Goal: Information Seeking & Learning: Learn about a topic

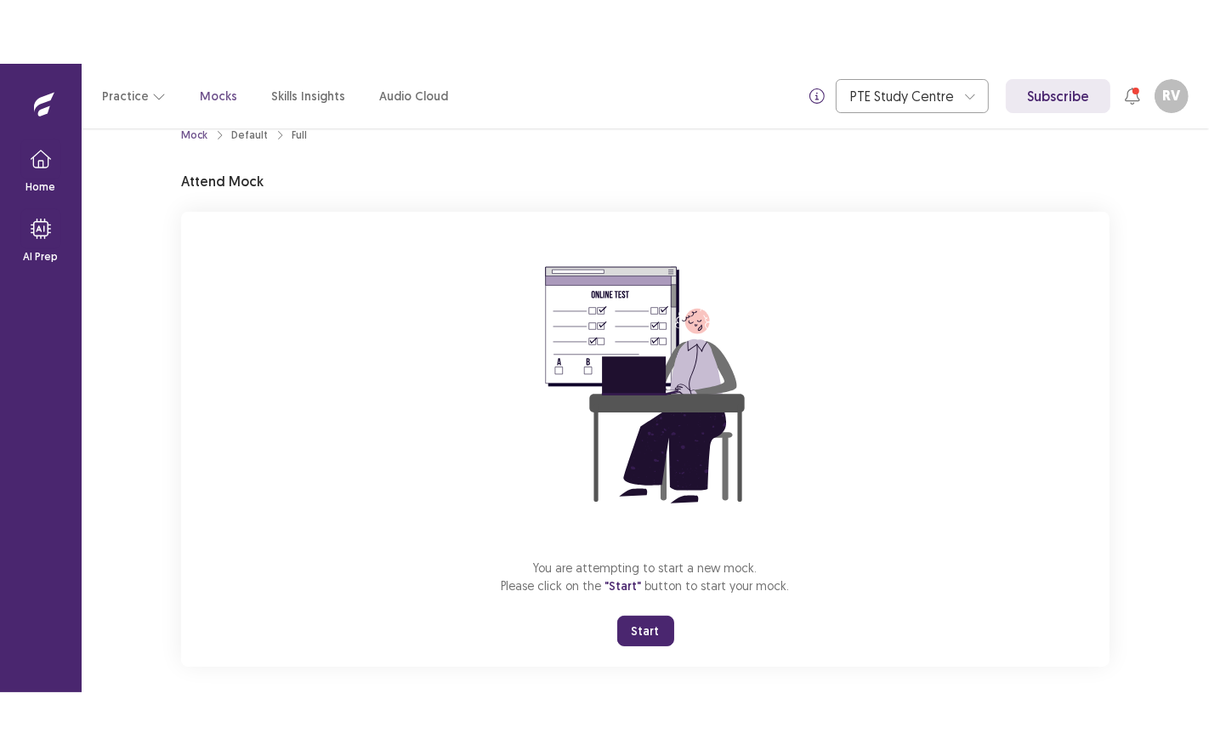
scroll to position [43, 0]
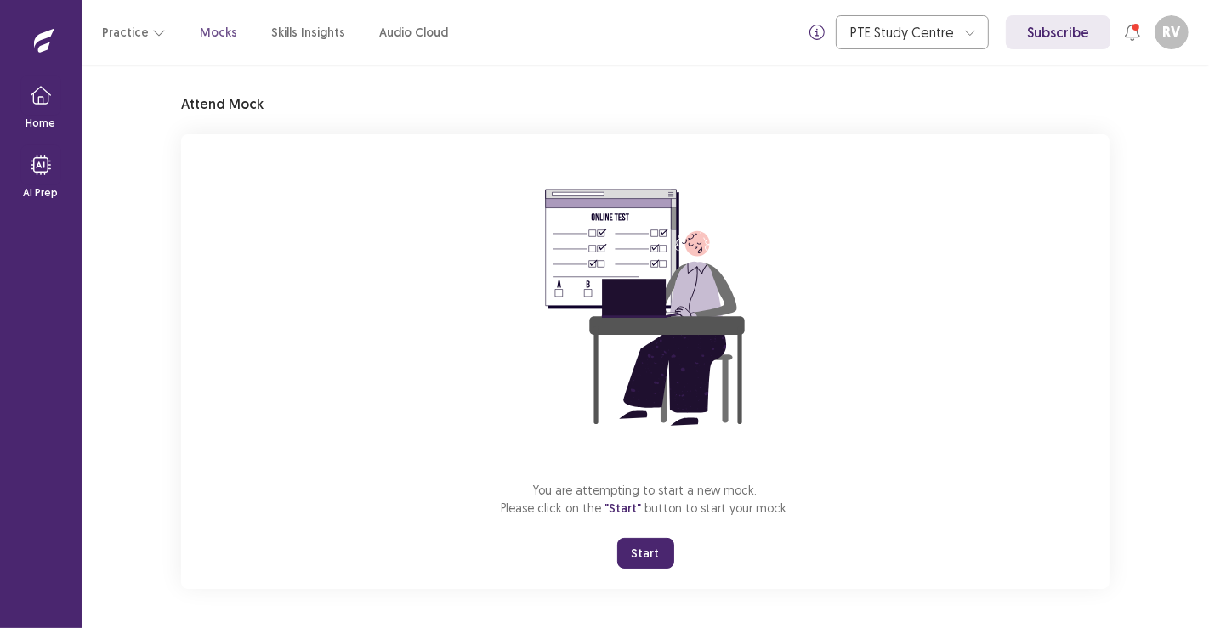
click at [662, 550] on button "Start" at bounding box center [645, 553] width 57 height 31
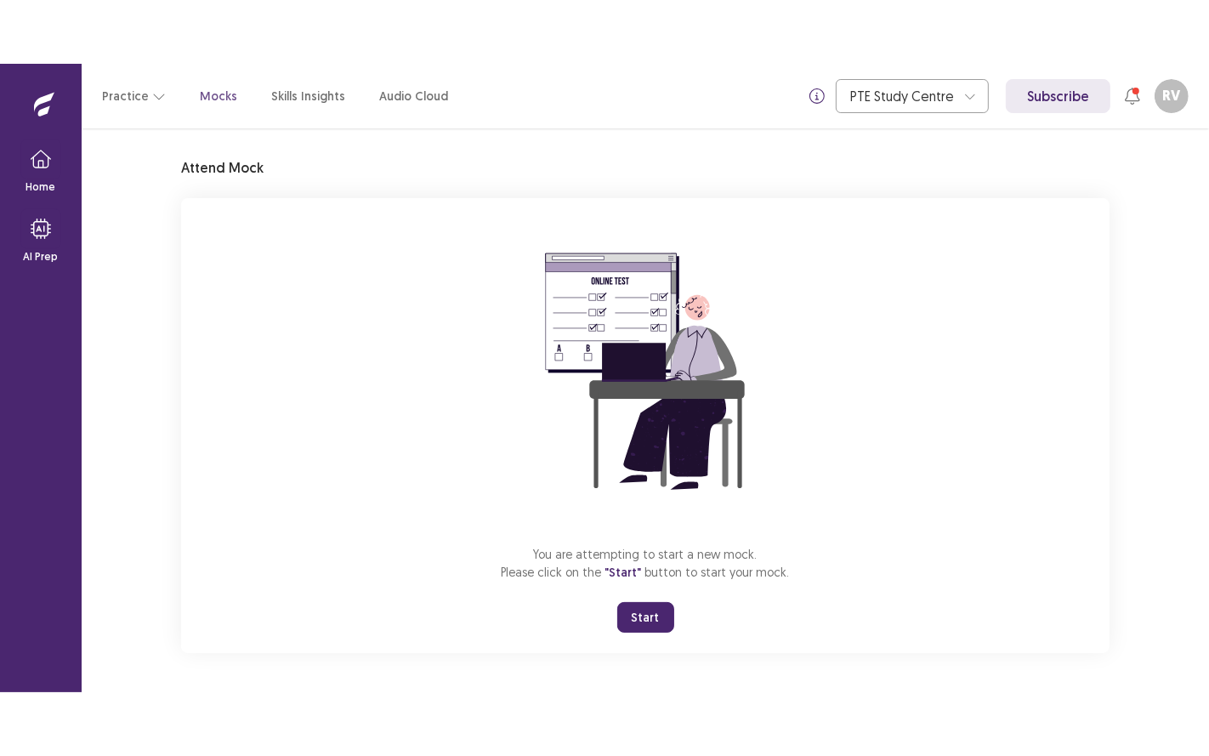
scroll to position [0, 0]
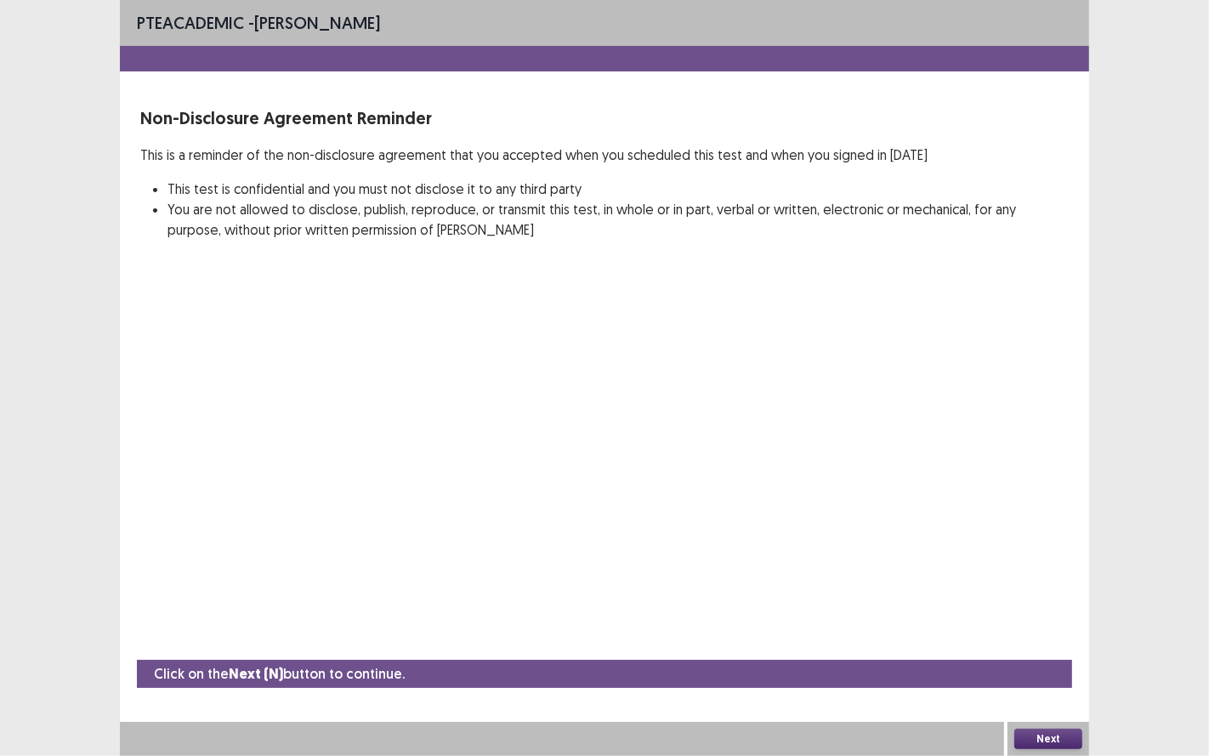
click at [1053, 628] on button "Next" at bounding box center [1048, 739] width 68 height 20
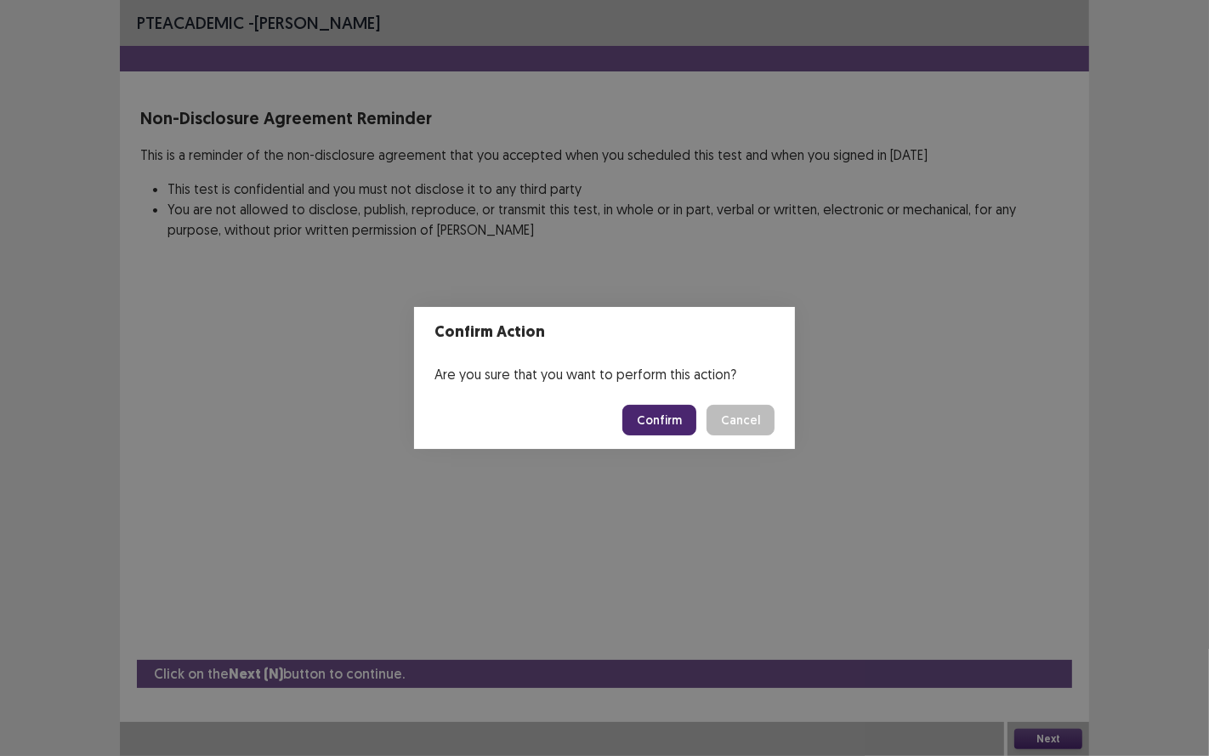
click at [664, 437] on footer "Confirm Cancel" at bounding box center [604, 420] width 381 height 58
click at [670, 426] on button "Confirm" at bounding box center [659, 420] width 74 height 31
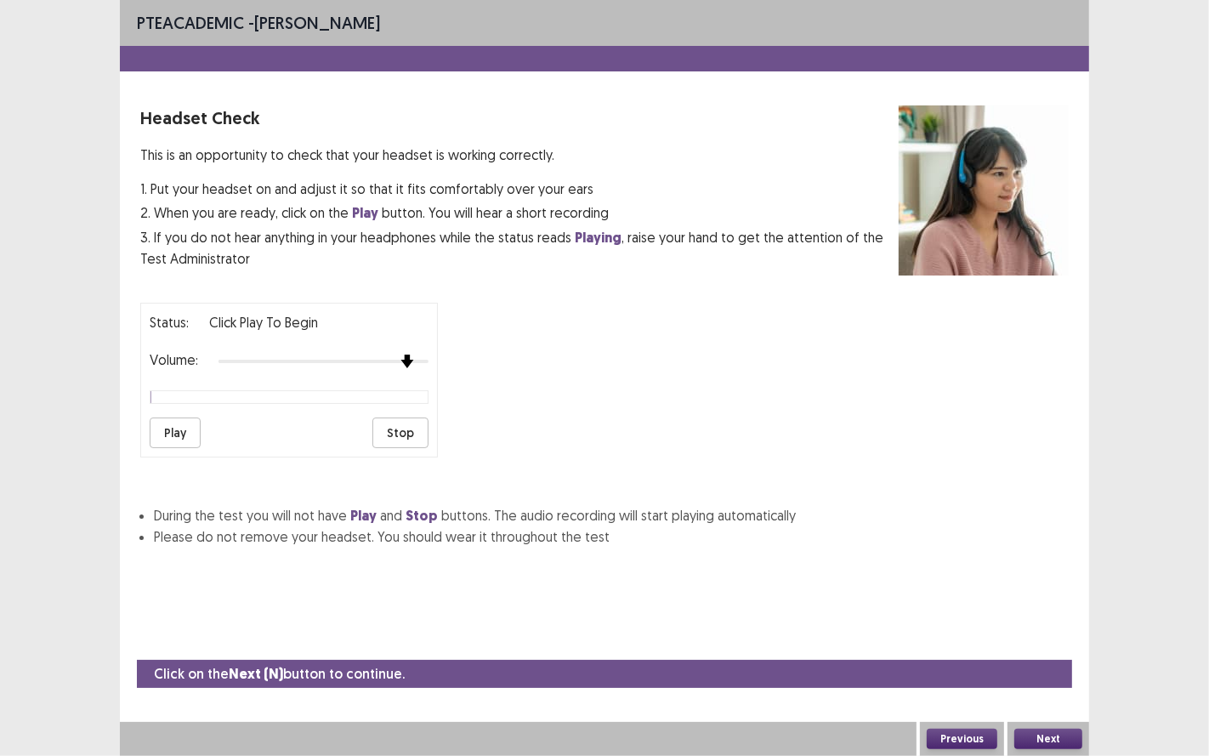
click at [411, 356] on img at bounding box center [407, 362] width 14 height 14
click at [196, 417] on button "Play" at bounding box center [175, 432] width 51 height 31
click at [552, 359] on div "Status: Click Play to Begin Volume: Play Stop" at bounding box center [604, 373] width 929 height 168
drag, startPoint x: 1031, startPoint y: 735, endPoint x: 799, endPoint y: 670, distance: 240.1
click at [861, 628] on div "Click on the Next (N) button to continue. Previous Next" at bounding box center [604, 708] width 969 height 96
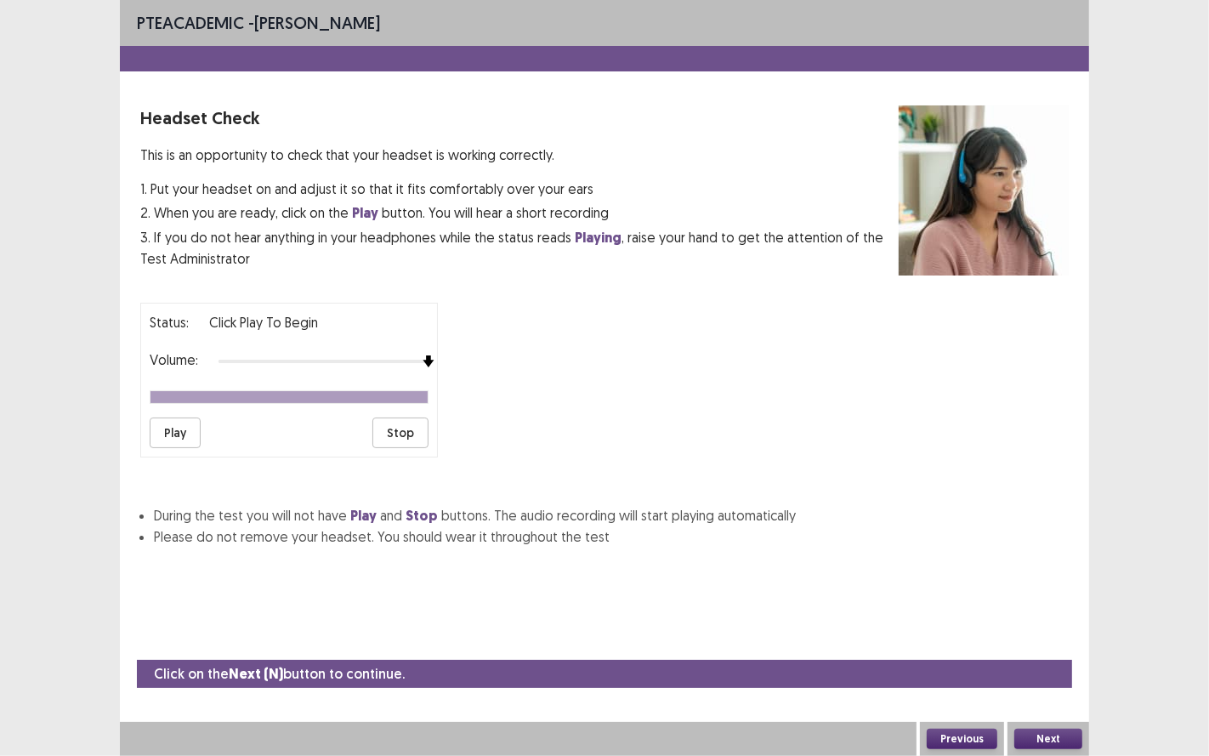
click at [177, 417] on button "Play" at bounding box center [175, 432] width 51 height 31
click at [1042, 628] on button "Next" at bounding box center [1048, 739] width 68 height 20
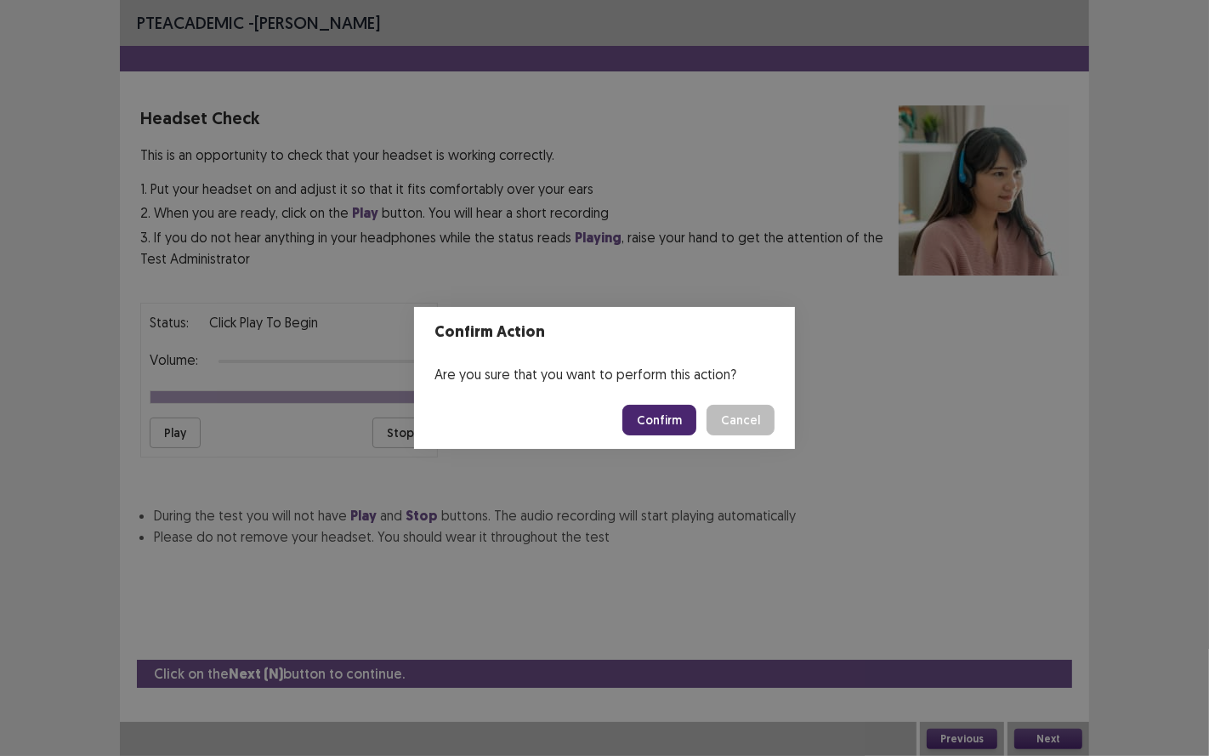
click at [682, 432] on button "Confirm" at bounding box center [659, 420] width 74 height 31
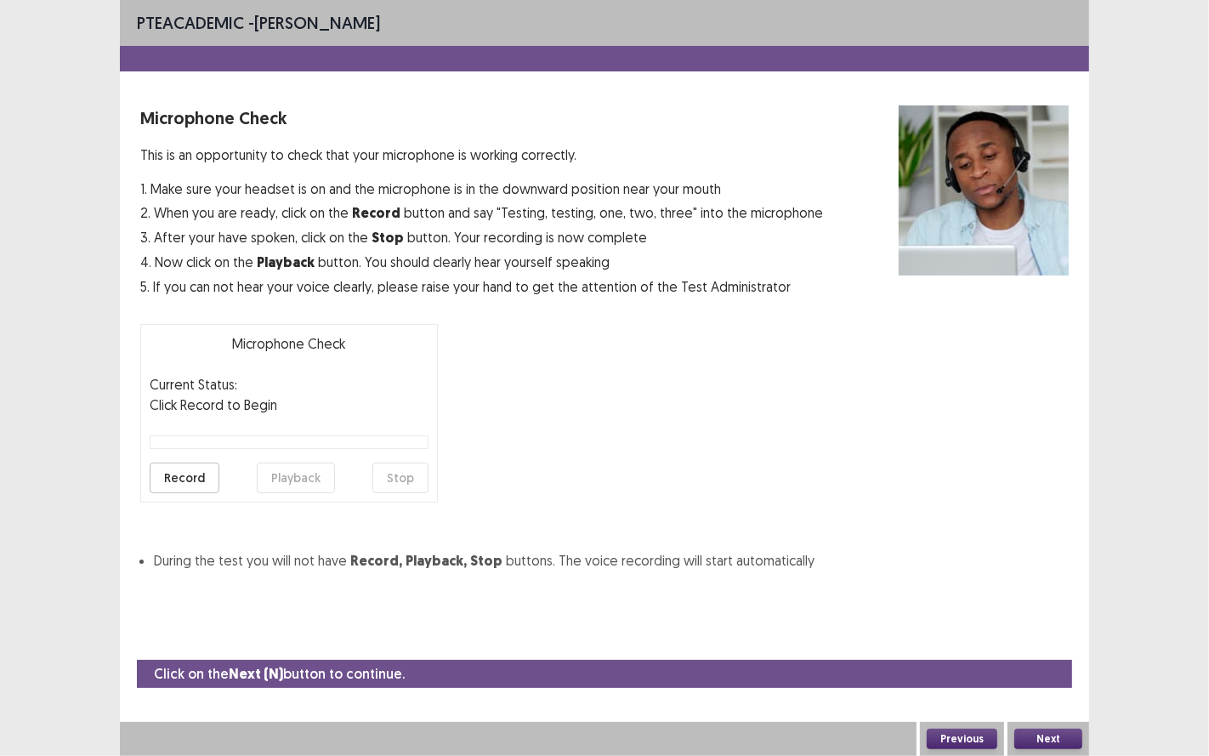
click at [202, 480] on button "Record" at bounding box center [185, 478] width 70 height 31
click at [402, 480] on button "Stop" at bounding box center [400, 478] width 56 height 31
click at [322, 479] on button "Playback" at bounding box center [296, 478] width 78 height 31
click at [1049, 628] on button "Next" at bounding box center [1048, 739] width 68 height 20
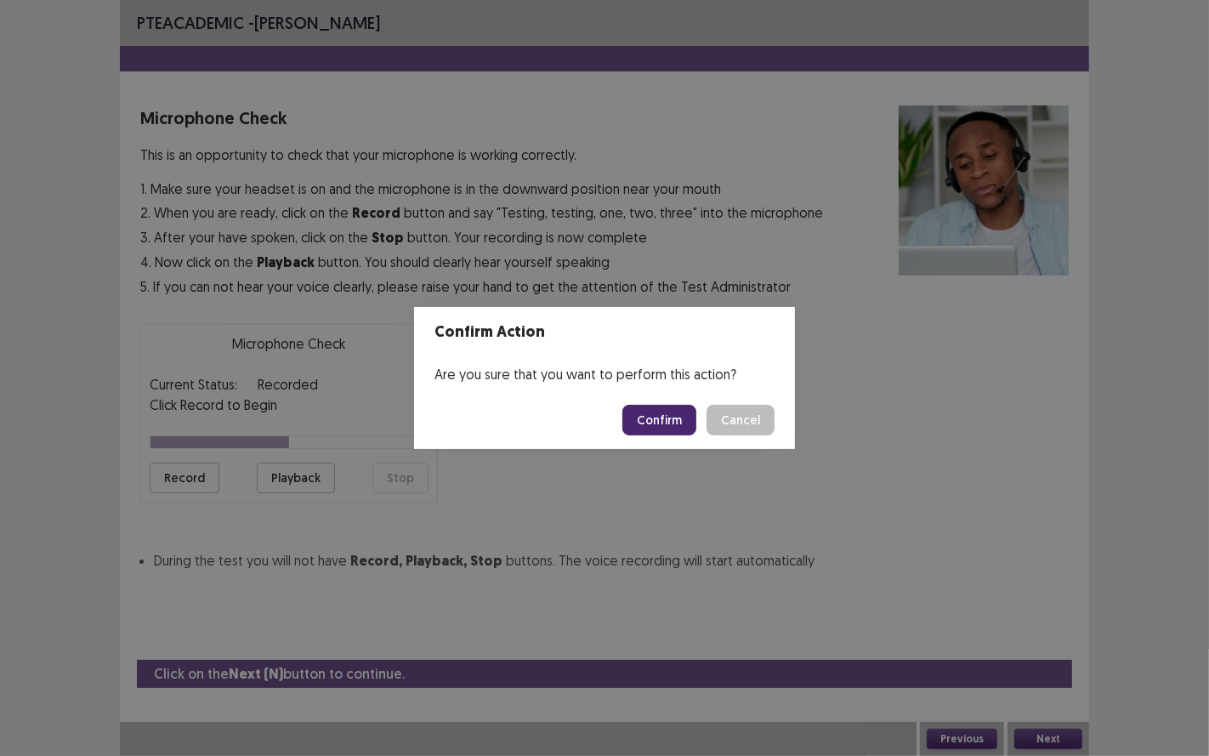
click at [670, 440] on footer "Confirm Cancel" at bounding box center [604, 420] width 381 height 58
click at [672, 427] on button "Confirm" at bounding box center [659, 420] width 74 height 31
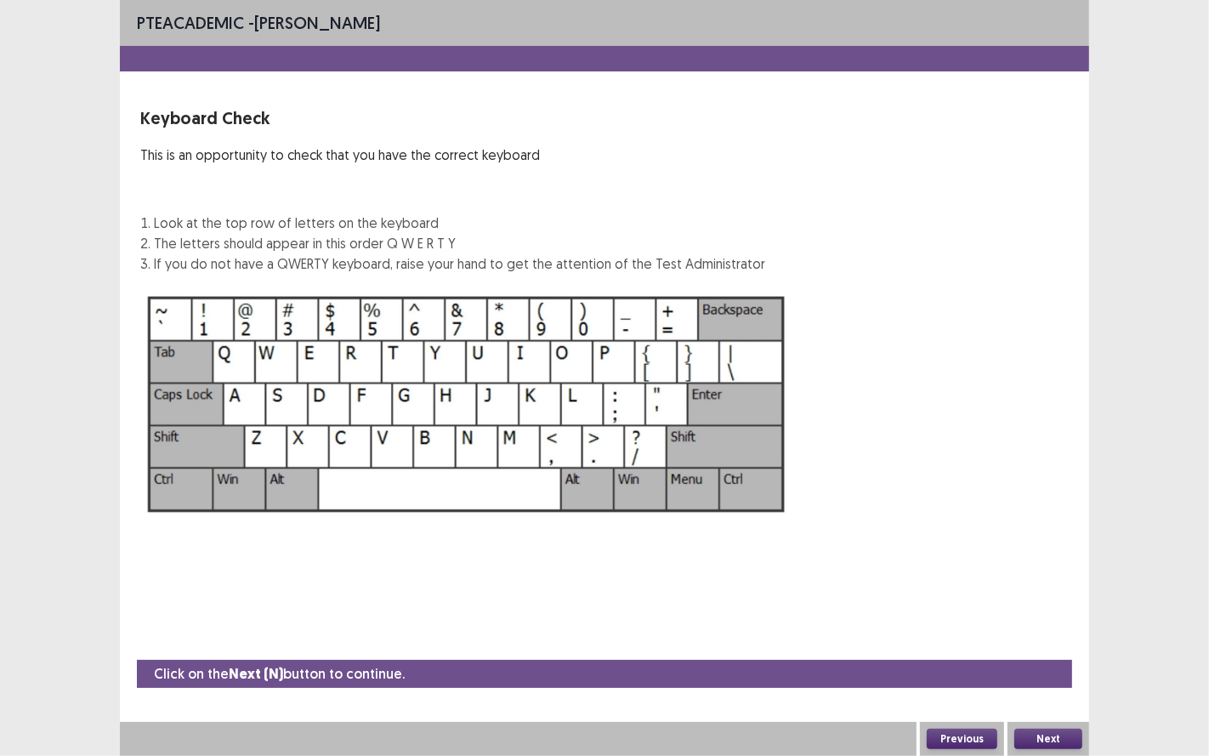
click at [1045, 628] on button "Next" at bounding box center [1048, 739] width 68 height 20
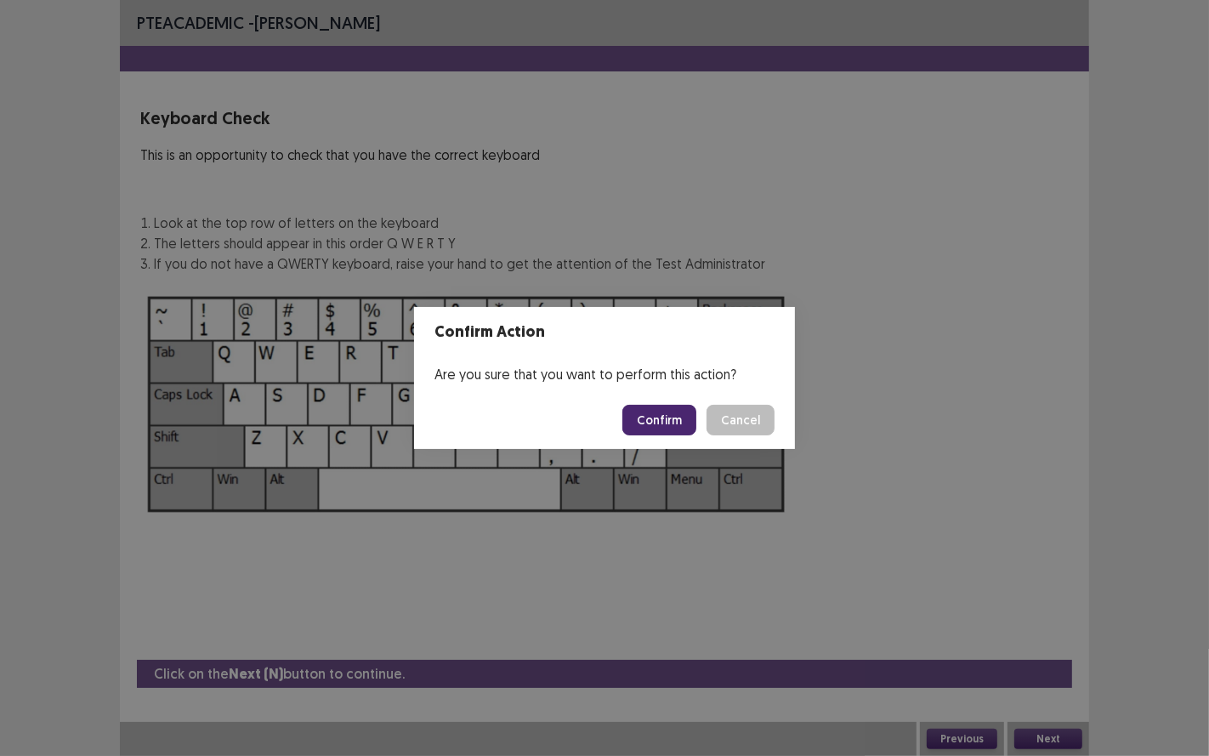
click at [658, 425] on button "Confirm" at bounding box center [659, 420] width 74 height 31
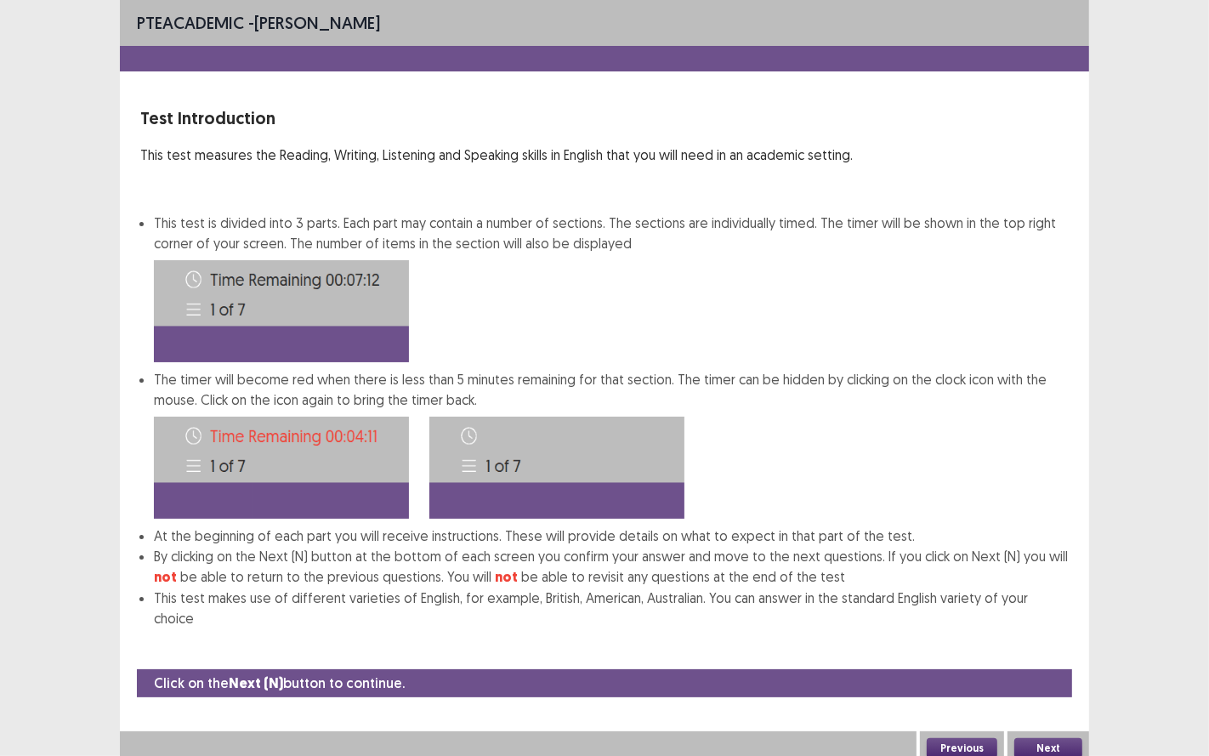
click at [1028, 628] on div "Next" at bounding box center [1049, 748] width 82 height 34
click at [1040, 628] on button "Next" at bounding box center [1048, 748] width 68 height 20
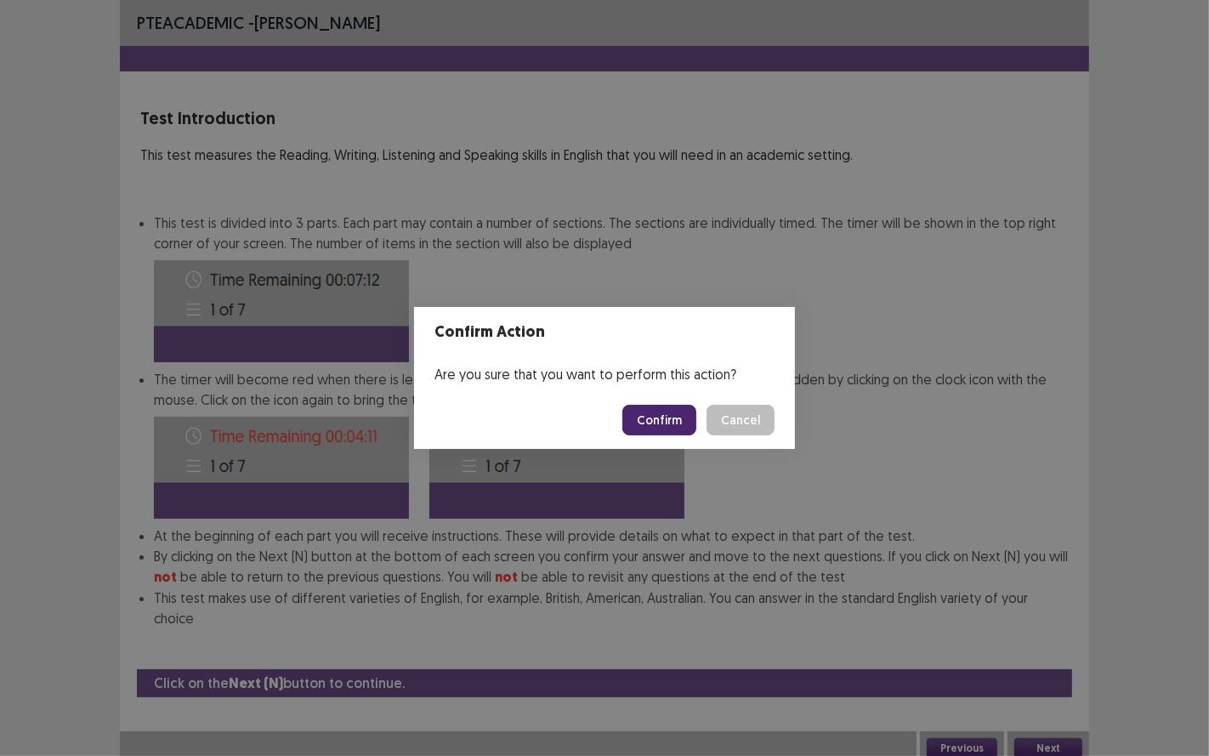
click at [675, 418] on button "Confirm" at bounding box center [659, 420] width 74 height 31
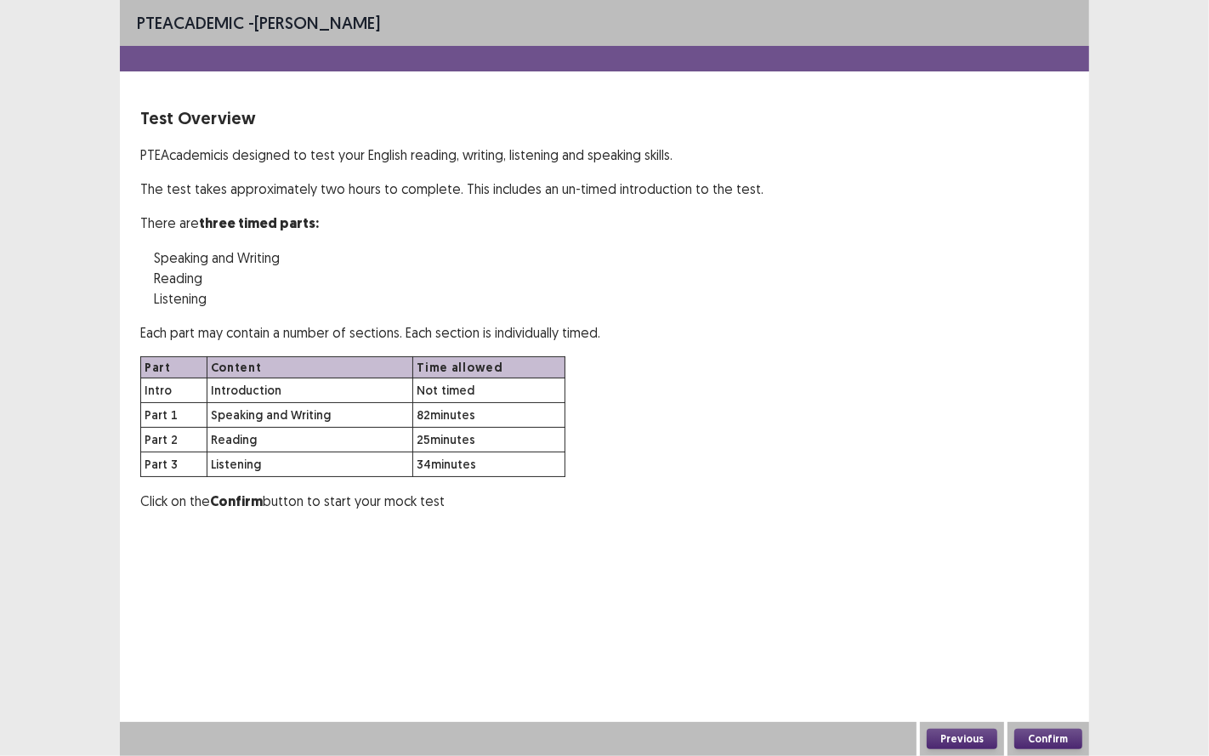
click at [1053, 628] on button "Confirm" at bounding box center [1048, 739] width 68 height 20
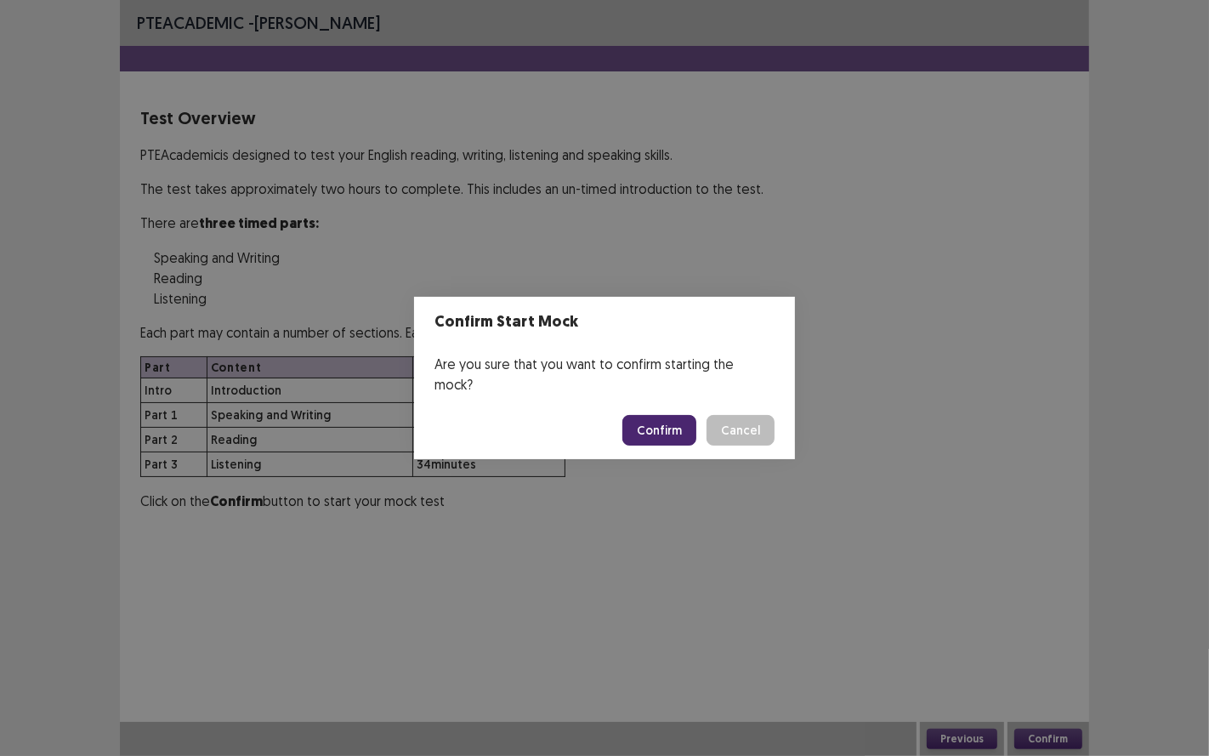
click at [672, 415] on button "Confirm" at bounding box center [659, 430] width 74 height 31
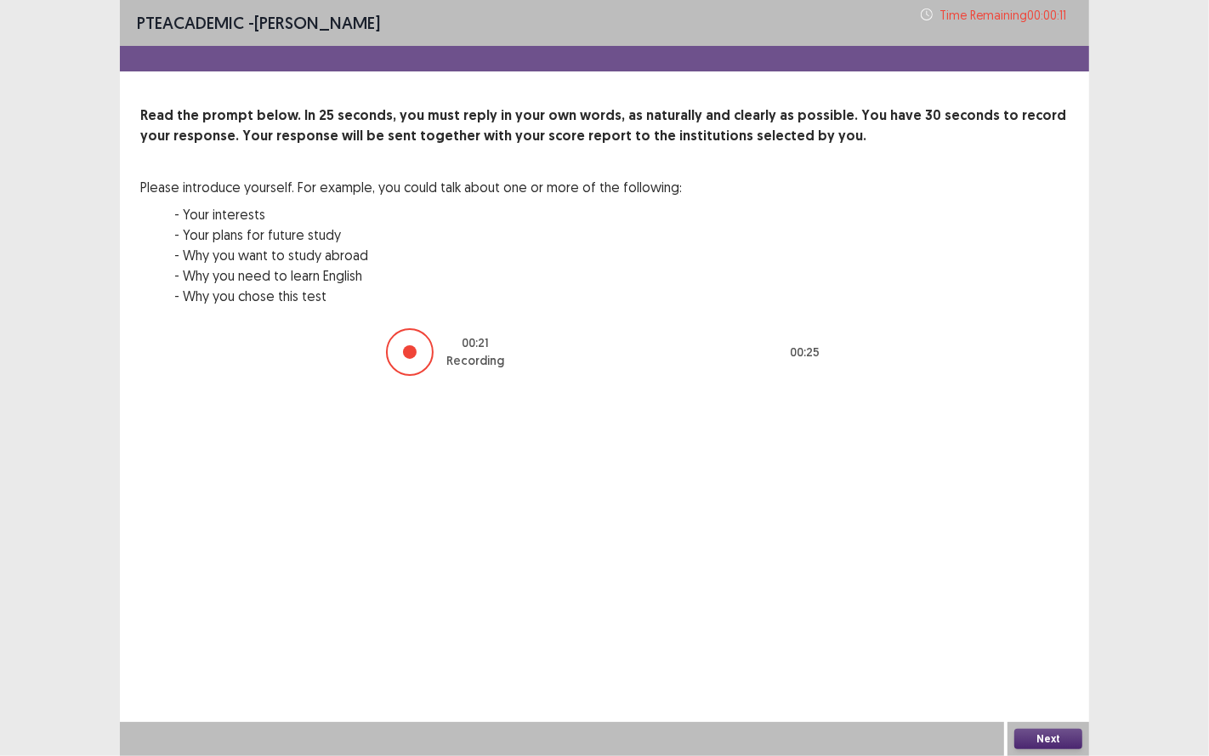
click at [403, 357] on div at bounding box center [410, 352] width 48 height 48
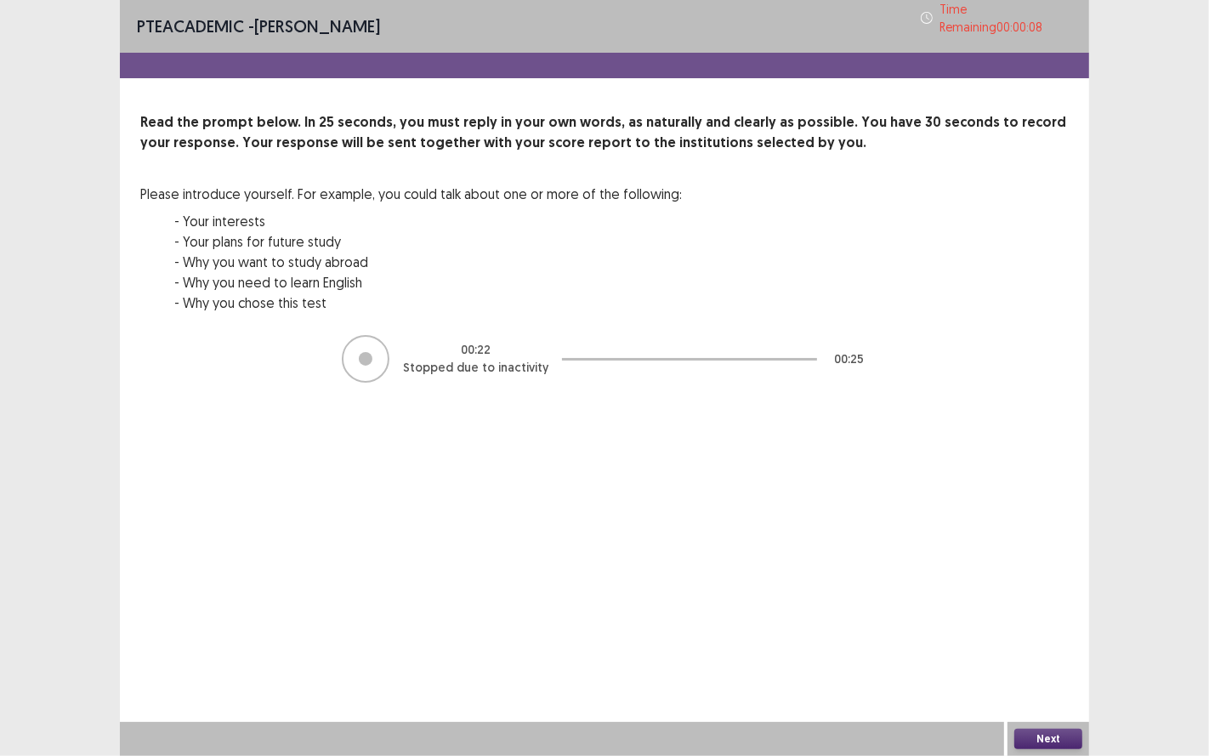
click at [1041, 628] on button "Next" at bounding box center [1048, 739] width 68 height 20
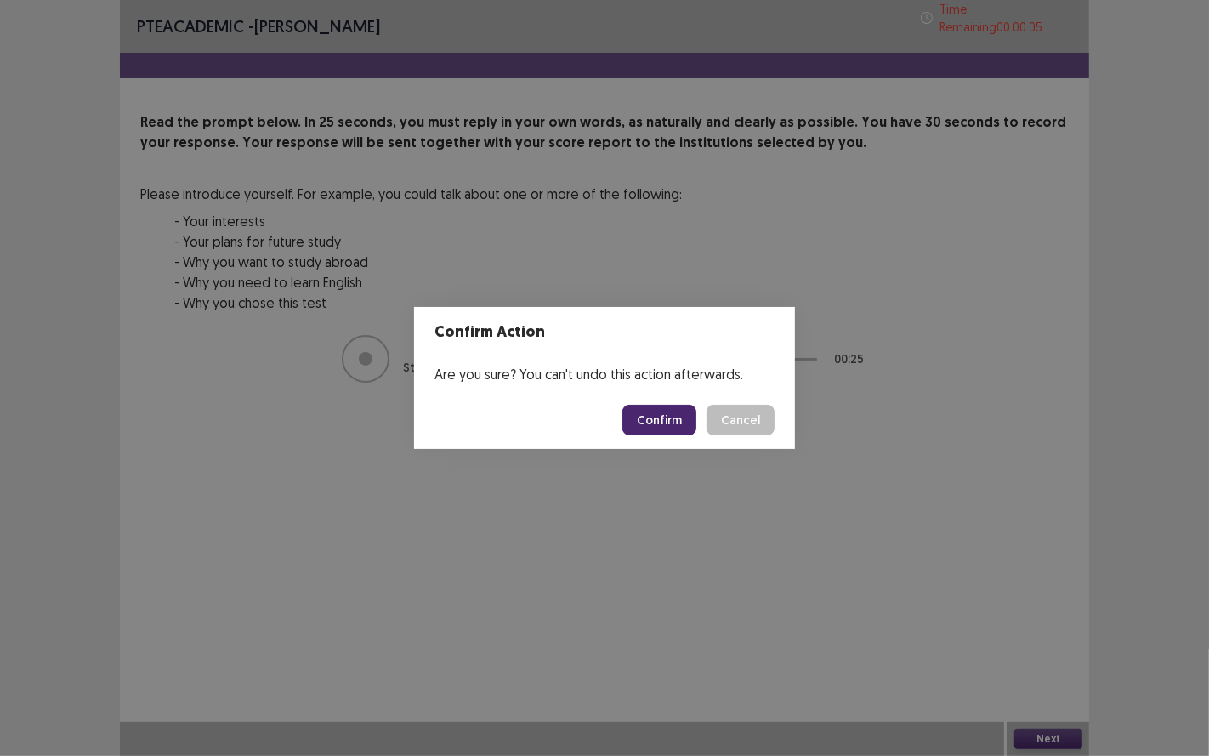
click at [747, 426] on button "Cancel" at bounding box center [741, 420] width 68 height 31
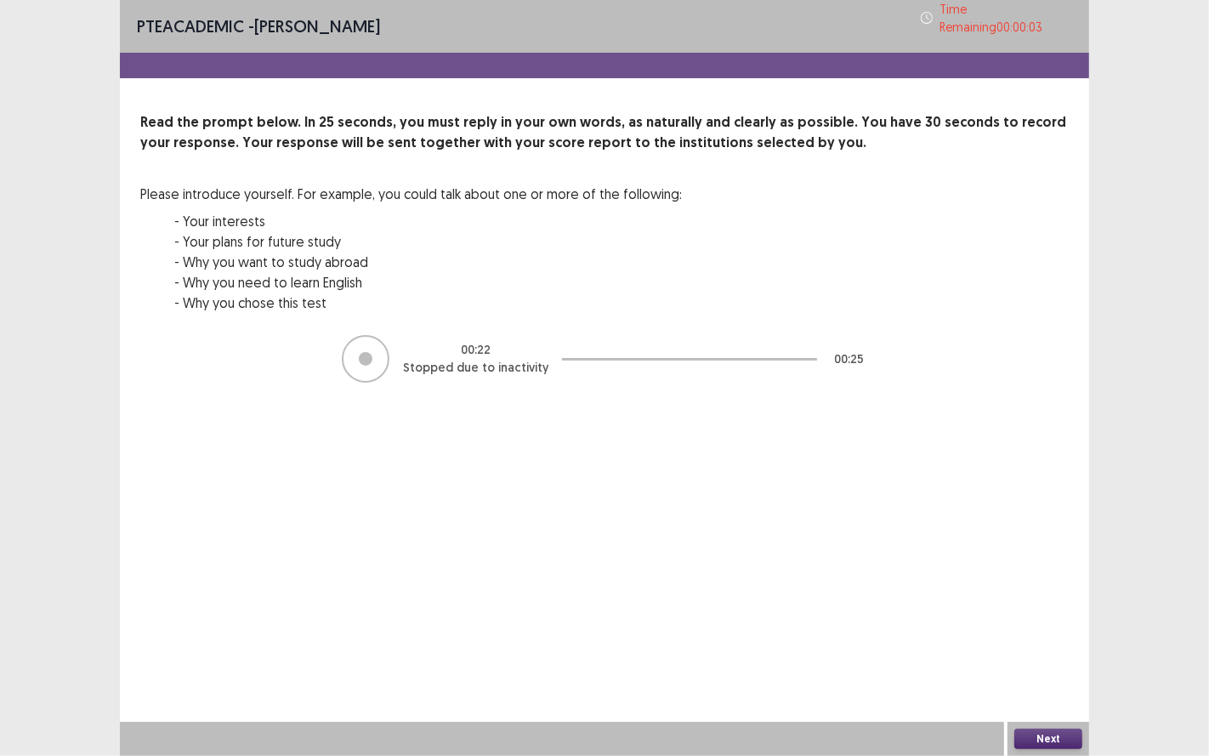
click at [384, 349] on div at bounding box center [366, 359] width 48 height 48
click at [1047, 628] on button "Next" at bounding box center [1048, 739] width 68 height 20
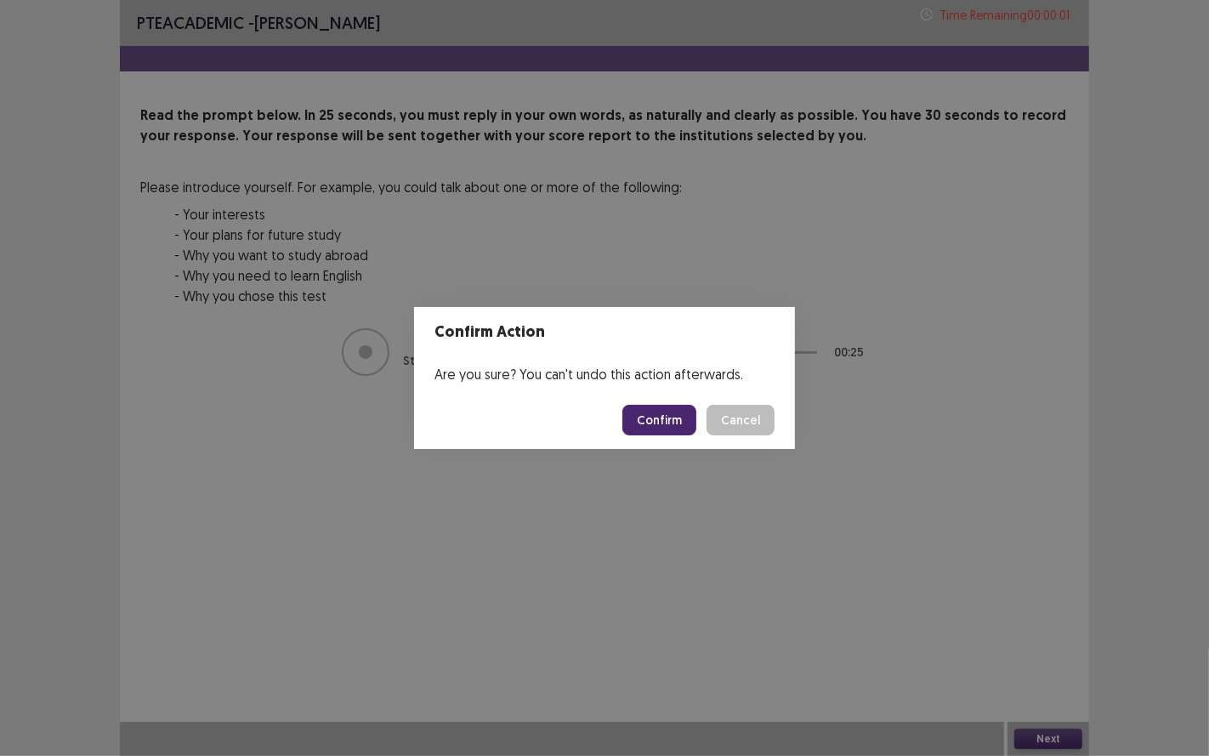
click at [665, 427] on button "Confirm" at bounding box center [659, 420] width 74 height 31
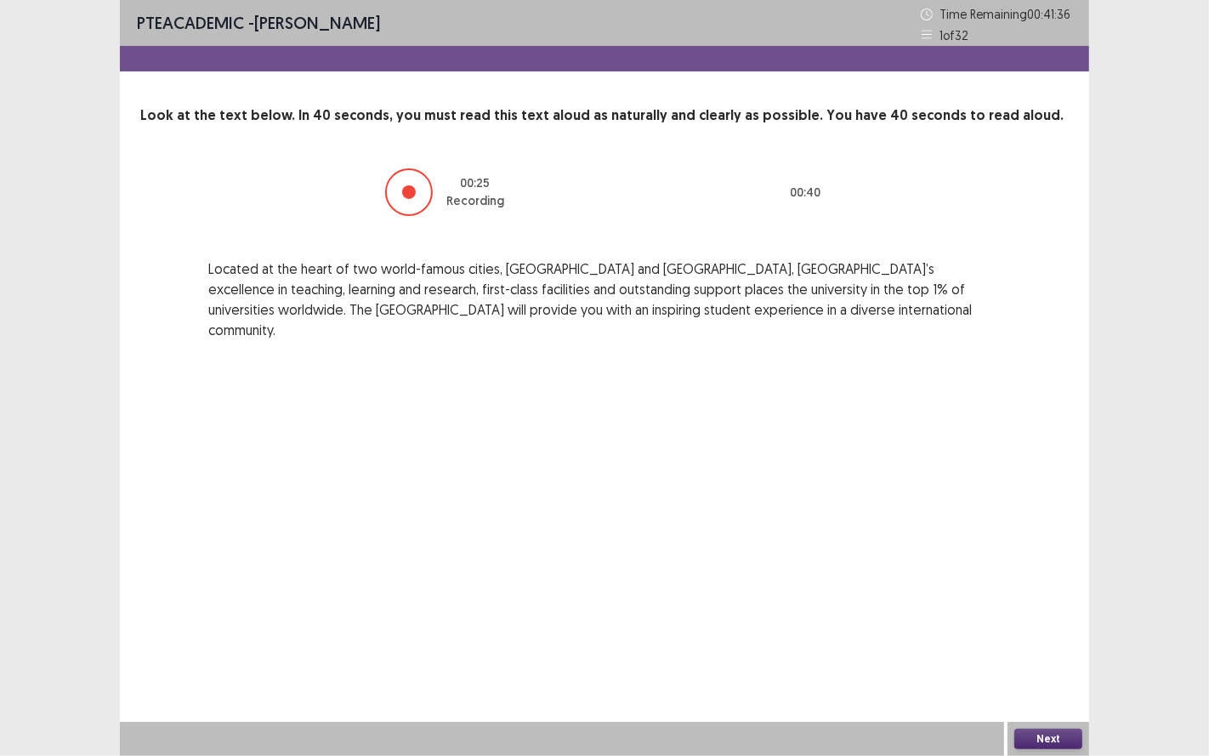
click at [1053, 628] on button "Next" at bounding box center [1048, 739] width 68 height 20
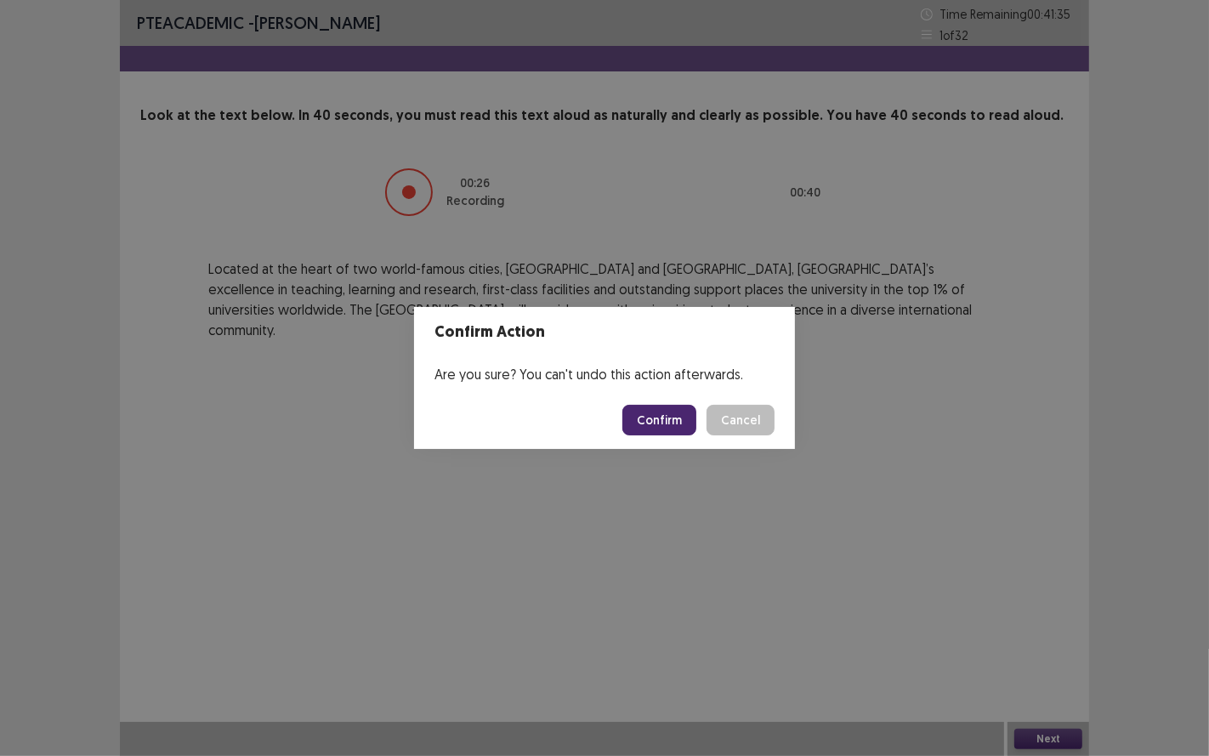
click at [678, 418] on button "Confirm" at bounding box center [659, 420] width 74 height 31
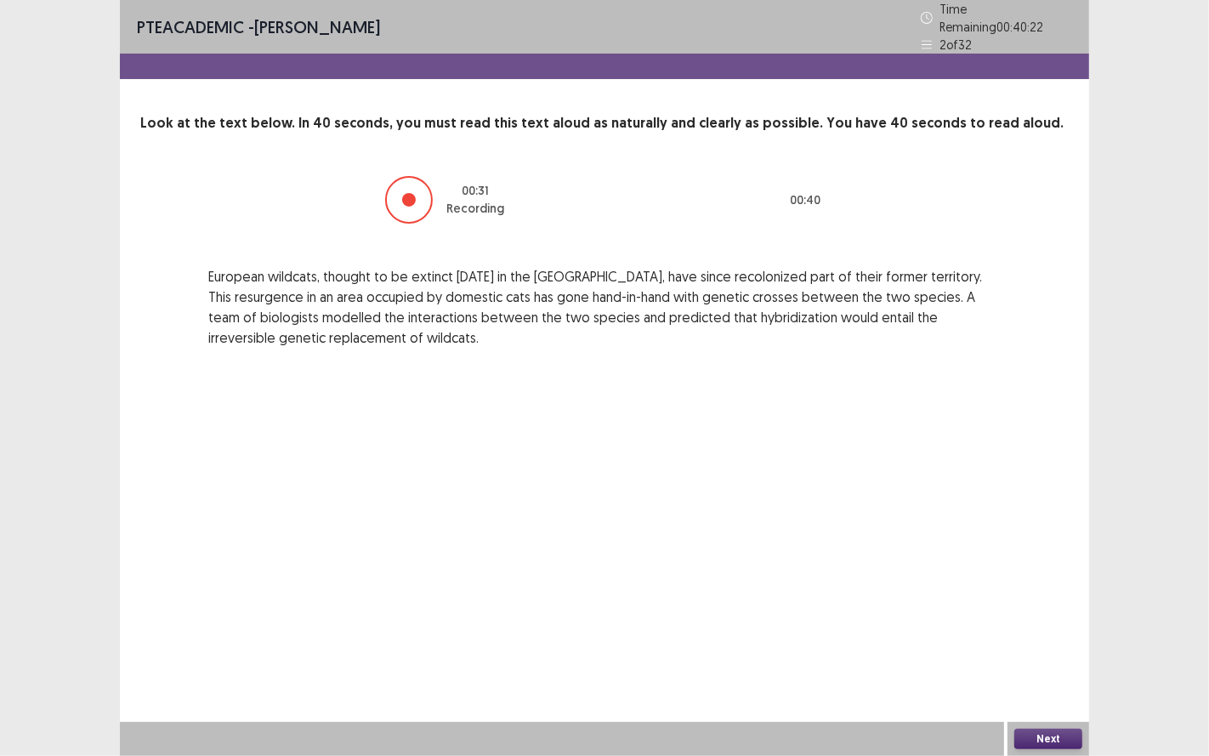
click at [1032, 628] on button "Next" at bounding box center [1048, 739] width 68 height 20
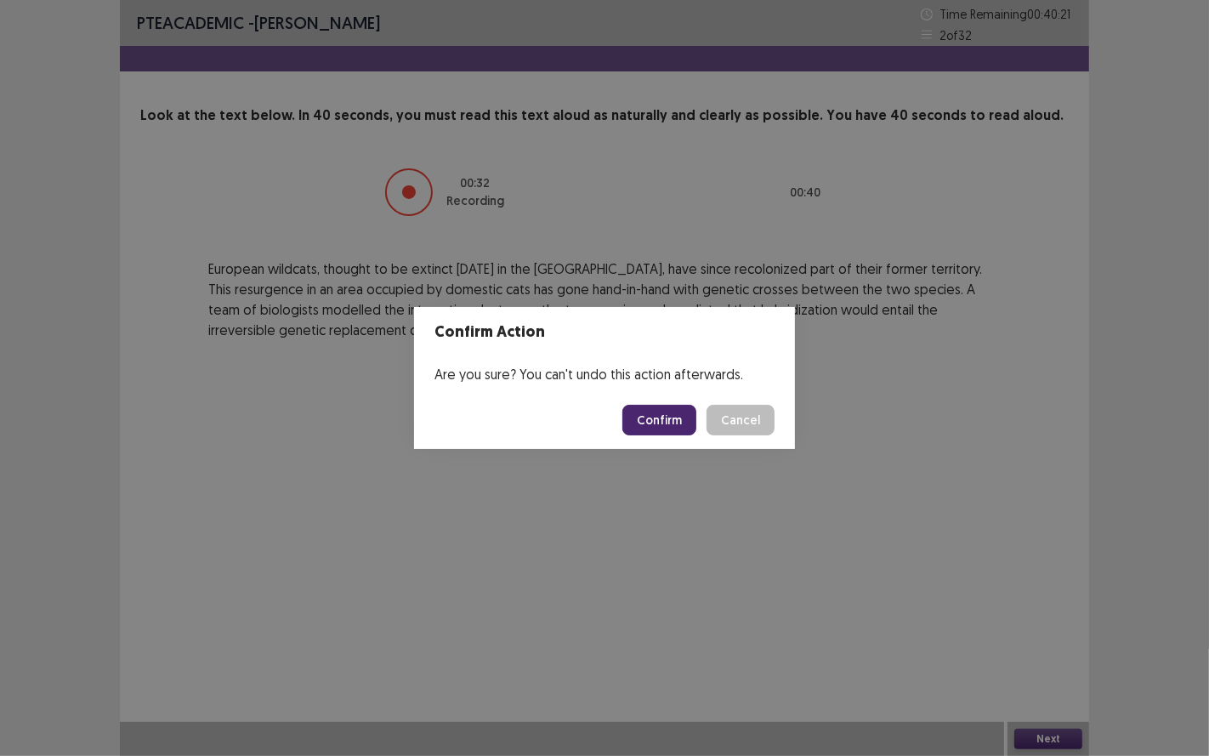
click at [663, 428] on button "Confirm" at bounding box center [659, 420] width 74 height 31
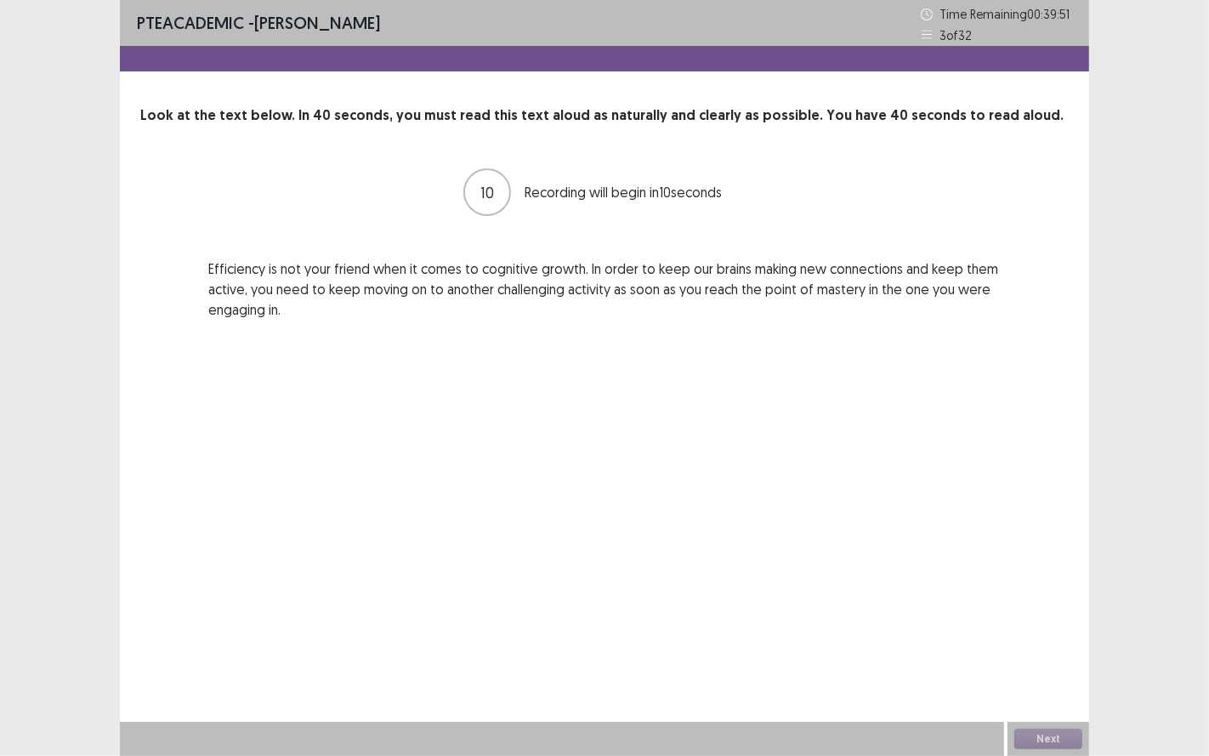
click at [927, 35] on icon at bounding box center [927, 35] width 12 height 12
click at [1059, 628] on button "Next" at bounding box center [1048, 739] width 68 height 20
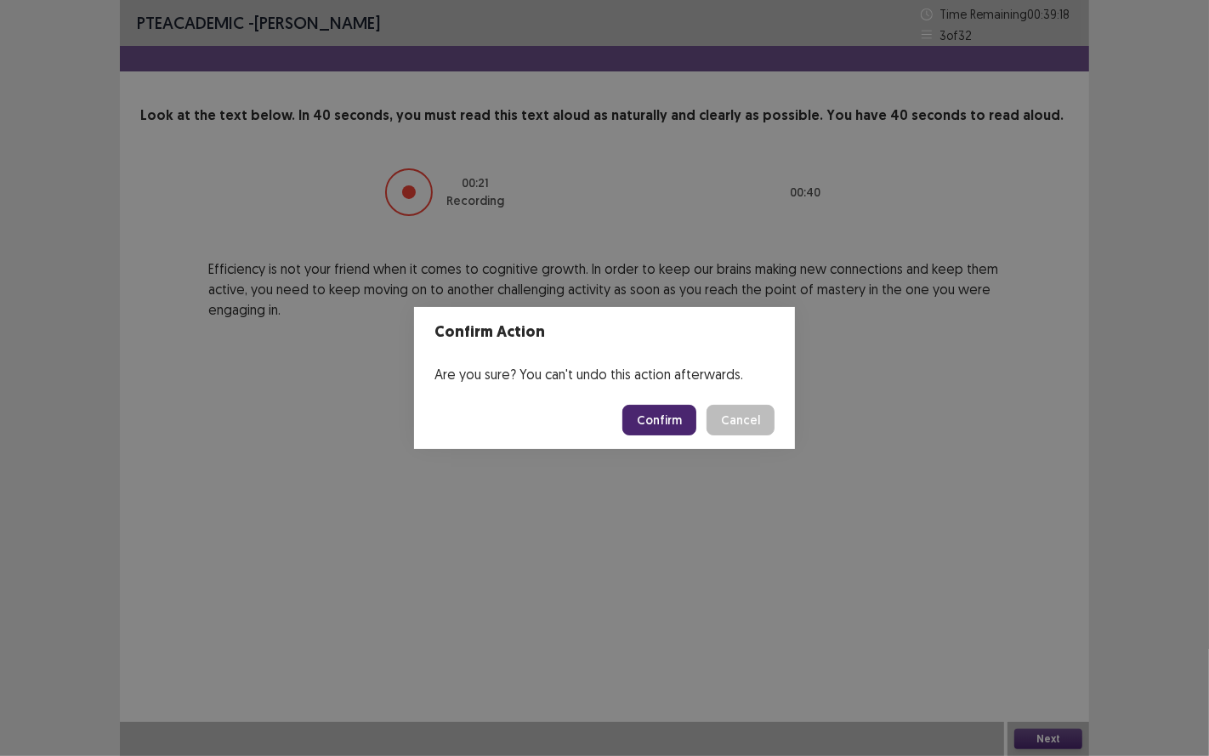
click at [682, 429] on button "Confirm" at bounding box center [659, 420] width 74 height 31
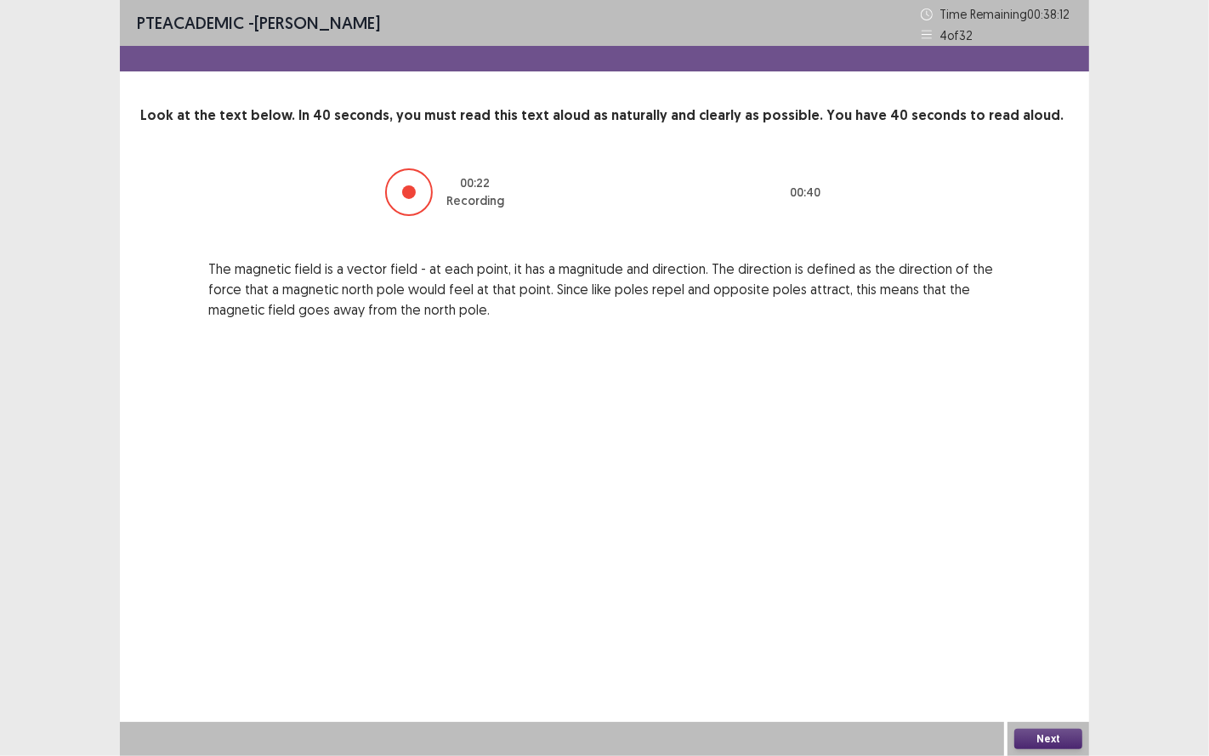
click at [1048, 628] on button "Next" at bounding box center [1048, 739] width 68 height 20
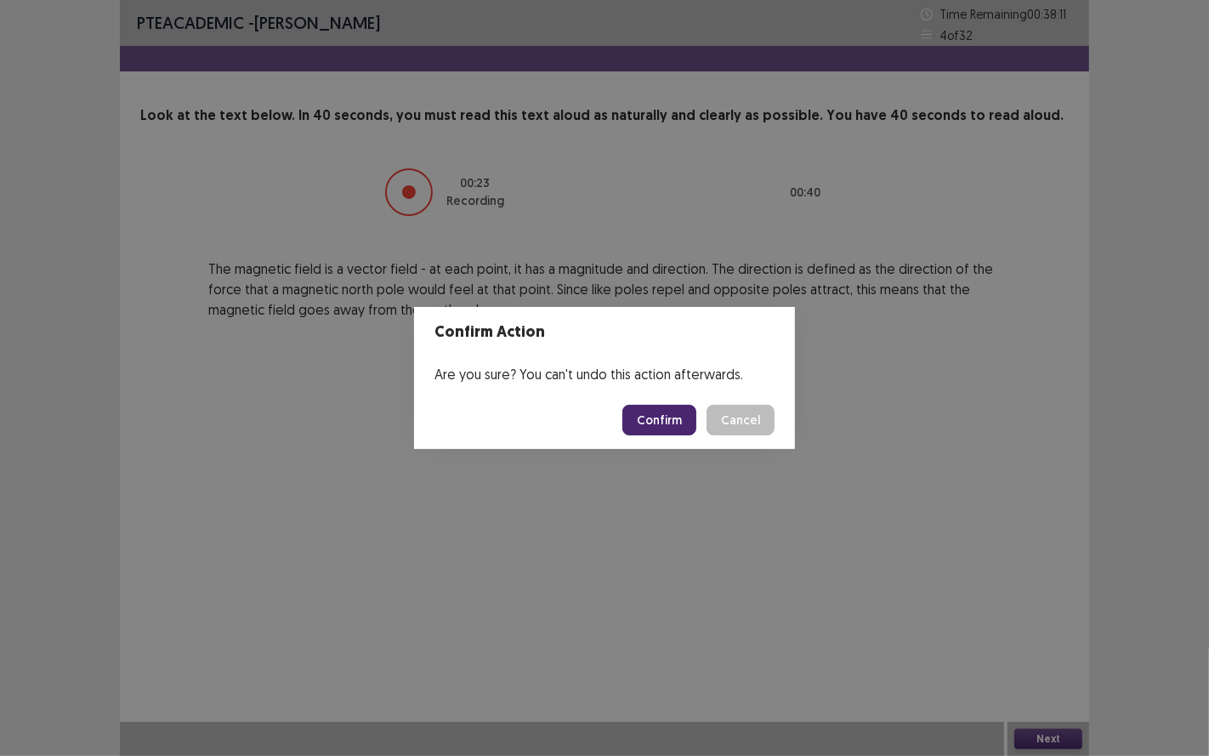
click at [665, 423] on button "Confirm" at bounding box center [659, 420] width 74 height 31
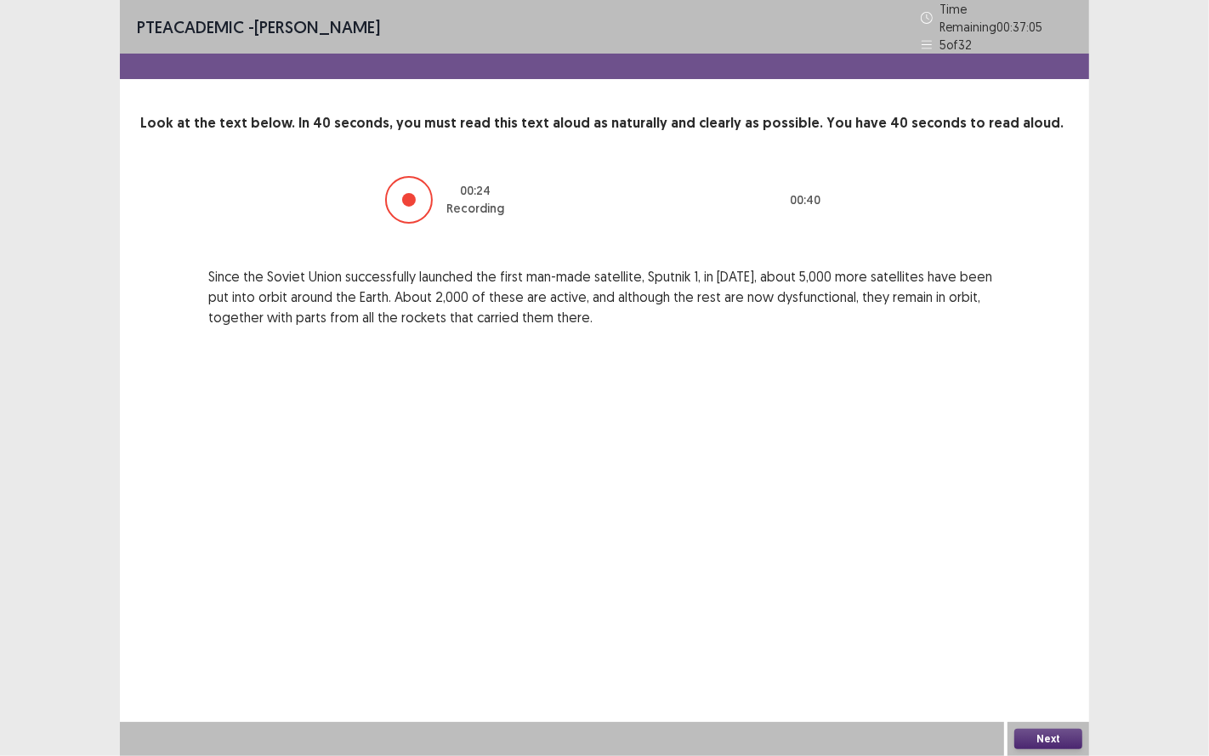
click at [1054, 628] on button "Next" at bounding box center [1048, 739] width 68 height 20
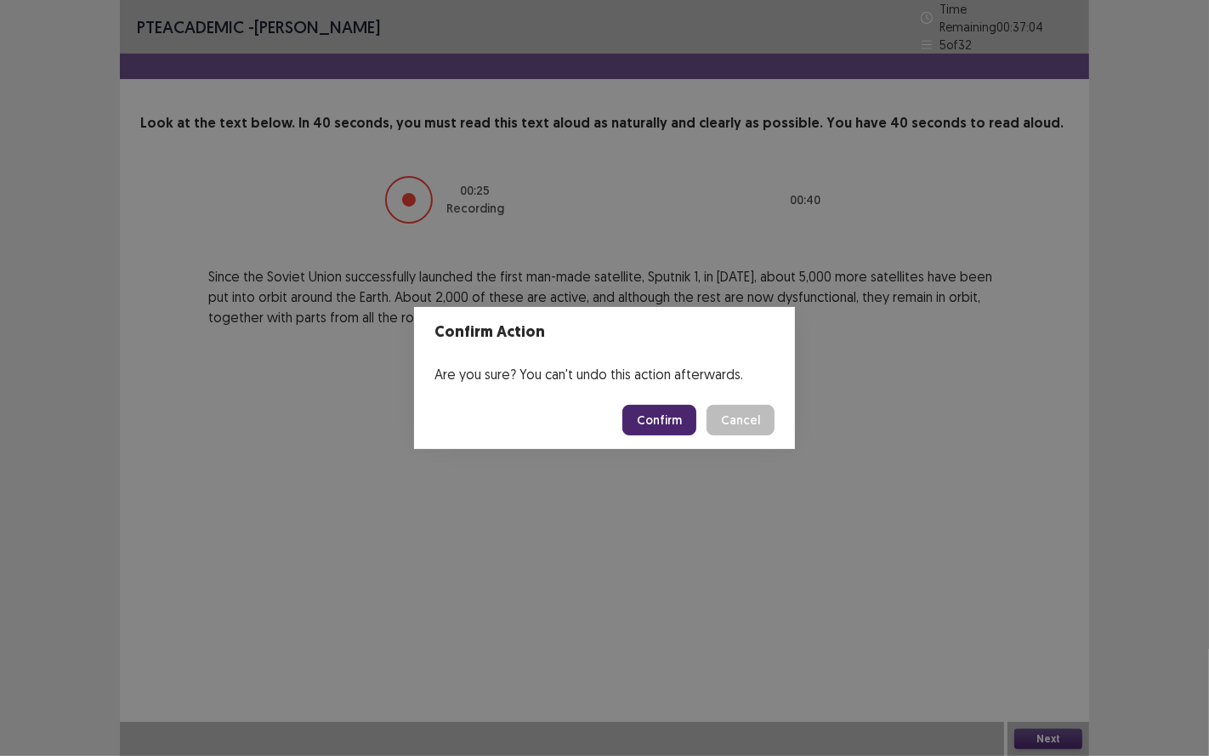
click at [690, 420] on button "Confirm" at bounding box center [659, 420] width 74 height 31
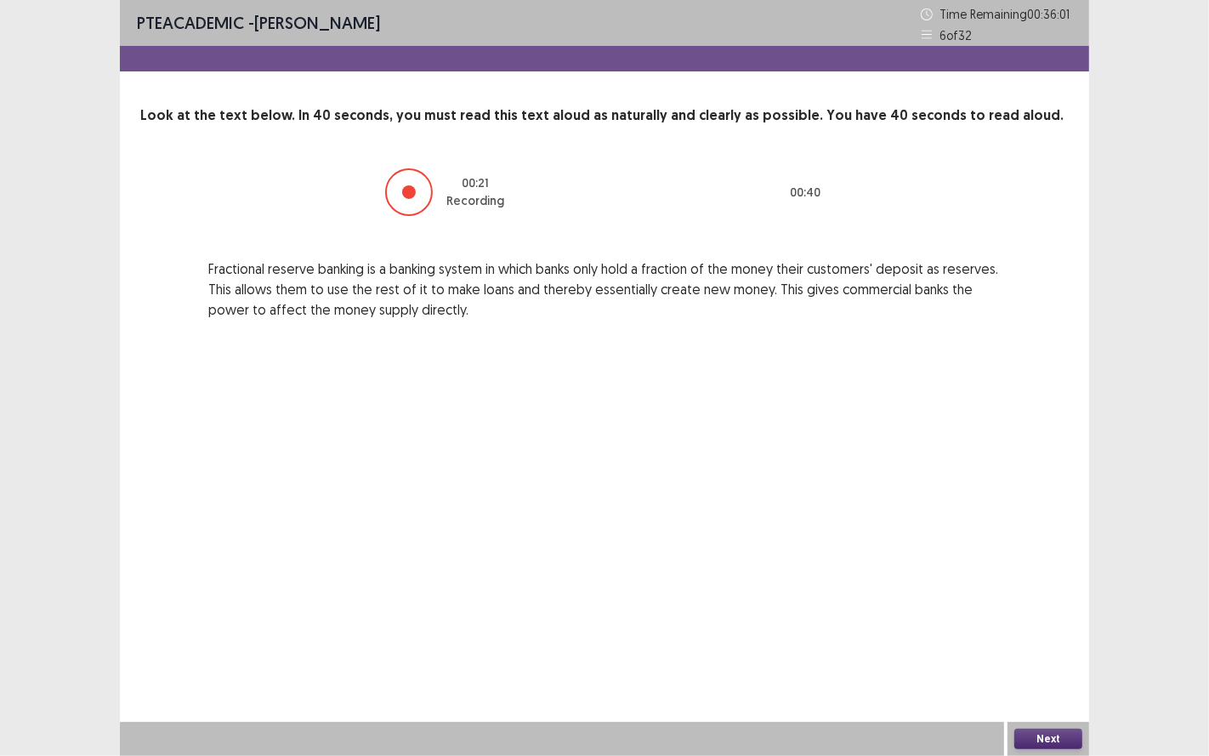
click at [1044, 628] on button "Next" at bounding box center [1048, 739] width 68 height 20
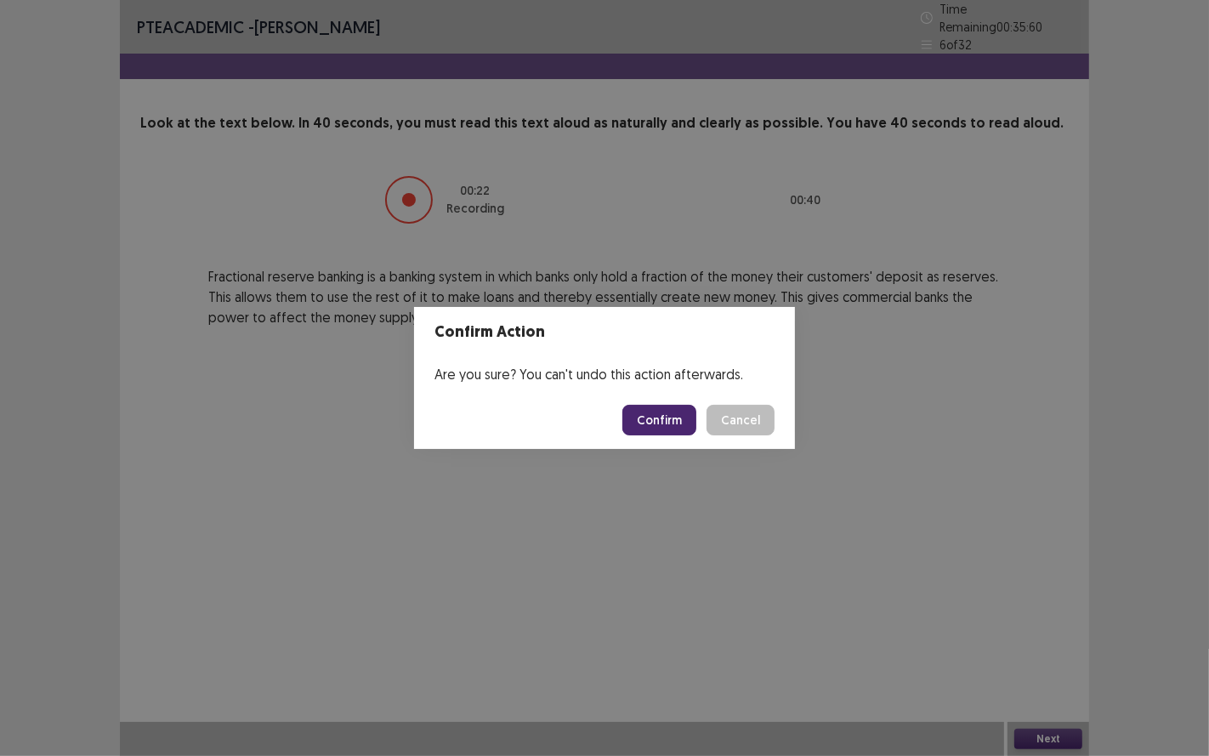
click at [685, 423] on button "Confirm" at bounding box center [659, 420] width 74 height 31
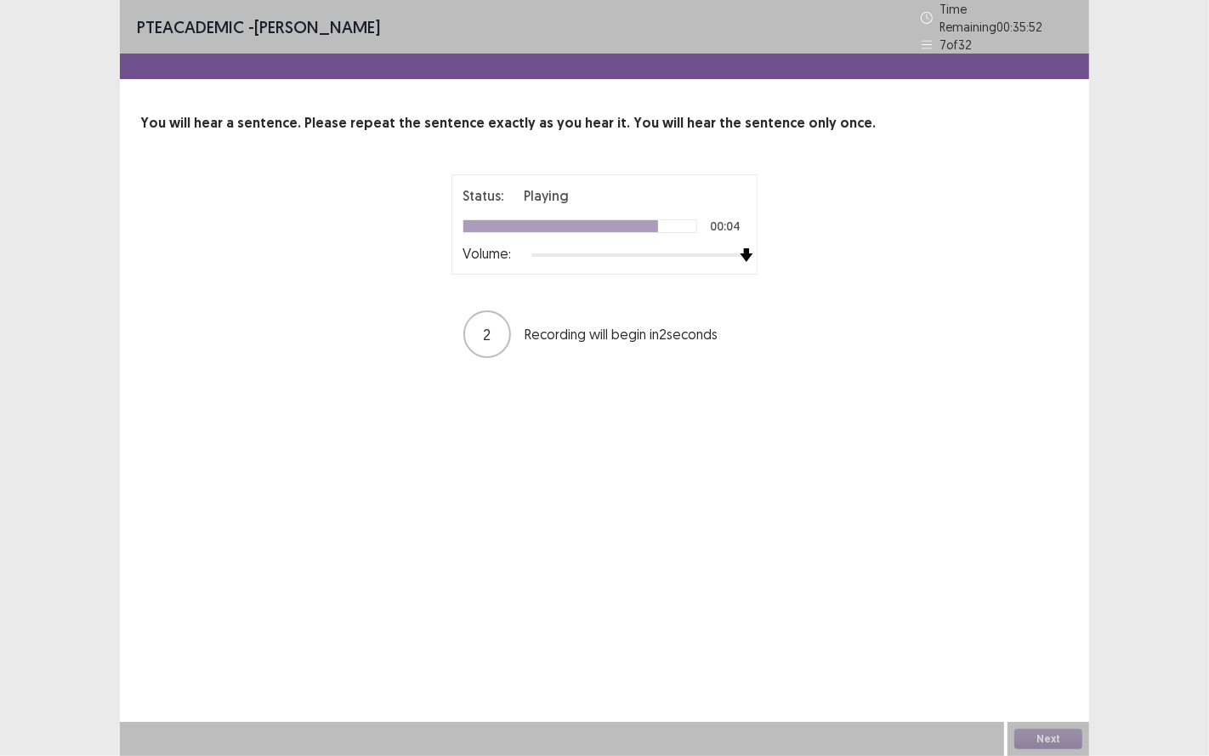
click at [741, 251] on img at bounding box center [747, 255] width 14 height 14
click at [1036, 628] on button "Next" at bounding box center [1048, 739] width 68 height 20
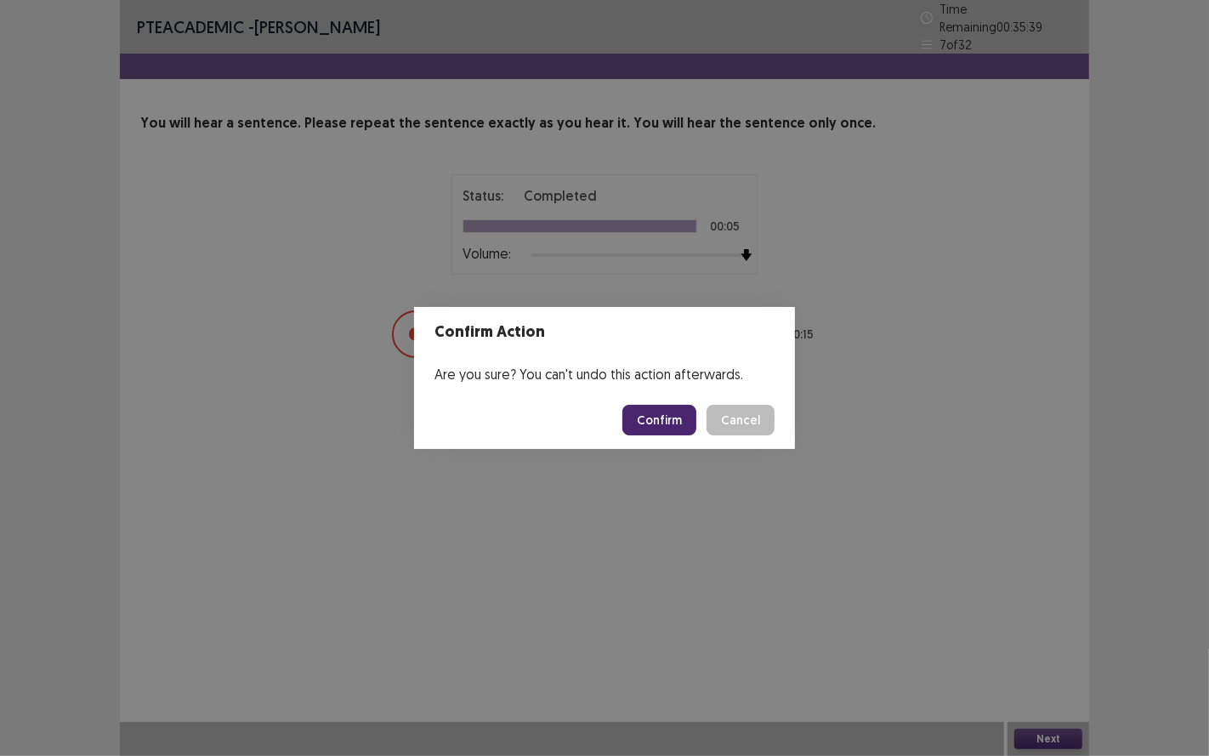
click at [656, 417] on button "Confirm" at bounding box center [659, 420] width 74 height 31
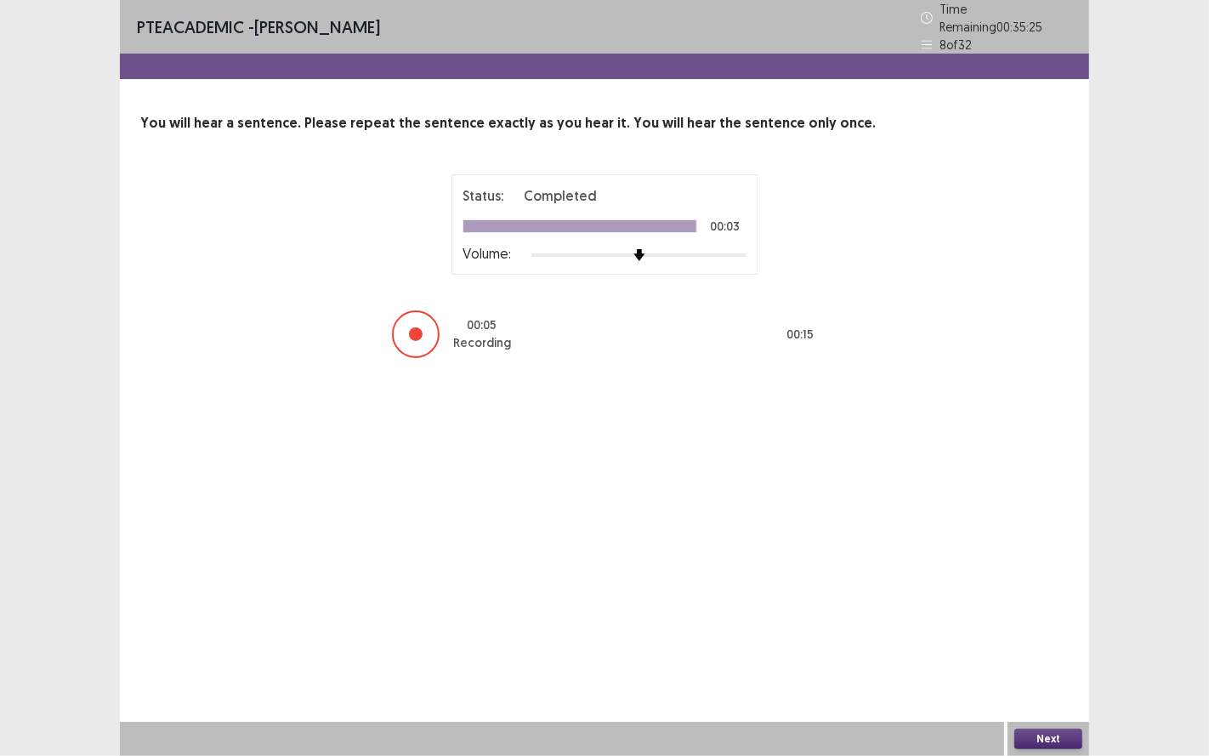
click at [1061, 628] on button "Next" at bounding box center [1048, 739] width 68 height 20
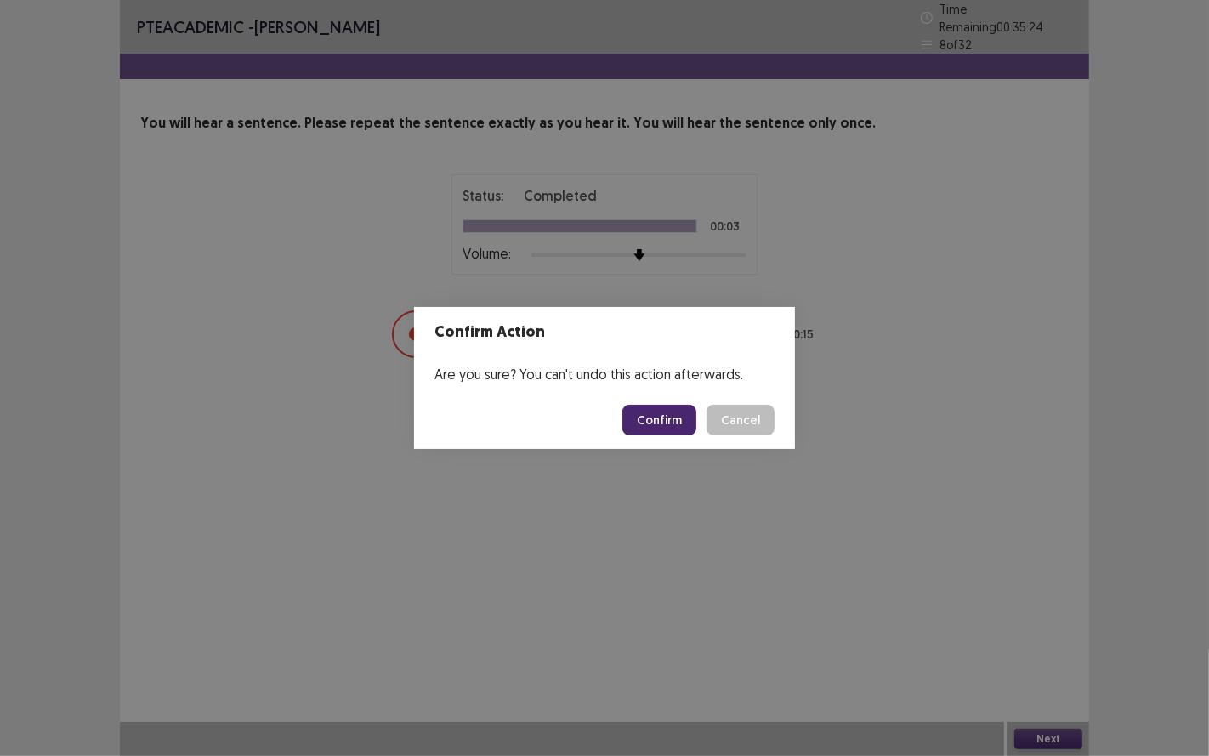
click at [650, 415] on button "Confirm" at bounding box center [659, 420] width 74 height 31
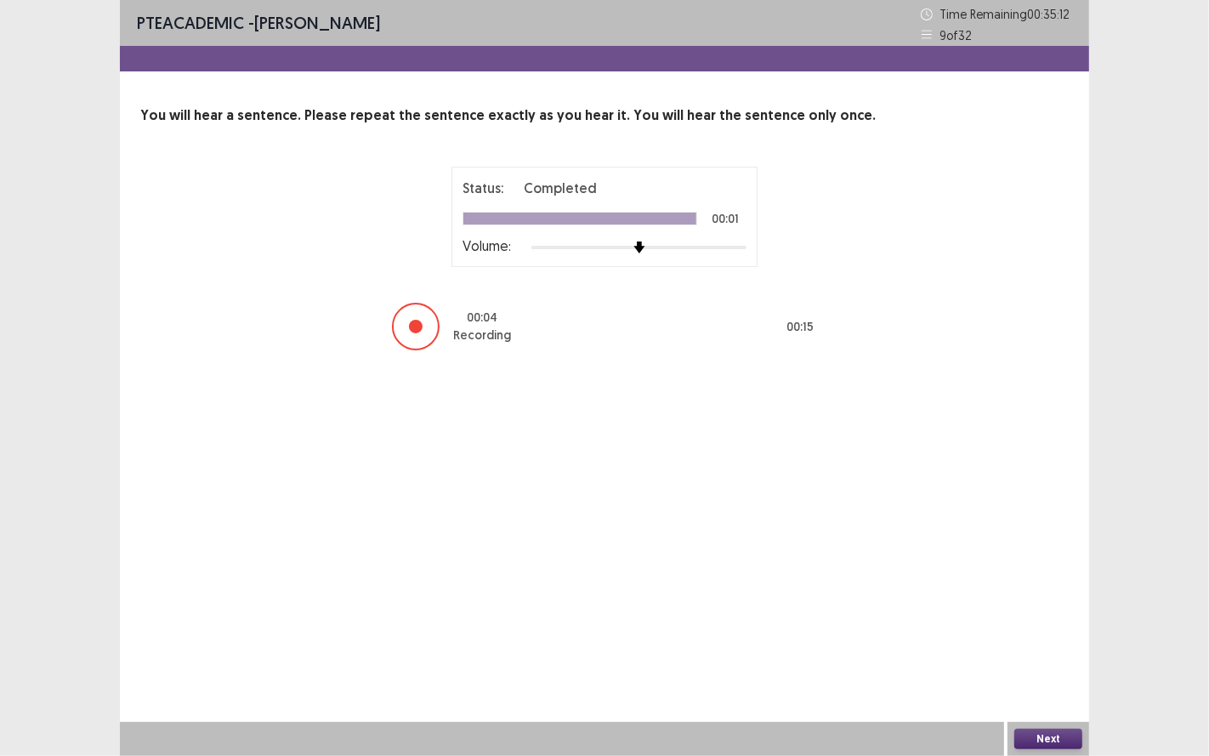
click at [1054, 628] on button "Next" at bounding box center [1048, 739] width 68 height 20
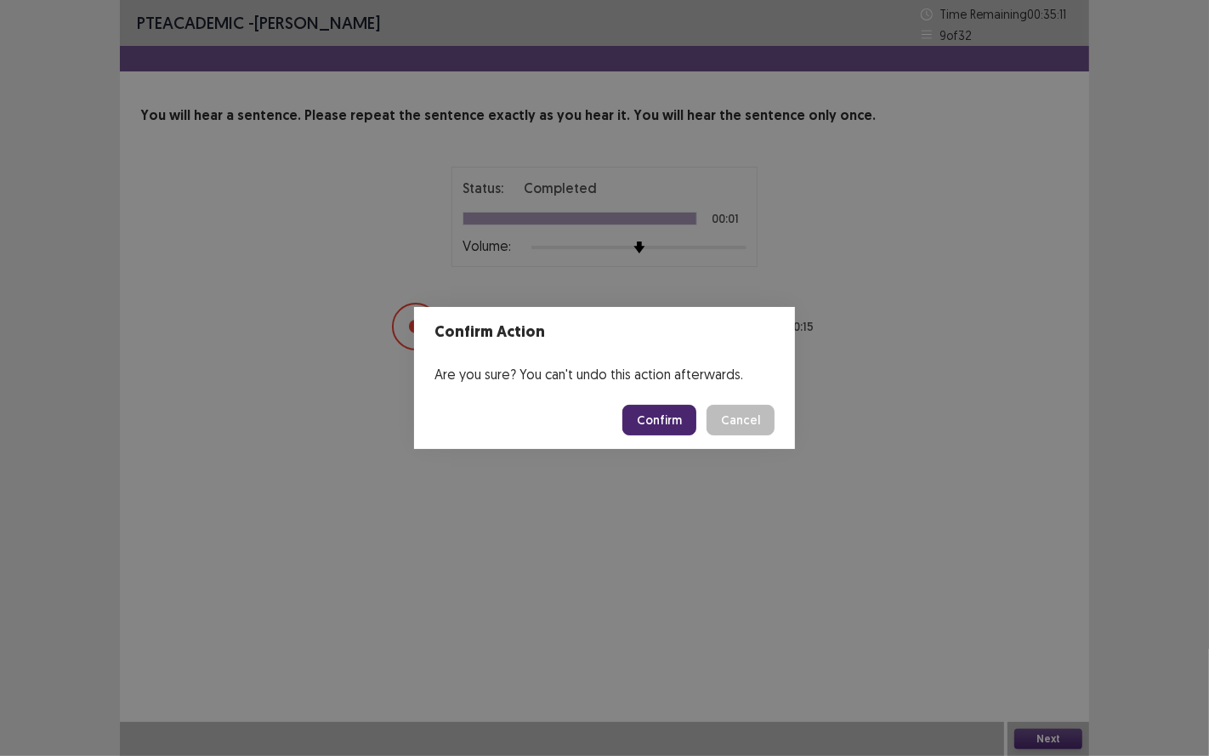
click at [658, 415] on button "Confirm" at bounding box center [659, 420] width 74 height 31
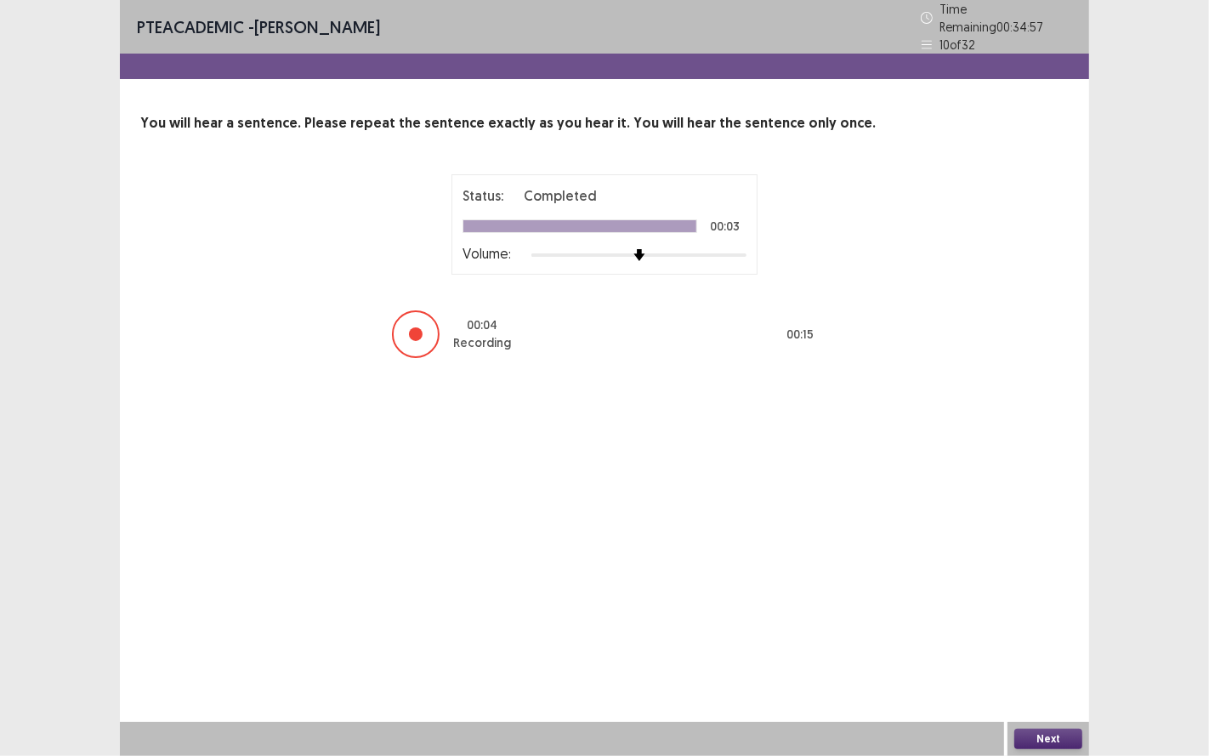
click at [1032, 628] on button "Next" at bounding box center [1048, 739] width 68 height 20
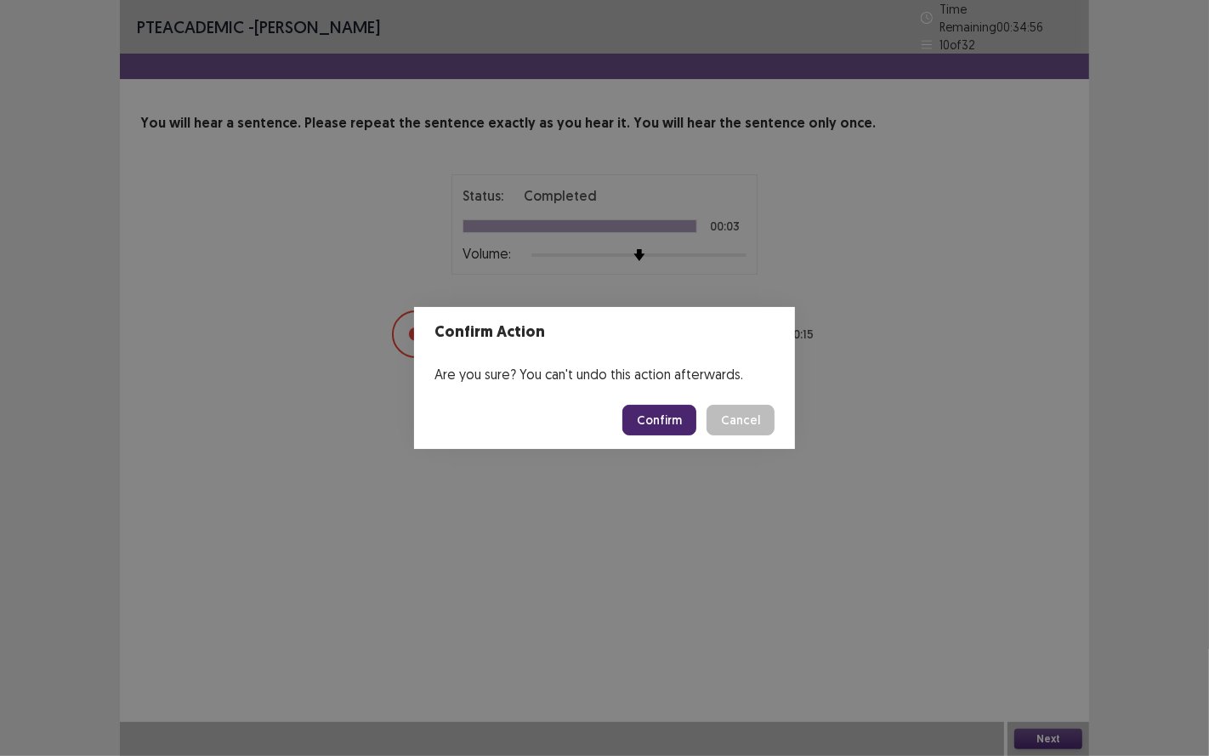
click at [667, 420] on button "Confirm" at bounding box center [659, 420] width 74 height 31
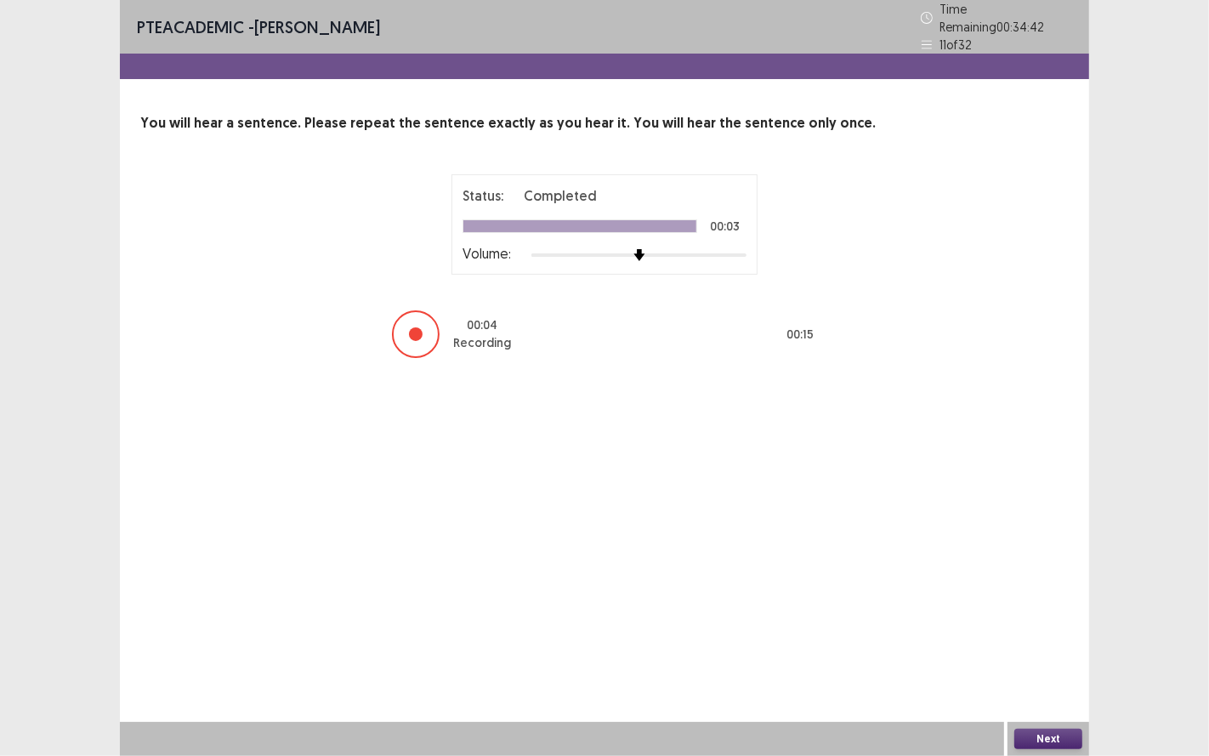
click at [1030, 628] on button "Next" at bounding box center [1048, 739] width 68 height 20
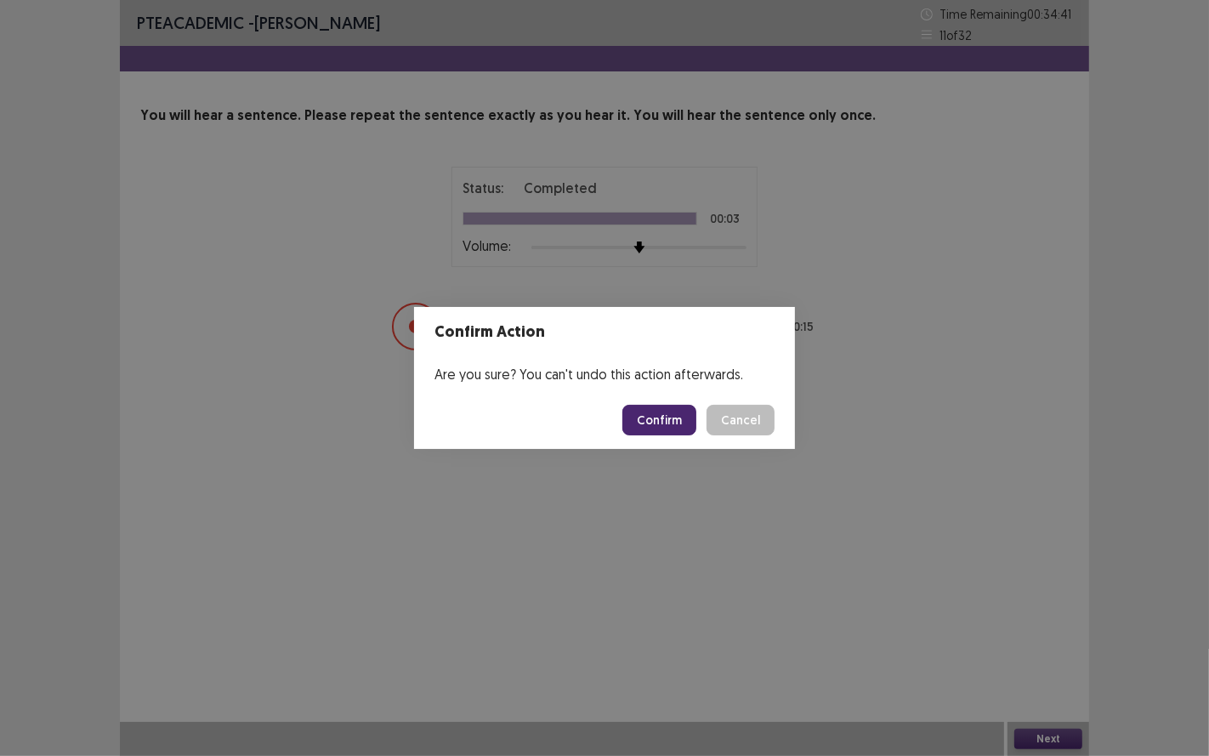
click at [666, 412] on button "Confirm" at bounding box center [659, 420] width 74 height 31
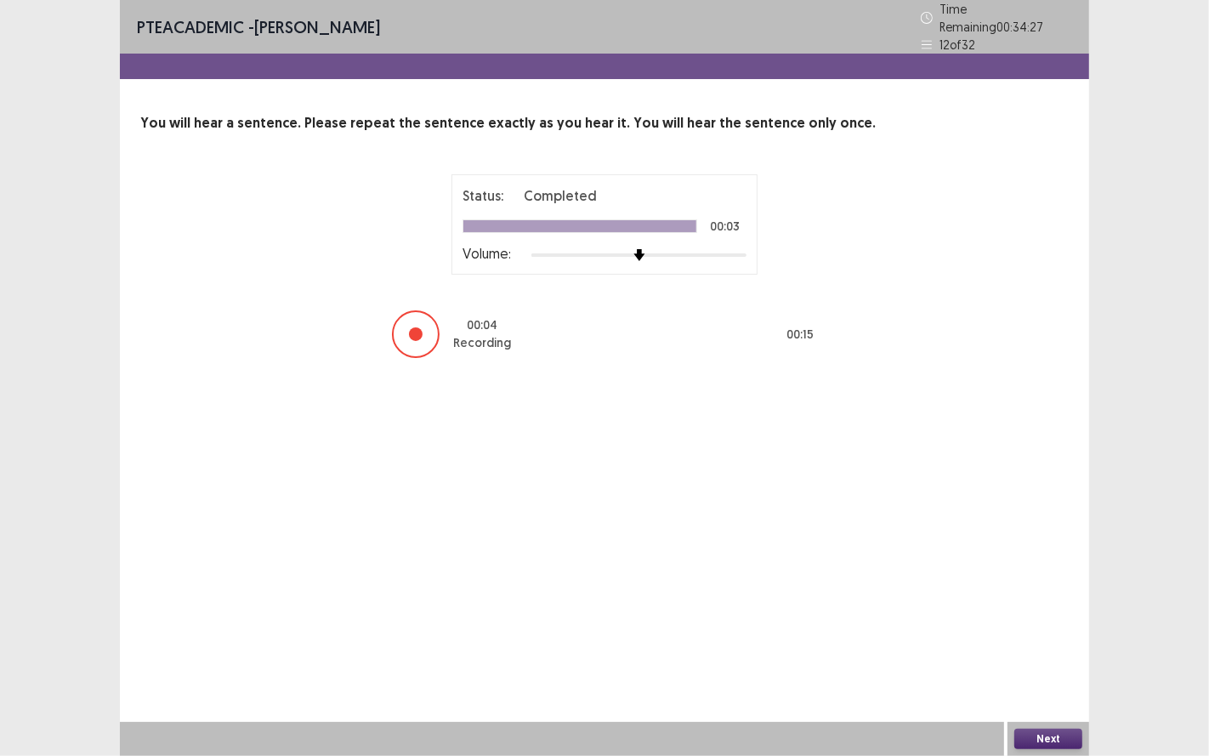
click at [1061, 628] on button "Next" at bounding box center [1048, 739] width 68 height 20
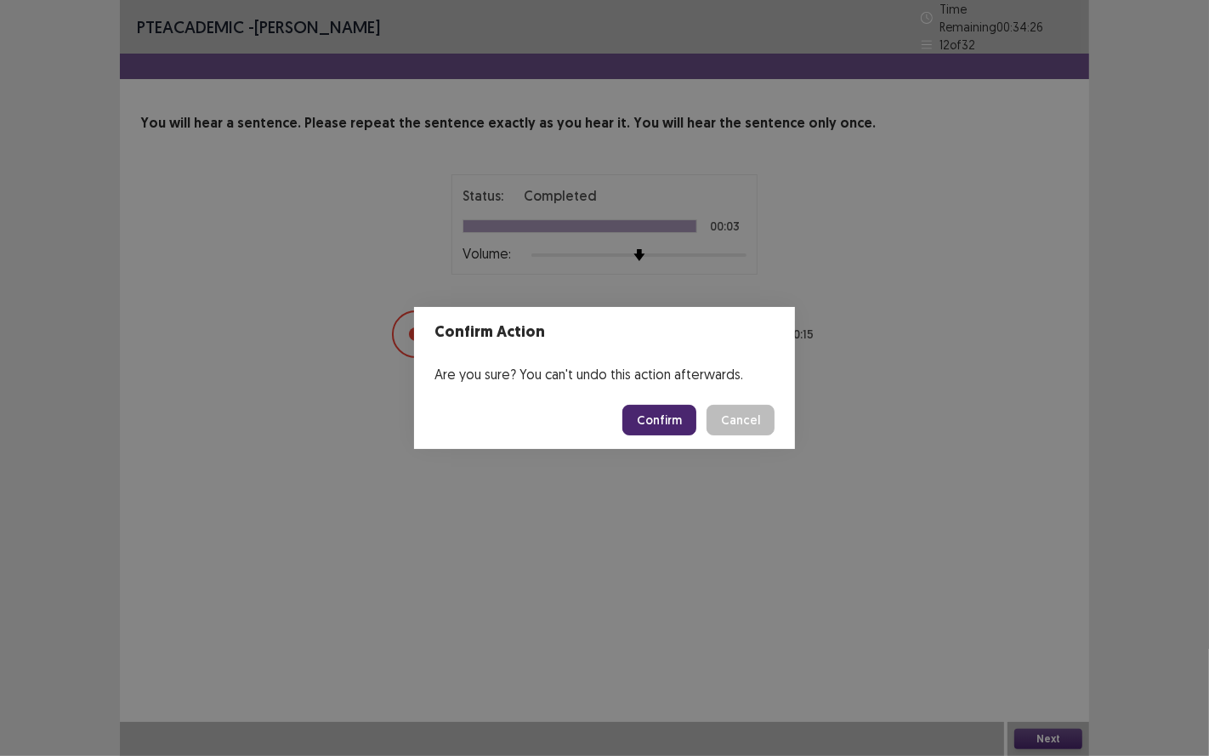
click at [670, 410] on button "Confirm" at bounding box center [659, 420] width 74 height 31
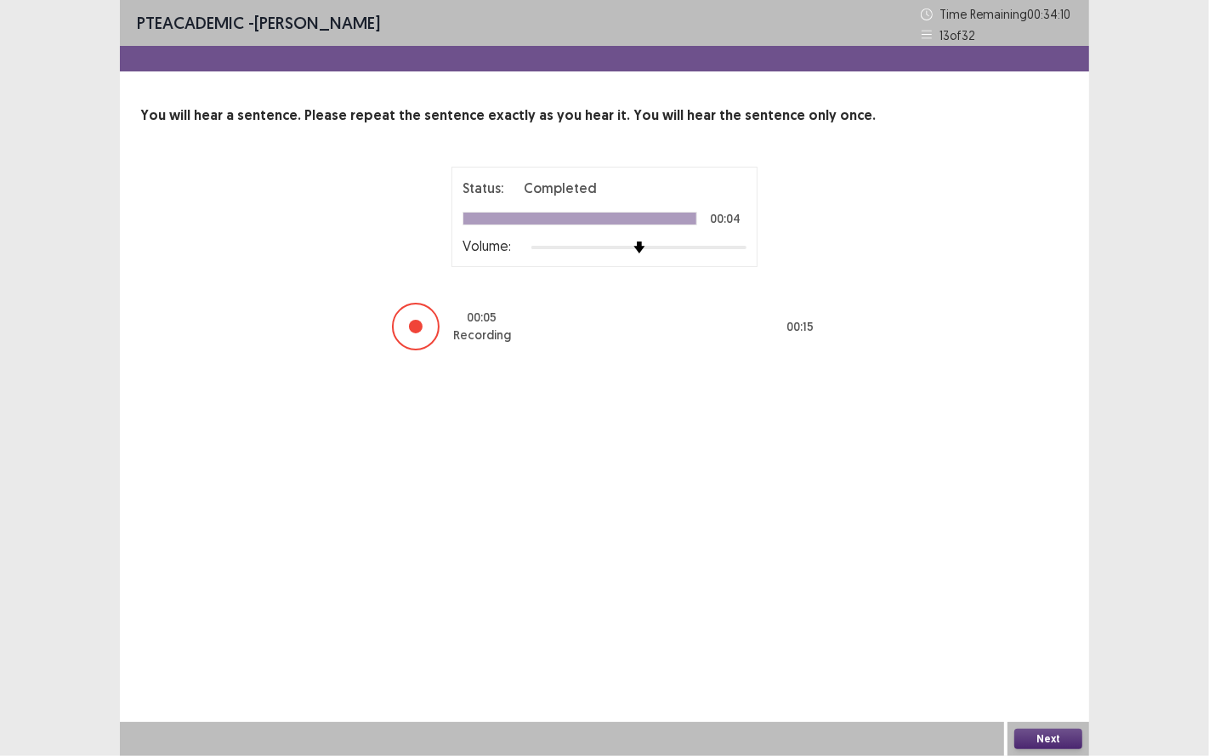
click at [1048, 628] on button "Next" at bounding box center [1048, 739] width 68 height 20
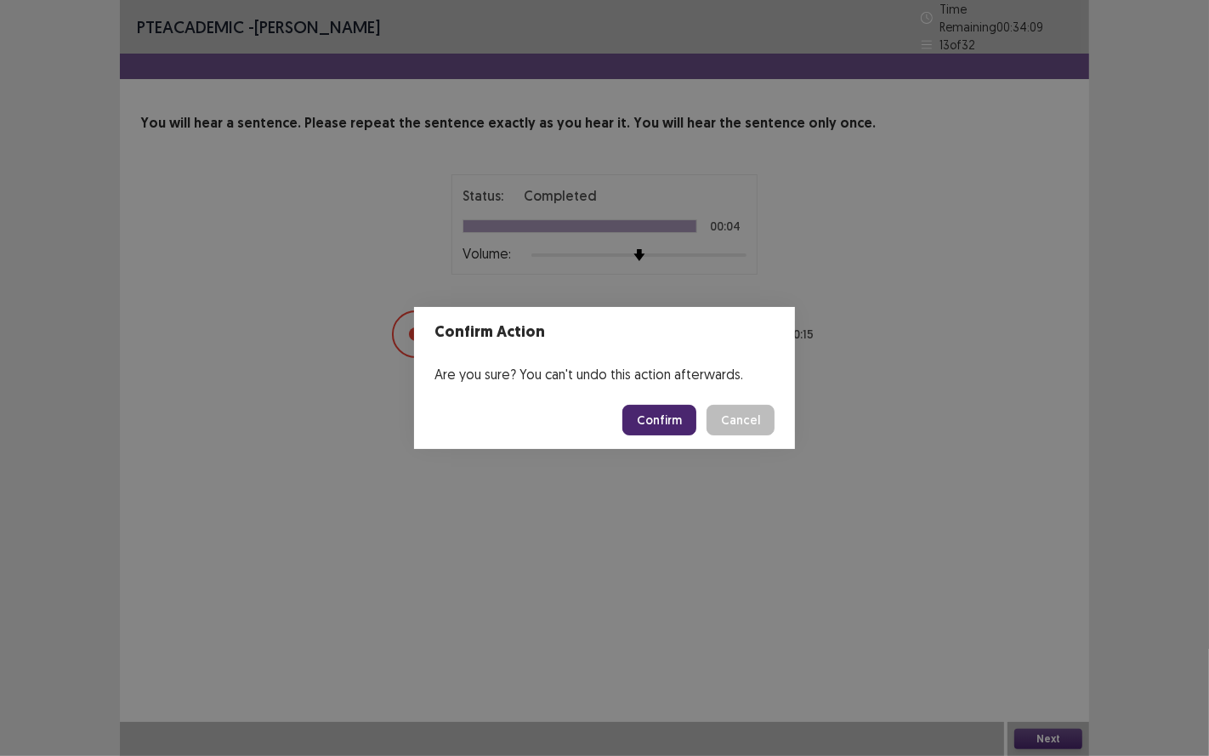
click at [678, 423] on button "Confirm" at bounding box center [659, 420] width 74 height 31
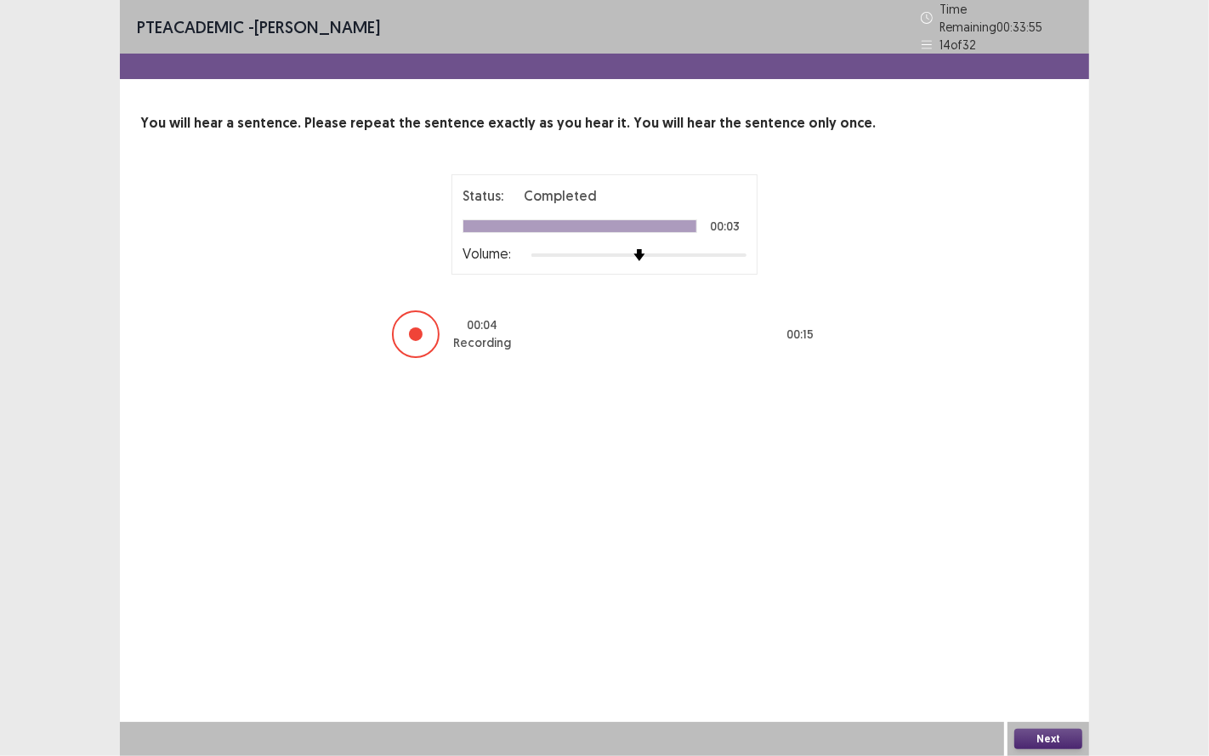
click at [1060, 628] on button "Next" at bounding box center [1048, 739] width 68 height 20
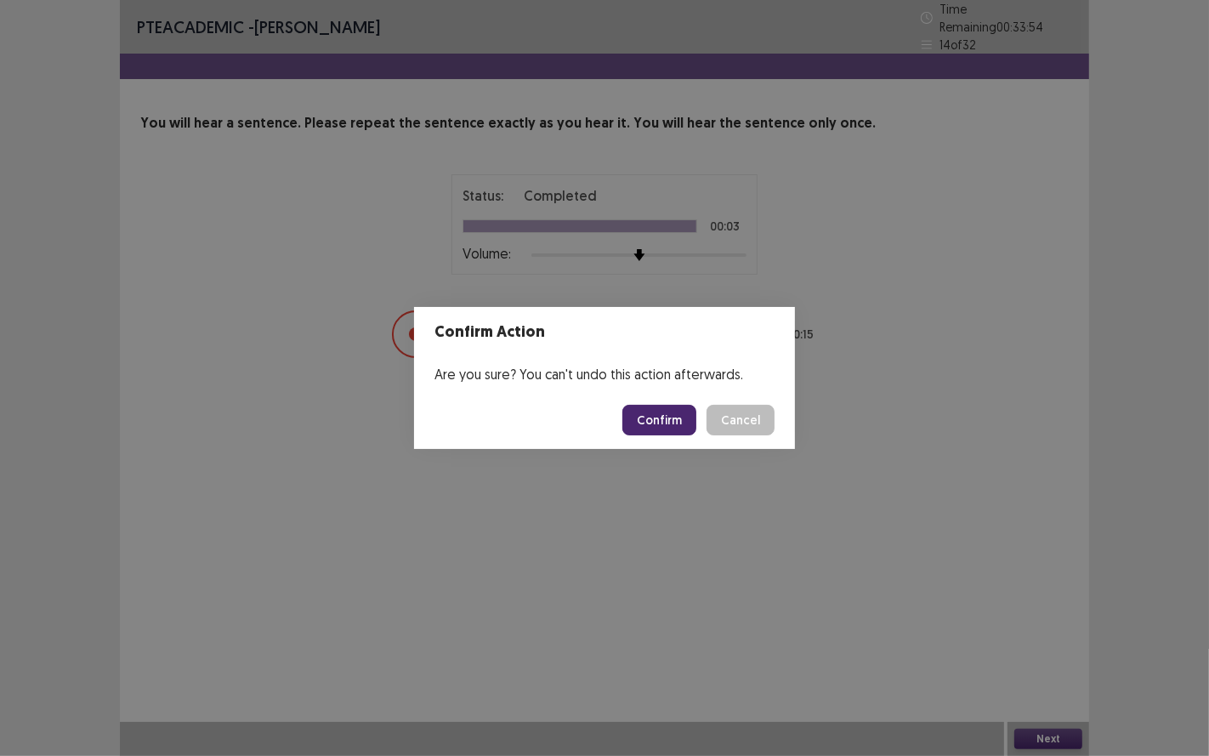
click at [681, 421] on button "Confirm" at bounding box center [659, 420] width 74 height 31
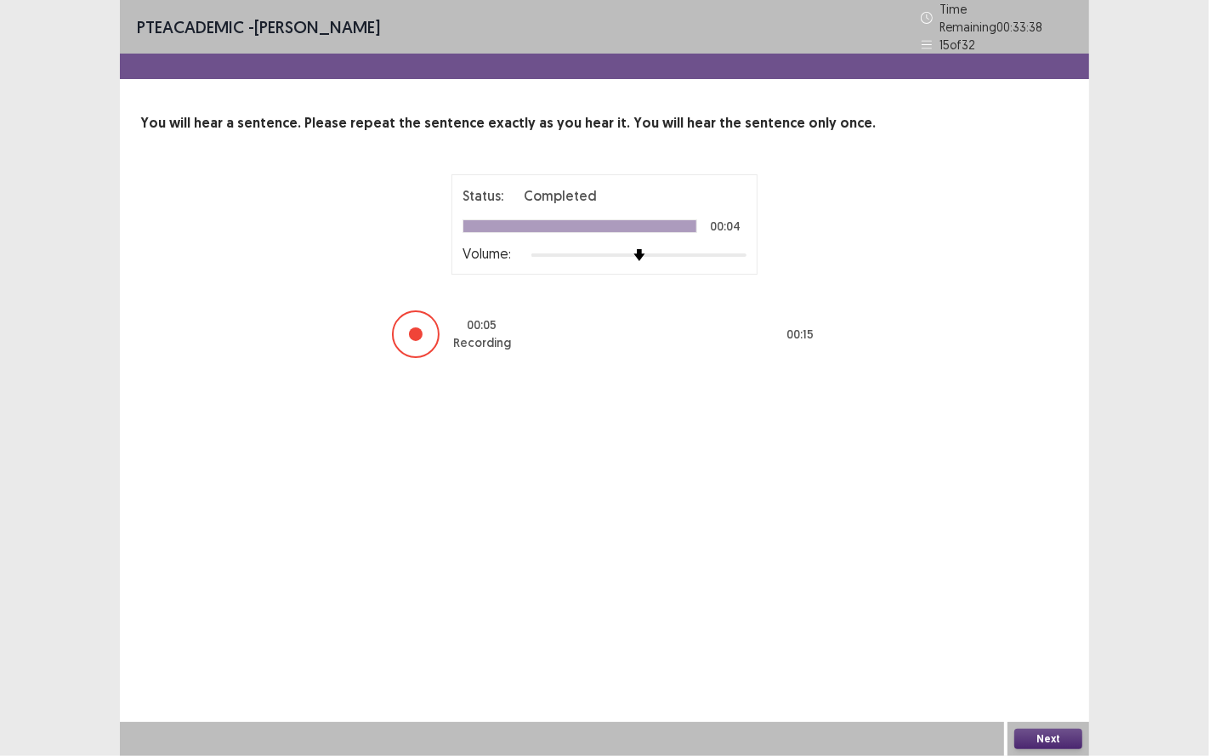
click at [1049, 628] on button "Next" at bounding box center [1048, 739] width 68 height 20
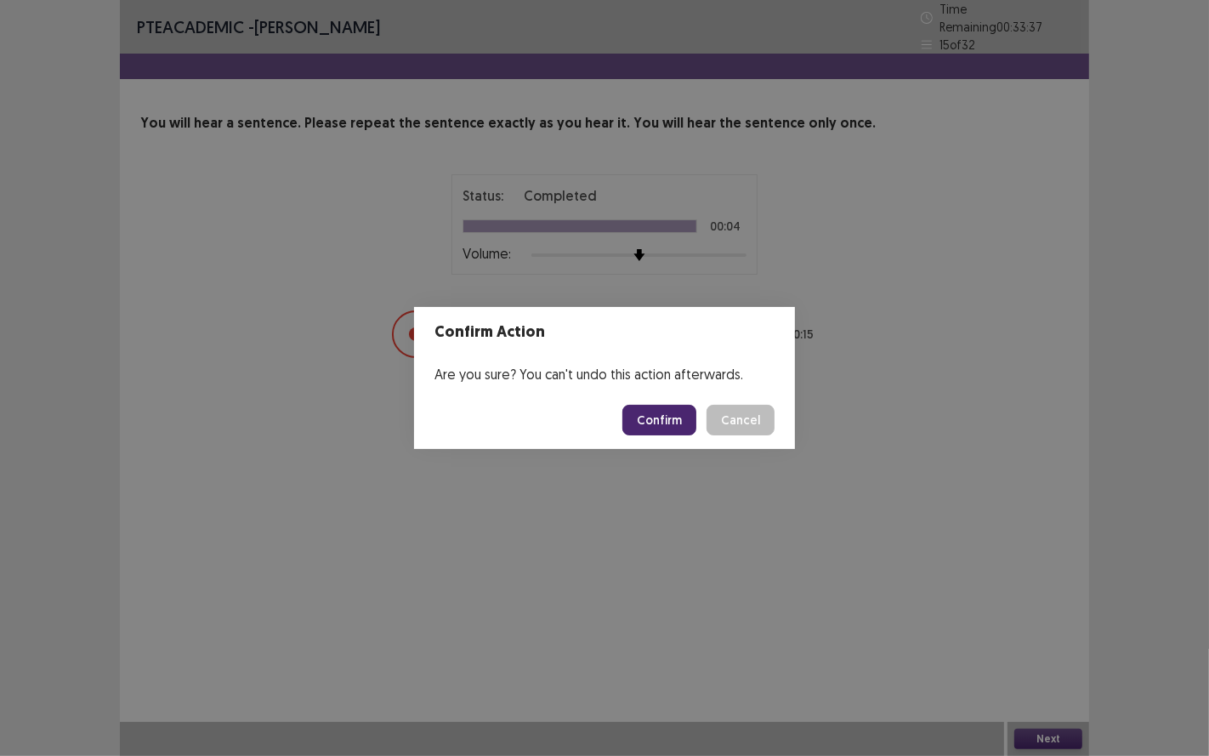
click at [670, 414] on button "Confirm" at bounding box center [659, 420] width 74 height 31
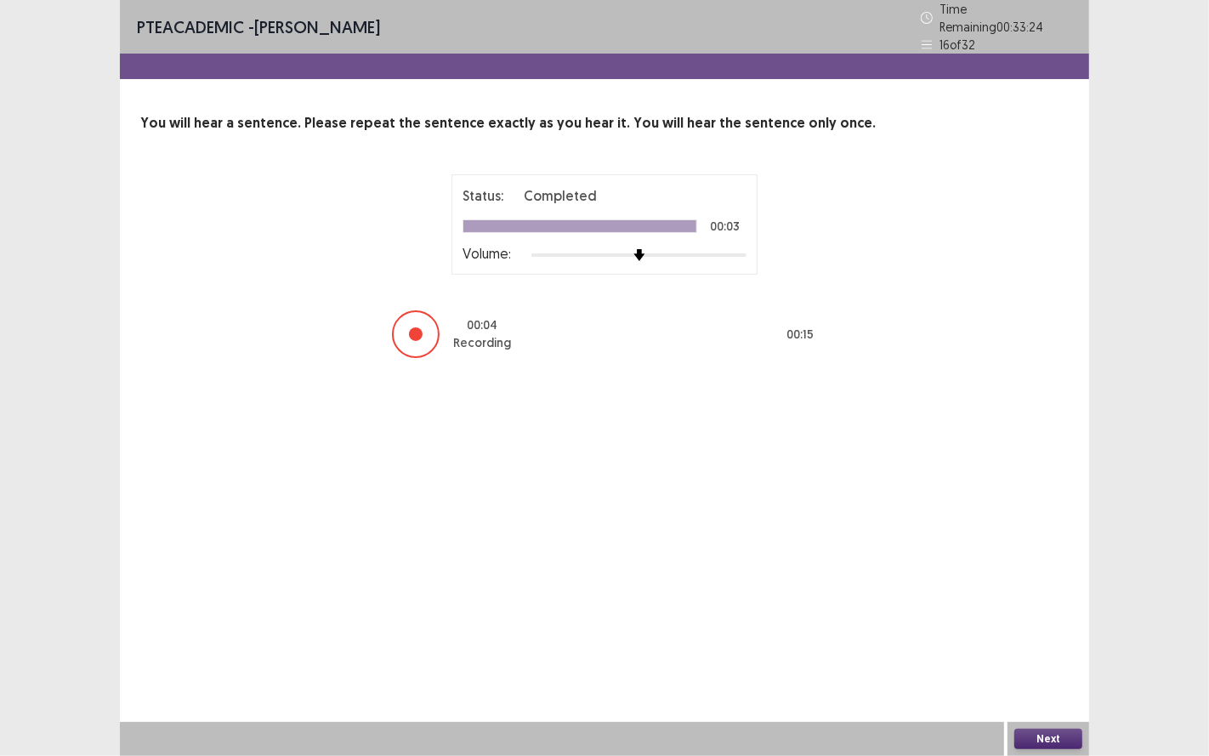
click at [1040, 628] on button "Next" at bounding box center [1048, 739] width 68 height 20
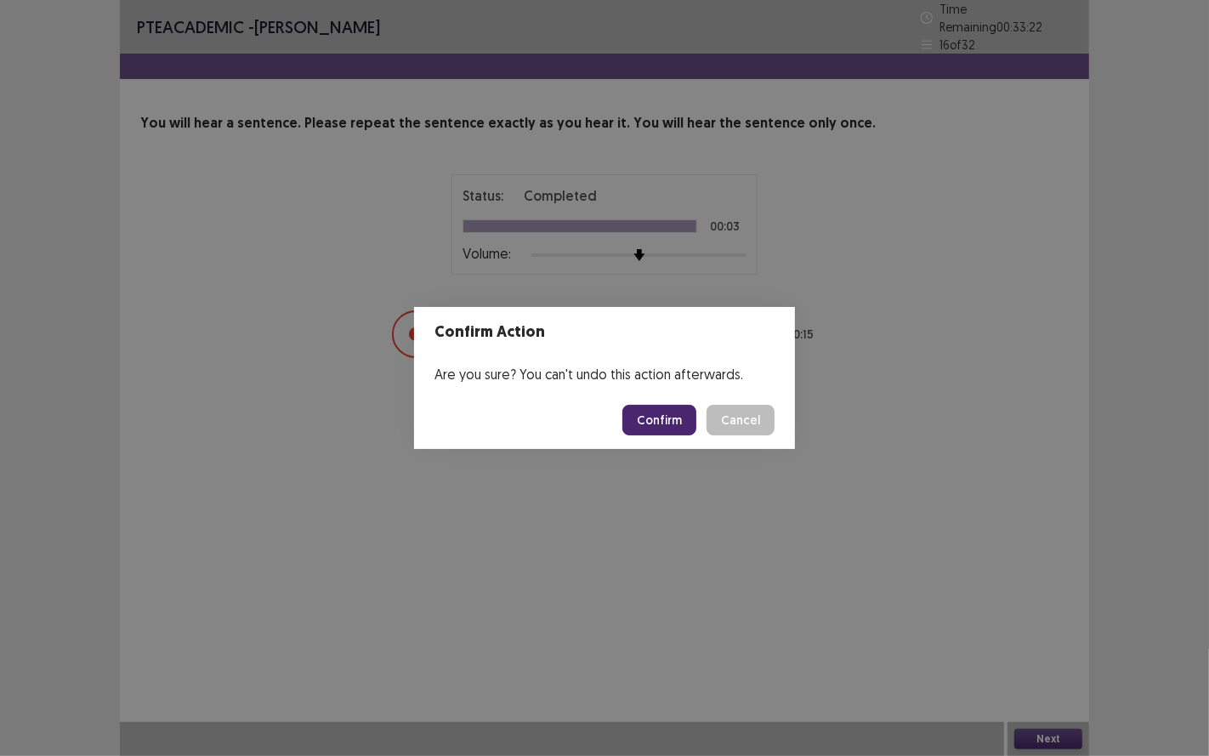
click at [678, 423] on button "Confirm" at bounding box center [659, 420] width 74 height 31
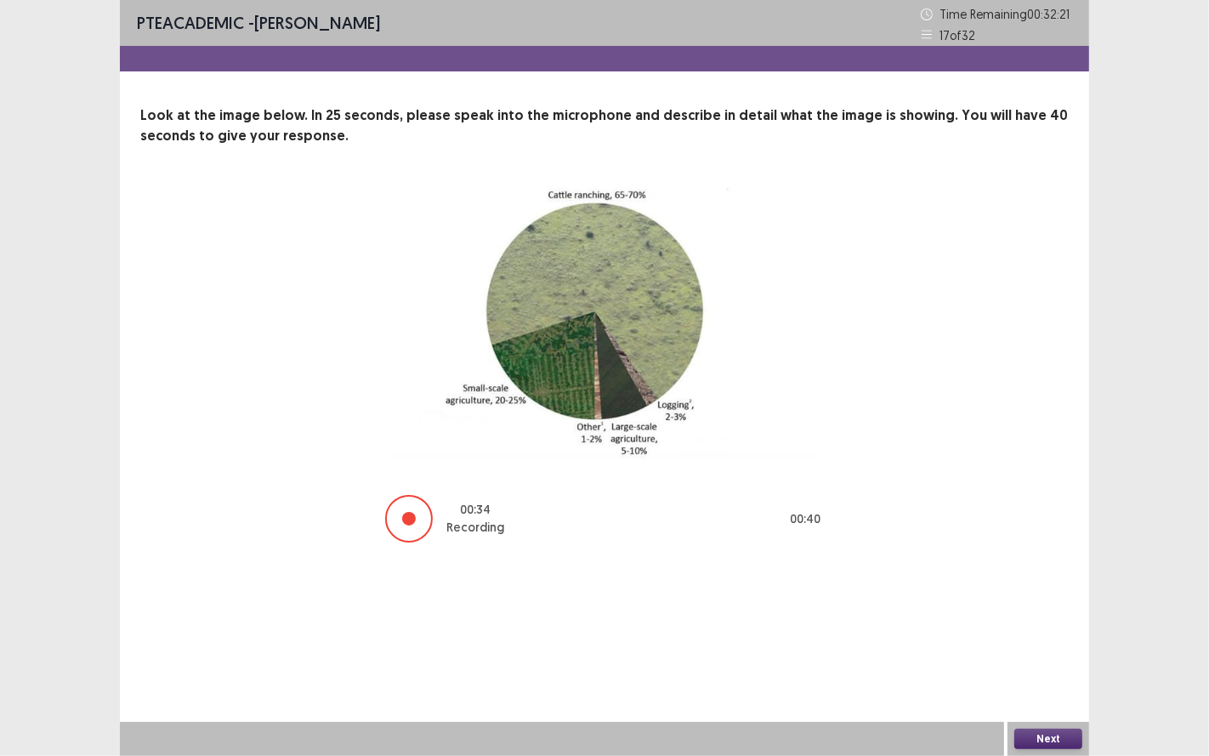
click at [1048, 628] on button "Next" at bounding box center [1048, 739] width 68 height 20
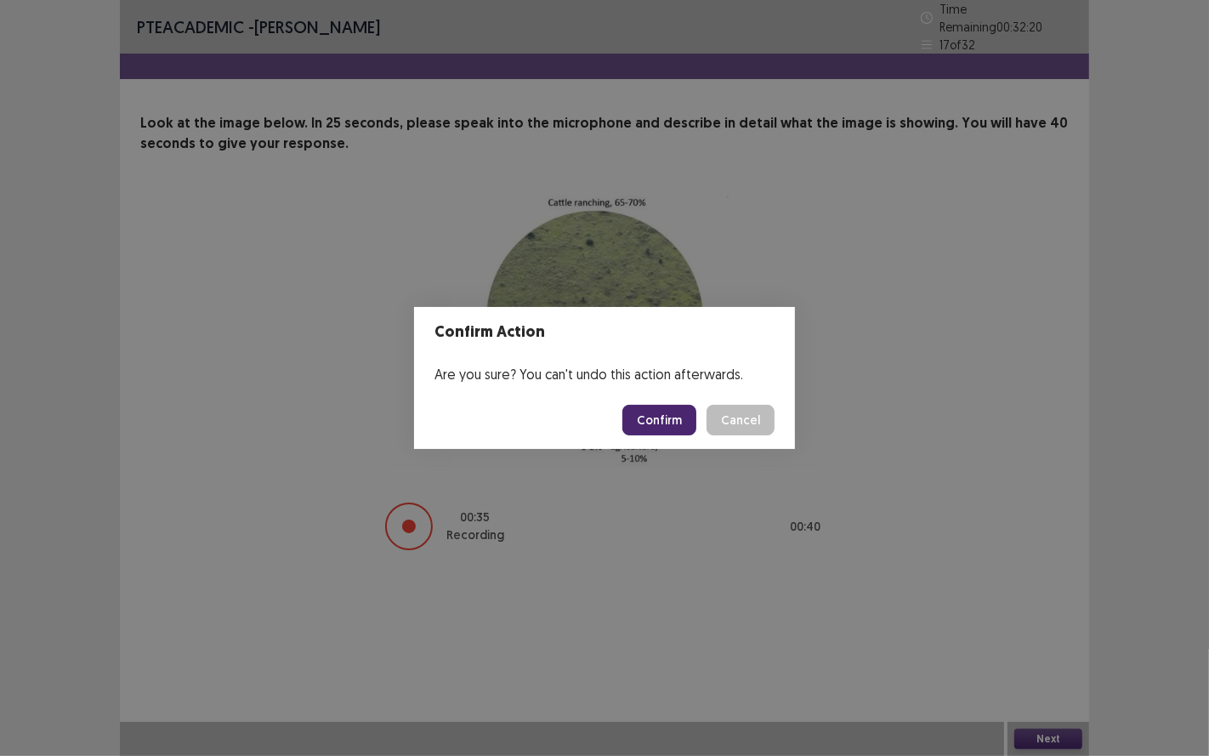
click at [670, 417] on button "Confirm" at bounding box center [659, 420] width 74 height 31
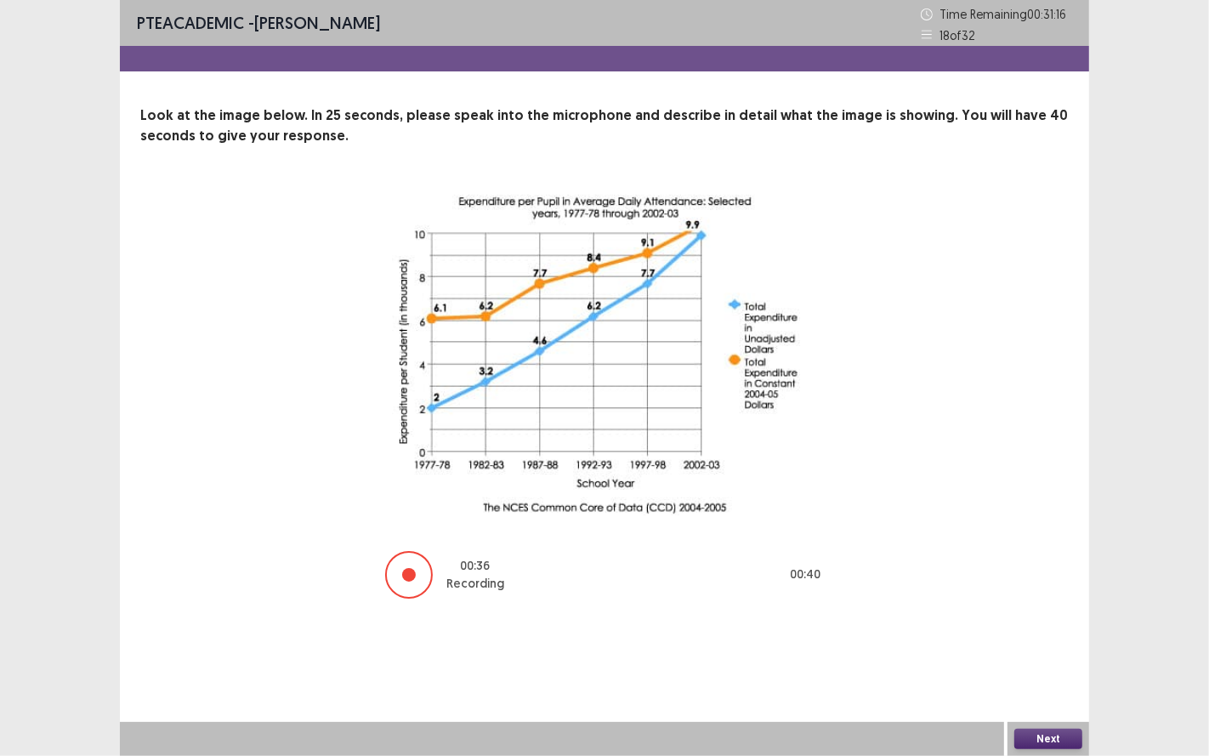
click at [1027, 628] on button "Next" at bounding box center [1048, 739] width 68 height 20
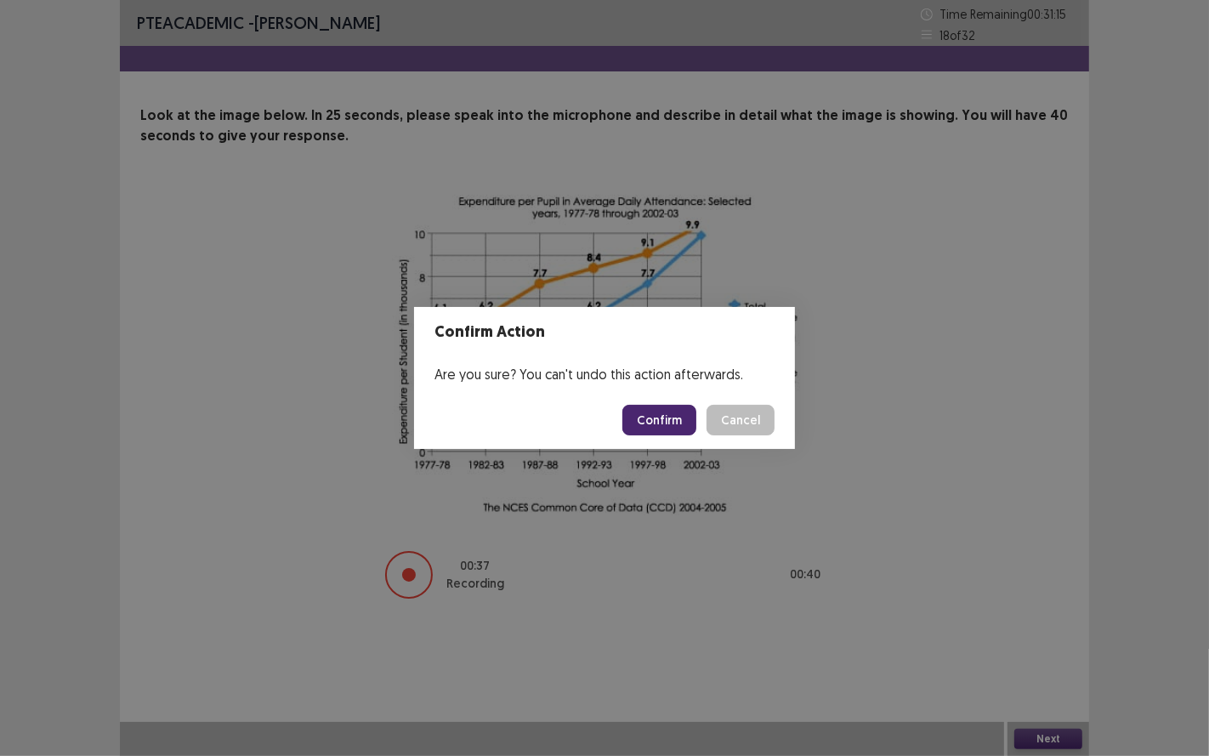
click at [696, 428] on button "Confirm" at bounding box center [659, 420] width 74 height 31
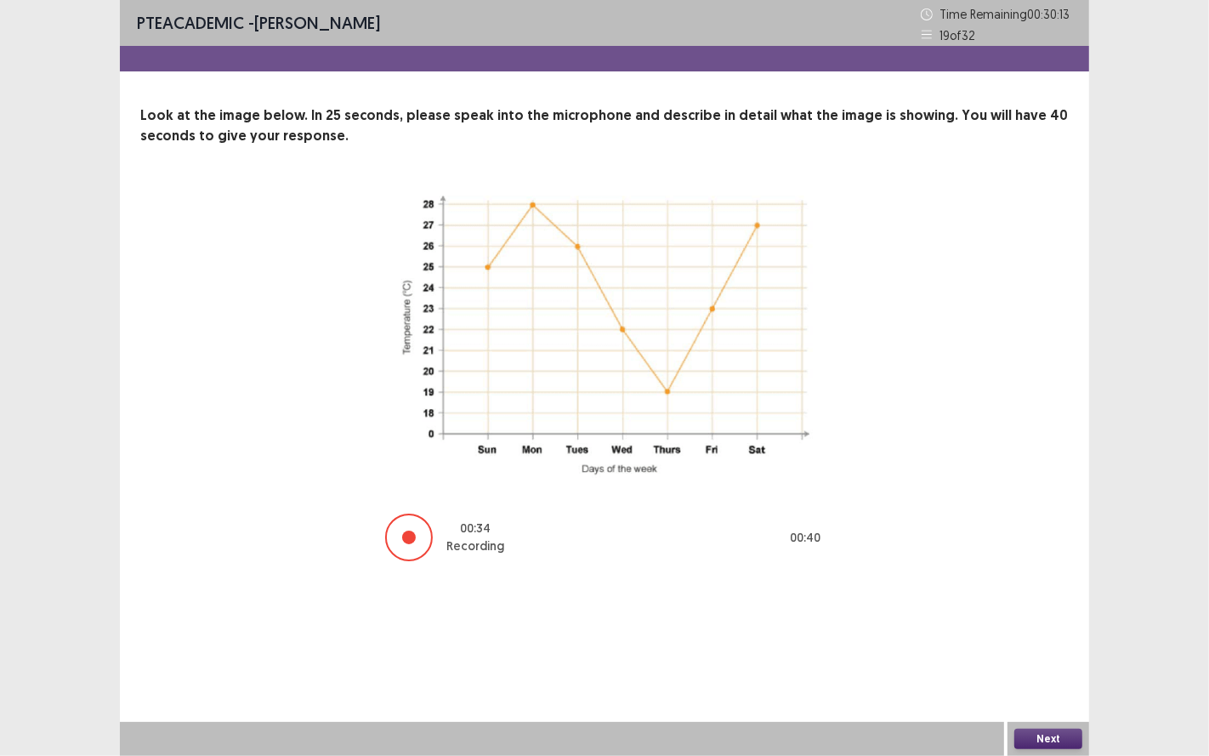
click at [1039, 628] on button "Next" at bounding box center [1048, 739] width 68 height 20
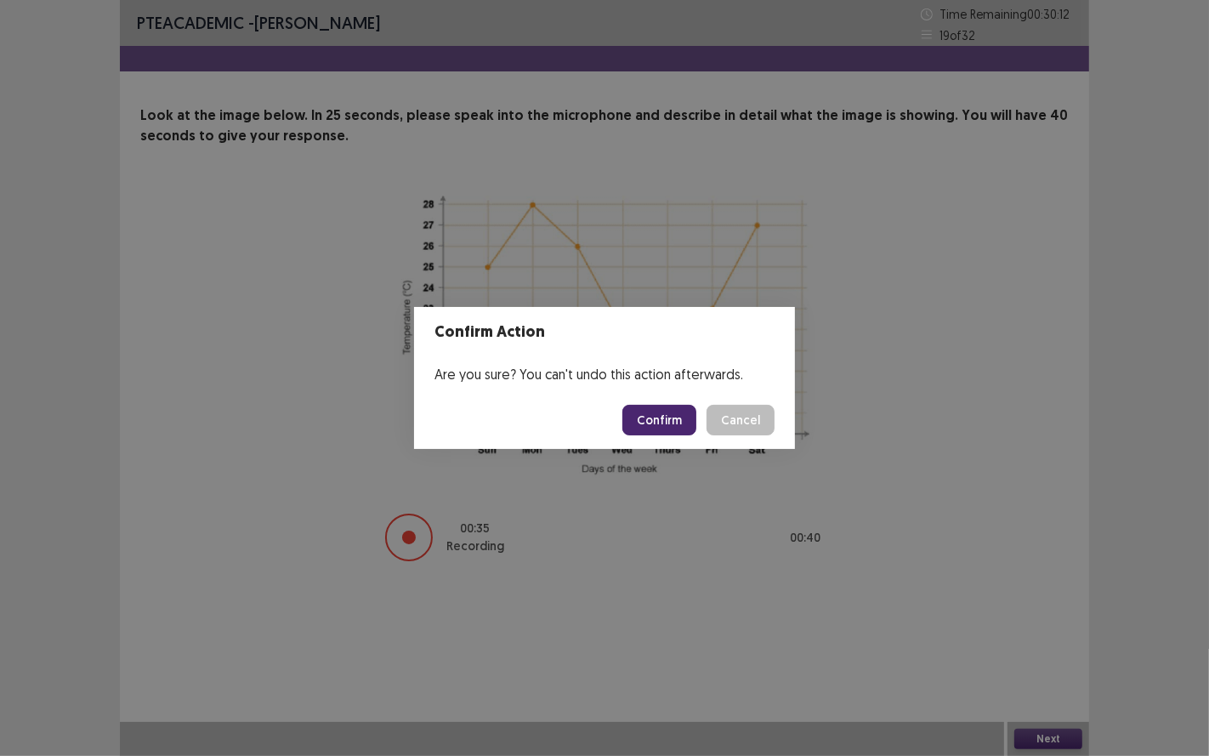
click at [674, 426] on button "Confirm" at bounding box center [659, 420] width 74 height 31
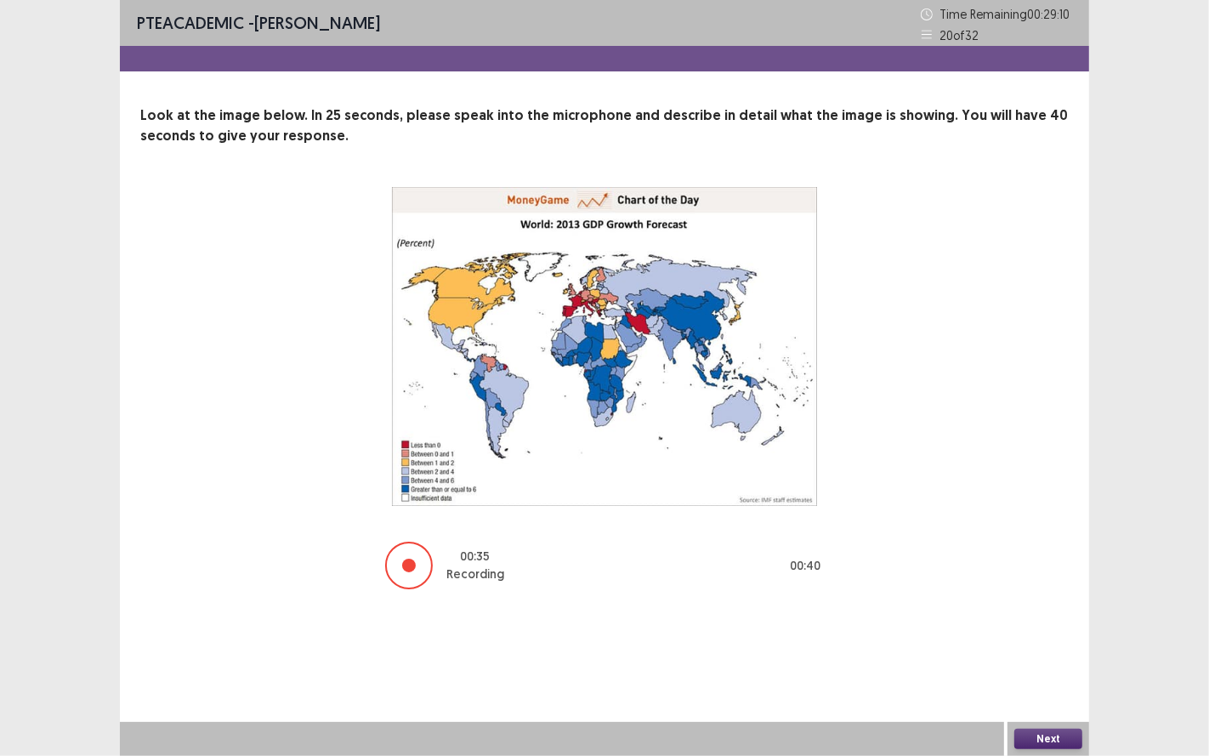
click at [1059, 628] on button "Next" at bounding box center [1048, 739] width 68 height 20
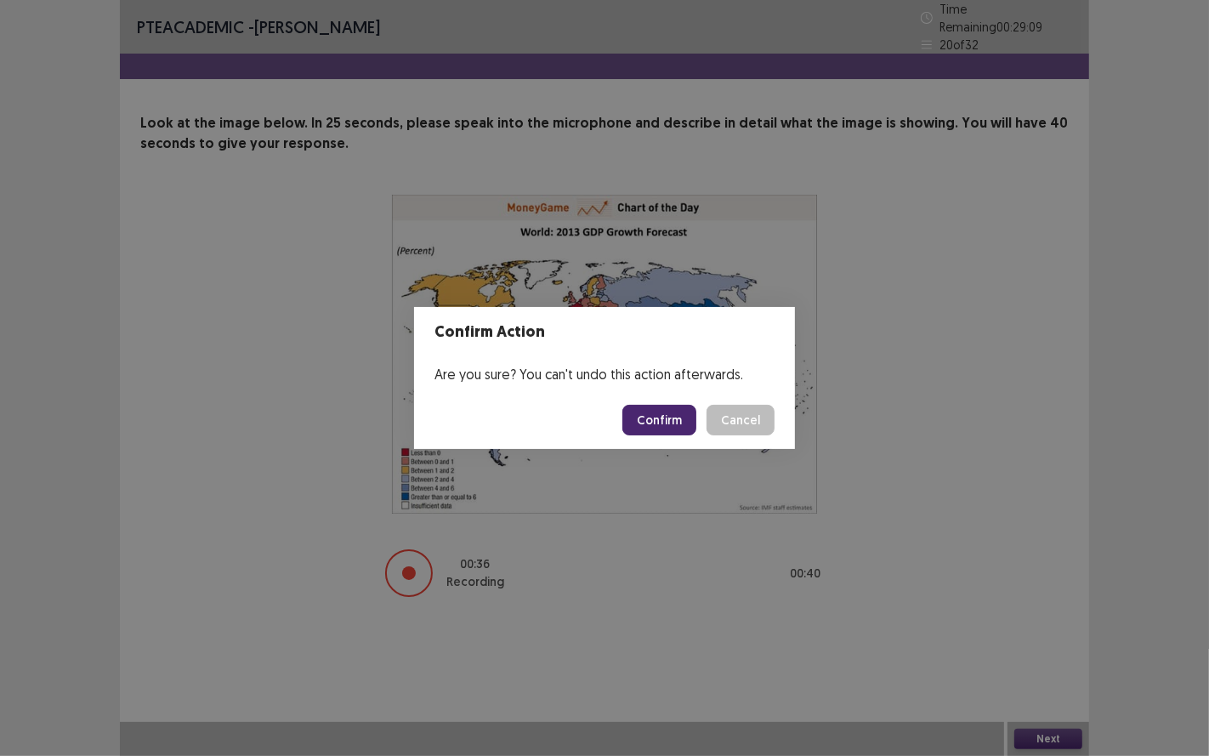
click at [691, 423] on button "Confirm" at bounding box center [659, 420] width 74 height 31
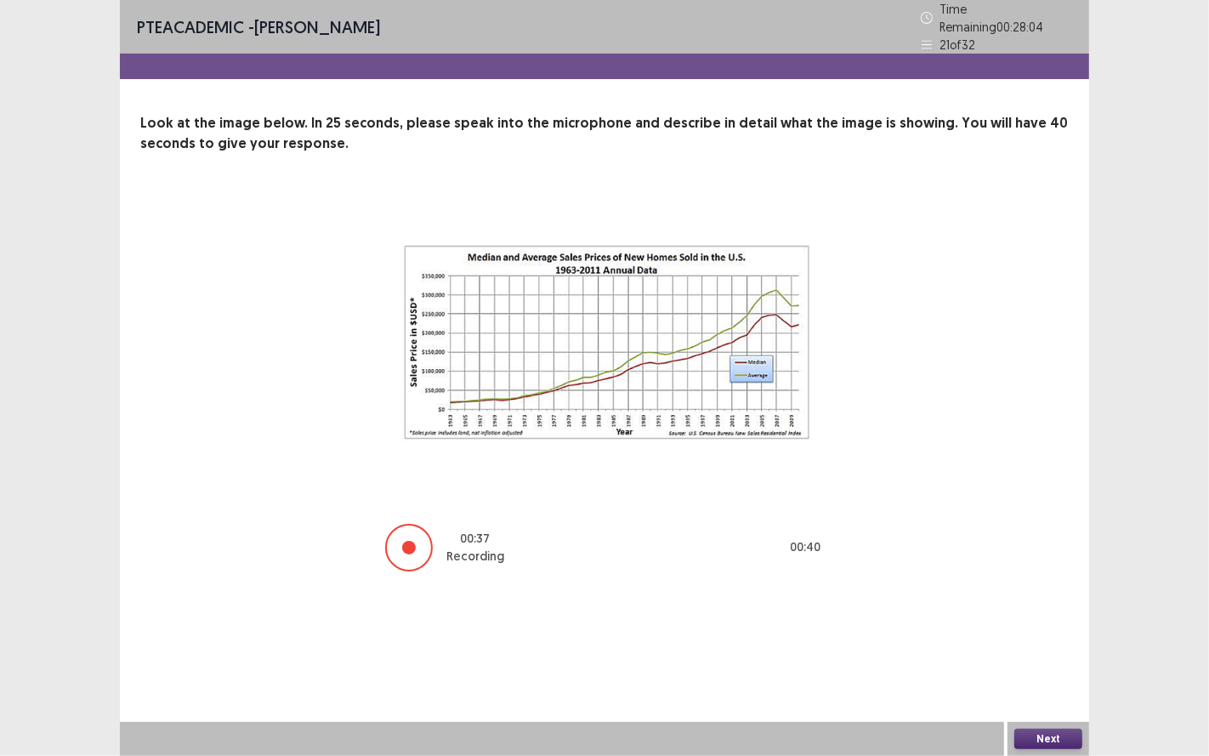
click at [1054, 628] on button "Next" at bounding box center [1048, 739] width 68 height 20
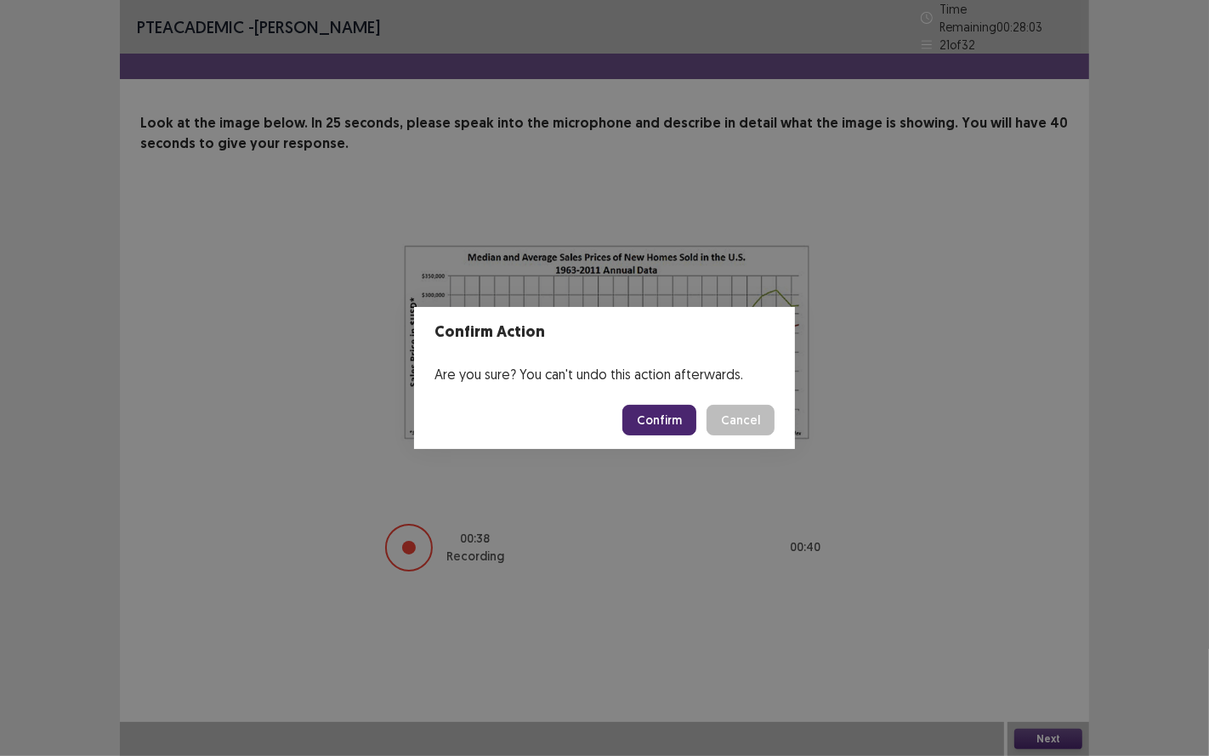
click at [689, 412] on button "Confirm" at bounding box center [659, 420] width 74 height 31
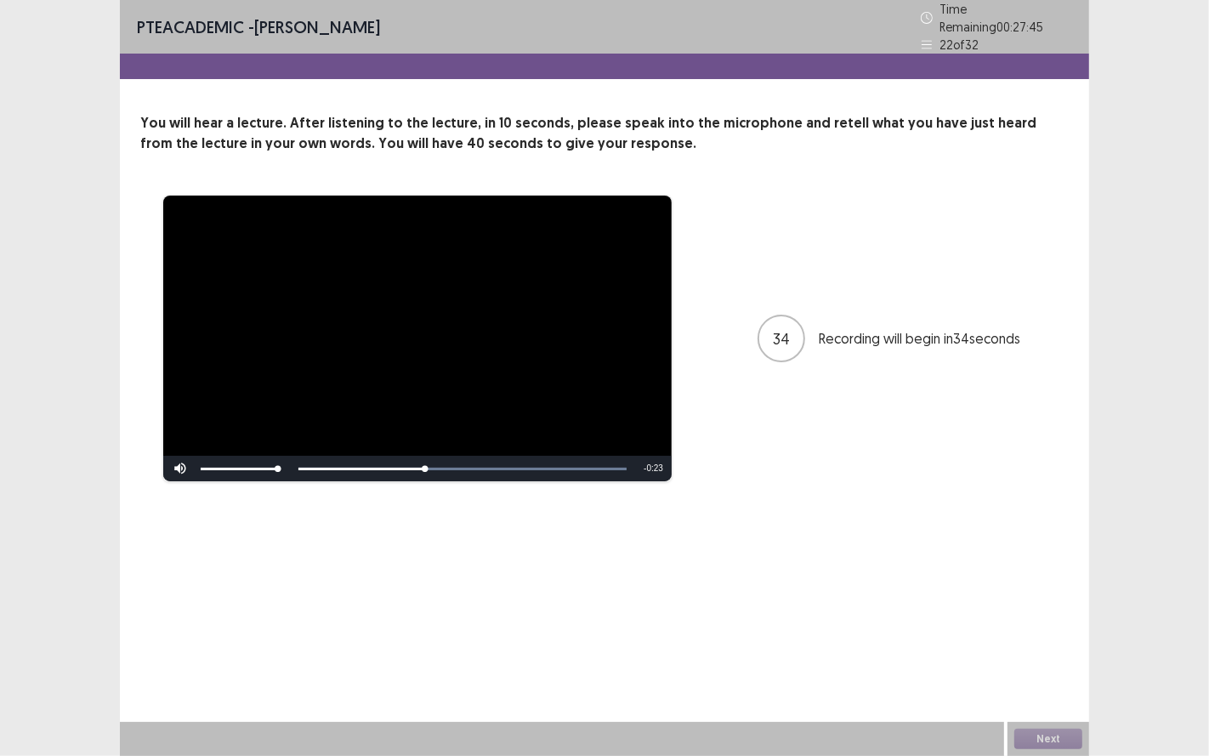
click at [313, 460] on div "Skip Backward Skip Forward Mute Current Time 0:14 / Duration 0:37 Loaded : 100.…" at bounding box center [417, 469] width 508 height 26
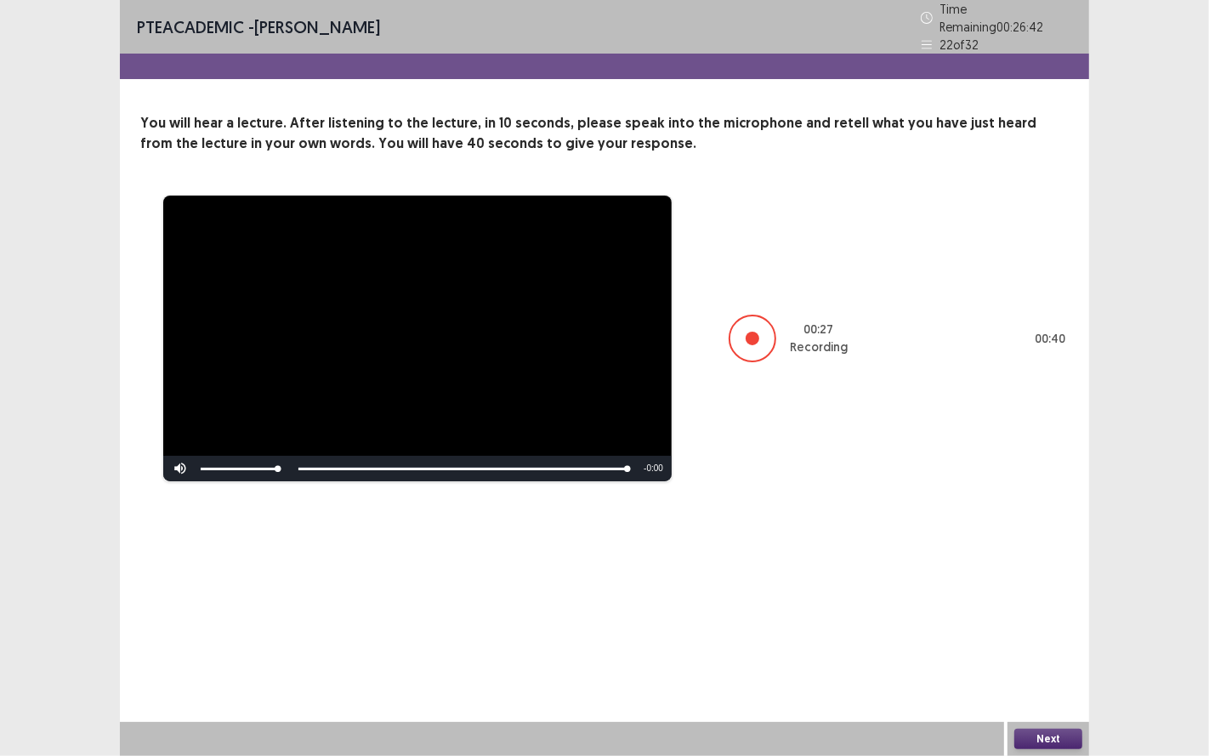
click at [1027, 628] on button "Next" at bounding box center [1048, 739] width 68 height 20
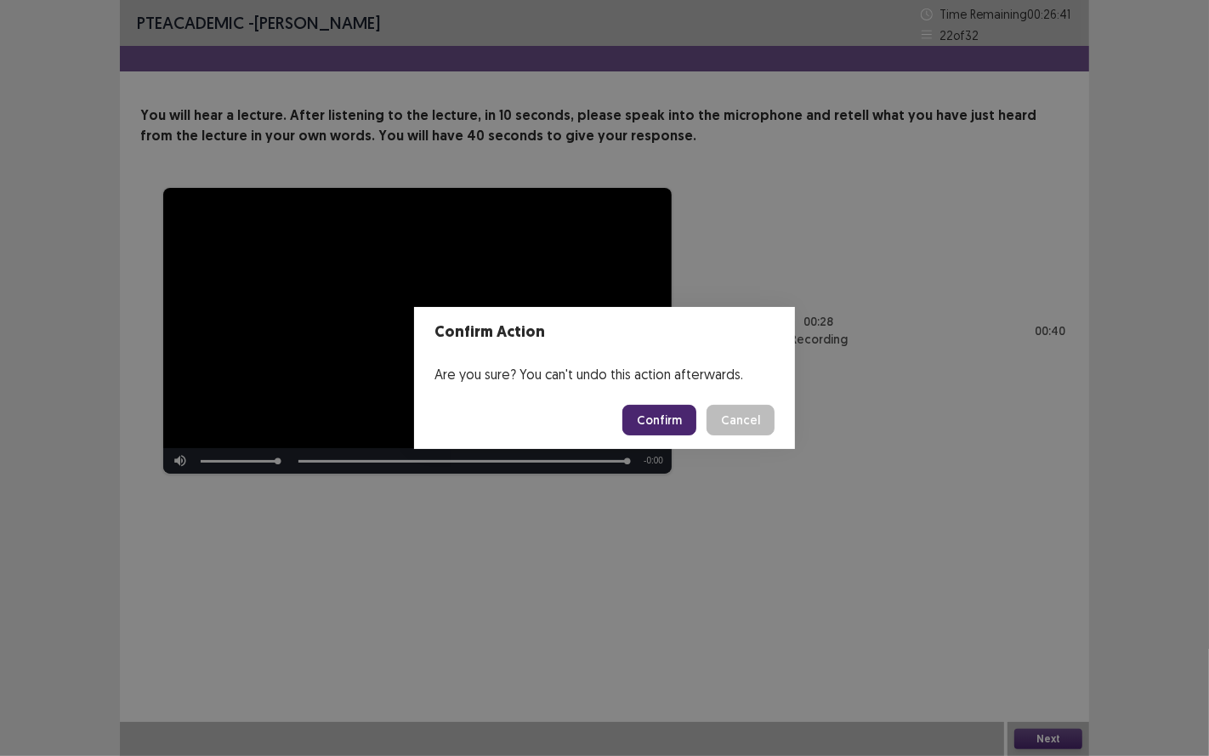
click at [664, 417] on button "Confirm" at bounding box center [659, 420] width 74 height 31
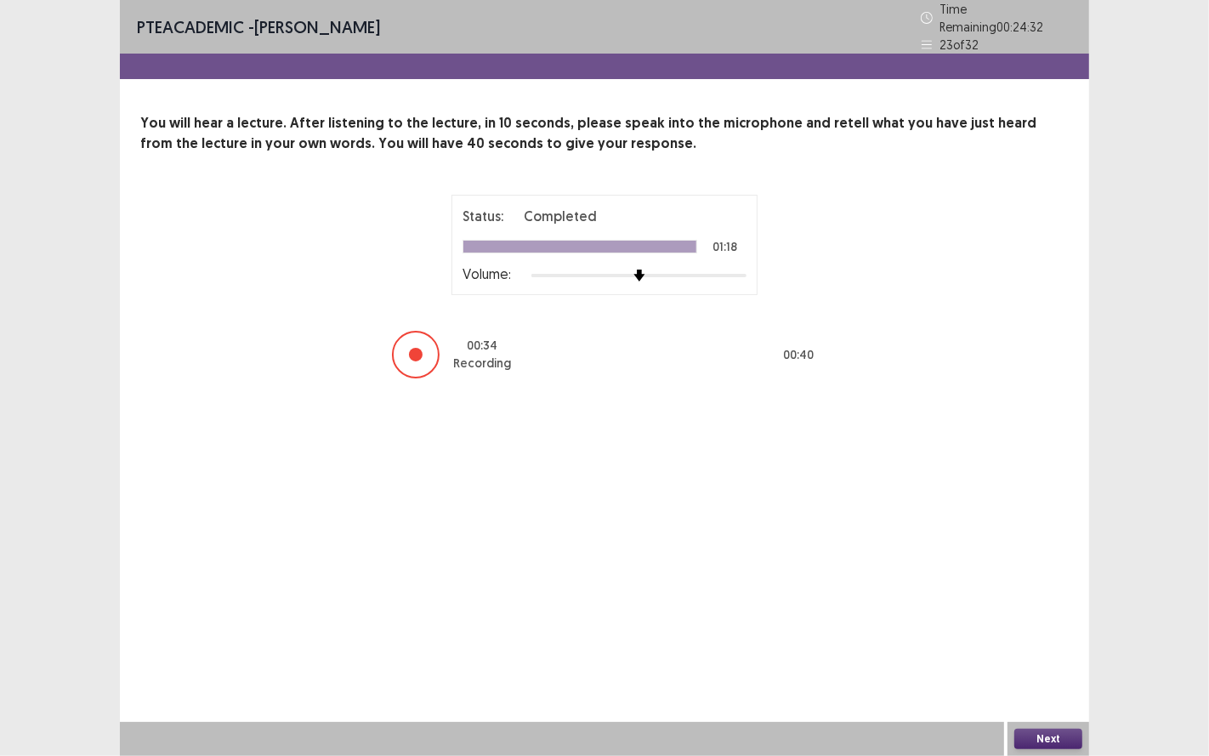
click at [1065, 628] on button "Next" at bounding box center [1048, 739] width 68 height 20
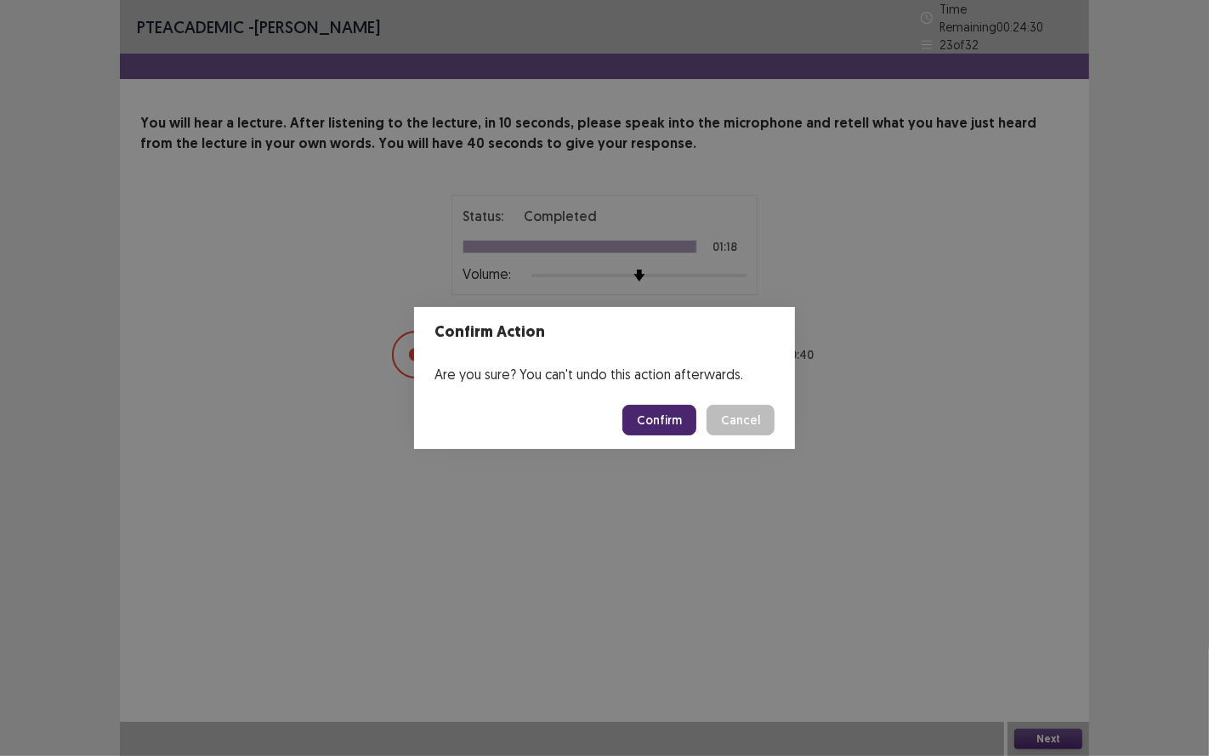
click at [661, 428] on button "Confirm" at bounding box center [659, 420] width 74 height 31
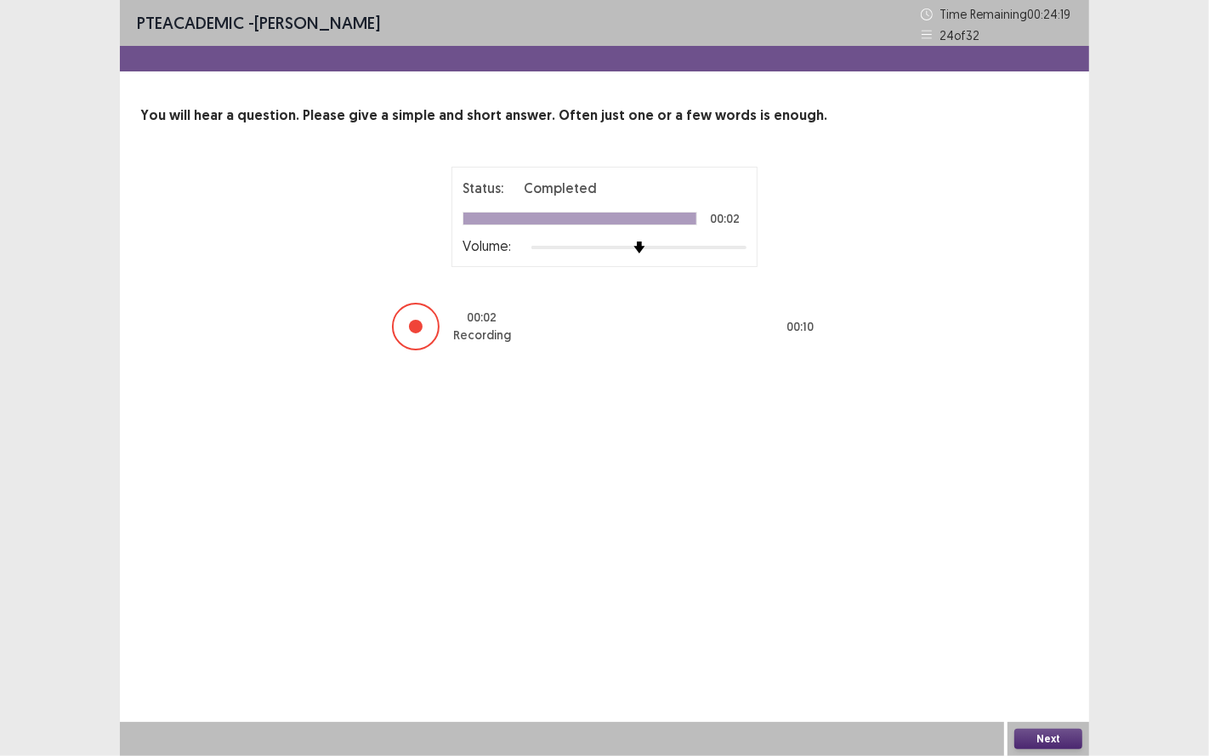
click at [1052, 628] on button "Next" at bounding box center [1048, 739] width 68 height 20
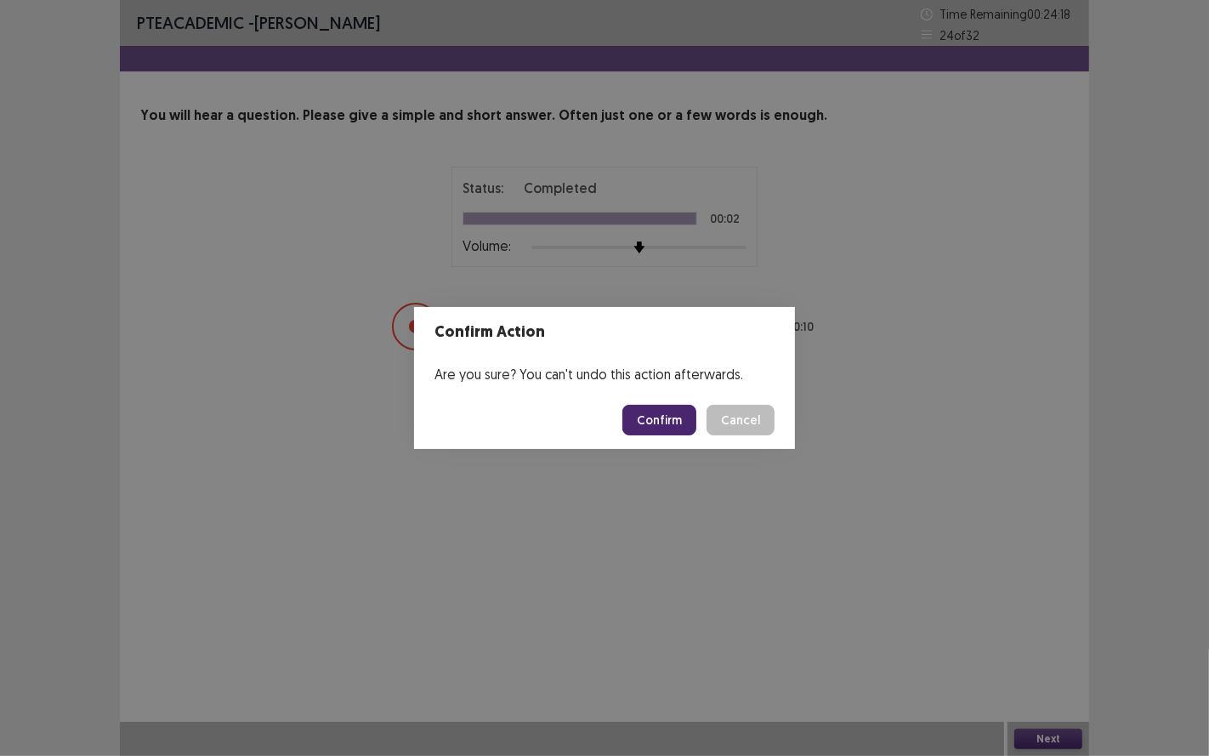
click at [680, 427] on button "Confirm" at bounding box center [659, 420] width 74 height 31
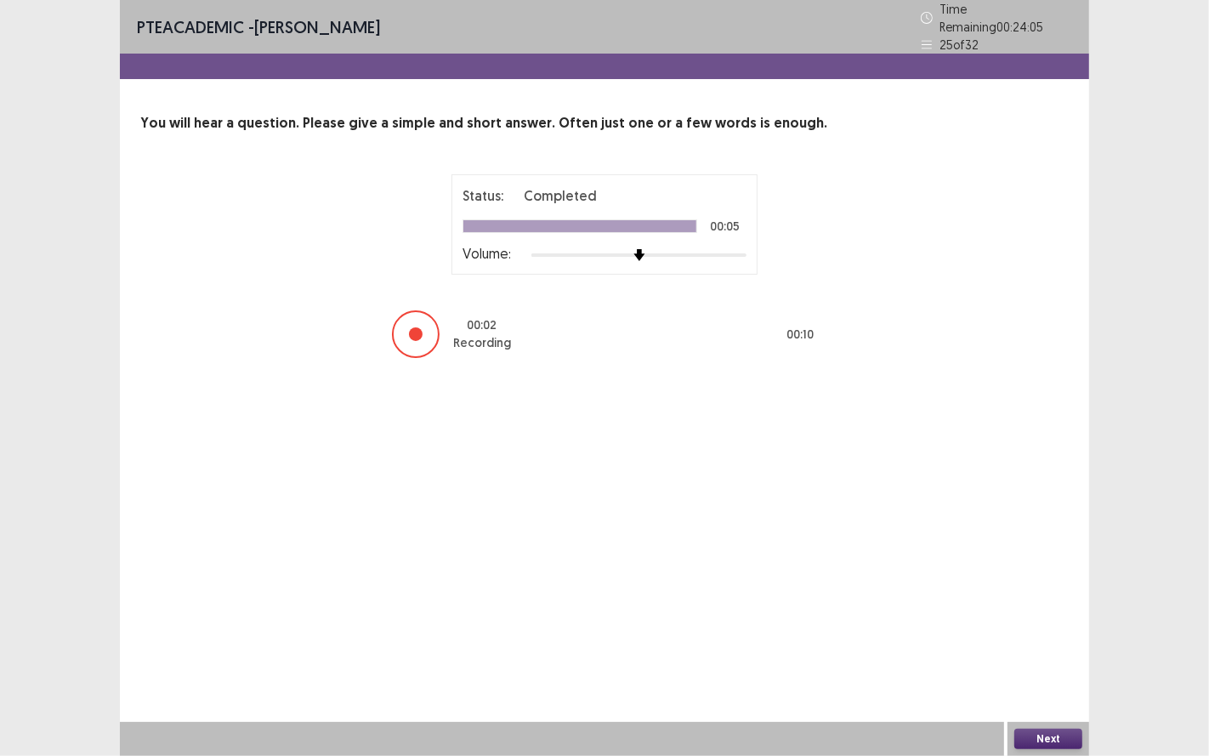
click at [1035, 628] on button "Next" at bounding box center [1048, 739] width 68 height 20
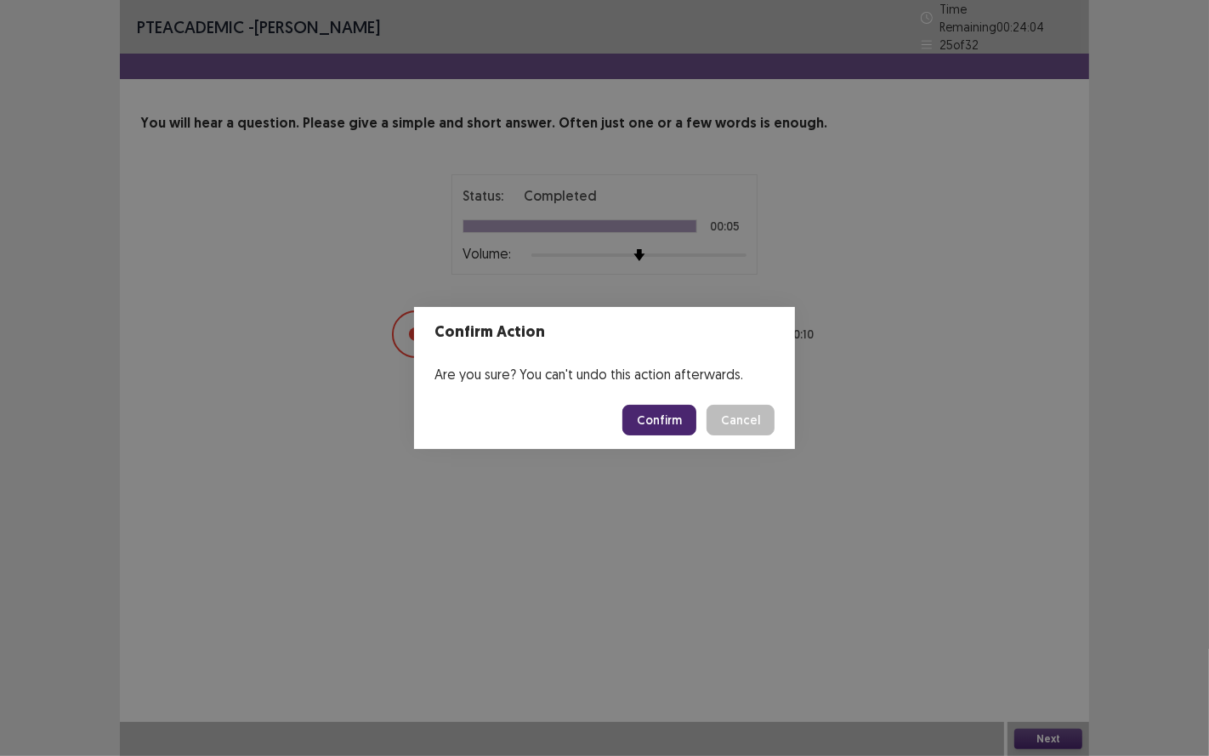
click at [689, 410] on button "Confirm" at bounding box center [659, 420] width 74 height 31
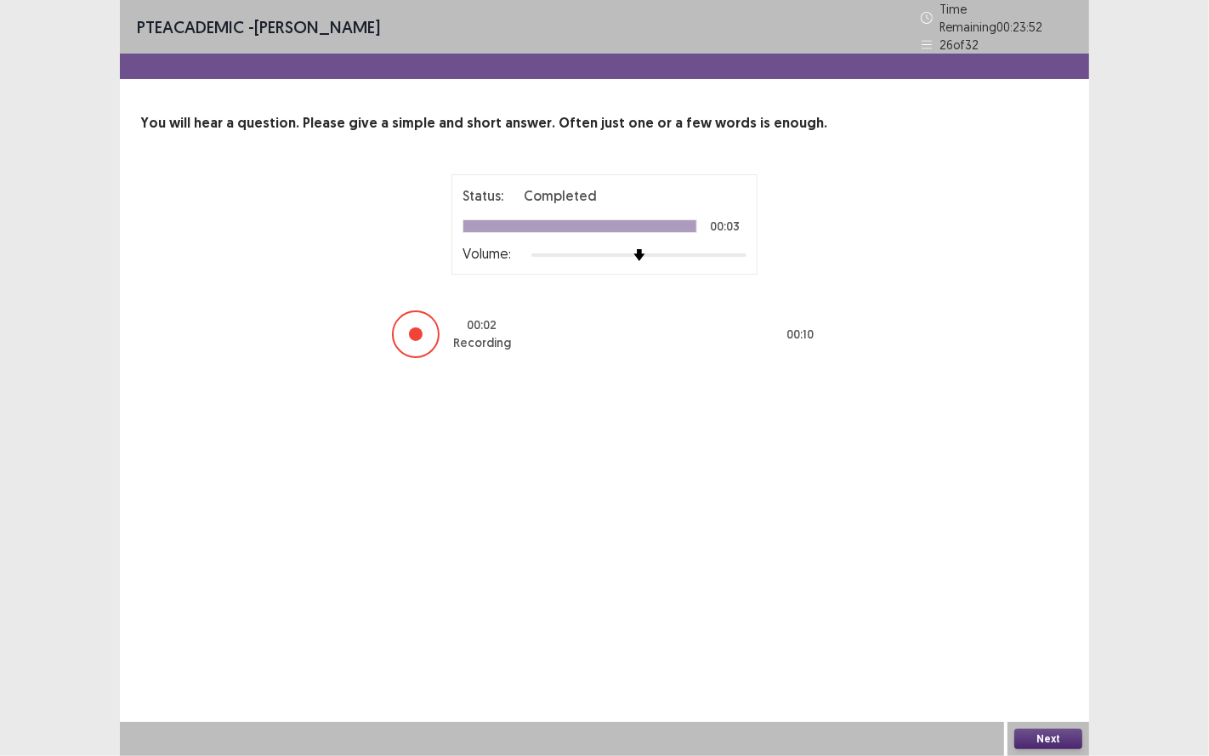
click at [1065, 628] on button "Next" at bounding box center [1048, 739] width 68 height 20
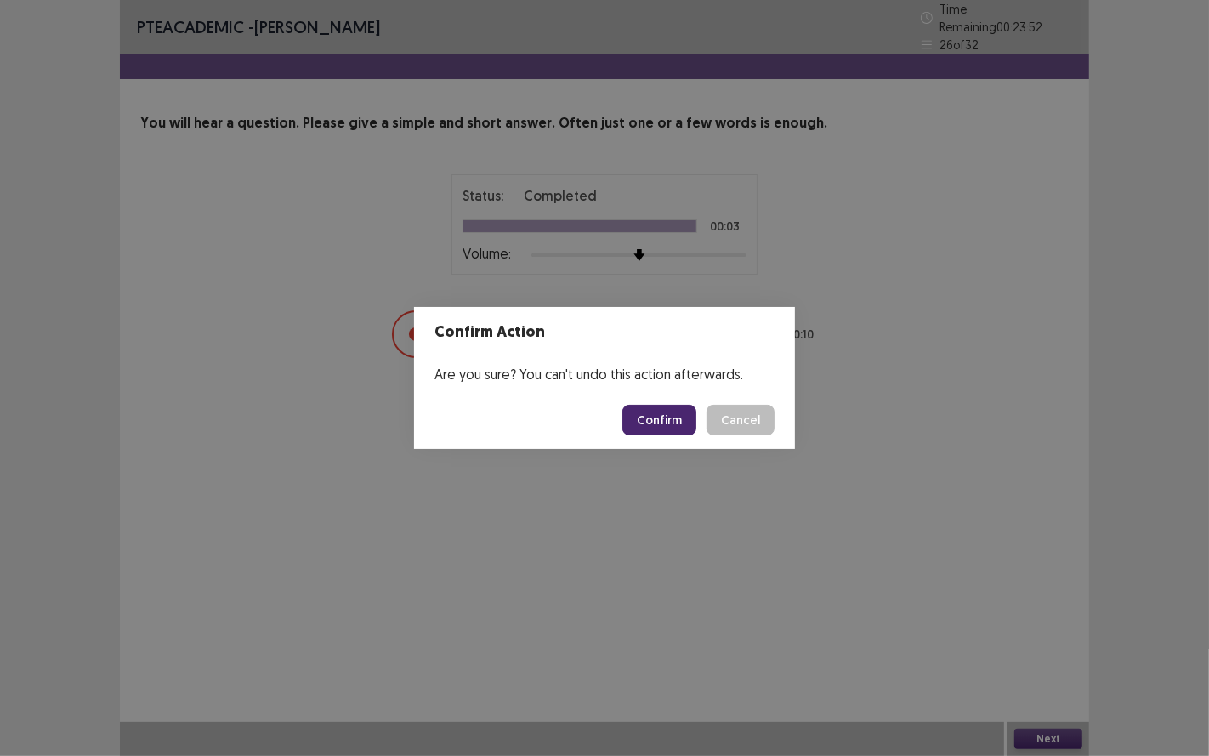
click at [661, 410] on button "Confirm" at bounding box center [659, 420] width 74 height 31
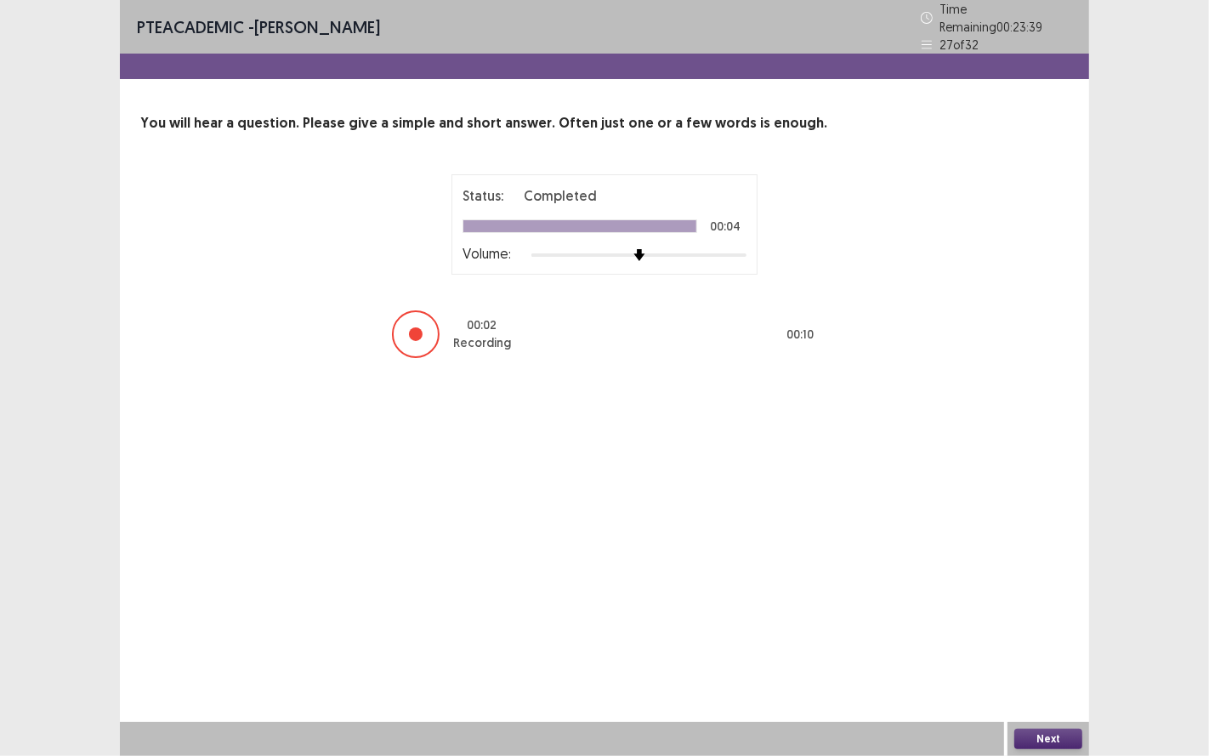
click at [1039, 628] on button "Next" at bounding box center [1048, 739] width 68 height 20
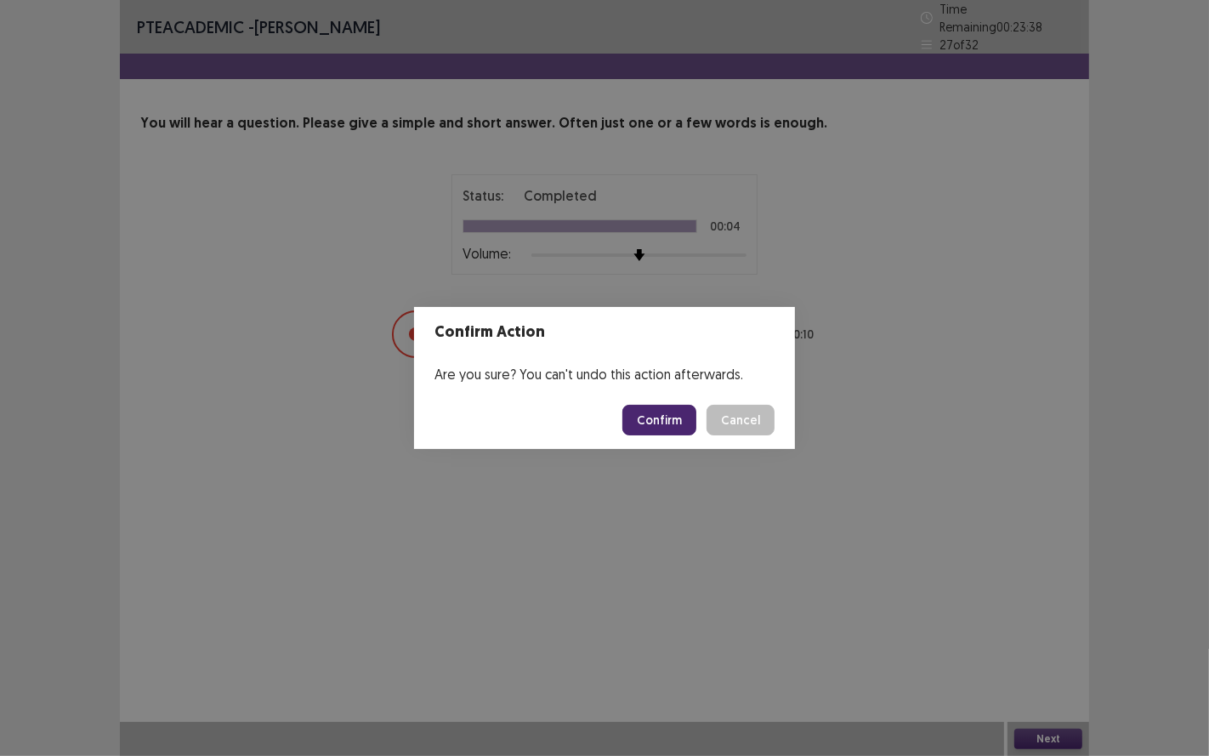
click at [673, 416] on button "Confirm" at bounding box center [659, 420] width 74 height 31
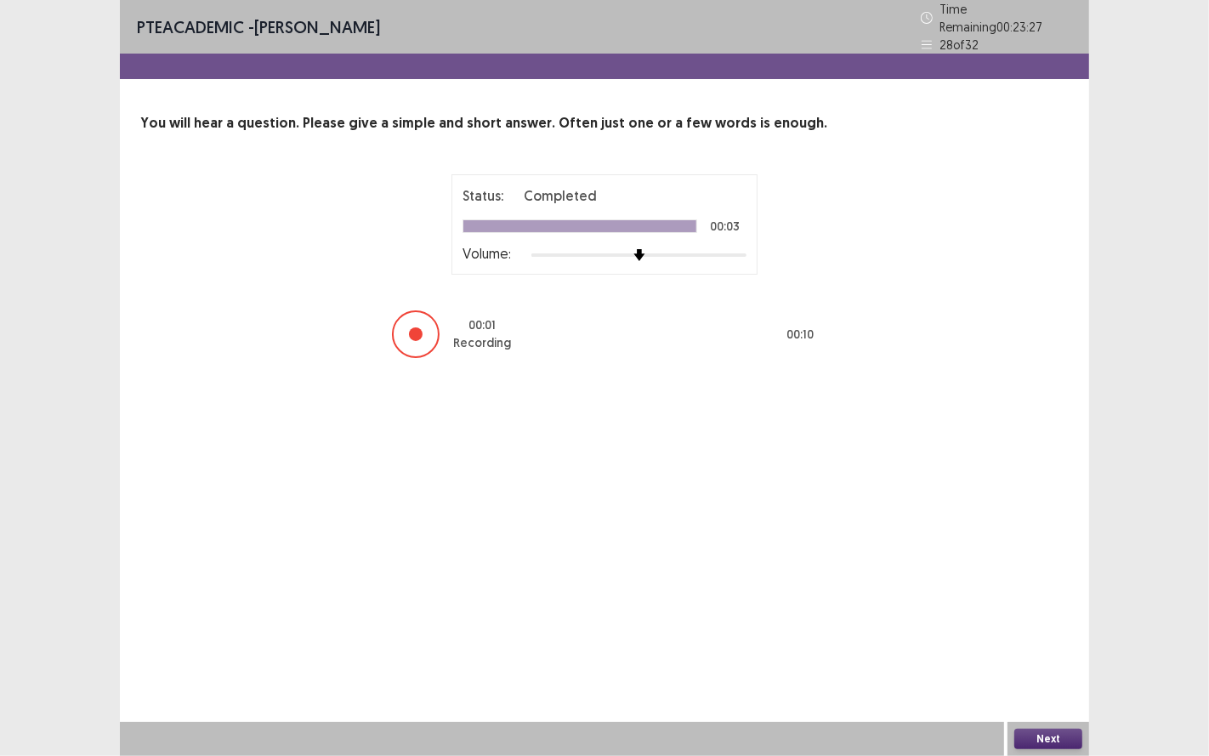
click at [1044, 628] on button "Next" at bounding box center [1048, 739] width 68 height 20
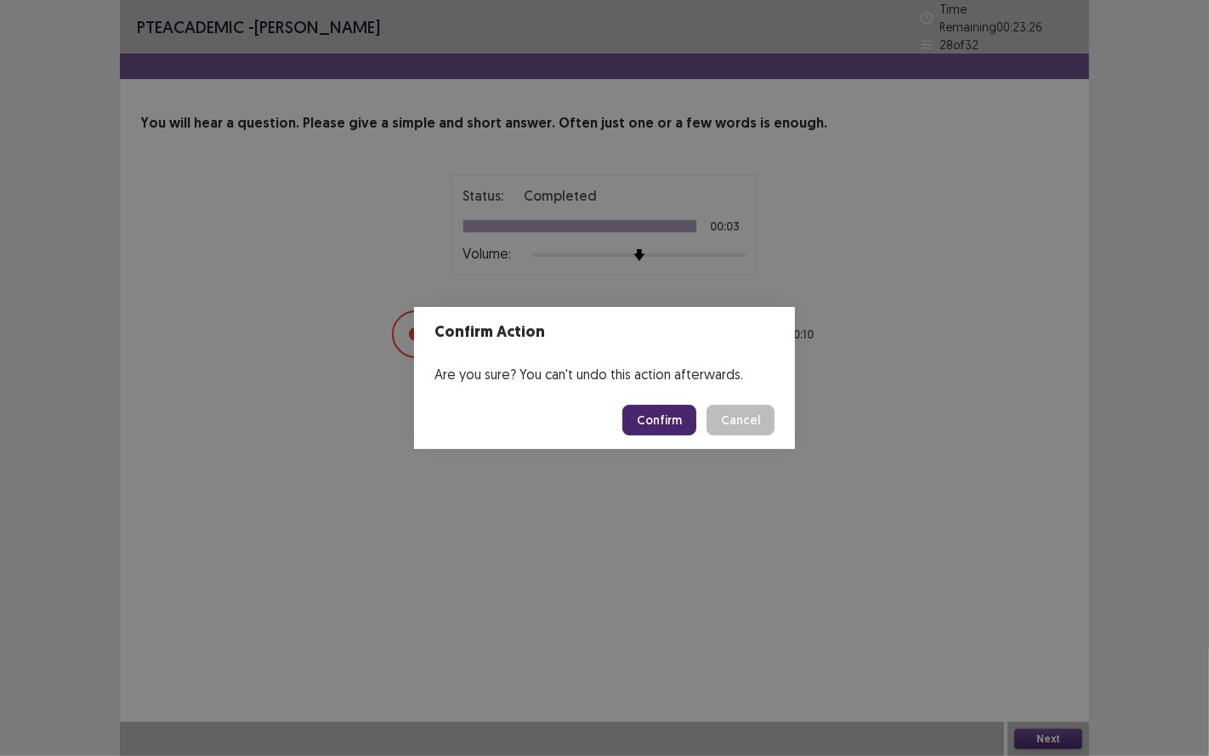
click at [696, 423] on button "Confirm" at bounding box center [659, 420] width 74 height 31
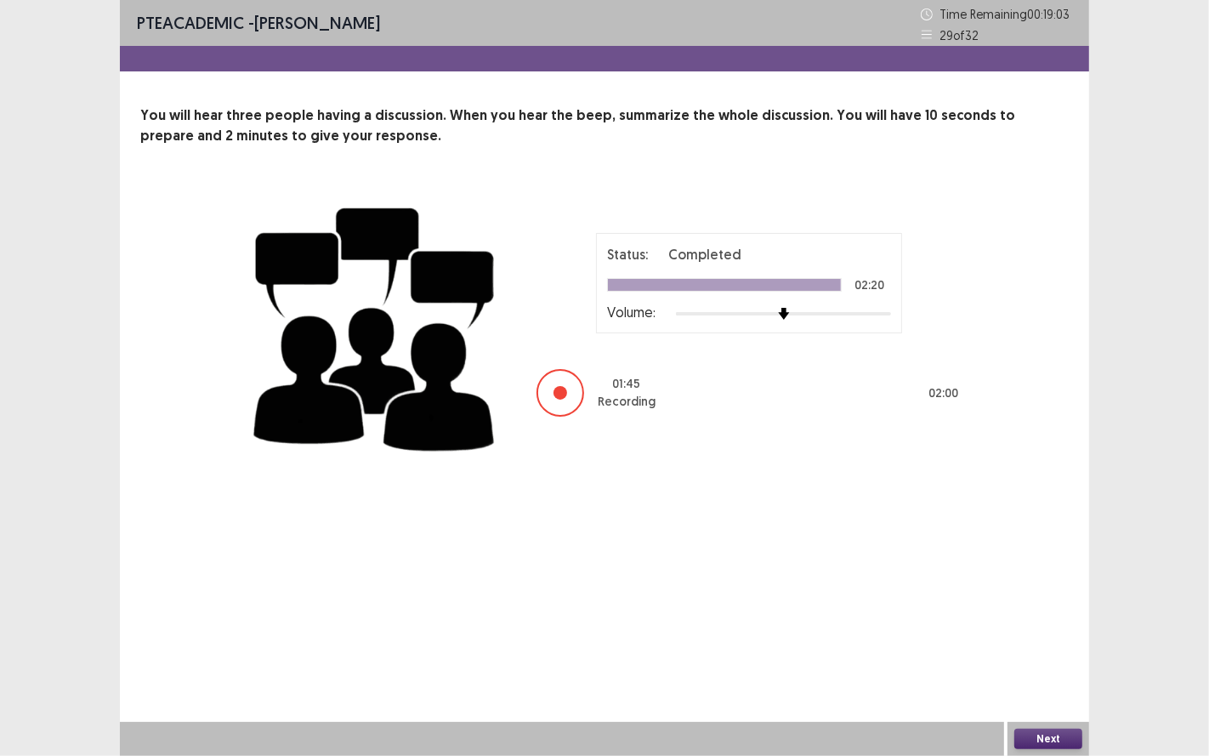
click at [1075, 628] on button "Next" at bounding box center [1048, 739] width 68 height 20
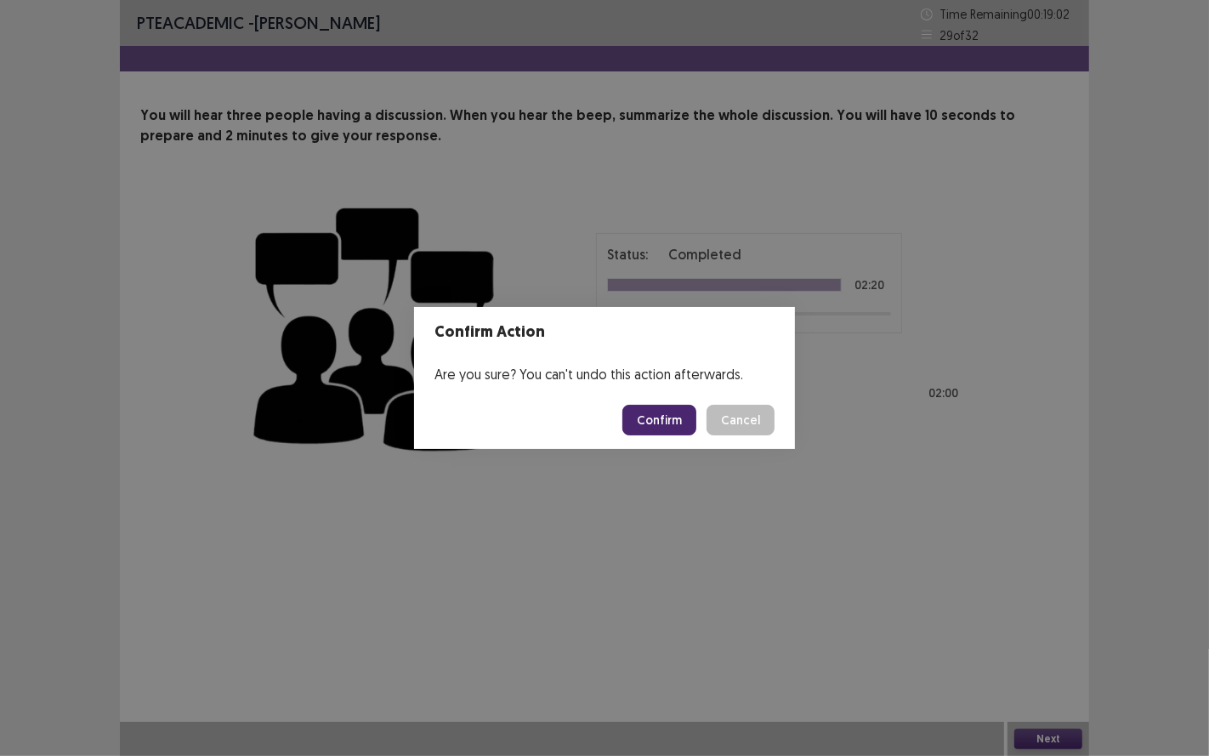
click at [663, 412] on button "Confirm" at bounding box center [659, 420] width 74 height 31
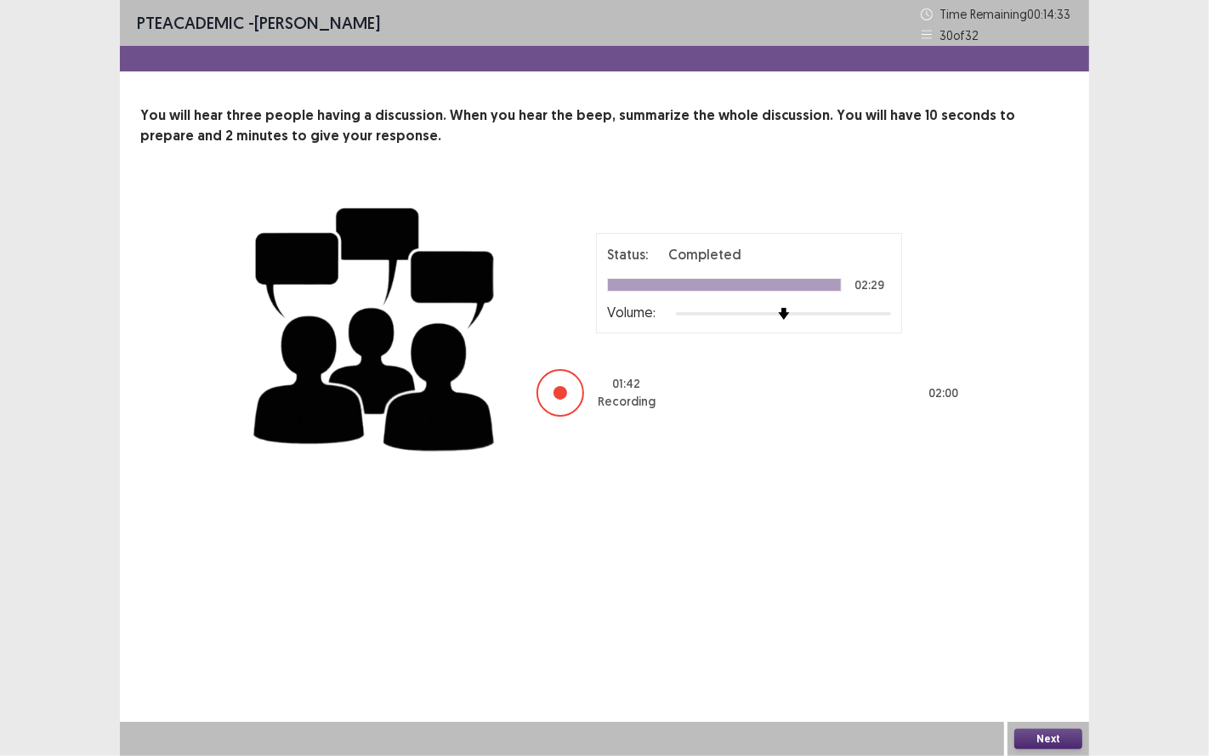
click at [1049, 628] on button "Next" at bounding box center [1048, 739] width 68 height 20
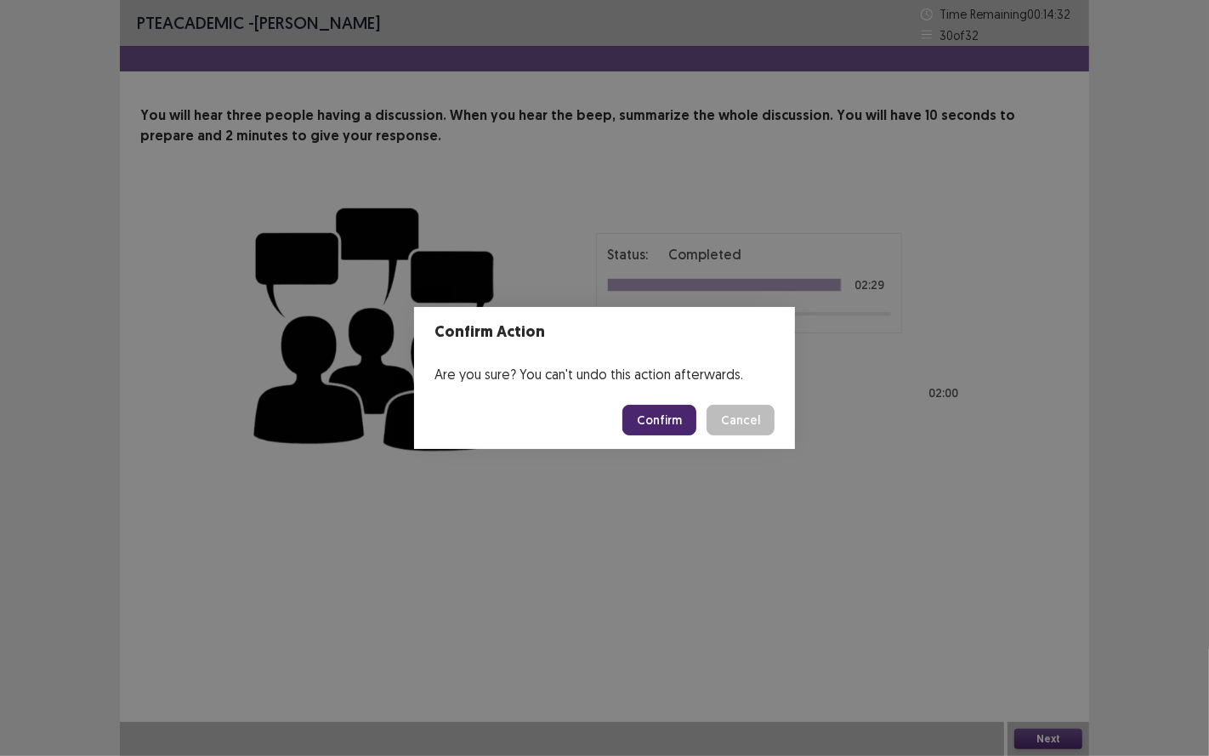
click at [660, 414] on button "Confirm" at bounding box center [659, 420] width 74 height 31
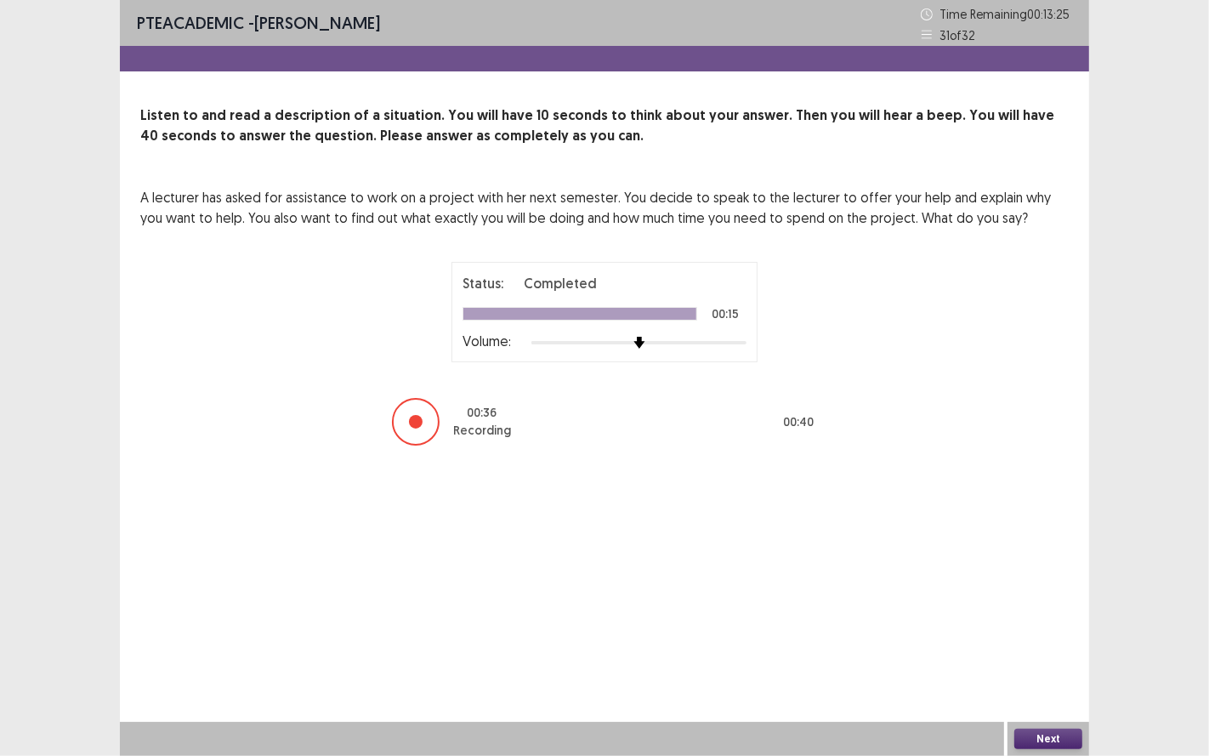
click at [1052, 628] on button "Next" at bounding box center [1048, 739] width 68 height 20
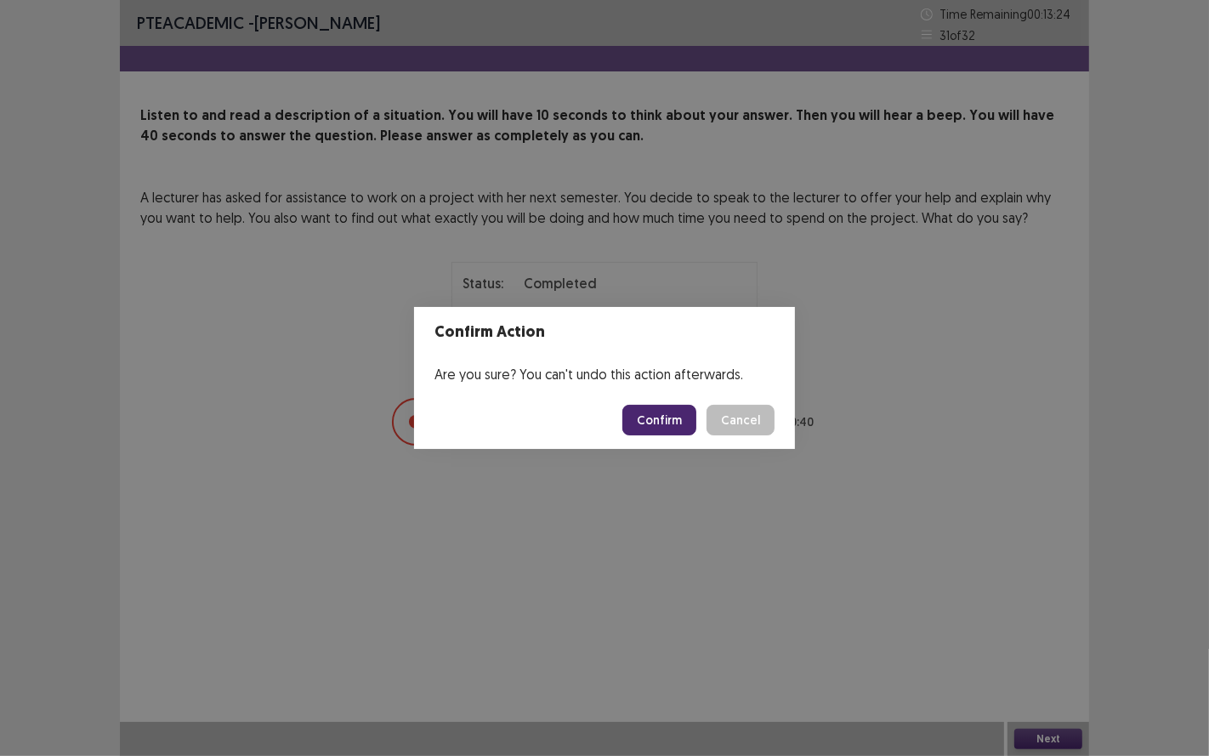
click at [677, 424] on button "Confirm" at bounding box center [659, 420] width 74 height 31
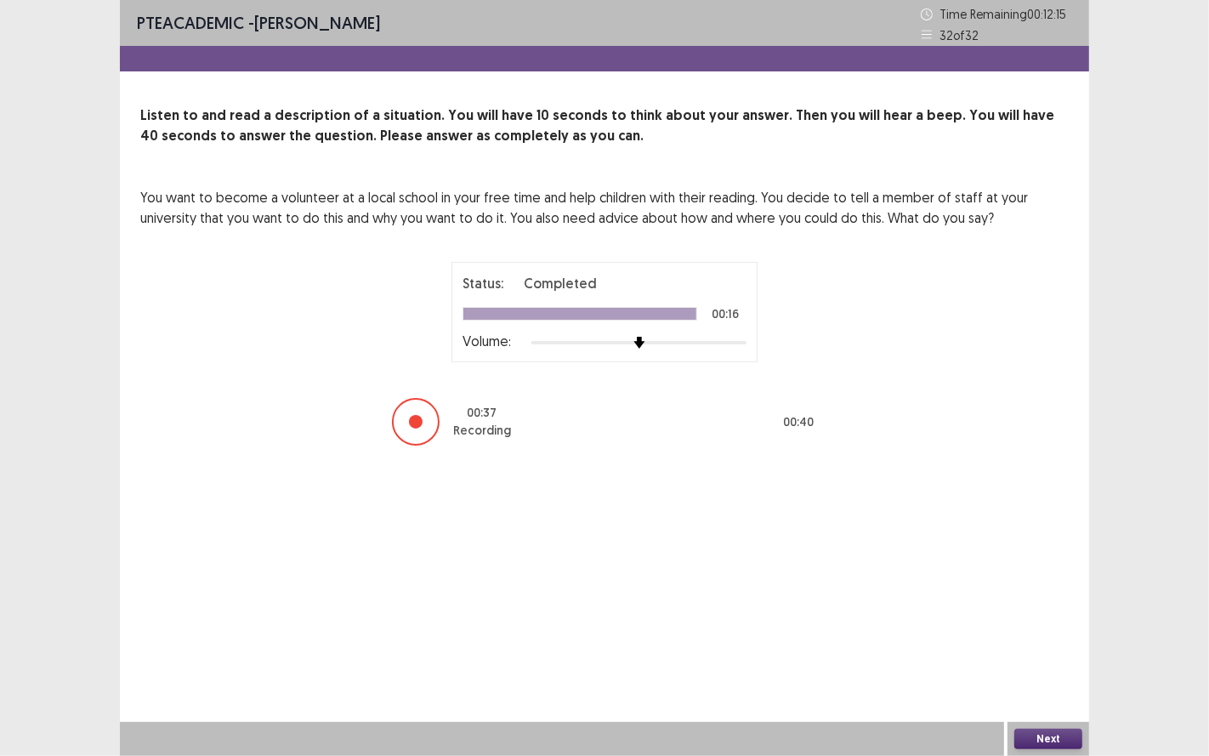
click at [1069, 628] on button "Next" at bounding box center [1048, 739] width 68 height 20
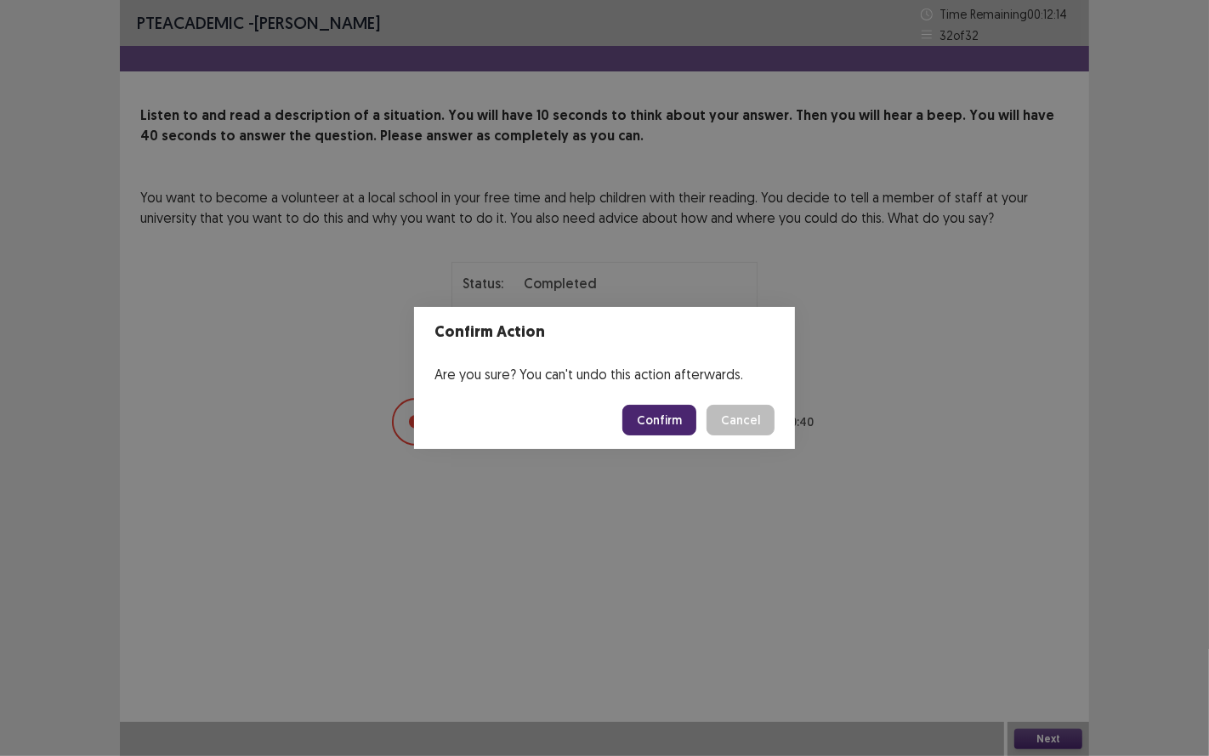
click at [674, 426] on button "Confirm" at bounding box center [659, 420] width 74 height 31
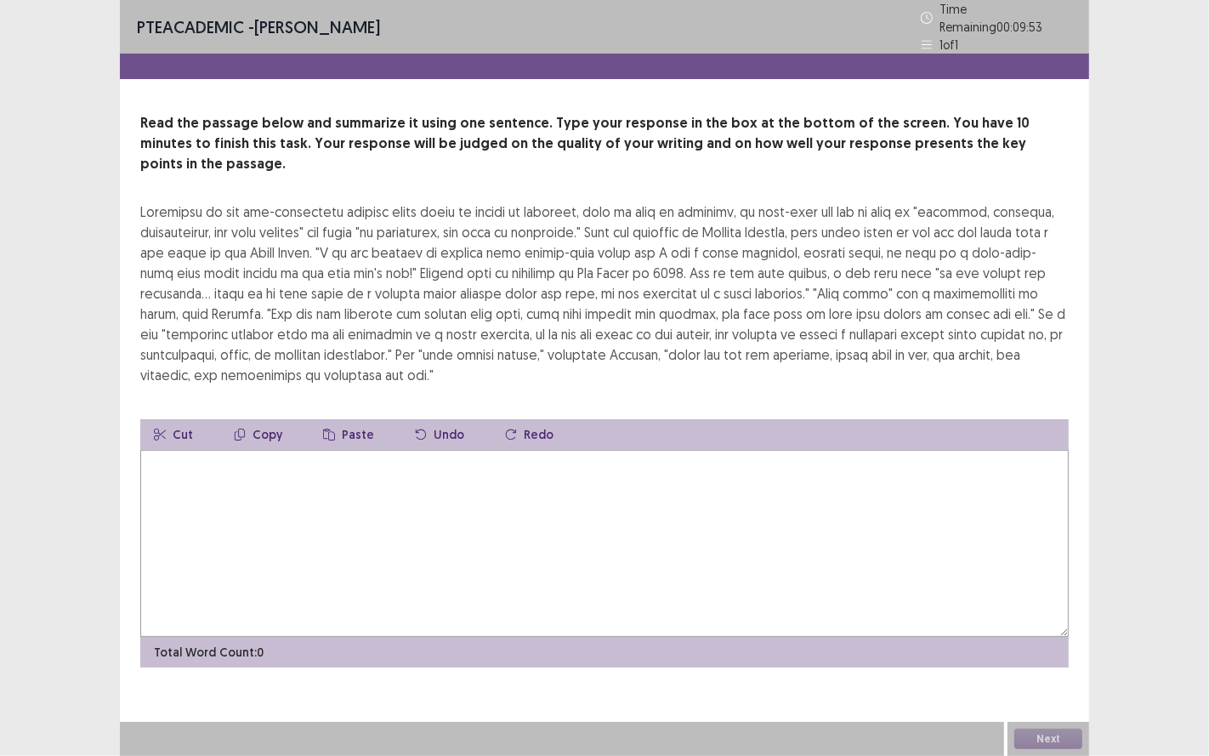
click at [801, 494] on textarea at bounding box center [604, 543] width 929 height 187
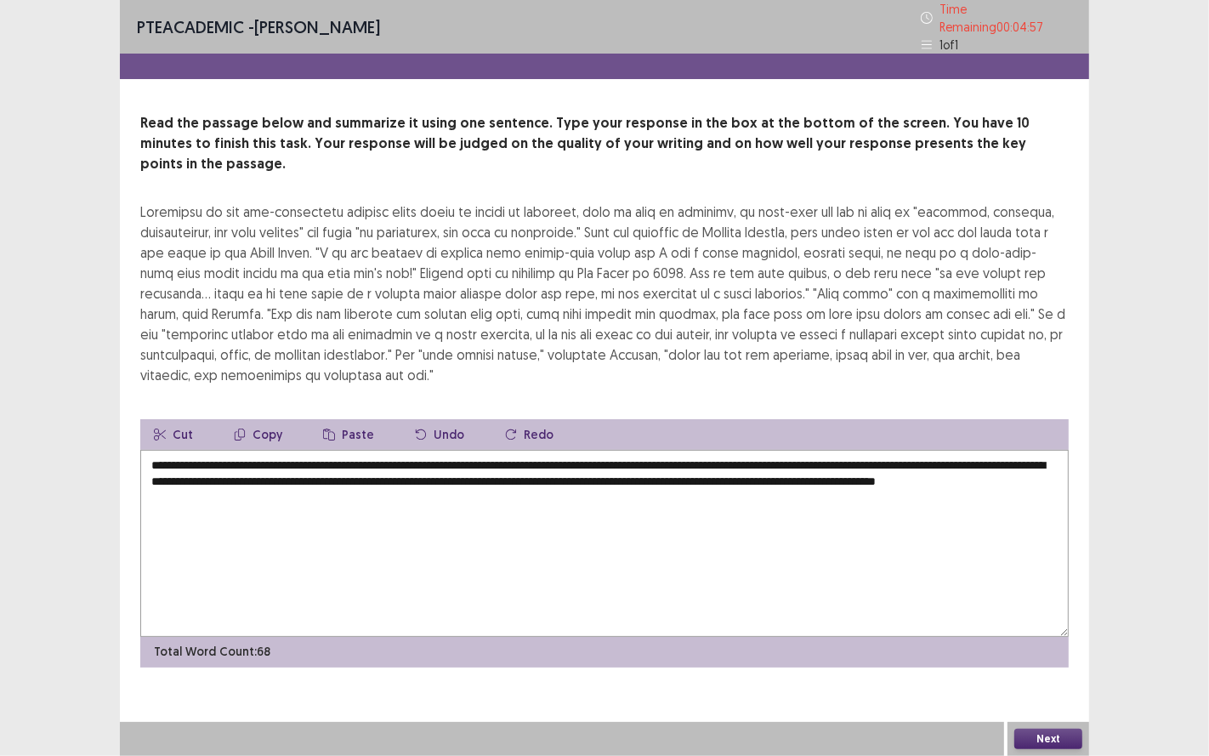
click at [746, 450] on textarea "**********" at bounding box center [604, 543] width 929 height 187
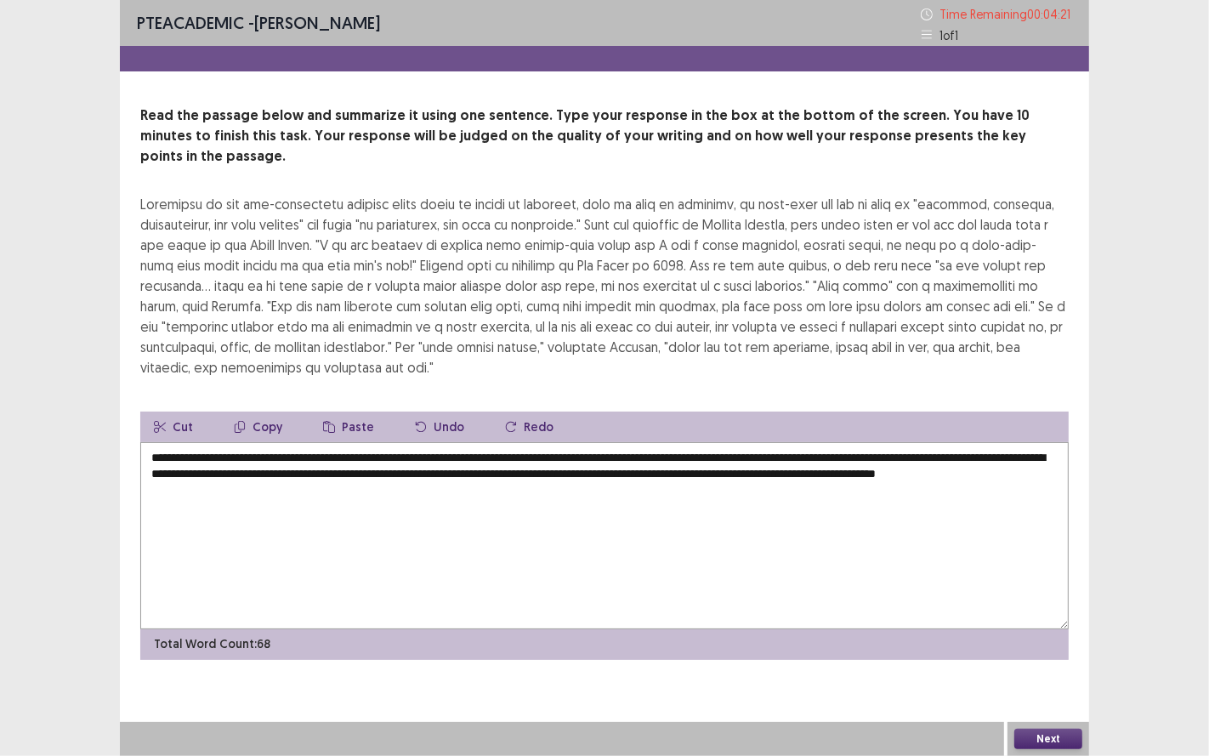
click at [433, 452] on textarea "**********" at bounding box center [604, 535] width 929 height 187
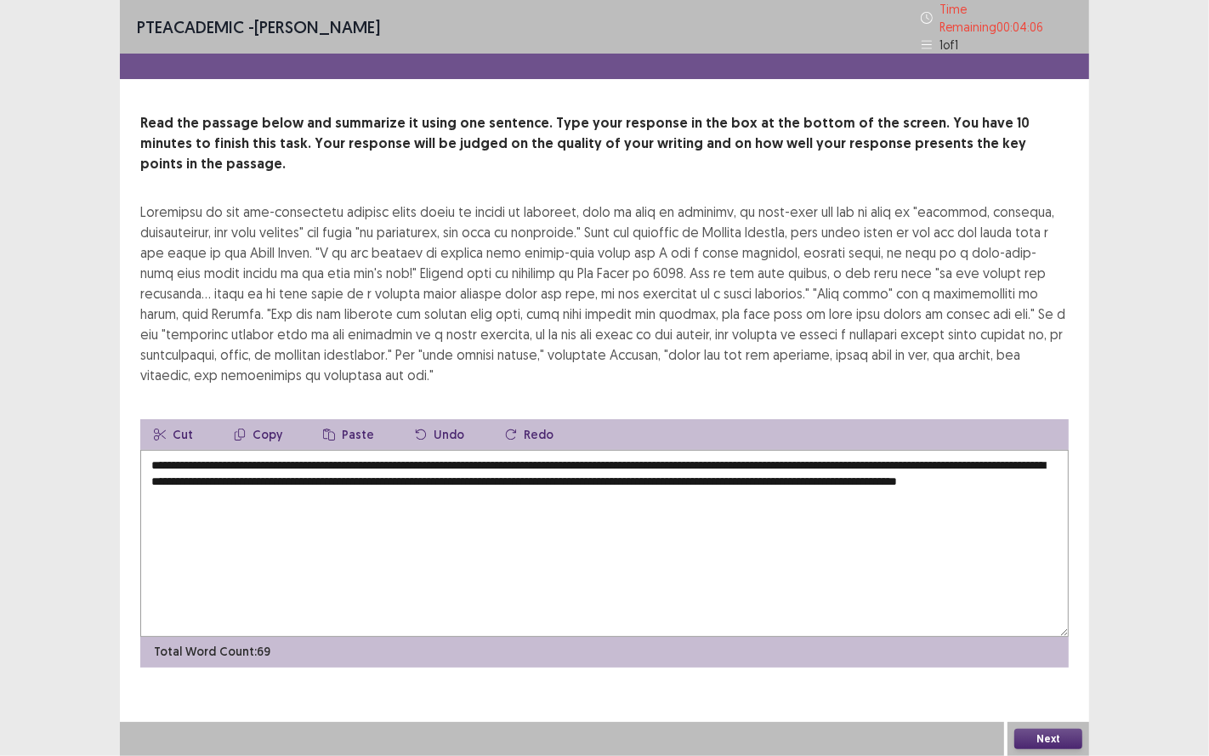
click at [238, 468] on textarea "**********" at bounding box center [604, 543] width 929 height 187
click at [378, 472] on textarea "**********" at bounding box center [604, 543] width 929 height 187
click at [376, 472] on textarea "**********" at bounding box center [604, 543] width 929 height 187
click at [552, 510] on textarea "**********" at bounding box center [604, 543] width 929 height 187
type textarea "**********"
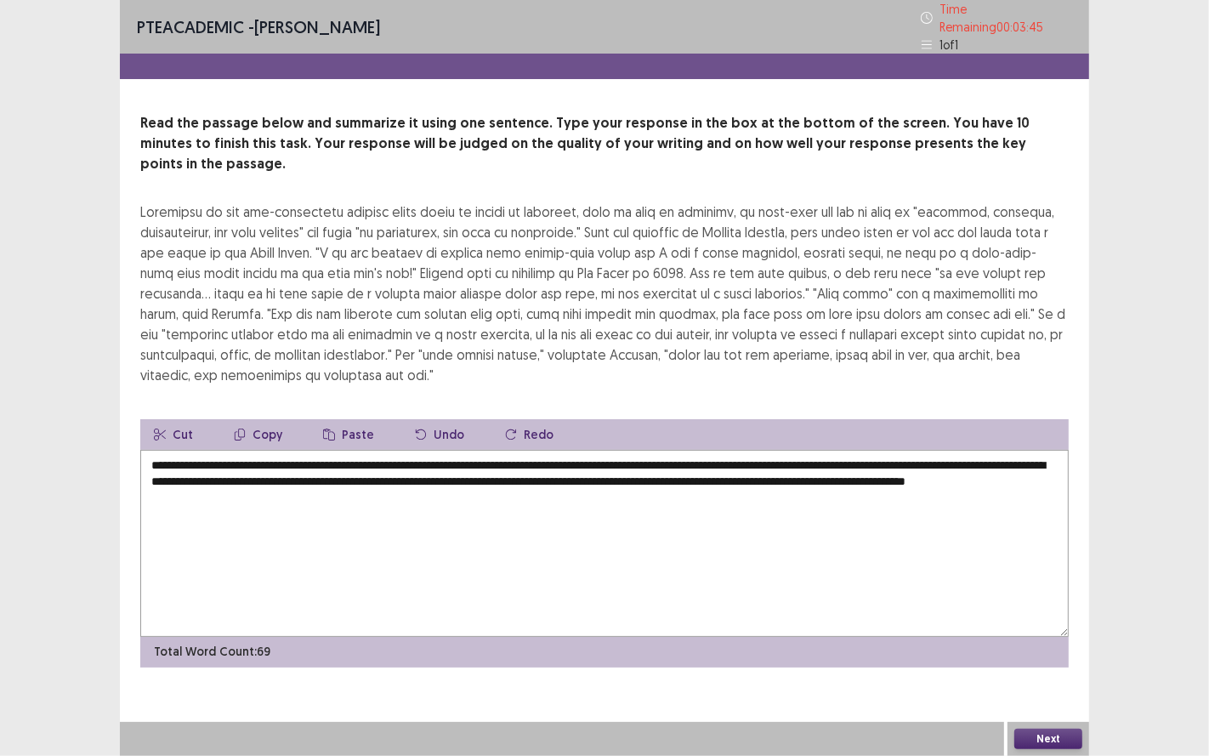
click at [1062, 628] on button "Next" at bounding box center [1048, 739] width 68 height 20
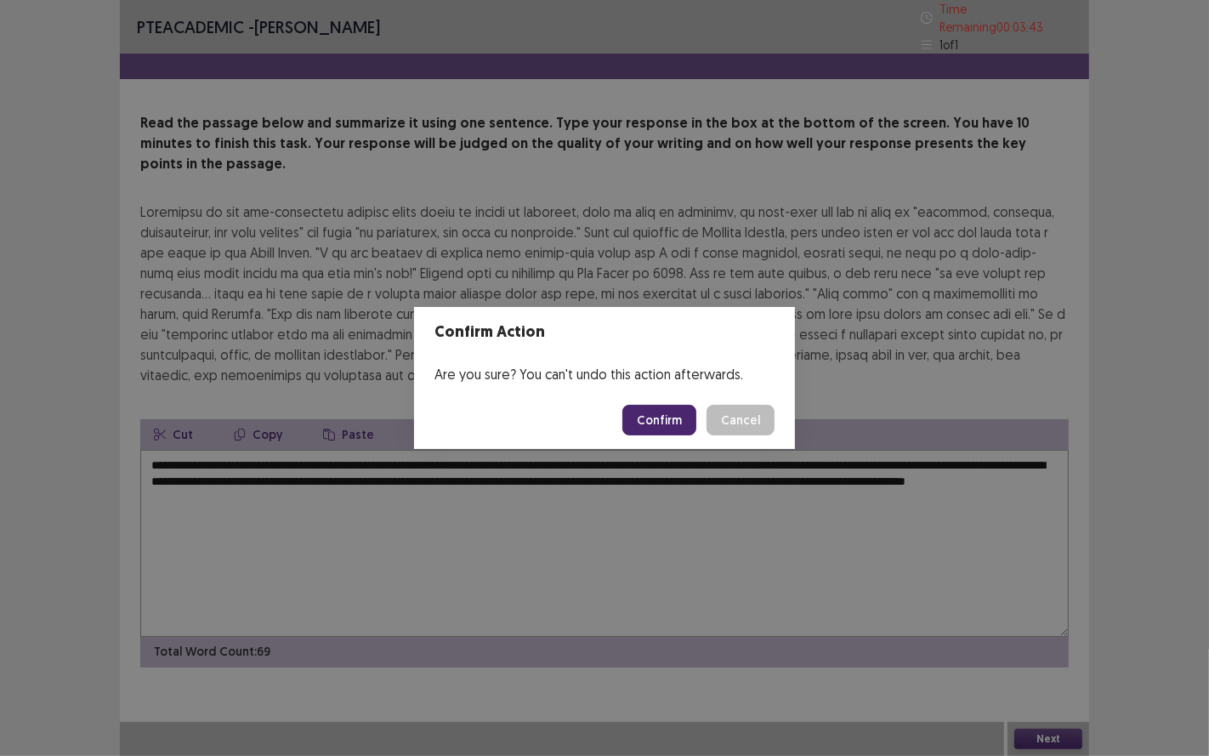
click at [679, 418] on button "Confirm" at bounding box center [659, 420] width 74 height 31
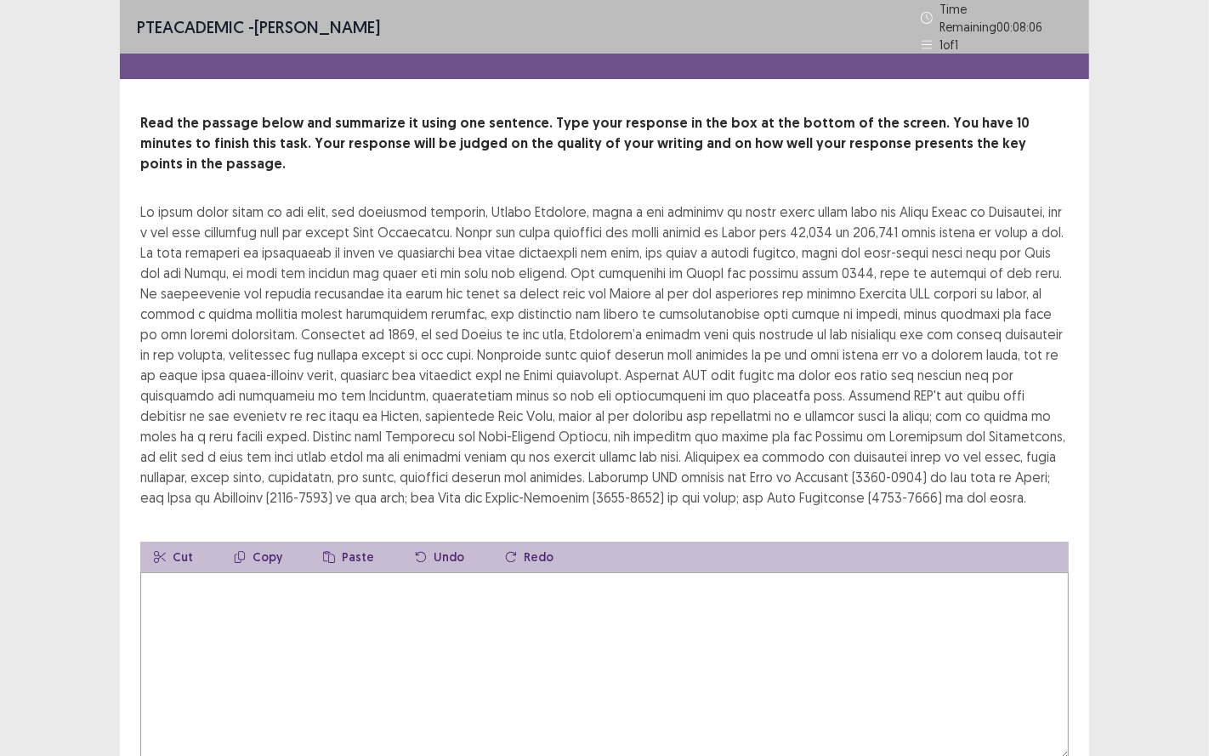
click at [407, 573] on textarea at bounding box center [604, 665] width 929 height 187
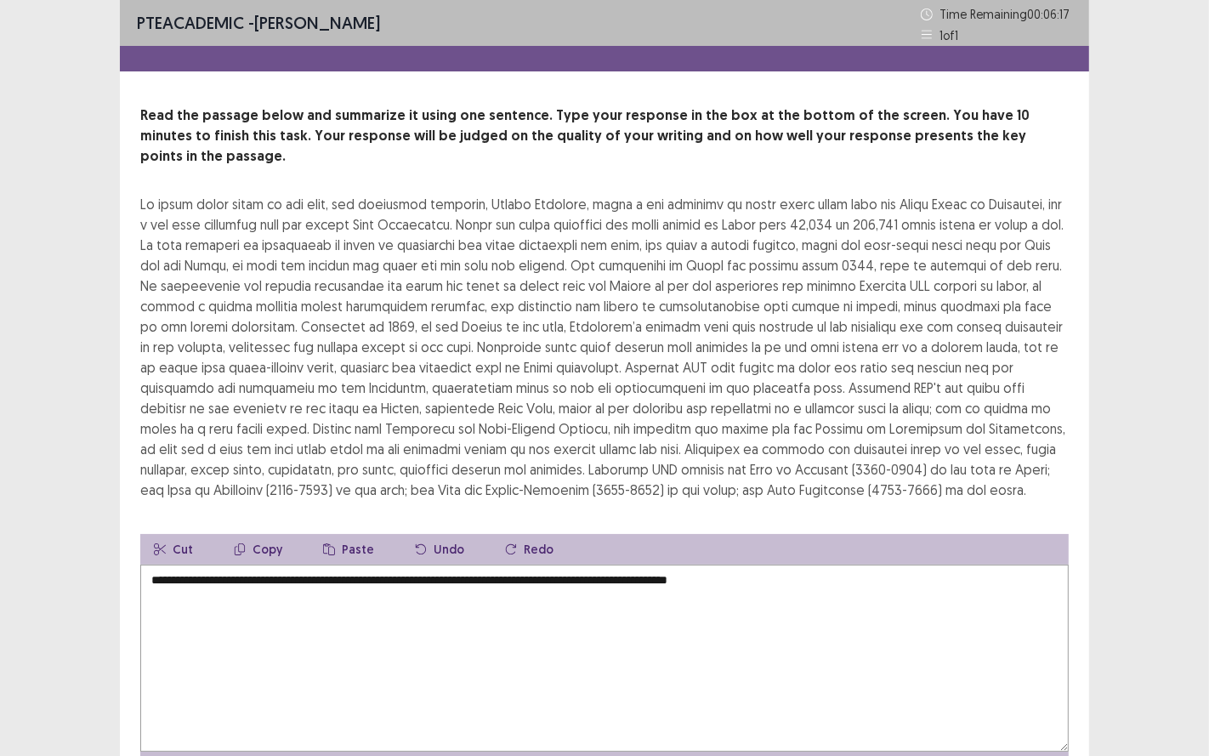
click at [480, 194] on div at bounding box center [604, 347] width 929 height 306
click at [489, 194] on div at bounding box center [604, 347] width 929 height 306
click at [814, 565] on textarea "**********" at bounding box center [604, 658] width 929 height 187
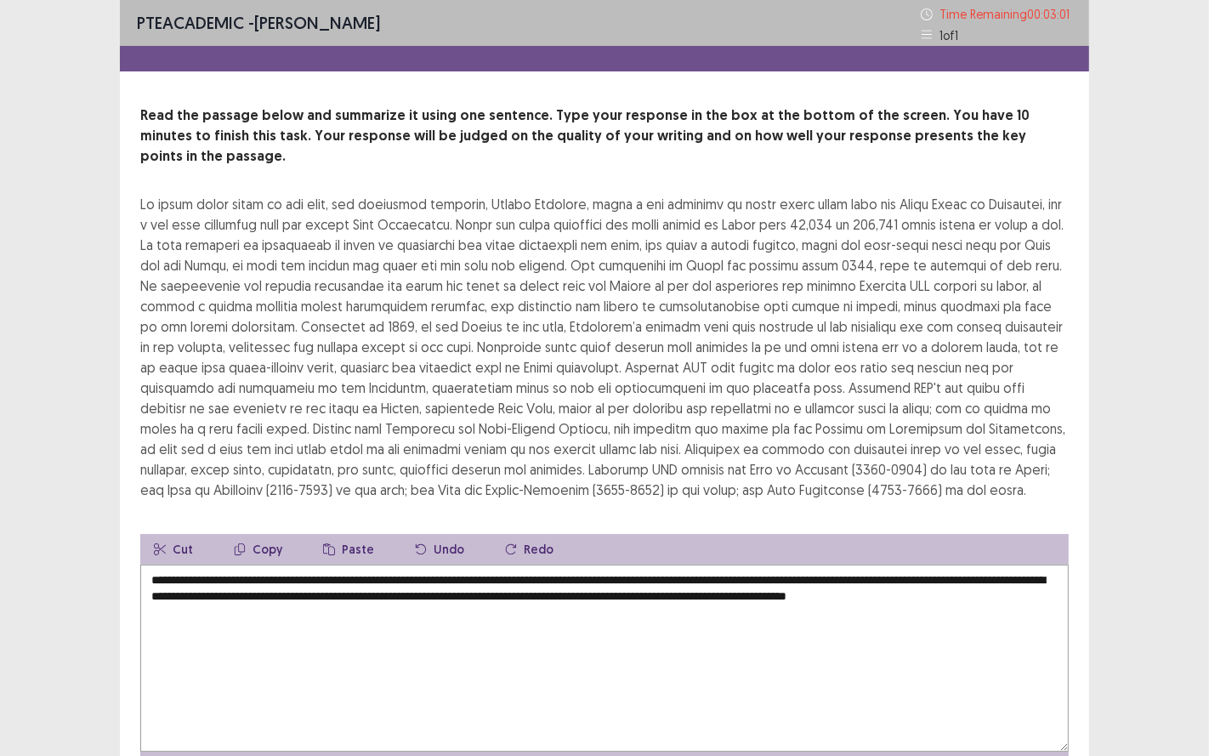
click at [800, 565] on textarea "**********" at bounding box center [604, 658] width 929 height 187
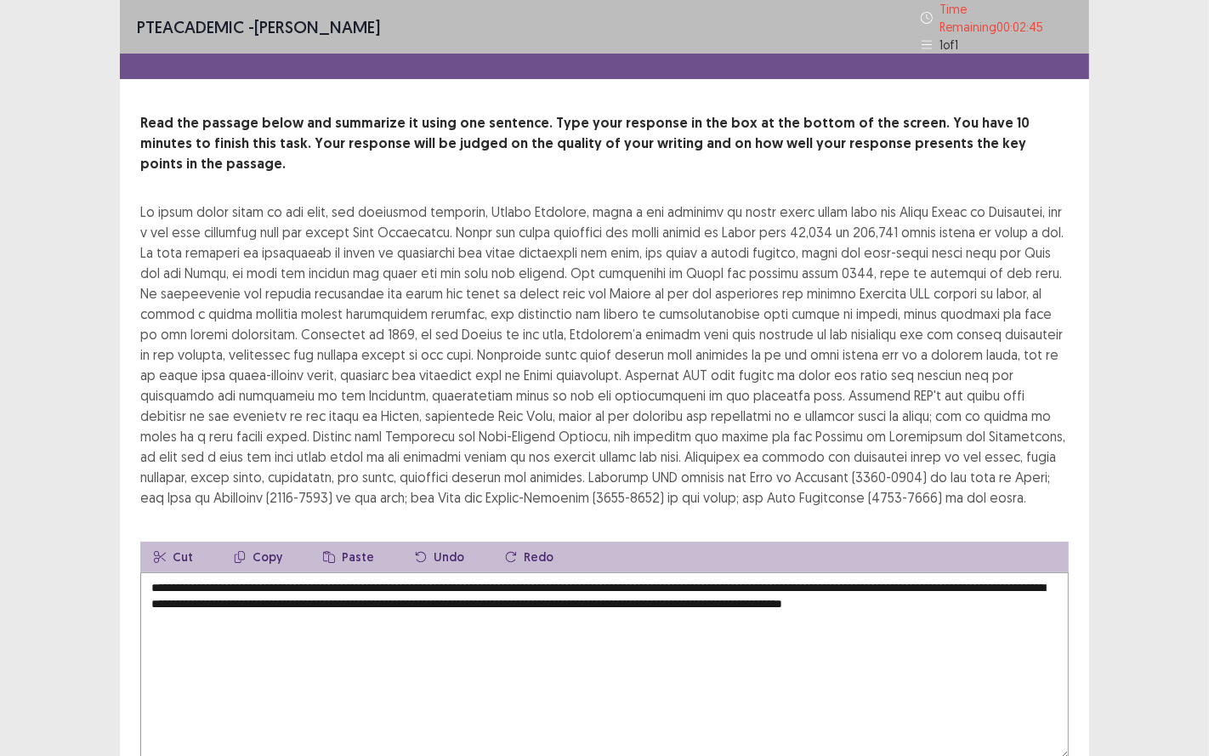
click at [810, 580] on textarea "**********" at bounding box center [604, 665] width 929 height 187
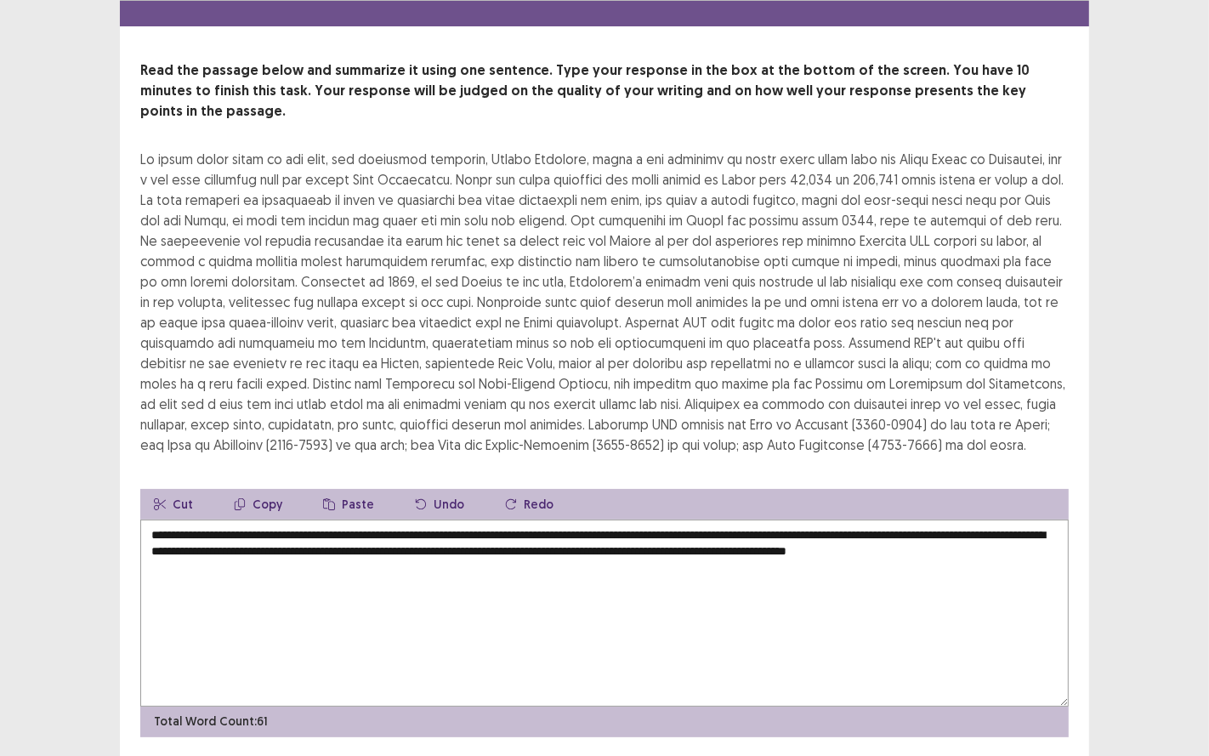
scroll to position [80, 0]
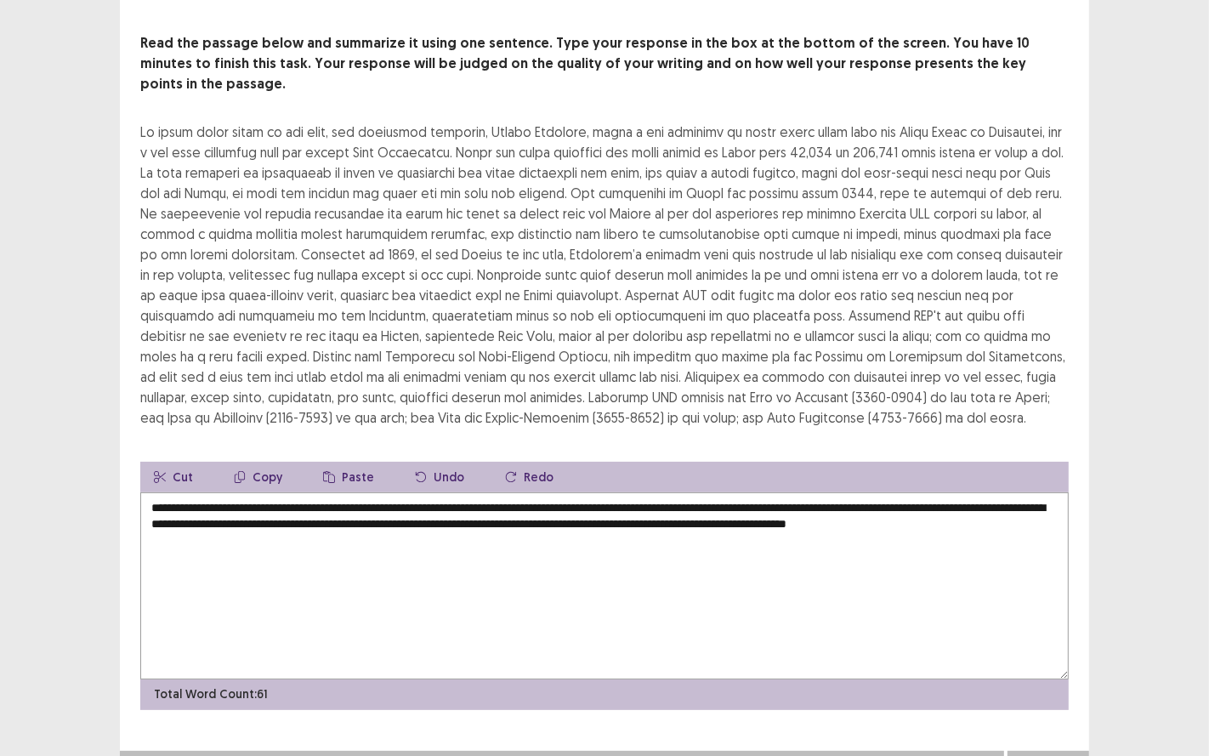
type textarea "**********"
click at [1044, 628] on button "Next" at bounding box center [1048, 768] width 68 height 20
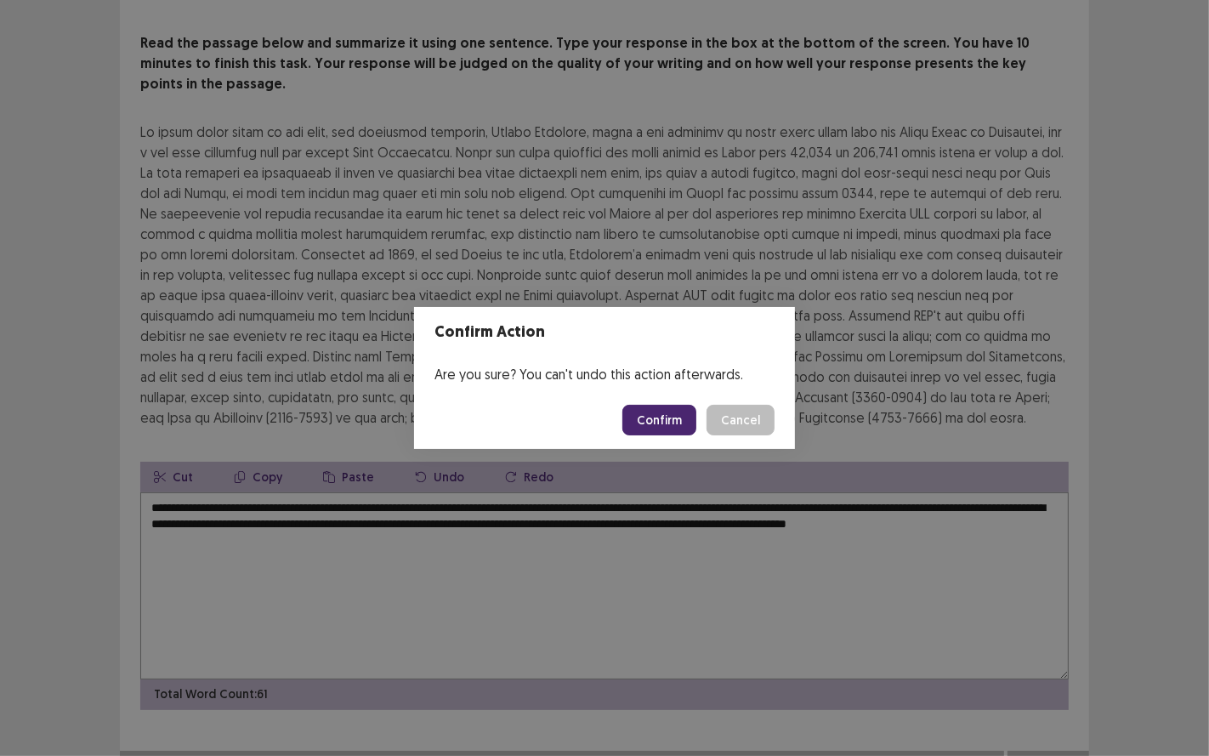
click at [678, 420] on button "Confirm" at bounding box center [659, 420] width 74 height 31
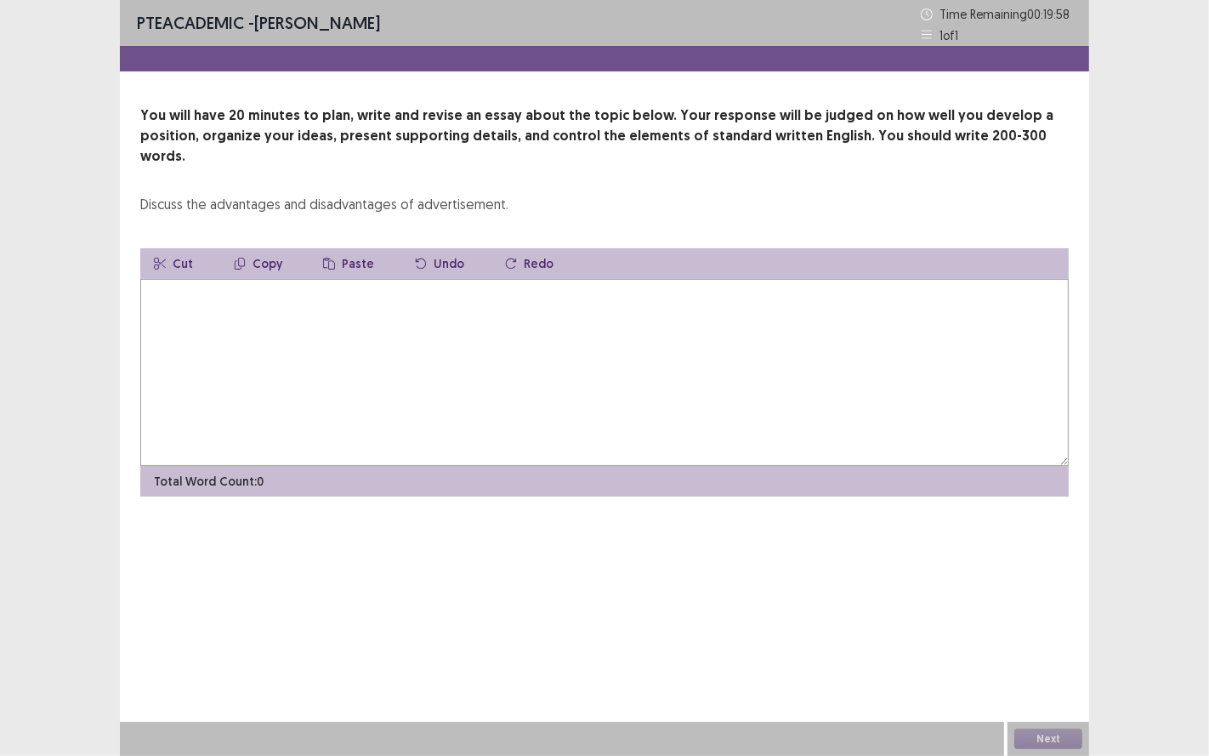
drag, startPoint x: 215, startPoint y: 188, endPoint x: 454, endPoint y: 196, distance: 239.1
click at [449, 196] on div "You will have 20 minutes to plan, write and revise an essay about the topic bel…" at bounding box center [604, 300] width 969 height 391
click at [435, 292] on textarea at bounding box center [604, 372] width 929 height 187
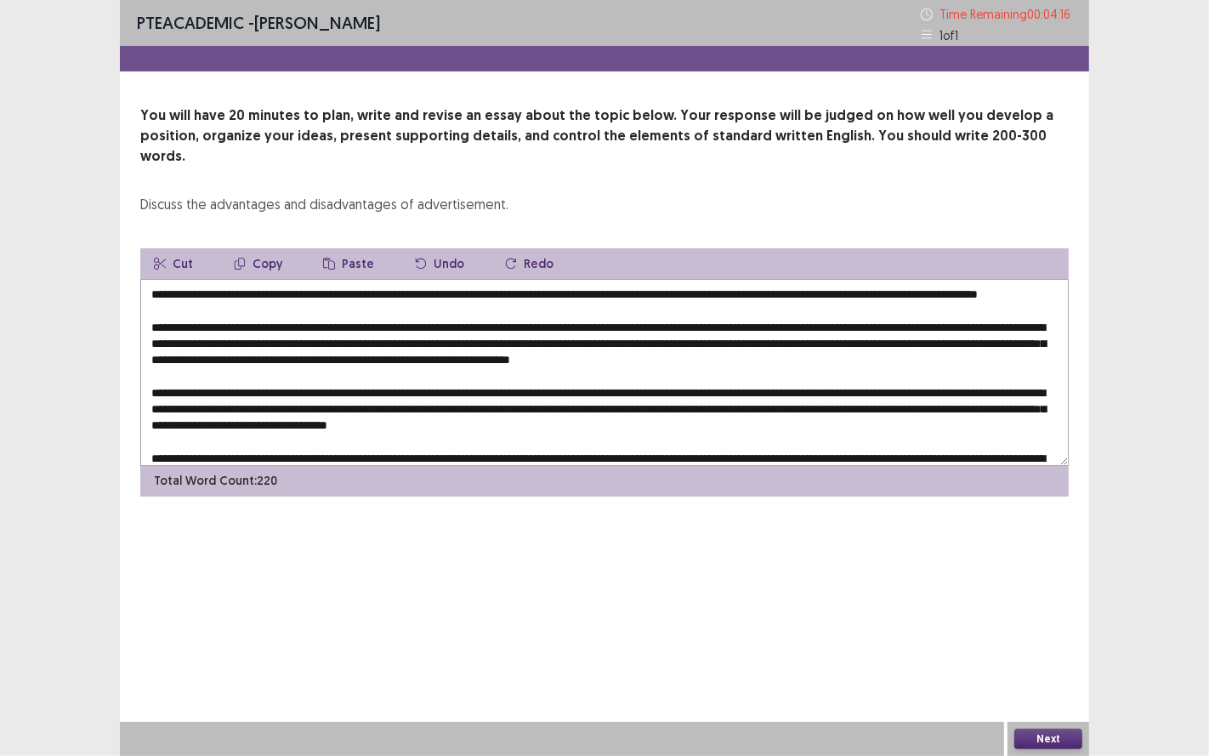
click at [281, 279] on textarea at bounding box center [604, 372] width 929 height 187
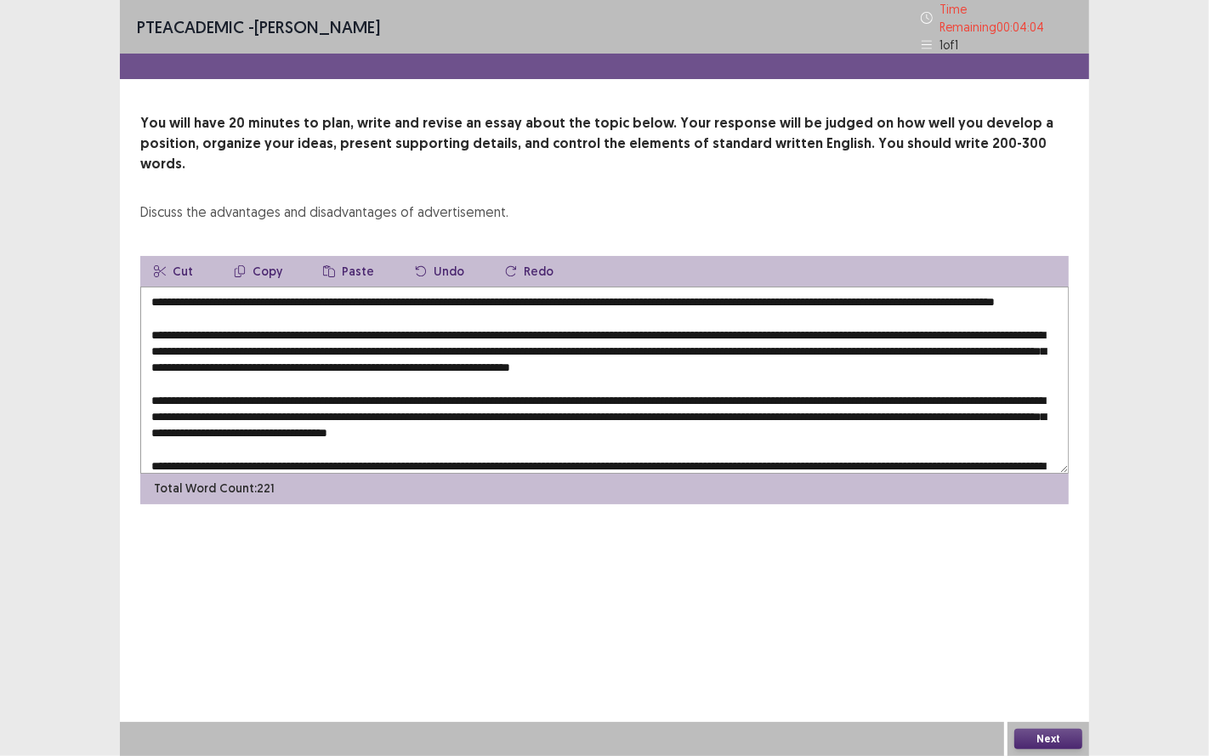
click at [814, 287] on textarea at bounding box center [604, 380] width 929 height 187
click at [979, 287] on textarea at bounding box center [604, 380] width 929 height 187
click at [967, 287] on textarea at bounding box center [604, 380] width 929 height 187
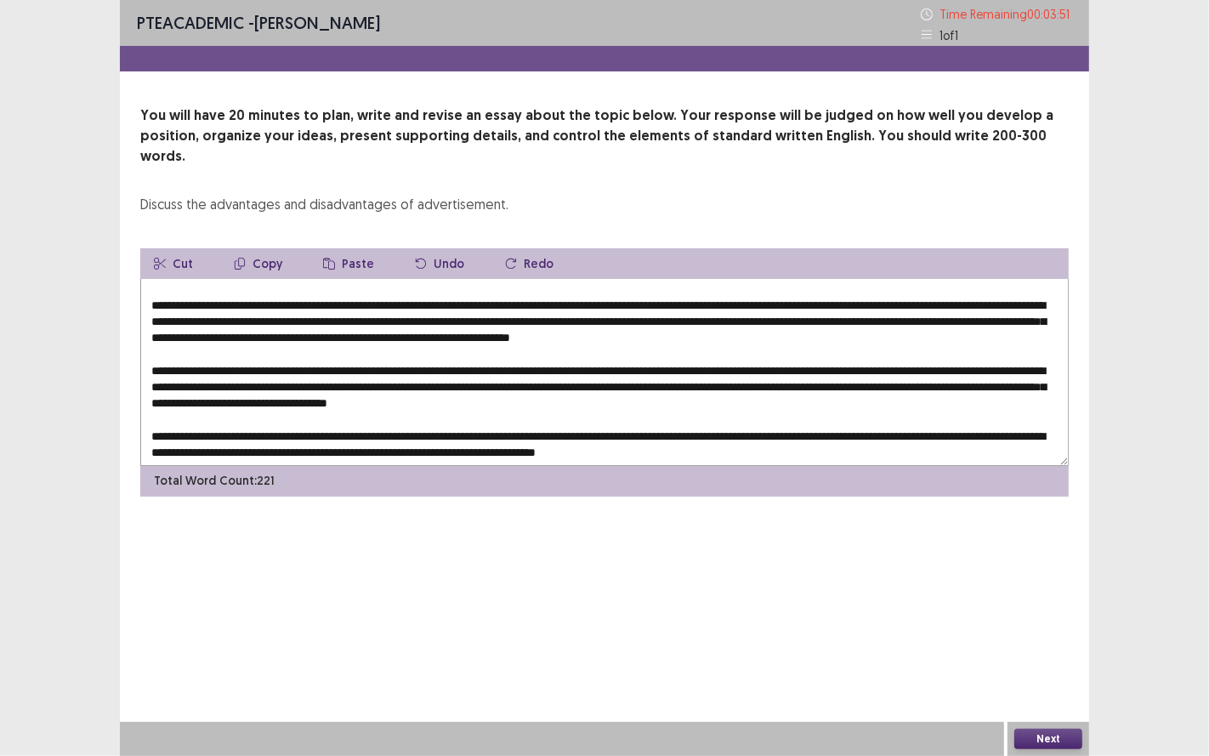
scroll to position [40, 0]
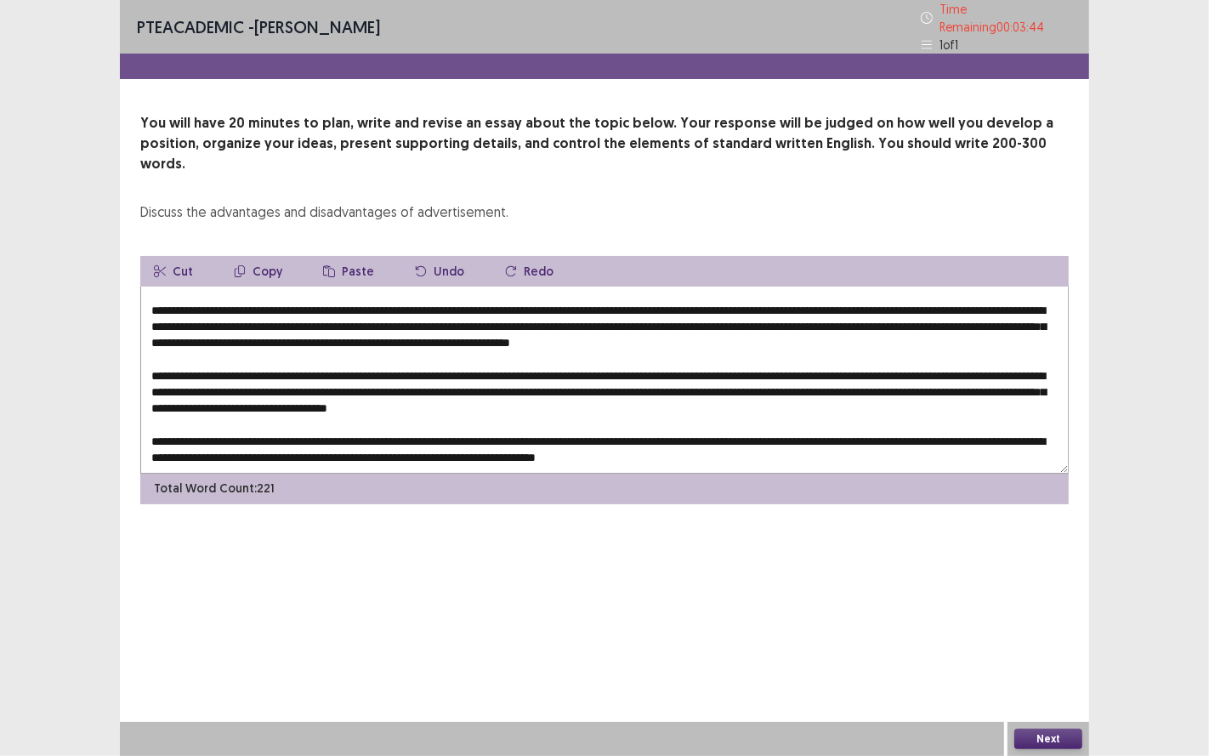
click at [531, 287] on textarea at bounding box center [604, 380] width 929 height 187
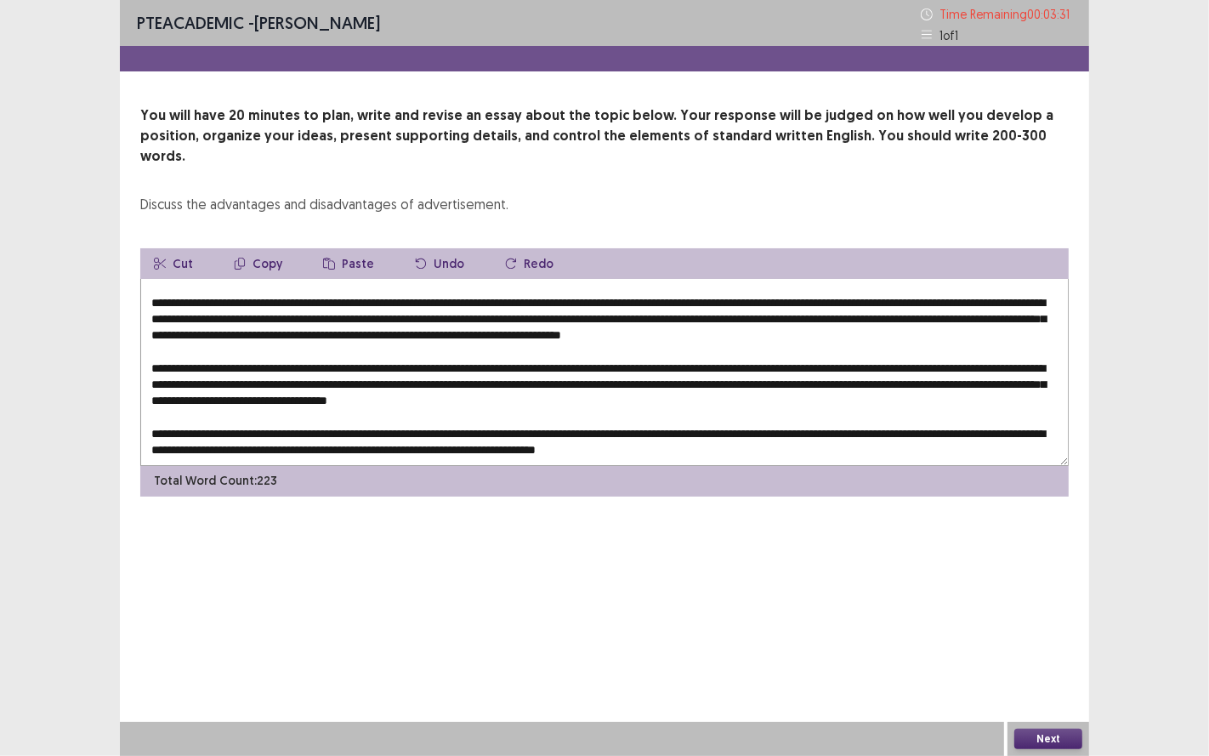
click at [838, 283] on textarea at bounding box center [604, 372] width 929 height 187
click at [449, 298] on textarea at bounding box center [604, 372] width 929 height 187
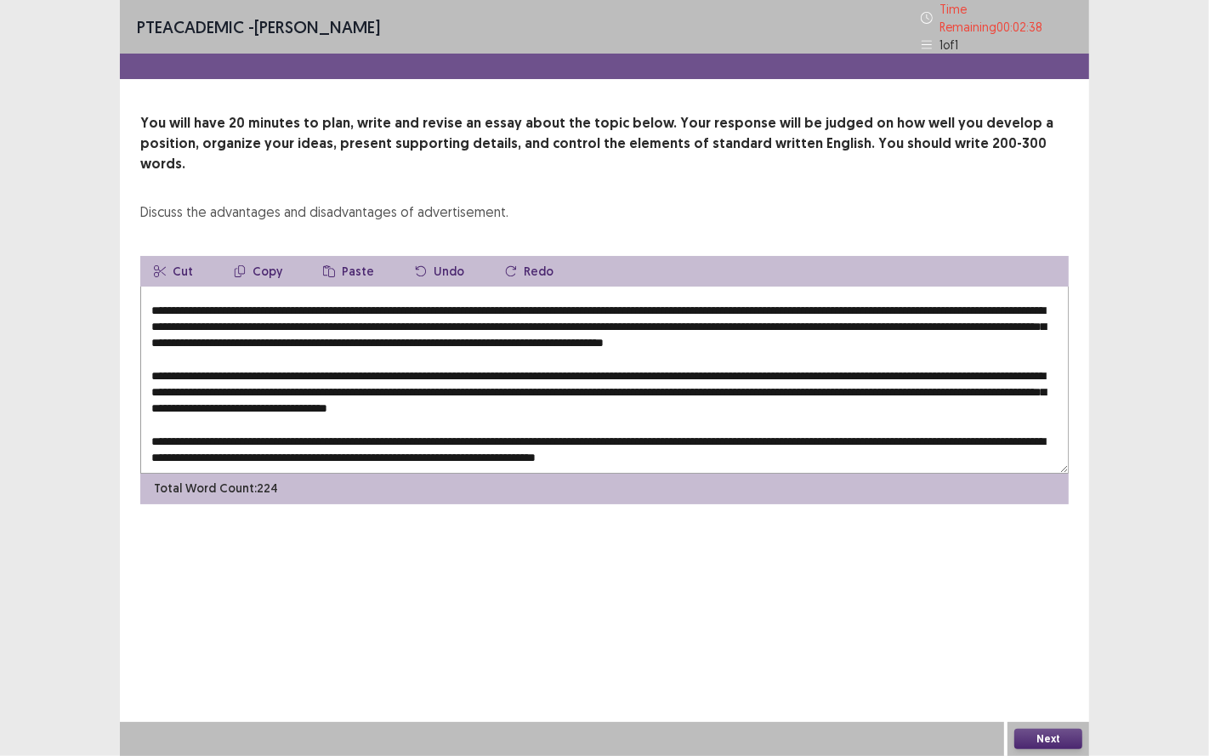
scroll to position [56, 0]
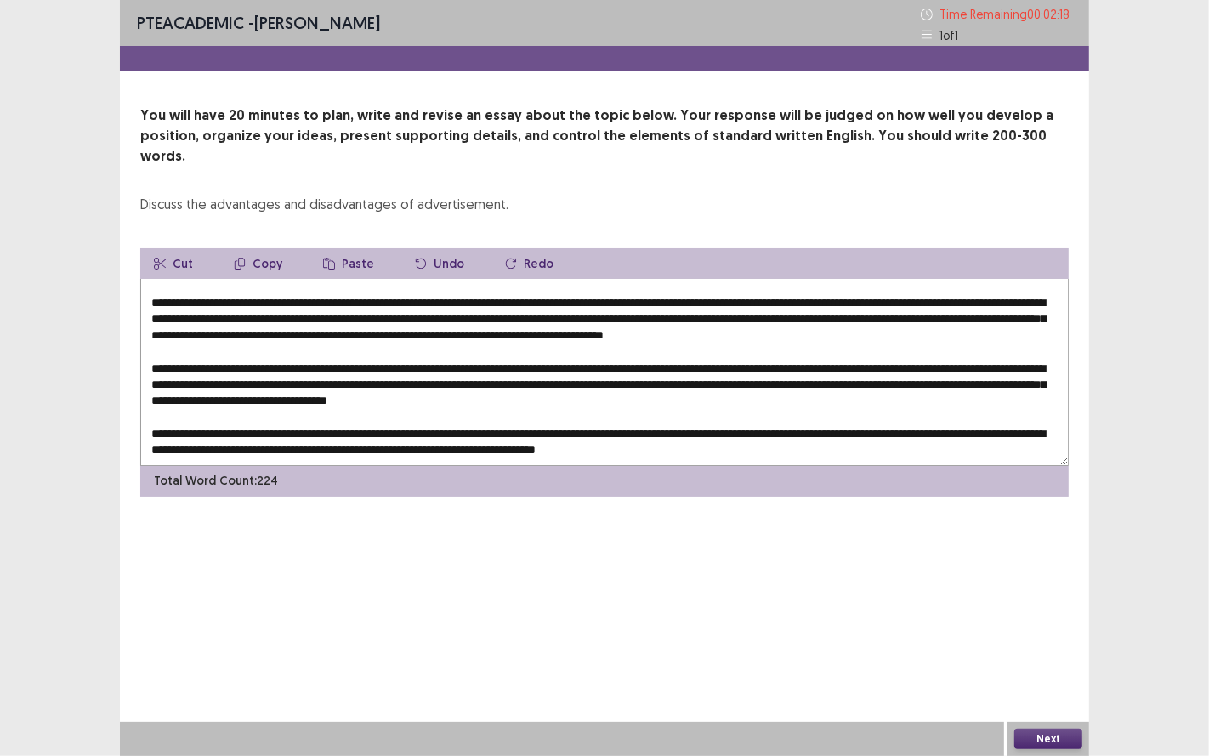
click at [542, 364] on textarea at bounding box center [604, 372] width 929 height 187
click at [944, 367] on textarea at bounding box center [604, 372] width 929 height 187
click at [192, 381] on textarea at bounding box center [604, 372] width 929 height 187
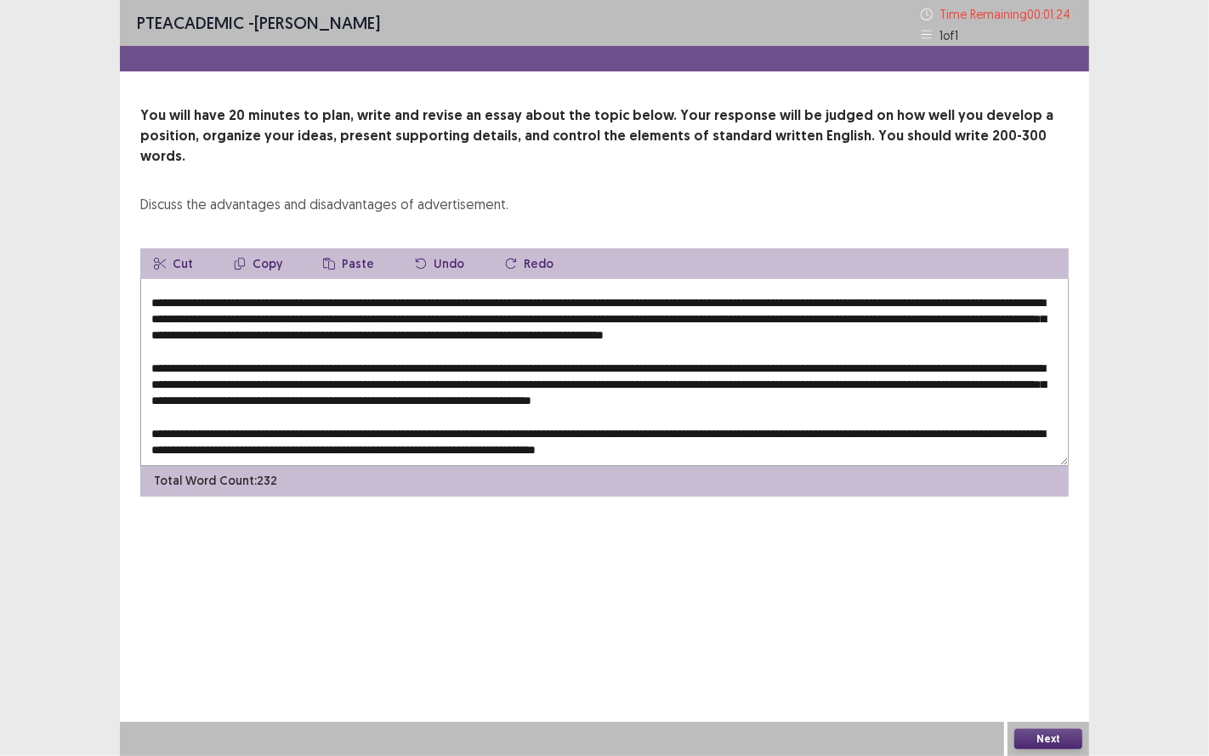
click at [178, 377] on textarea at bounding box center [604, 372] width 929 height 187
click at [284, 412] on textarea at bounding box center [604, 372] width 929 height 187
click at [277, 414] on textarea at bounding box center [604, 372] width 929 height 187
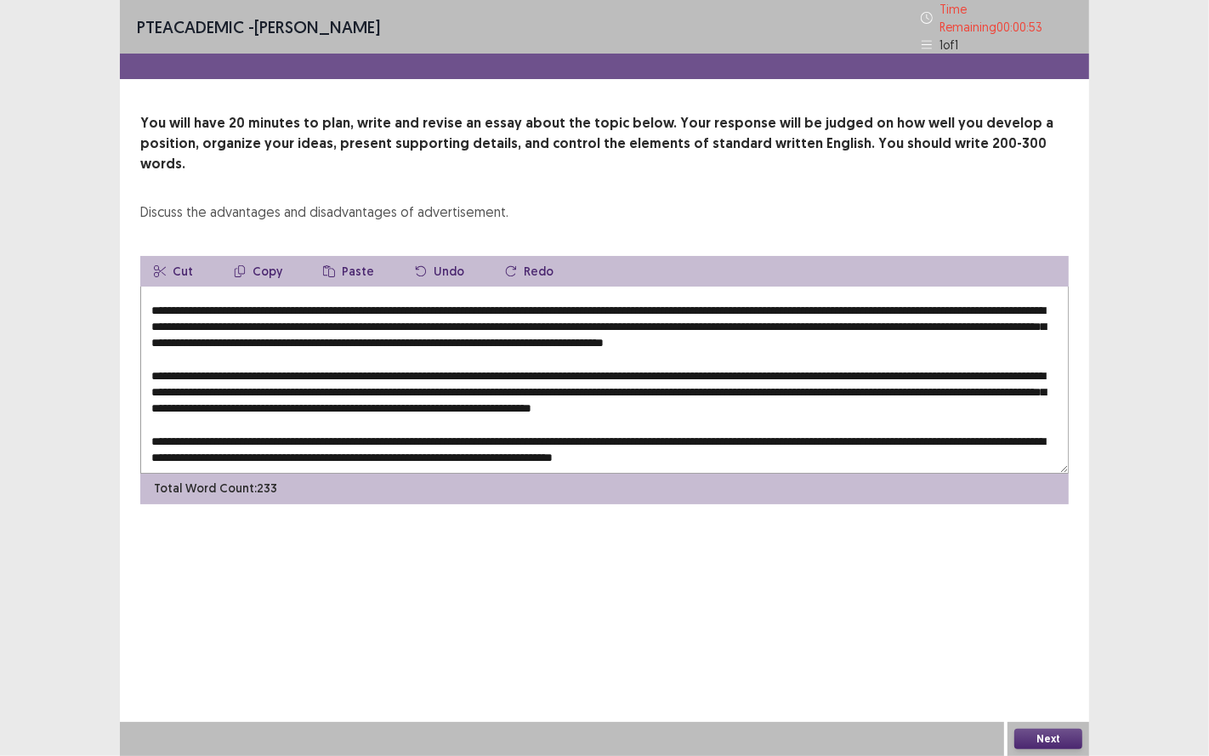
click at [466, 427] on textarea at bounding box center [604, 380] width 929 height 187
type textarea "**********"
click at [1029, 628] on button "Next" at bounding box center [1048, 739] width 68 height 20
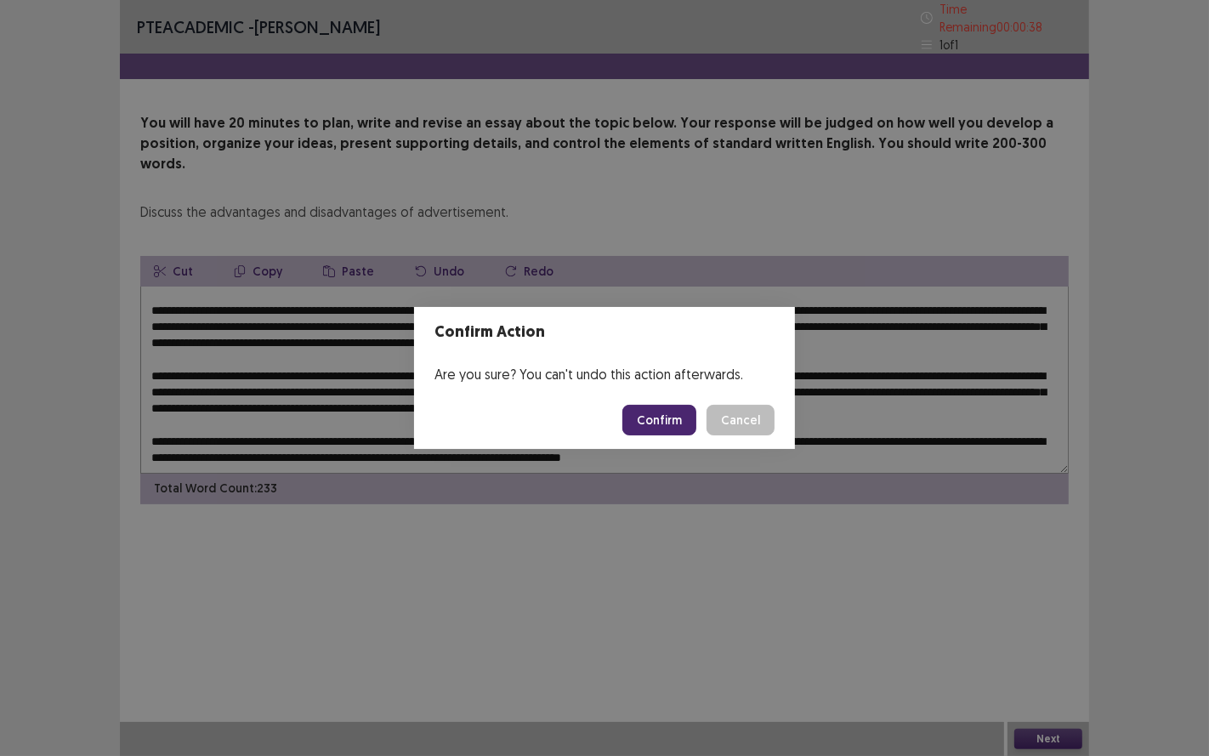
click at [686, 423] on button "Confirm" at bounding box center [659, 420] width 74 height 31
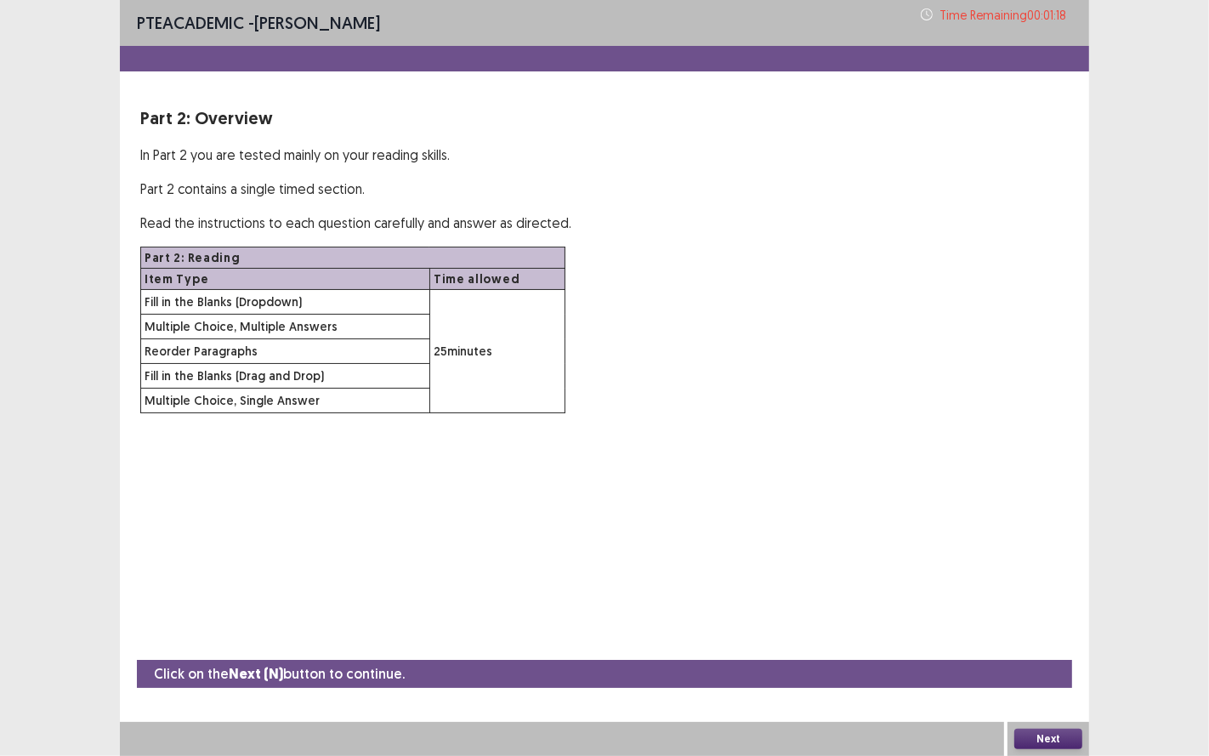
click at [1039, 628] on button "Next" at bounding box center [1048, 739] width 68 height 20
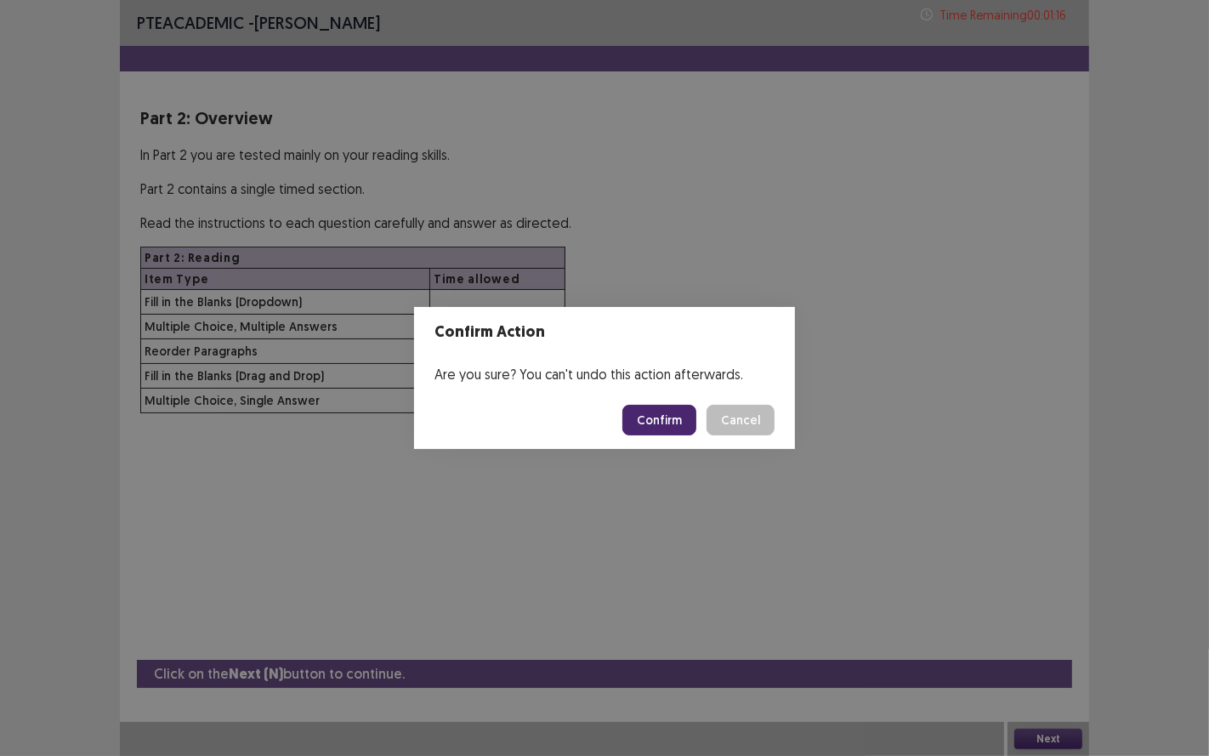
click at [662, 425] on button "Confirm" at bounding box center [659, 420] width 74 height 31
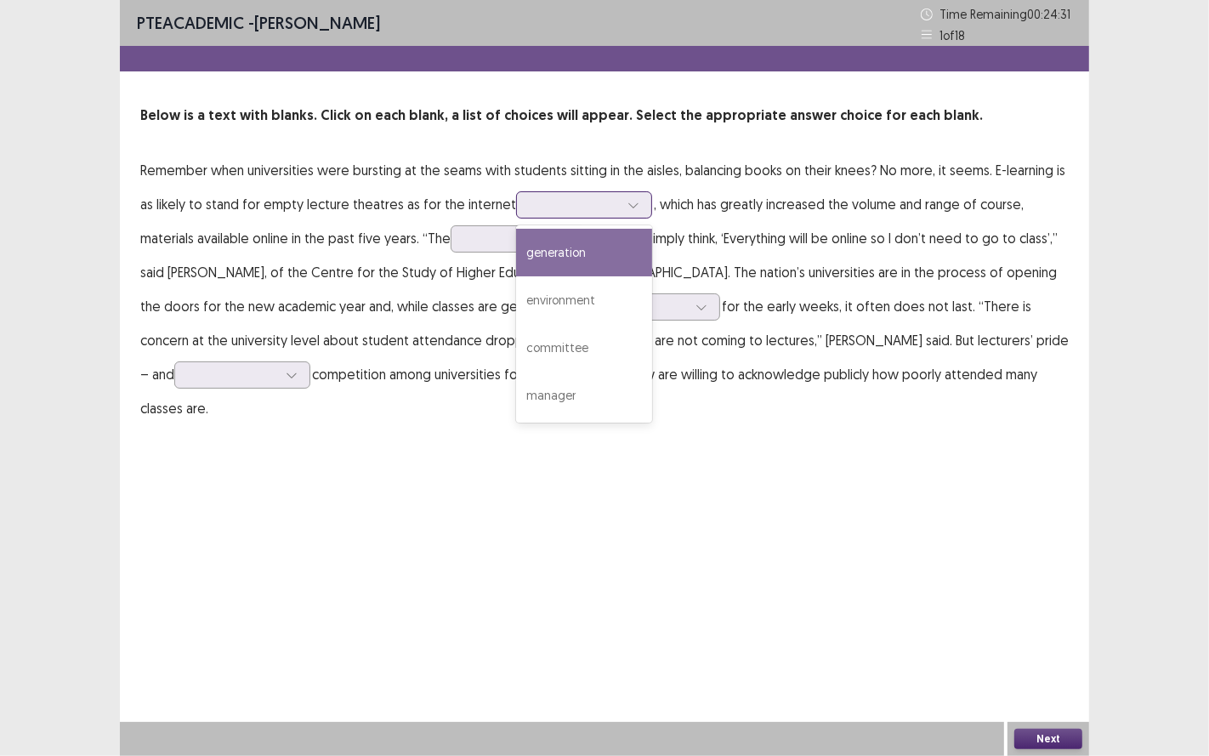
click at [554, 203] on div at bounding box center [575, 204] width 88 height 16
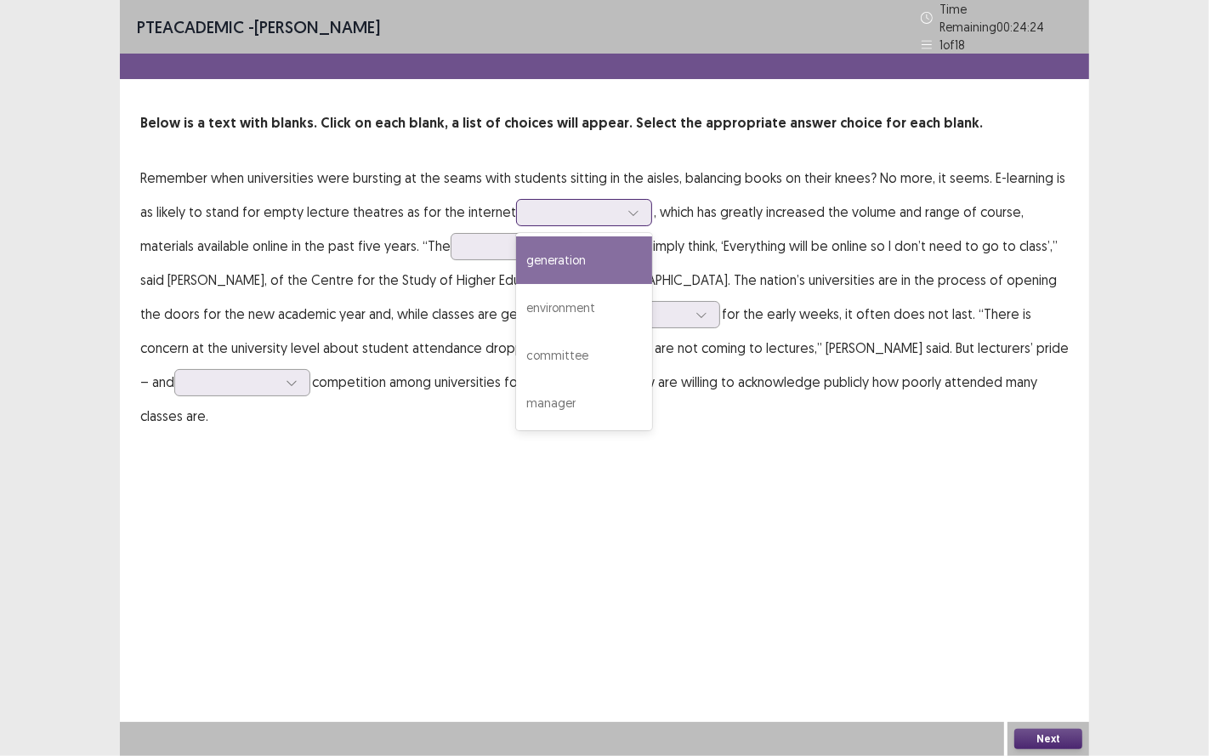
click at [546, 257] on div "generation" at bounding box center [584, 260] width 136 height 48
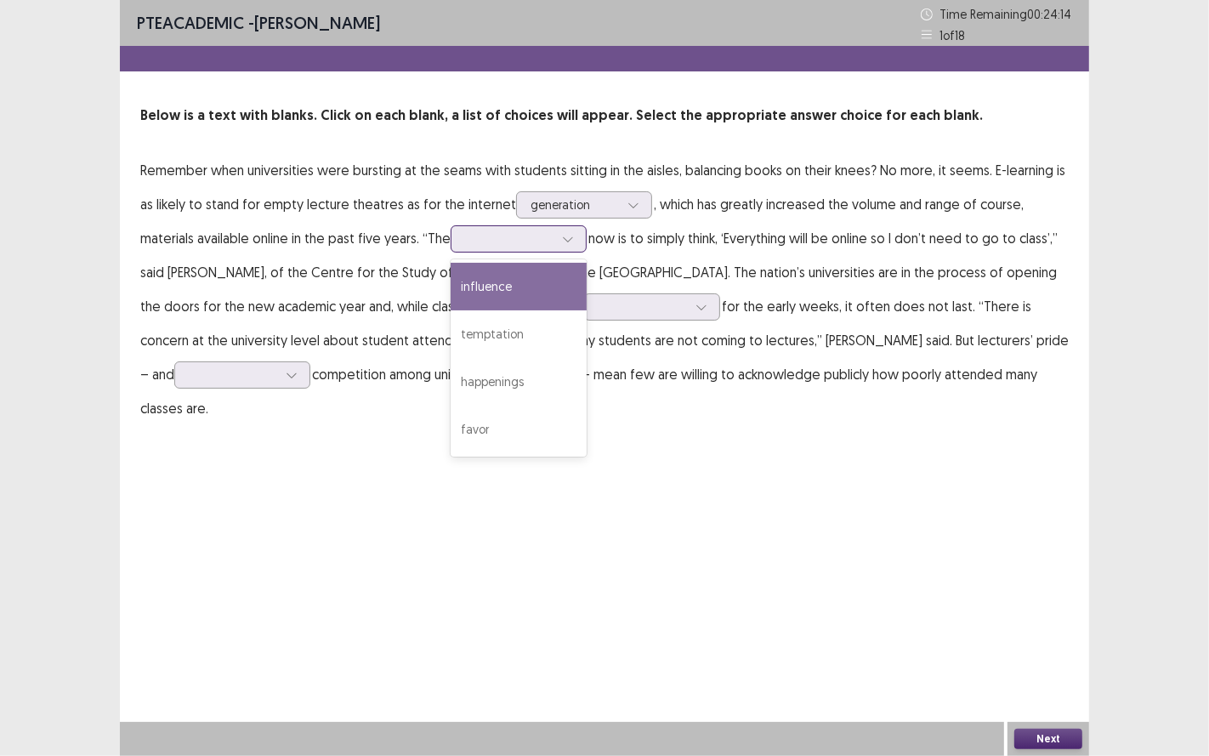
click at [522, 247] on div at bounding box center [509, 238] width 88 height 16
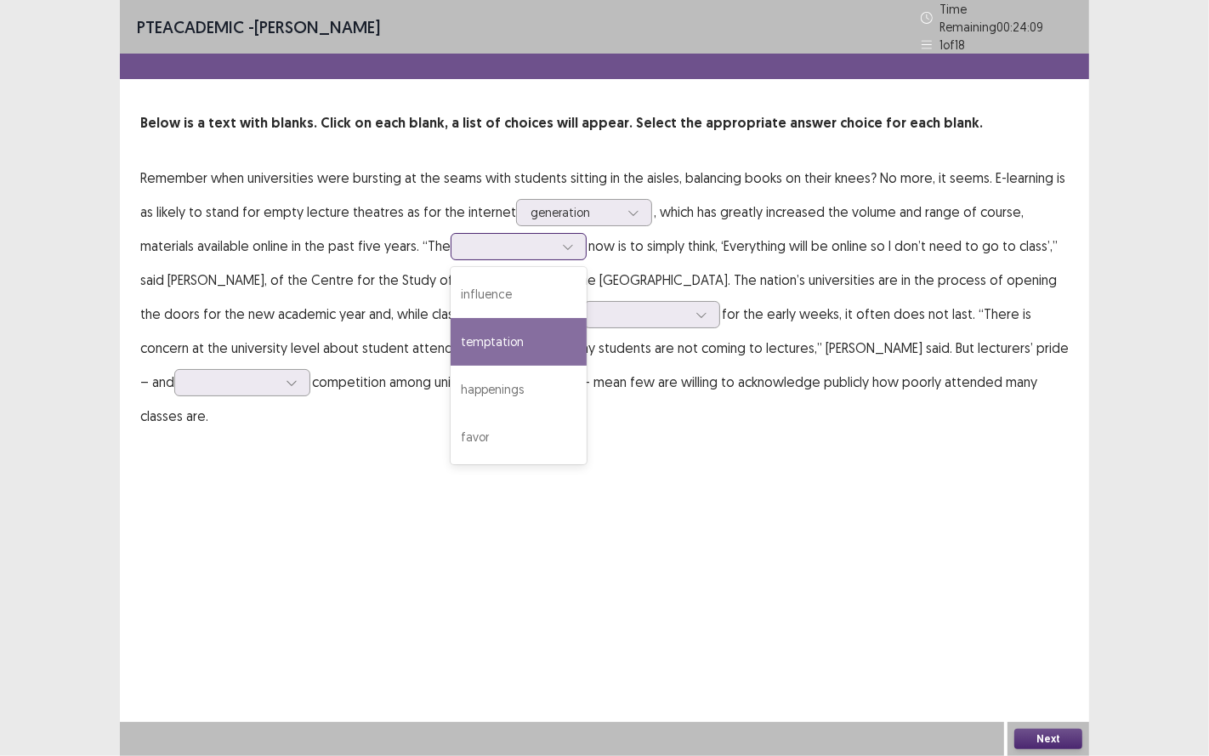
click at [520, 327] on div "temptation" at bounding box center [519, 342] width 136 height 48
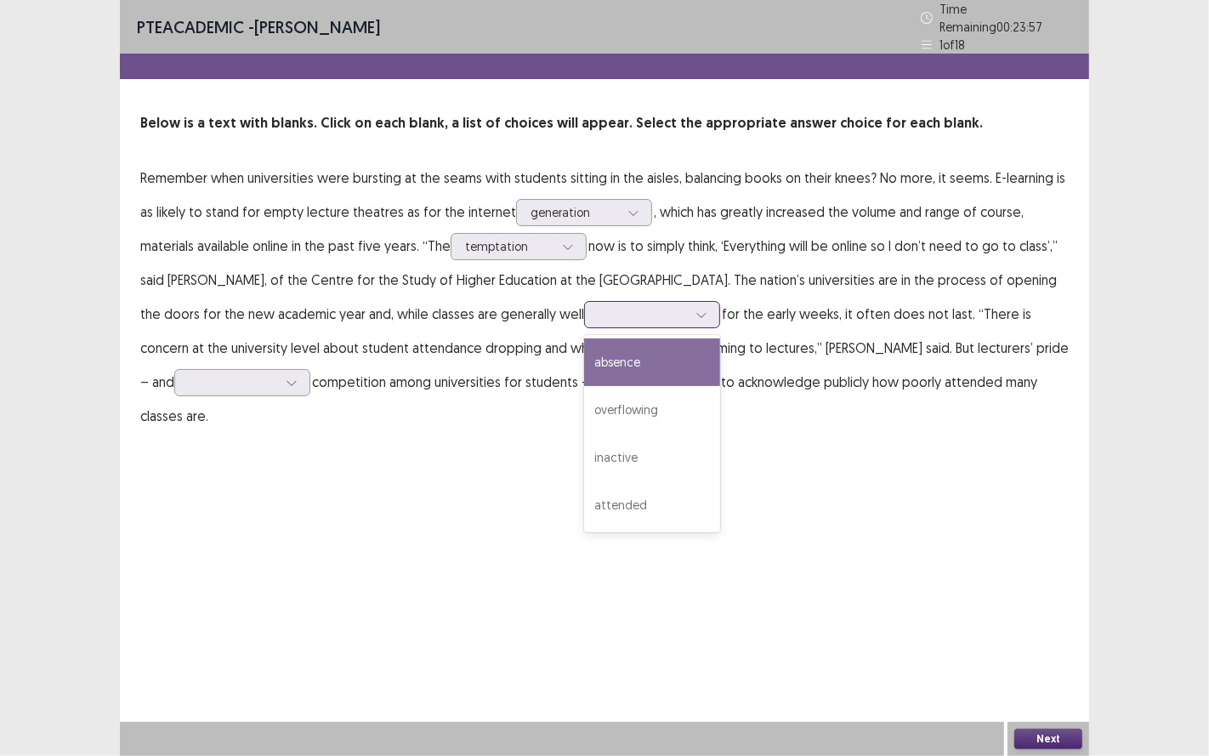
click at [689, 316] on div at bounding box center [643, 314] width 92 height 20
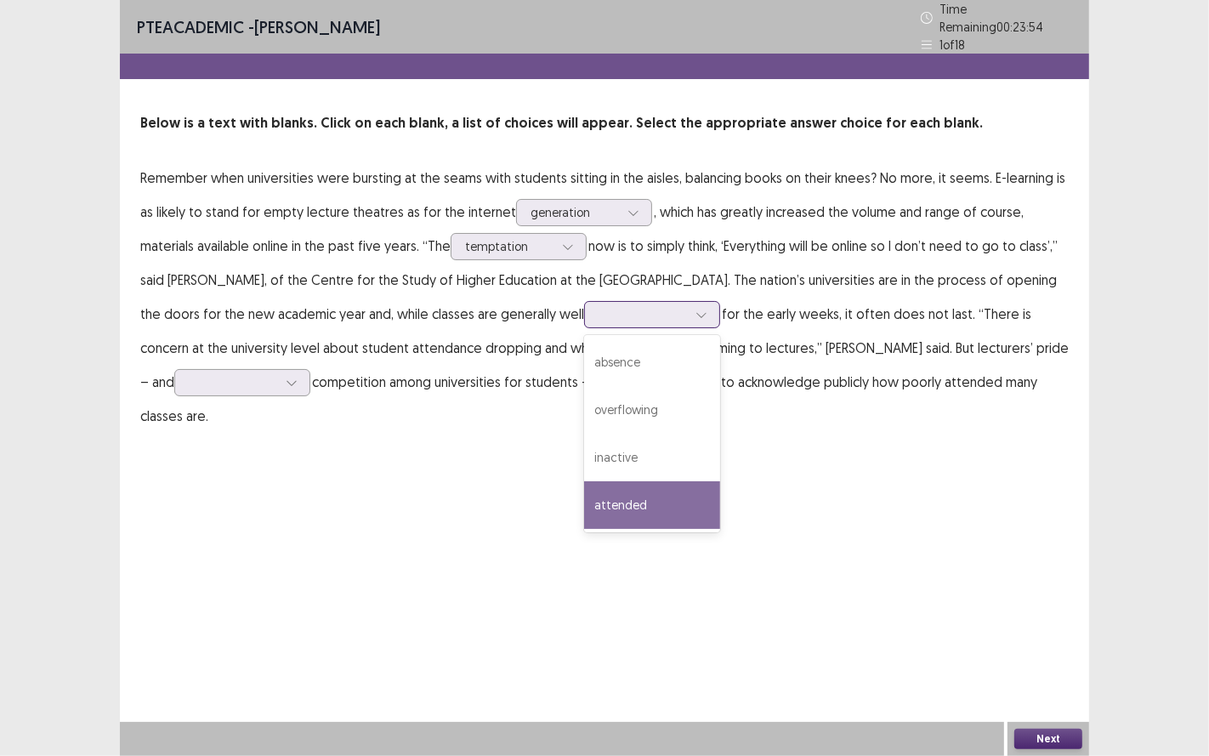
click at [696, 491] on div "attended" at bounding box center [652, 505] width 136 height 48
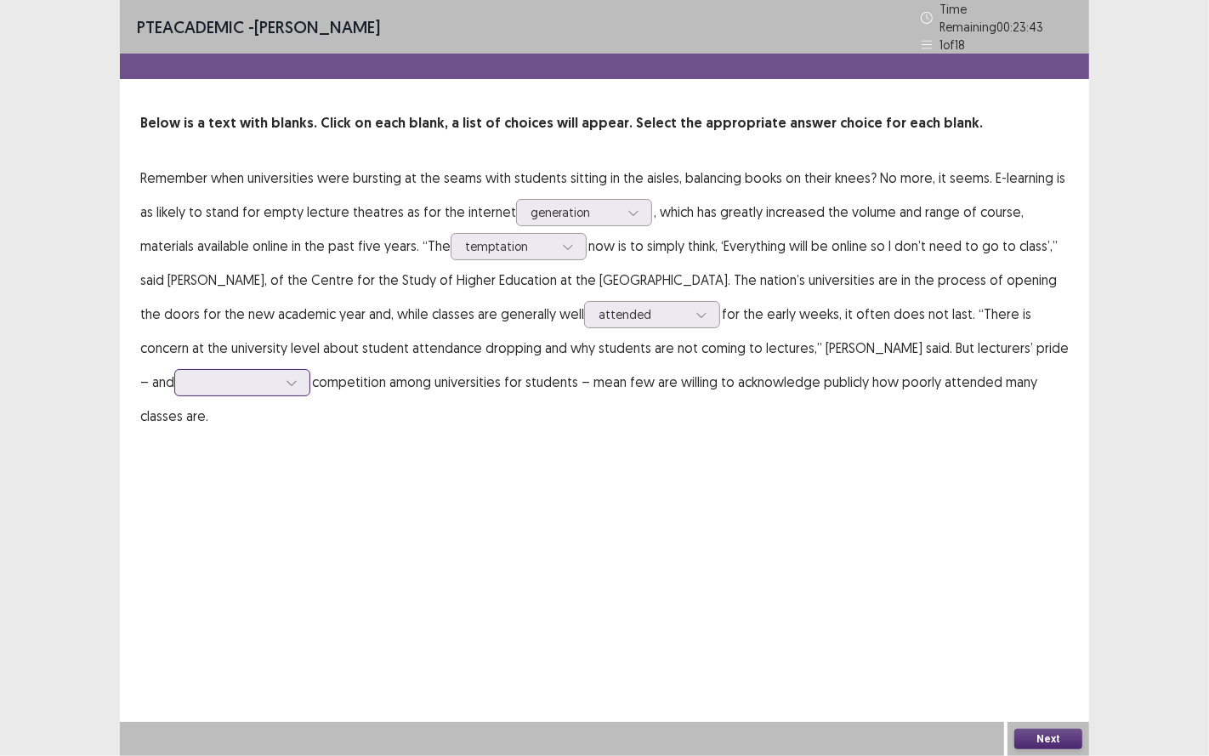
click at [208, 374] on div at bounding box center [233, 382] width 88 height 16
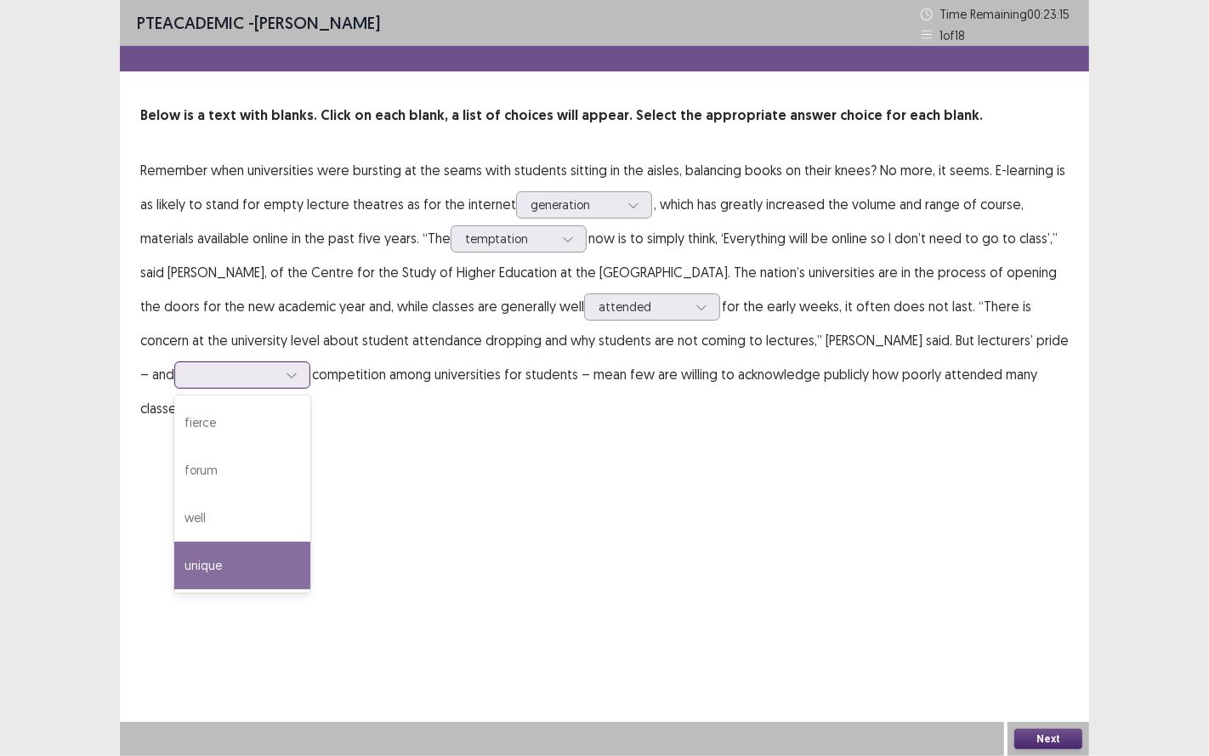
click at [178, 574] on div "unique" at bounding box center [242, 566] width 136 height 48
click at [219, 383] on div at bounding box center [233, 374] width 88 height 16
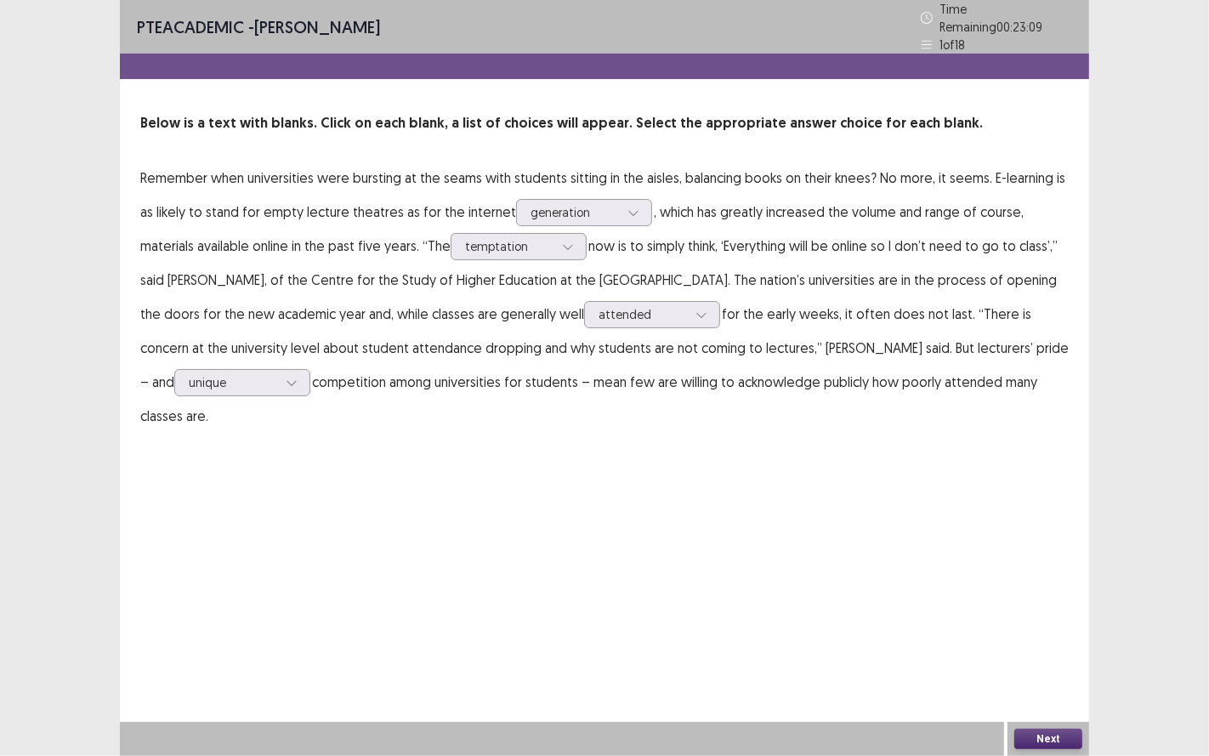
click at [399, 432] on div "PTE academic - [PERSON_NAME] Time Remaining 00 : 23 : 09 1 of 18 Below is a tex…" at bounding box center [604, 233] width 969 height 467
click at [198, 374] on div at bounding box center [233, 382] width 88 height 16
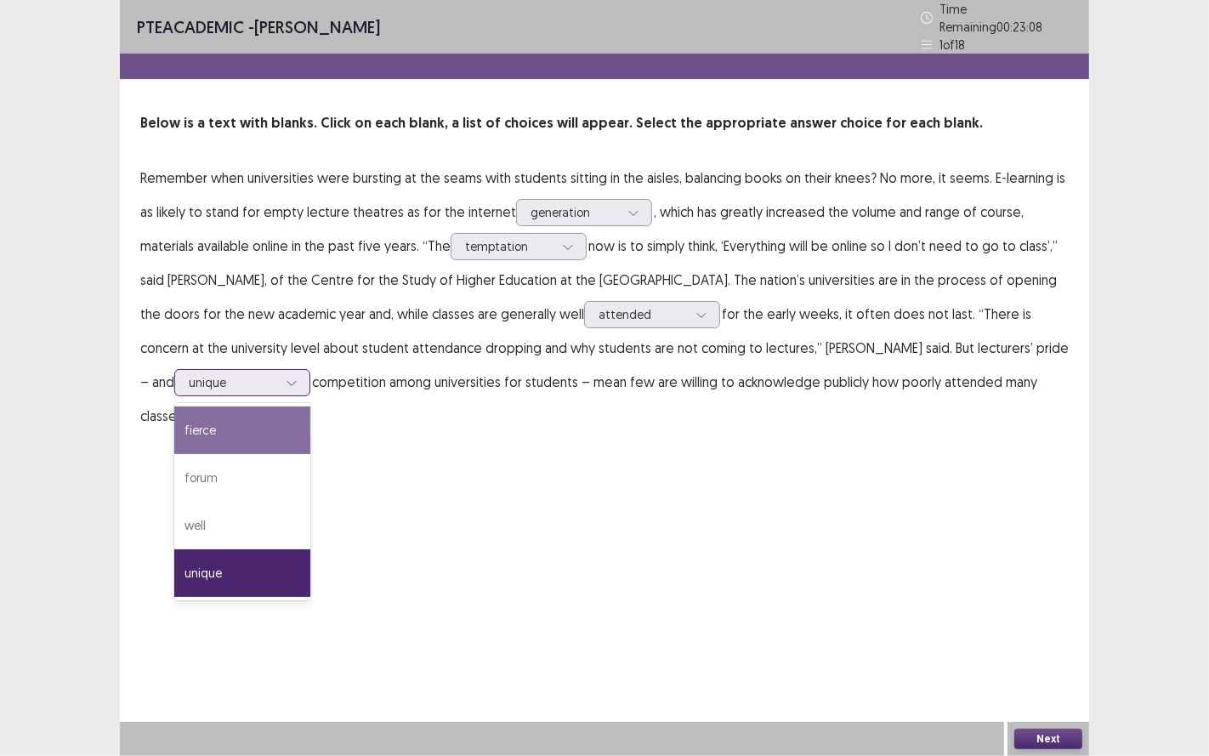
click at [174, 429] on div "fierce" at bounding box center [242, 430] width 136 height 48
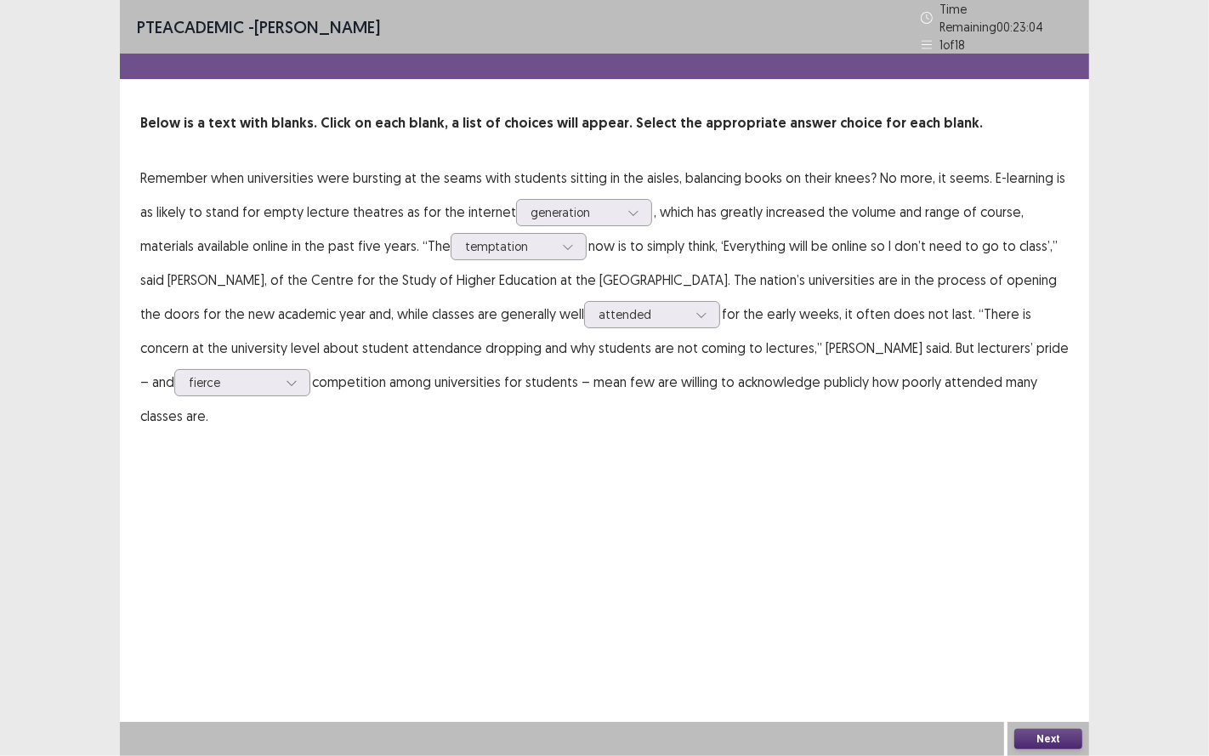
click at [1051, 628] on button "Next" at bounding box center [1048, 739] width 68 height 20
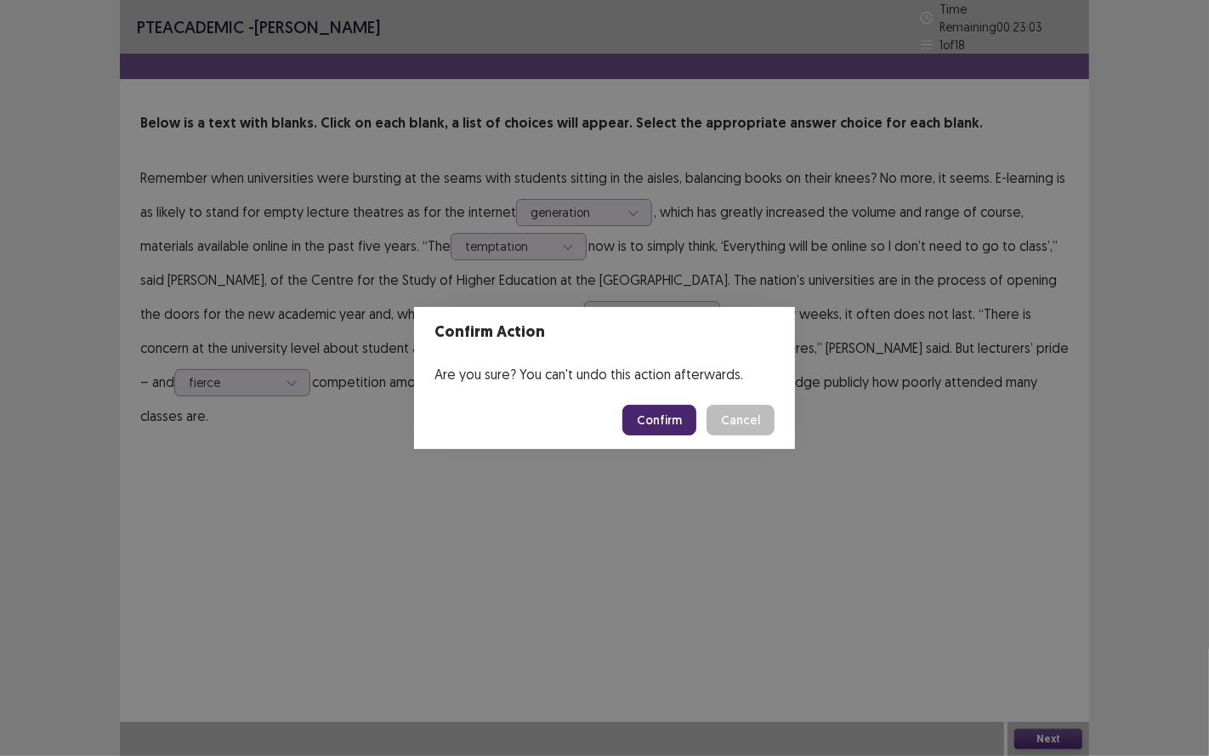
click at [687, 415] on button "Confirm" at bounding box center [659, 420] width 74 height 31
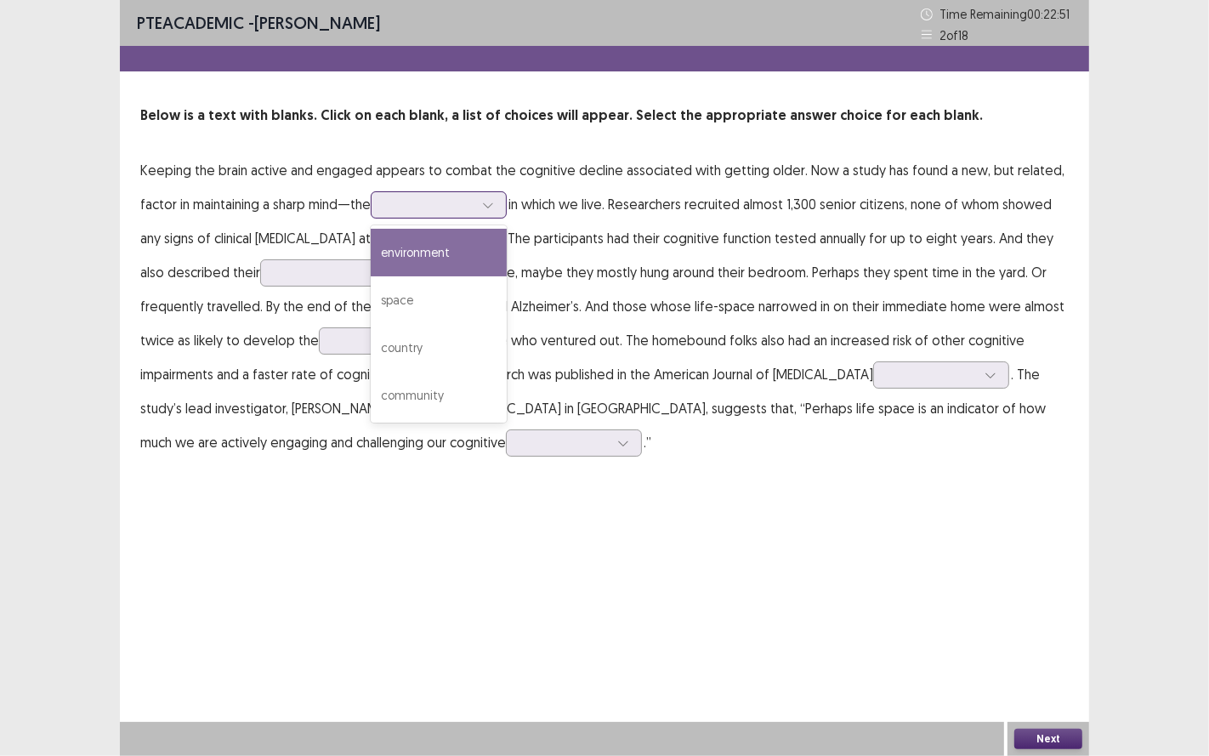
click at [452, 207] on div at bounding box center [429, 204] width 88 height 16
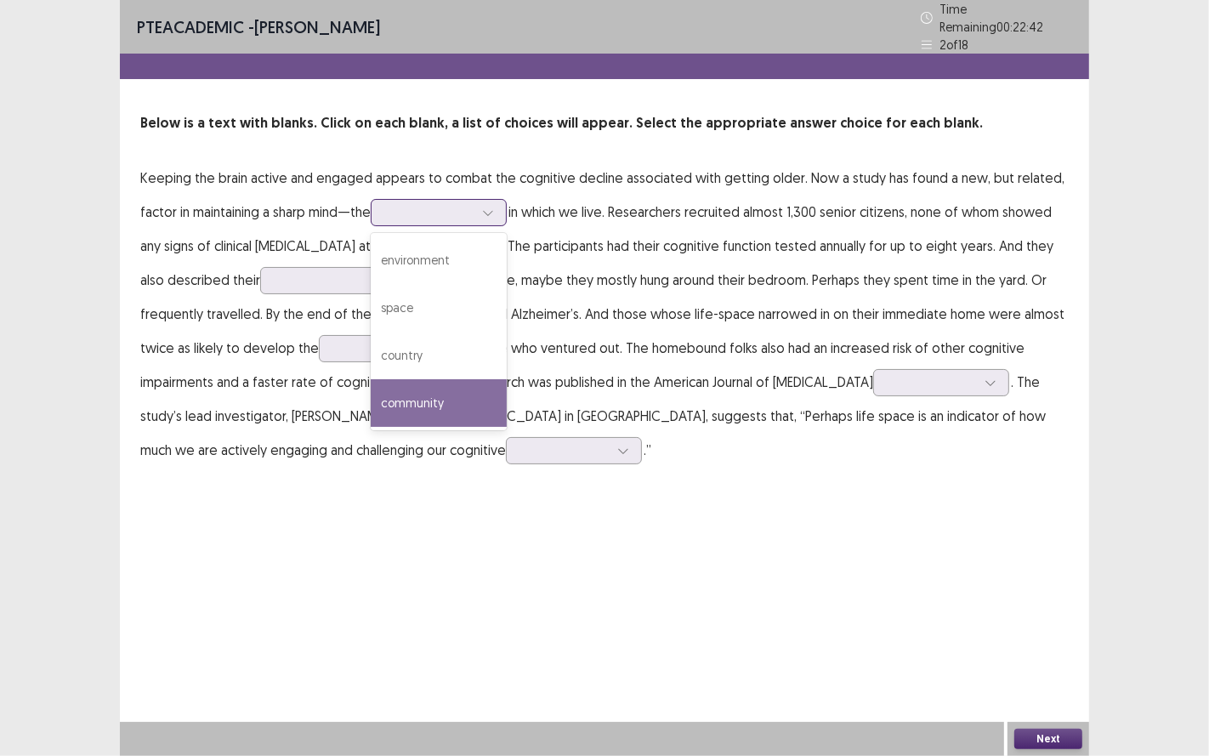
click at [417, 389] on div "community" at bounding box center [439, 403] width 136 height 48
click at [483, 206] on div at bounding box center [488, 213] width 26 height 26
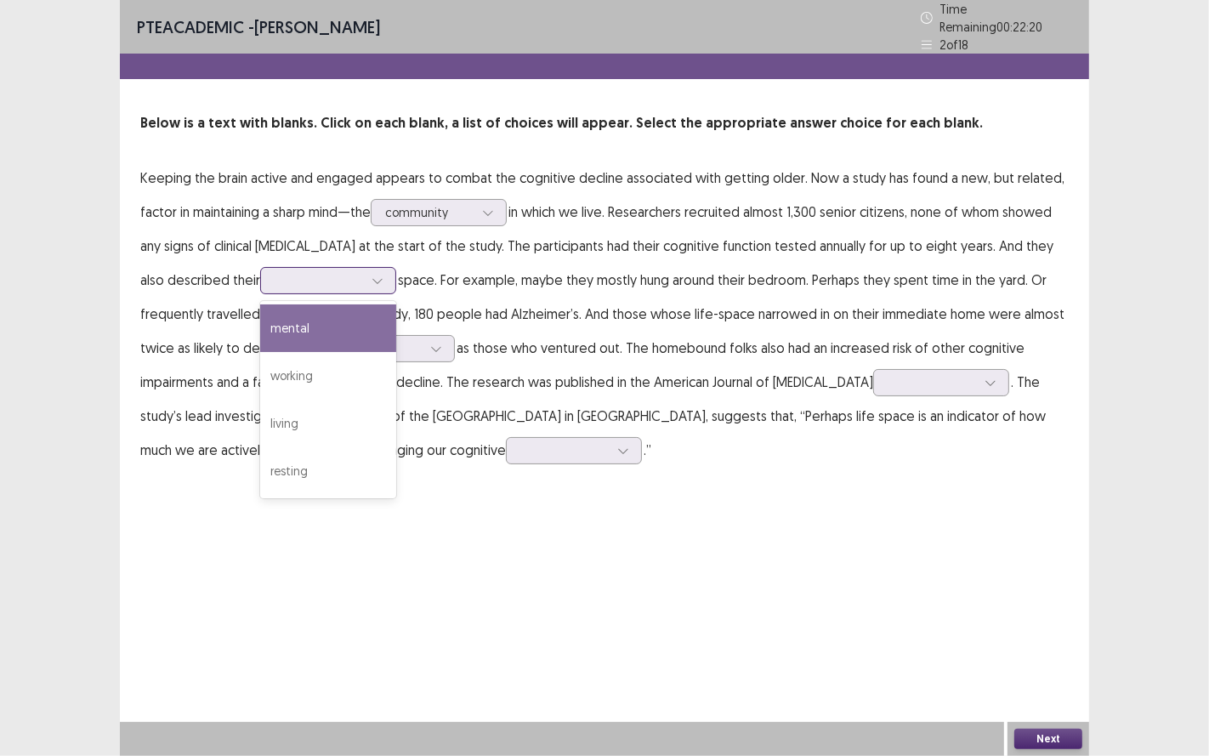
click at [313, 272] on div at bounding box center [319, 280] width 88 height 16
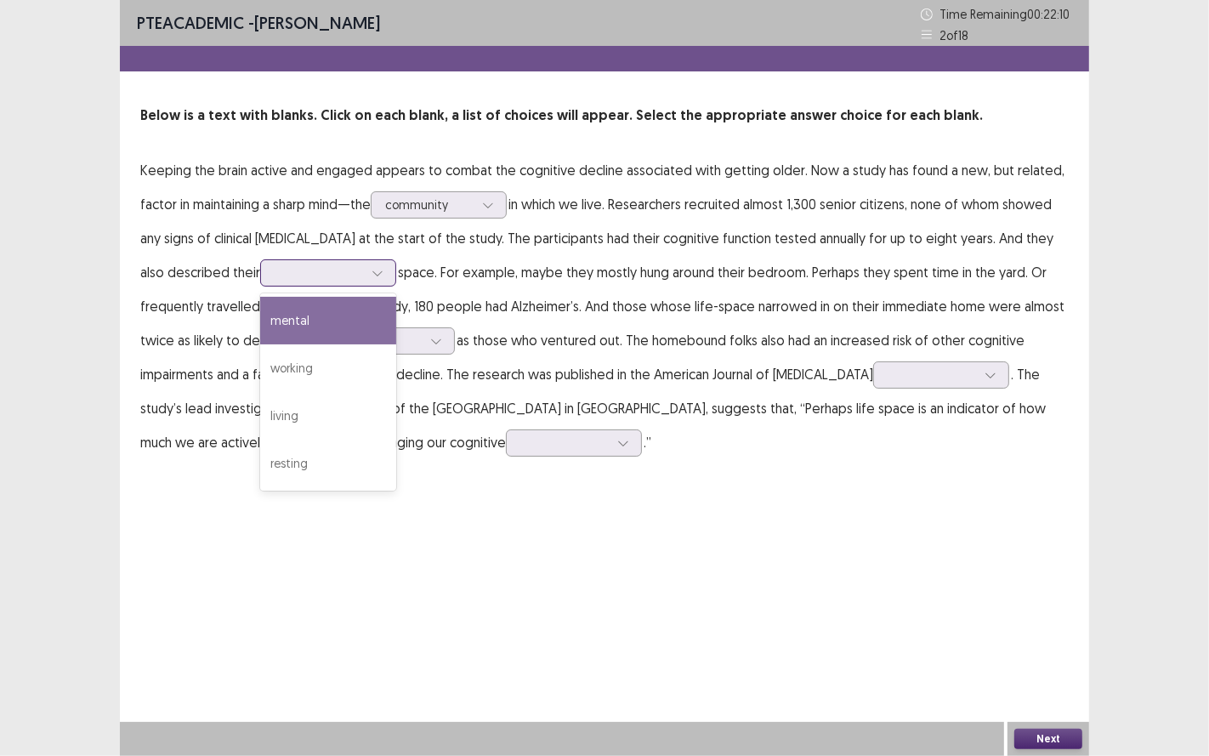
click at [304, 336] on div "mental" at bounding box center [328, 321] width 136 height 48
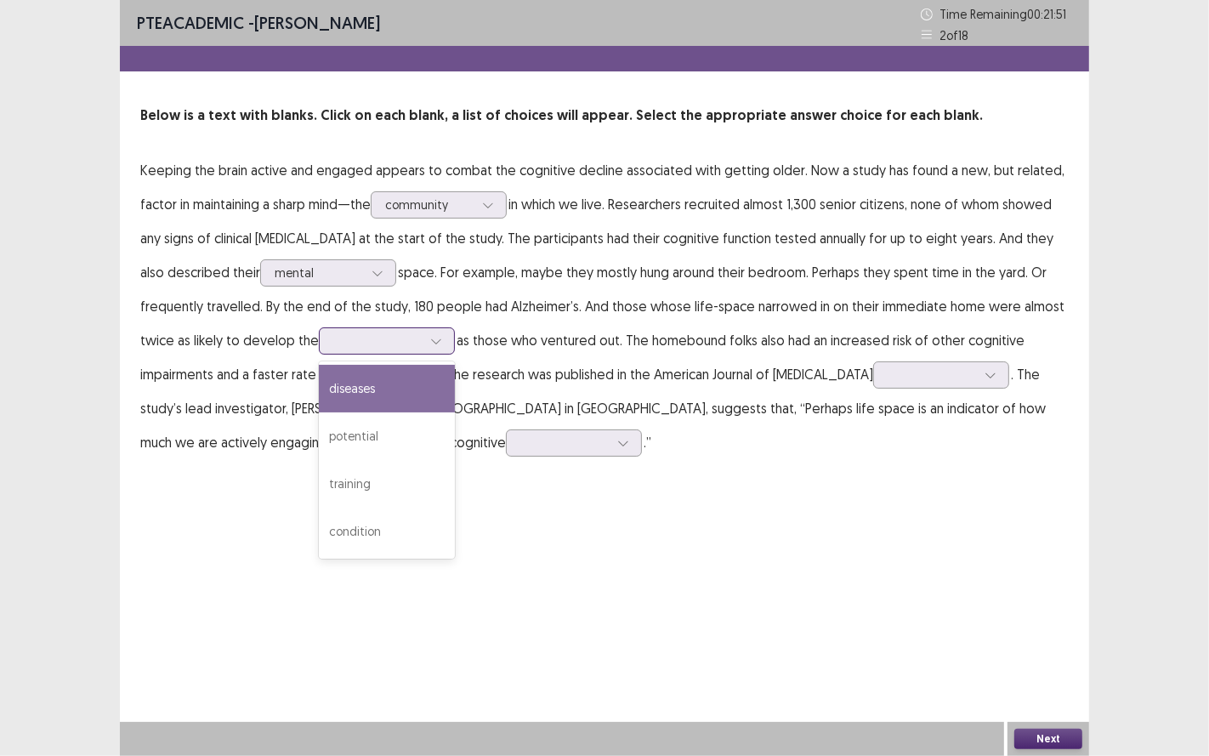
click at [408, 347] on div at bounding box center [377, 340] width 88 height 16
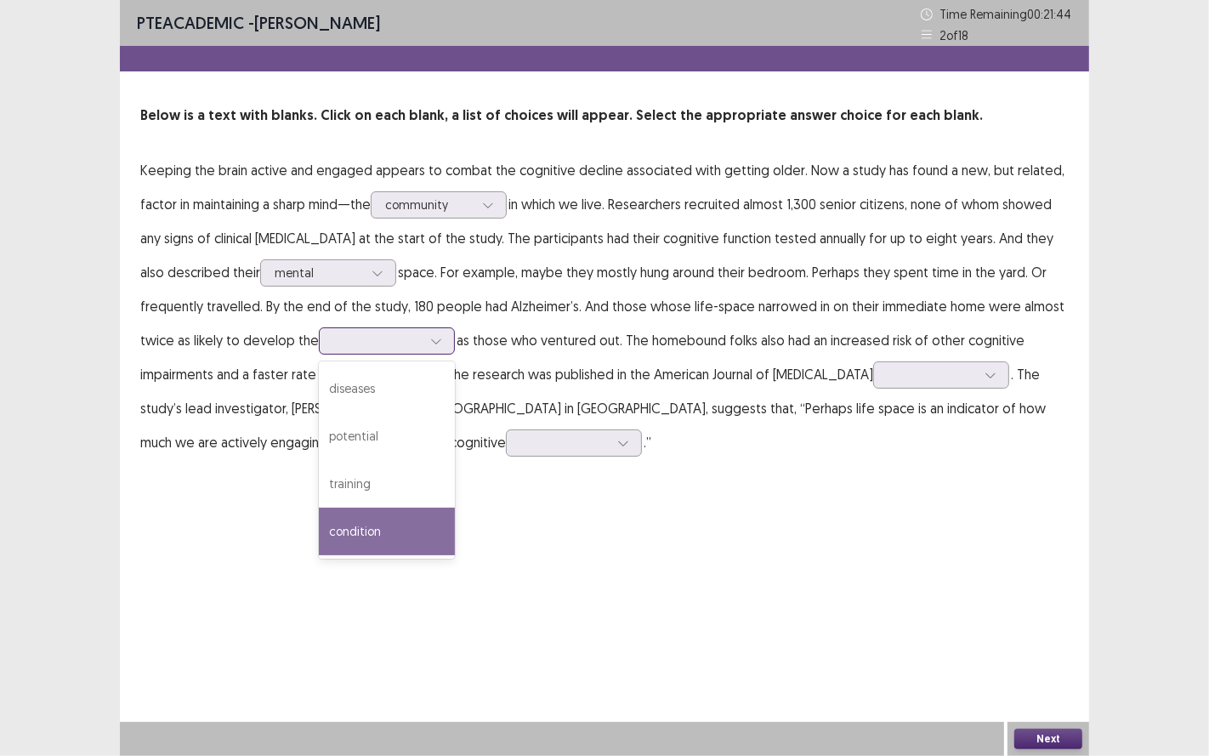
click at [389, 528] on div "condition" at bounding box center [387, 532] width 136 height 48
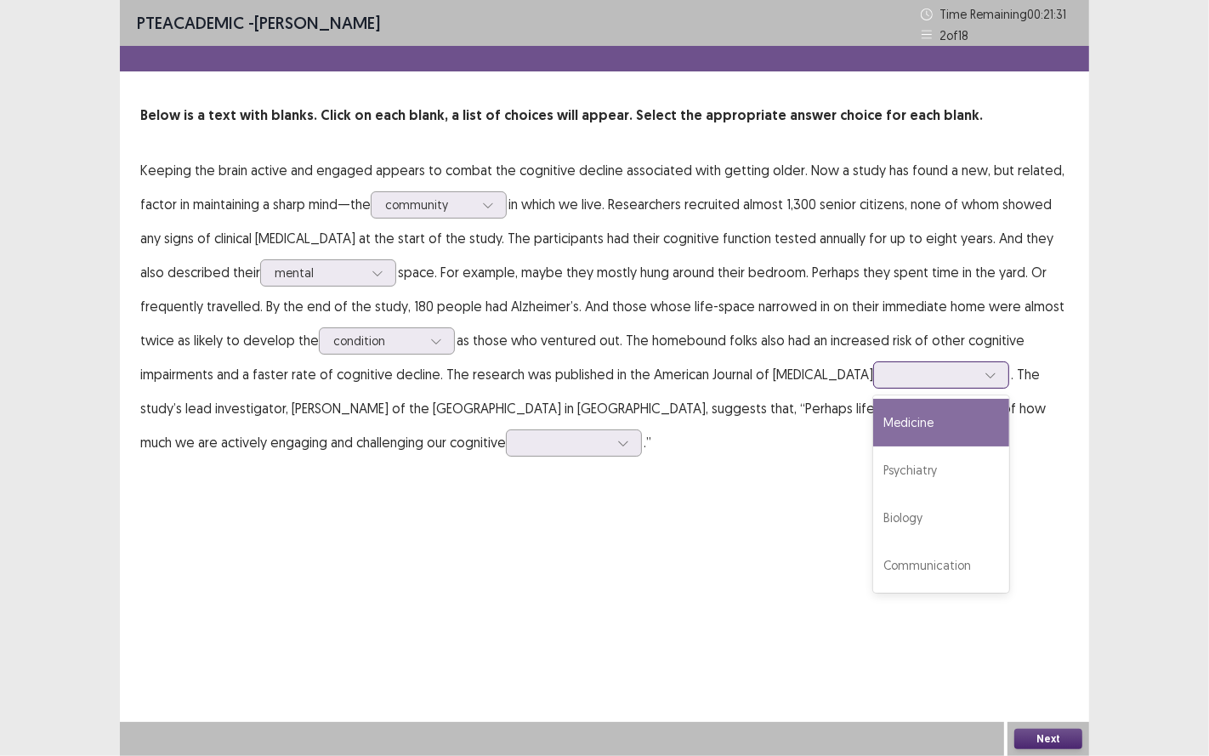
click at [908, 383] on div at bounding box center [932, 374] width 88 height 16
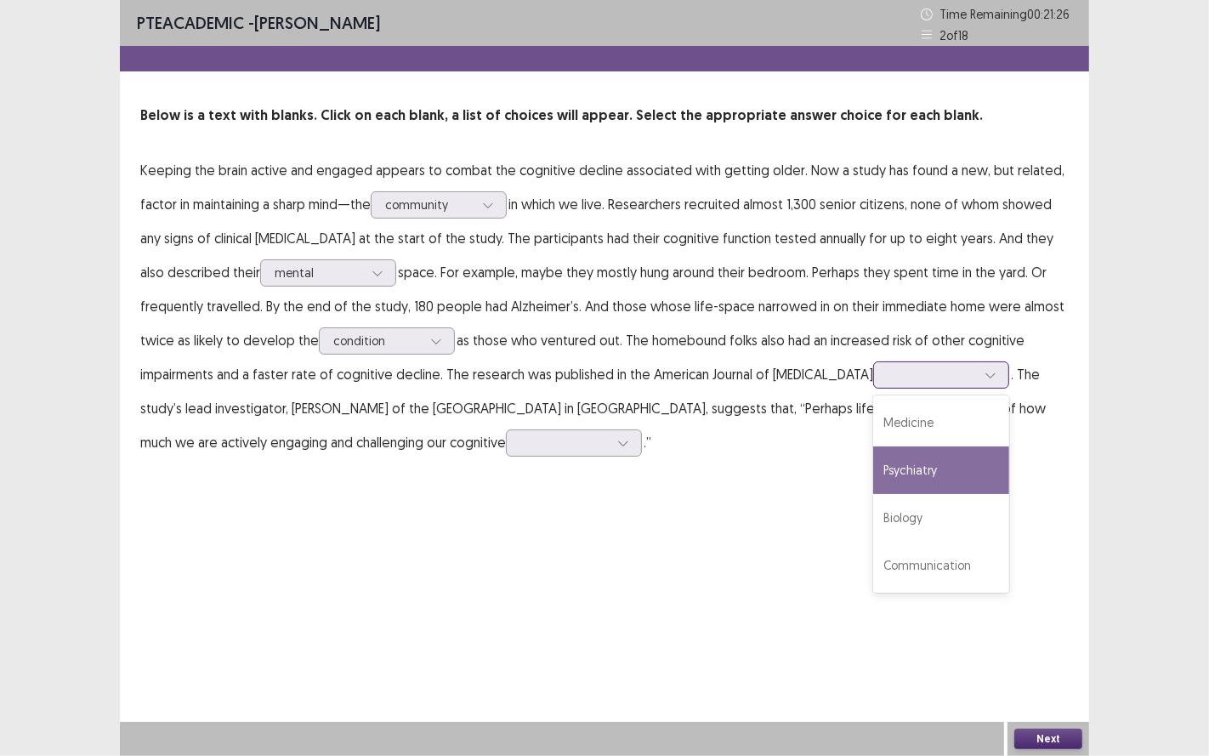
click at [898, 469] on div "Psychiatry" at bounding box center [941, 470] width 136 height 48
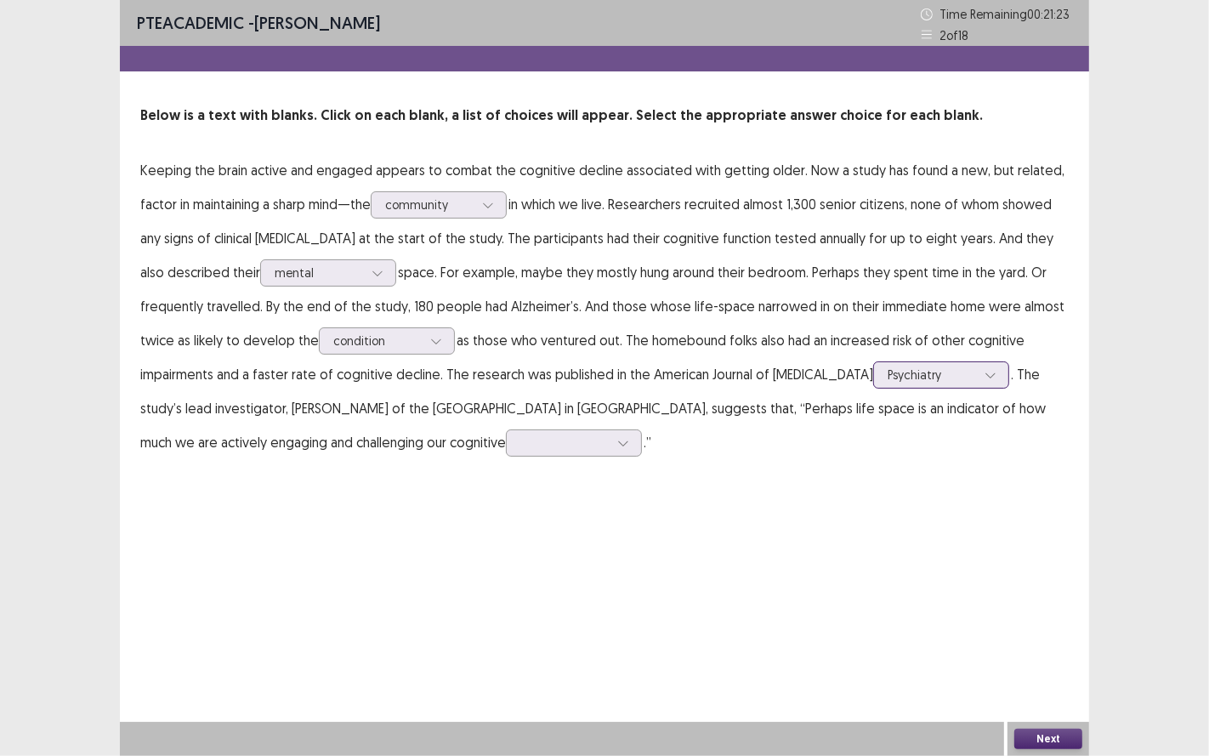
click at [924, 372] on div at bounding box center [932, 374] width 88 height 16
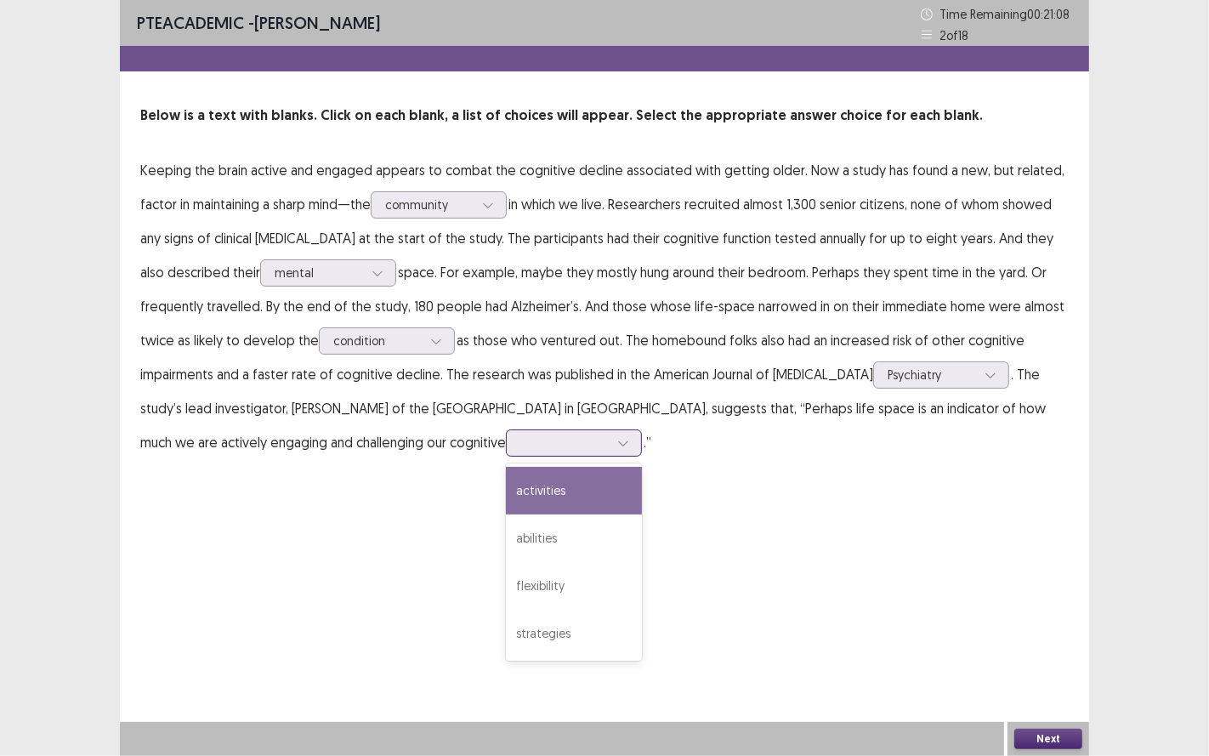
click at [520, 449] on div at bounding box center [564, 442] width 88 height 16
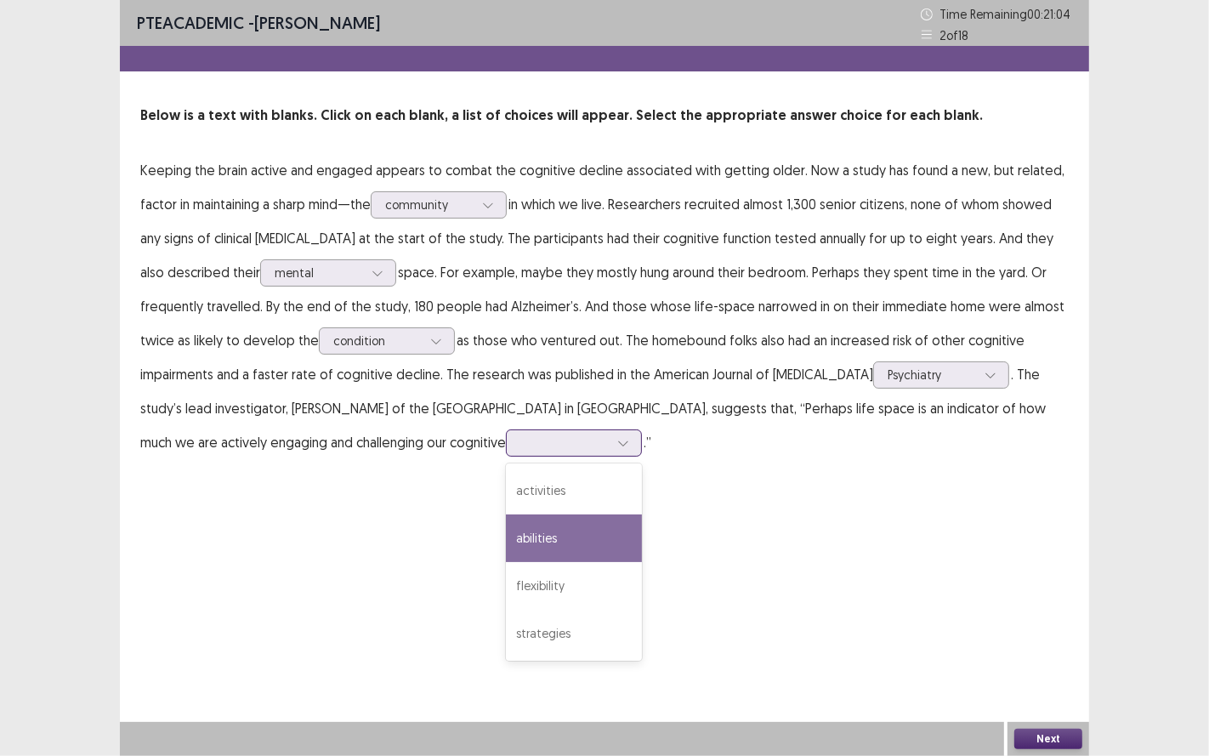
click at [506, 529] on div "abilities" at bounding box center [574, 538] width 136 height 48
click at [1044, 628] on button "Next" at bounding box center [1048, 739] width 68 height 20
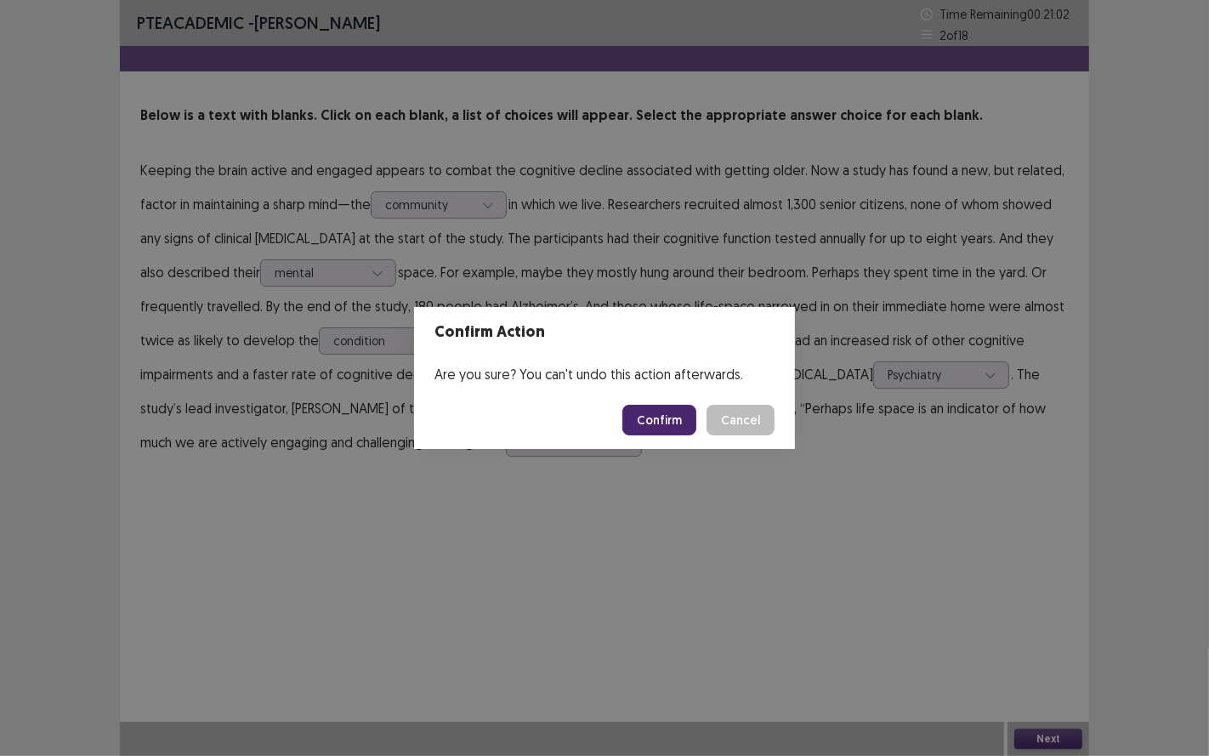
click at [650, 427] on button "Confirm" at bounding box center [659, 420] width 74 height 31
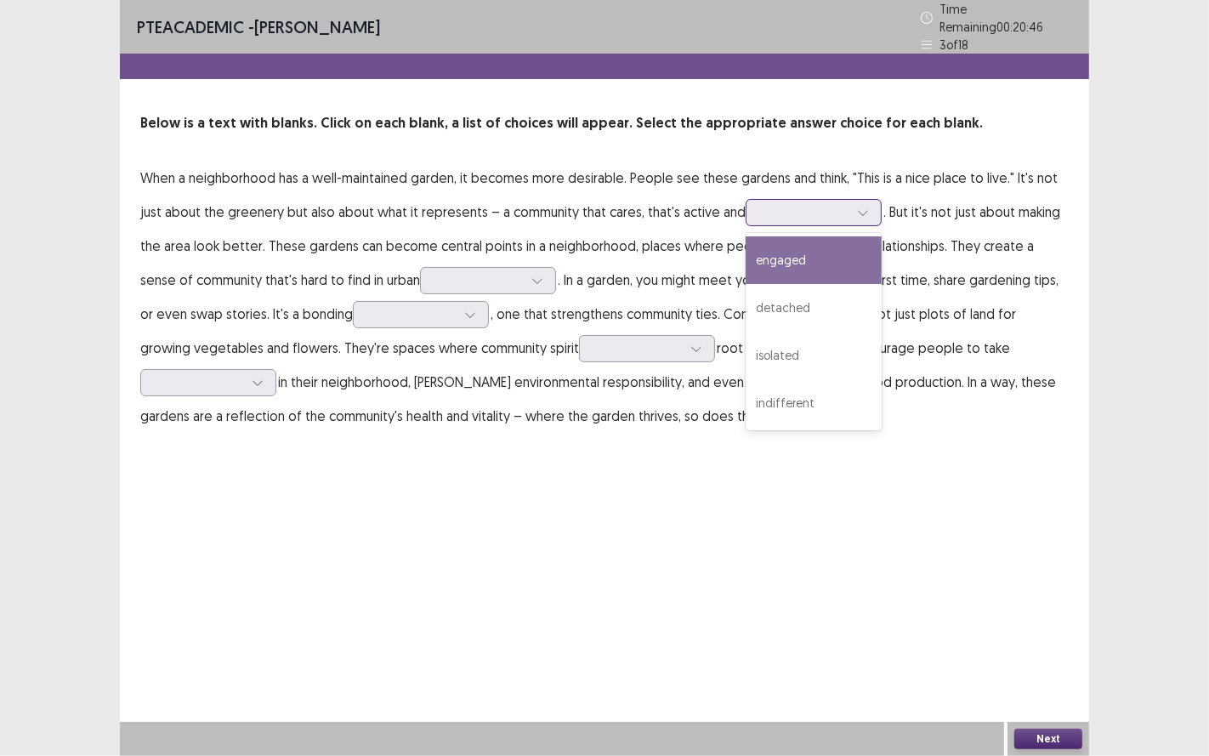
click at [804, 213] on div at bounding box center [804, 212] width 88 height 16
click at [810, 264] on div "engaged" at bounding box center [814, 260] width 136 height 48
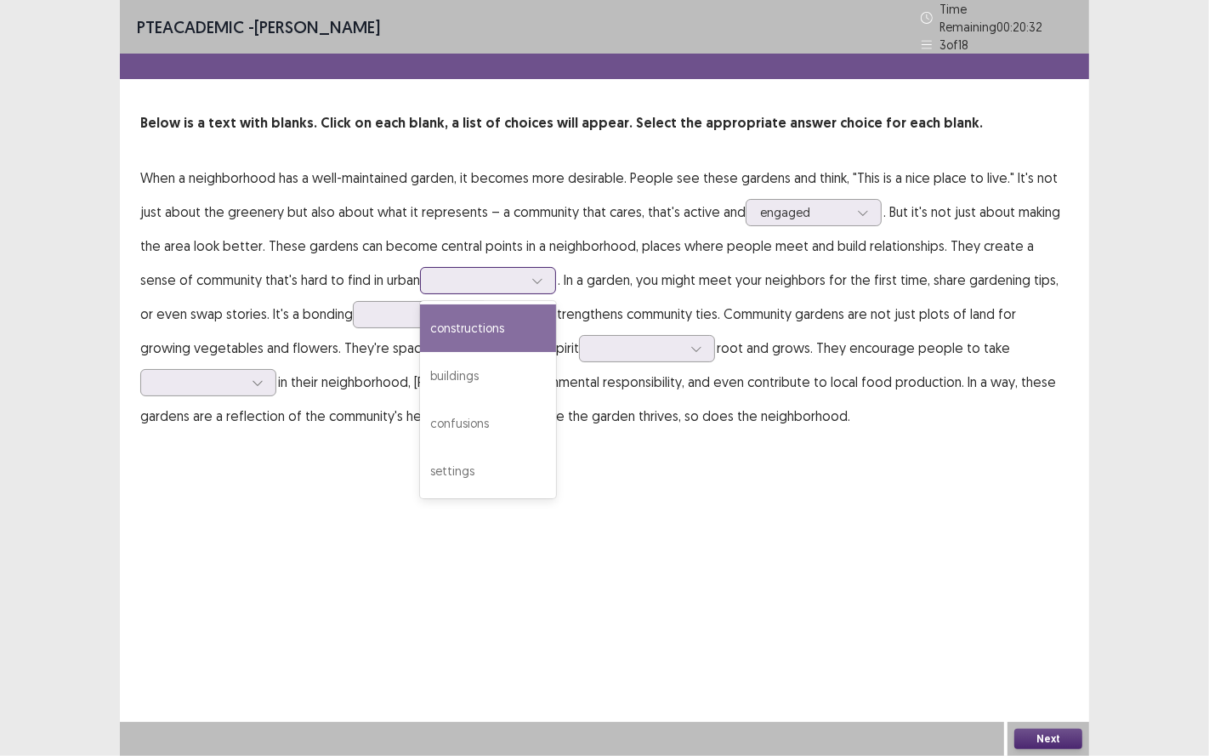
click at [434, 275] on div at bounding box center [478, 280] width 88 height 16
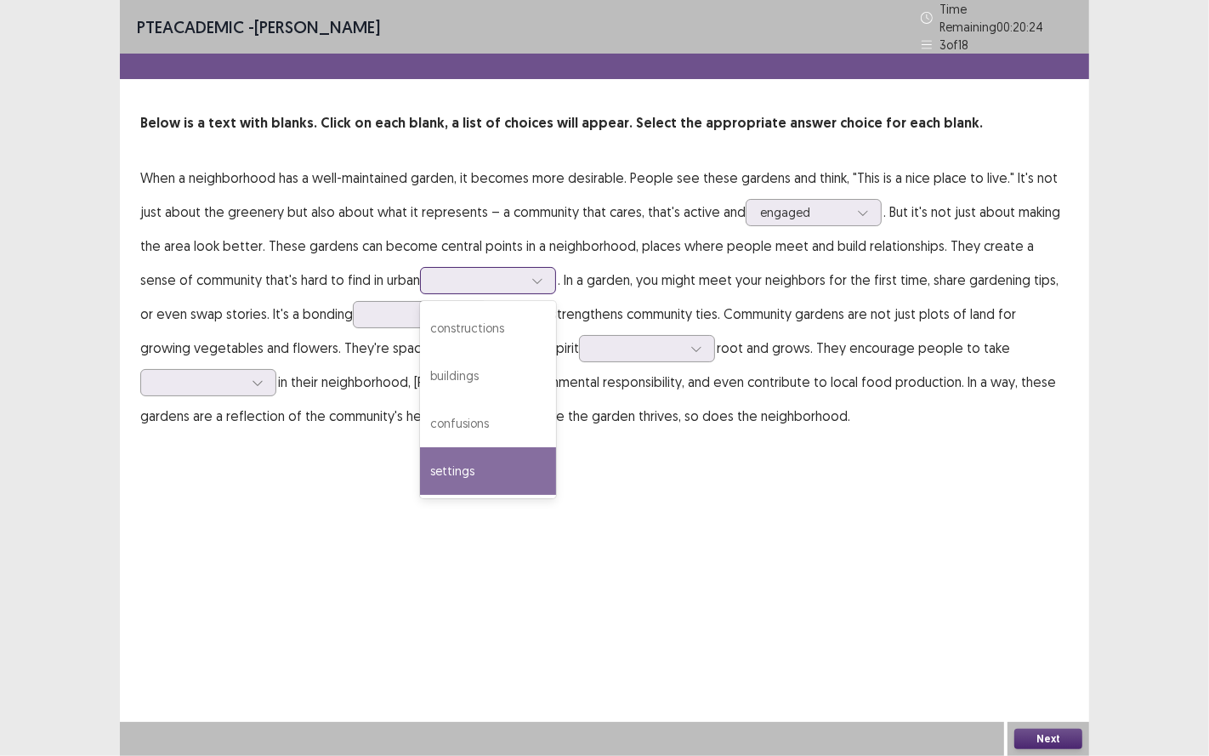
click at [446, 474] on div "settings" at bounding box center [488, 471] width 136 height 48
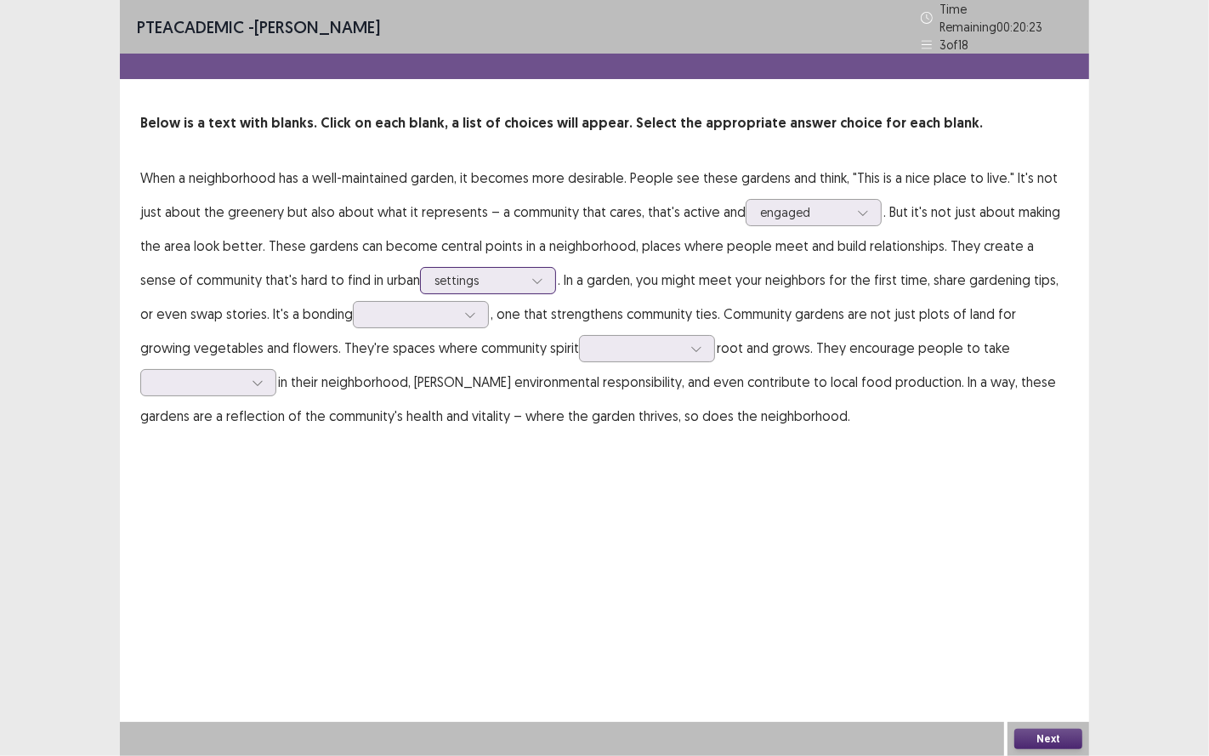
click at [525, 276] on div at bounding box center [538, 281] width 26 height 26
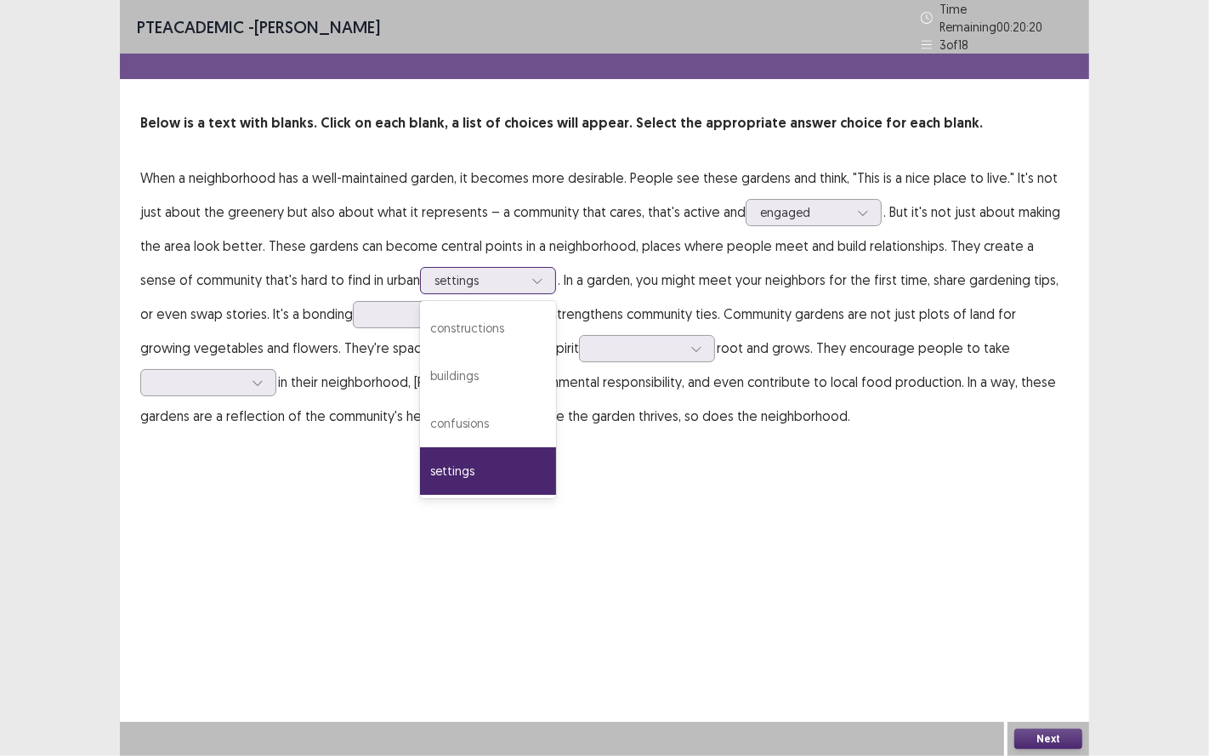
click at [434, 461] on div "settings" at bounding box center [488, 471] width 136 height 48
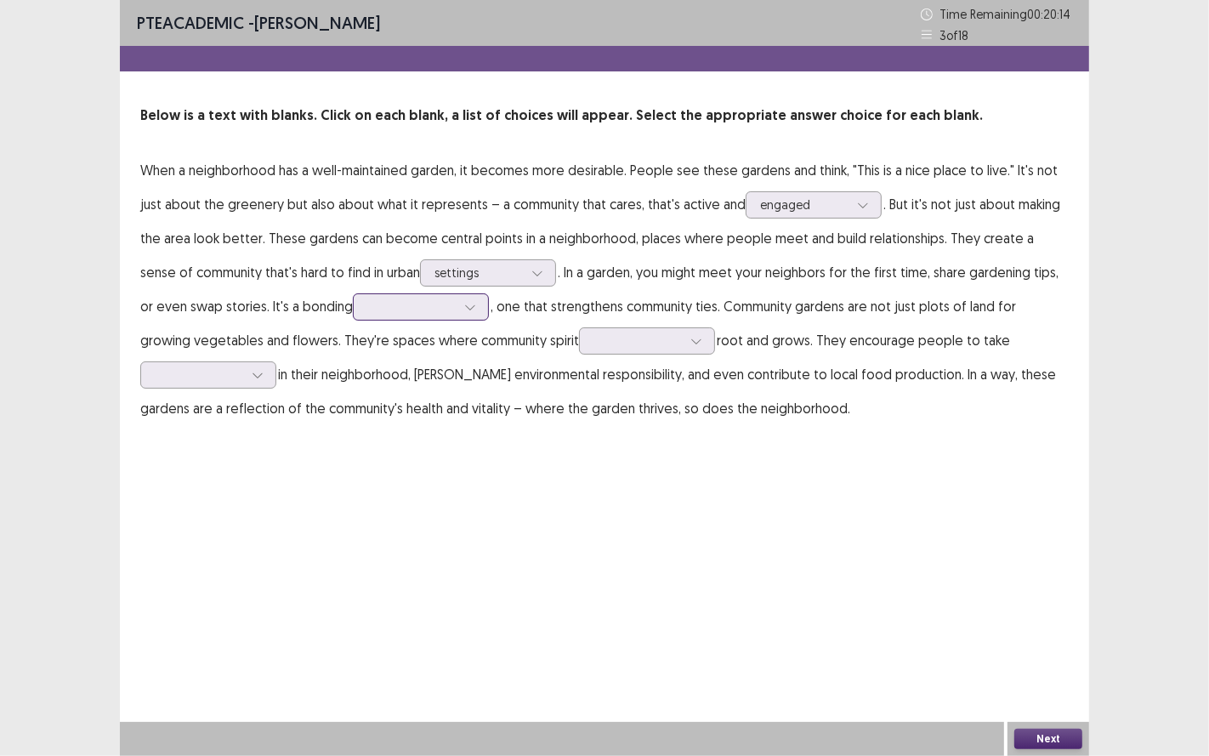
click at [464, 311] on icon at bounding box center [470, 307] width 12 height 12
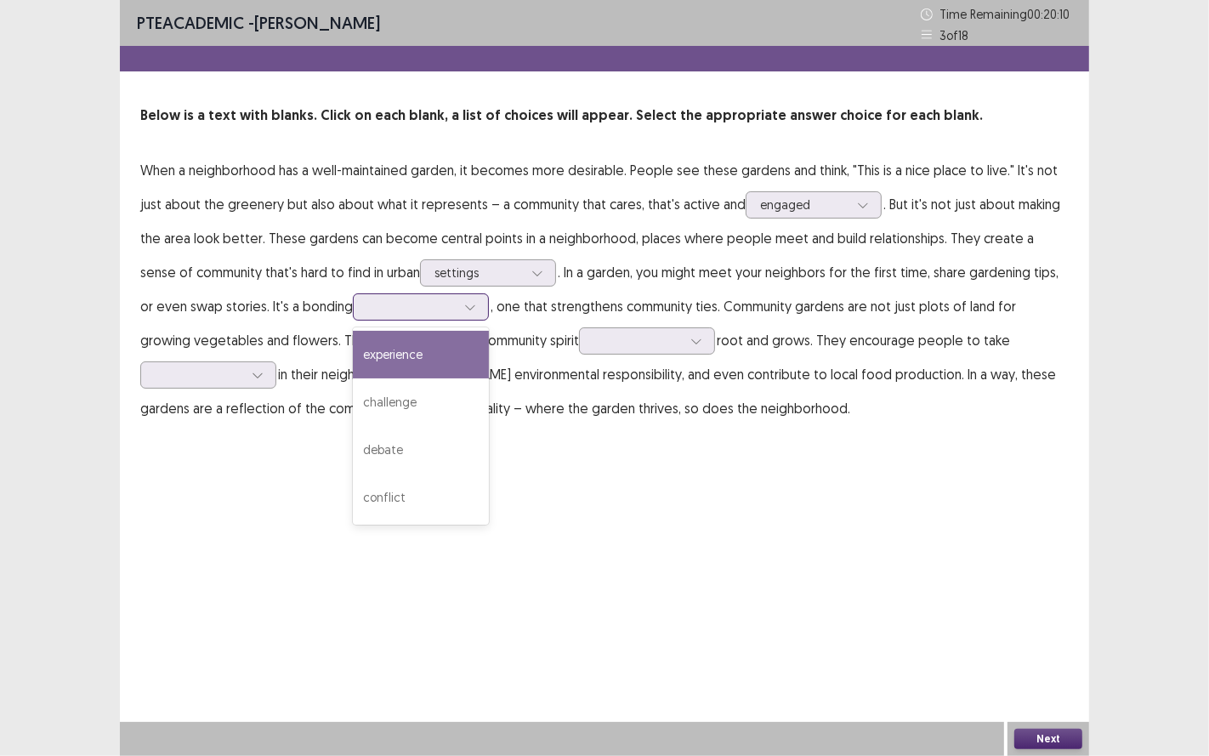
click at [407, 349] on div "experience" at bounding box center [421, 355] width 136 height 48
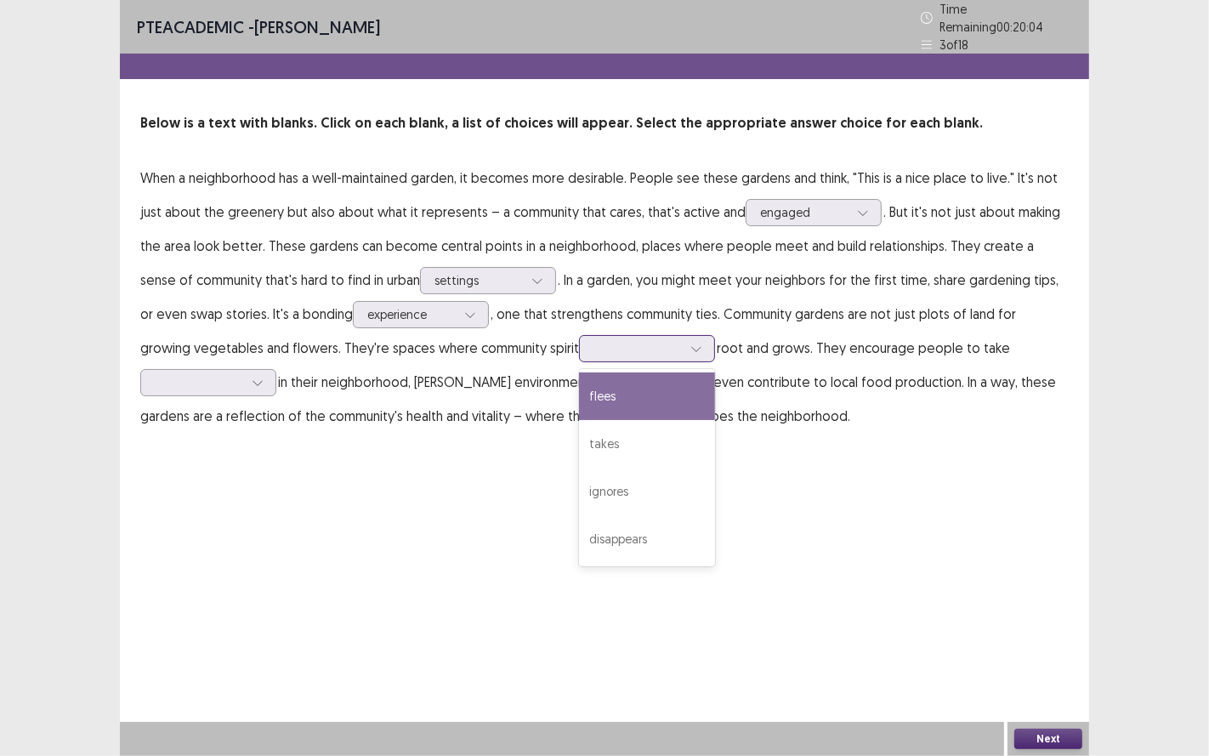
click at [593, 347] on div at bounding box center [637, 348] width 88 height 16
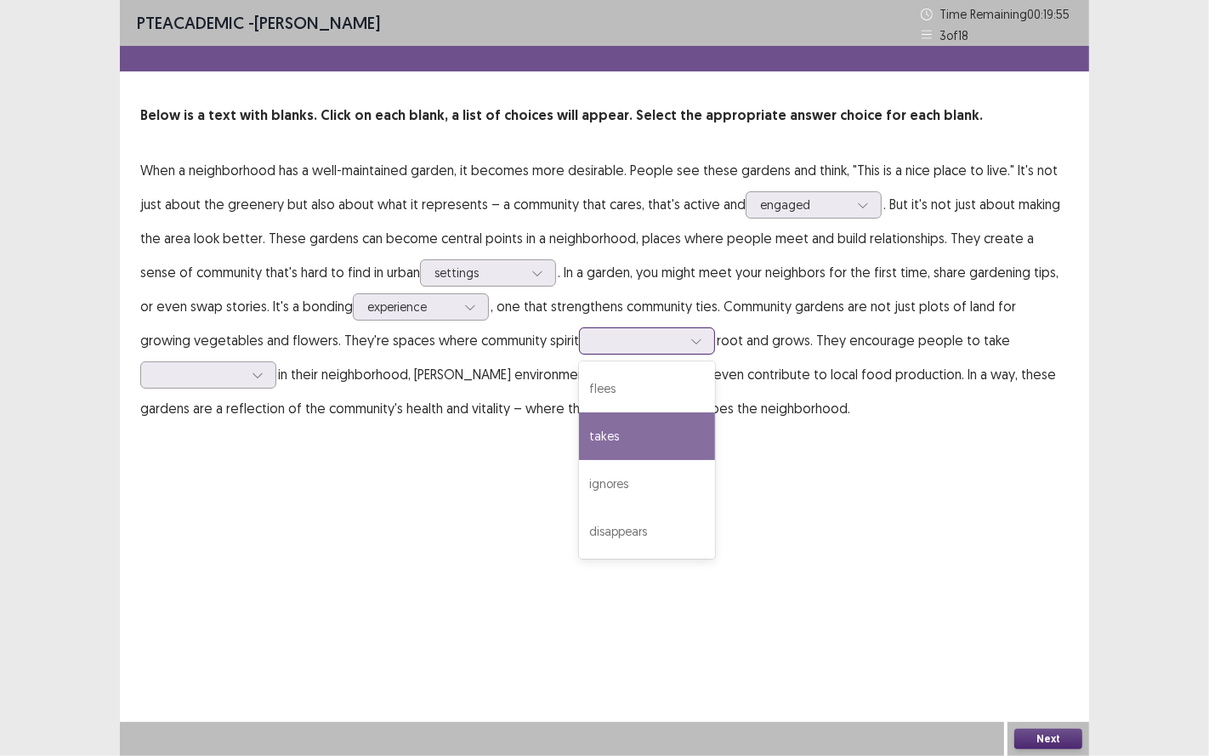
click at [614, 449] on div "takes" at bounding box center [647, 436] width 136 height 48
click at [607, 342] on div at bounding box center [637, 340] width 88 height 16
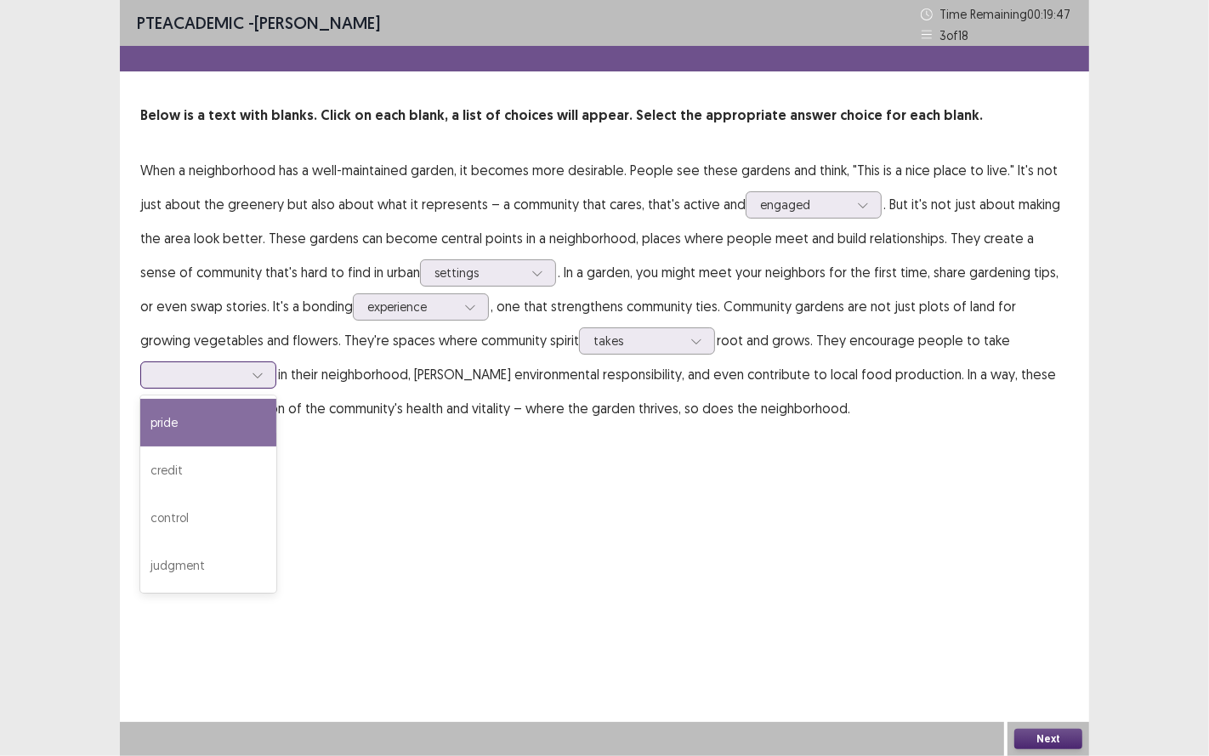
click at [255, 376] on icon at bounding box center [258, 375] width 12 height 12
click at [233, 436] on div "pride" at bounding box center [208, 423] width 136 height 48
click at [1058, 628] on div "Next" at bounding box center [1049, 739] width 82 height 34
click at [1044, 628] on button "Next" at bounding box center [1048, 739] width 68 height 20
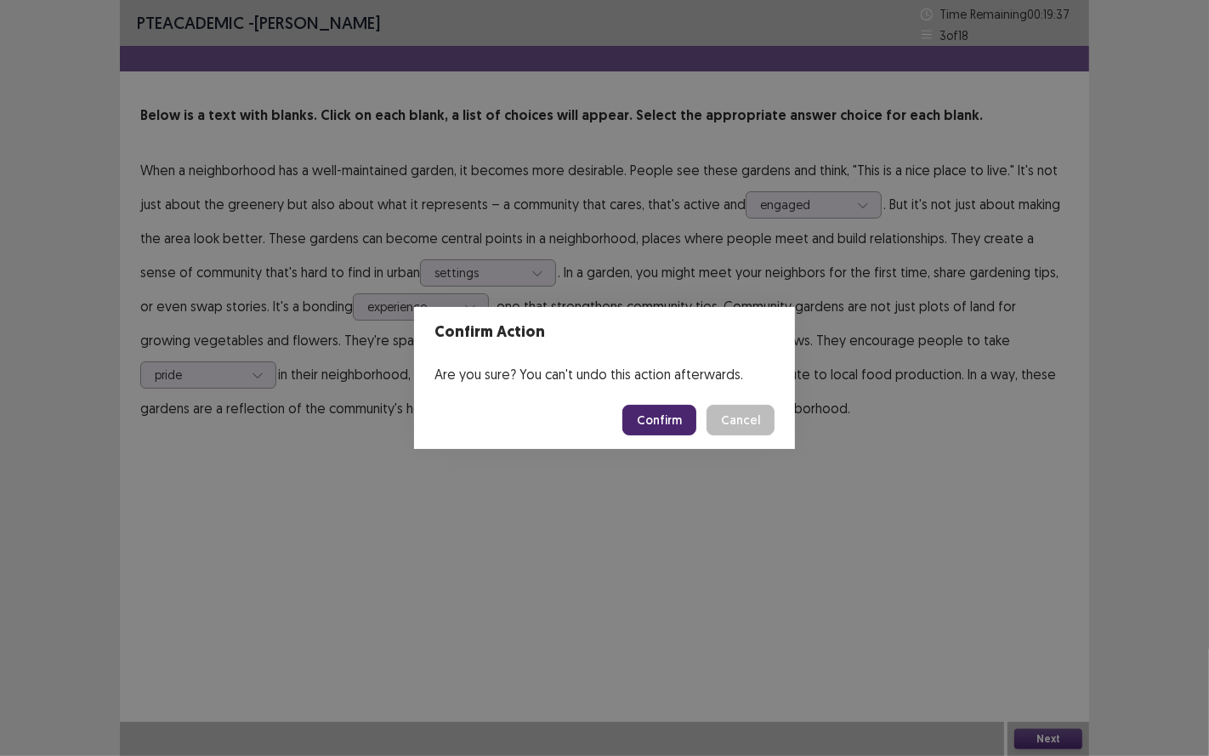
click at [666, 419] on button "Confirm" at bounding box center [659, 420] width 74 height 31
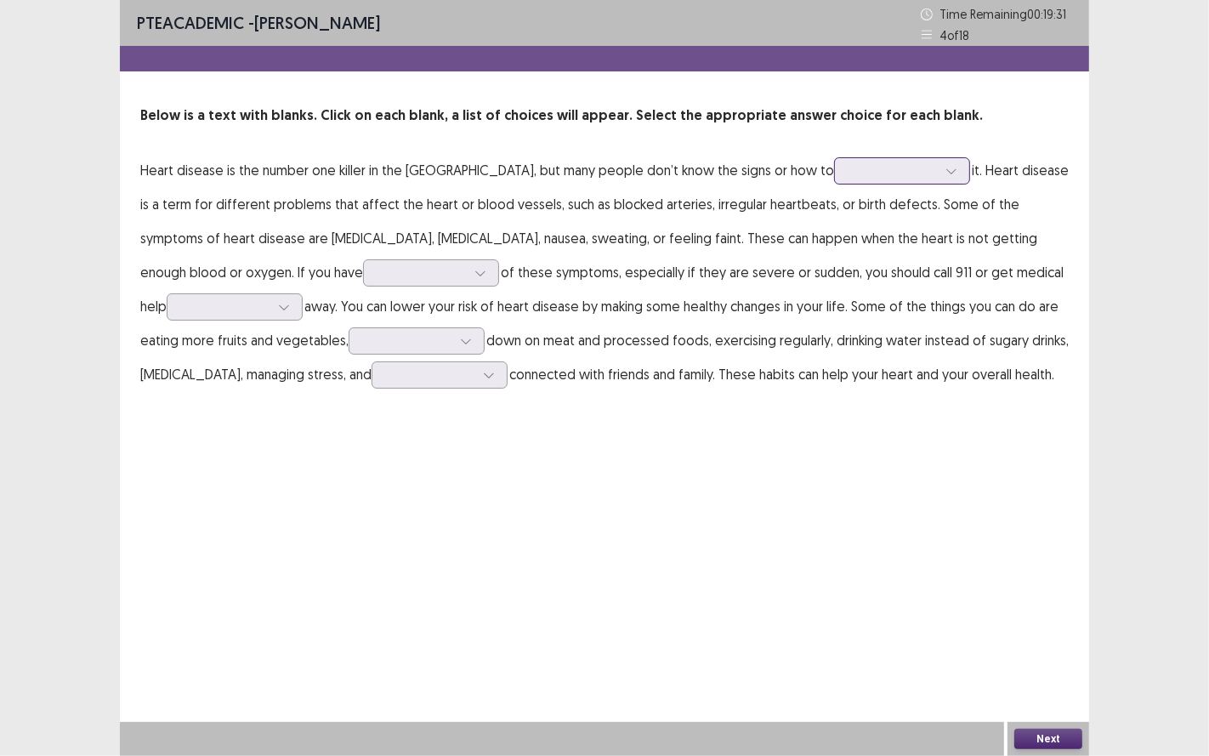
click at [849, 172] on div at bounding box center [893, 170] width 88 height 16
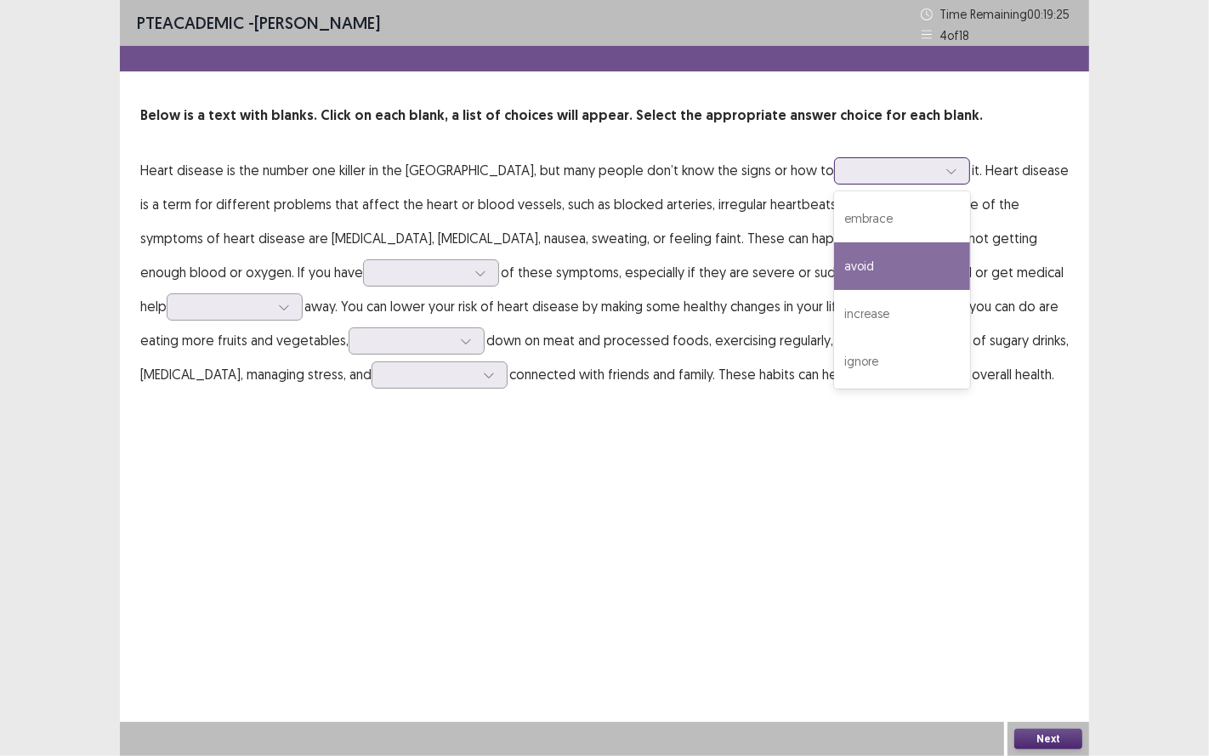
click at [834, 246] on div "avoid" at bounding box center [902, 266] width 136 height 48
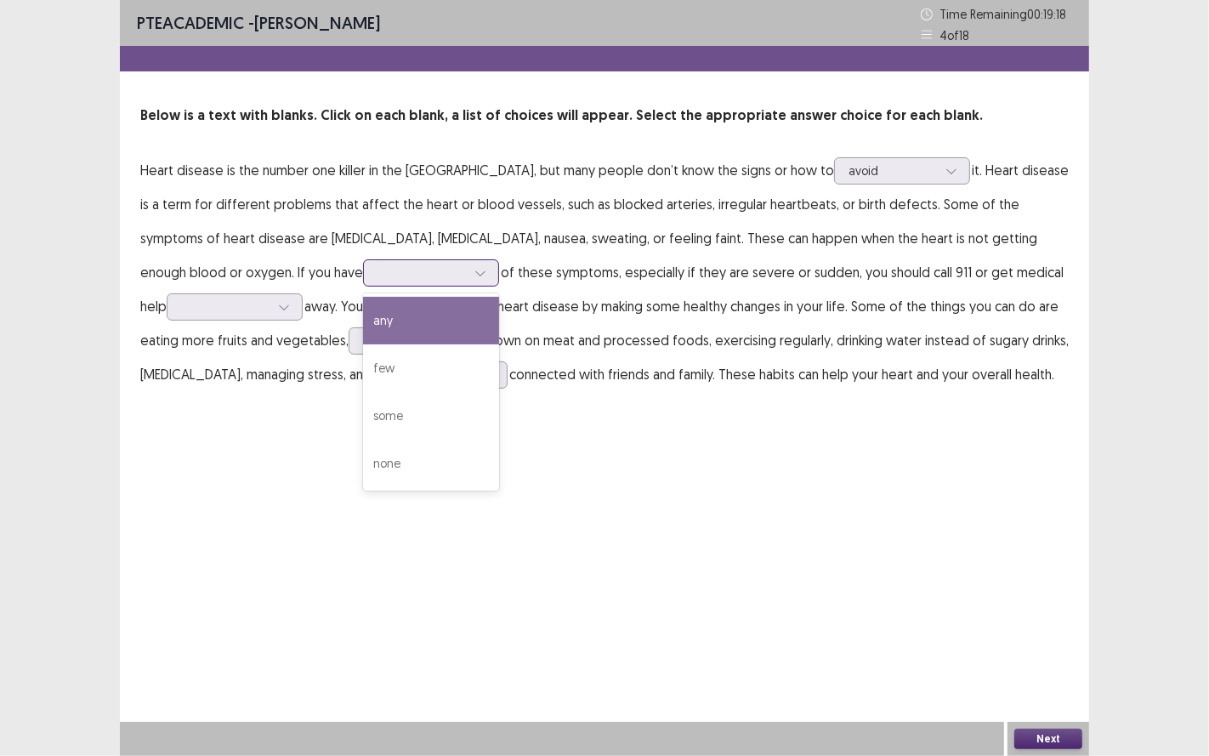
click at [378, 278] on div at bounding box center [422, 272] width 88 height 16
click at [363, 324] on div "any" at bounding box center [431, 321] width 136 height 48
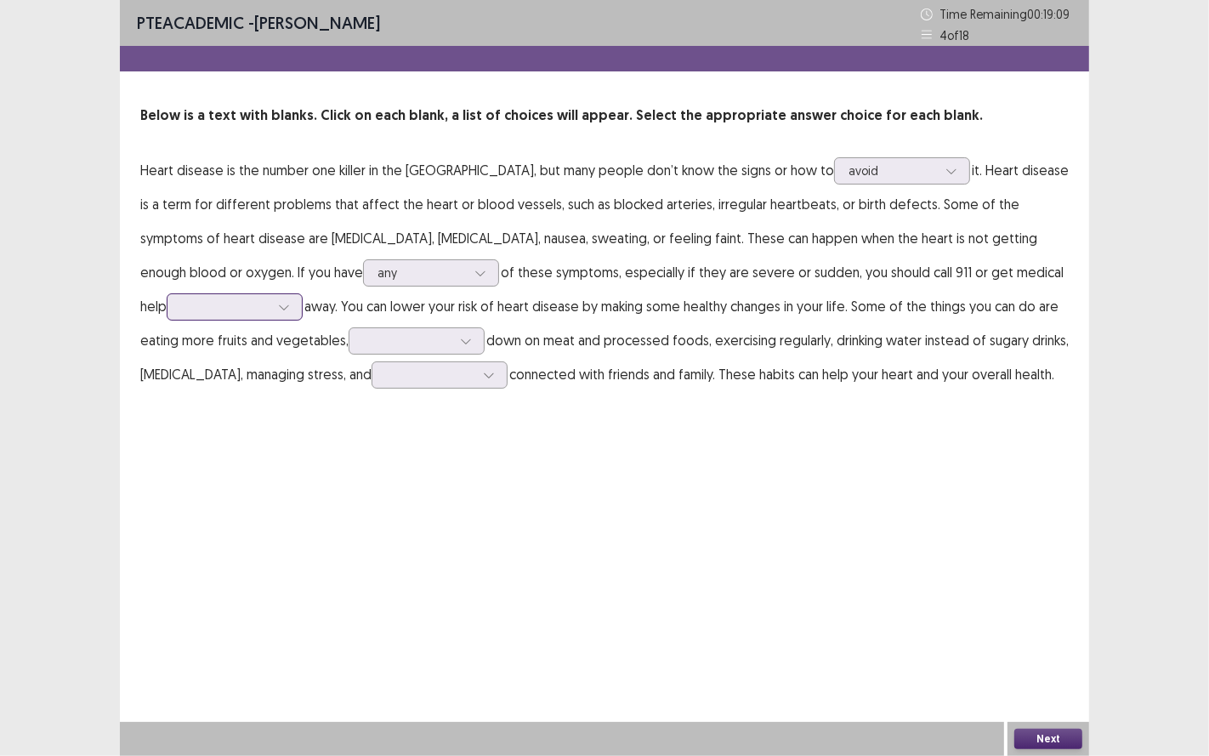
click at [270, 298] on div at bounding box center [225, 306] width 88 height 16
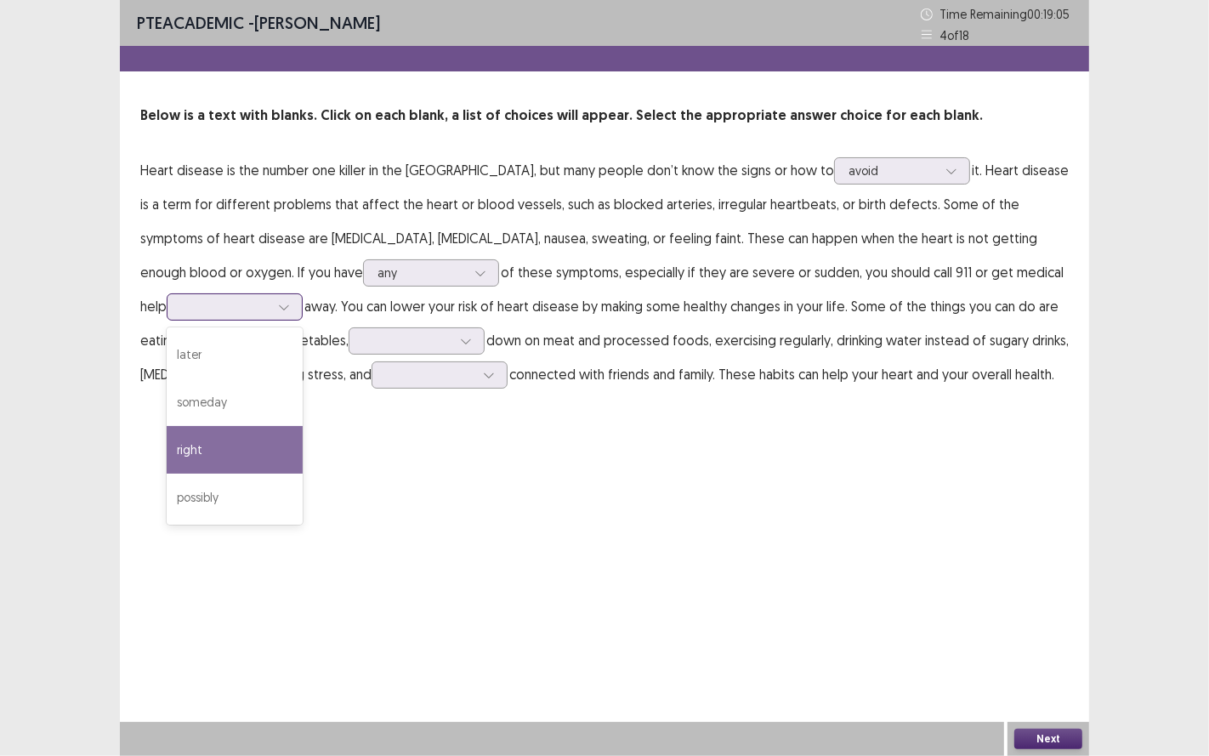
click at [303, 426] on div "right" at bounding box center [235, 450] width 136 height 48
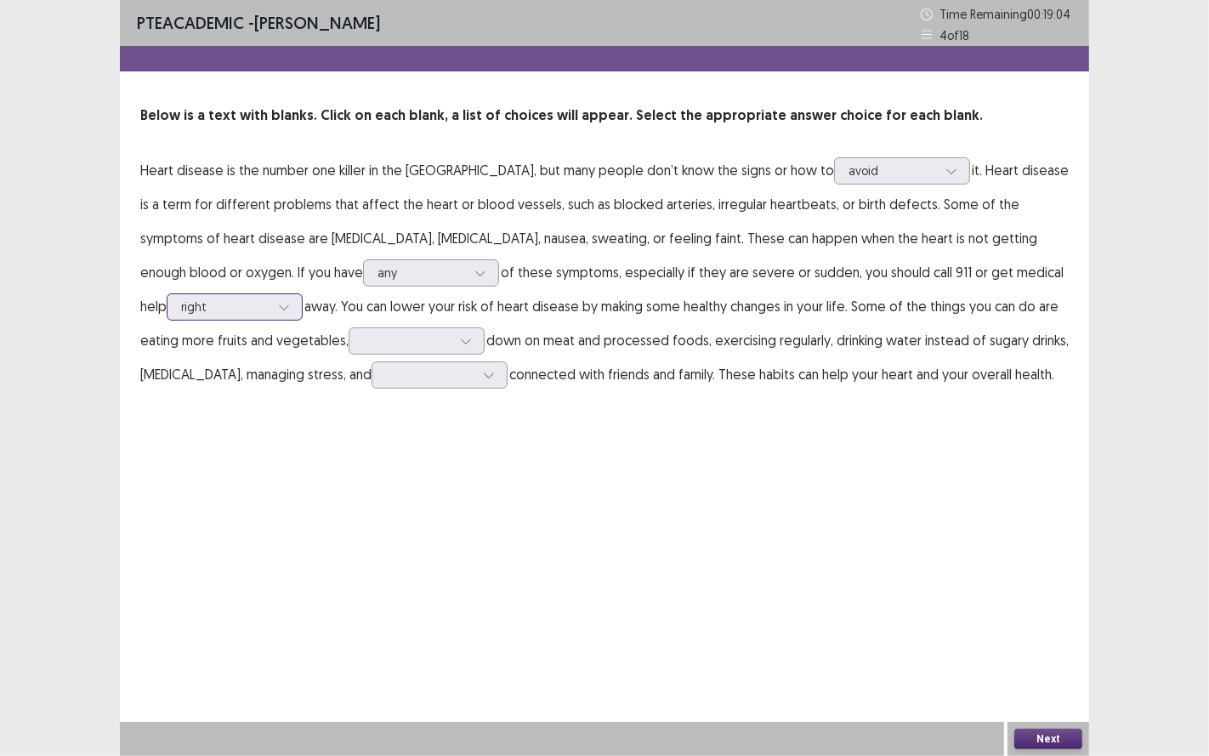
click at [270, 298] on div at bounding box center [225, 306] width 88 height 16
click at [363, 346] on div at bounding box center [407, 340] width 88 height 16
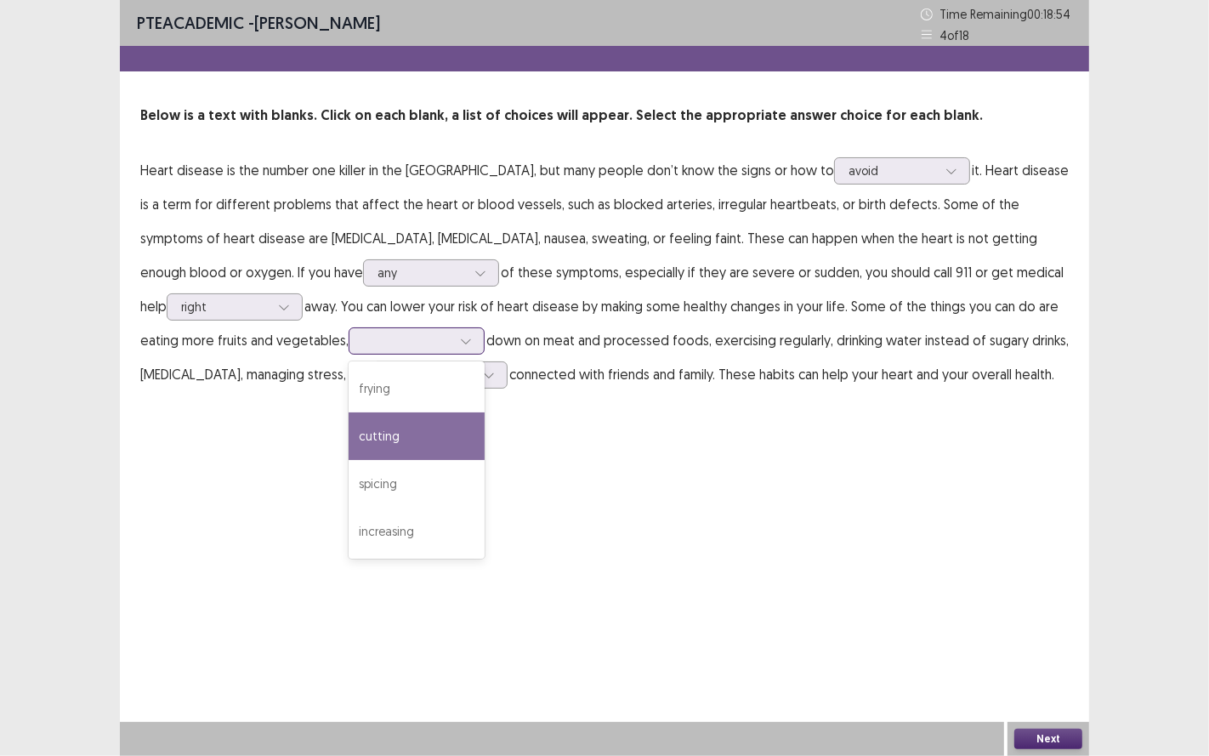
click at [349, 422] on div "cutting" at bounding box center [417, 436] width 136 height 48
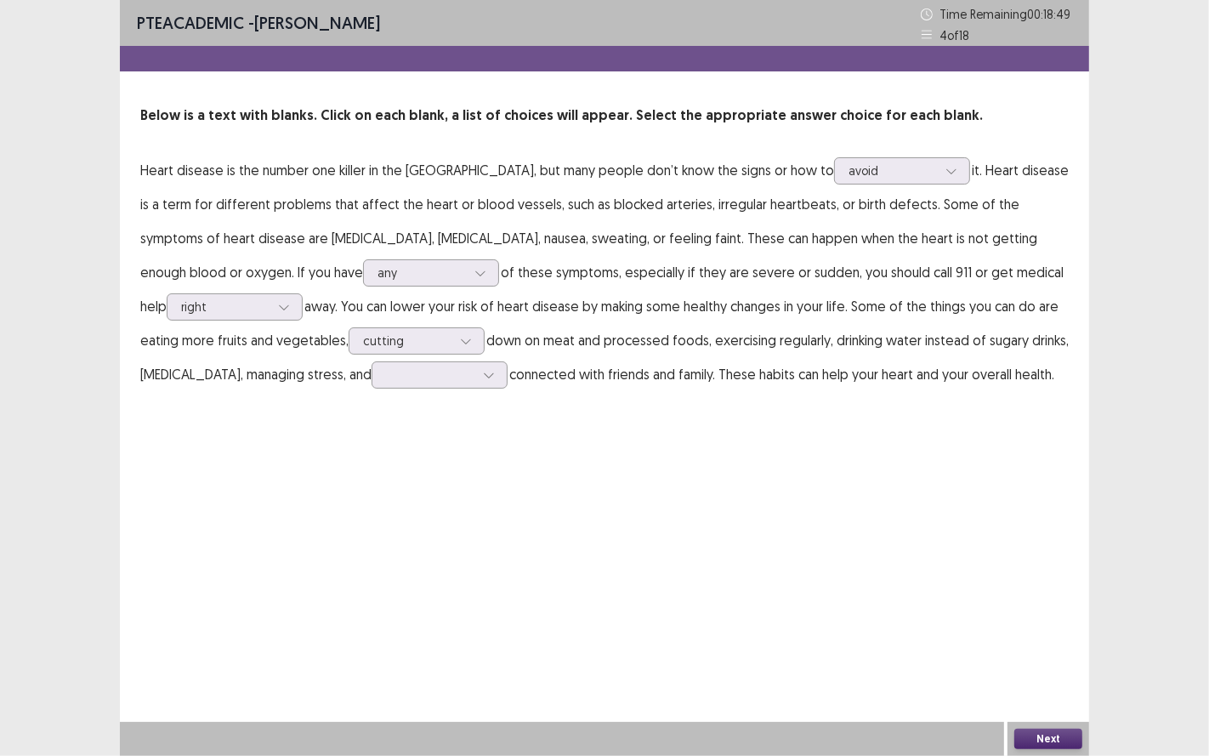
click at [348, 389] on p "Heart disease is the number one killer in the [GEOGRAPHIC_DATA], but many peopl…" at bounding box center [604, 272] width 929 height 238
click at [386, 376] on div at bounding box center [430, 374] width 88 height 16
click at [372, 529] on div "being" at bounding box center [440, 518] width 136 height 48
click at [1044, 628] on button "Next" at bounding box center [1048, 739] width 68 height 20
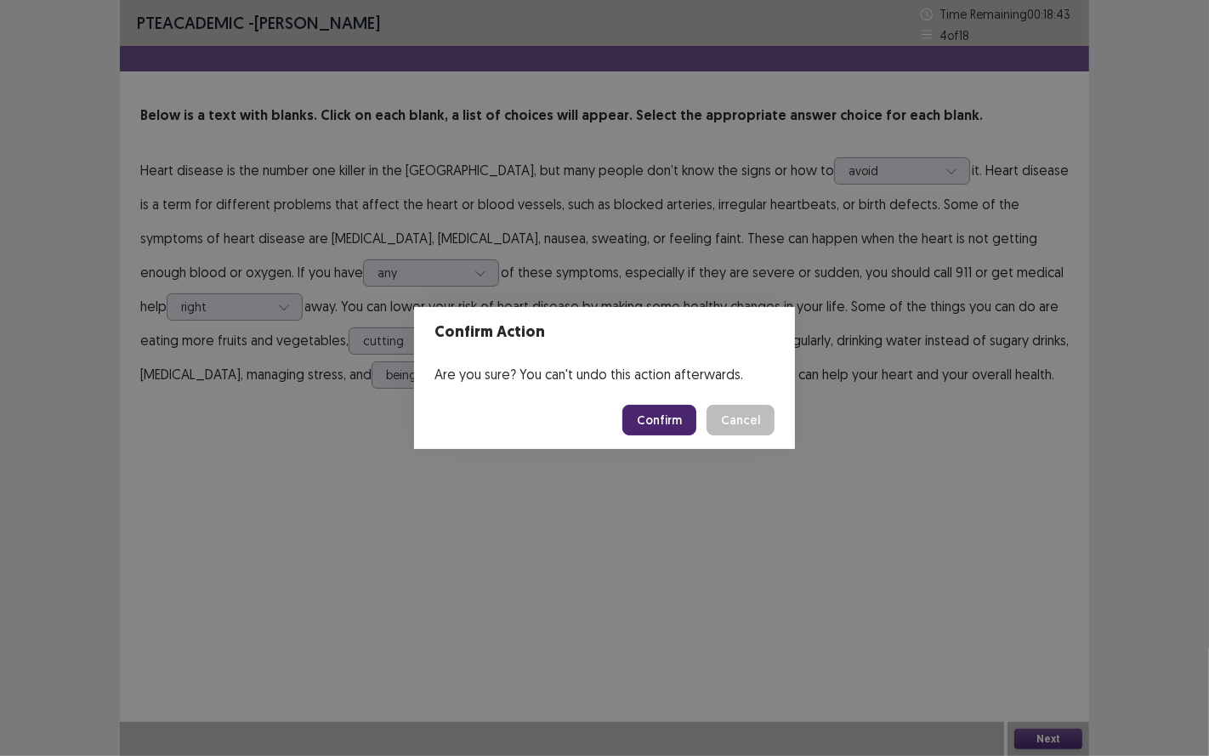
click at [656, 419] on button "Confirm" at bounding box center [659, 420] width 74 height 31
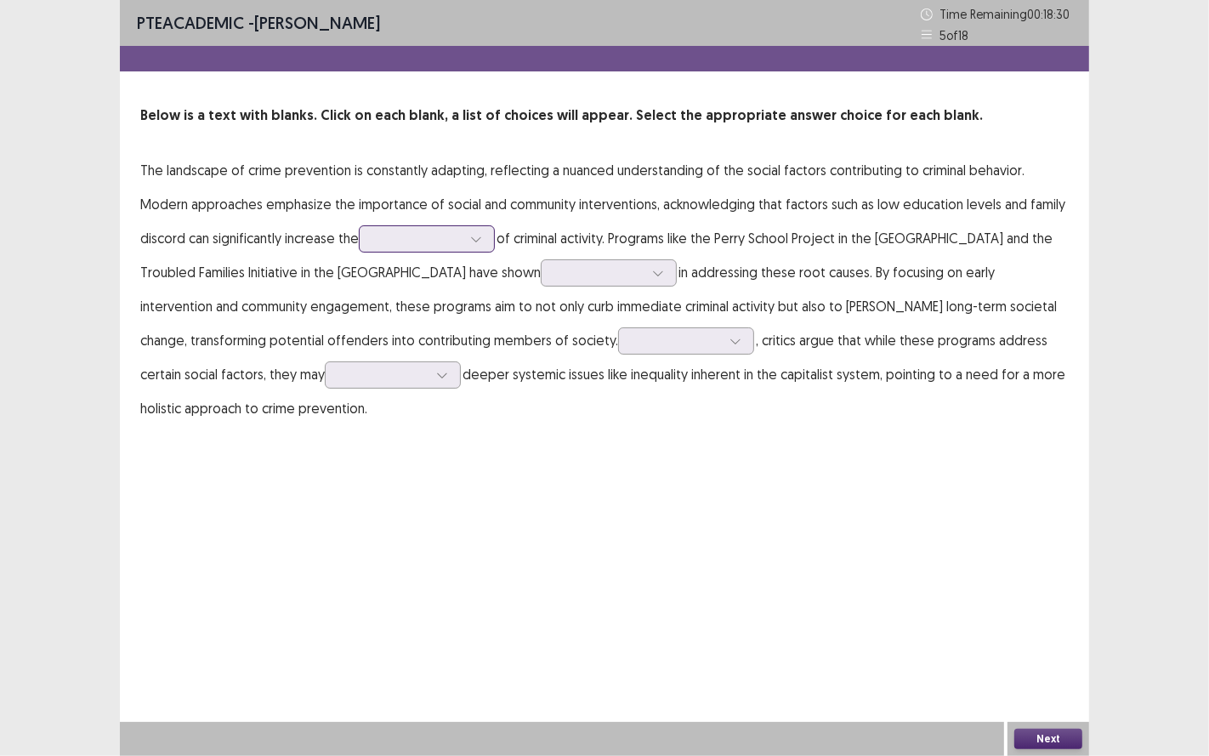
click at [429, 239] on div at bounding box center [417, 238] width 88 height 16
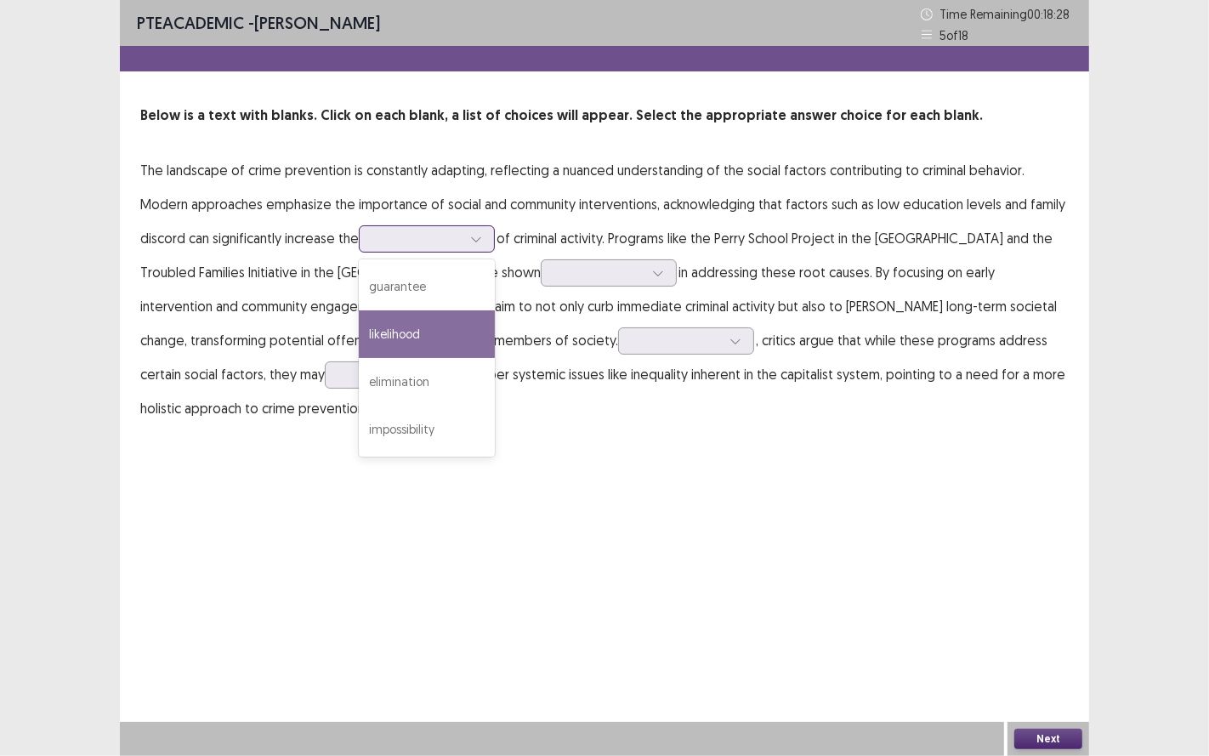
click at [418, 338] on div "likelihood" at bounding box center [427, 334] width 136 height 48
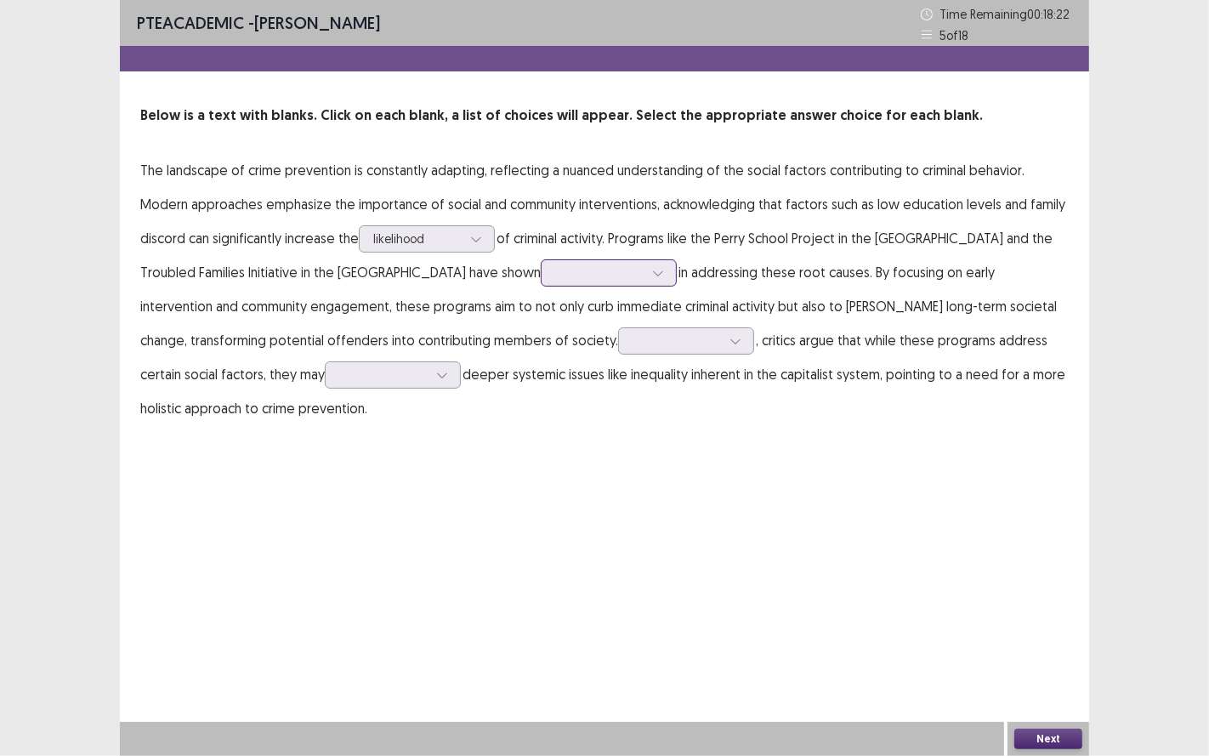
click at [555, 275] on div at bounding box center [599, 272] width 88 height 16
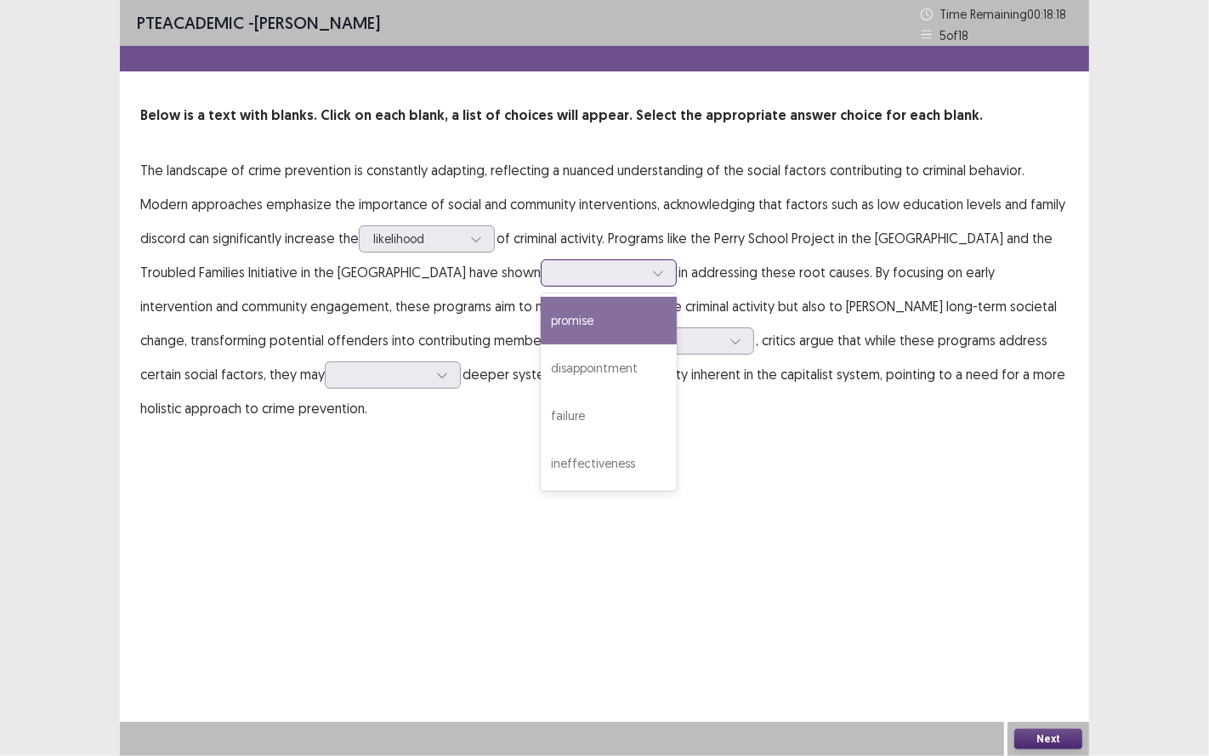
click at [541, 324] on div "promise" at bounding box center [609, 321] width 136 height 48
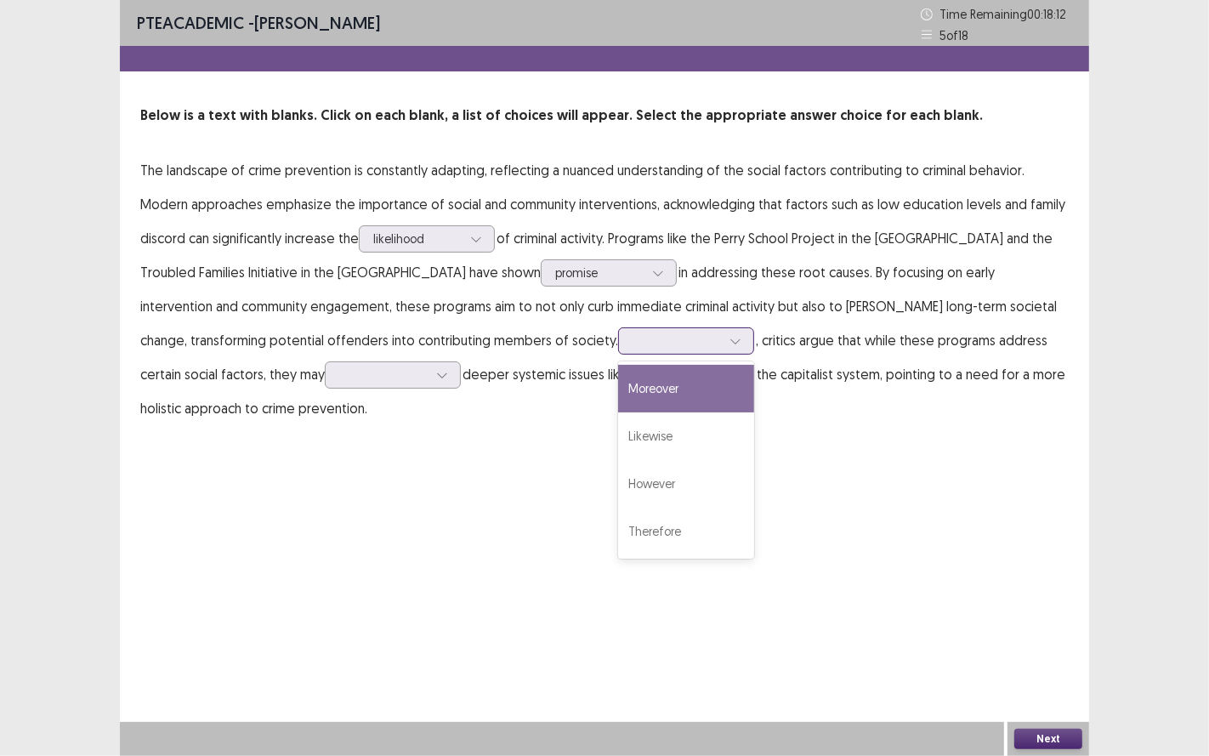
click at [633, 344] on div at bounding box center [677, 340] width 88 height 16
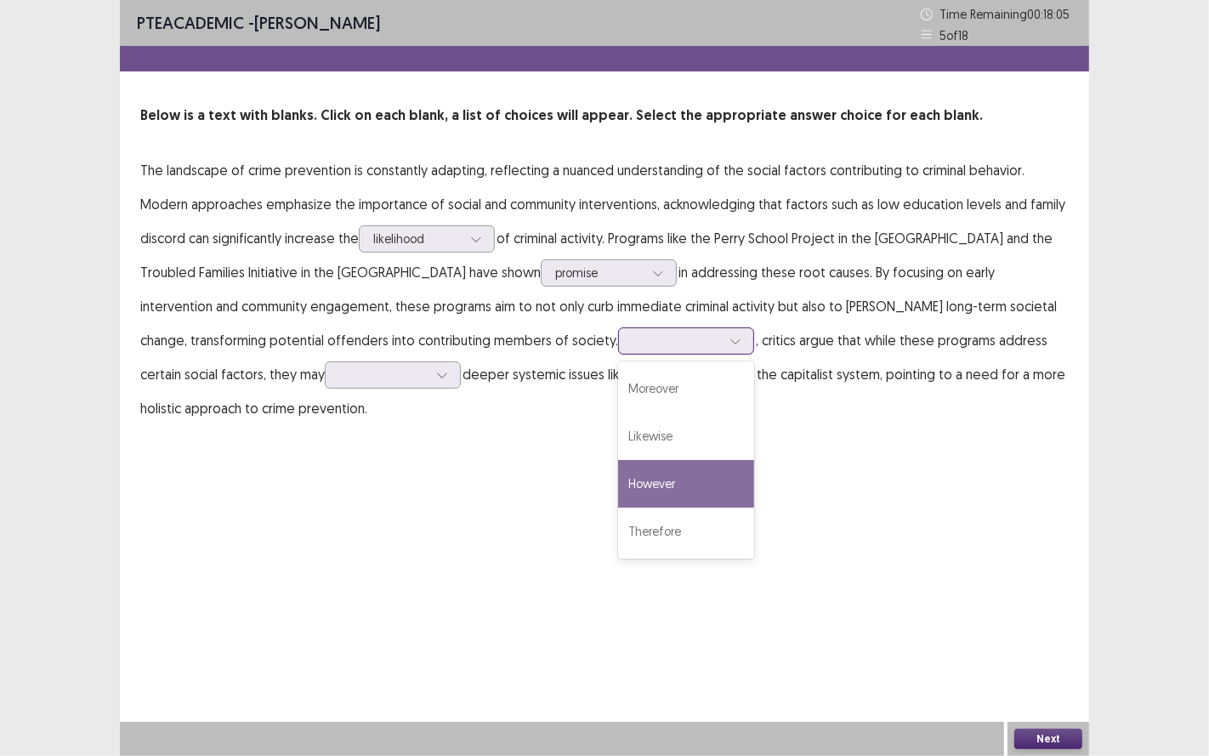
click at [618, 460] on div "However" at bounding box center [686, 484] width 136 height 48
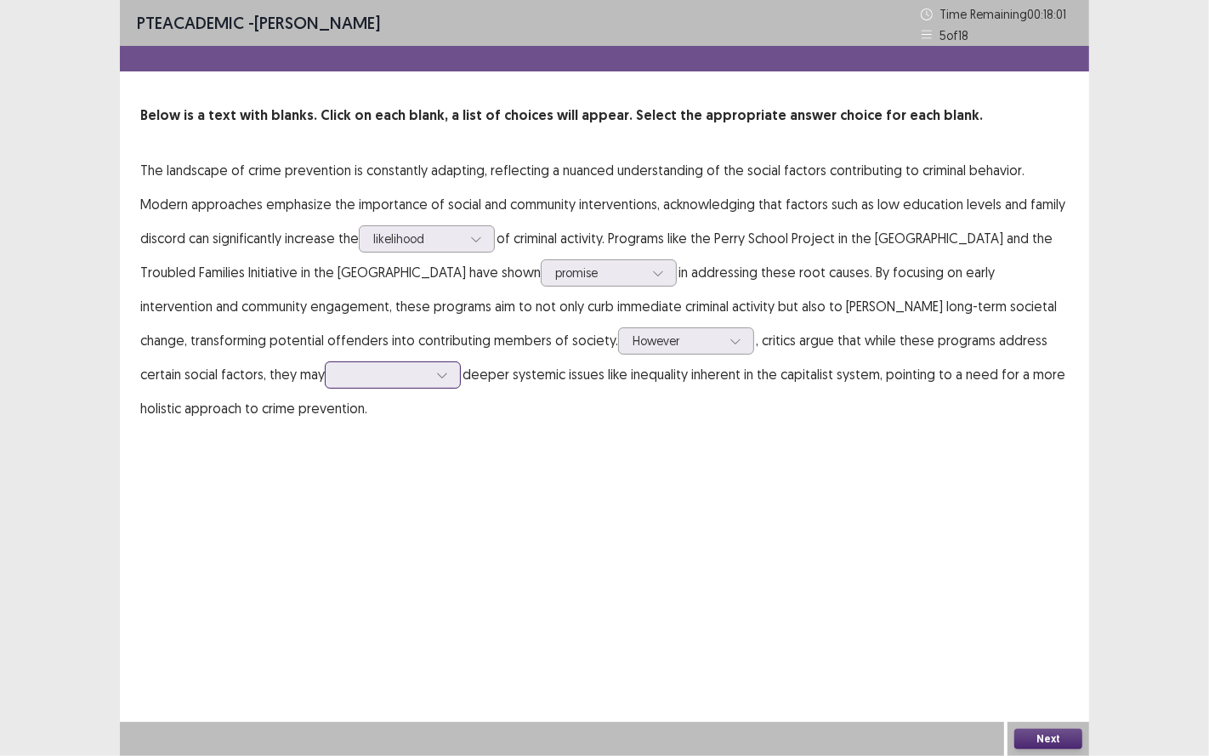
click at [339, 372] on div at bounding box center [383, 374] width 88 height 16
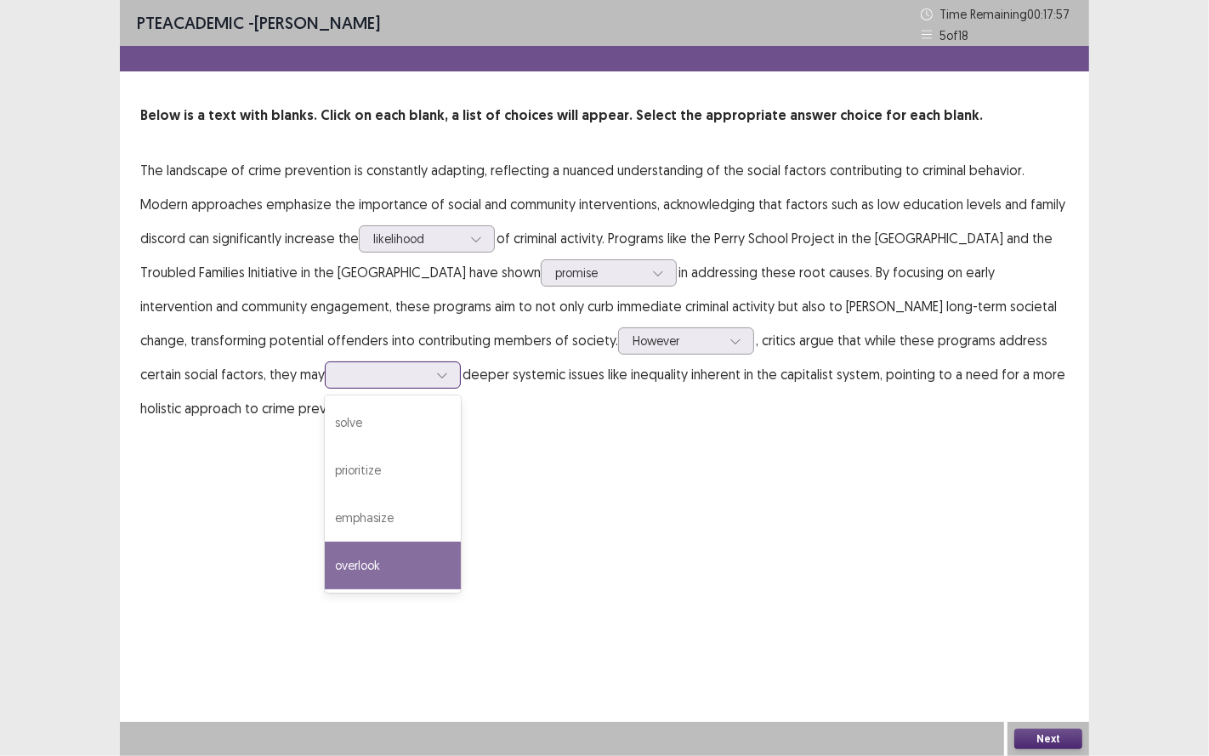
click at [325, 568] on div "overlook" at bounding box center [393, 566] width 136 height 48
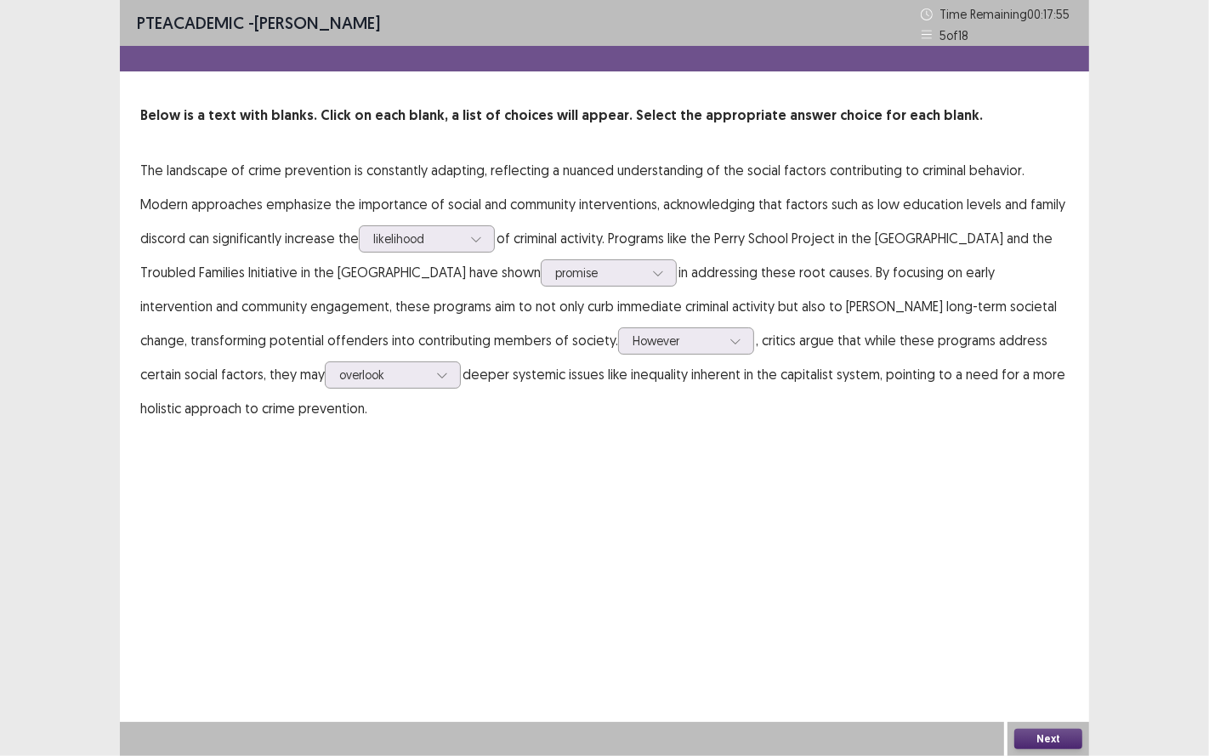
click at [1049, 628] on button "Next" at bounding box center [1048, 739] width 68 height 20
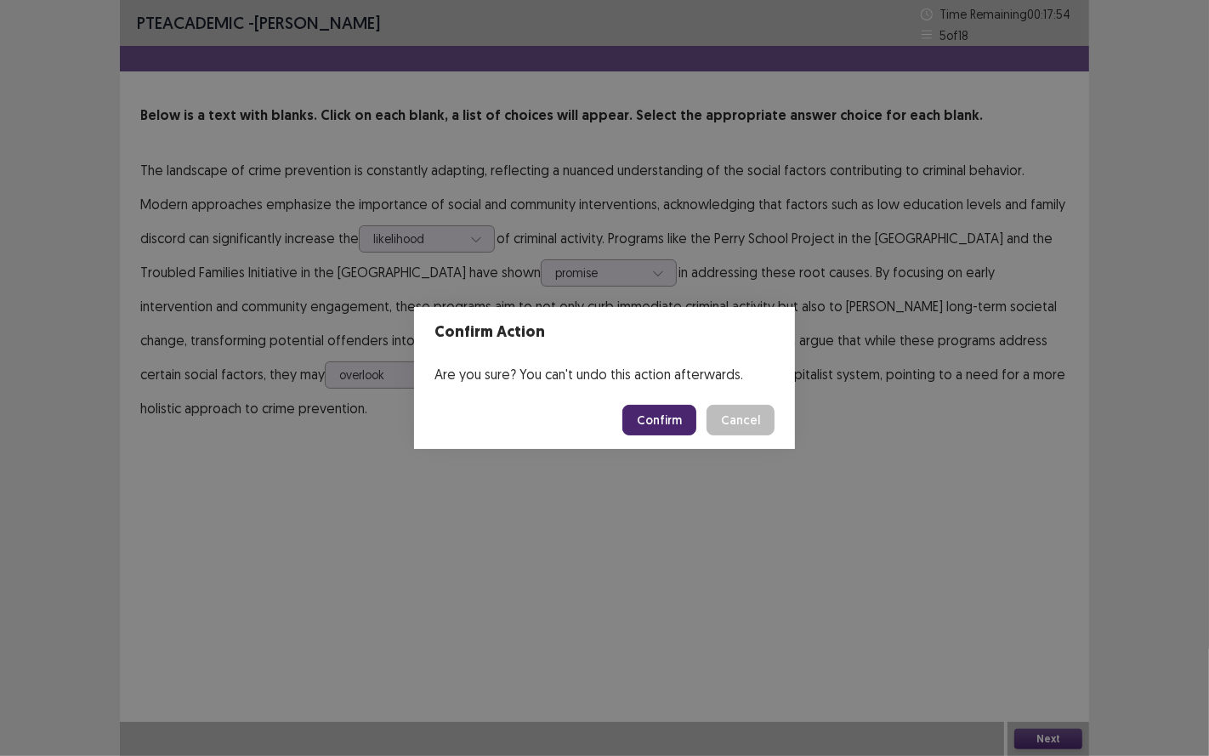
click at [696, 417] on button "Confirm" at bounding box center [659, 420] width 74 height 31
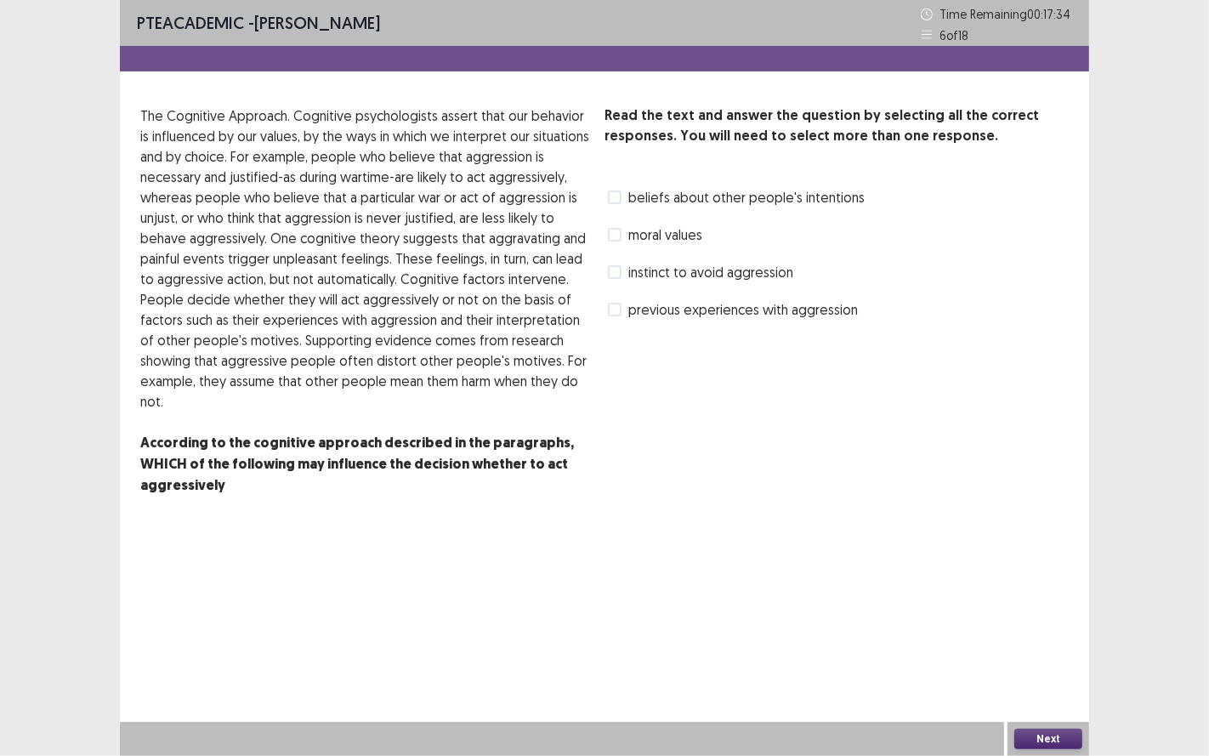
drag, startPoint x: 163, startPoint y: 116, endPoint x: 514, endPoint y: 121, distance: 351.2
click at [500, 121] on p "The Cognitive Approach. Cognitive psychologists assert that our behavior is inf…" at bounding box center [365, 258] width 451 height 306
drag, startPoint x: 312, startPoint y: 141, endPoint x: 525, endPoint y: 145, distance: 212.6
click at [518, 143] on p "The Cognitive Approach. Cognitive psychologists assert that our behavior is inf…" at bounding box center [365, 258] width 451 height 306
drag, startPoint x: 281, startPoint y: 168, endPoint x: 463, endPoint y: 160, distance: 182.1
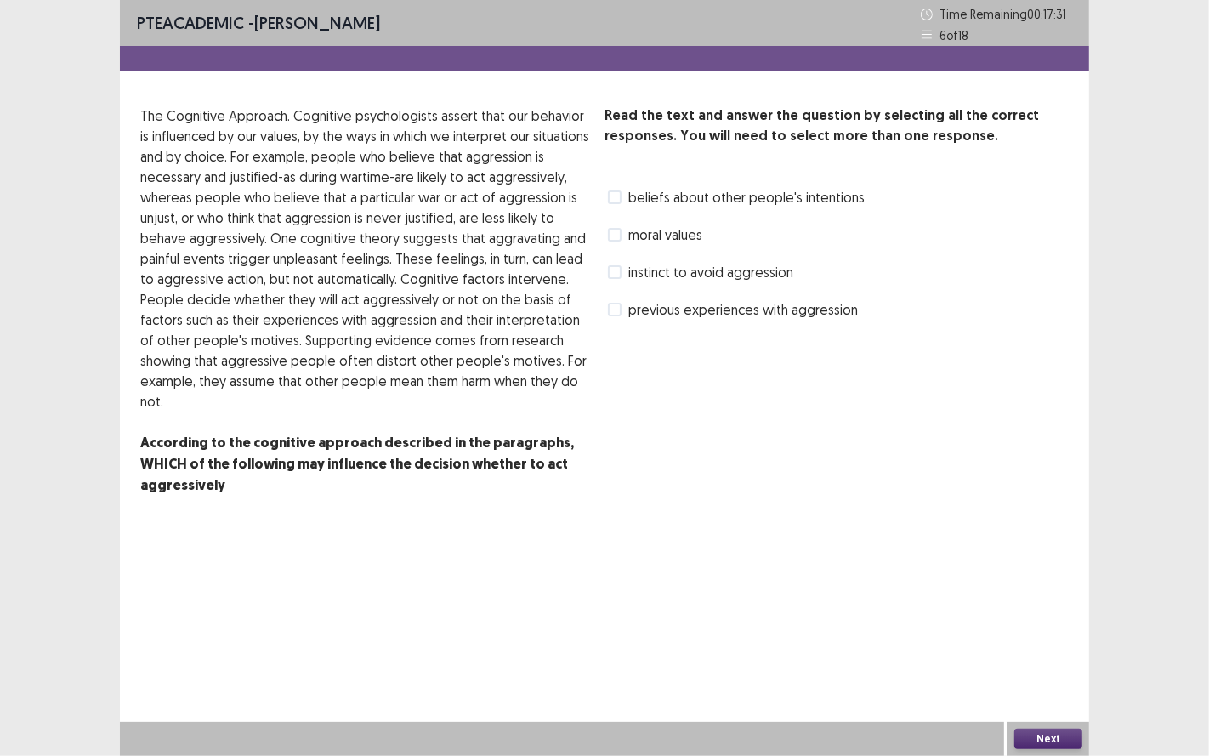
click at [463, 160] on p "The Cognitive Approach. Cognitive psychologists assert that our behavior is inf…" at bounding box center [365, 258] width 451 height 306
click at [617, 199] on span at bounding box center [615, 197] width 14 height 14
click at [617, 315] on span at bounding box center [615, 310] width 14 height 14
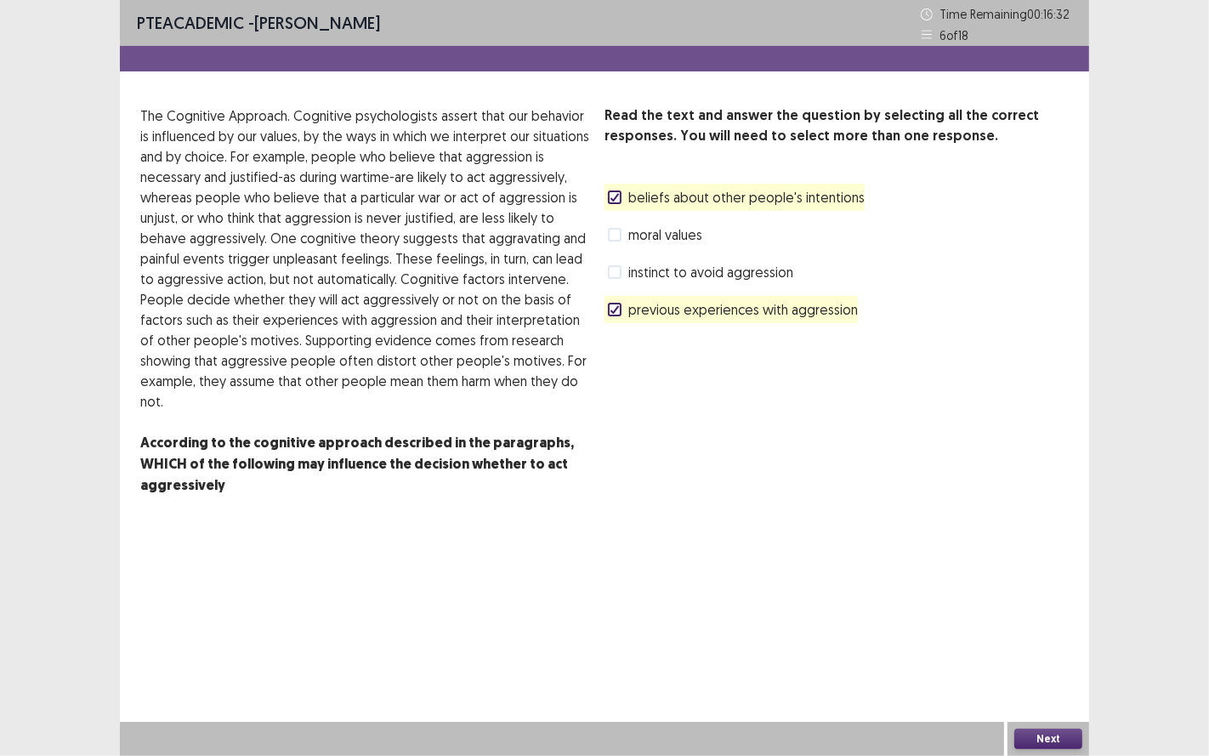
click at [1028, 628] on div "Next" at bounding box center [1049, 739] width 82 height 34
click at [1036, 628] on button "Next" at bounding box center [1048, 739] width 68 height 20
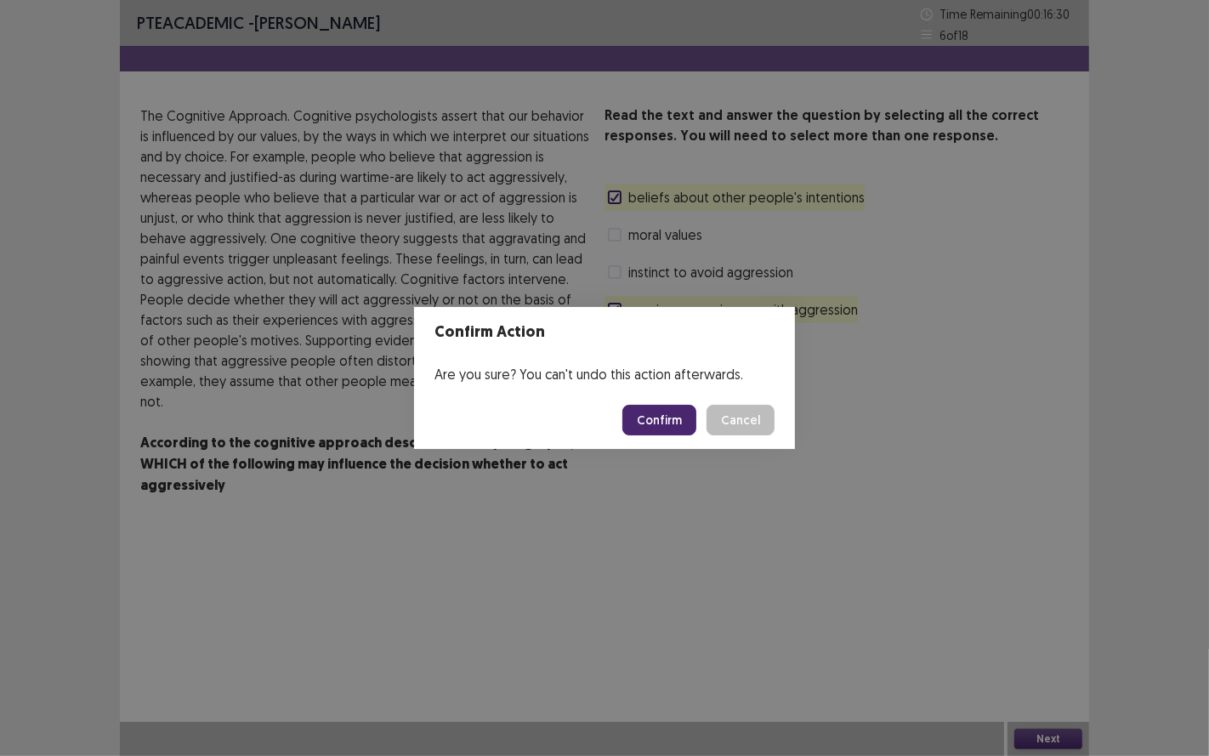
click at [663, 417] on button "Confirm" at bounding box center [659, 420] width 74 height 31
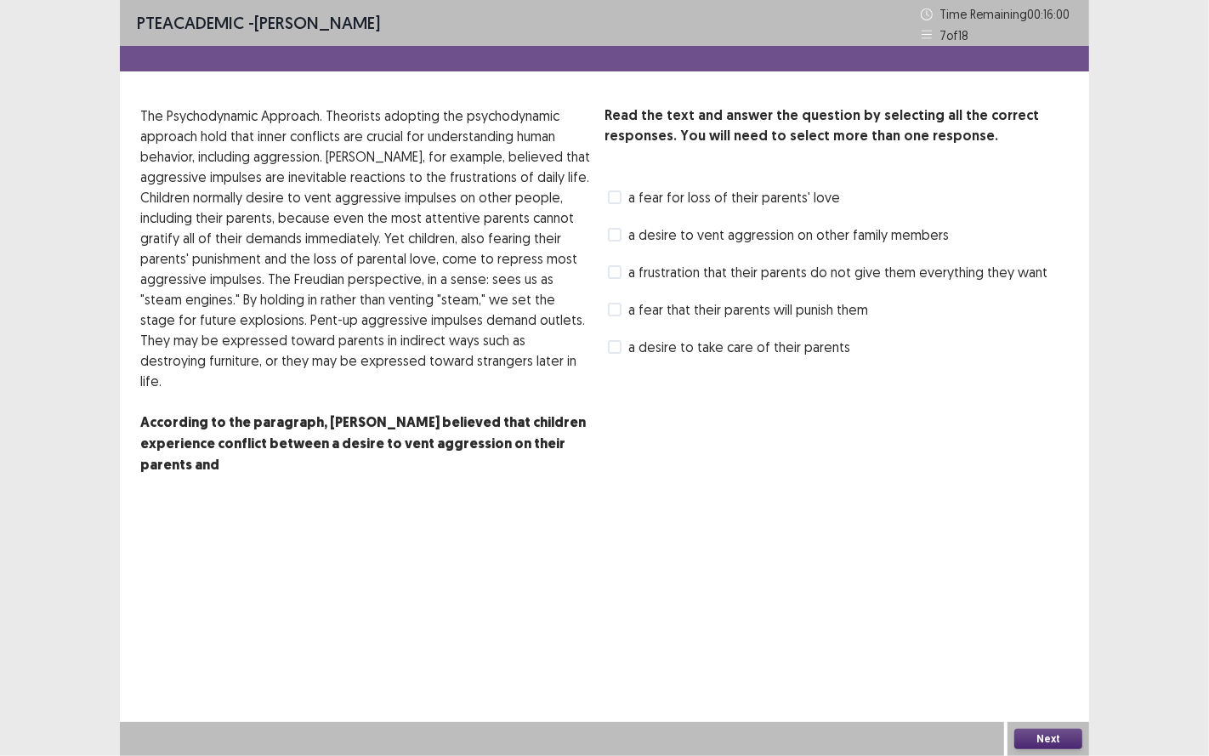
click at [618, 195] on span at bounding box center [615, 197] width 14 height 14
drag, startPoint x: 616, startPoint y: 315, endPoint x: 400, endPoint y: 349, distance: 218.5
click at [440, 357] on div "Read the text and answer the question by selecting all the correct responses. Y…" at bounding box center [604, 310] width 969 height 411
click at [612, 308] on span at bounding box center [615, 310] width 14 height 14
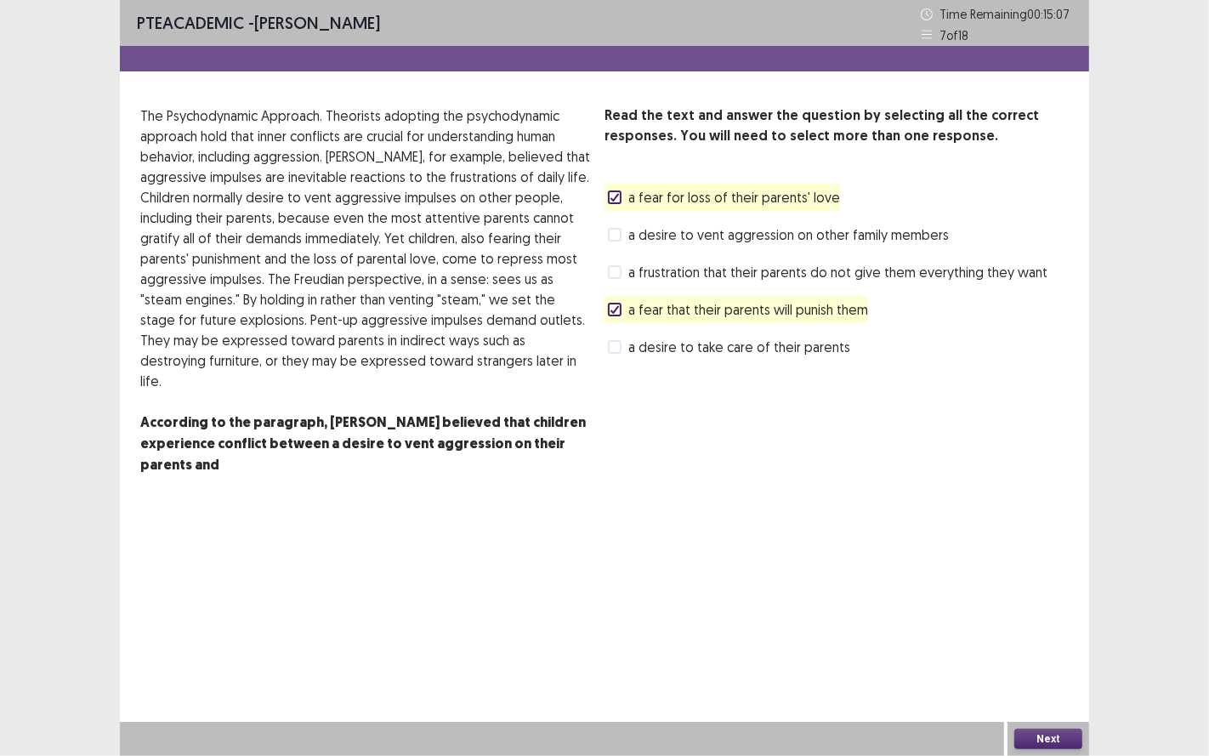
click at [1057, 628] on button "Next" at bounding box center [1048, 739] width 68 height 20
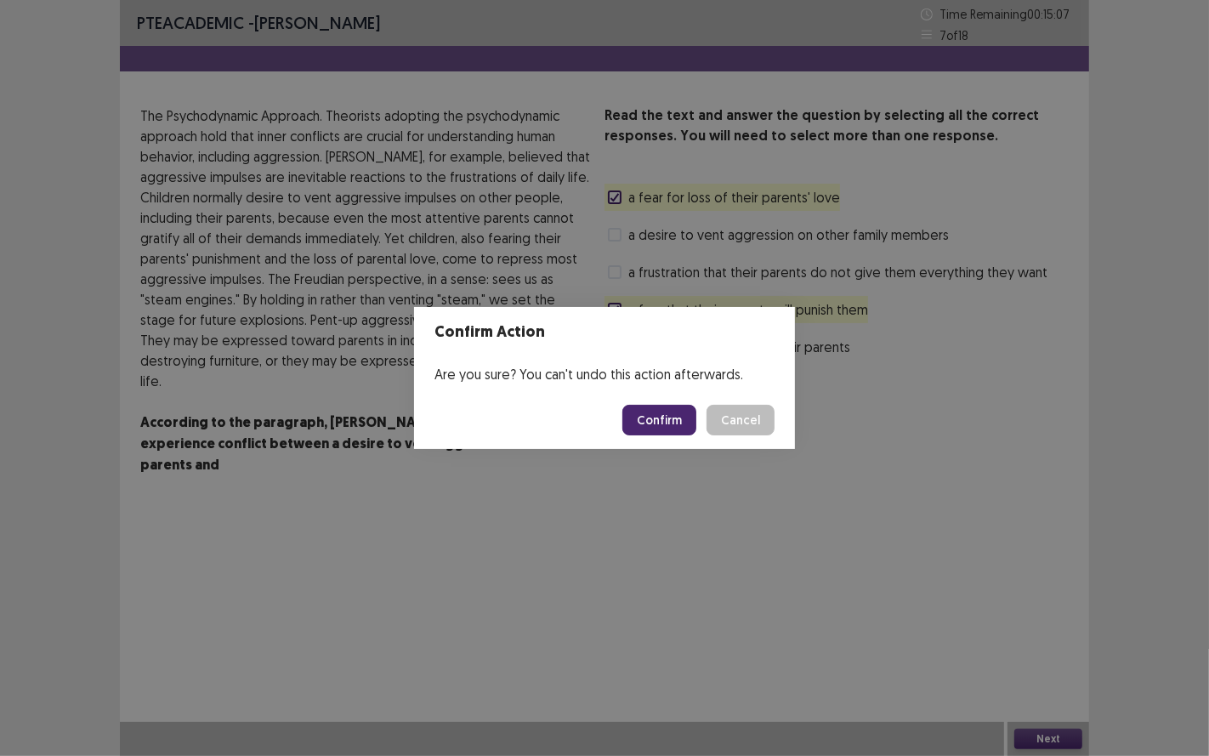
click at [686, 410] on button "Confirm" at bounding box center [659, 420] width 74 height 31
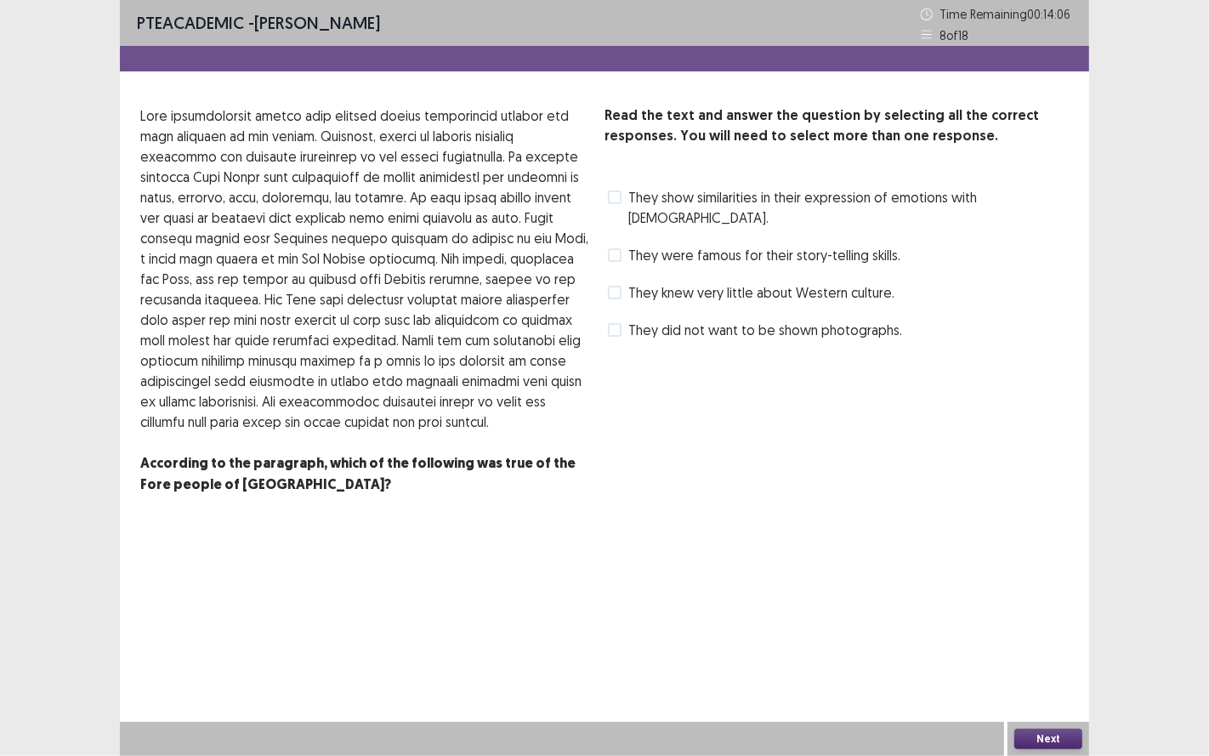
click at [614, 316] on div "They did not want to be shown photographs." at bounding box center [754, 329] width 298 height 27
click at [619, 323] on span at bounding box center [615, 330] width 14 height 14
click at [619, 196] on span at bounding box center [615, 197] width 14 height 14
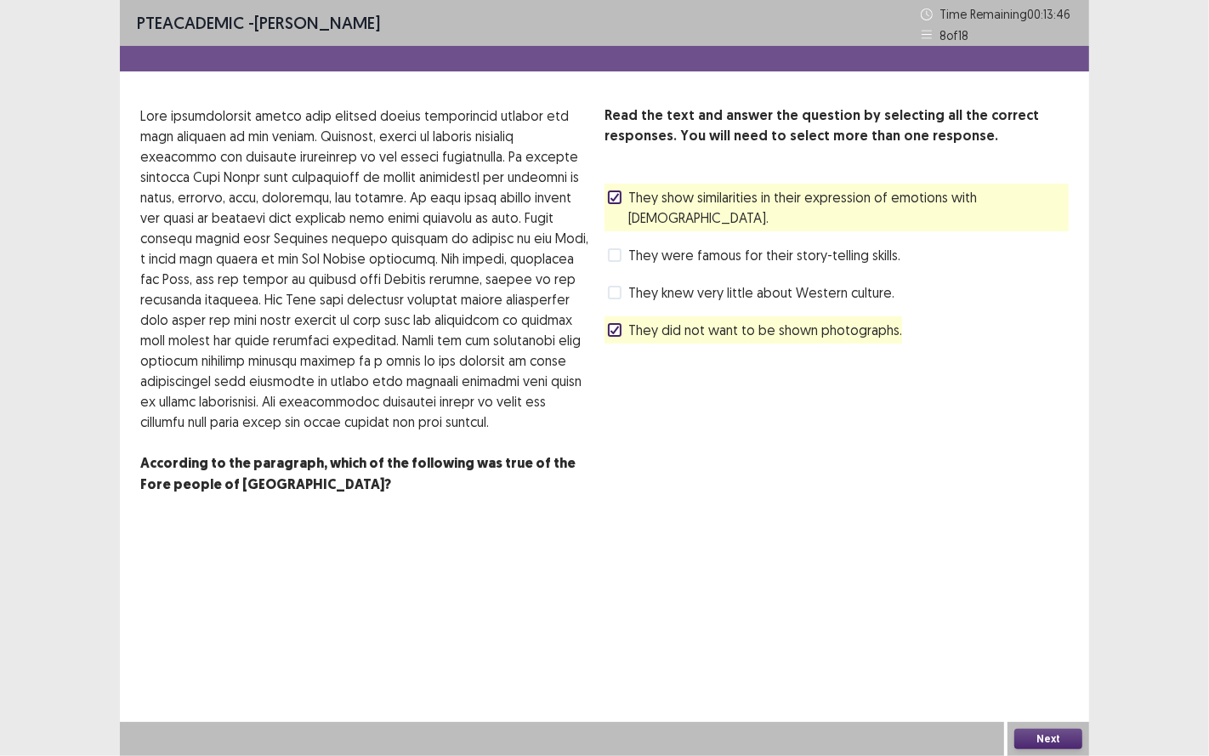
click at [1049, 628] on button "Next" at bounding box center [1048, 739] width 68 height 20
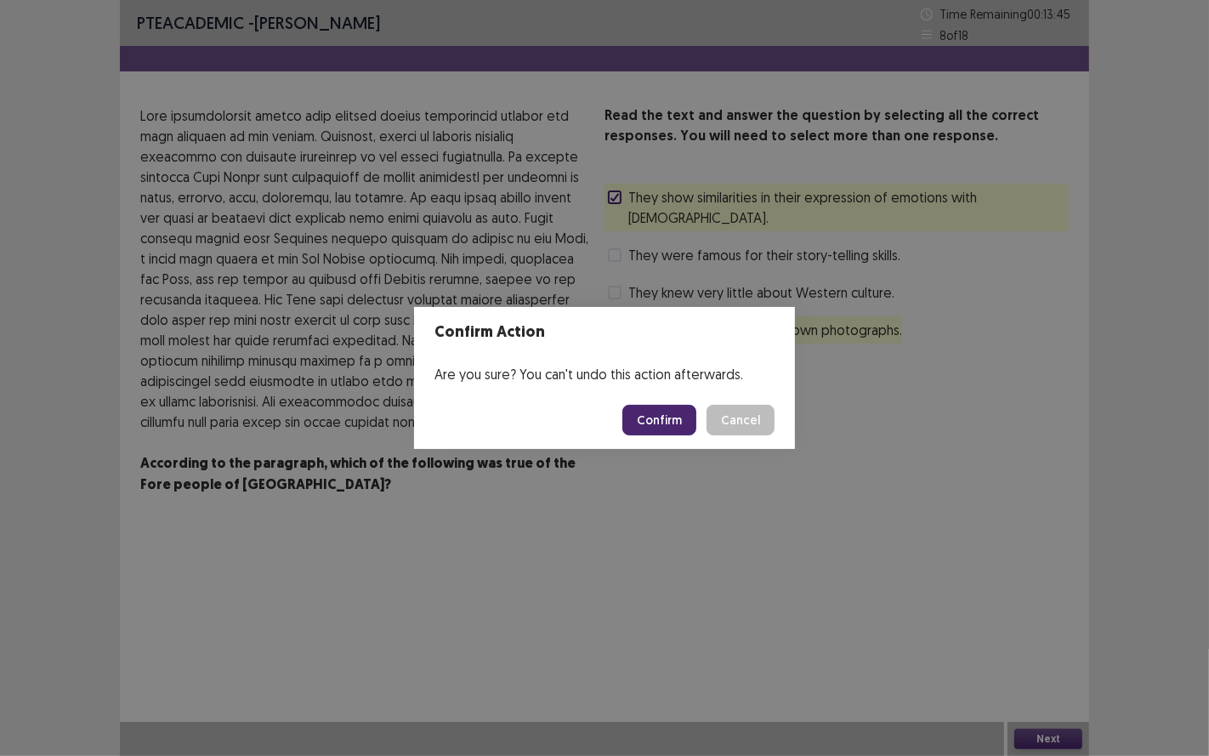
click at [678, 414] on button "Confirm" at bounding box center [659, 420] width 74 height 31
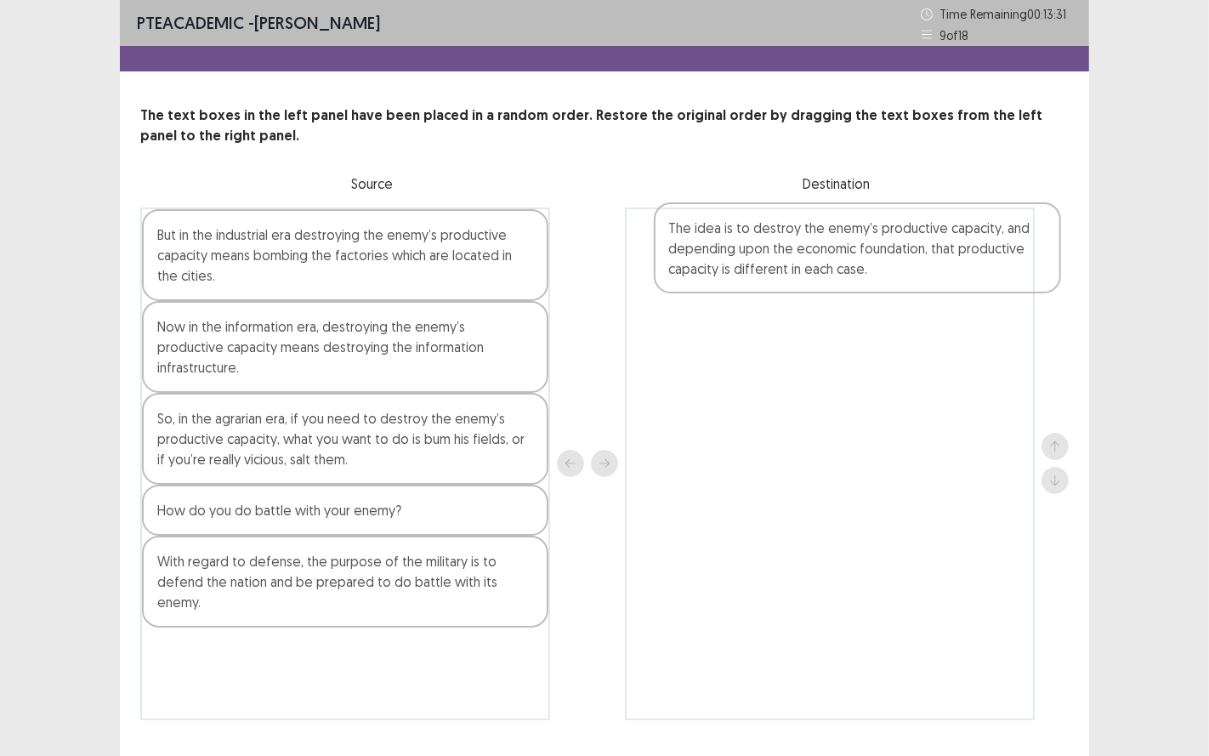
drag, startPoint x: 330, startPoint y: 547, endPoint x: 821, endPoint y: 248, distance: 574.3
click at [821, 248] on div "But in the industrial era destroying the enemy’s productive capacity means bomb…" at bounding box center [604, 463] width 929 height 513
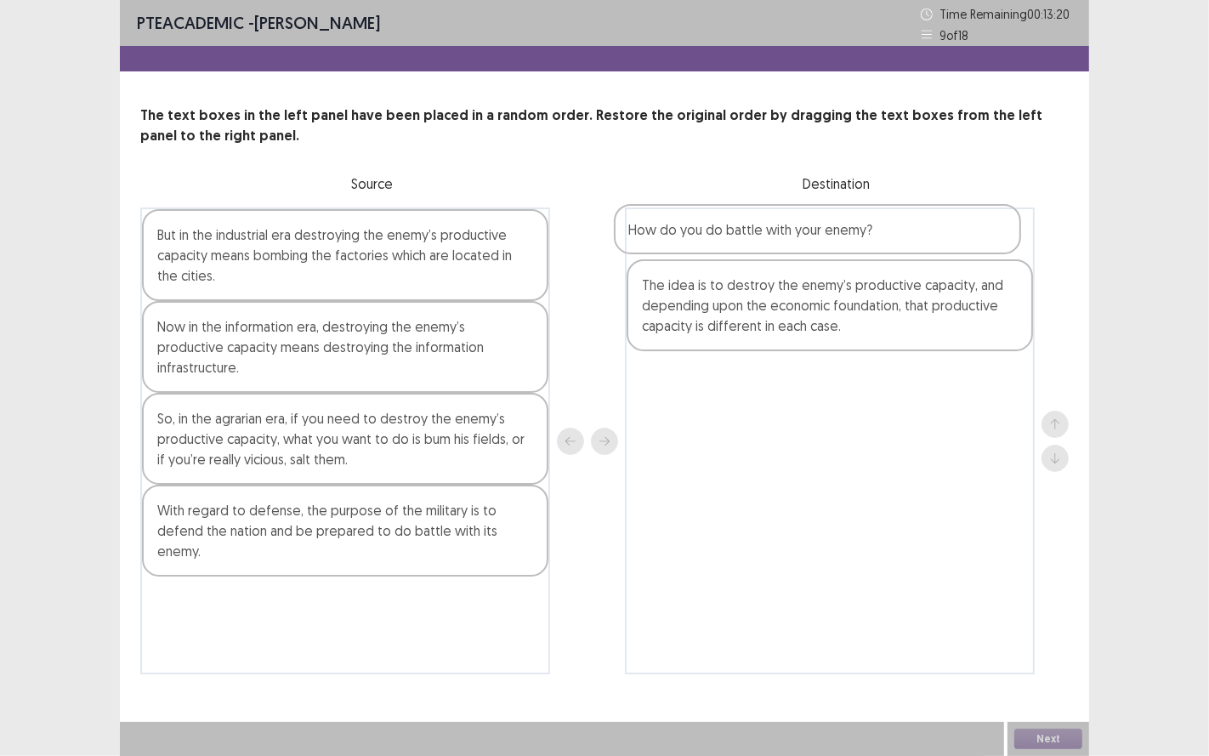
drag, startPoint x: 282, startPoint y: 503, endPoint x: 762, endPoint y: 247, distance: 544.0
click at [762, 247] on div "But in the industrial era destroying the enemy’s productive capacity means bomb…" at bounding box center [604, 440] width 929 height 467
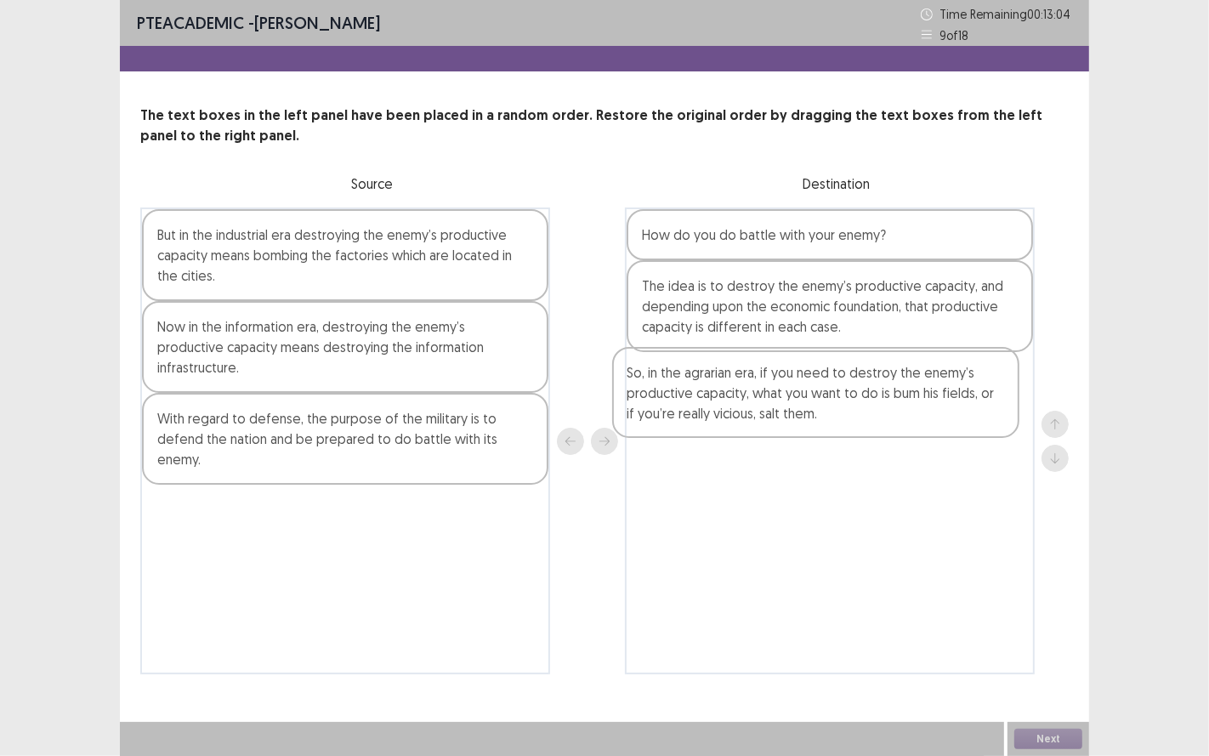
drag, startPoint x: 281, startPoint y: 427, endPoint x: 765, endPoint y: 406, distance: 484.3
click at [765, 406] on div "But in the industrial era destroying the enemy’s productive capacity means bomb…" at bounding box center [604, 440] width 929 height 467
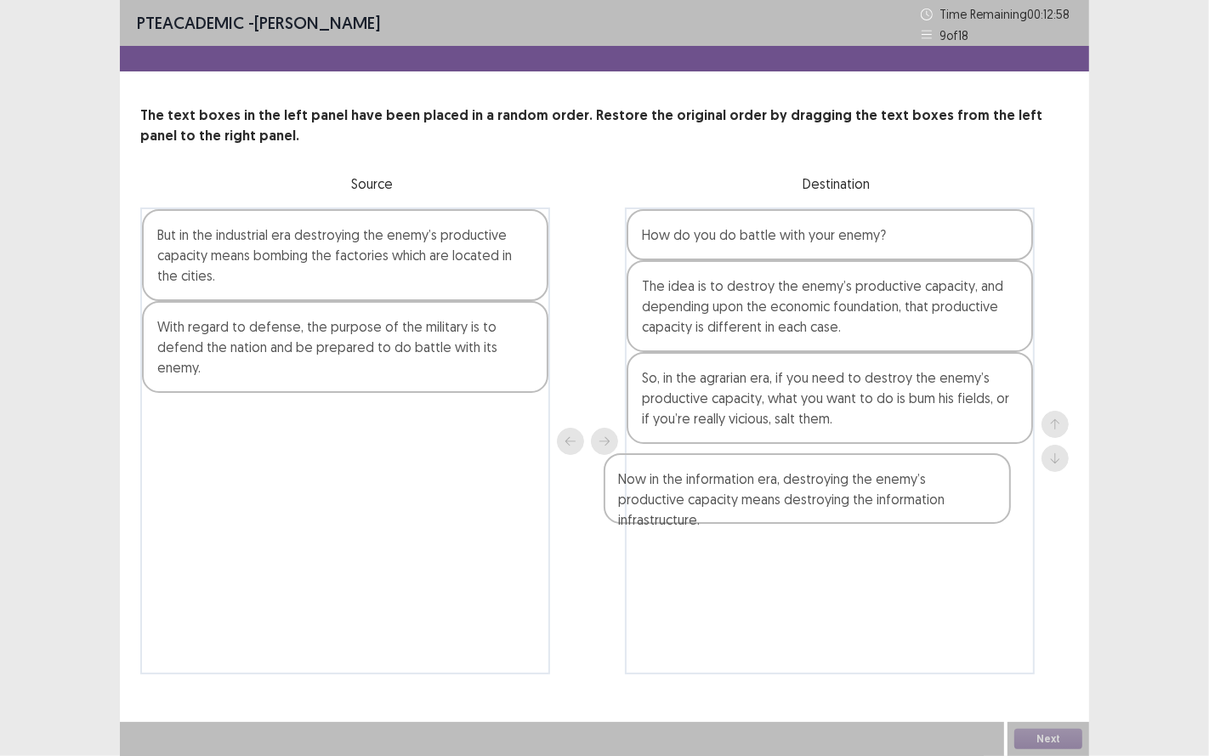
drag, startPoint x: 298, startPoint y: 339, endPoint x: 767, endPoint y: 491, distance: 492.6
click at [767, 491] on div "But in the industrial era destroying the enemy’s productive capacity means bomb…" at bounding box center [604, 440] width 929 height 467
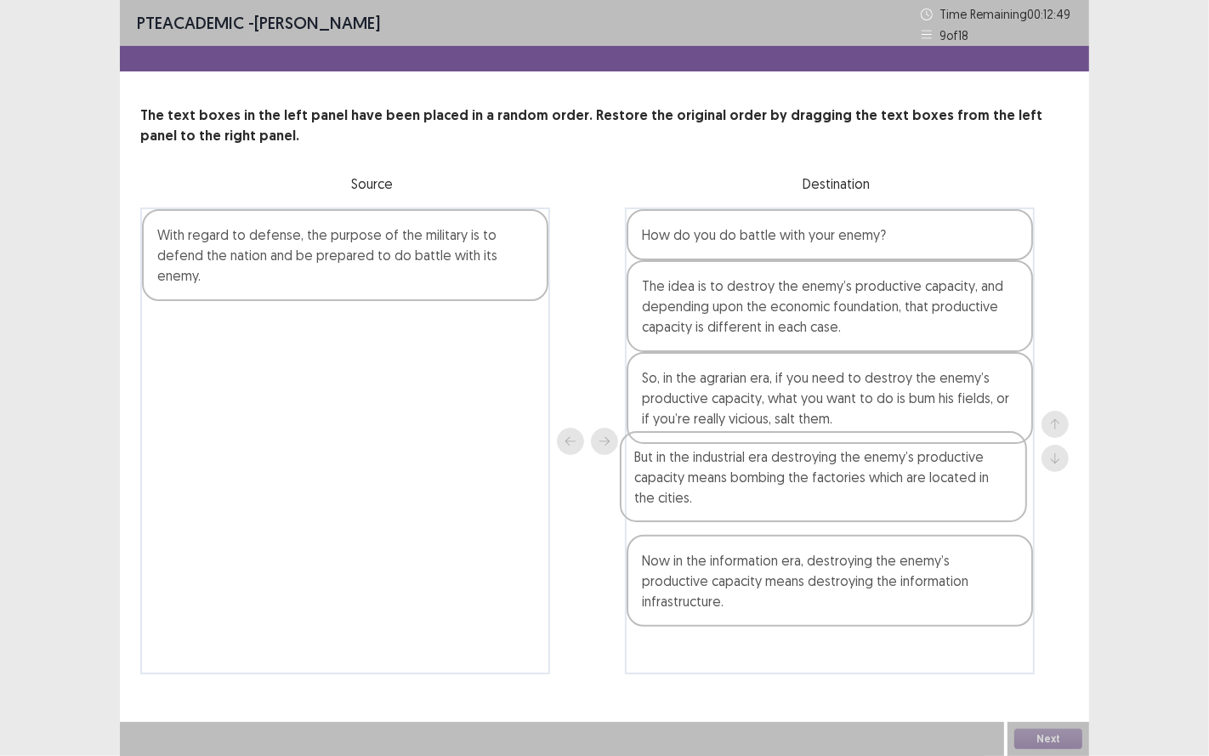
drag, startPoint x: 321, startPoint y: 269, endPoint x: 815, endPoint y: 508, distance: 549.1
click at [815, 508] on div "But in the industrial era destroying the enemy’s productive capacity means bomb…" at bounding box center [604, 440] width 929 height 467
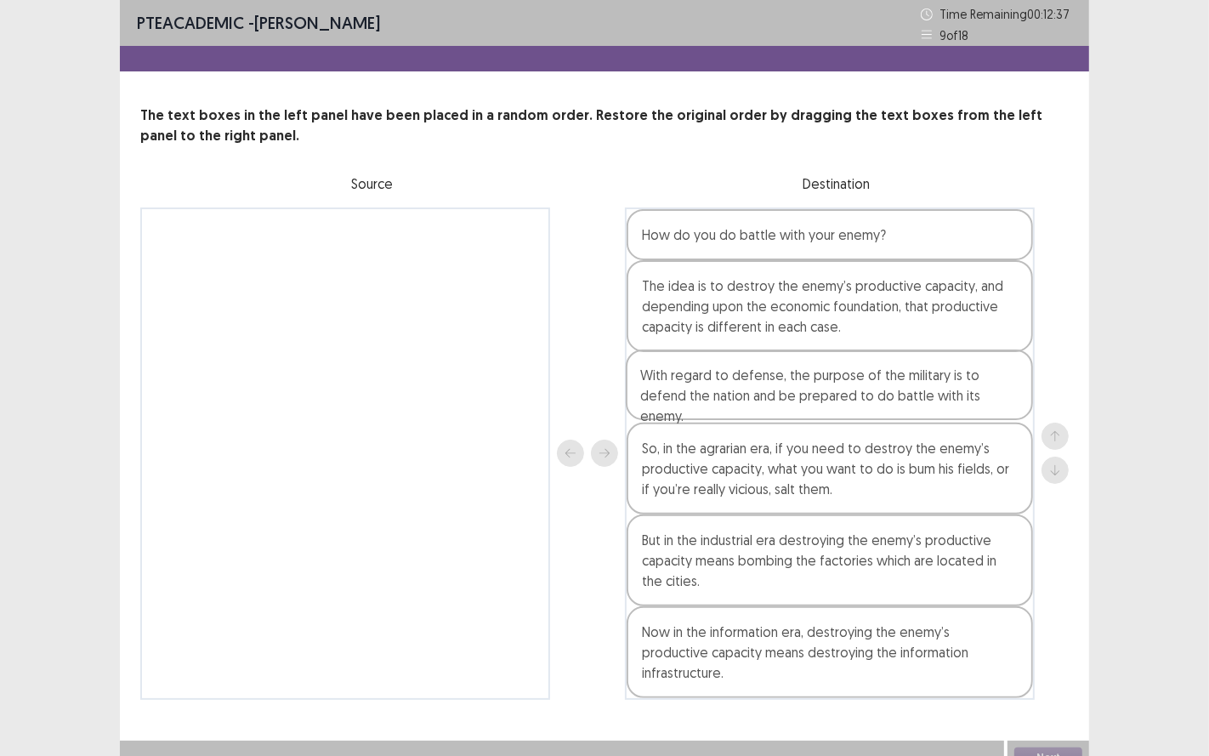
drag, startPoint x: 325, startPoint y: 259, endPoint x: 813, endPoint y: 400, distance: 508.1
click at [813, 400] on div "With regard to defense, the purpose of the military is to defend the nation and…" at bounding box center [604, 453] width 929 height 492
click at [813, 400] on div "How do you do battle with your enemy? The idea is to destroy the enemy’s produc…" at bounding box center [830, 453] width 410 height 492
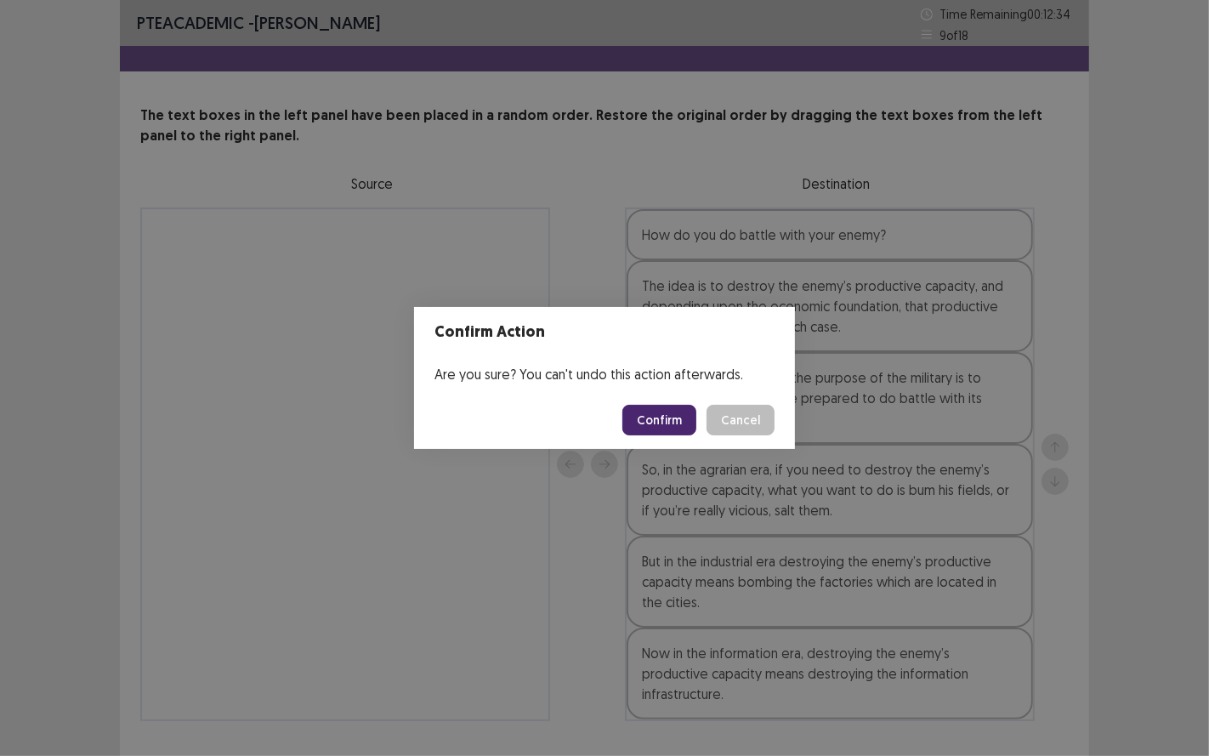
click at [685, 414] on button "Confirm" at bounding box center [659, 420] width 74 height 31
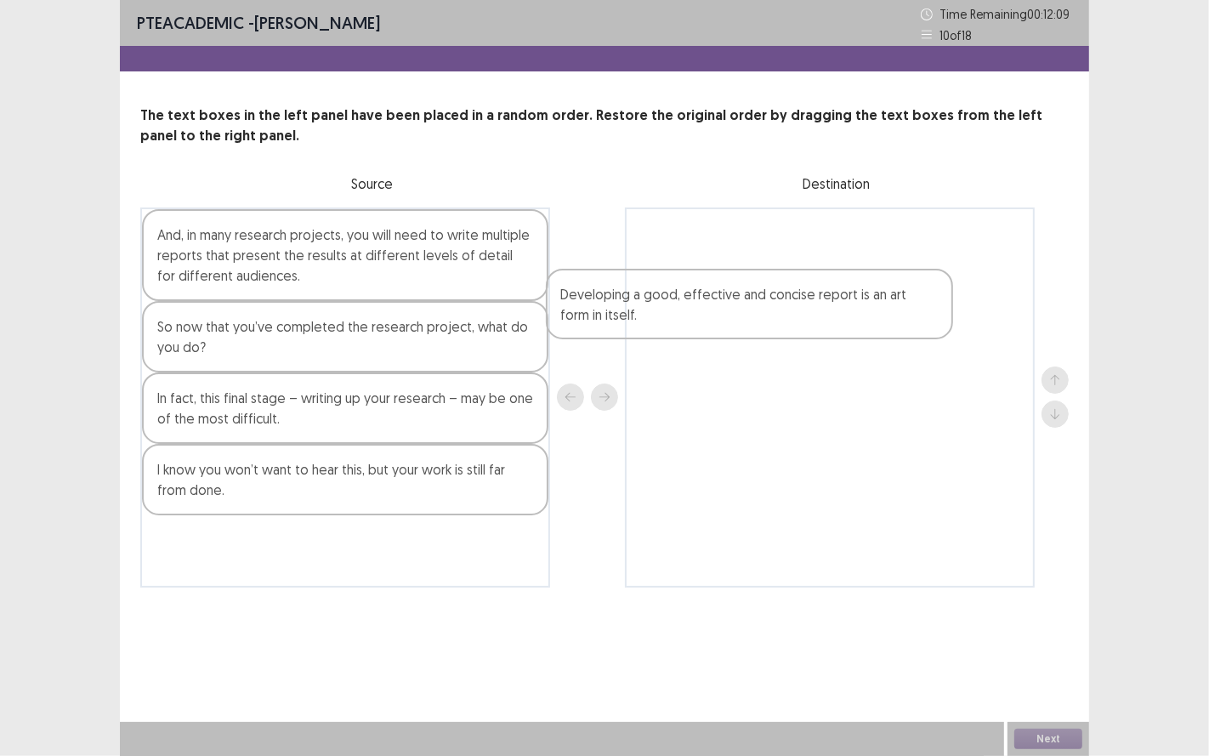
drag, startPoint x: 268, startPoint y: 419, endPoint x: 718, endPoint y: 289, distance: 469.1
click at [702, 301] on div "And, in many research projects, you will need to write multiple reports that pr…" at bounding box center [604, 397] width 929 height 380
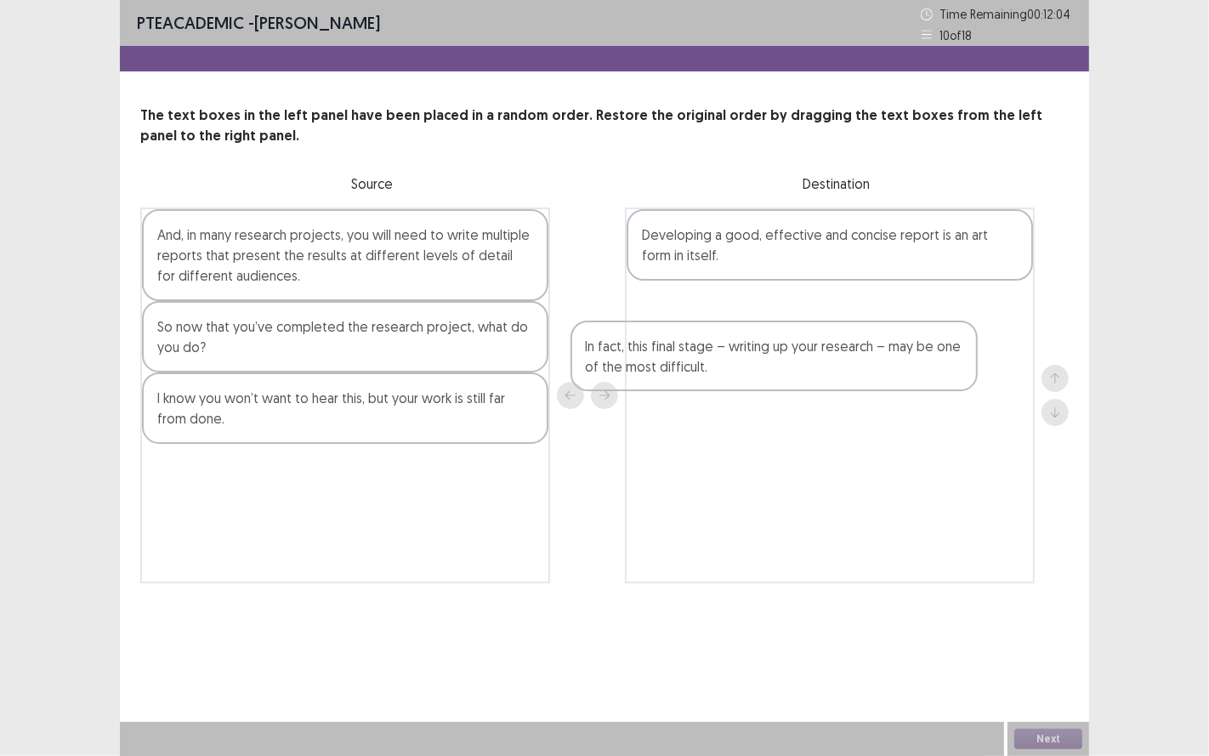
drag, startPoint x: 272, startPoint y: 418, endPoint x: 767, endPoint y: 353, distance: 499.2
click at [764, 353] on div "And, in many research projects, you will need to write multiple reports that pr…" at bounding box center [604, 395] width 929 height 376
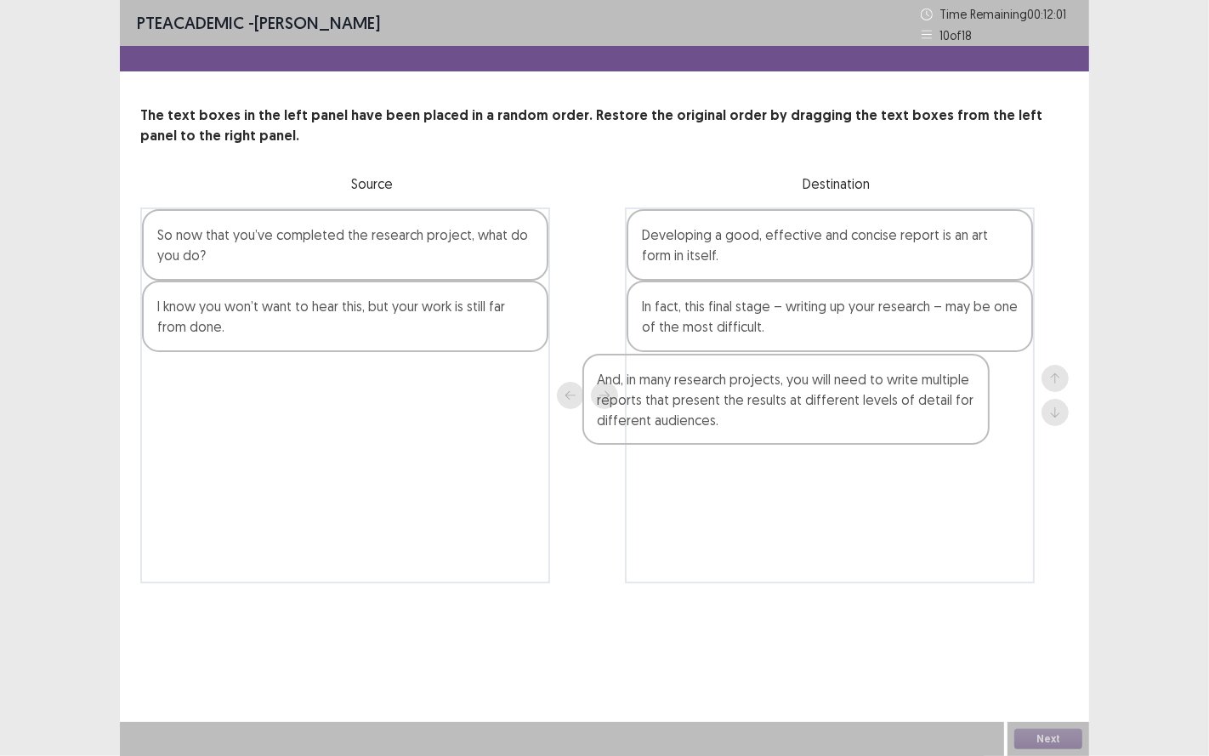
drag, startPoint x: 349, startPoint y: 272, endPoint x: 821, endPoint y: 419, distance: 494.3
click at [821, 419] on div "And, in many research projects, you will need to write multiple reports that pr…" at bounding box center [604, 395] width 929 height 376
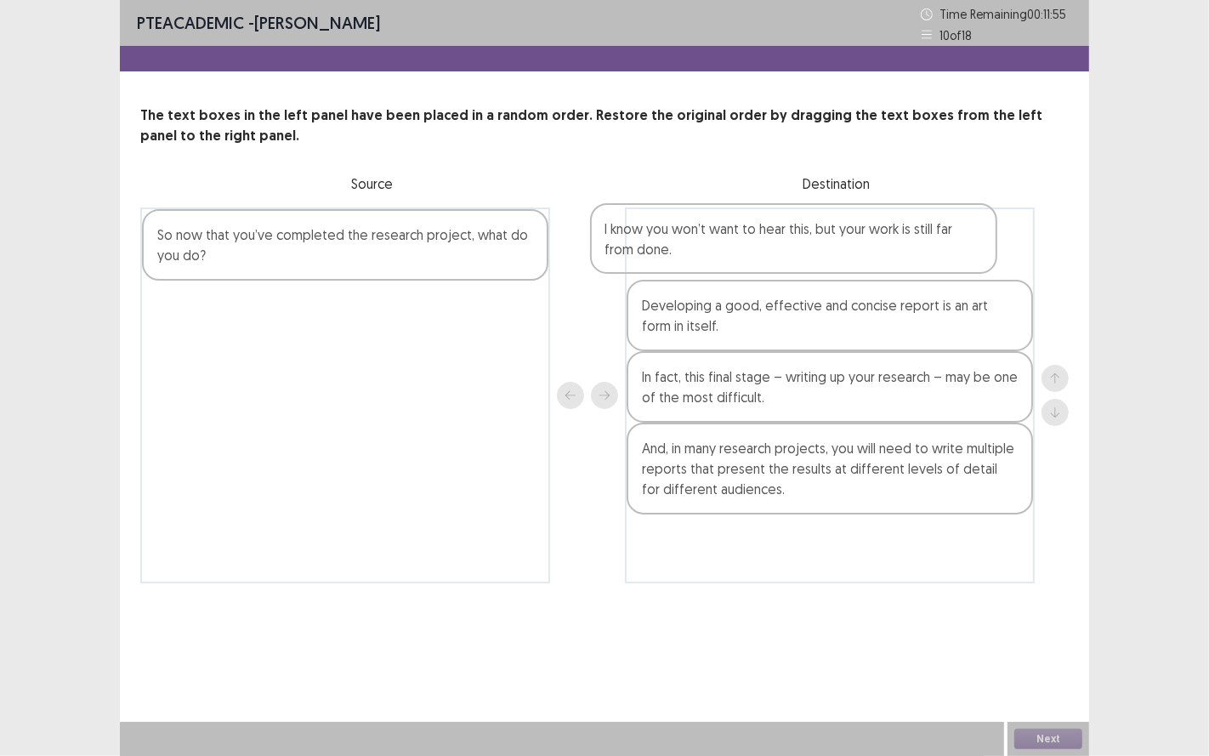
drag, startPoint x: 340, startPoint y: 328, endPoint x: 818, endPoint y: 262, distance: 482.4
click at [818, 262] on div "So now that you’ve completed the research project, what do you do? I know you w…" at bounding box center [604, 395] width 929 height 376
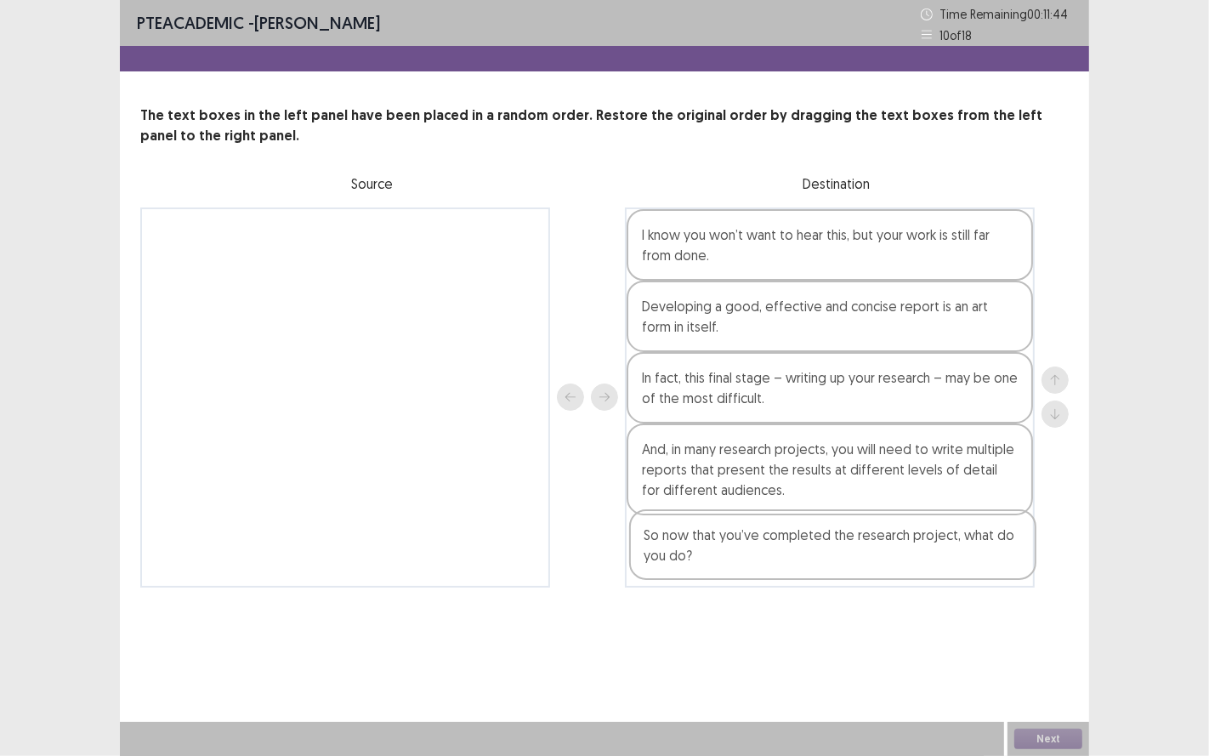
drag, startPoint x: 389, startPoint y: 248, endPoint x: 880, endPoint y: 550, distance: 576.0
click at [880, 550] on div "So now that you’ve completed the research project, what do you do? I know you w…" at bounding box center [604, 397] width 929 height 380
click at [1058, 628] on button "Next" at bounding box center [1048, 739] width 68 height 20
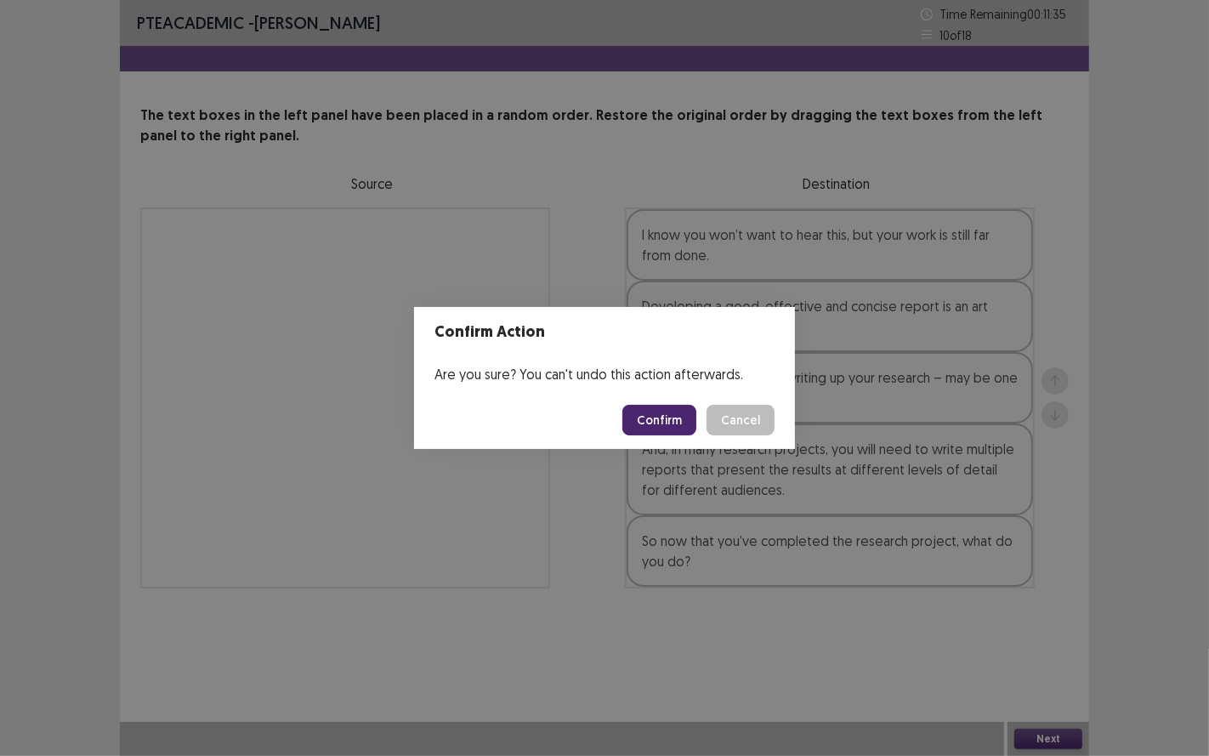
click at [675, 409] on button "Confirm" at bounding box center [659, 420] width 74 height 31
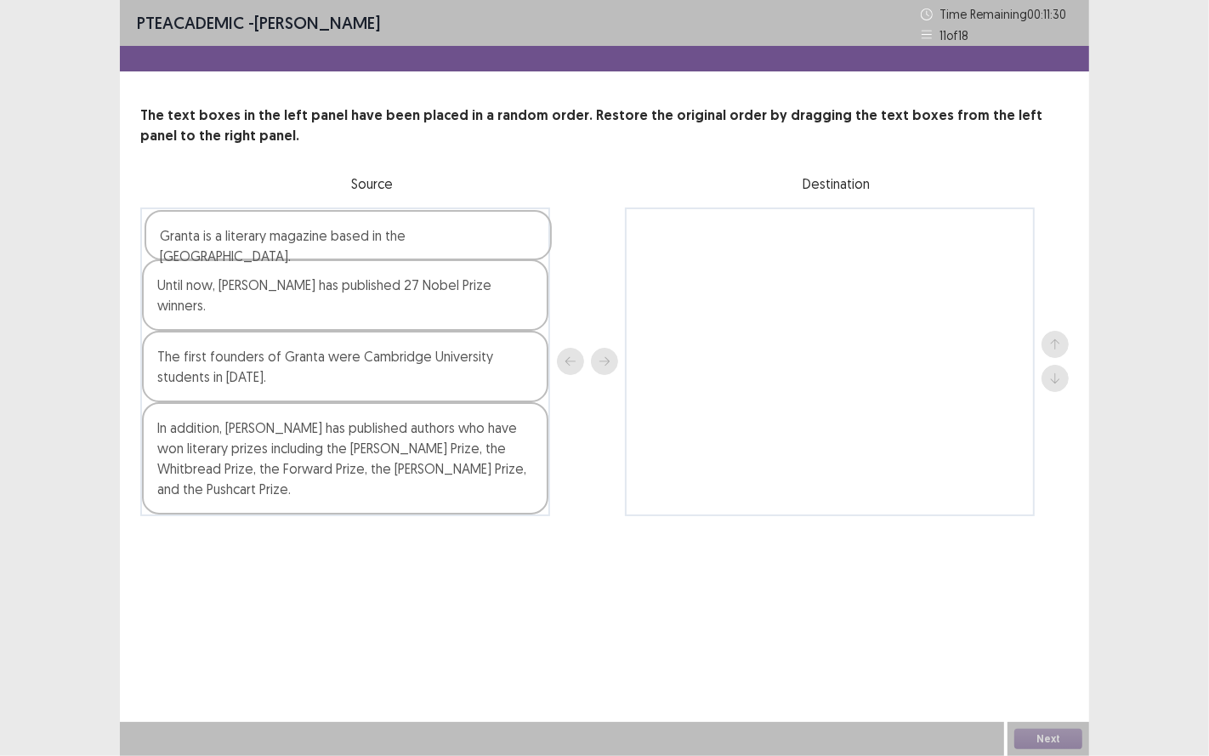
click at [347, 256] on div "Granta is a literary magazine based in the [GEOGRAPHIC_DATA]. Until now, [PERSO…" at bounding box center [345, 361] width 410 height 309
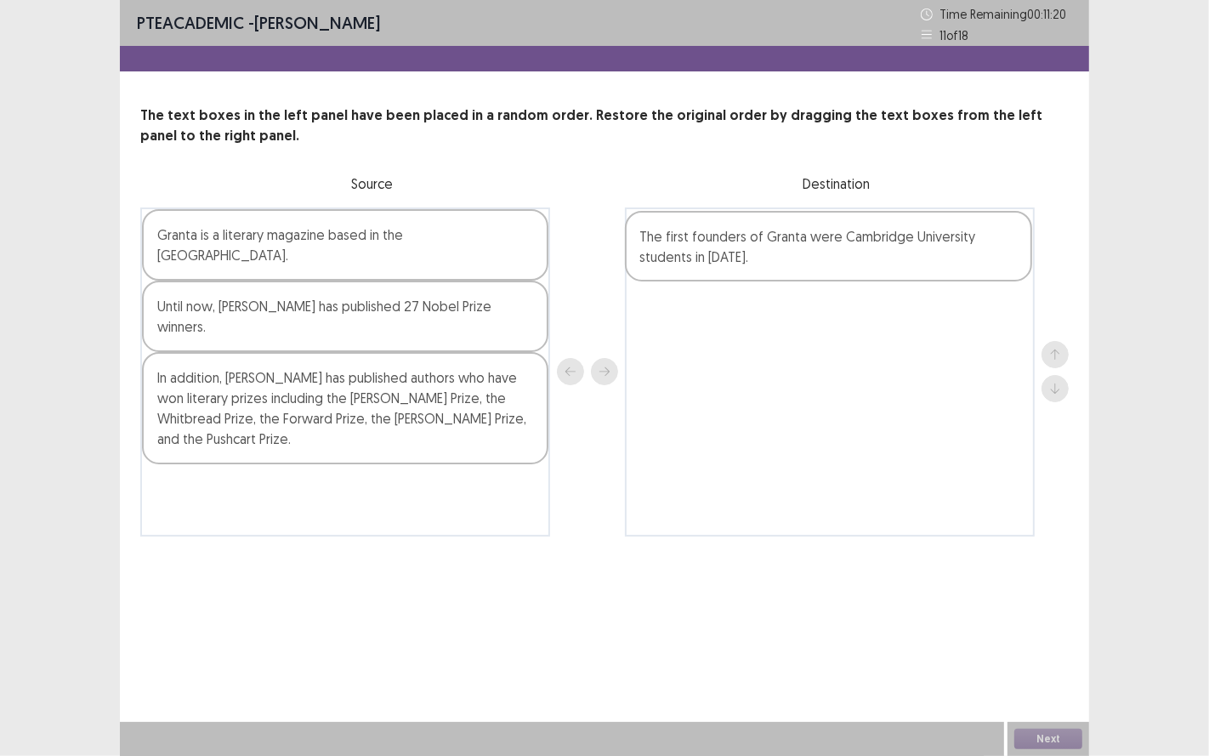
drag, startPoint x: 306, startPoint y: 364, endPoint x: 796, endPoint y: 264, distance: 499.9
click at [796, 264] on div "Granta is a literary magazine based in the [GEOGRAPHIC_DATA]. Until now, [PERSO…" at bounding box center [604, 371] width 929 height 329
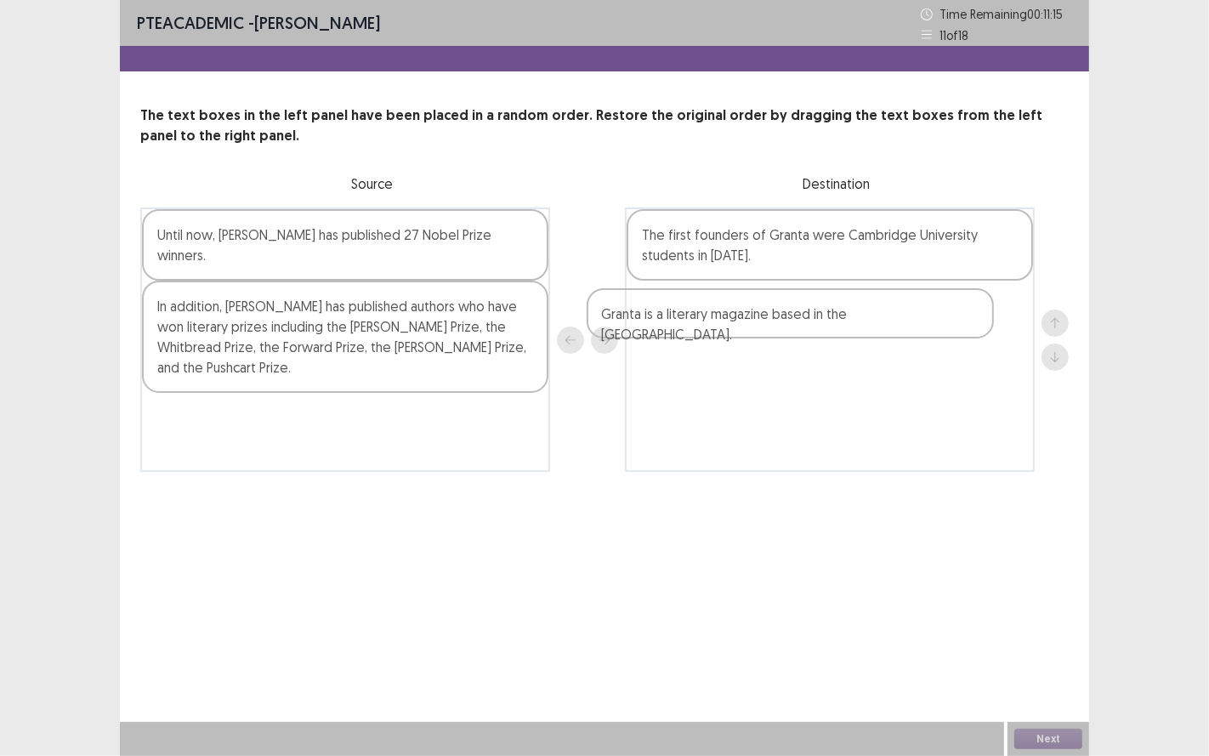
drag, startPoint x: 395, startPoint y: 242, endPoint x: 854, endPoint y: 315, distance: 464.0
click at [850, 317] on div "Granta is a literary magazine based in the [GEOGRAPHIC_DATA]. Until now, [PERSO…" at bounding box center [604, 339] width 929 height 264
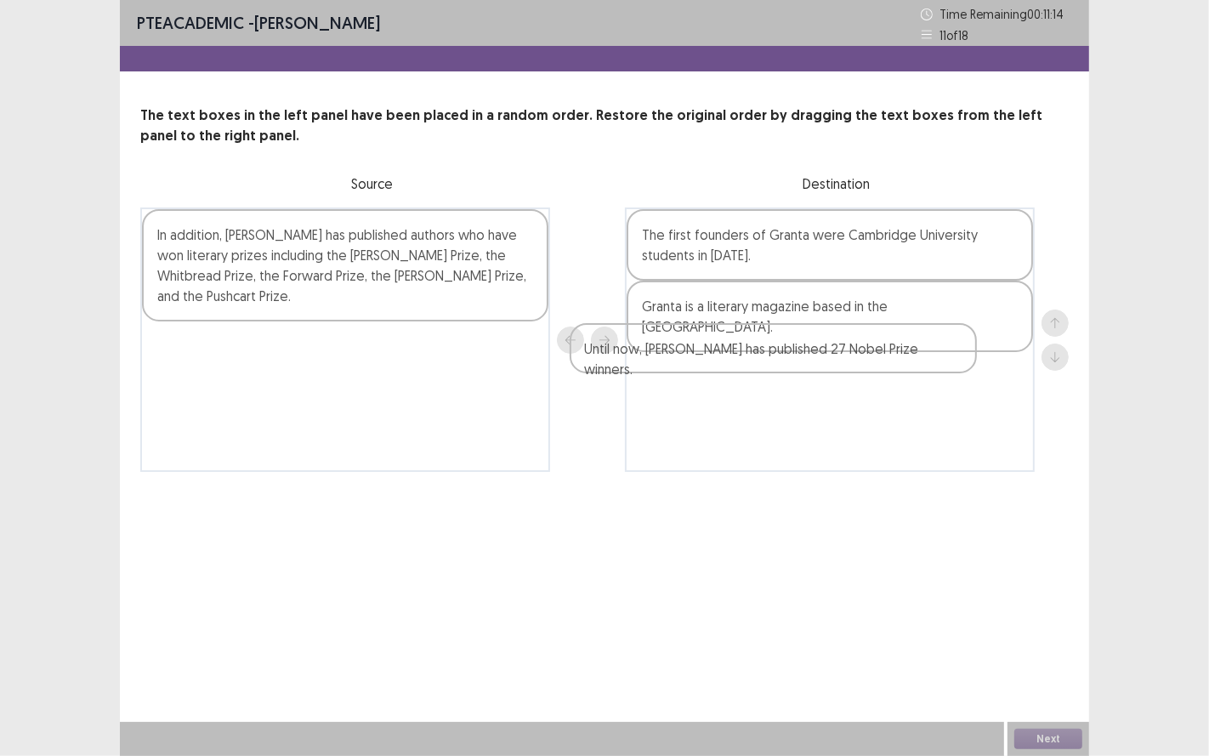
drag, startPoint x: 382, startPoint y: 235, endPoint x: 831, endPoint y: 352, distance: 464.0
click at [829, 352] on div "Until now, [PERSON_NAME] has published 27 Nobel Prize winners. In addition, [PE…" at bounding box center [604, 339] width 929 height 264
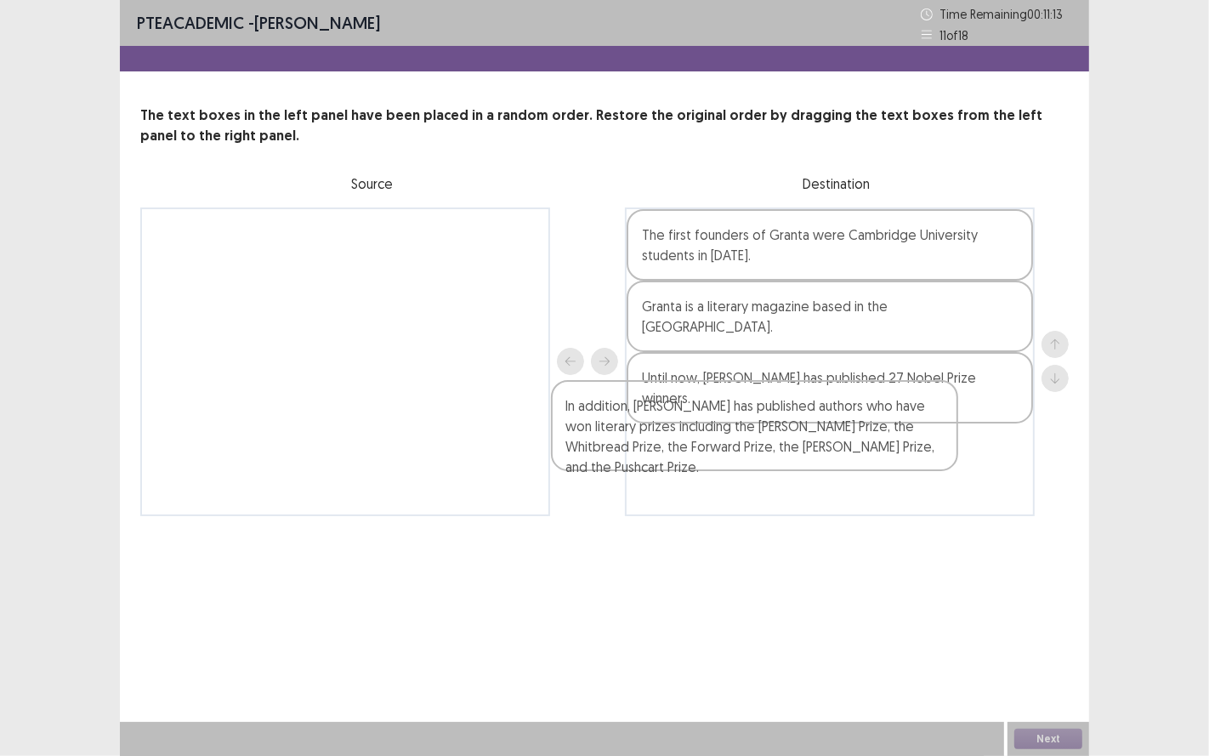
drag, startPoint x: 406, startPoint y: 258, endPoint x: 880, endPoint y: 433, distance: 505.0
click at [880, 433] on div "In addition, [PERSON_NAME] has published authors who have won literary prizes i…" at bounding box center [604, 361] width 929 height 309
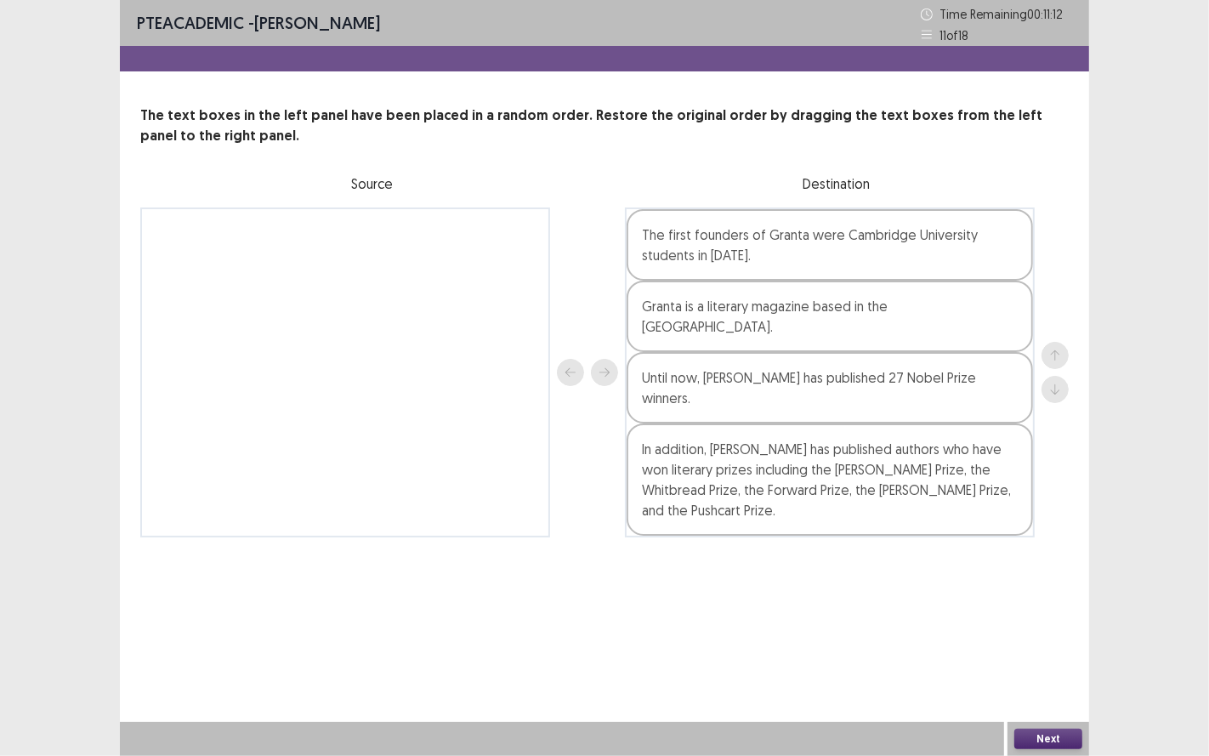
click at [1059, 628] on div "Next" at bounding box center [1049, 739] width 82 height 34
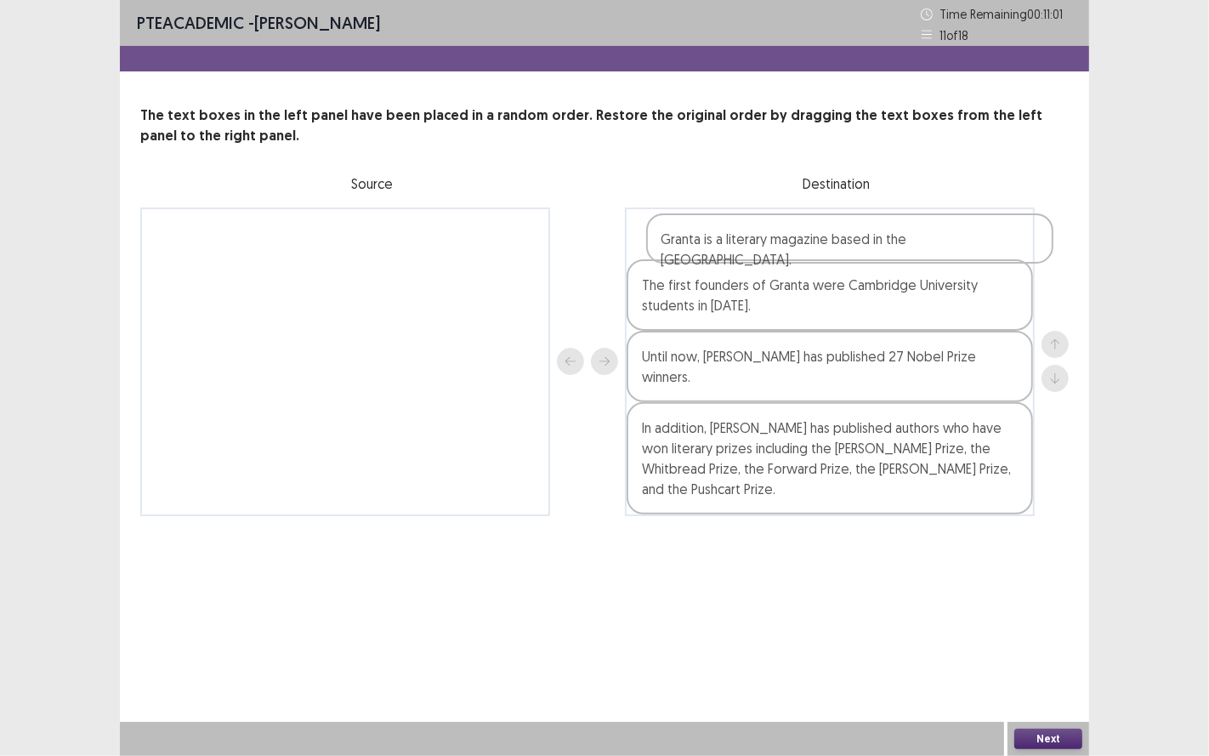
drag, startPoint x: 843, startPoint y: 302, endPoint x: 867, endPoint y: 235, distance: 71.3
click at [867, 235] on div "The first founders of Granta were Cambridge University students in [DATE]. Gran…" at bounding box center [830, 361] width 410 height 309
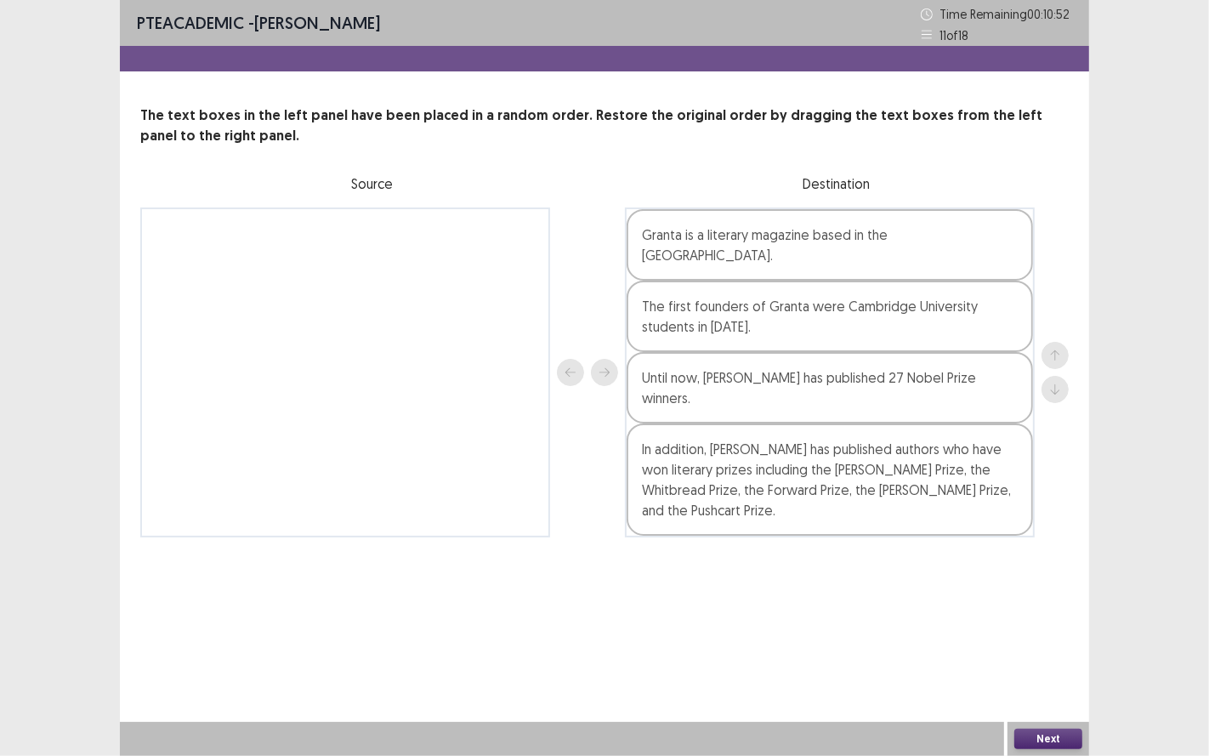
click at [1047, 628] on button "Next" at bounding box center [1048, 739] width 68 height 20
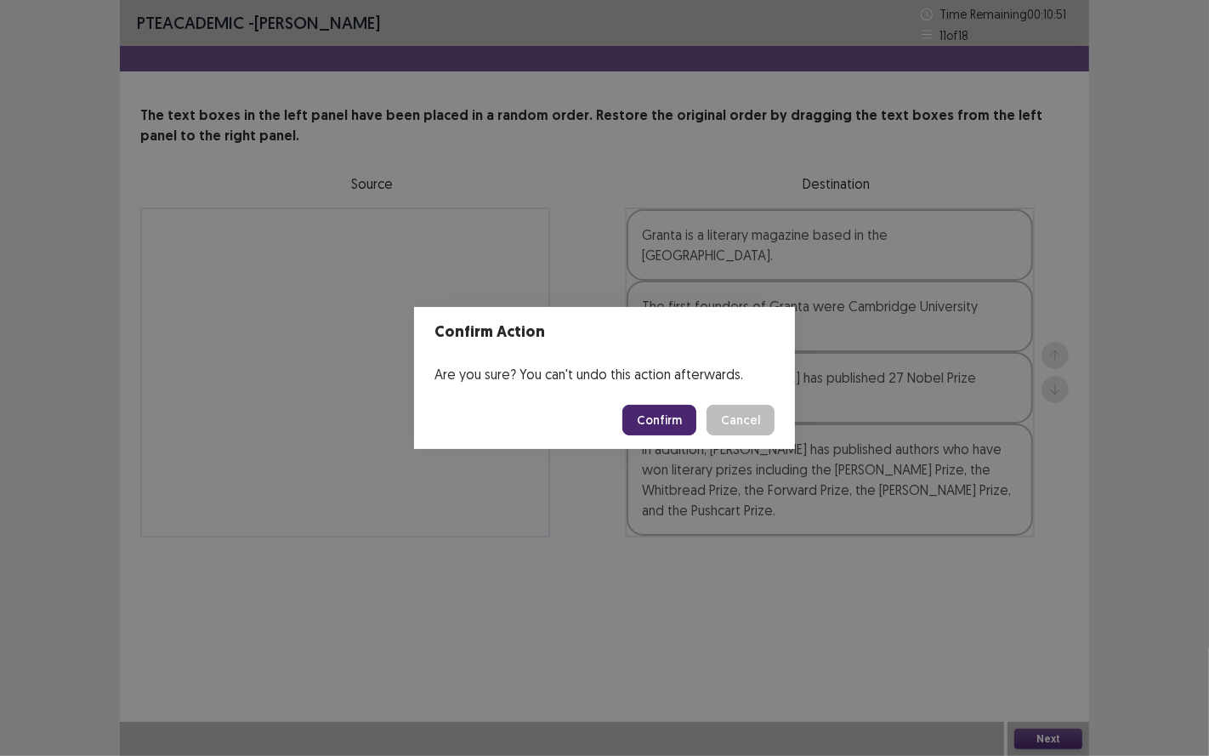
click at [683, 422] on button "Confirm" at bounding box center [659, 420] width 74 height 31
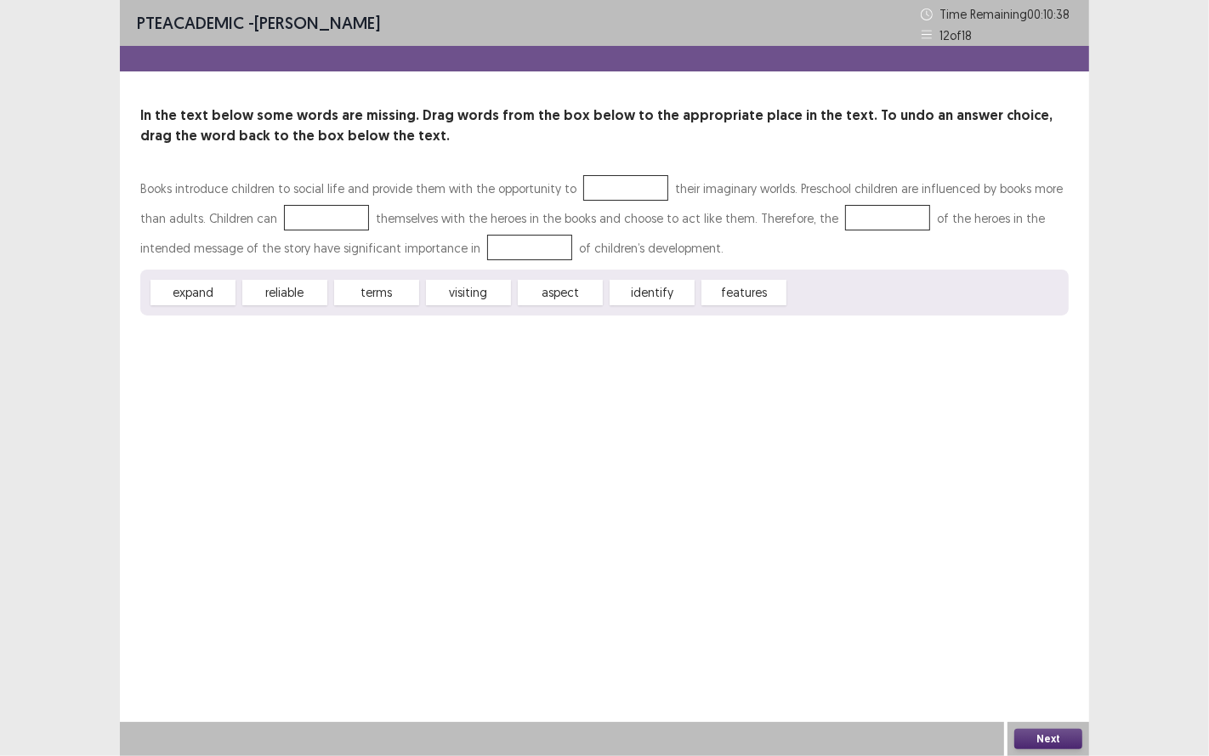
drag, startPoint x: 214, startPoint y: 298, endPoint x: 571, endPoint y: 197, distance: 370.4
click at [572, 196] on div "Books introduce children to social life and provide them with the opportunity t…" at bounding box center [604, 244] width 929 height 142
drag, startPoint x: 177, startPoint y: 292, endPoint x: 582, endPoint y: 194, distance: 417.4
drag, startPoint x: 576, startPoint y: 289, endPoint x: 308, endPoint y: 225, distance: 275.3
drag, startPoint x: 469, startPoint y: 294, endPoint x: 866, endPoint y: 220, distance: 404.8
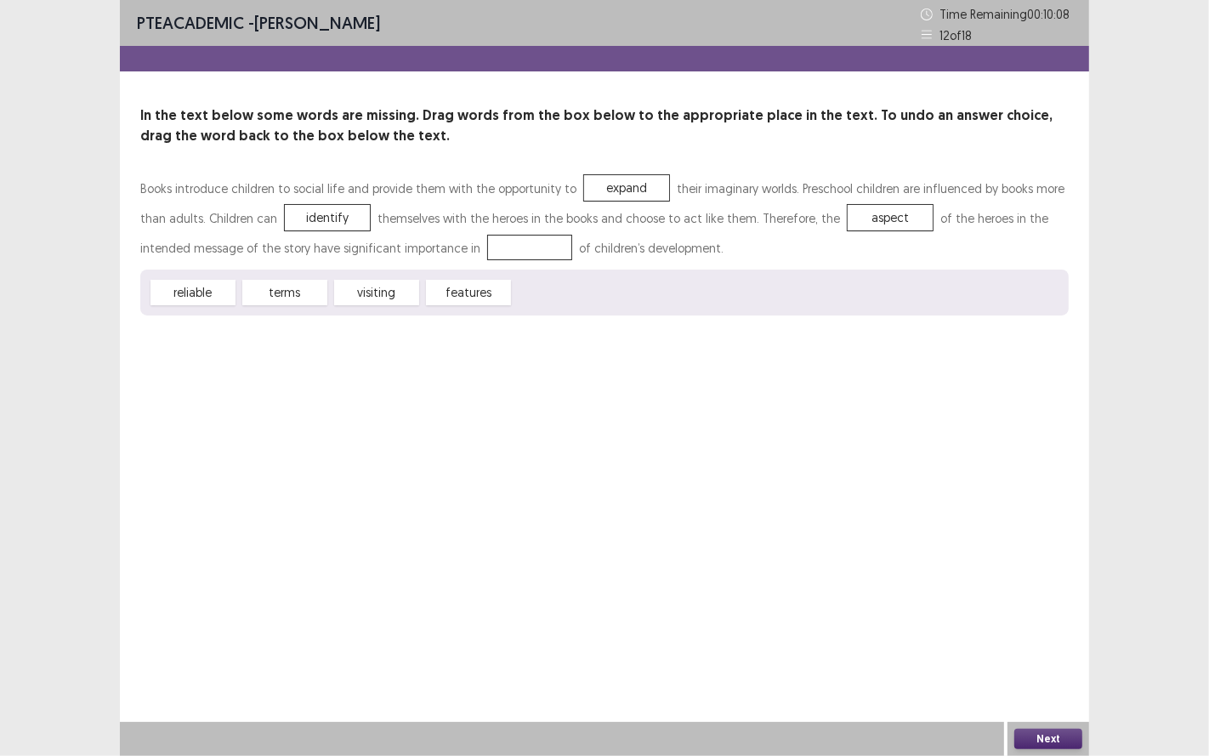
drag, startPoint x: 324, startPoint y: 287, endPoint x: 435, endPoint y: 257, distance: 115.3
click at [435, 257] on div "Books introduce children to social life and provide them with the opportunity t…" at bounding box center [604, 244] width 929 height 142
drag, startPoint x: 301, startPoint y: 290, endPoint x: 461, endPoint y: 245, distance: 166.1
click at [1054, 628] on button "Next" at bounding box center [1048, 739] width 68 height 20
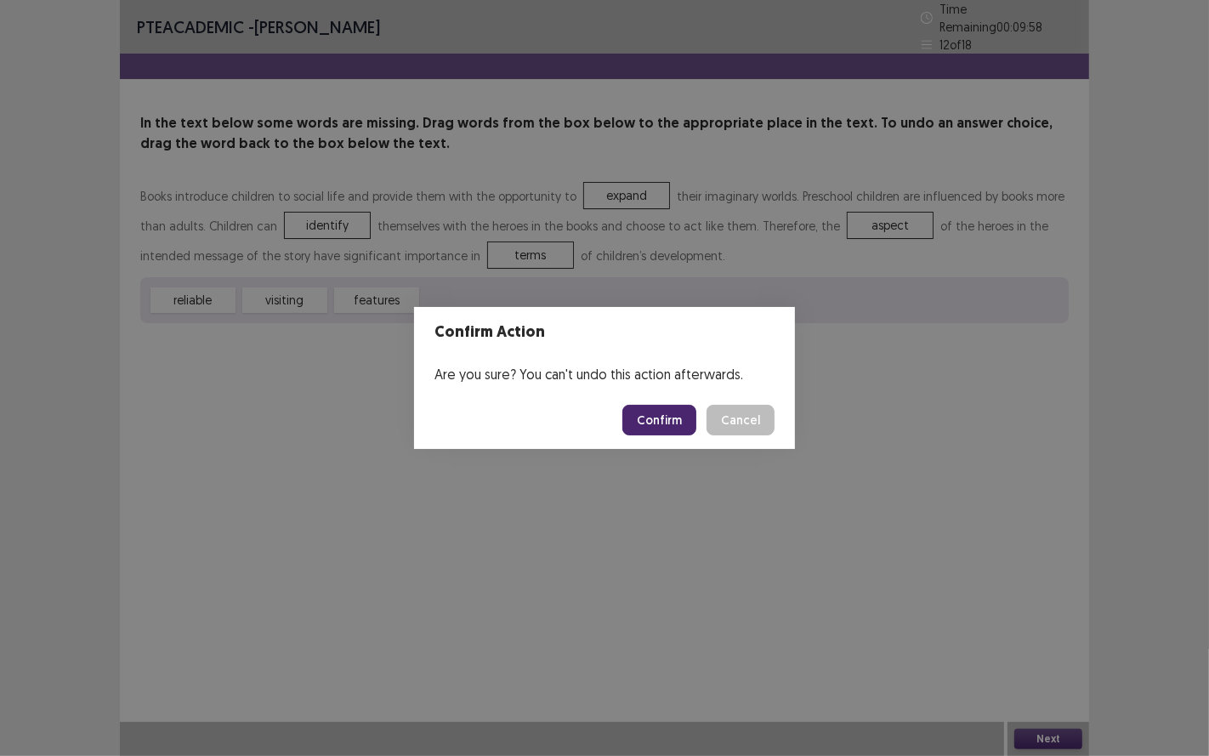
click at [660, 417] on button "Confirm" at bounding box center [659, 420] width 74 height 31
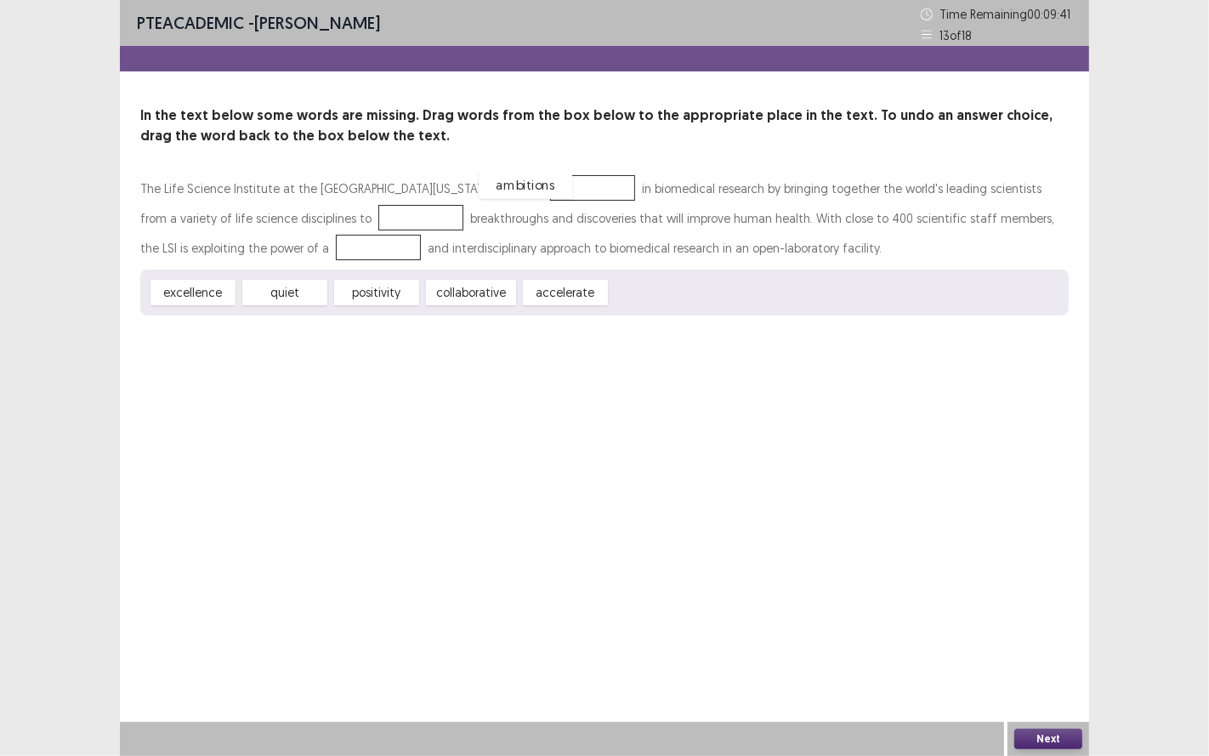
drag, startPoint x: 656, startPoint y: 295, endPoint x: 525, endPoint y: 187, distance: 169.7
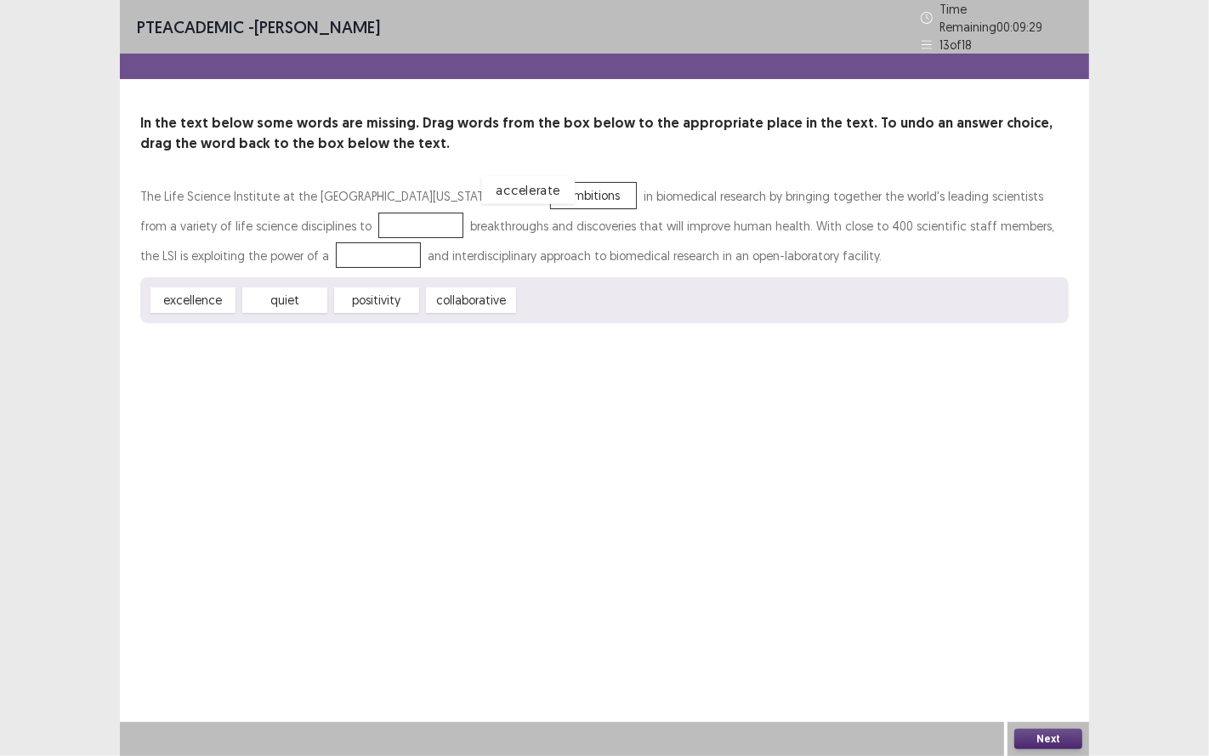
drag, startPoint x: 544, startPoint y: 294, endPoint x: 508, endPoint y: 185, distance: 115.6
drag, startPoint x: 463, startPoint y: 296, endPoint x: 295, endPoint y: 202, distance: 191.9
drag, startPoint x: 313, startPoint y: 219, endPoint x: 202, endPoint y: 253, distance: 115.4
drag, startPoint x: 458, startPoint y: 301, endPoint x: 315, endPoint y: 217, distance: 166.5
drag, startPoint x: 302, startPoint y: 213, endPoint x: 485, endPoint y: 289, distance: 198.2
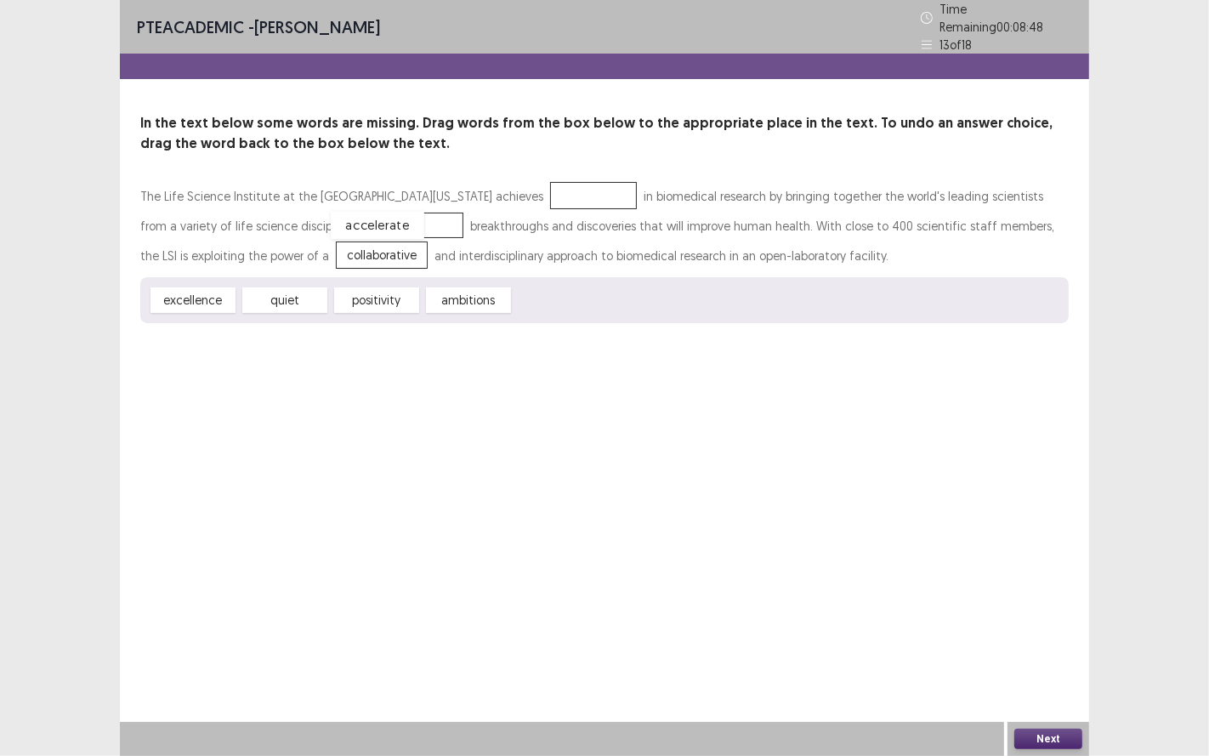
drag, startPoint x: 523, startPoint y: 188, endPoint x: 308, endPoint y: 218, distance: 217.2
drag, startPoint x: 205, startPoint y: 298, endPoint x: 539, endPoint y: 191, distance: 350.9
click at [1064, 628] on button "Next" at bounding box center [1048, 739] width 68 height 20
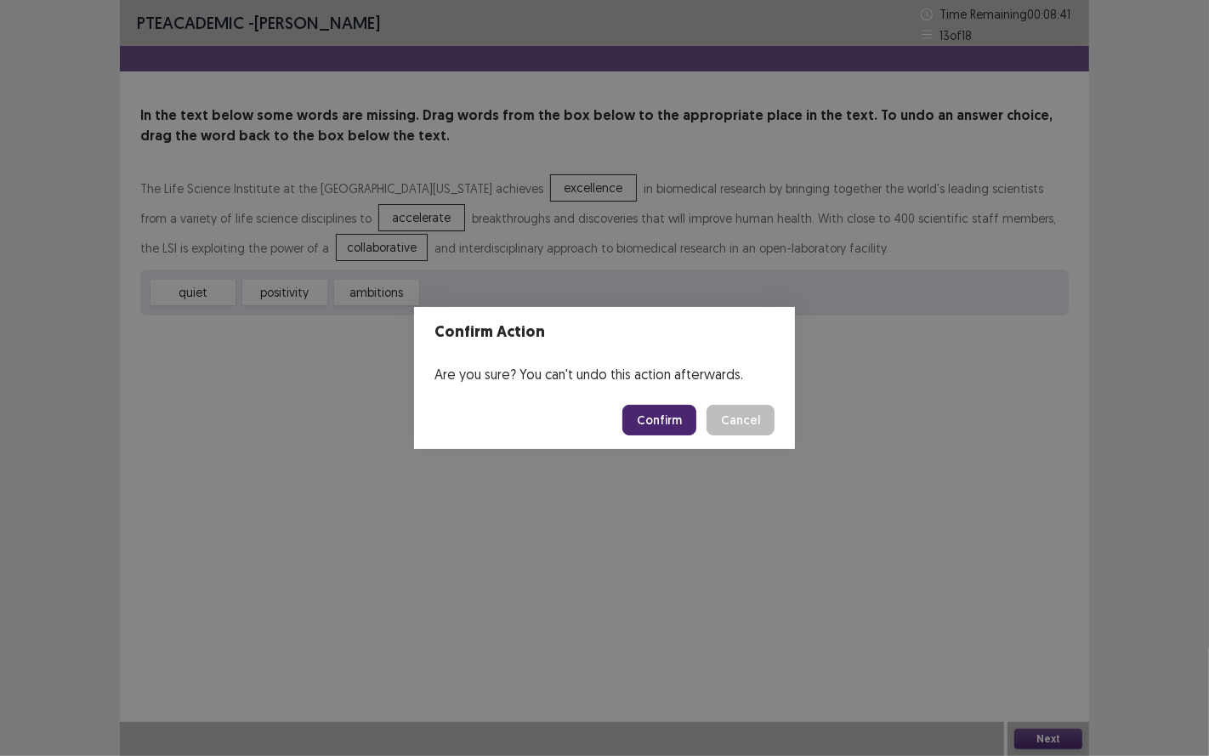
click at [687, 428] on button "Confirm" at bounding box center [659, 420] width 74 height 31
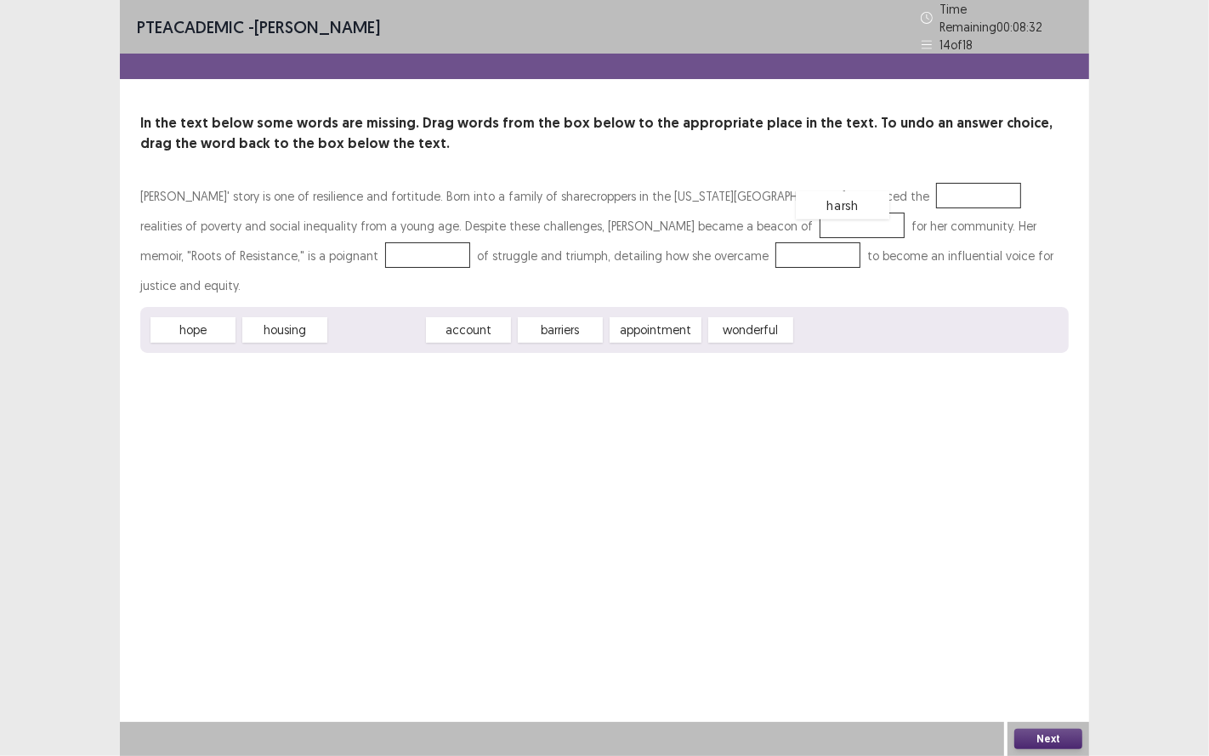
drag, startPoint x: 376, startPoint y: 303, endPoint x: 851, endPoint y: 178, distance: 491.5
drag, startPoint x: 190, startPoint y: 298, endPoint x: 476, endPoint y: 236, distance: 292.5
click at [558, 205] on div "[PERSON_NAME]' story is one of resilience and fortitude. Born into a family of …" at bounding box center [604, 267] width 929 height 172
drag, startPoint x: 202, startPoint y: 289, endPoint x: 627, endPoint y: 221, distance: 429.7
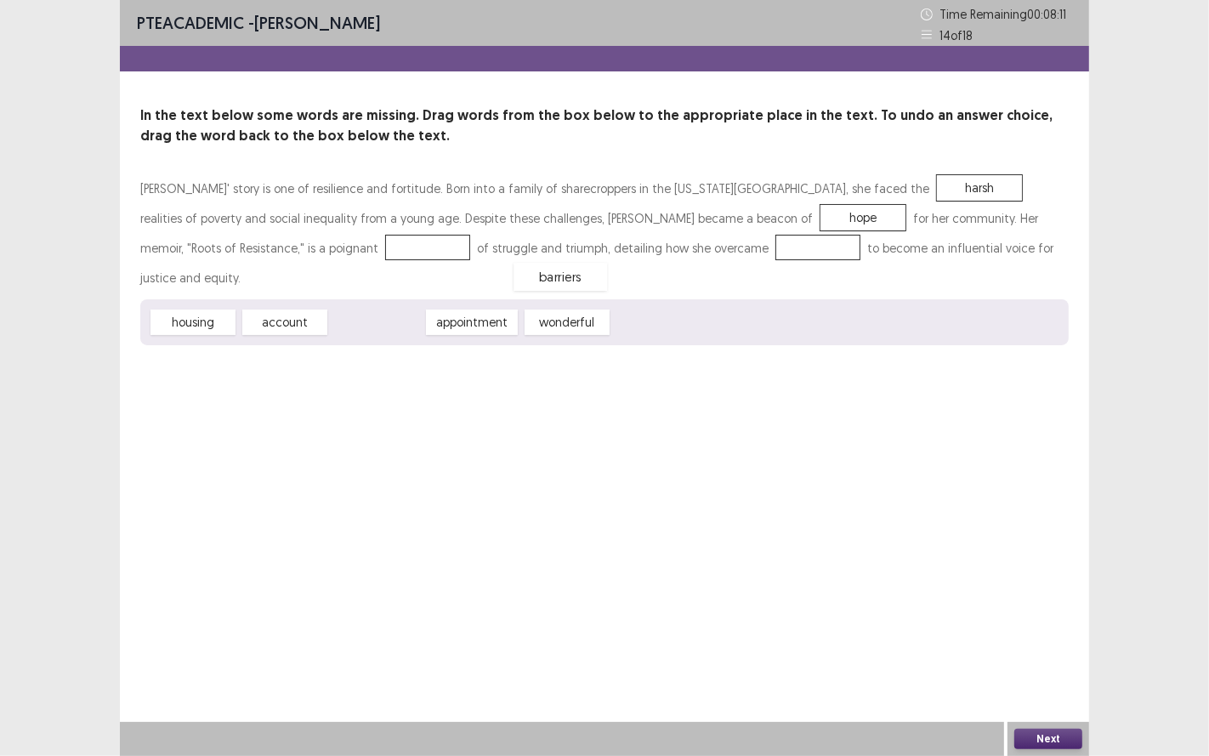
drag, startPoint x: 364, startPoint y: 294, endPoint x: 565, endPoint y: 245, distance: 207.5
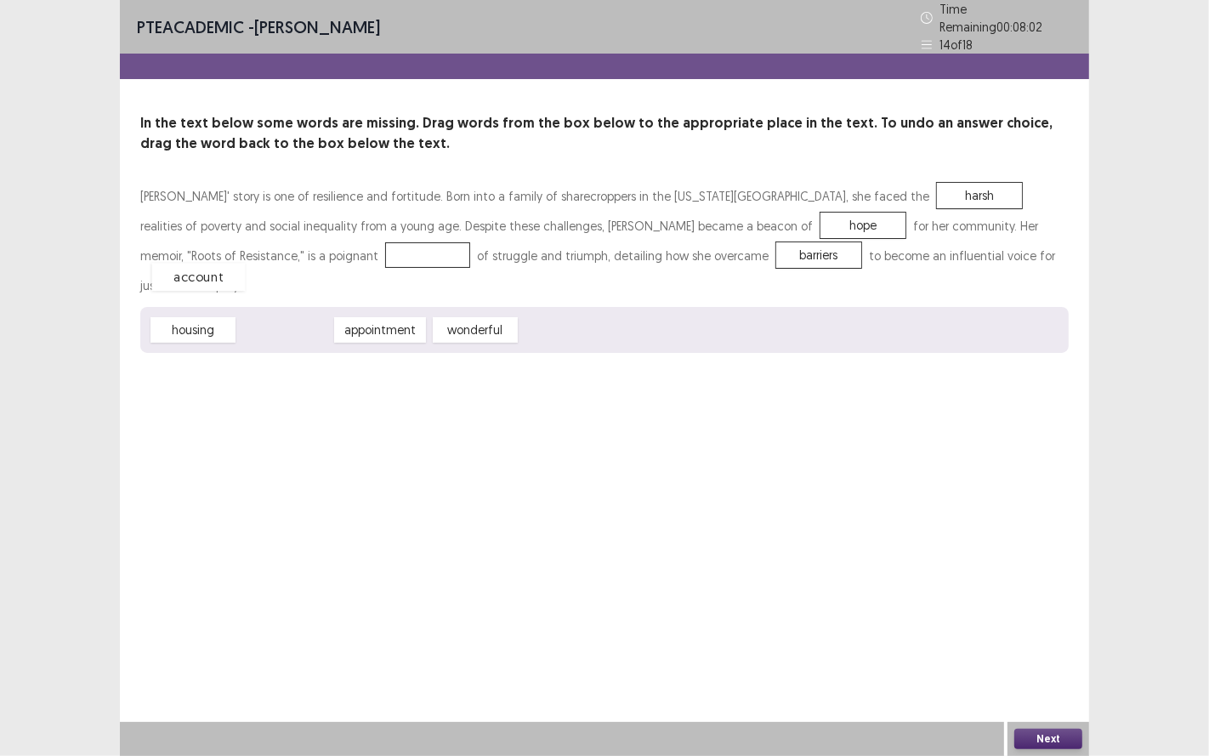
drag, startPoint x: 291, startPoint y: 292, endPoint x: 204, endPoint y: 240, distance: 101.5
click at [1050, 628] on button "Next" at bounding box center [1048, 739] width 68 height 20
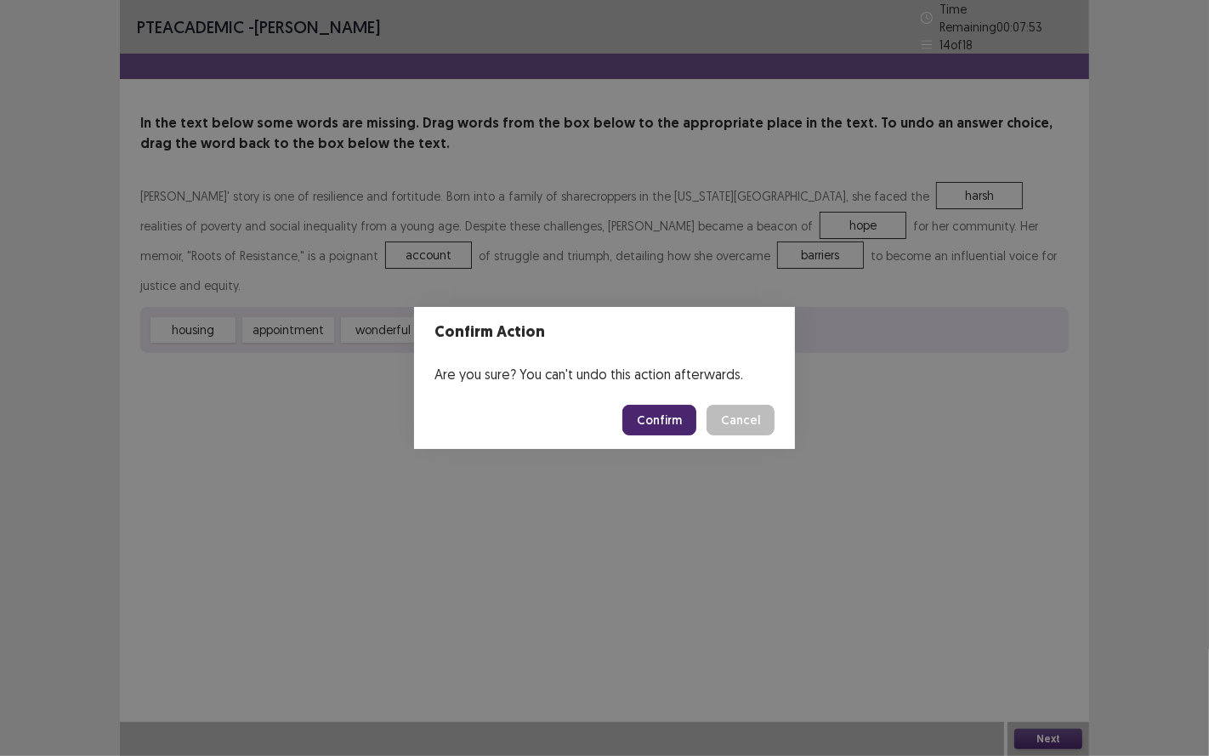
click at [656, 417] on button "Confirm" at bounding box center [659, 420] width 74 height 31
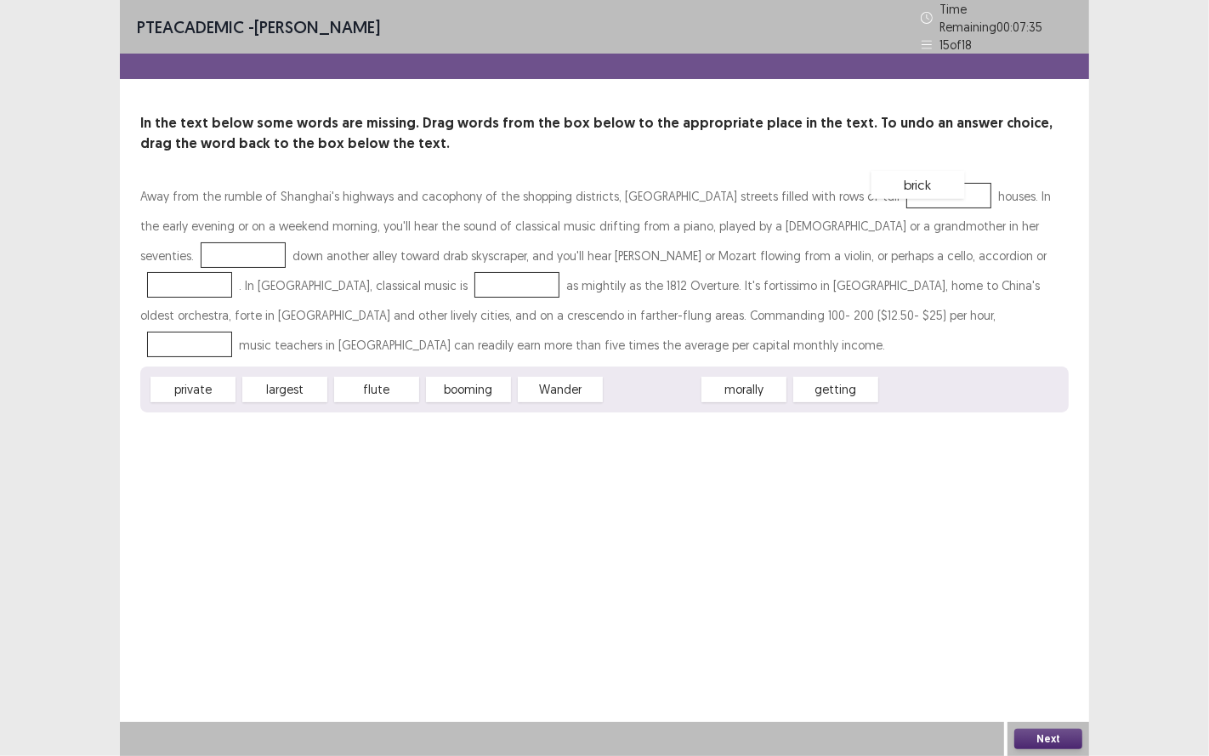
drag, startPoint x: 664, startPoint y: 383, endPoint x: 923, endPoint y: 182, distance: 327.8
drag, startPoint x: 557, startPoint y: 389, endPoint x: 998, endPoint y: 211, distance: 476.1
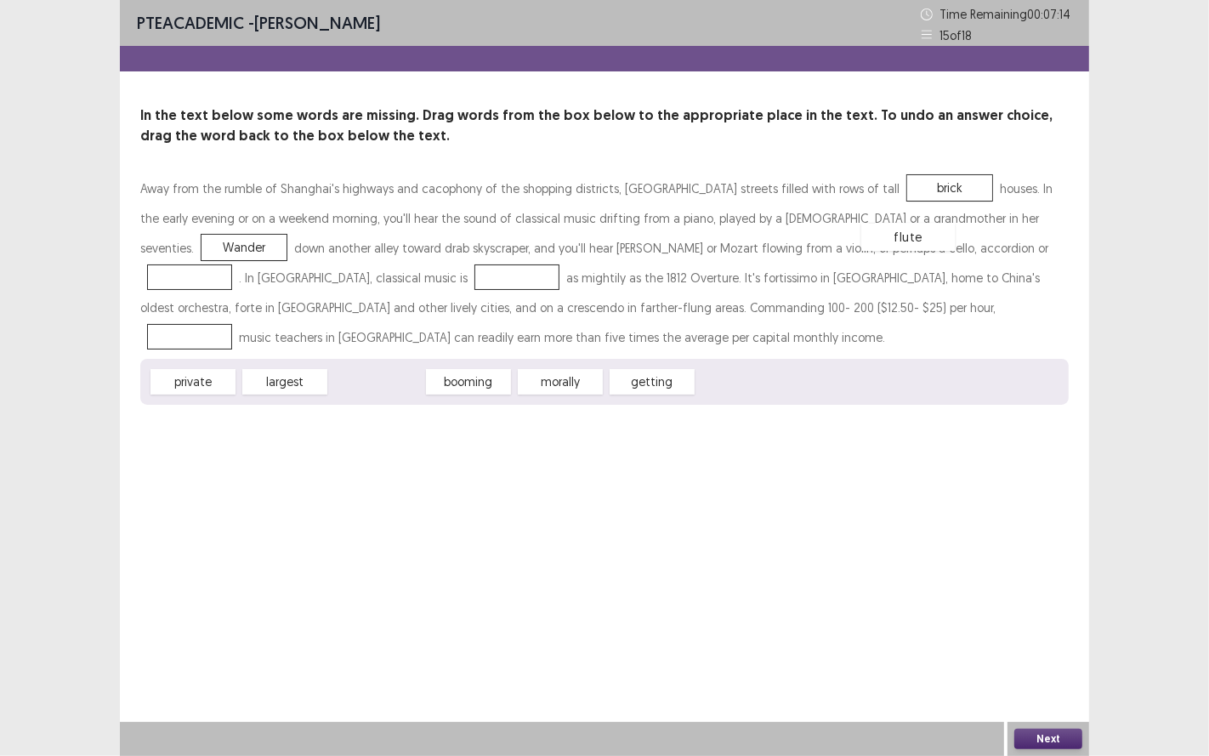
drag, startPoint x: 384, startPoint y: 385, endPoint x: 911, endPoint y: 242, distance: 545.4
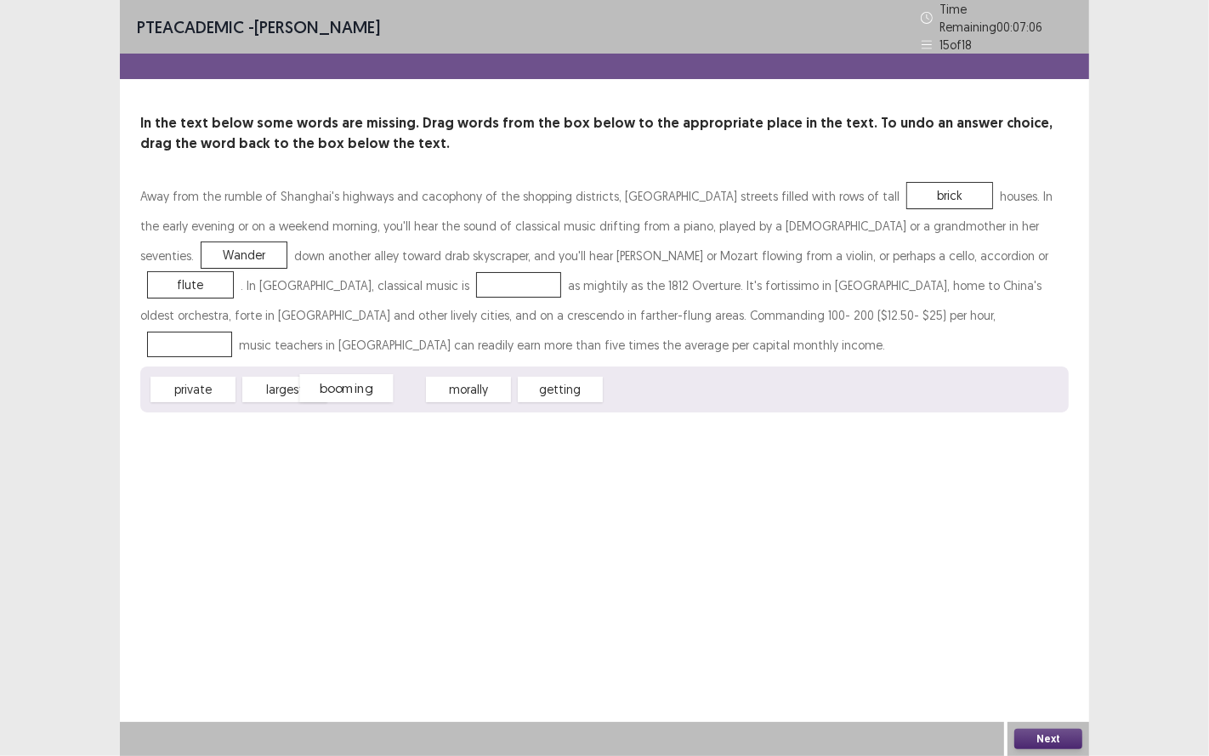
drag, startPoint x: 395, startPoint y: 384, endPoint x: 395, endPoint y: 393, distance: 8.5
click at [392, 393] on div "booming" at bounding box center [346, 388] width 94 height 28
drag, startPoint x: 575, startPoint y: 385, endPoint x: 243, endPoint y: 275, distance: 349.3
drag, startPoint x: 243, startPoint y: 275, endPoint x: 247, endPoint y: 289, distance: 14.0
click at [462, 290] on div "getting" at bounding box center [509, 301] width 94 height 28
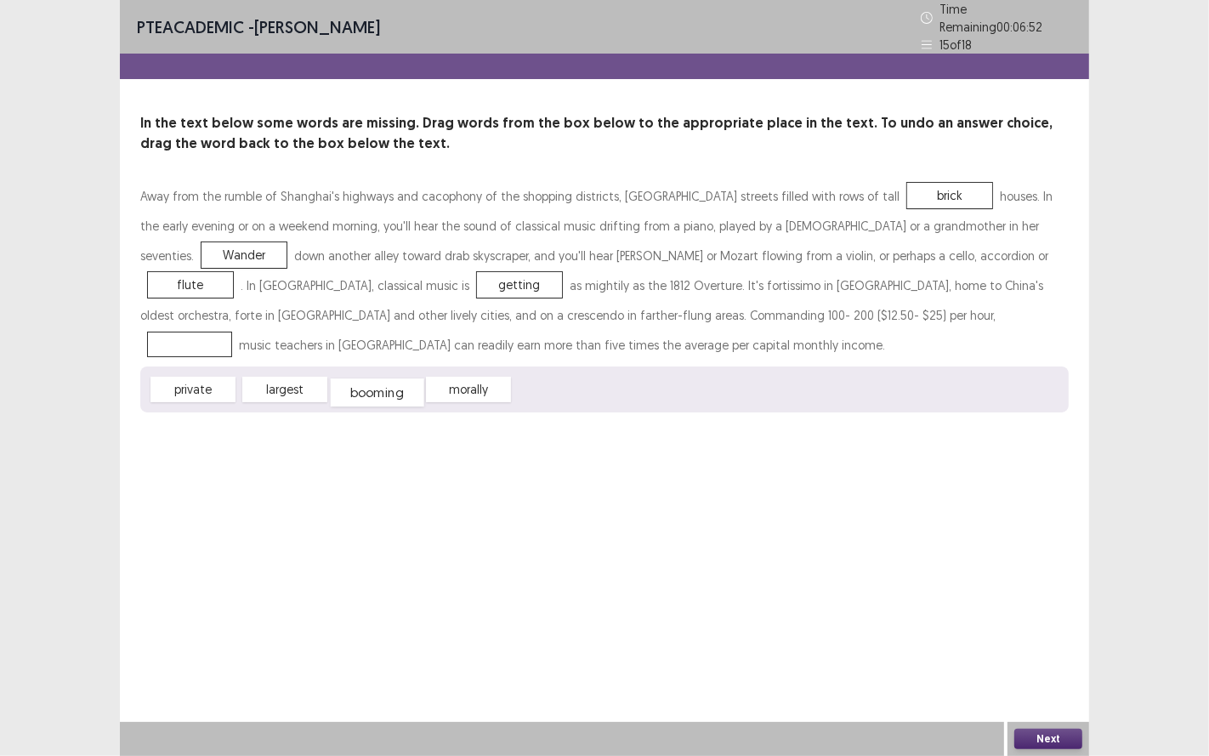
click at [389, 388] on div "booming" at bounding box center [378, 392] width 94 height 28
drag, startPoint x: 205, startPoint y: 388, endPoint x: 541, endPoint y: 313, distance: 344.1
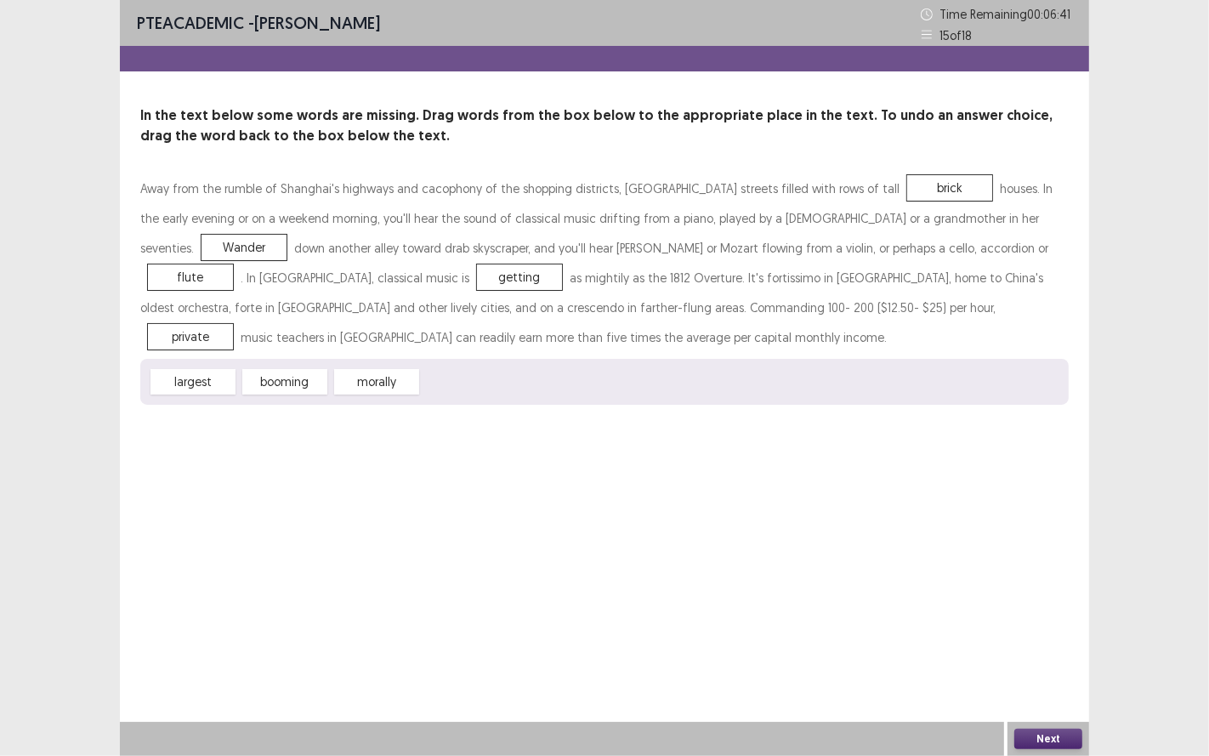
click at [1065, 628] on button "Next" at bounding box center [1048, 739] width 68 height 20
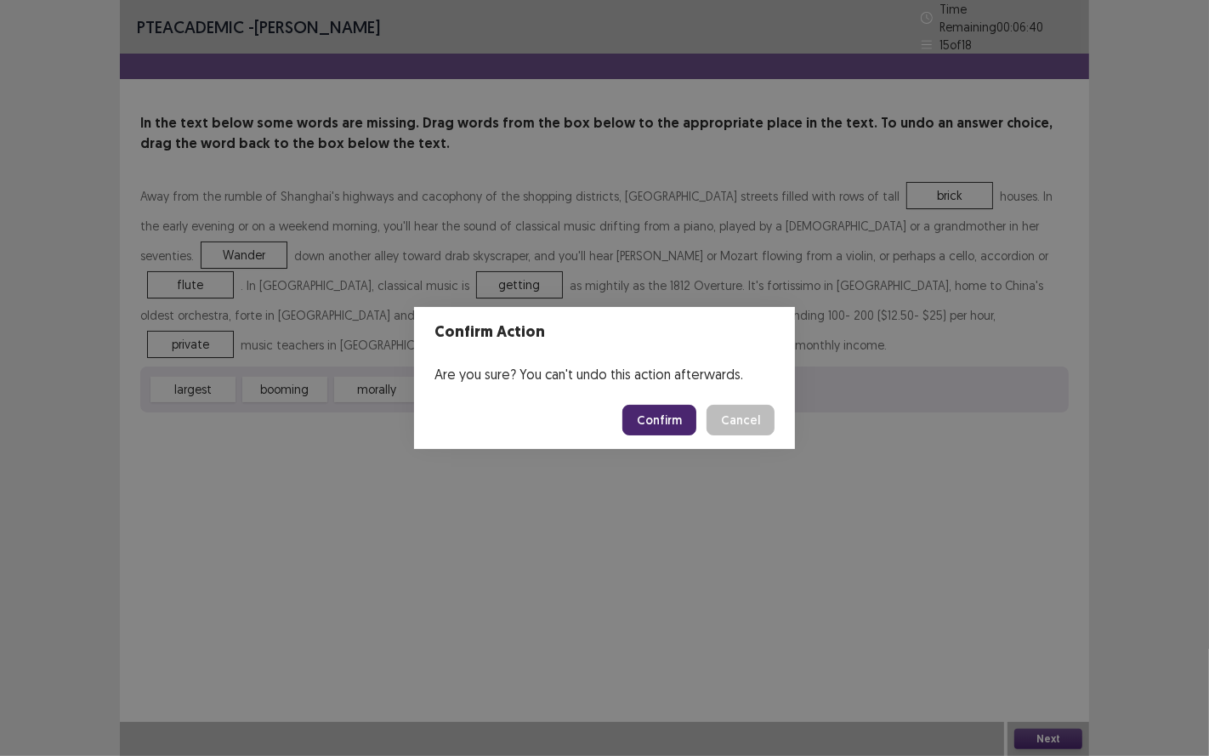
click at [683, 434] on button "Confirm" at bounding box center [659, 420] width 74 height 31
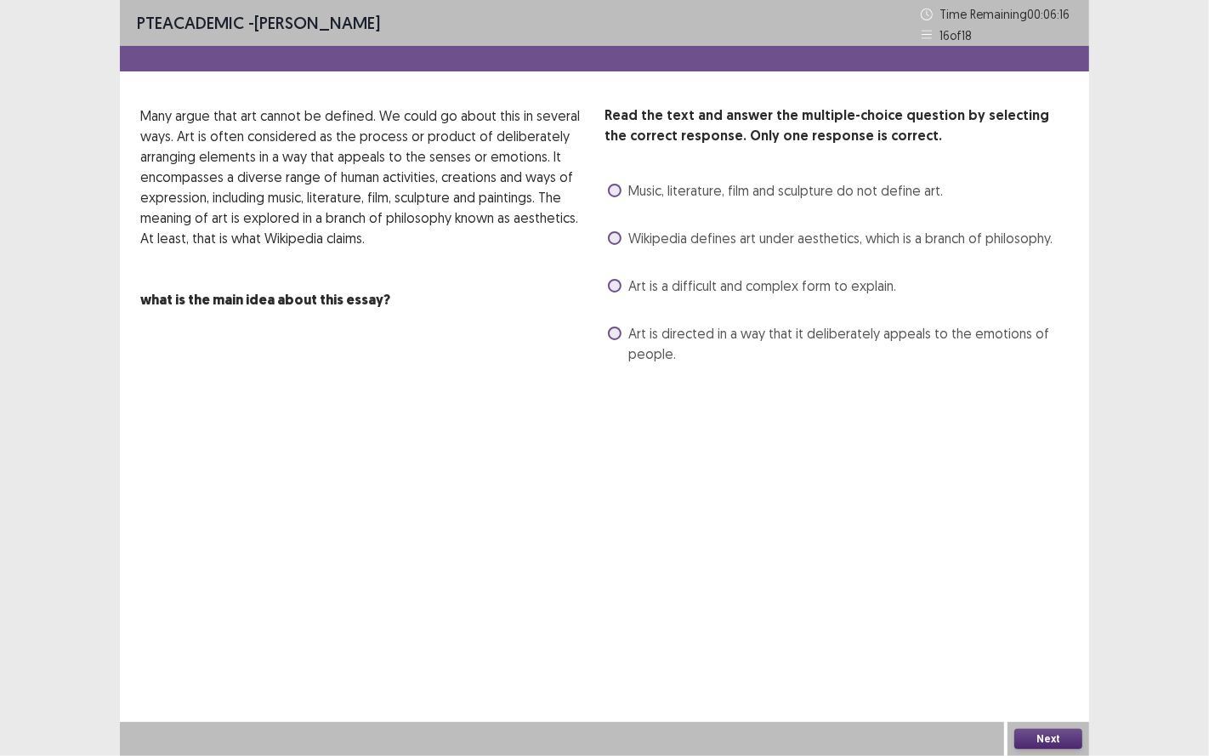
click at [621, 249] on div "Wikipedia defines art under aesthetics, which is a branch of philosophy." at bounding box center [829, 237] width 448 height 27
click at [615, 233] on span at bounding box center [615, 238] width 14 height 14
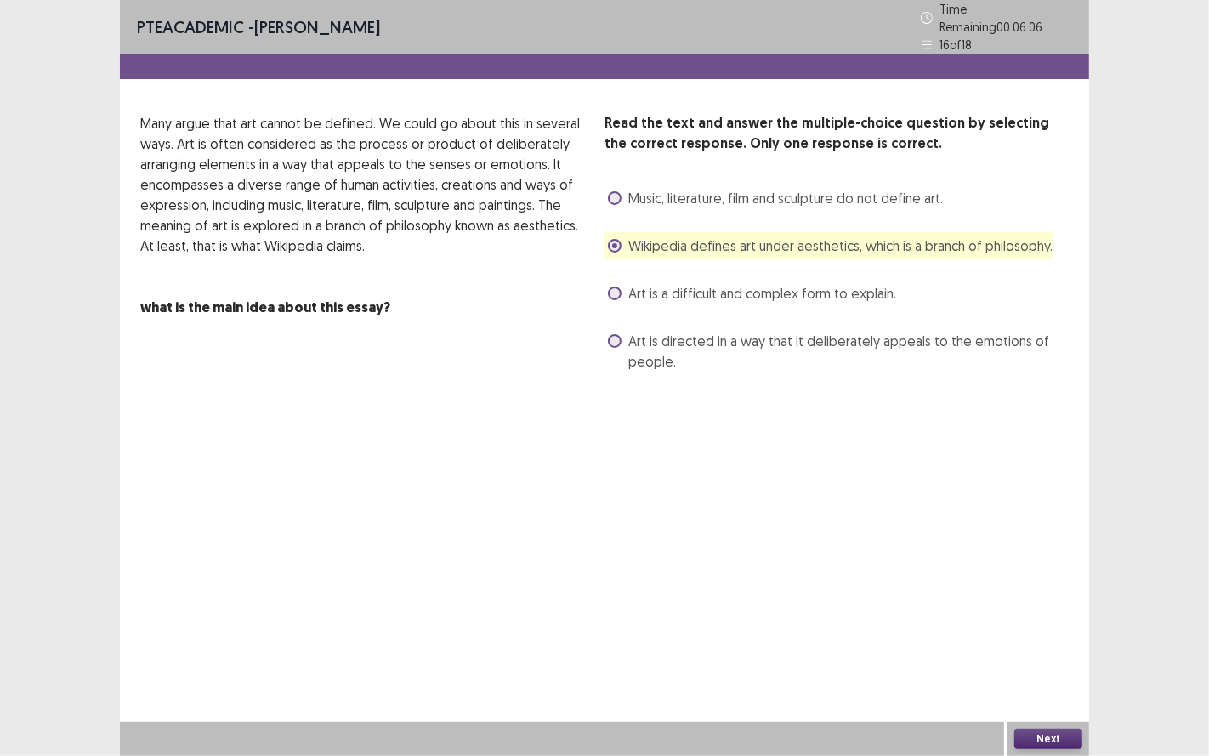
click at [1059, 628] on button "Next" at bounding box center [1048, 739] width 68 height 20
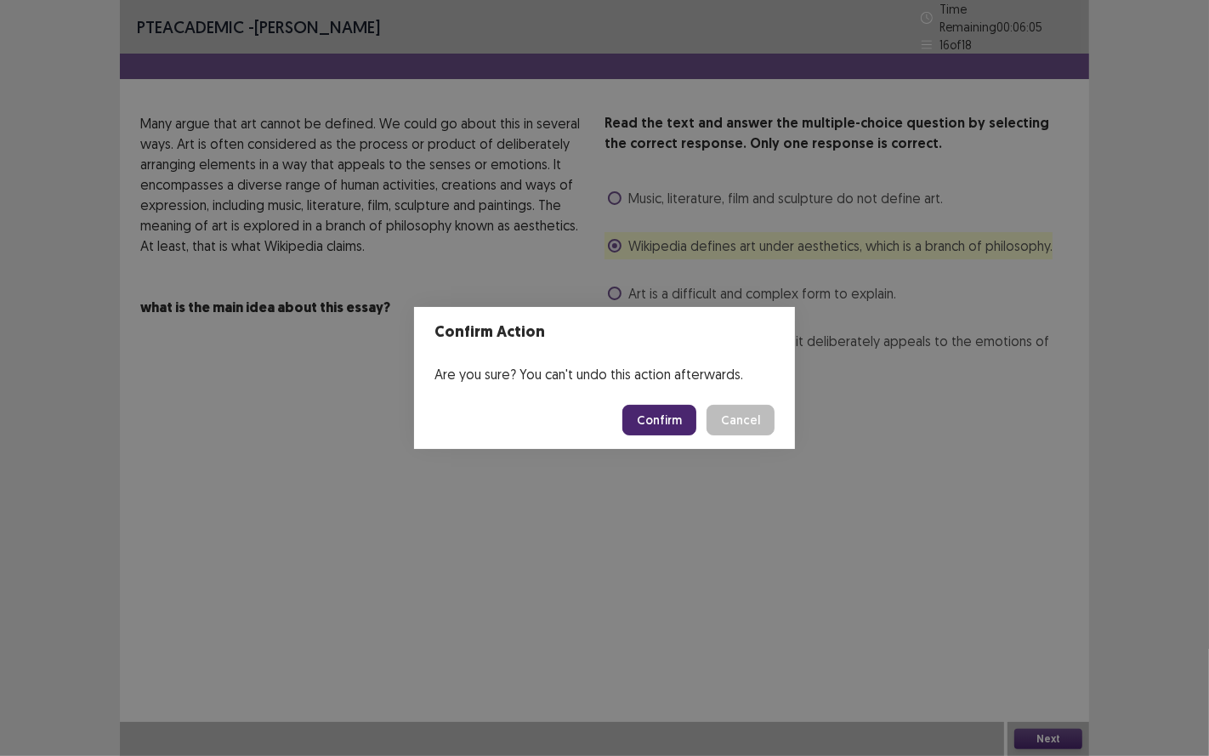
click at [677, 440] on footer "Confirm Cancel" at bounding box center [604, 420] width 381 height 58
click at [666, 430] on button "Confirm" at bounding box center [659, 420] width 74 height 31
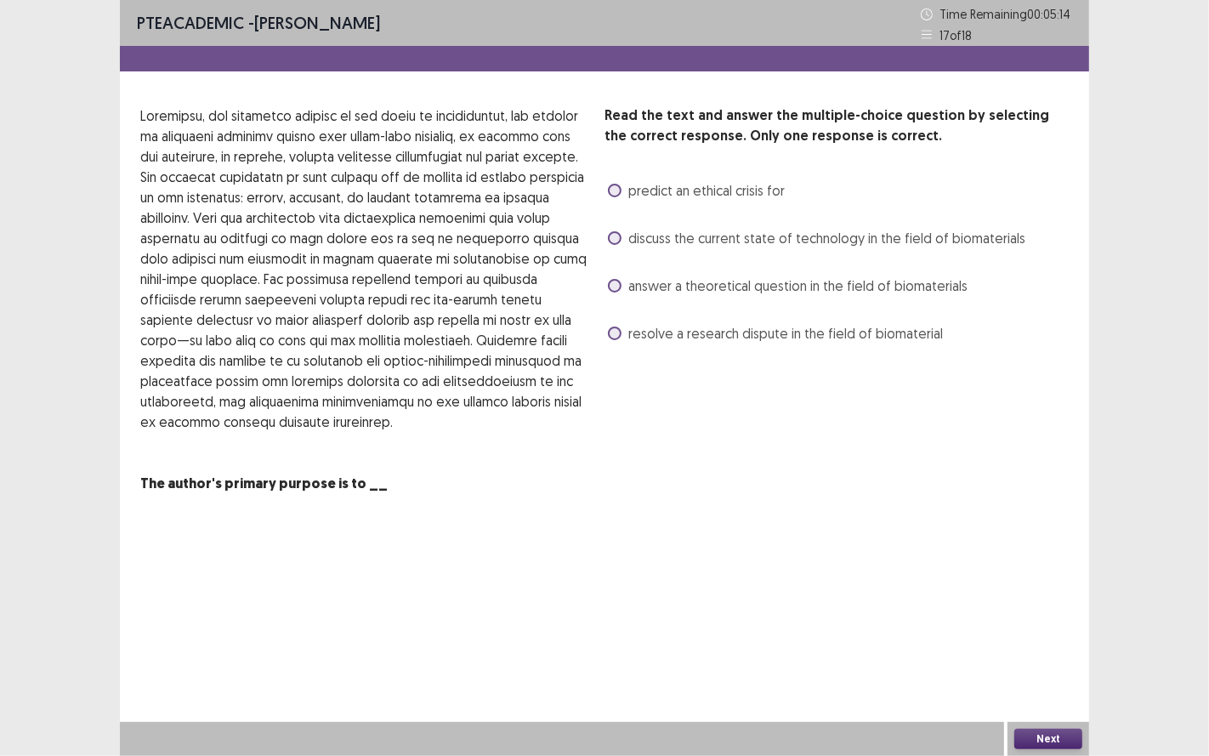
click at [608, 286] on span at bounding box center [615, 286] width 14 height 14
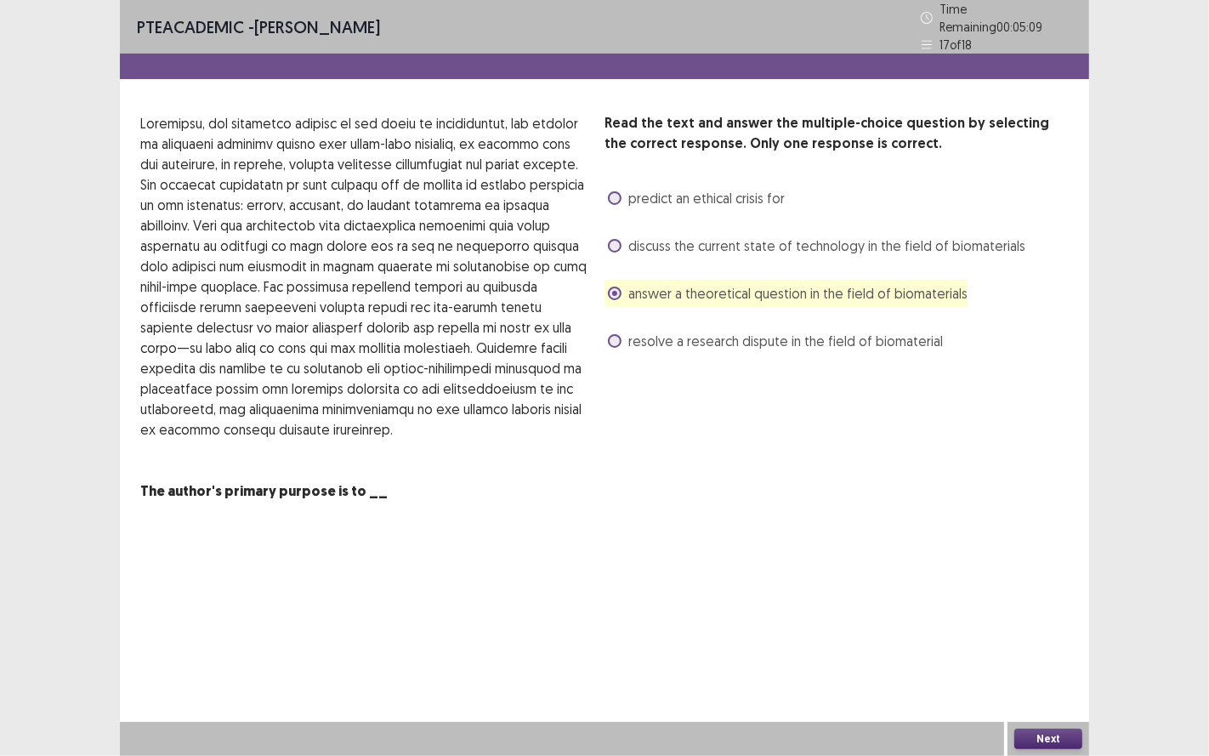
click at [612, 239] on span at bounding box center [615, 246] width 14 height 14
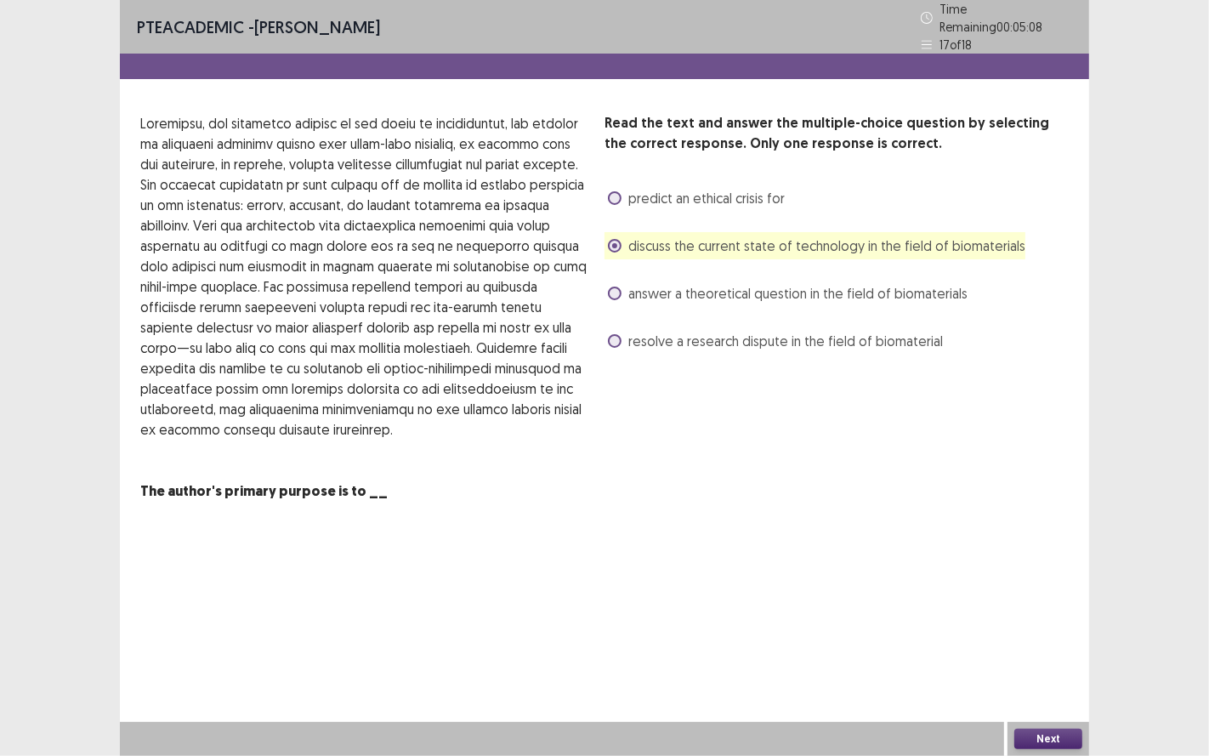
click at [612, 334] on span at bounding box center [615, 341] width 14 height 14
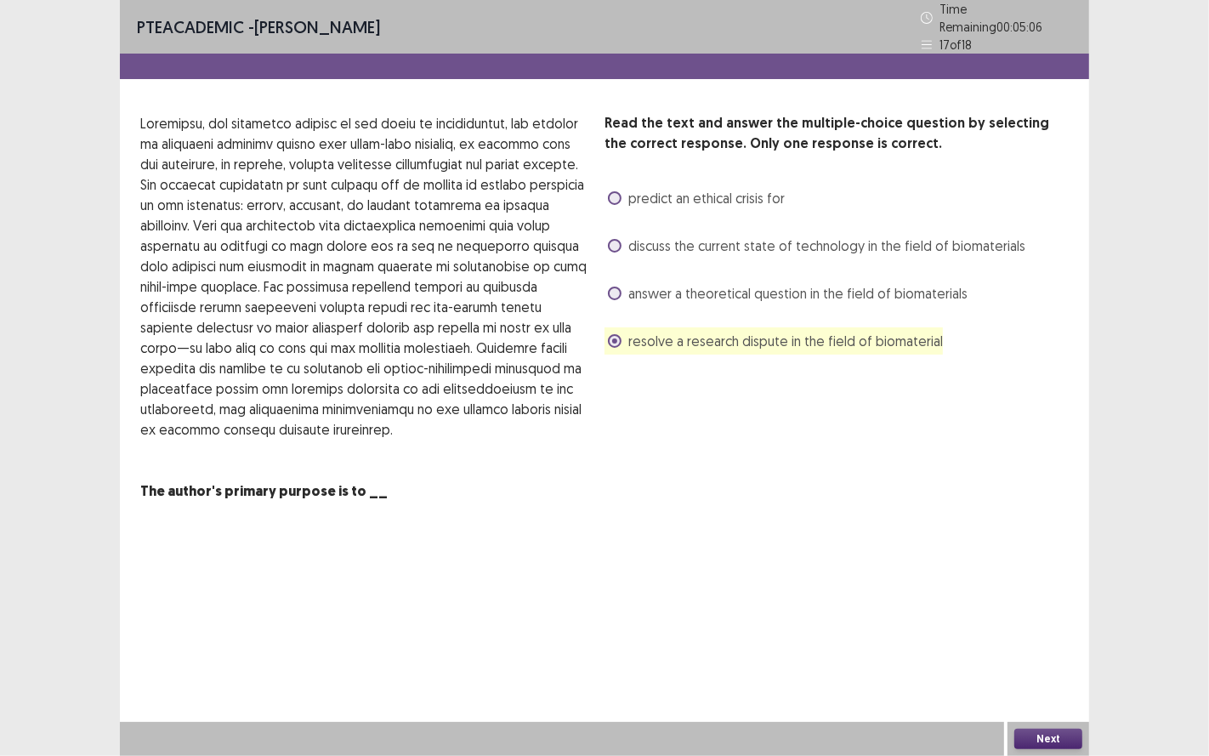
click at [1048, 628] on button "Next" at bounding box center [1048, 739] width 68 height 20
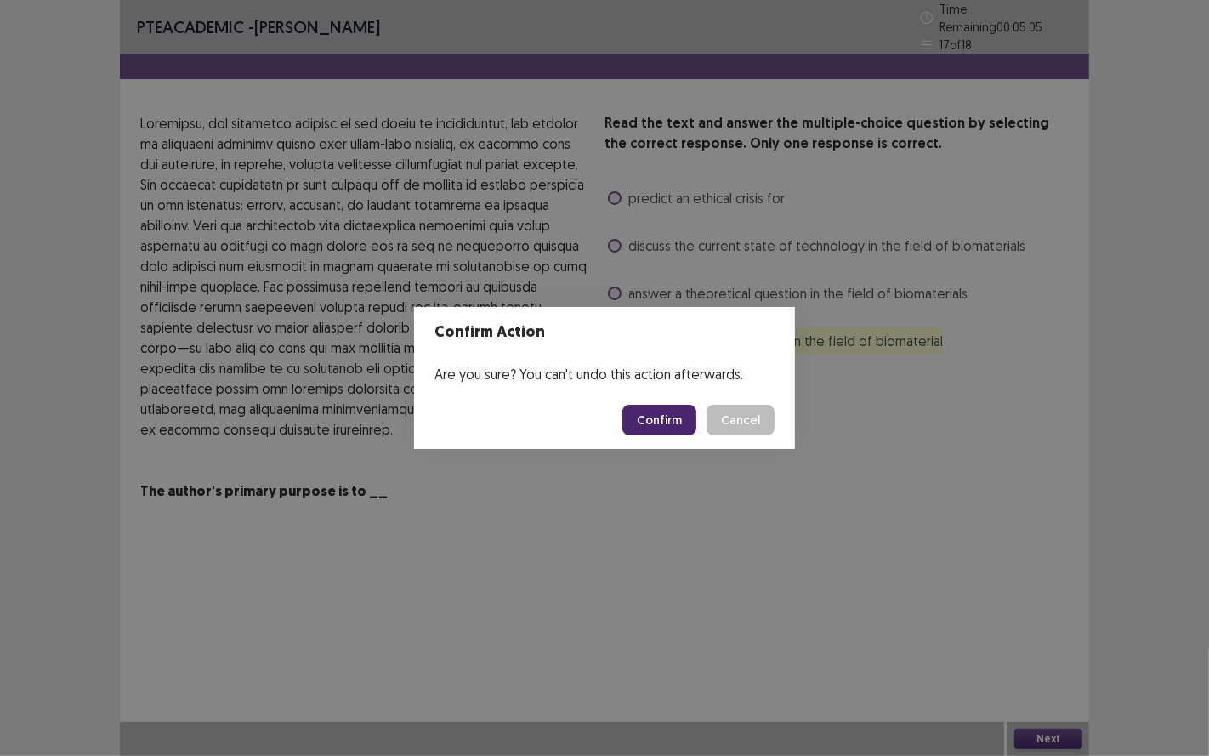
click at [644, 429] on button "Confirm" at bounding box center [659, 420] width 74 height 31
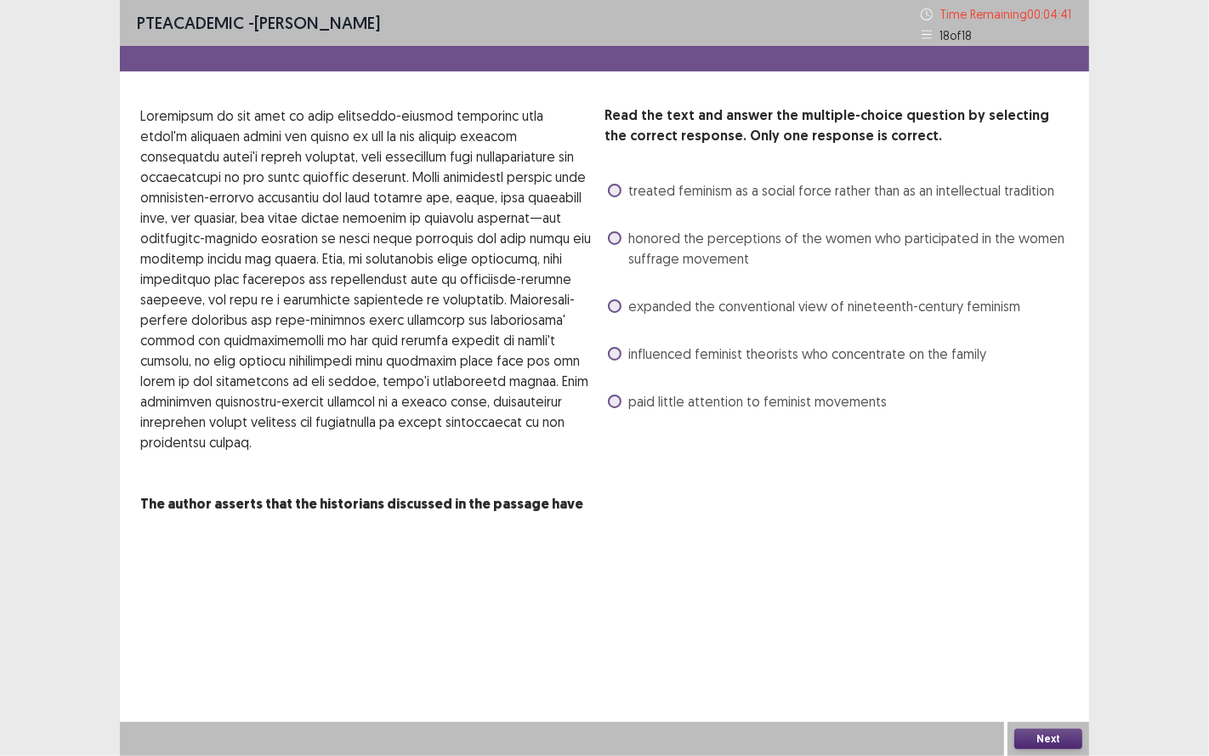
click at [270, 378] on p at bounding box center [365, 278] width 451 height 347
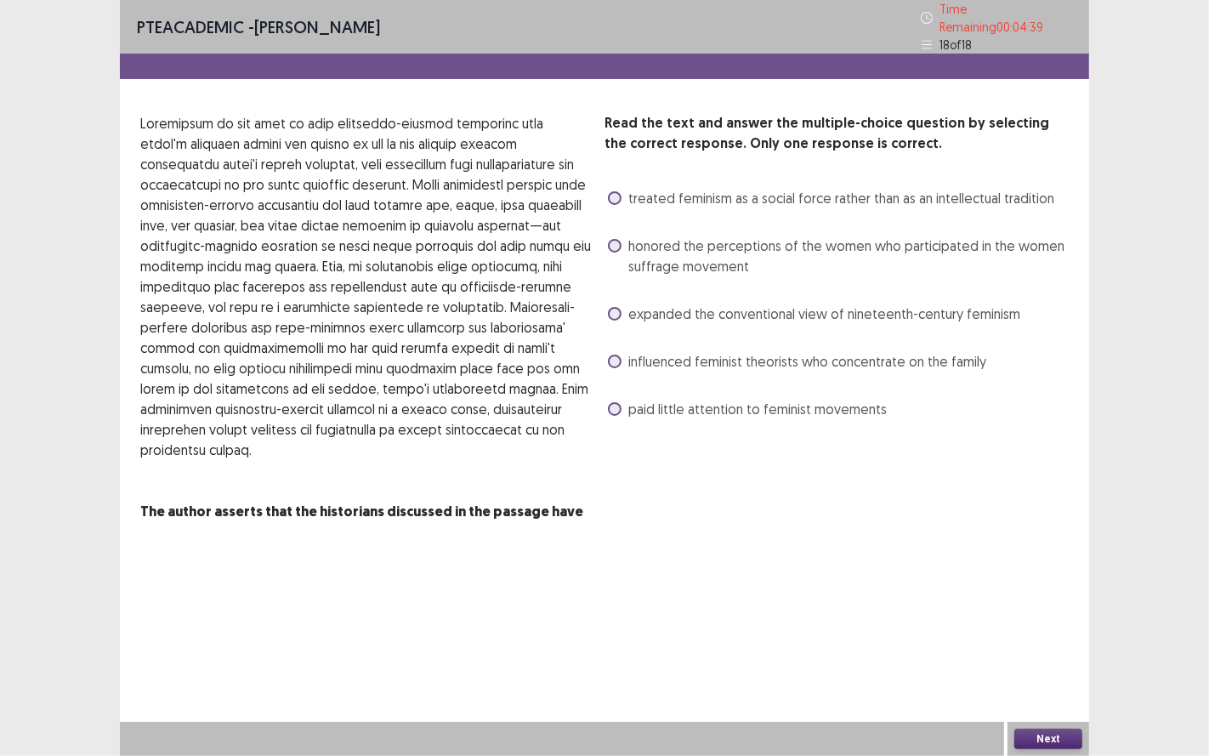
drag, startPoint x: 486, startPoint y: 302, endPoint x: 235, endPoint y: 313, distance: 251.1
click at [237, 310] on p at bounding box center [365, 286] width 451 height 347
click at [649, 308] on span "expanded the conventional view of nineteenth-century feminism" at bounding box center [824, 314] width 392 height 20
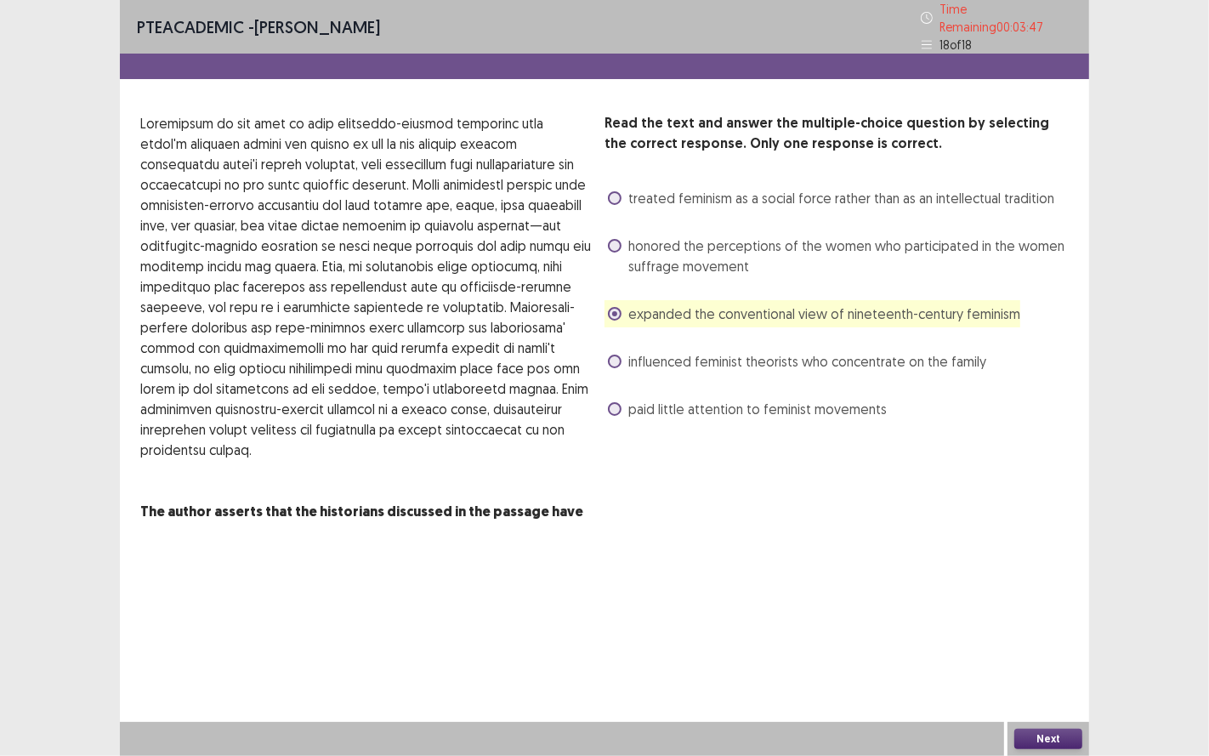
click at [652, 255] on span "honored the perceptions of the women who participated in the women suffrage mov…" at bounding box center [848, 256] width 440 height 41
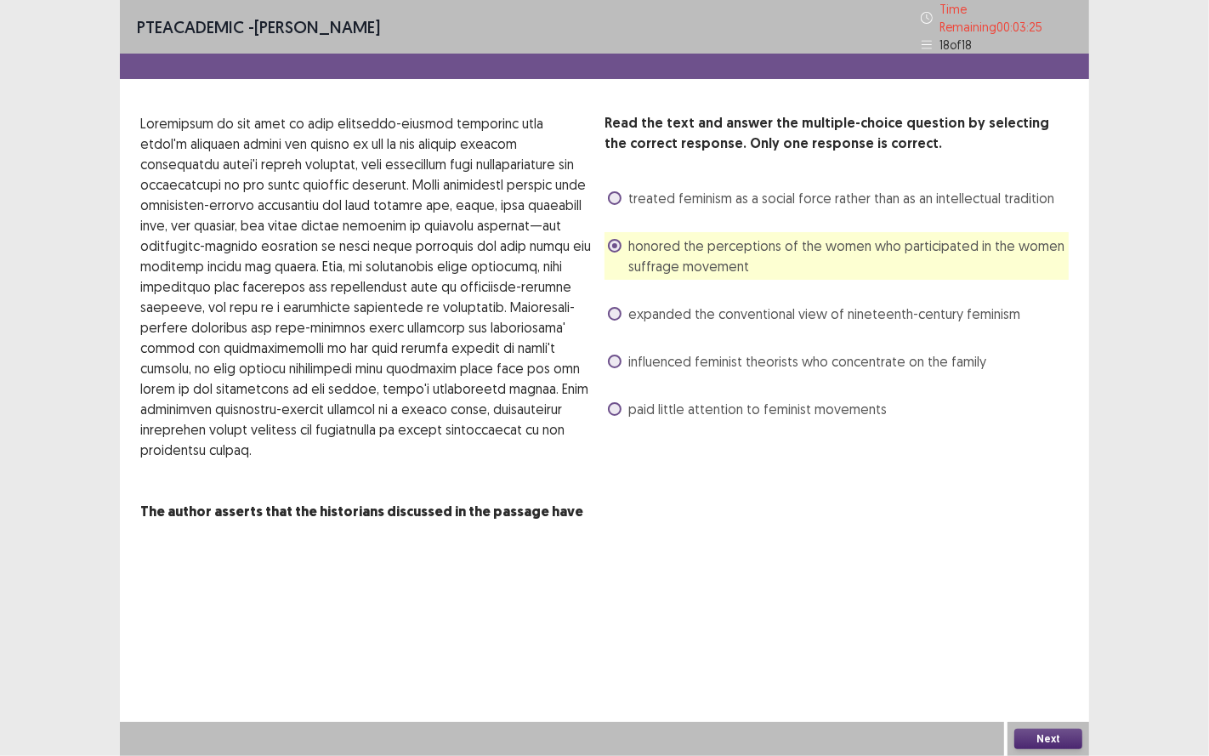
click at [661, 308] on span "expanded the conventional view of nineteenth-century feminism" at bounding box center [824, 314] width 392 height 20
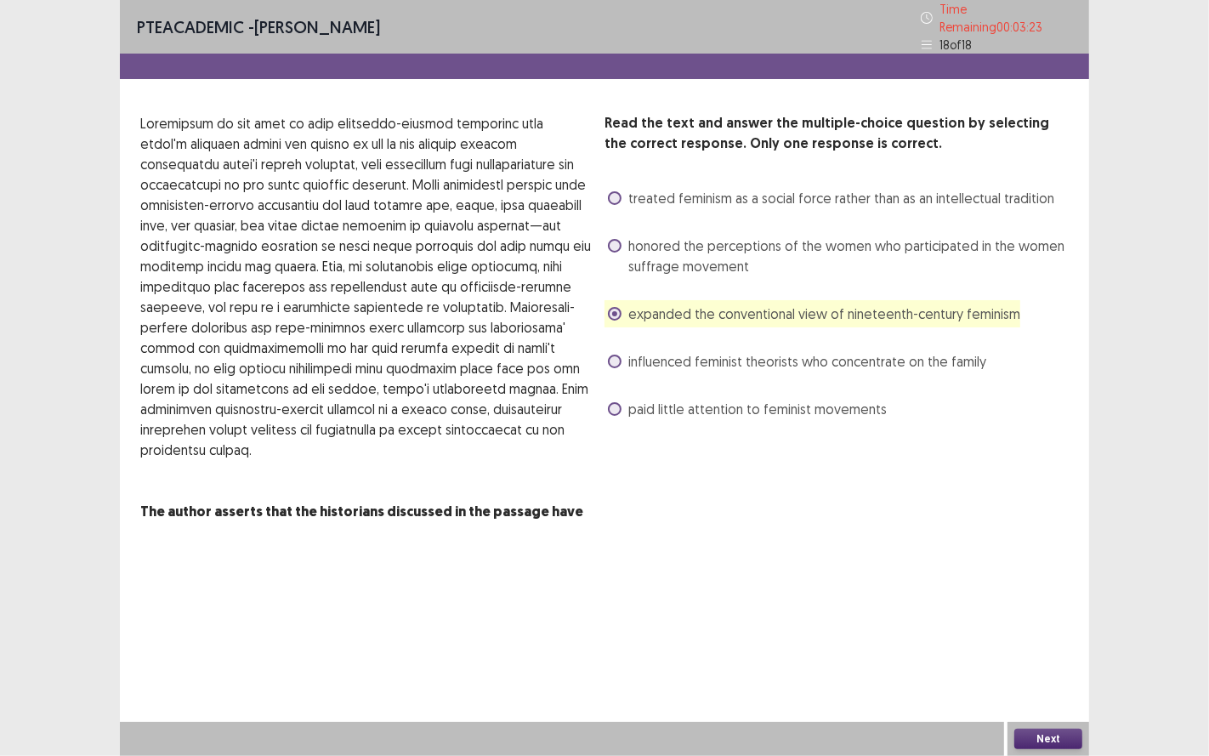
click at [1073, 628] on button "Next" at bounding box center [1048, 739] width 68 height 20
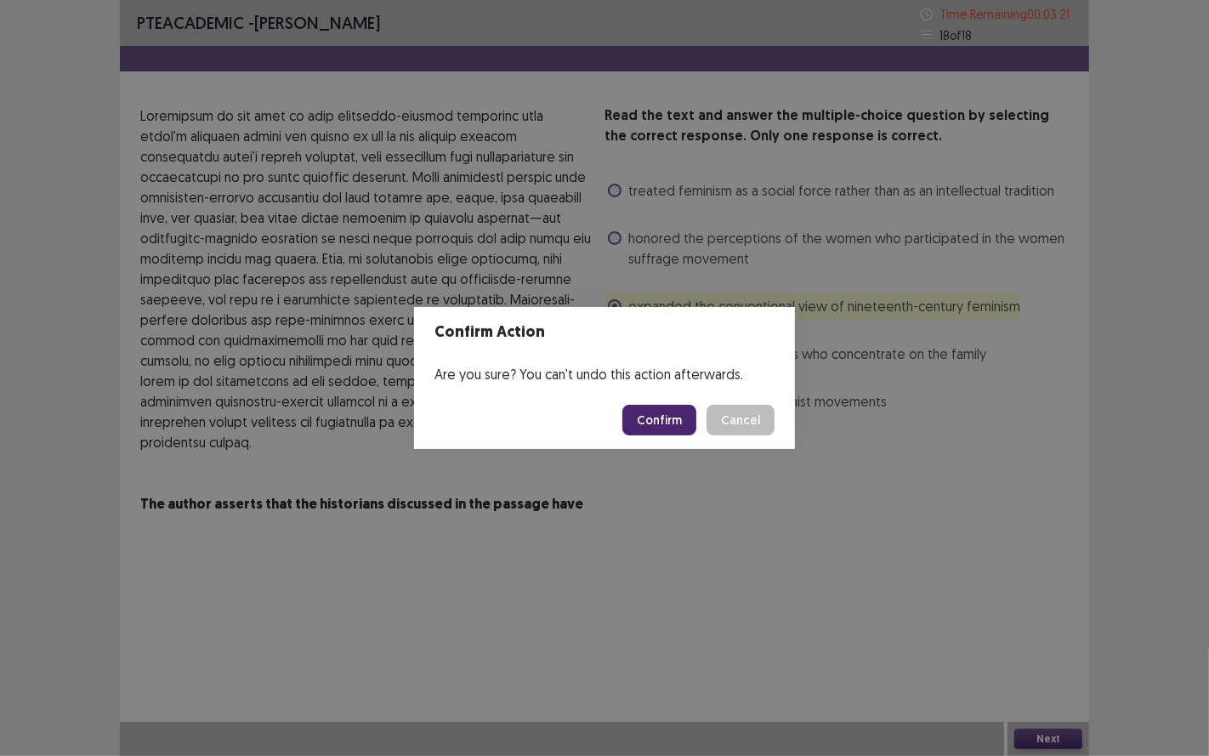
click at [663, 425] on button "Confirm" at bounding box center [659, 420] width 74 height 31
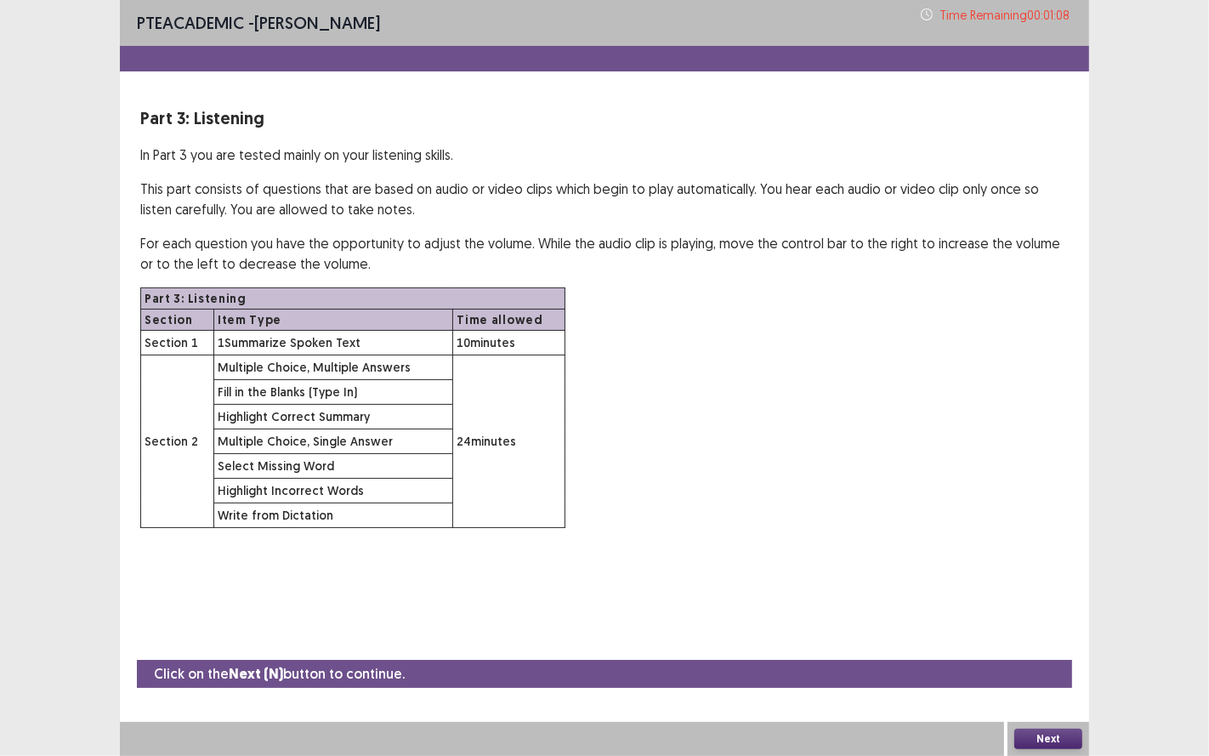
click at [1047, 628] on button "Next" at bounding box center [1048, 739] width 68 height 20
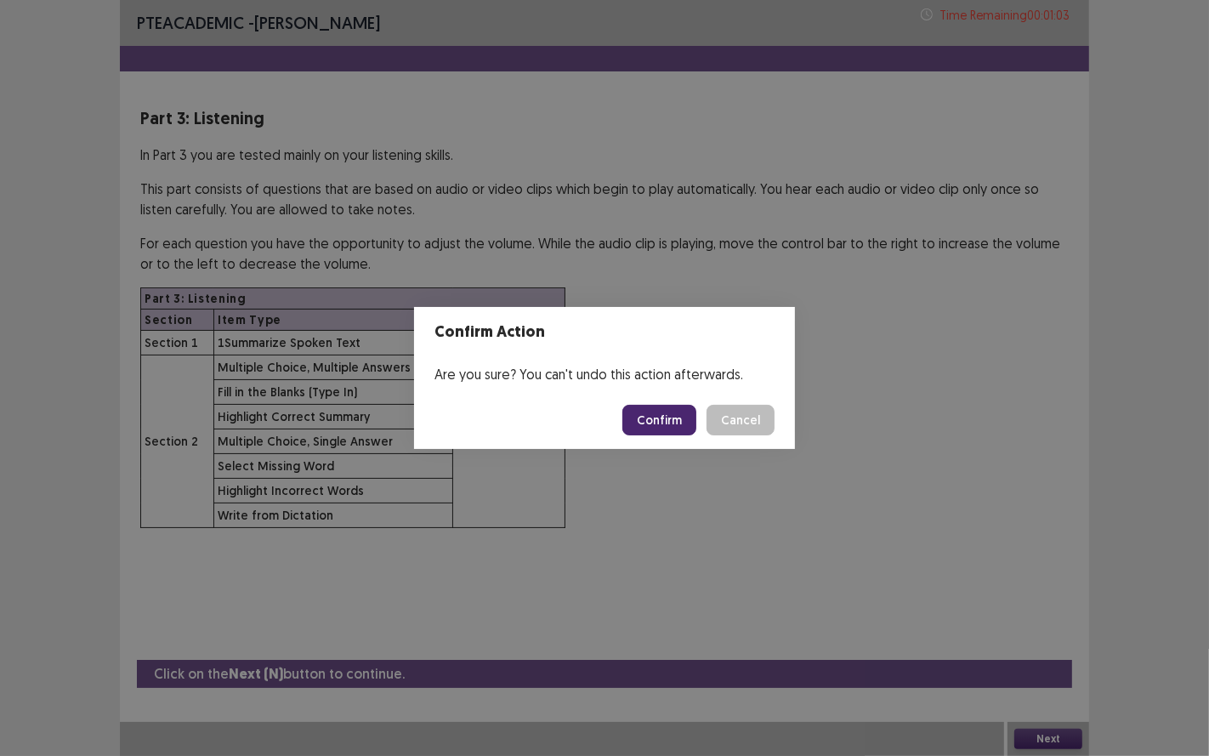
click at [676, 417] on button "Confirm" at bounding box center [659, 420] width 74 height 31
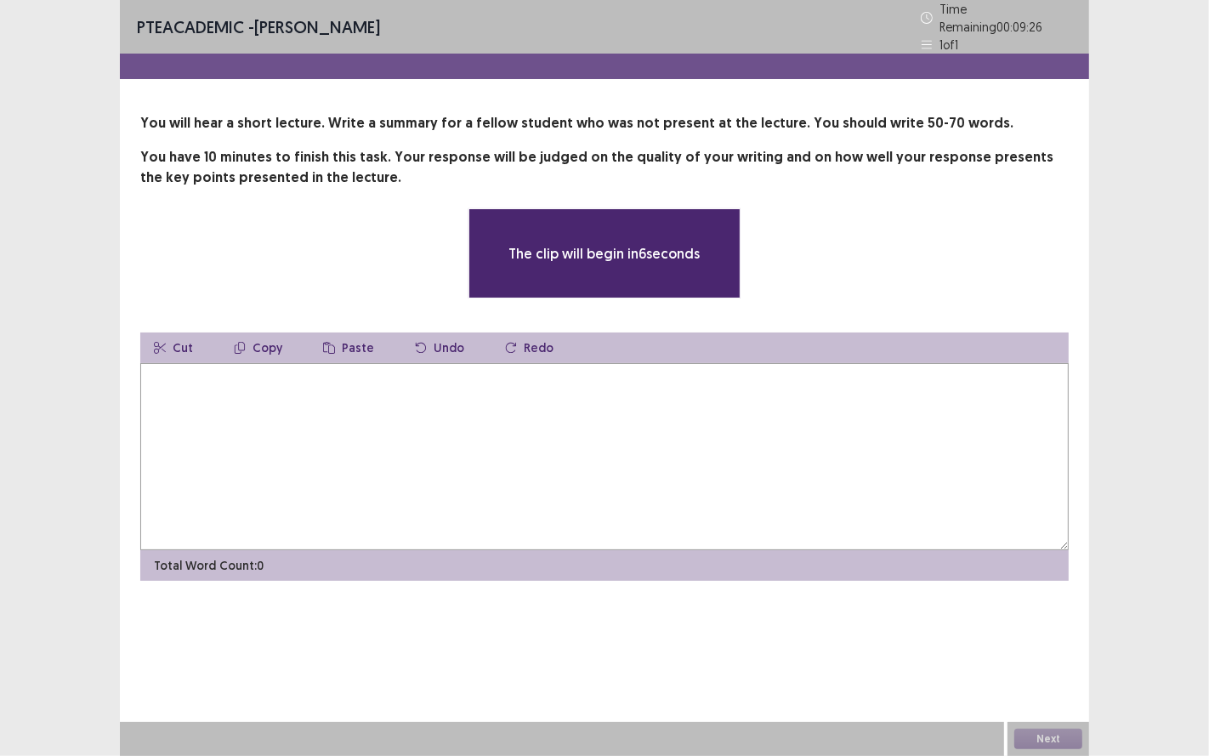
click at [553, 425] on textarea at bounding box center [604, 456] width 929 height 187
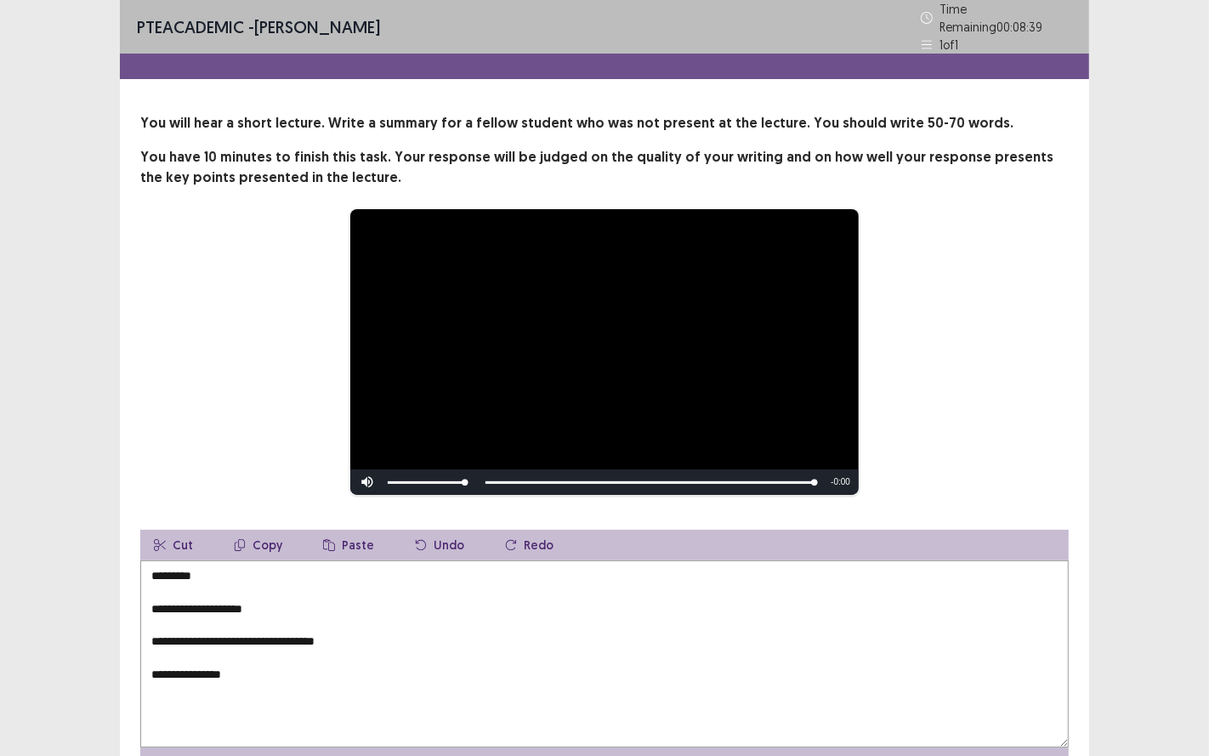
type textarea "**********"
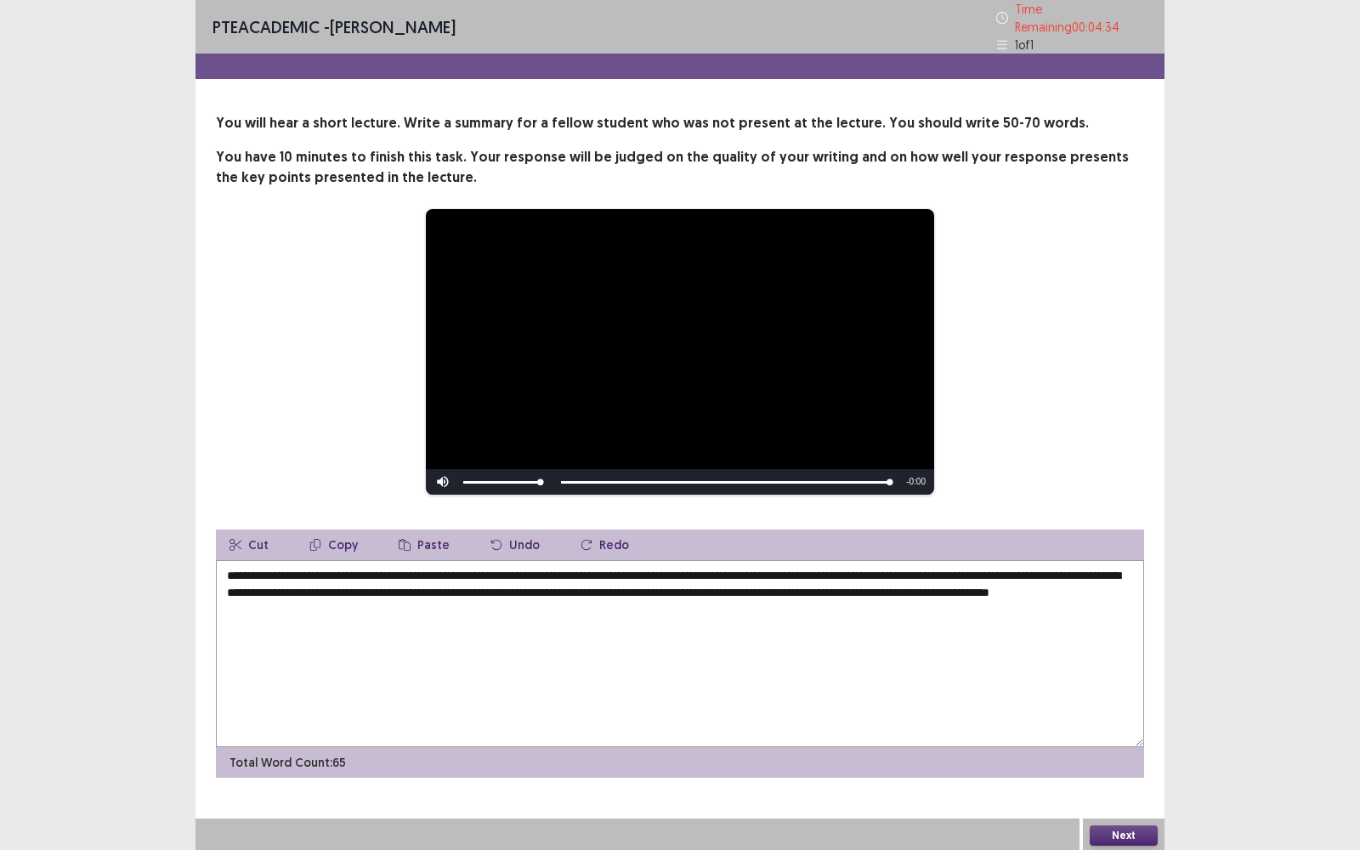
click at [701, 569] on textarea "**********" at bounding box center [680, 653] width 929 height 187
click at [869, 572] on textarea "**********" at bounding box center [680, 653] width 929 height 187
click at [887, 567] on textarea "**********" at bounding box center [680, 653] width 929 height 187
click at [891, 567] on textarea "**********" at bounding box center [680, 653] width 929 height 187
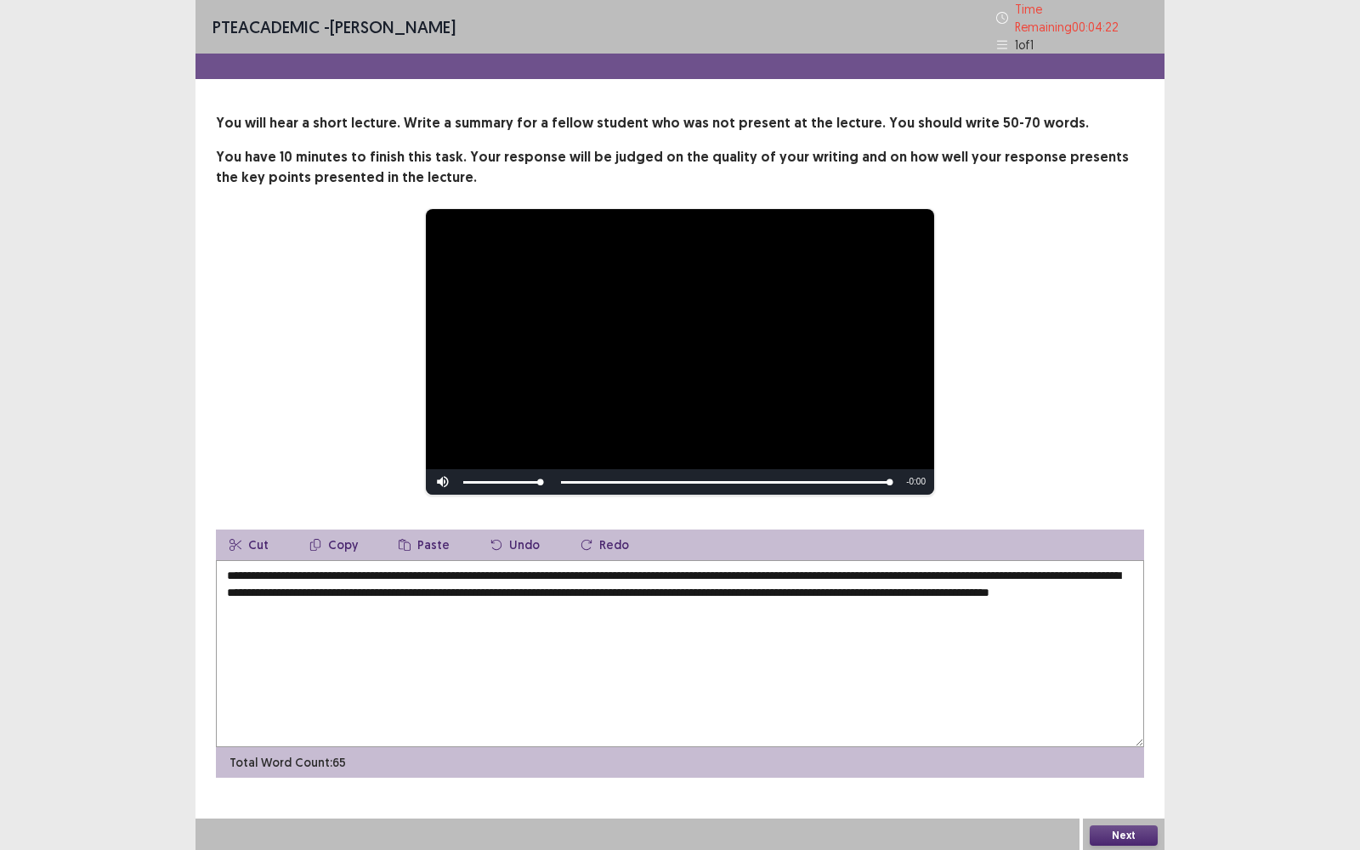
click at [888, 567] on textarea "**********" at bounding box center [680, 653] width 929 height 187
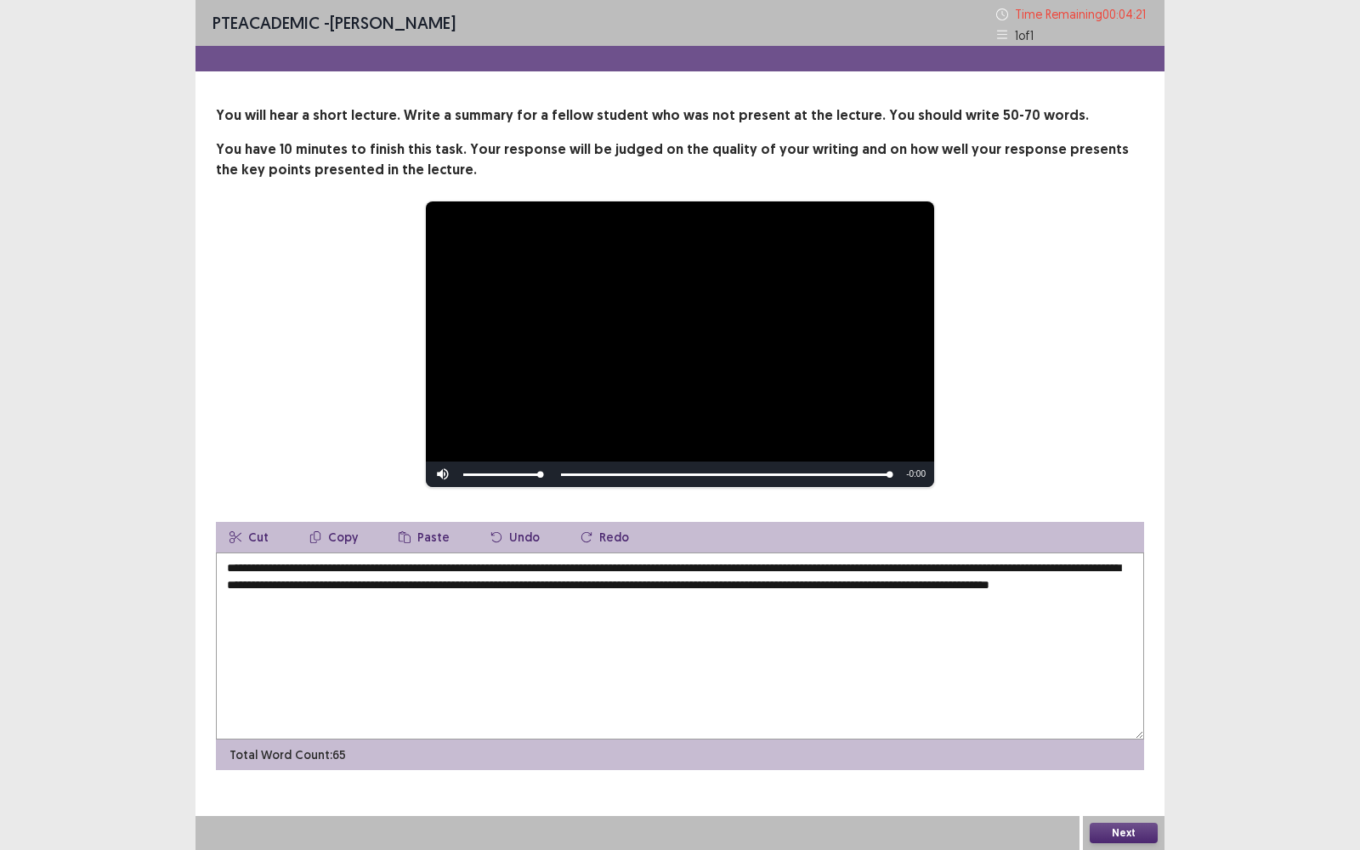
click at [886, 570] on textarea "**********" at bounding box center [680, 646] width 929 height 187
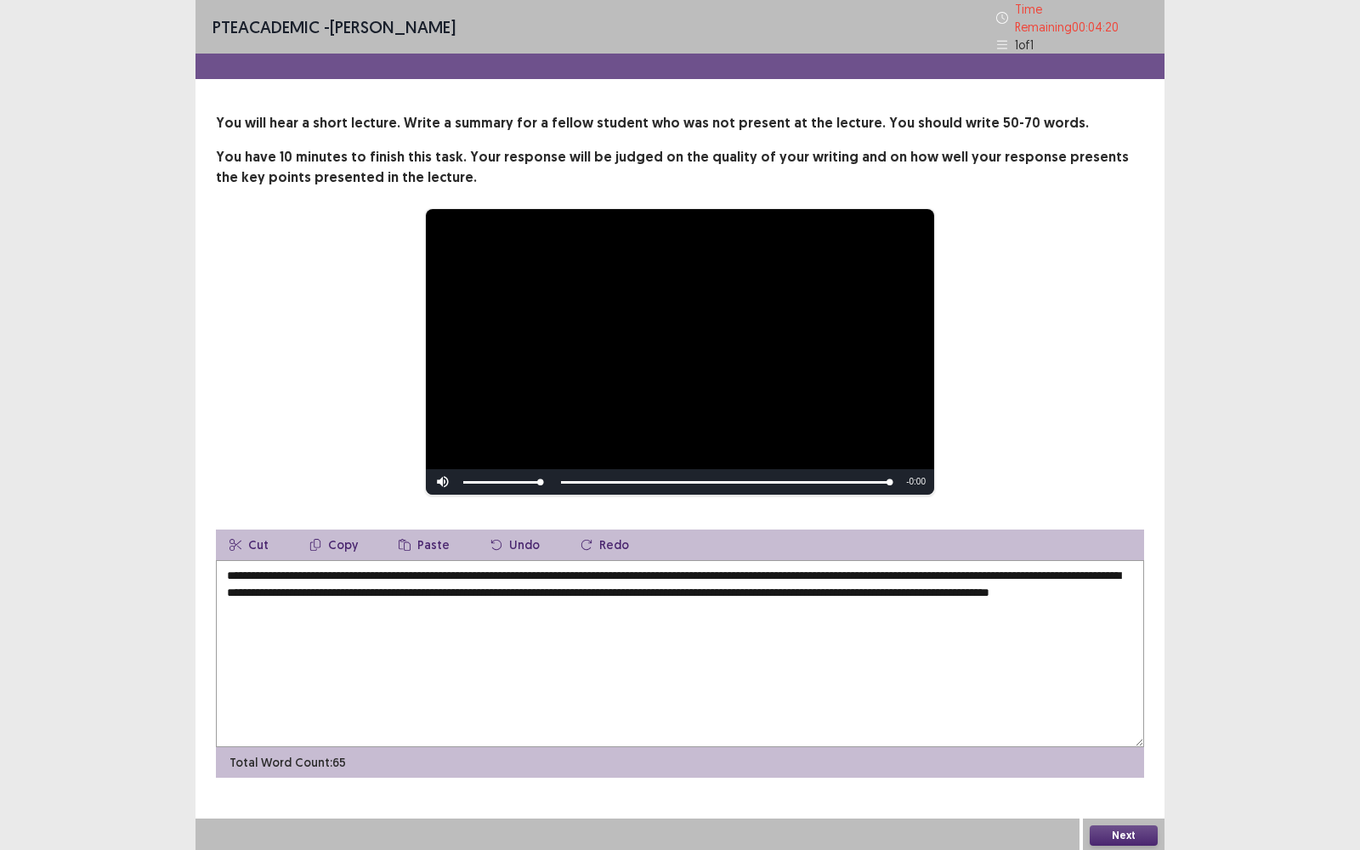
click at [898, 570] on textarea "**********" at bounding box center [680, 653] width 929 height 187
type textarea "**********"
click at [1138, 628] on button "Next" at bounding box center [1124, 836] width 68 height 20
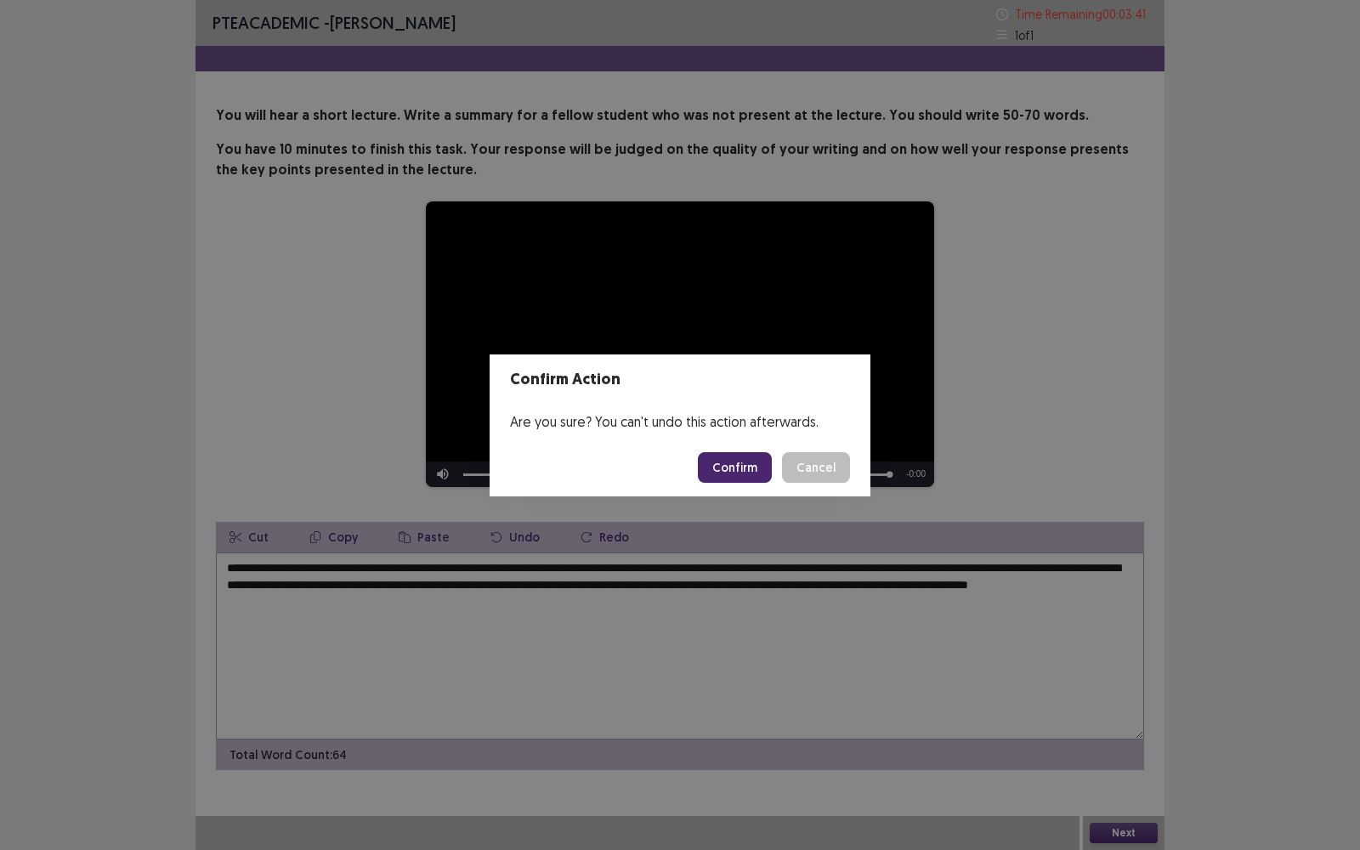
click at [757, 468] on button "Confirm" at bounding box center [735, 467] width 74 height 31
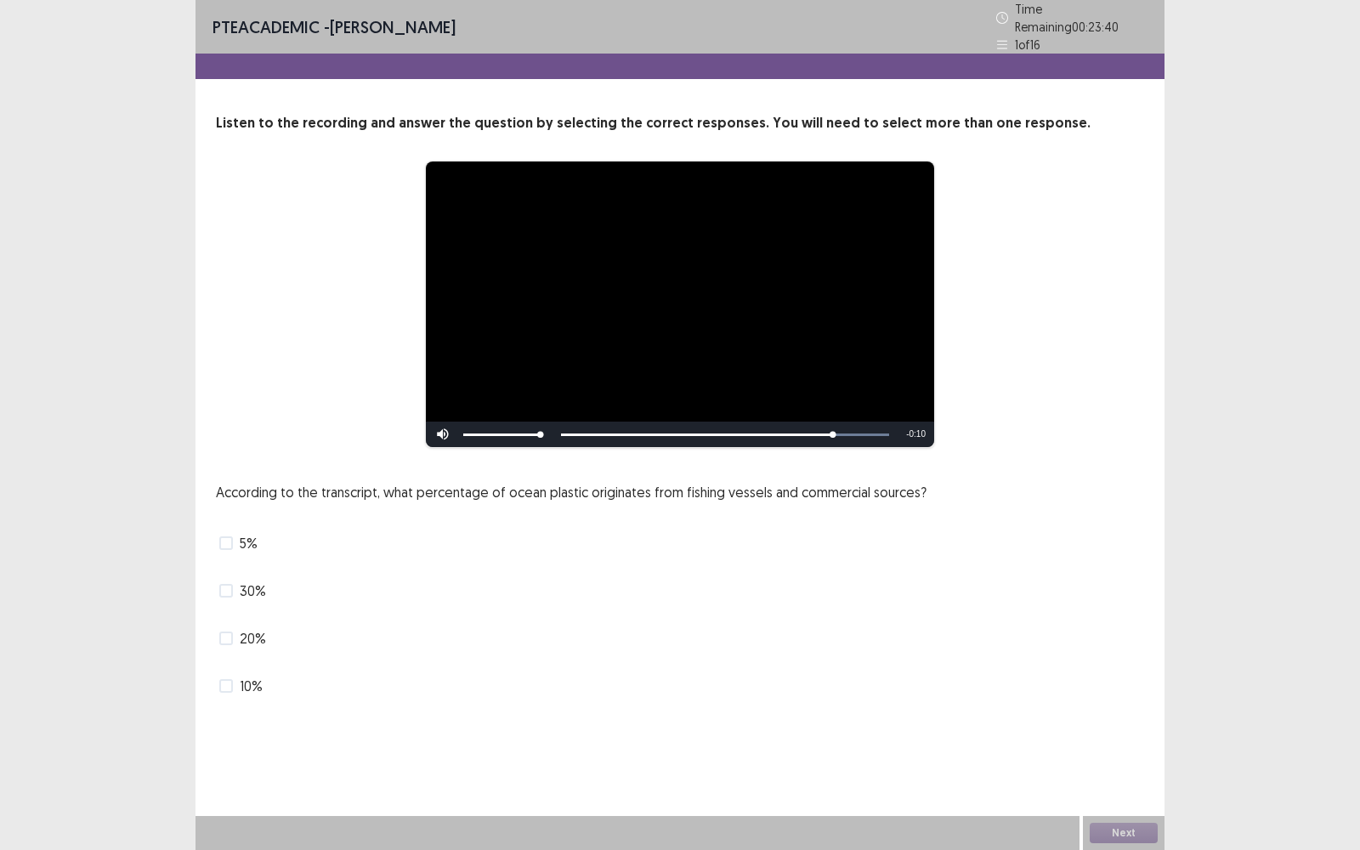
click at [238, 628] on label "10%" at bounding box center [240, 686] width 43 height 20
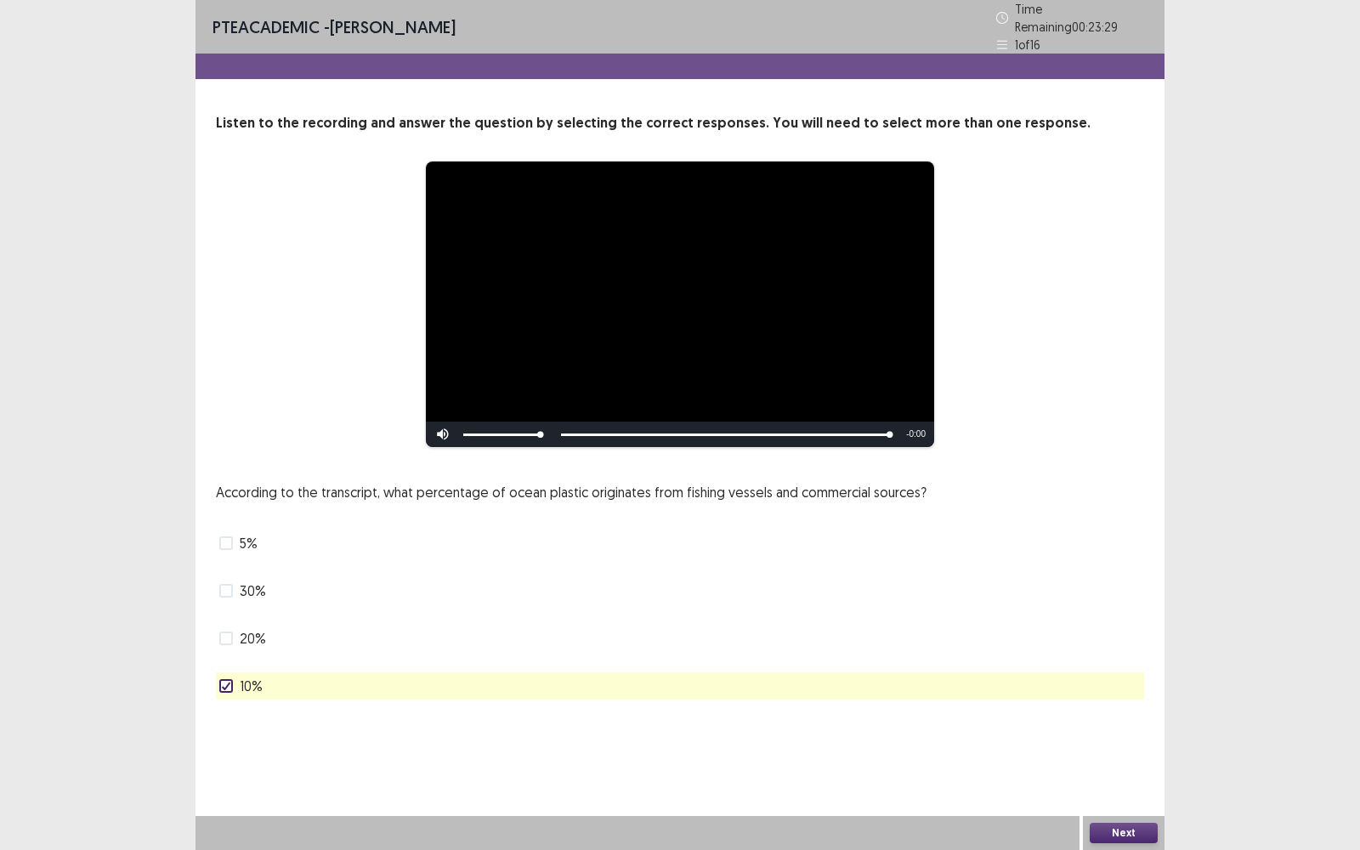
click at [1121, 628] on button "Next" at bounding box center [1124, 833] width 68 height 20
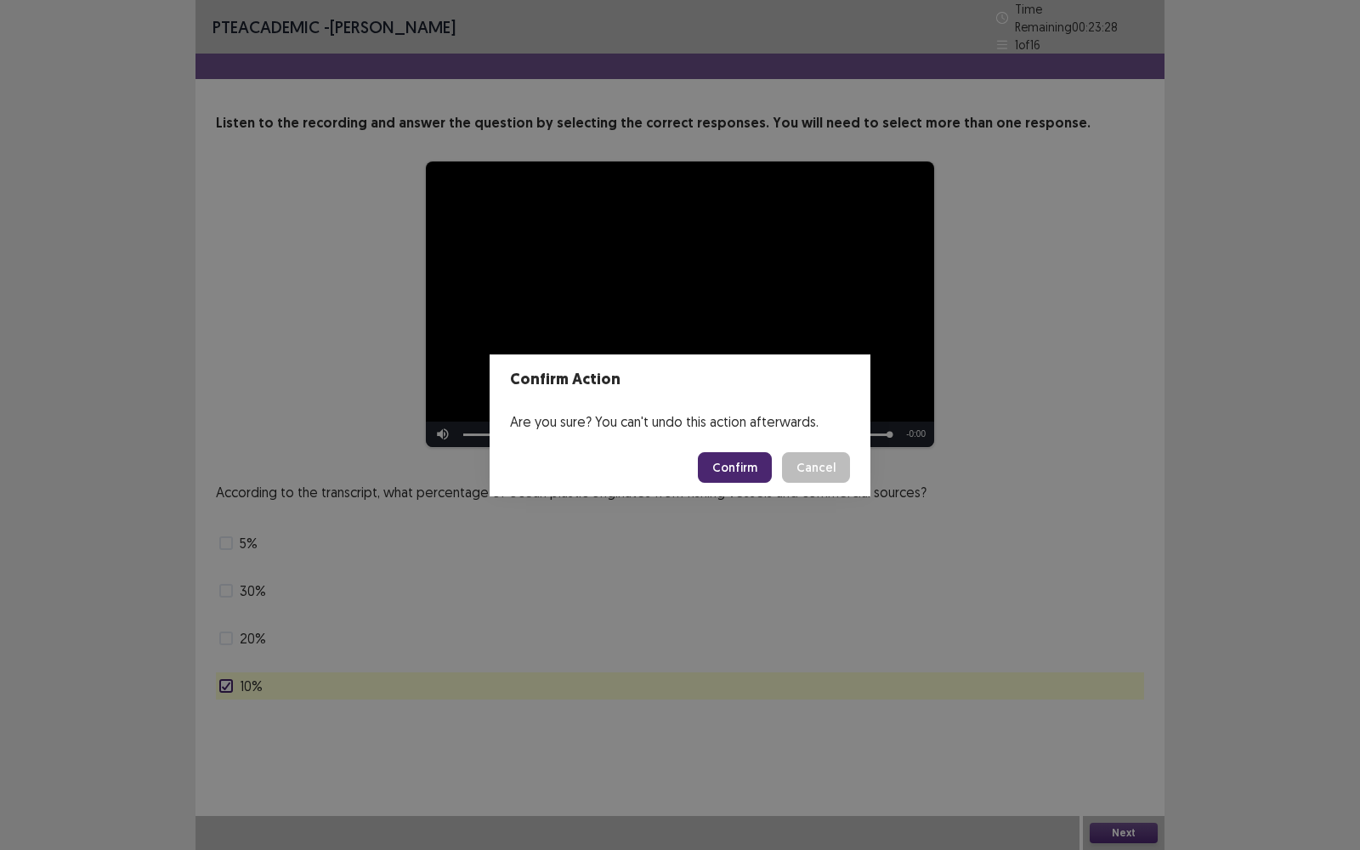
click at [766, 458] on button "Confirm" at bounding box center [735, 467] width 74 height 31
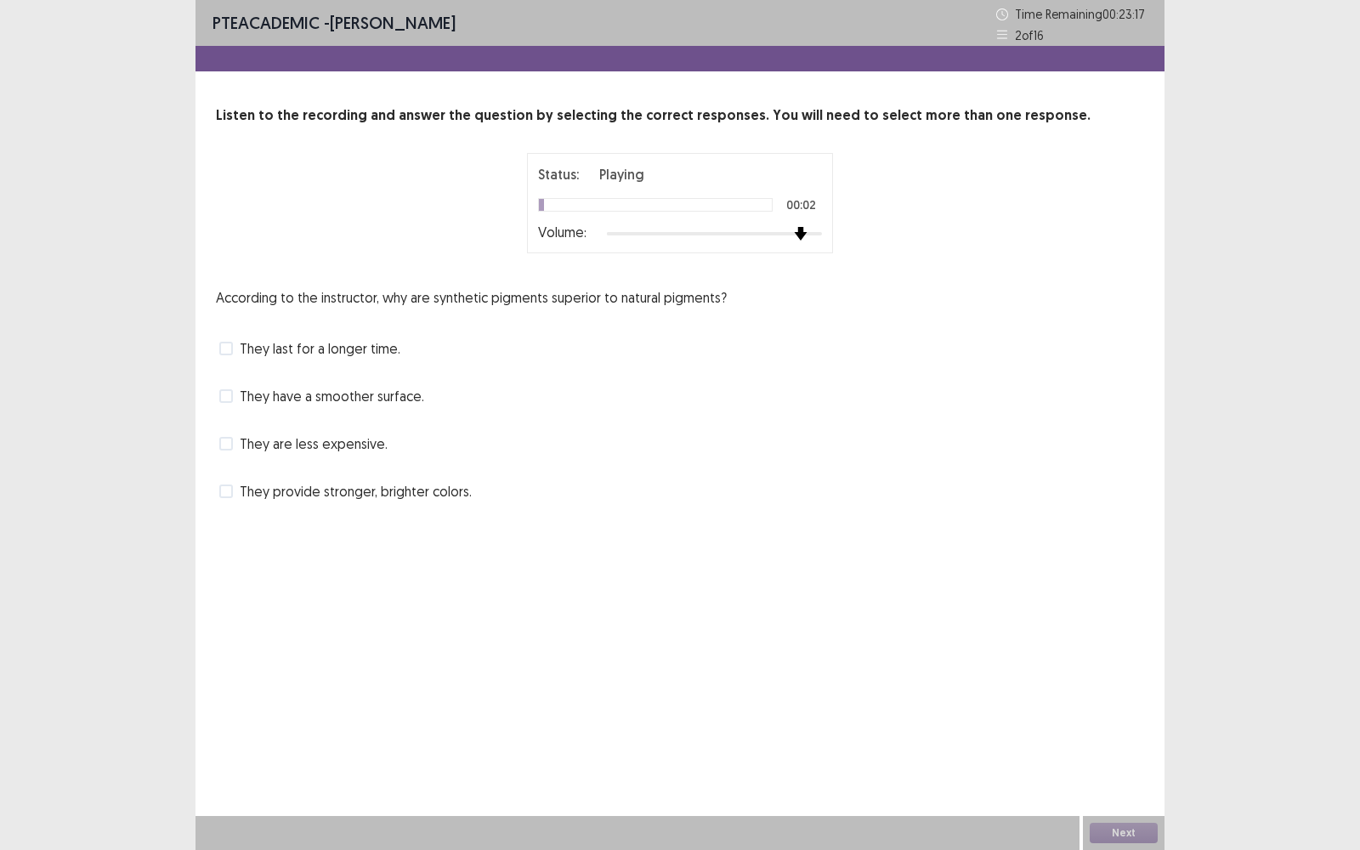
click at [811, 232] on div at bounding box center [714, 233] width 215 height 3
click at [270, 486] on span "They provide stronger, brighter colors." at bounding box center [356, 491] width 232 height 20
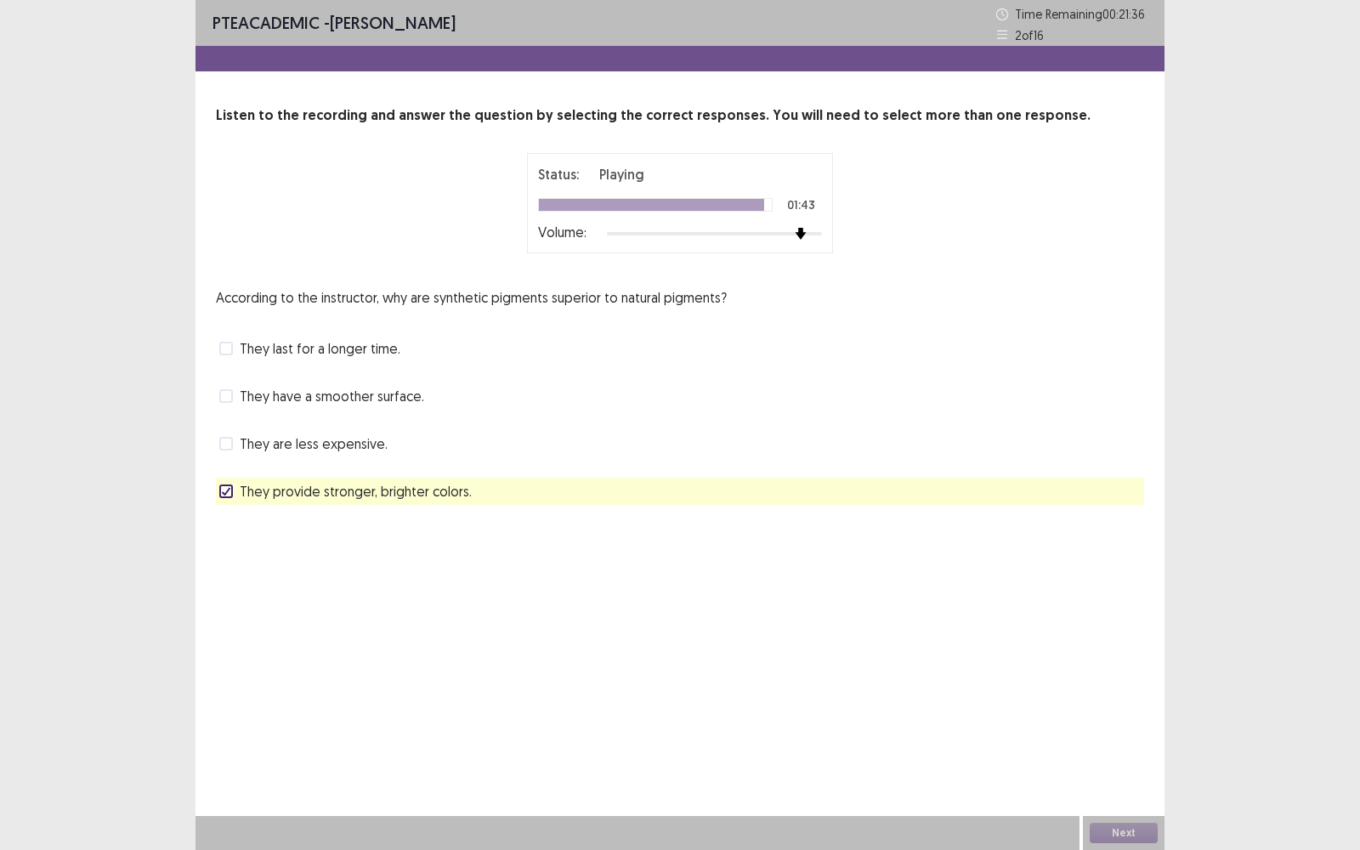
click at [257, 349] on span "They last for a longer time." at bounding box center [320, 348] width 161 height 20
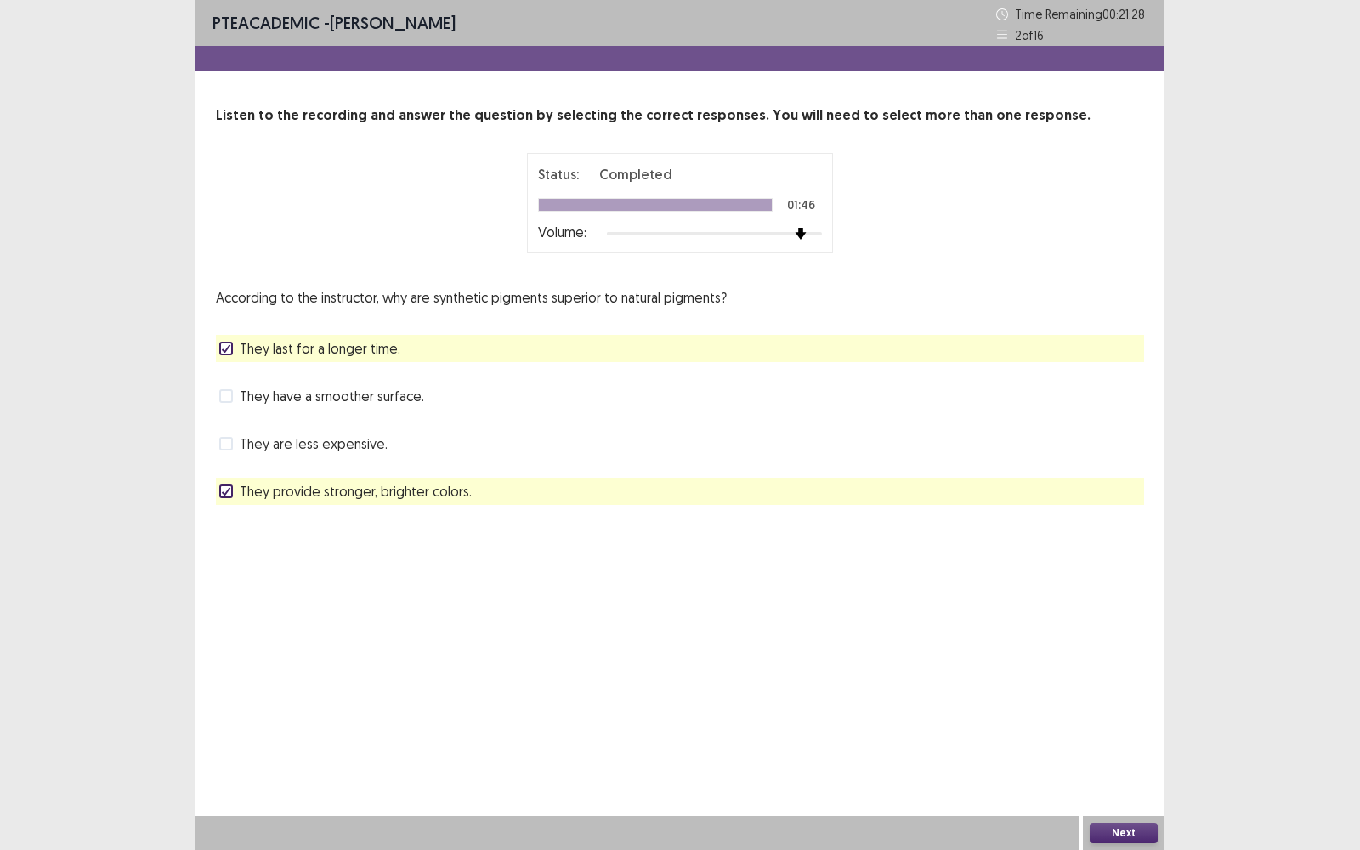
click at [1131, 628] on button "Next" at bounding box center [1124, 833] width 68 height 20
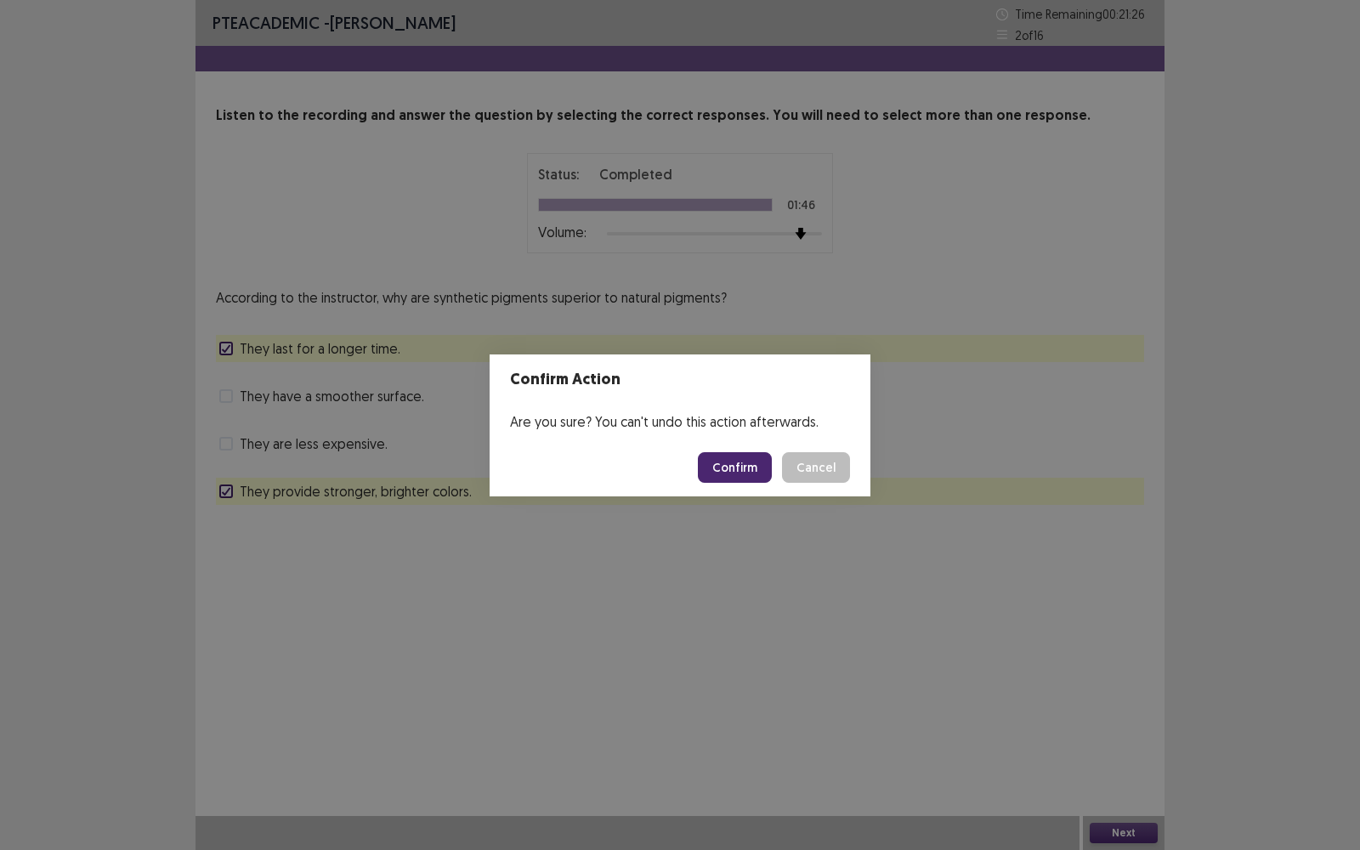
click at [760, 470] on button "Confirm" at bounding box center [735, 467] width 74 height 31
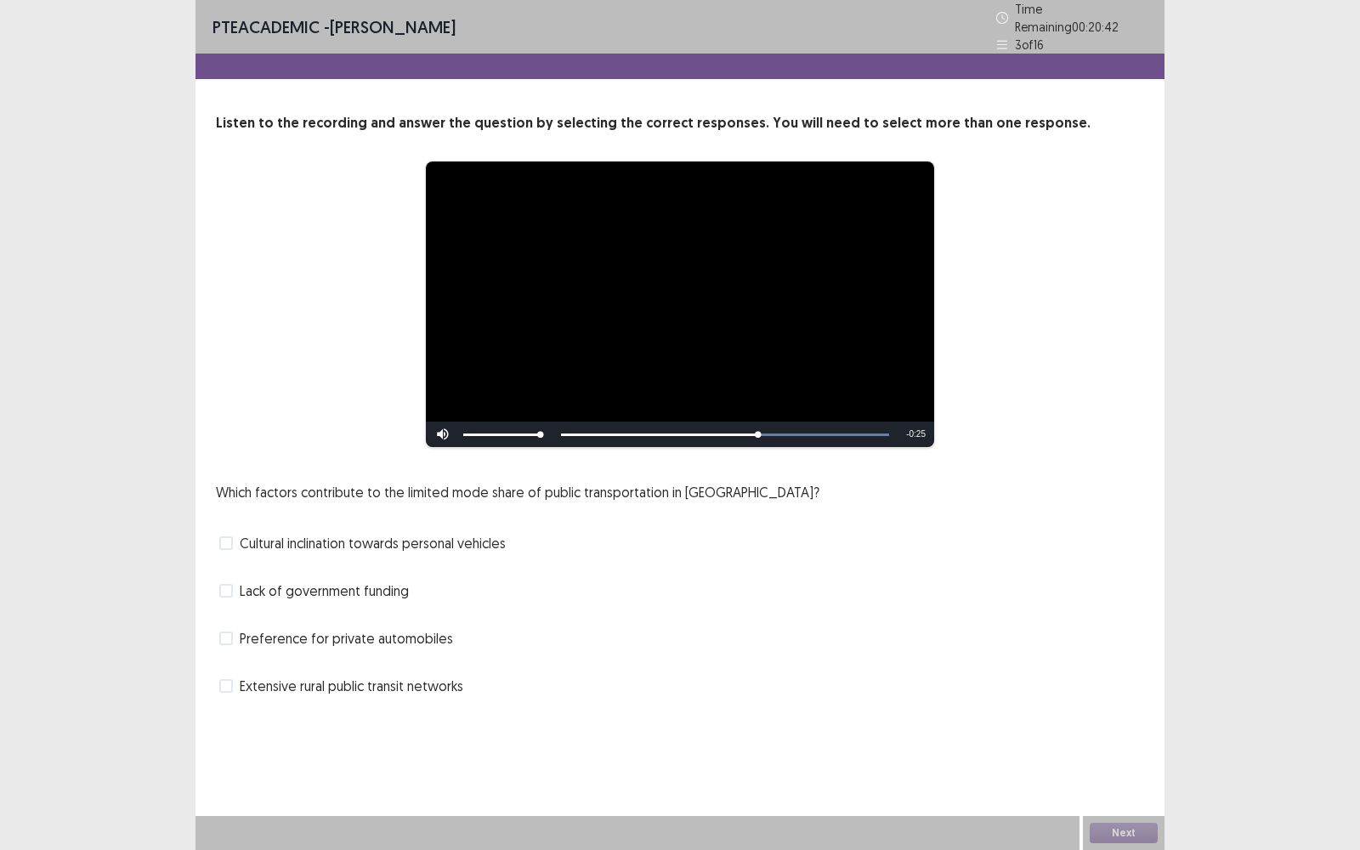
drag, startPoint x: 281, startPoint y: 587, endPoint x: 476, endPoint y: 589, distance: 195.6
click at [476, 589] on div "Lack of government funding" at bounding box center [680, 590] width 929 height 27
click at [395, 533] on span "Cultural inclination towards personal vehicles" at bounding box center [373, 543] width 266 height 20
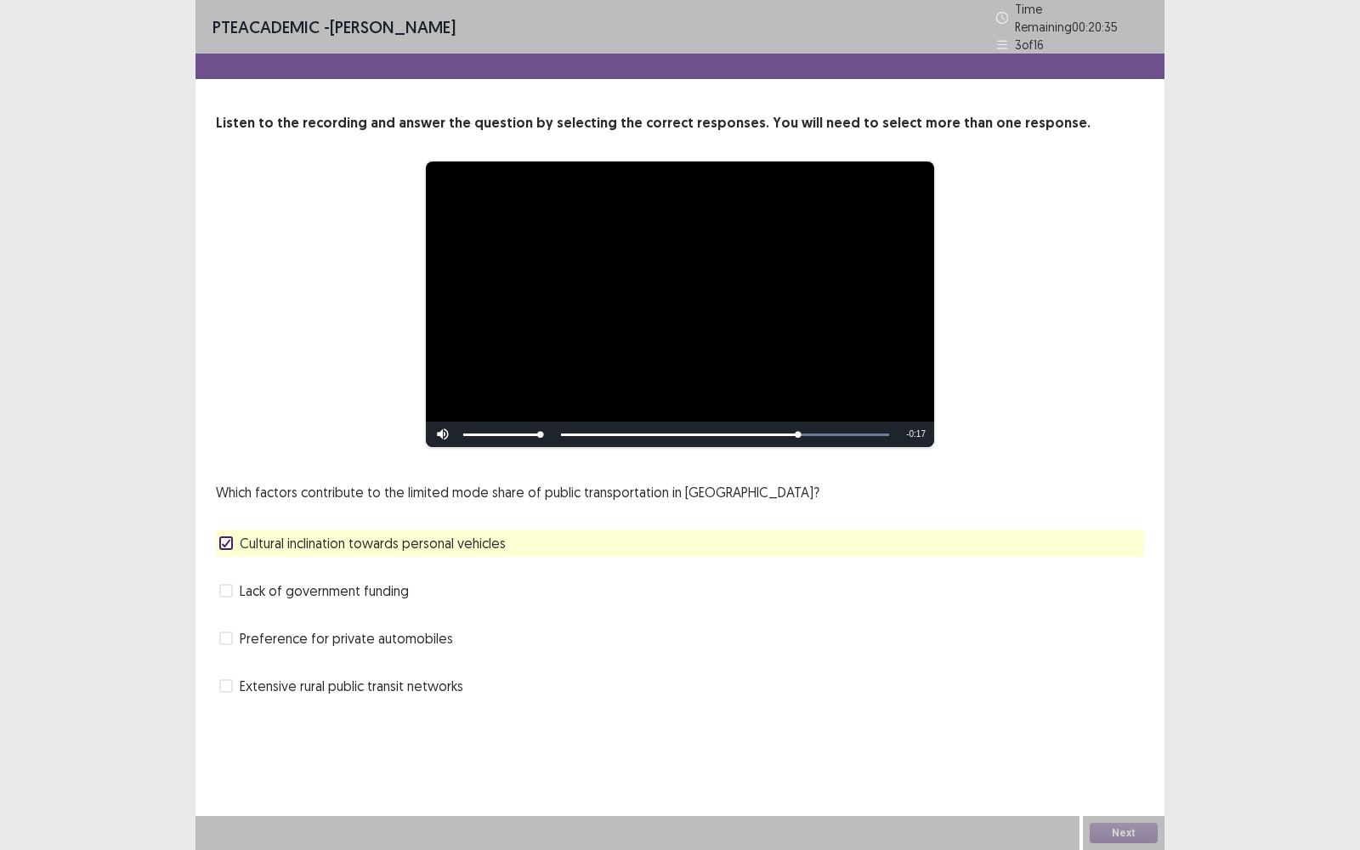
click at [267, 628] on span "Preference for private automobiles" at bounding box center [346, 638] width 213 height 20
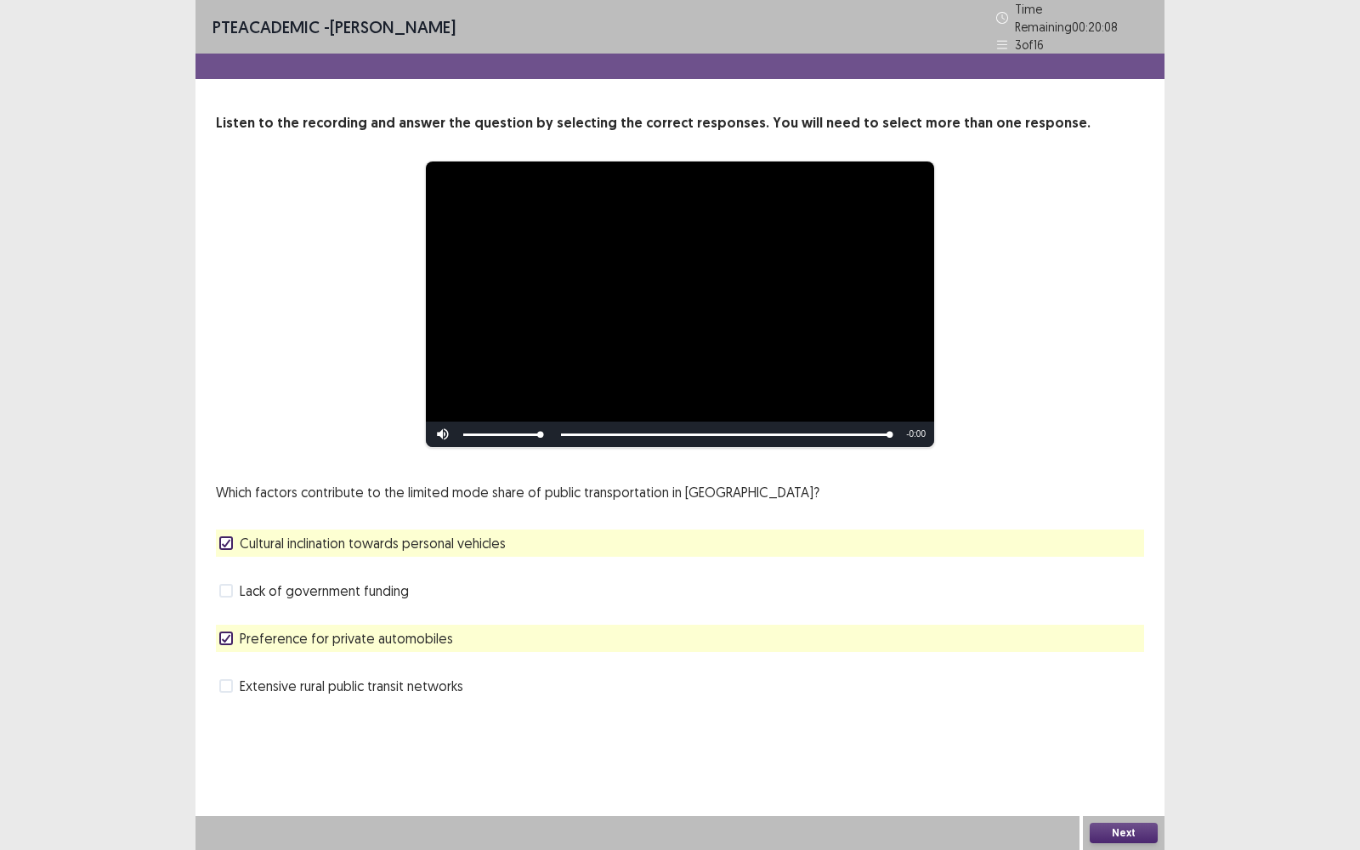
click at [1112, 628] on button "Next" at bounding box center [1124, 833] width 68 height 20
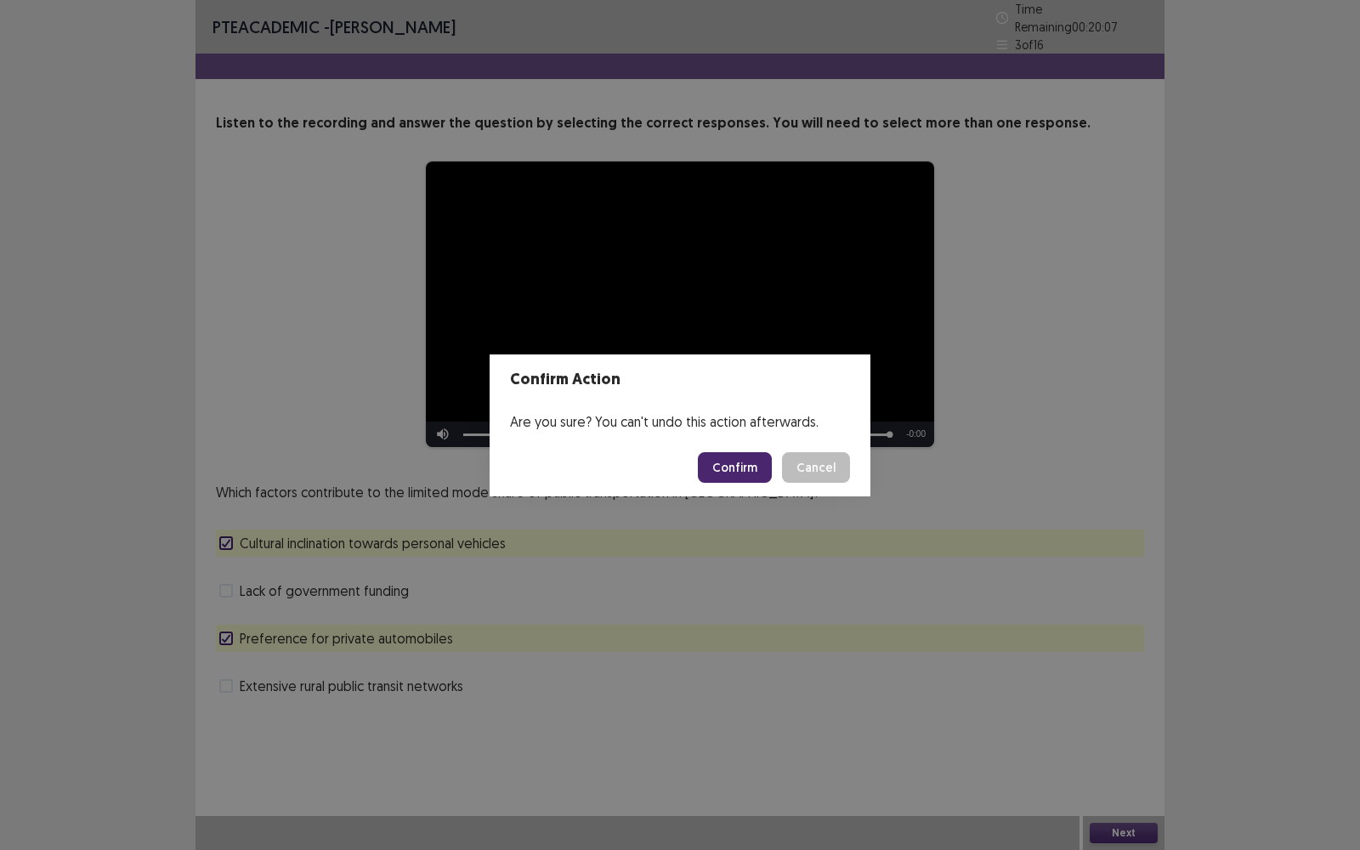
click at [740, 456] on button "Confirm" at bounding box center [735, 467] width 74 height 31
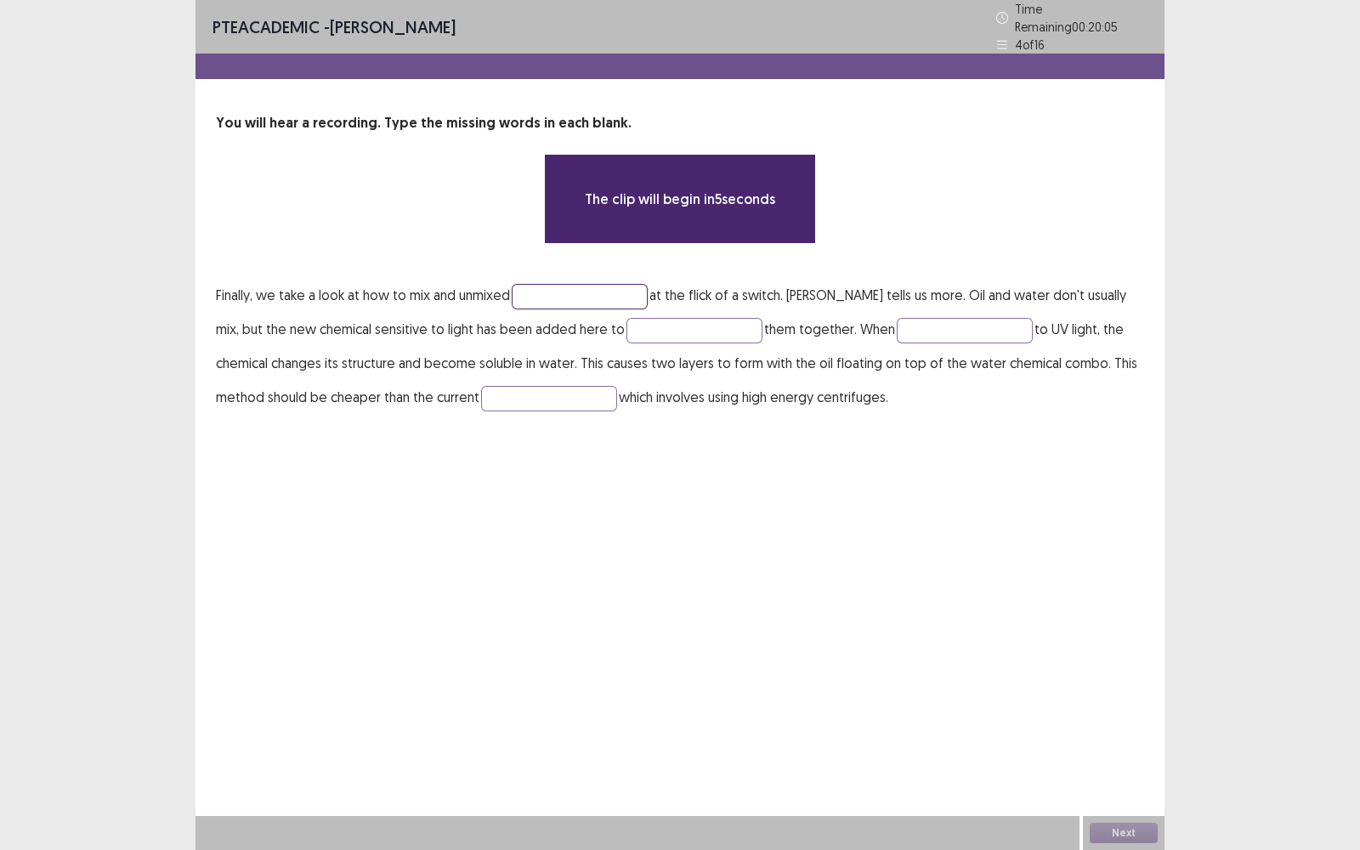
click at [578, 288] on input "text" at bounding box center [580, 297] width 136 height 26
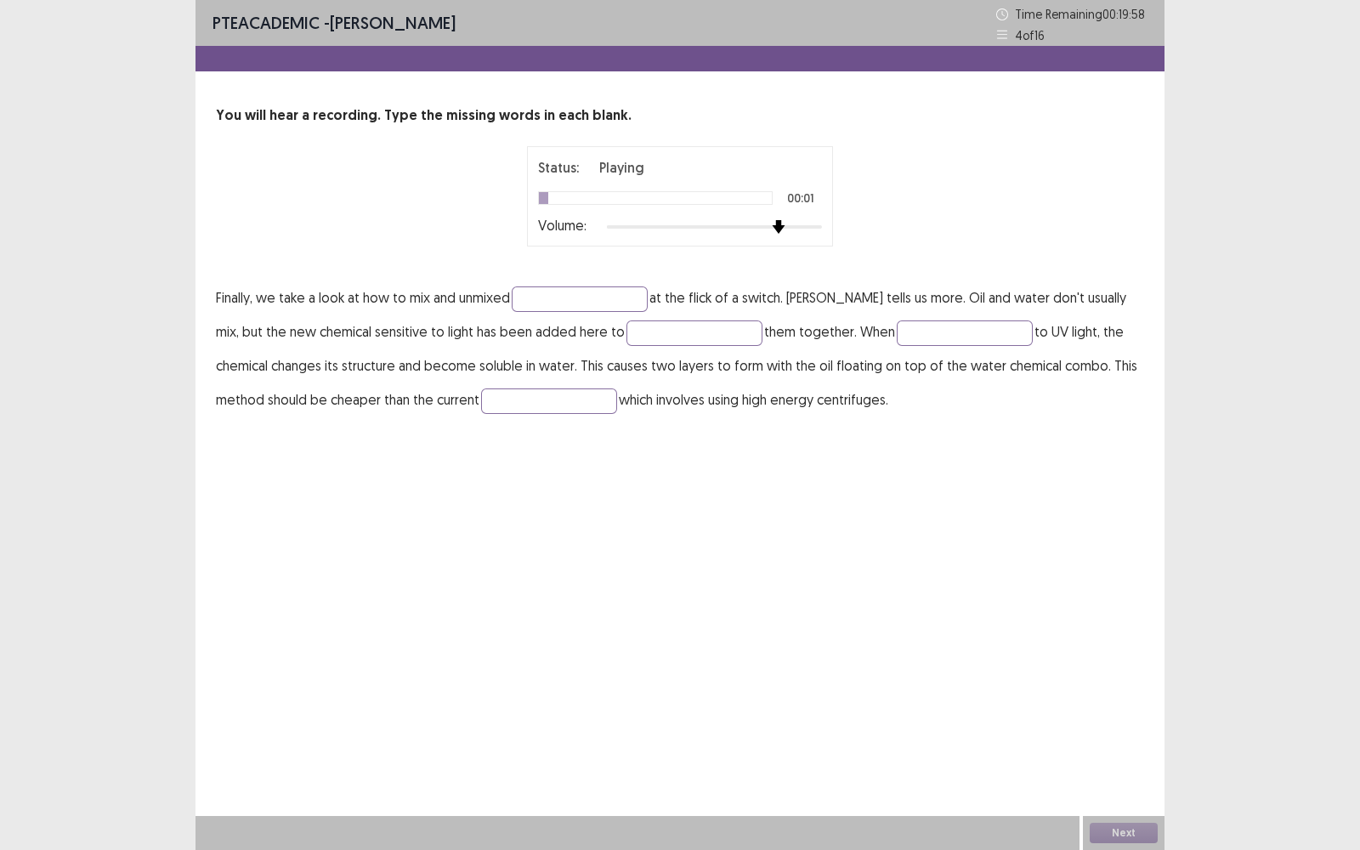
click at [774, 225] on div at bounding box center [714, 227] width 215 height 14
click at [606, 306] on input "text" at bounding box center [580, 300] width 136 height 26
type input "*******"
click at [677, 327] on input "text" at bounding box center [695, 334] width 136 height 26
type input "*****"
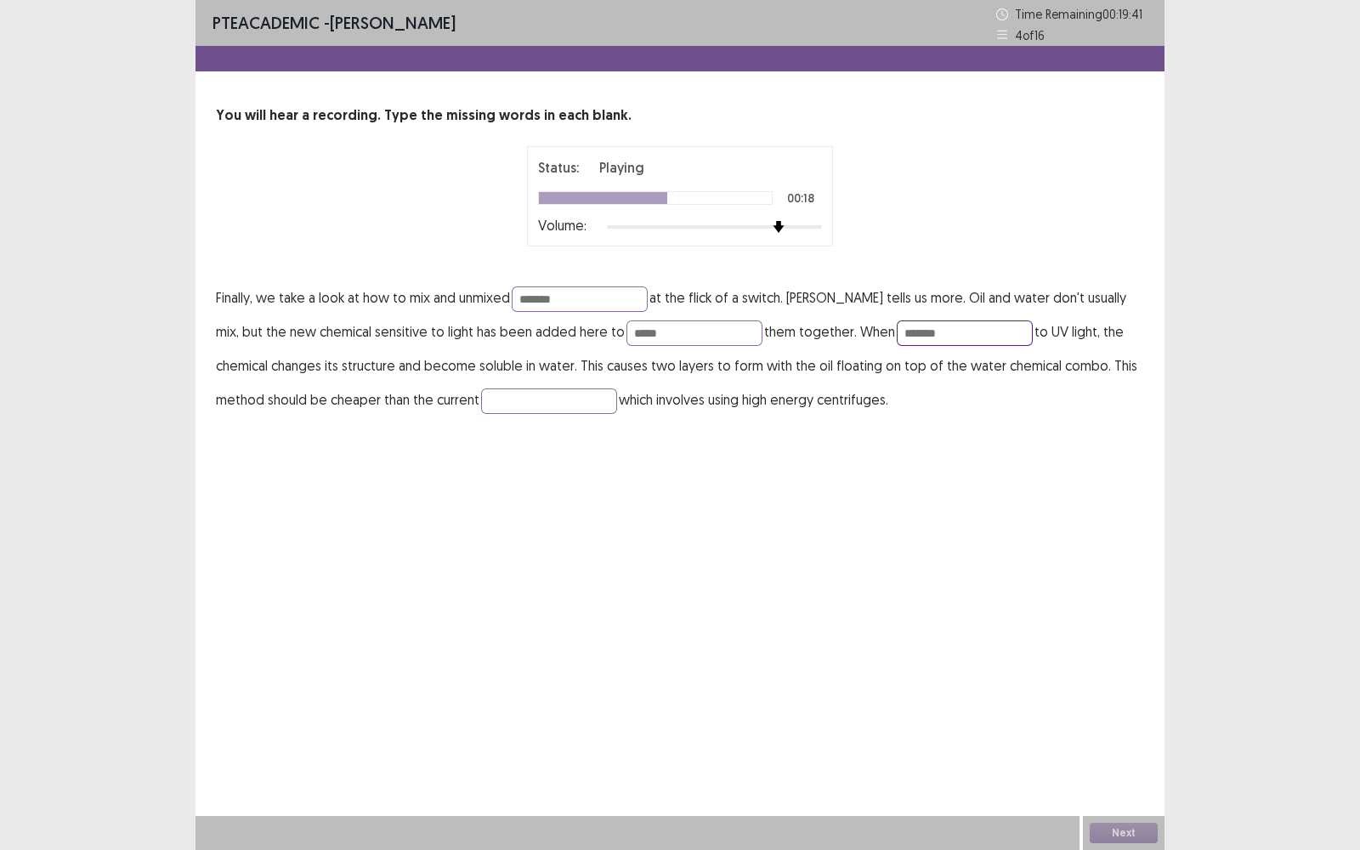
type input "*******"
type input "**********"
click at [1114, 628] on button "Next" at bounding box center [1124, 833] width 68 height 20
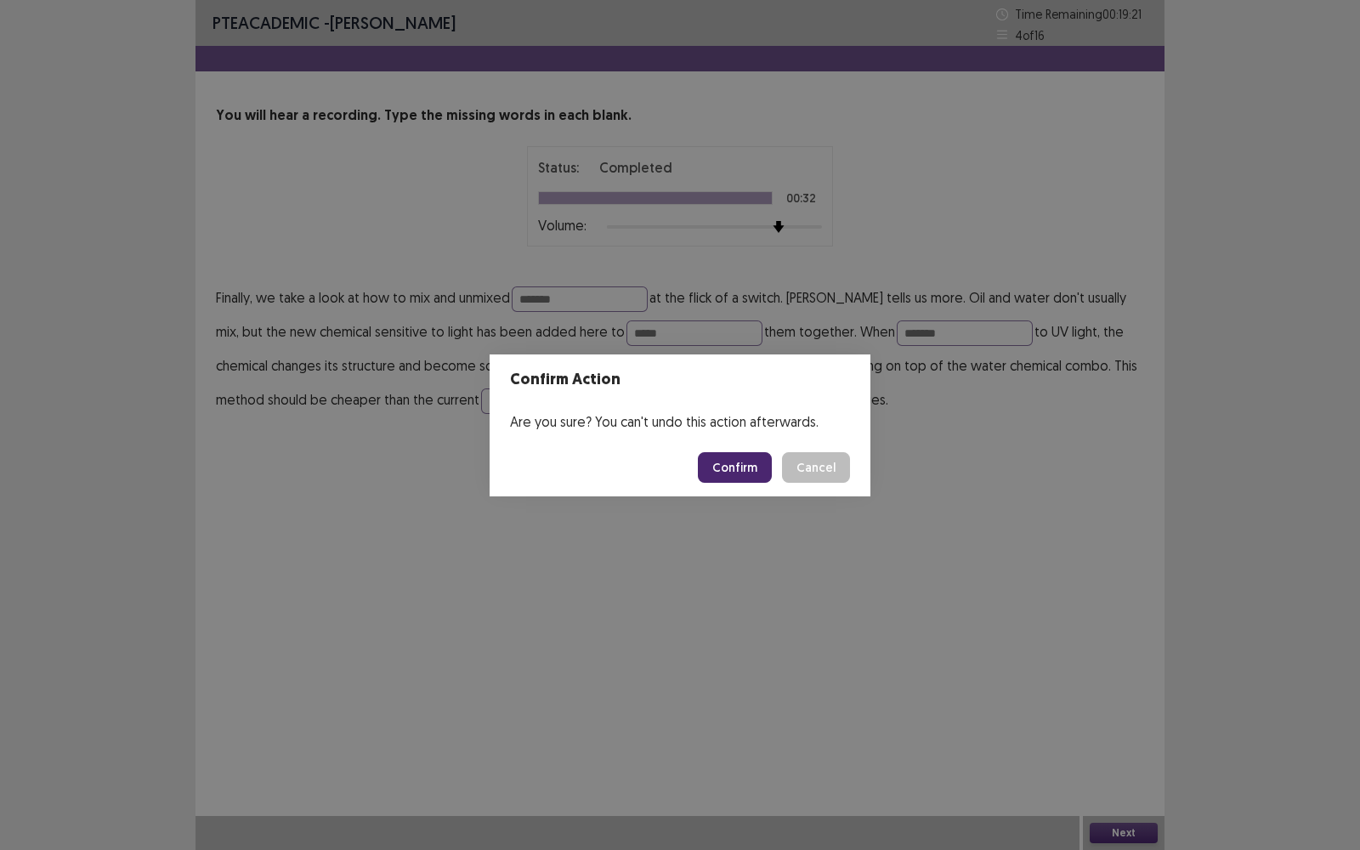
click at [757, 455] on button "Confirm" at bounding box center [735, 467] width 74 height 31
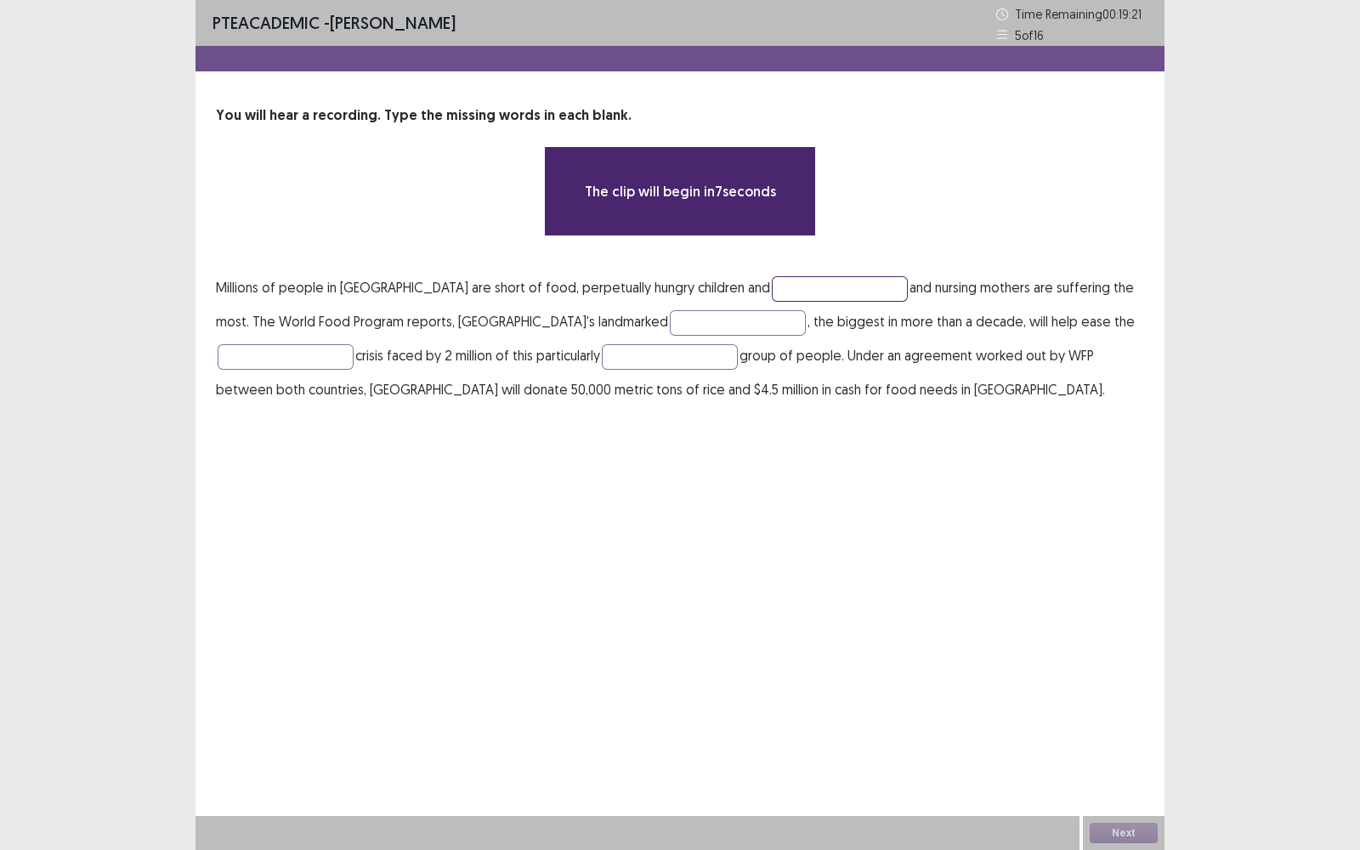
click at [772, 288] on input "text" at bounding box center [840, 289] width 136 height 26
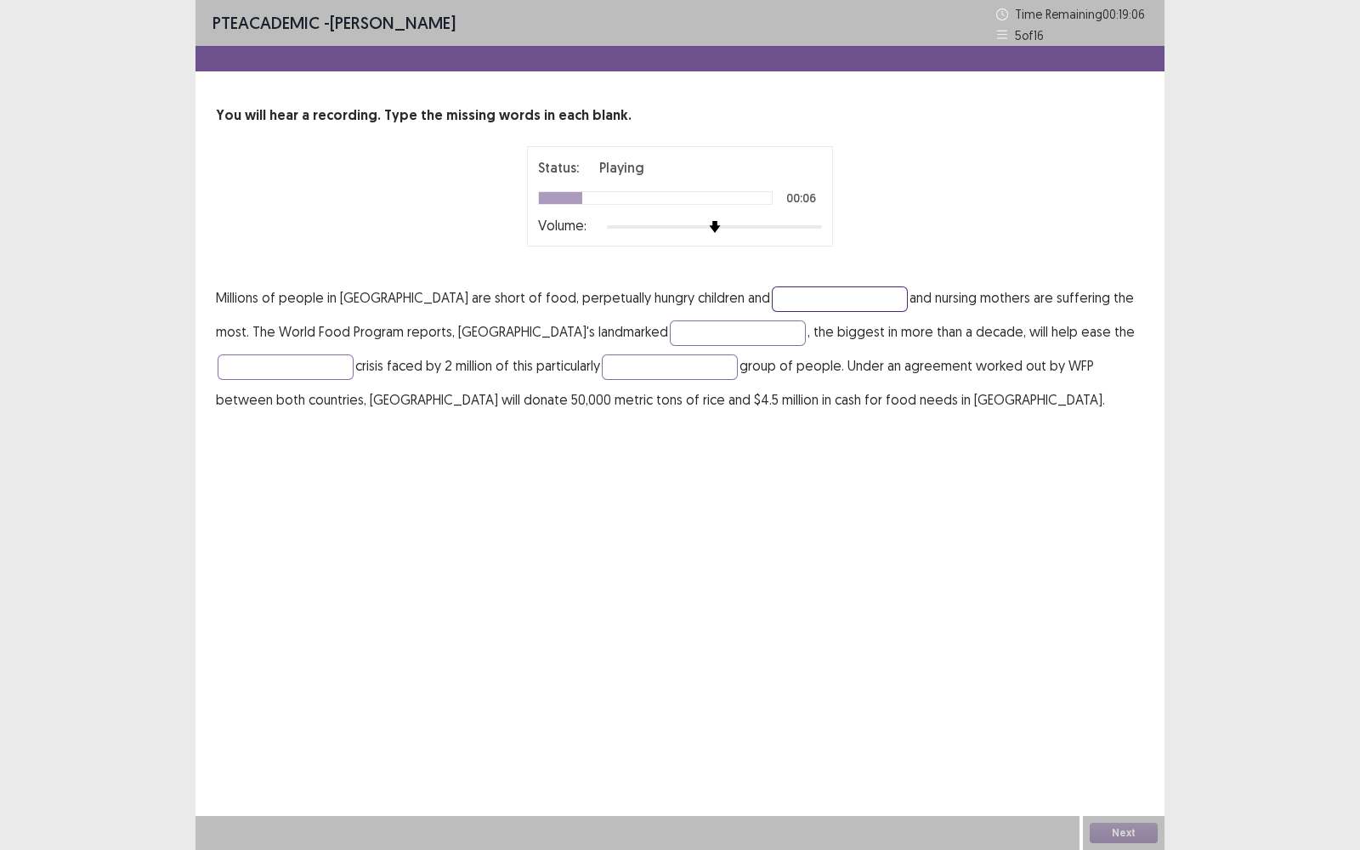
type input "*"
type input "****"
type input "********"
type input "****"
type input "**********"
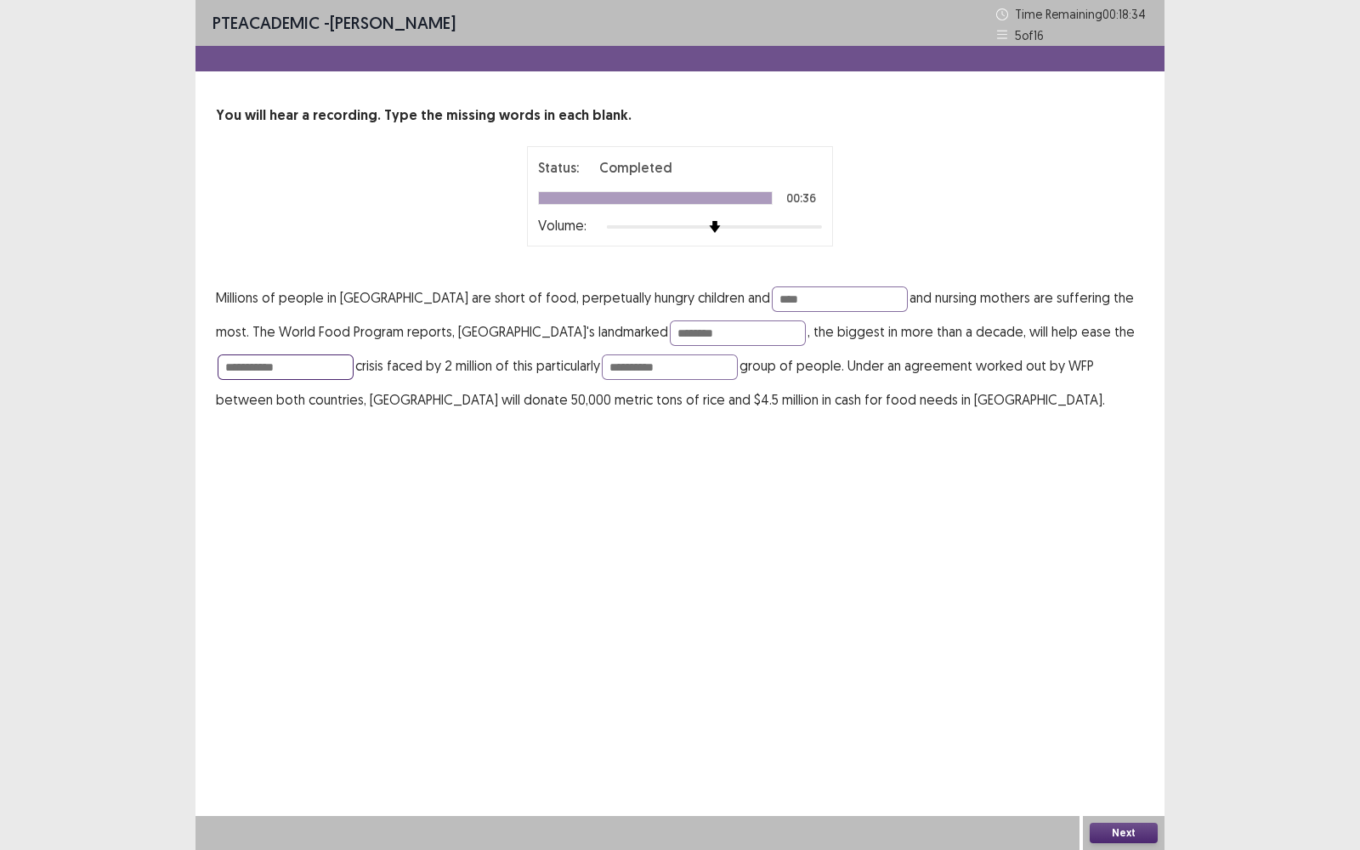
type input "**********"
type input "********"
click at [638, 366] on input "*********" at bounding box center [670, 368] width 136 height 26
click at [730, 368] on input "**********" at bounding box center [670, 368] width 136 height 26
click at [639, 361] on input "**********" at bounding box center [670, 368] width 136 height 26
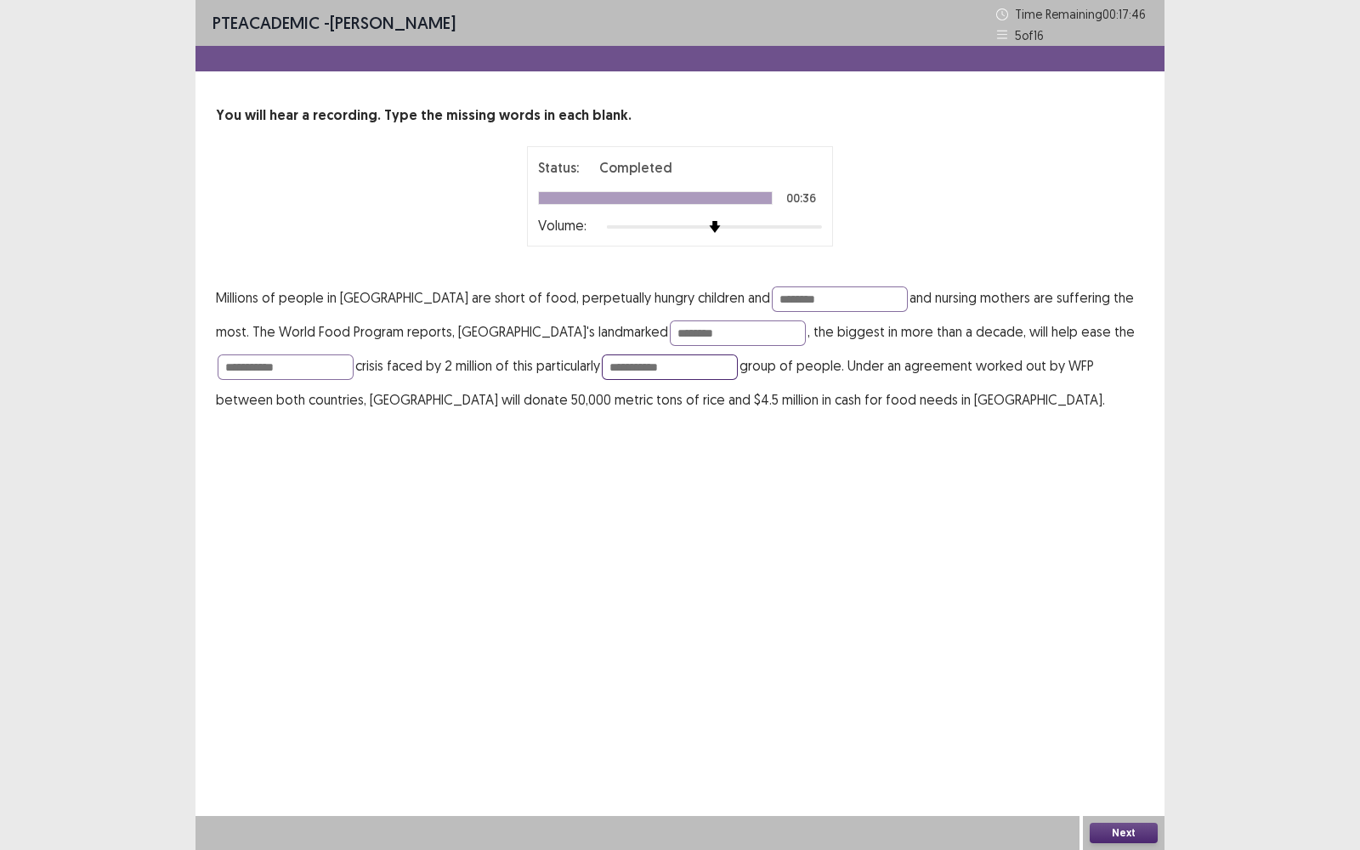
type input "**********"
click at [1133, 628] on button "Next" at bounding box center [1124, 833] width 68 height 20
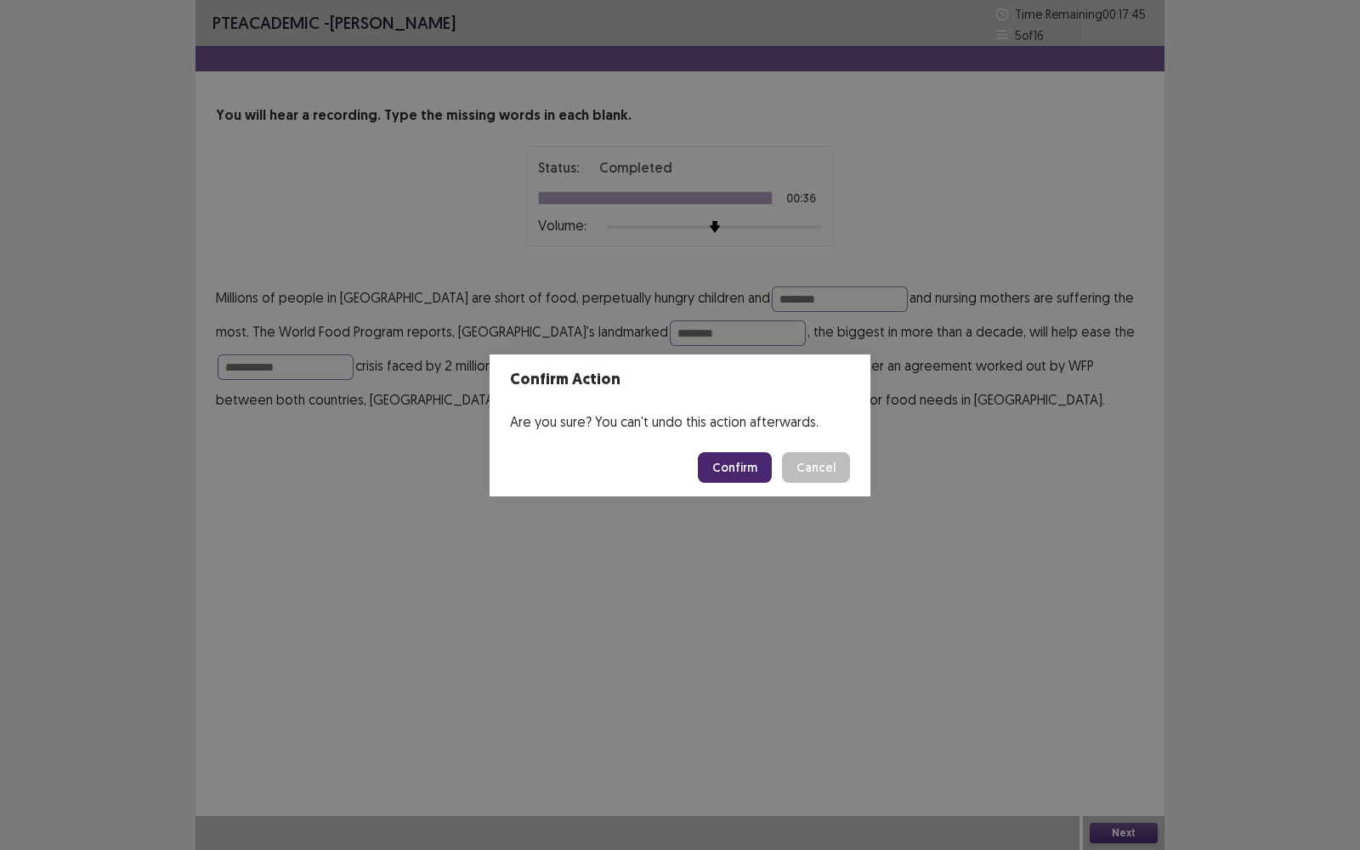
click at [757, 467] on button "Confirm" at bounding box center [735, 467] width 74 height 31
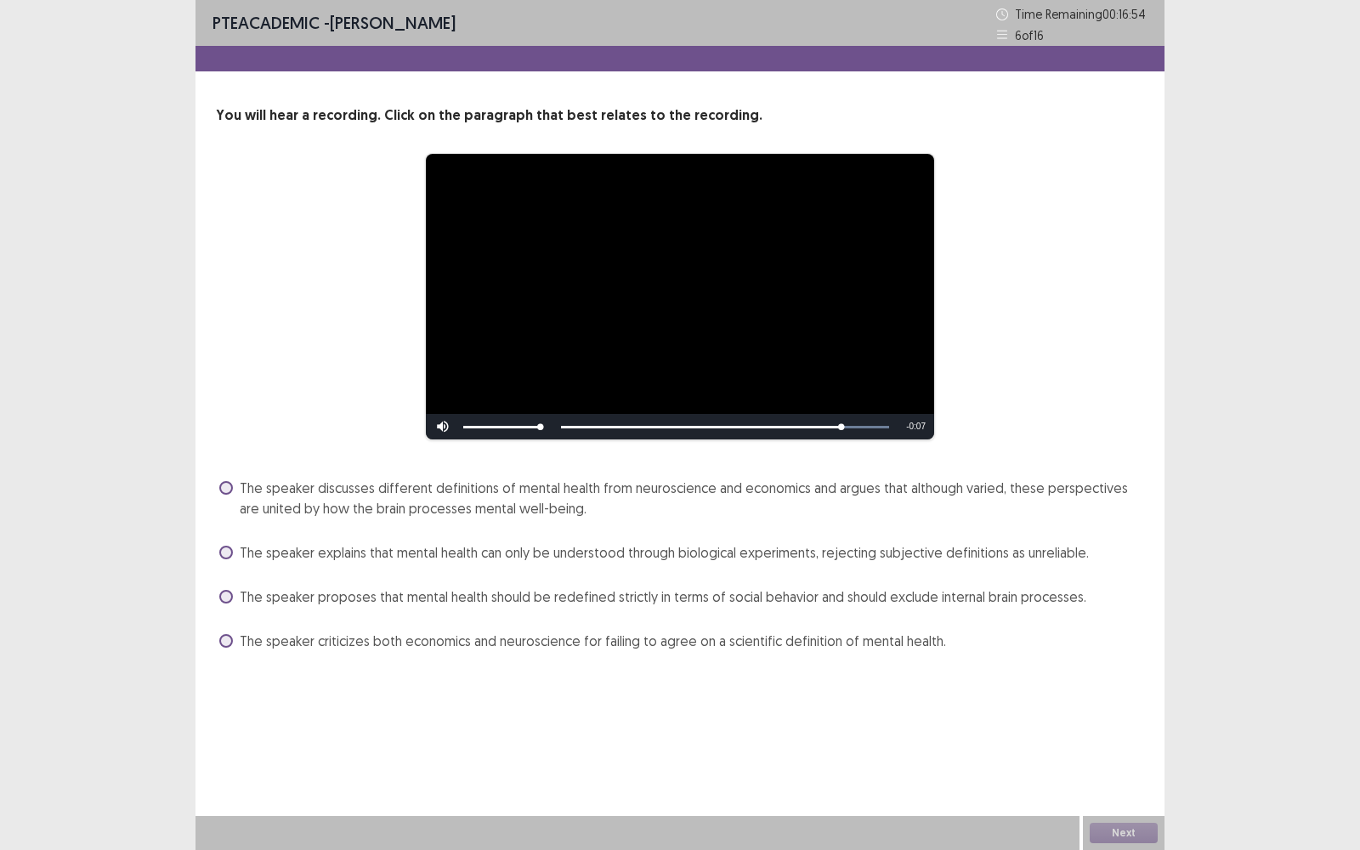
click at [466, 499] on span "The speaker discusses different definitions of mental health from neuroscience …" at bounding box center [692, 498] width 905 height 41
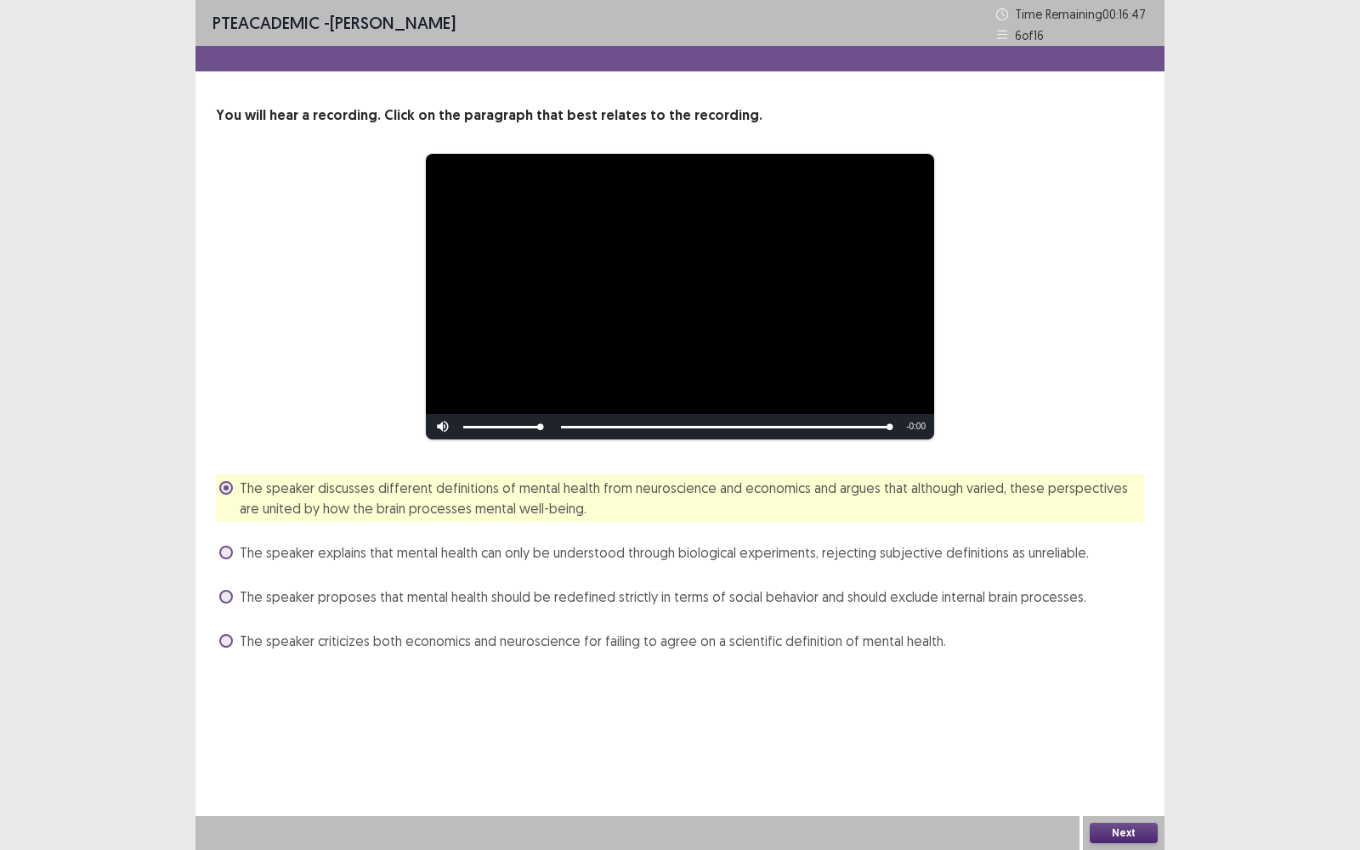
click at [1137, 628] on button "Next" at bounding box center [1124, 833] width 68 height 20
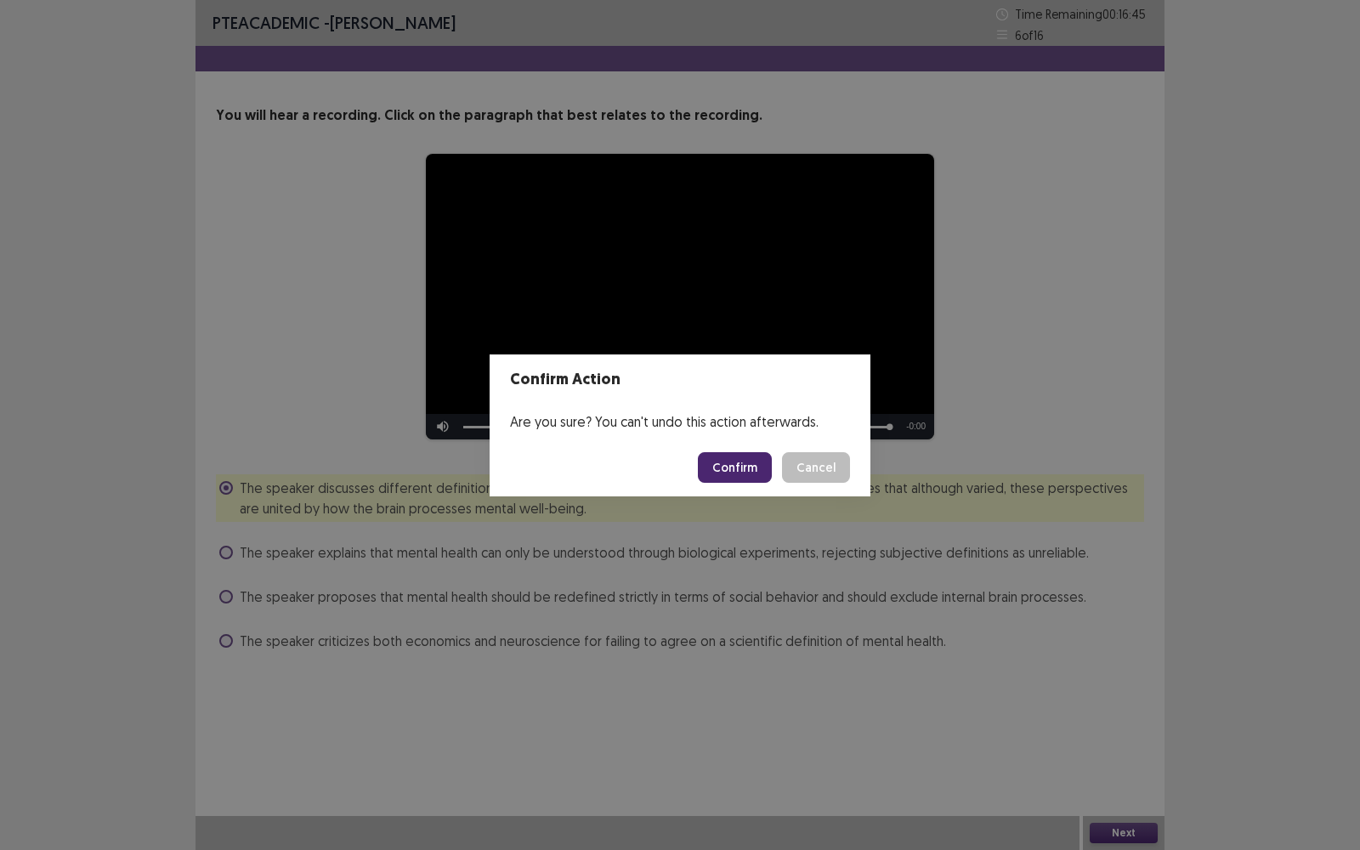
click at [761, 469] on button "Confirm" at bounding box center [735, 467] width 74 height 31
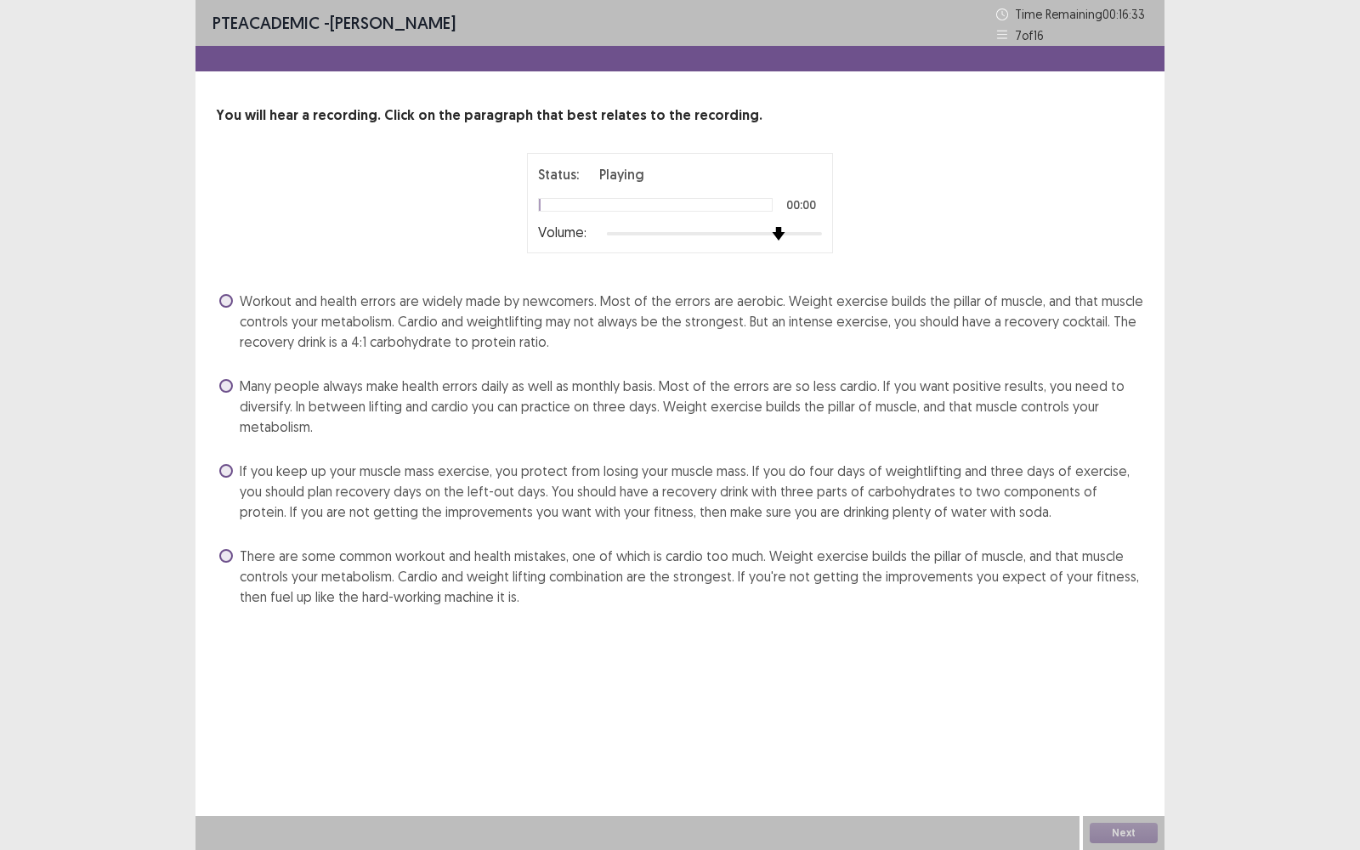
click at [774, 232] on div at bounding box center [714, 234] width 215 height 14
click at [434, 583] on span "There are some common workout and health mistakes, one of which is cardio too m…" at bounding box center [692, 576] width 905 height 61
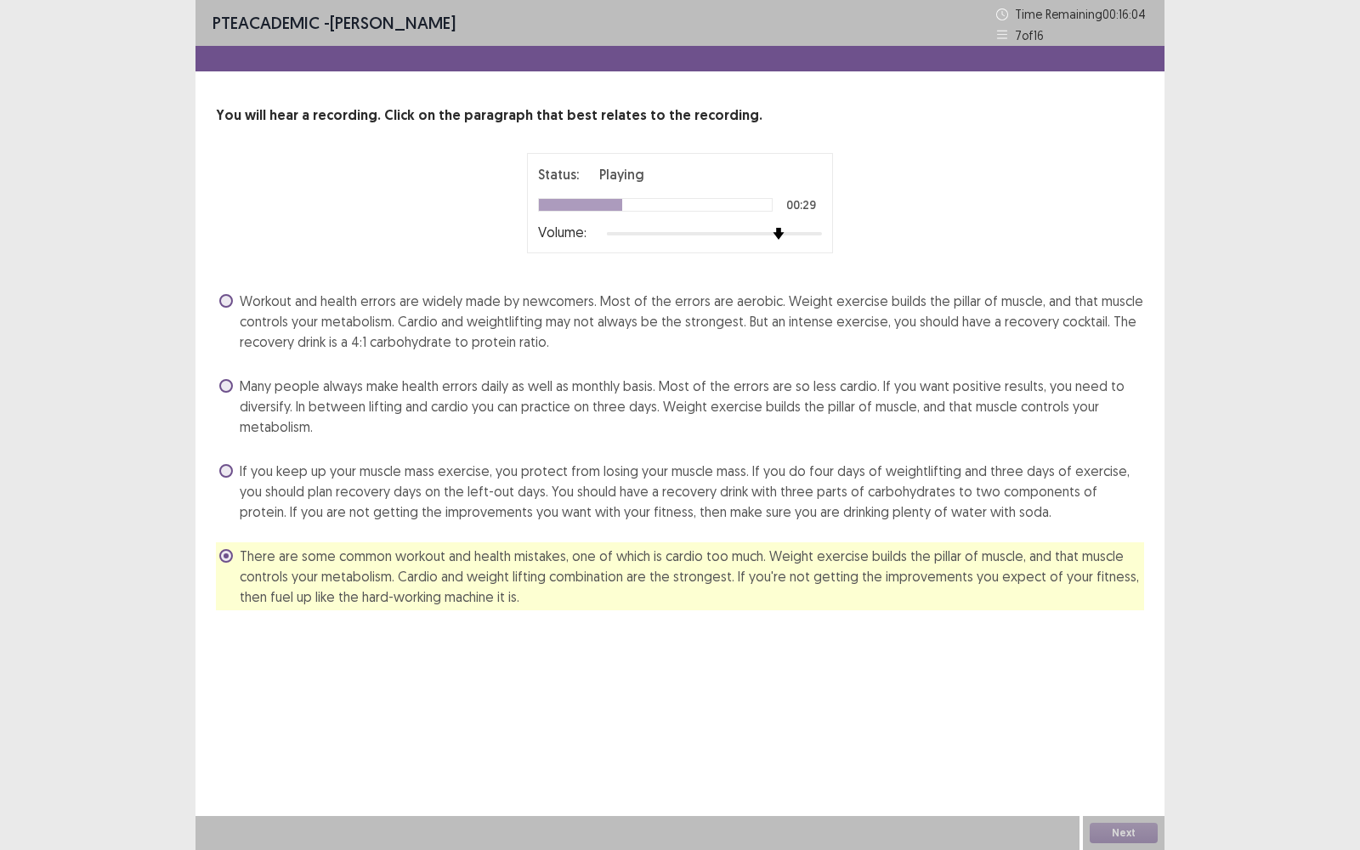
click at [761, 202] on div at bounding box center [655, 205] width 235 height 14
click at [1113, 628] on button "Next" at bounding box center [1124, 833] width 68 height 20
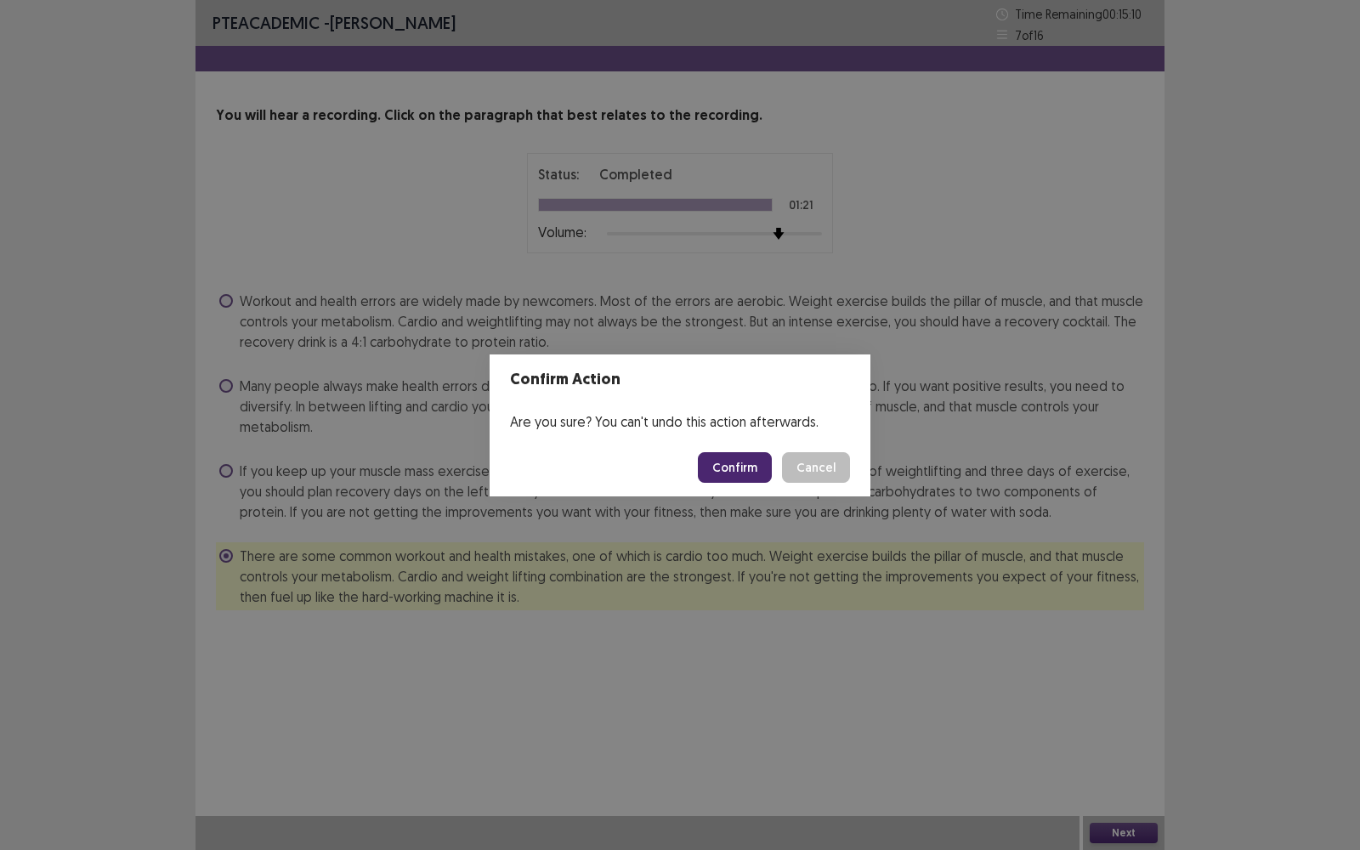
click at [727, 459] on button "Confirm" at bounding box center [735, 467] width 74 height 31
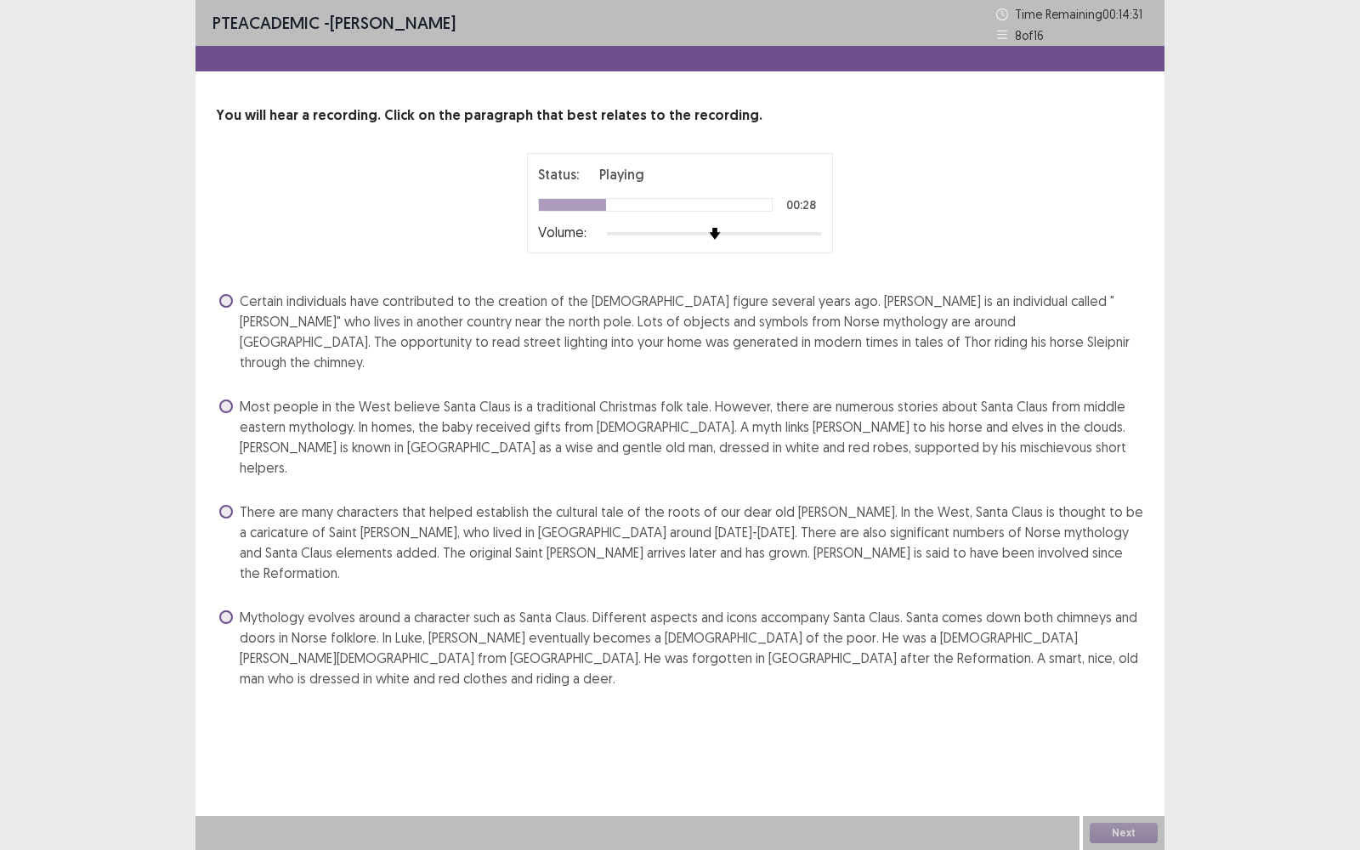
click at [616, 502] on span "There are many characters that helped establish the cultural tale of the roots …" at bounding box center [692, 543] width 905 height 82
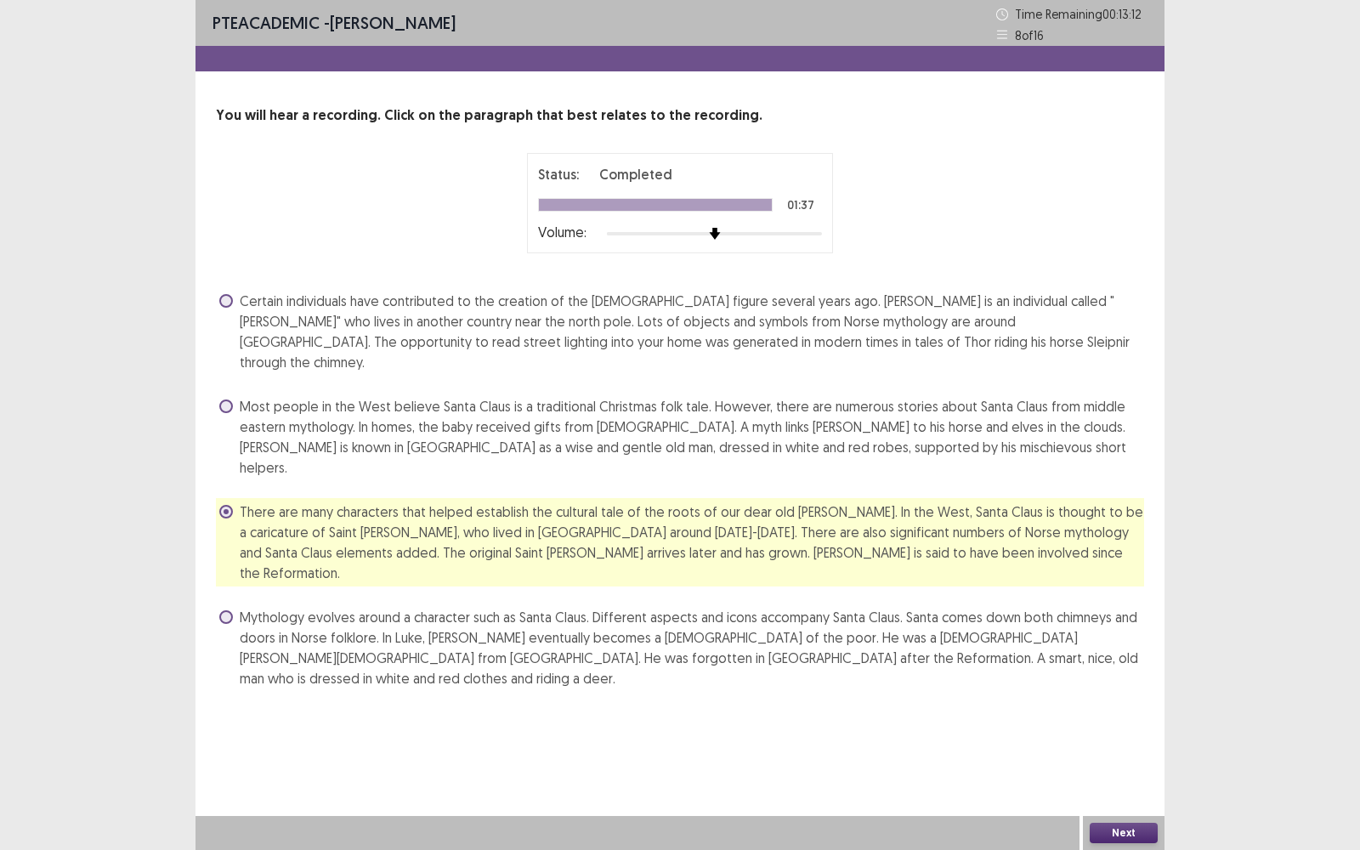
click at [1147, 628] on button "Next" at bounding box center [1124, 833] width 68 height 20
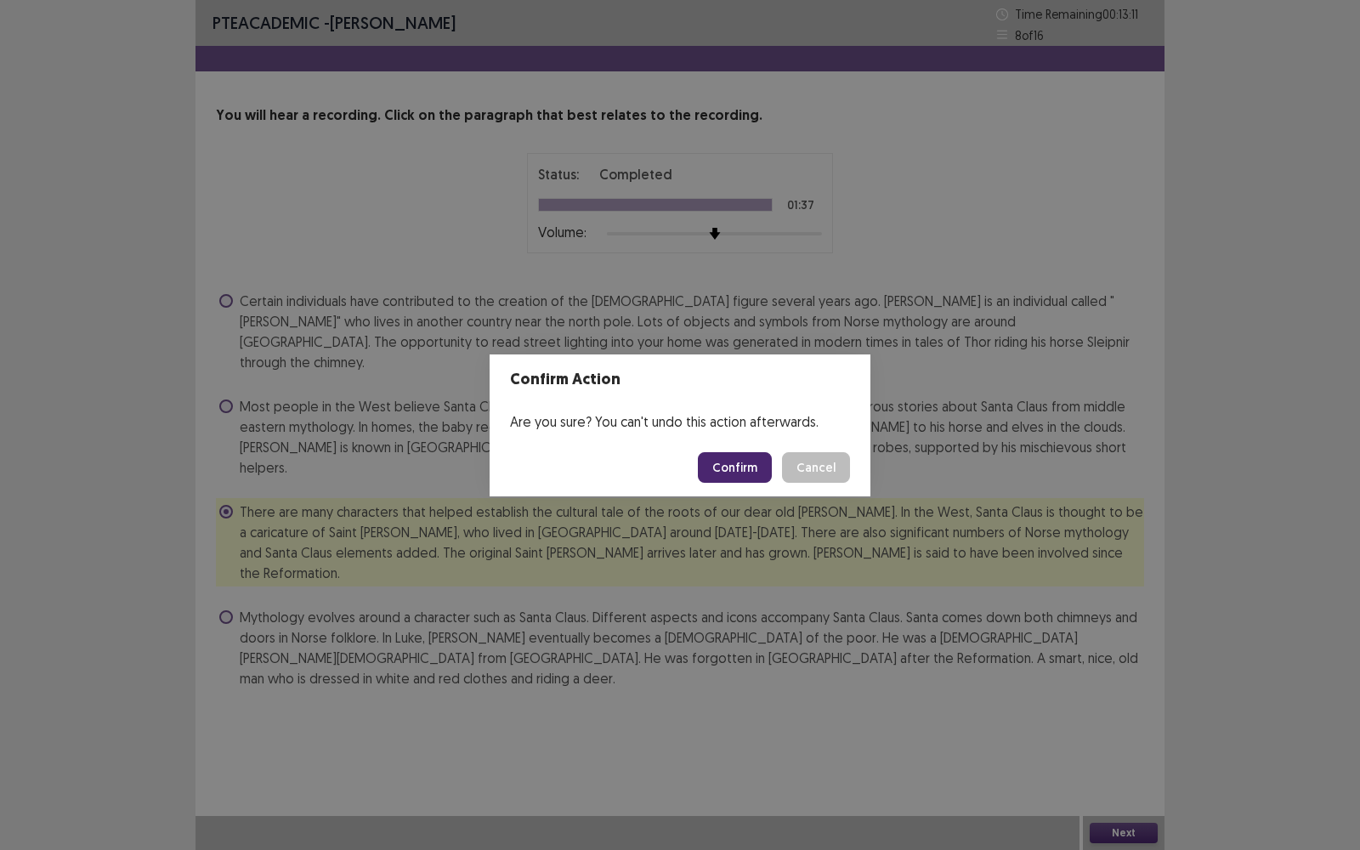
click at [779, 473] on div "Confirm Cancel" at bounding box center [774, 467] width 152 height 31
click at [774, 482] on footer "Confirm Cancel" at bounding box center [680, 468] width 381 height 58
click at [741, 465] on button "Confirm" at bounding box center [735, 467] width 74 height 31
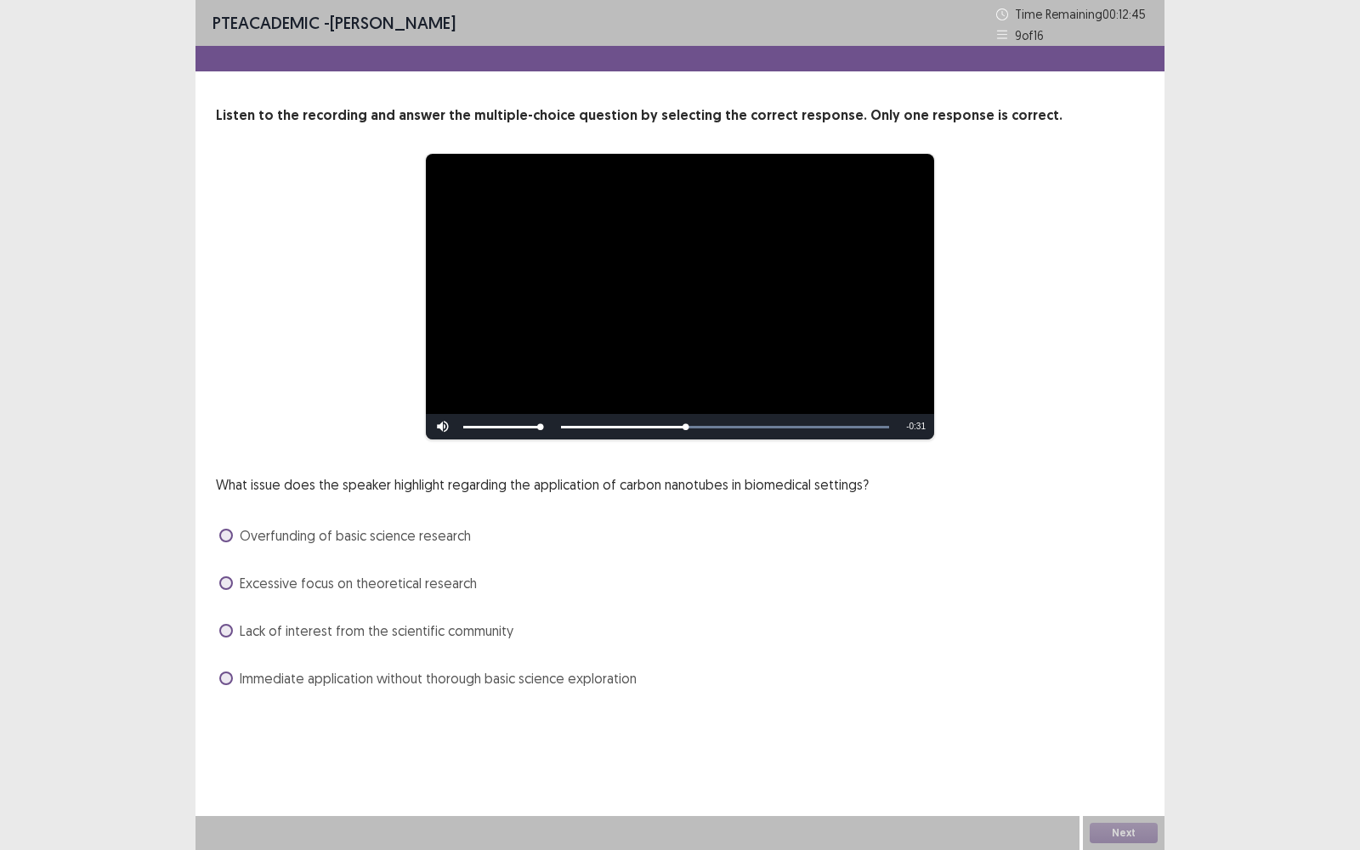
click at [235, 628] on label "Immediate application without thorough basic science exploration" at bounding box center [427, 678] width 417 height 20
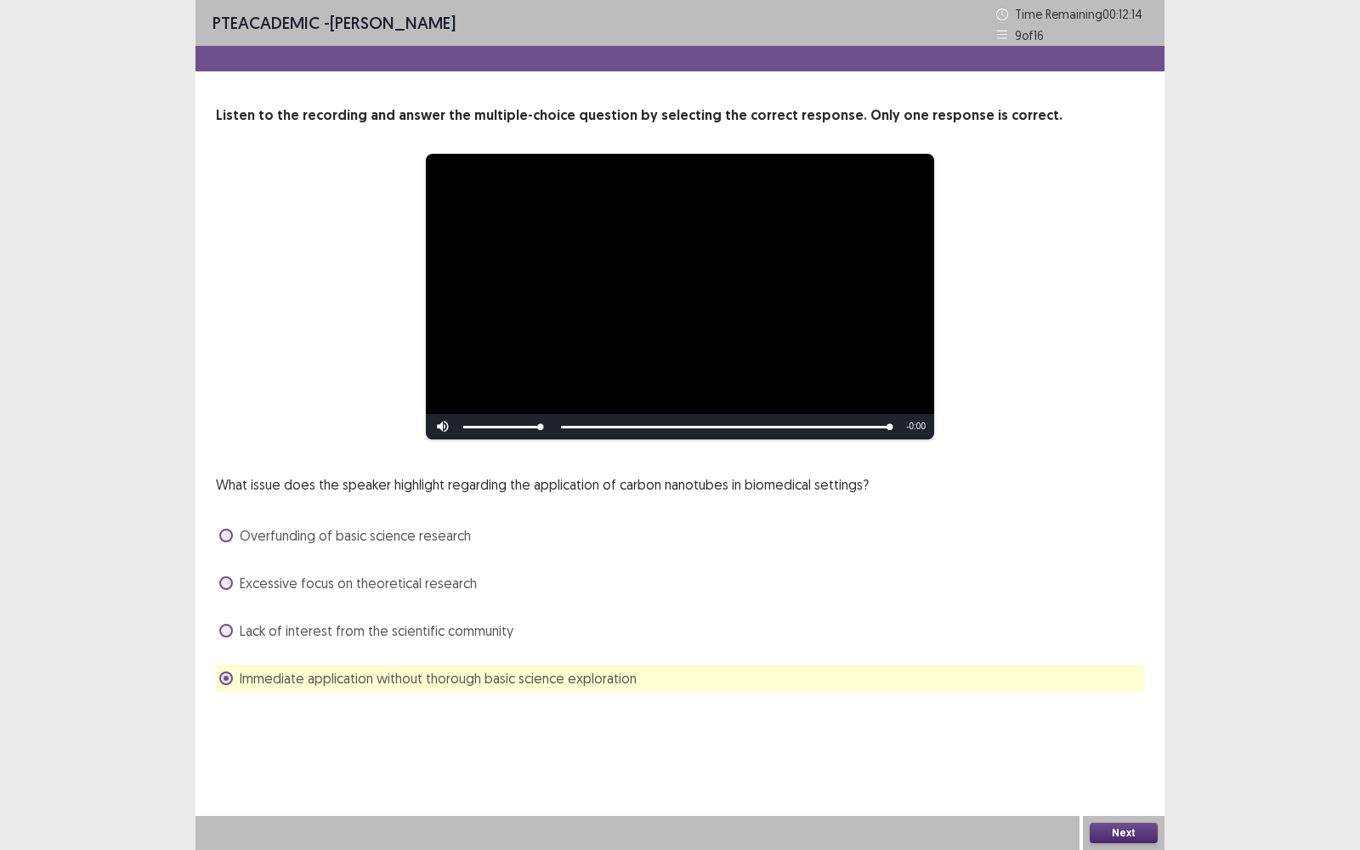
click at [1134, 628] on button "Next" at bounding box center [1124, 833] width 68 height 20
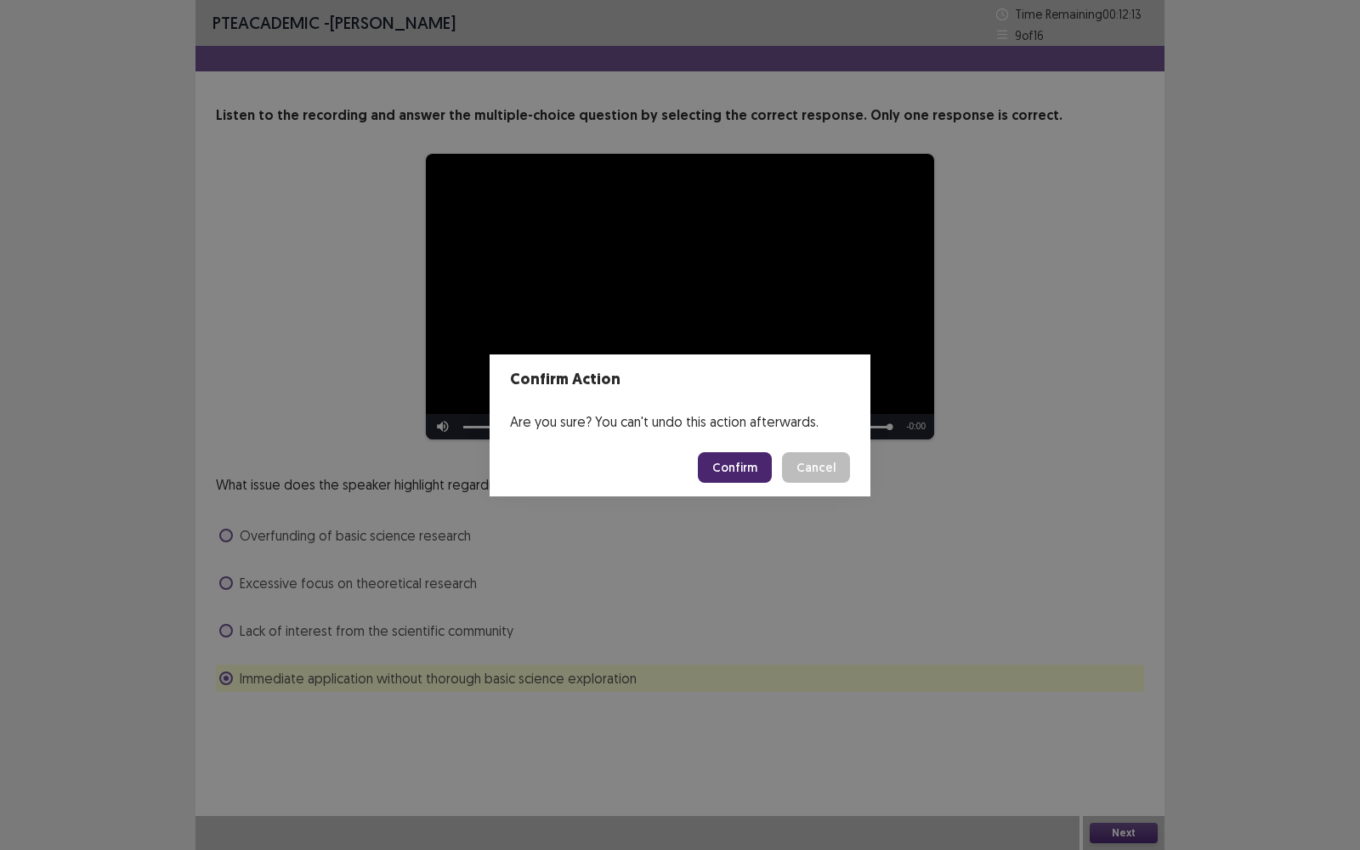
click at [724, 472] on button "Confirm" at bounding box center [735, 467] width 74 height 31
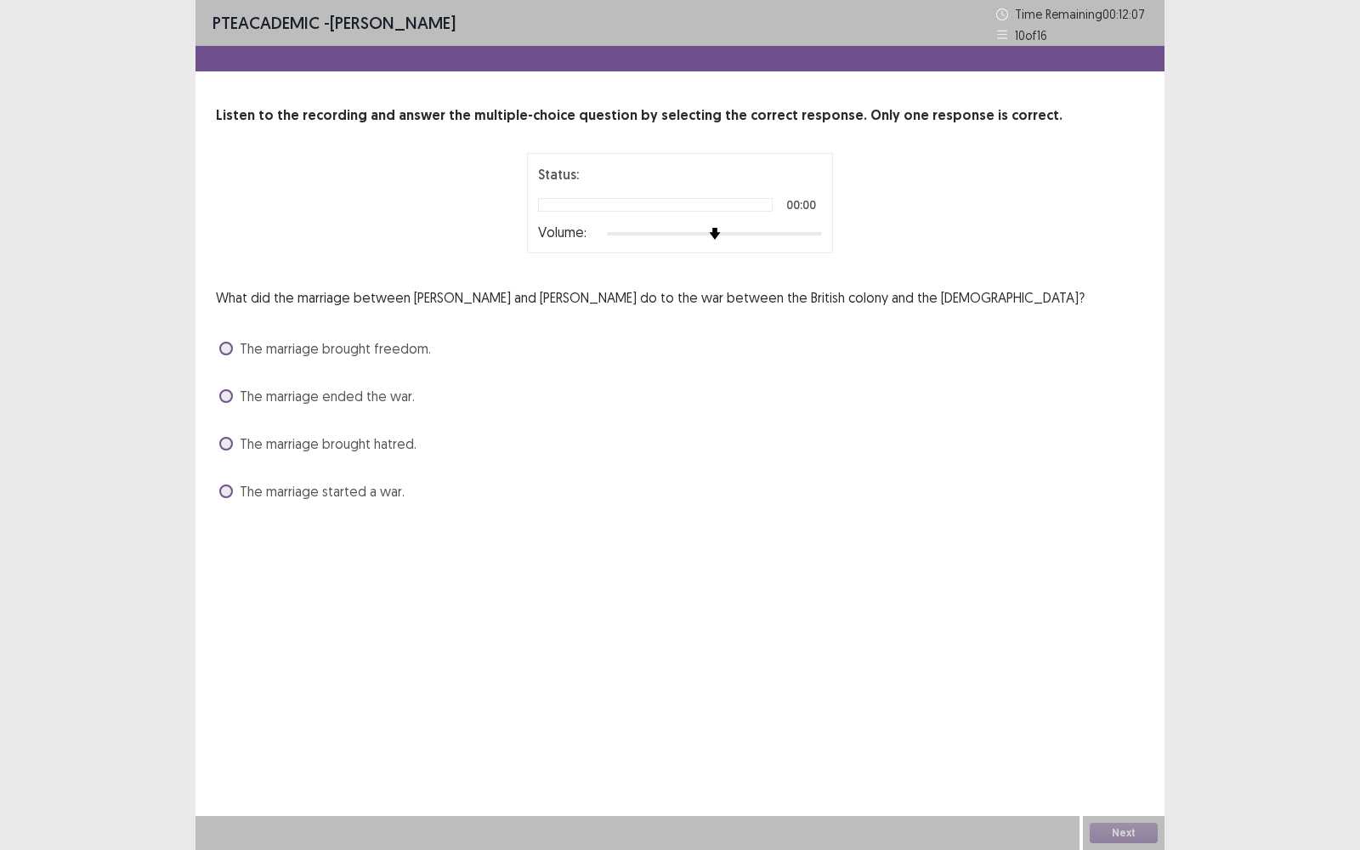
click at [344, 479] on div "The marriage started a war." at bounding box center [680, 491] width 929 height 27
click at [314, 400] on span "The marriage ended the war." at bounding box center [327, 396] width 175 height 20
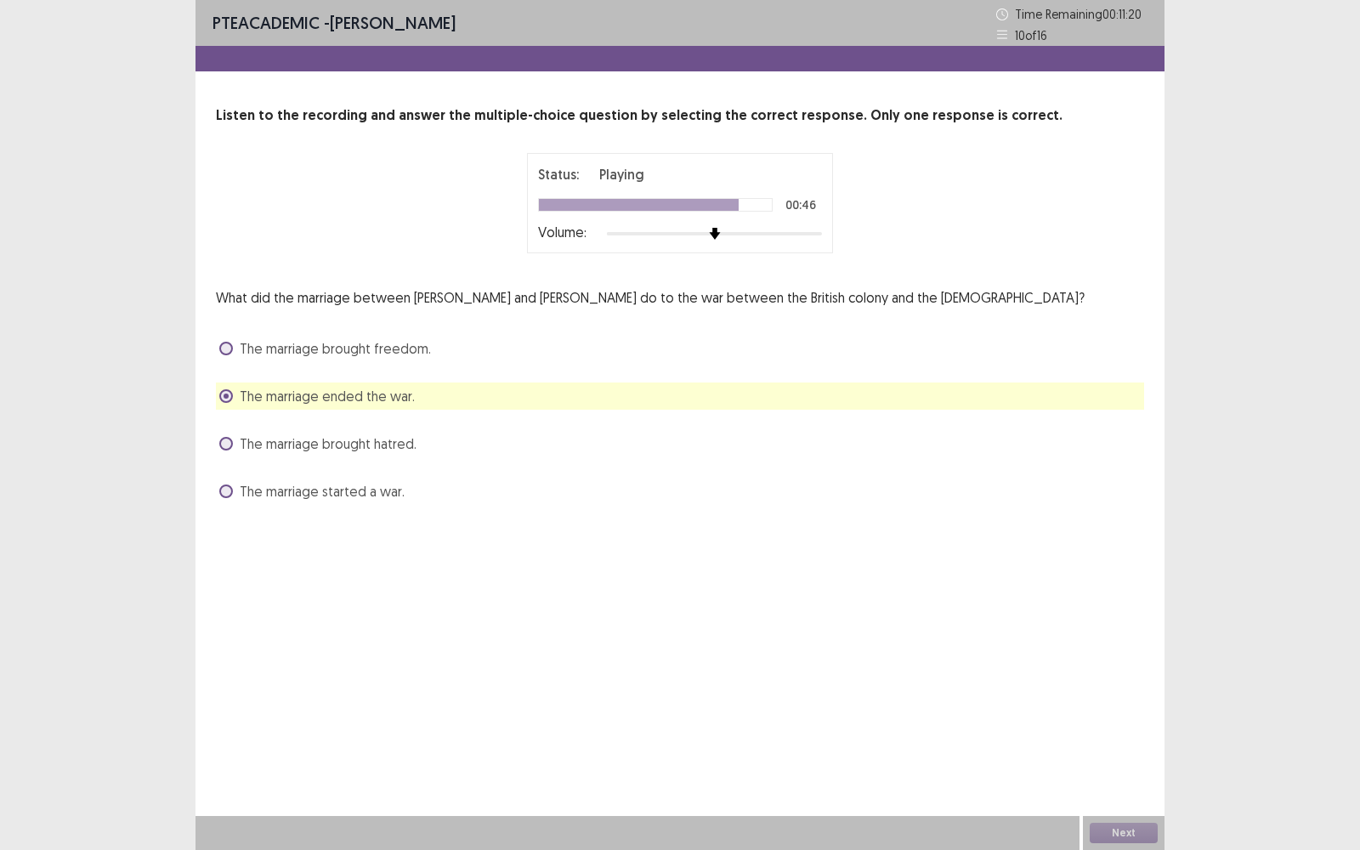
click at [1106, 628] on div "Next" at bounding box center [1124, 833] width 82 height 34
click at [1119, 628] on button "Next" at bounding box center [1124, 833] width 68 height 20
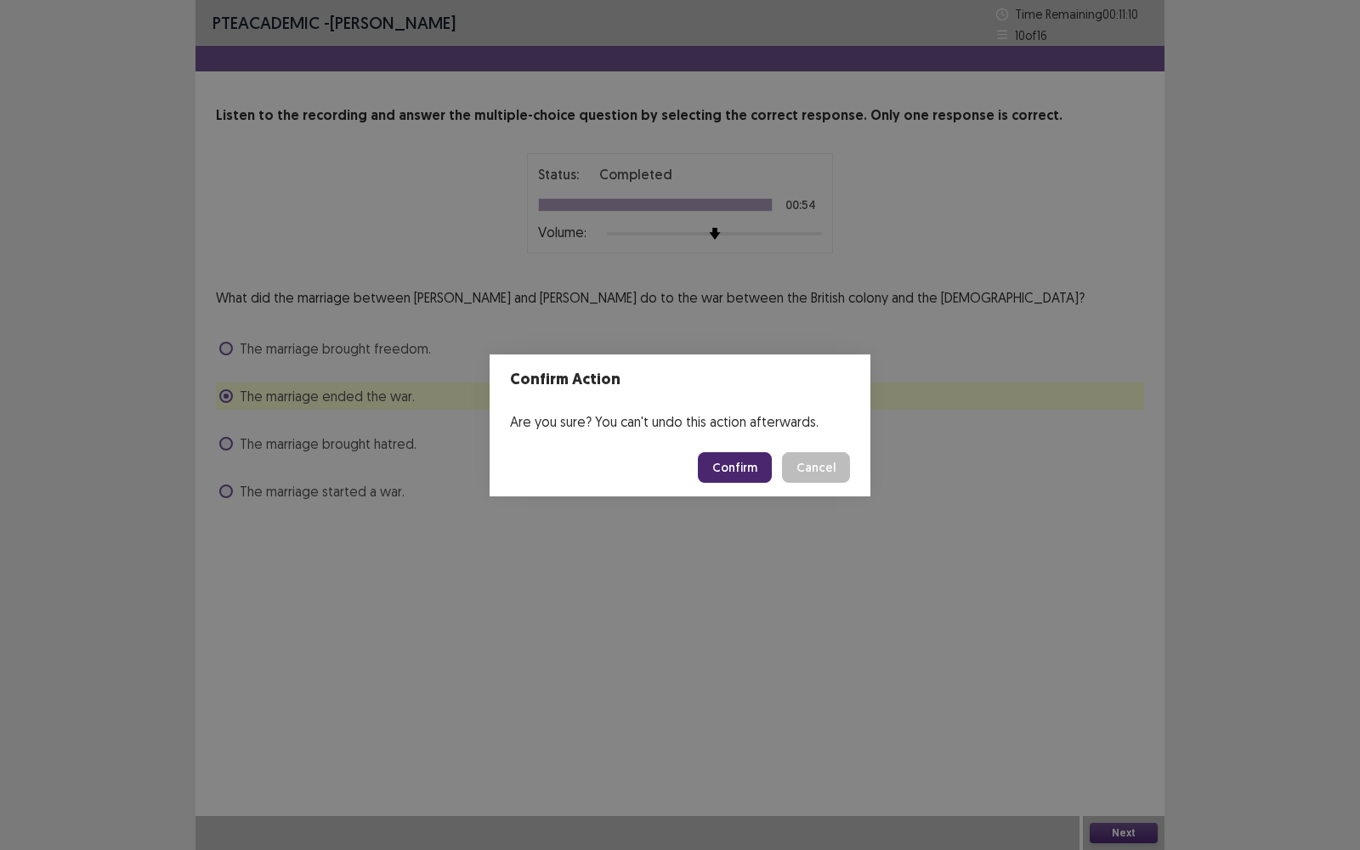
click at [748, 469] on button "Confirm" at bounding box center [735, 467] width 74 height 31
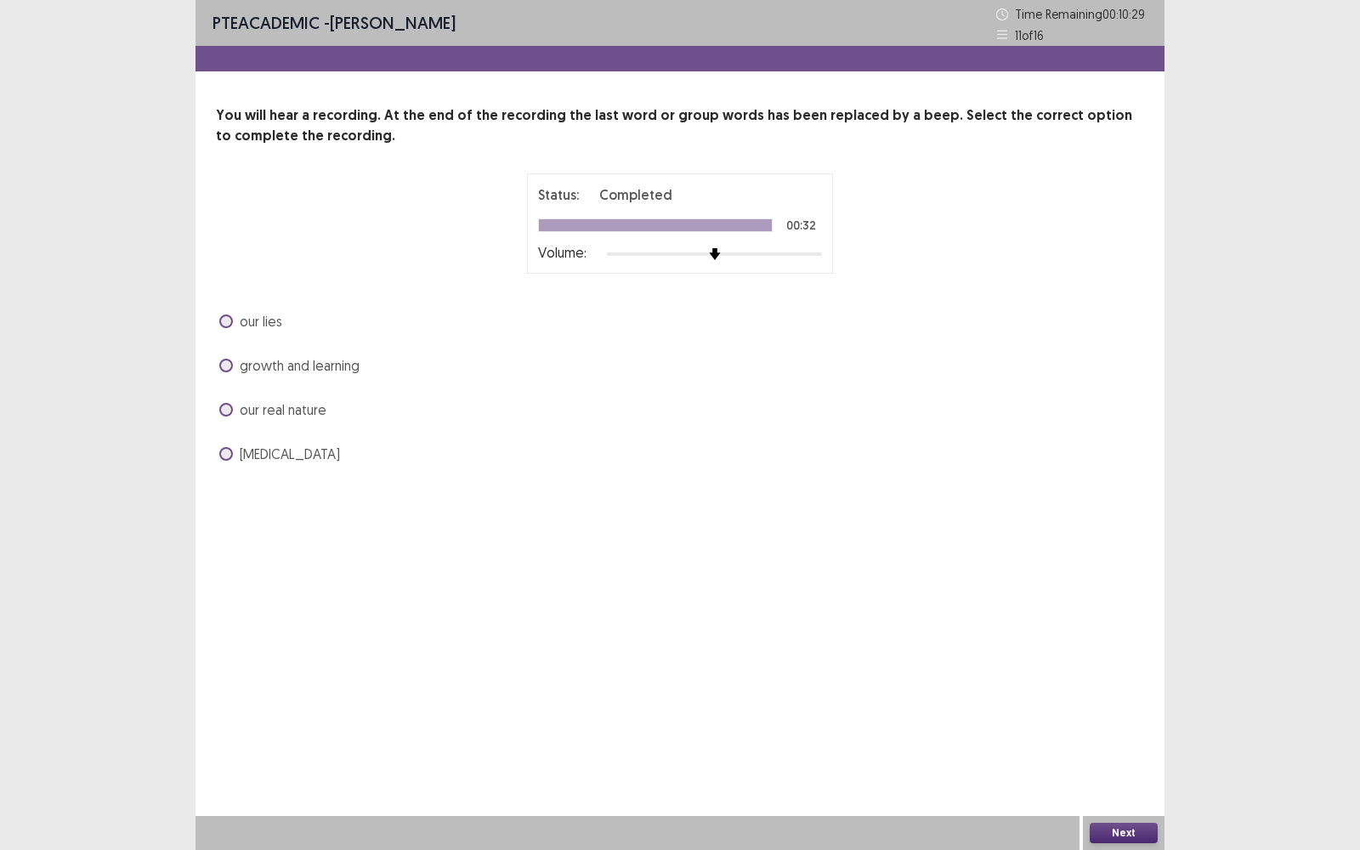
click at [260, 311] on span "our lies" at bounding box center [261, 321] width 43 height 20
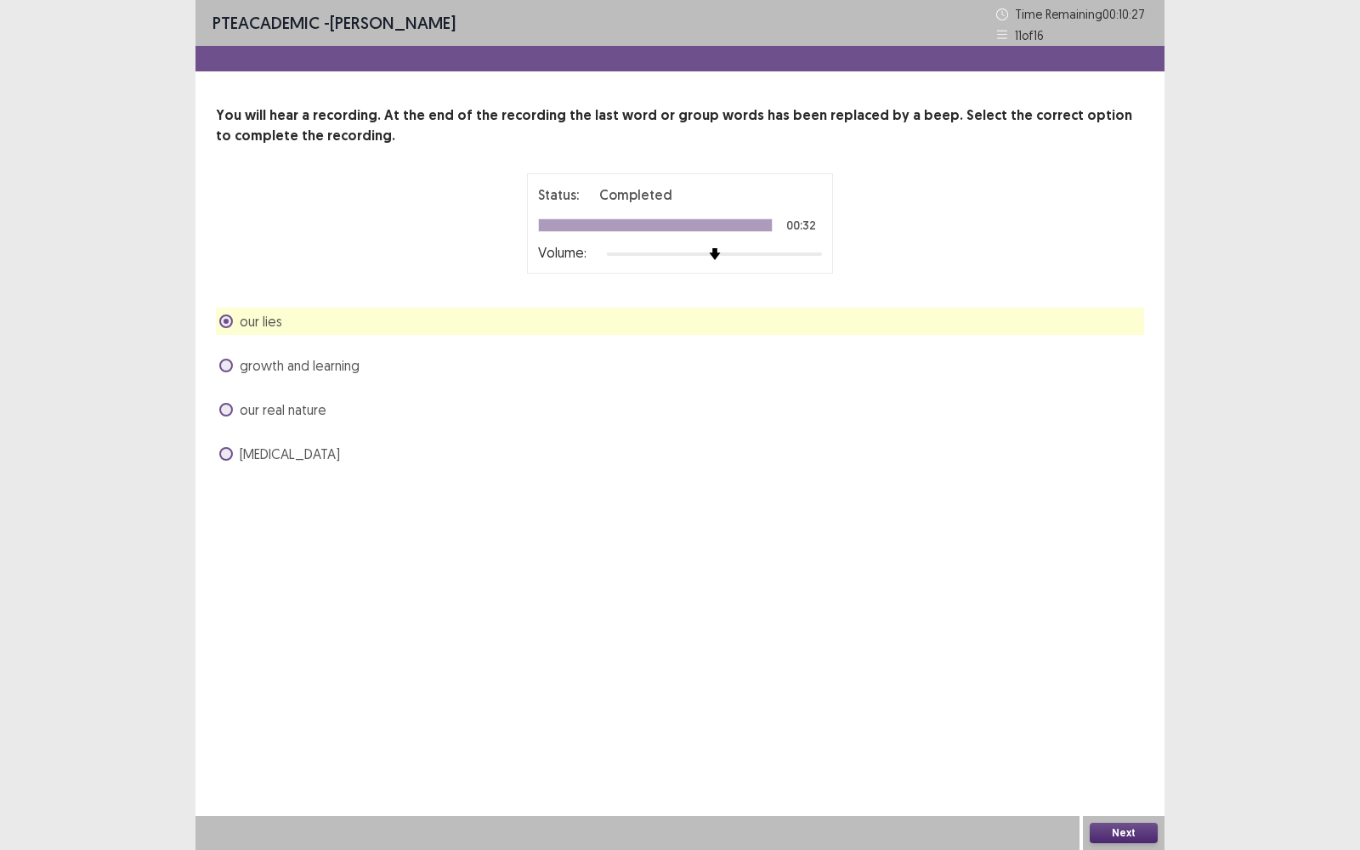
click at [1122, 628] on button "Next" at bounding box center [1124, 833] width 68 height 20
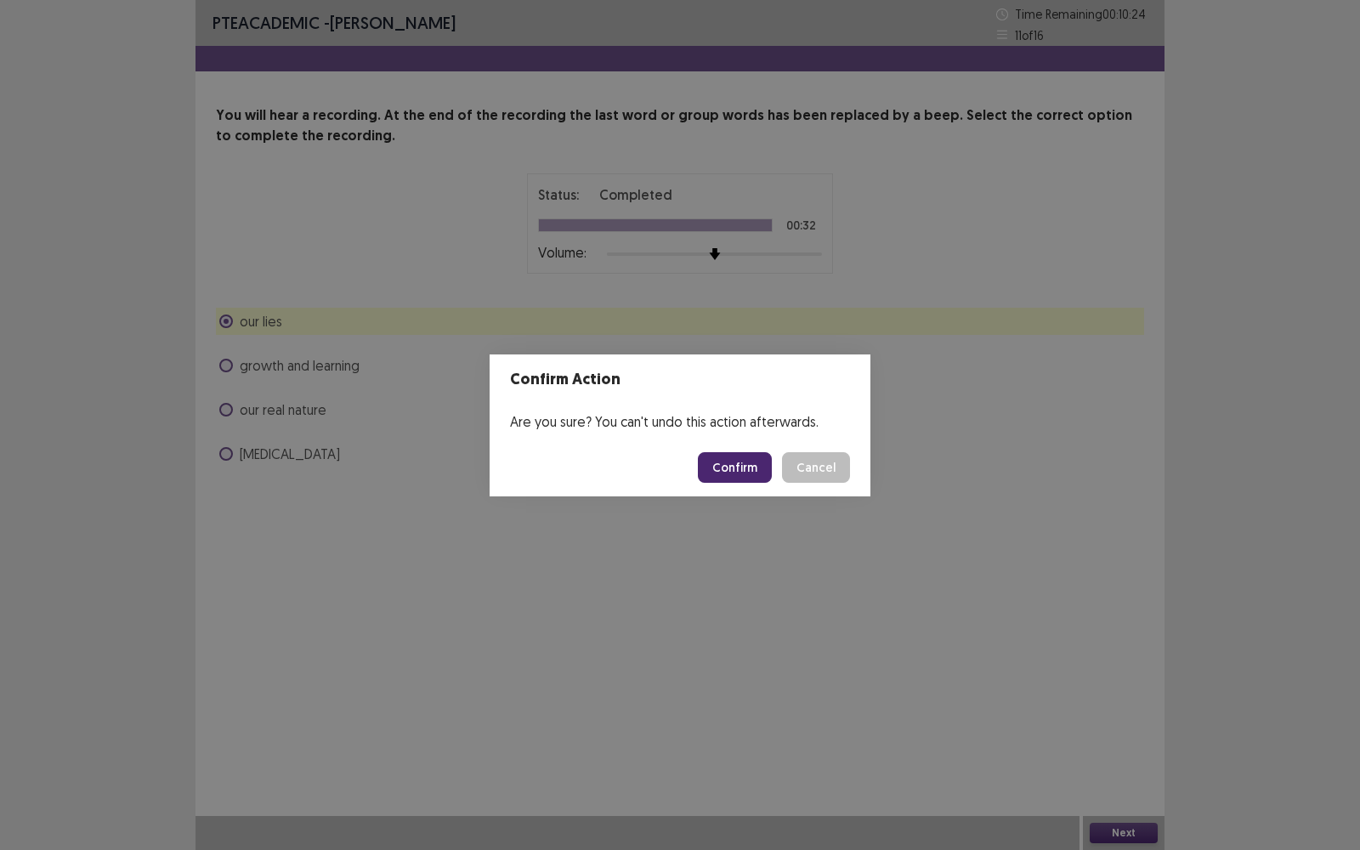
click at [727, 472] on button "Confirm" at bounding box center [735, 467] width 74 height 31
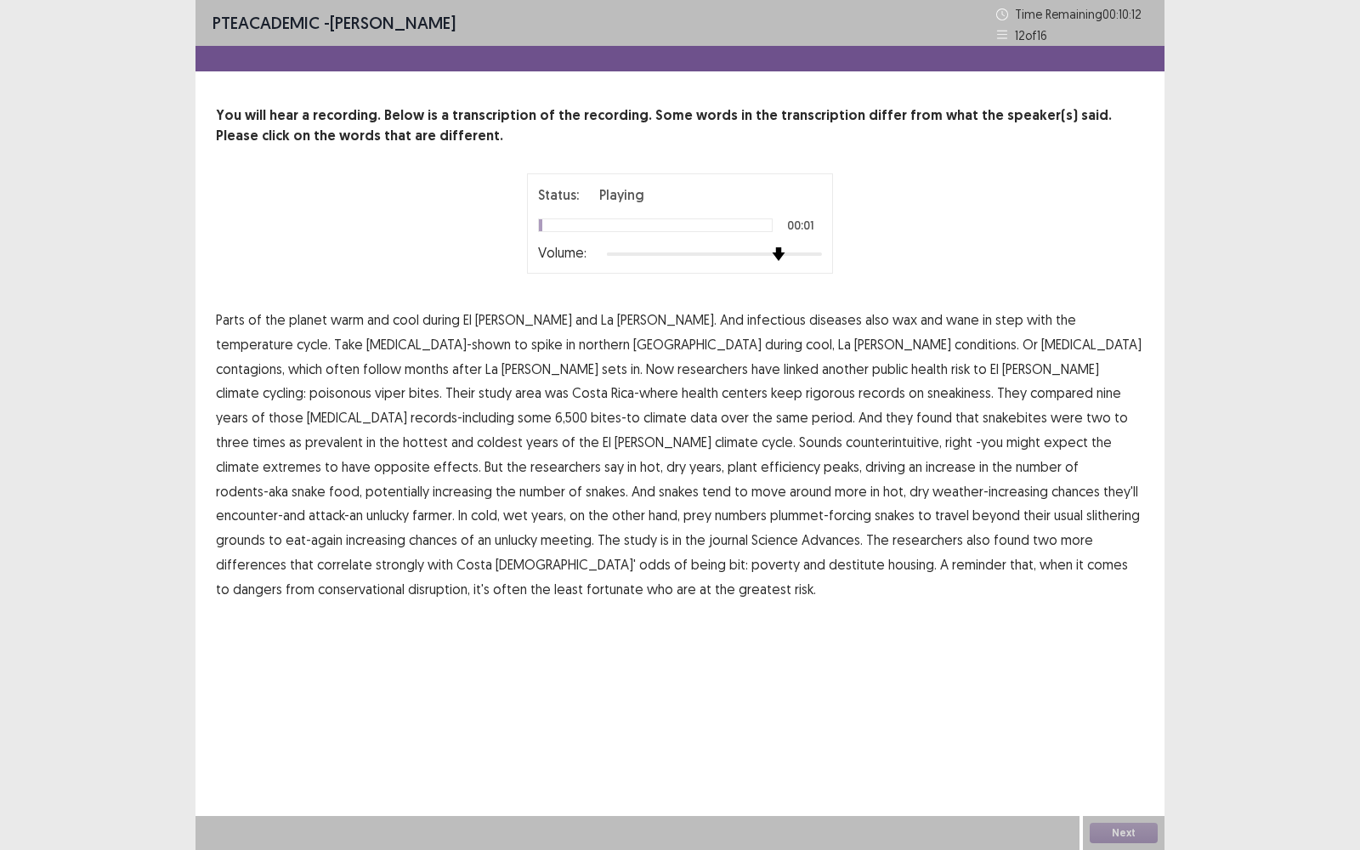
click at [775, 253] on div at bounding box center [714, 254] width 215 height 14
click at [1056, 320] on span "the" at bounding box center [1066, 320] width 20 height 20
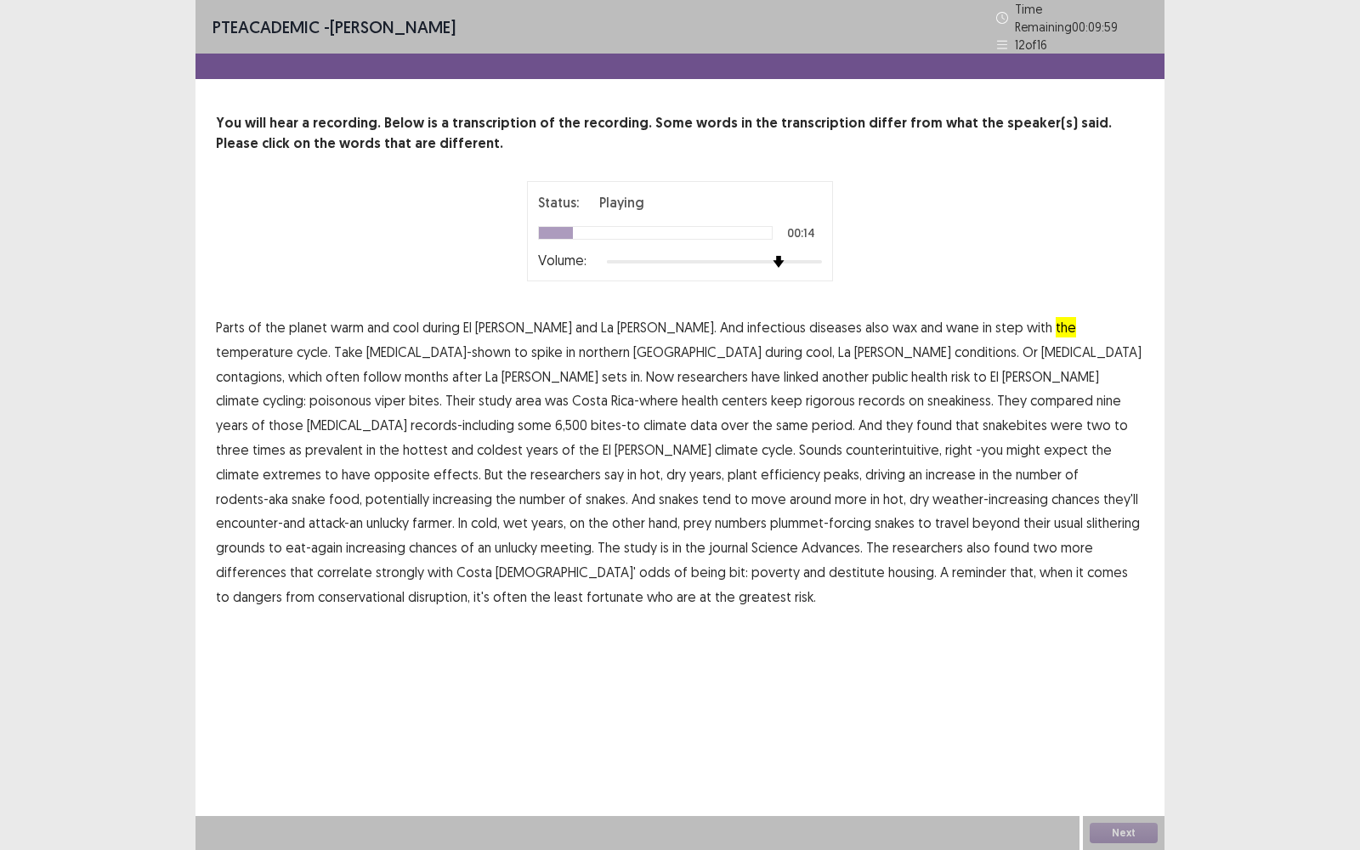
click at [285, 366] on span "contagions," at bounding box center [250, 376] width 69 height 20
click at [928, 390] on span "sneakiness." at bounding box center [961, 400] width 66 height 20
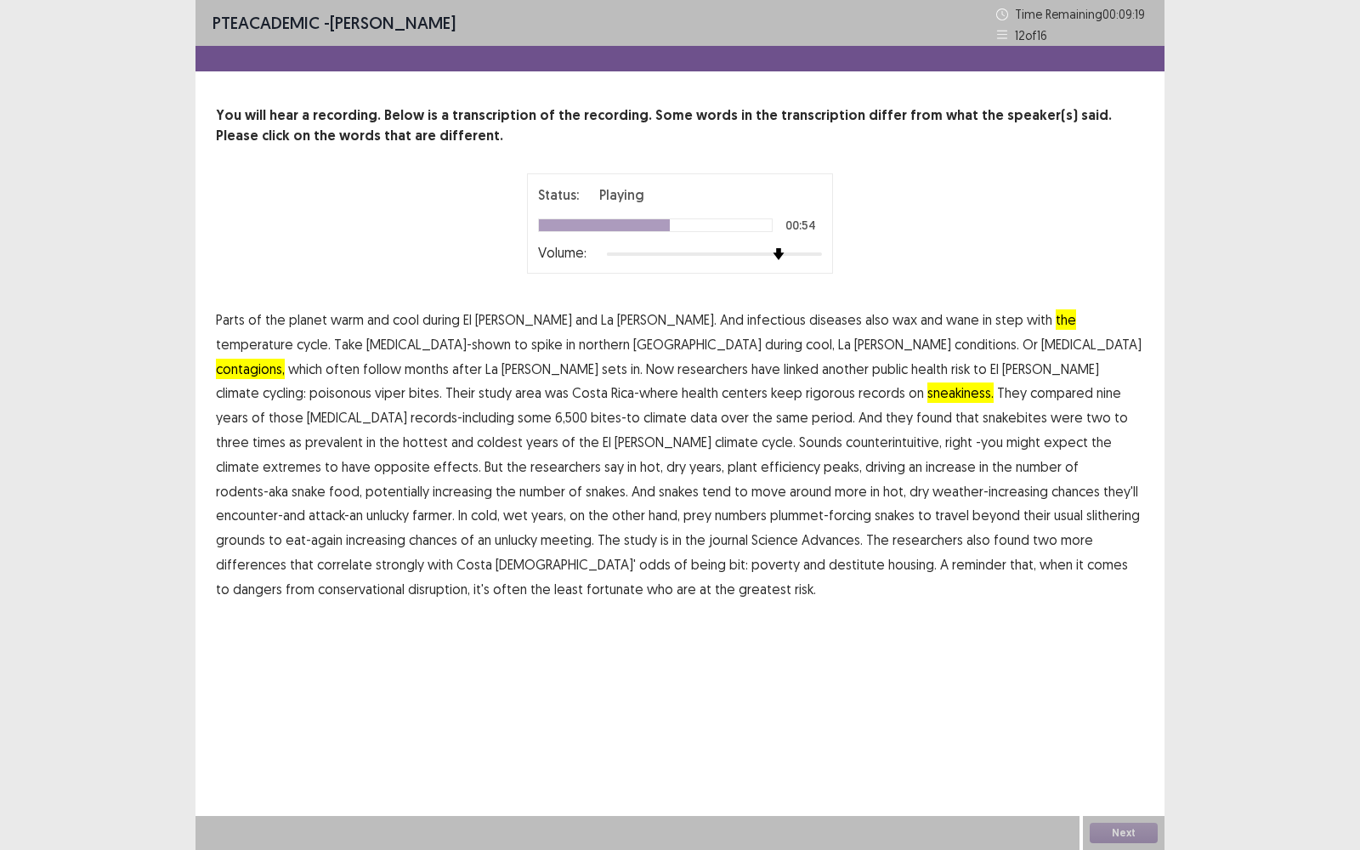
click at [821, 457] on span "efficiency" at bounding box center [791, 467] width 60 height 20
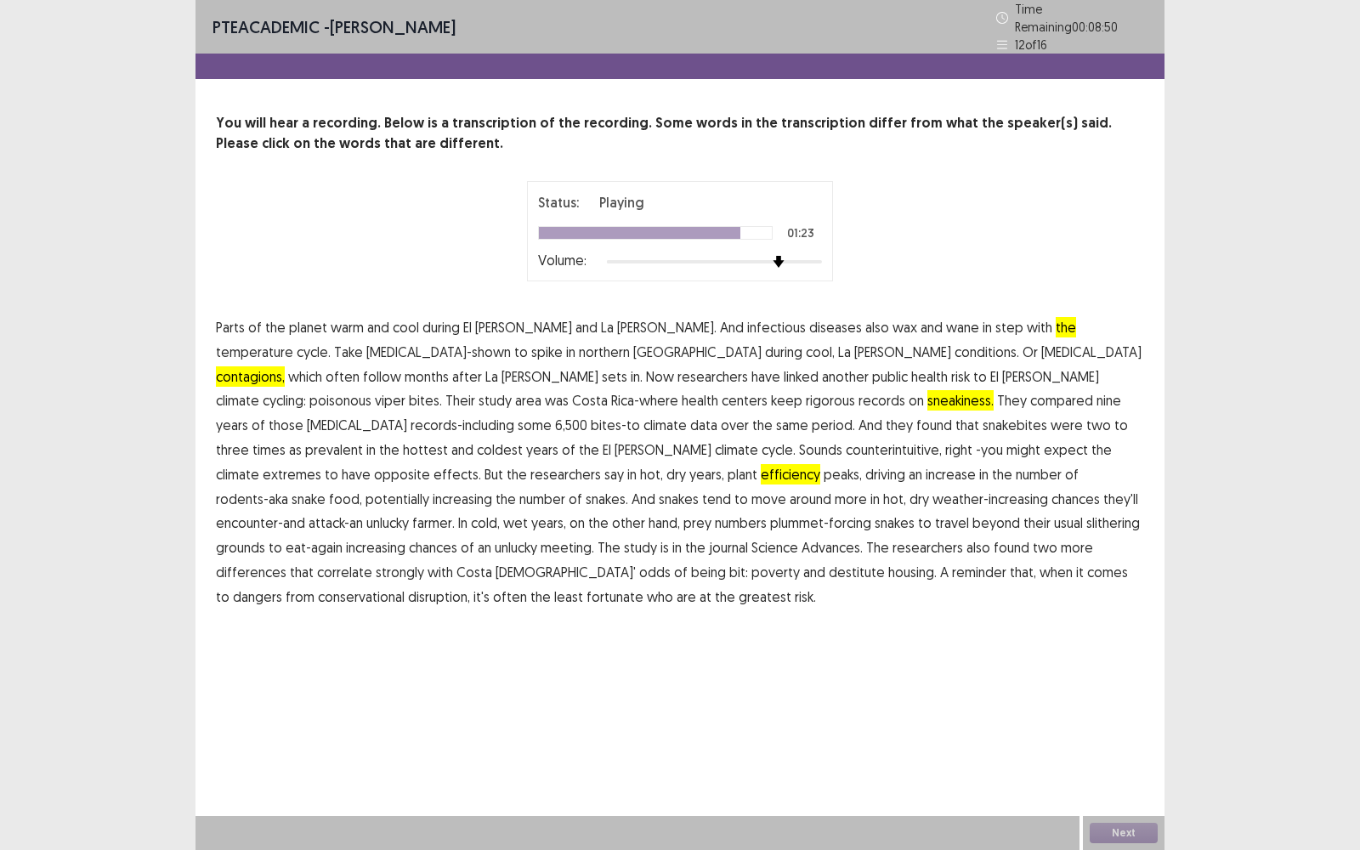
click at [287, 562] on span "differences" at bounding box center [251, 572] width 71 height 20
click at [405, 587] on span "conservational" at bounding box center [361, 597] width 87 height 20
click at [1131, 628] on button "Next" at bounding box center [1124, 833] width 68 height 20
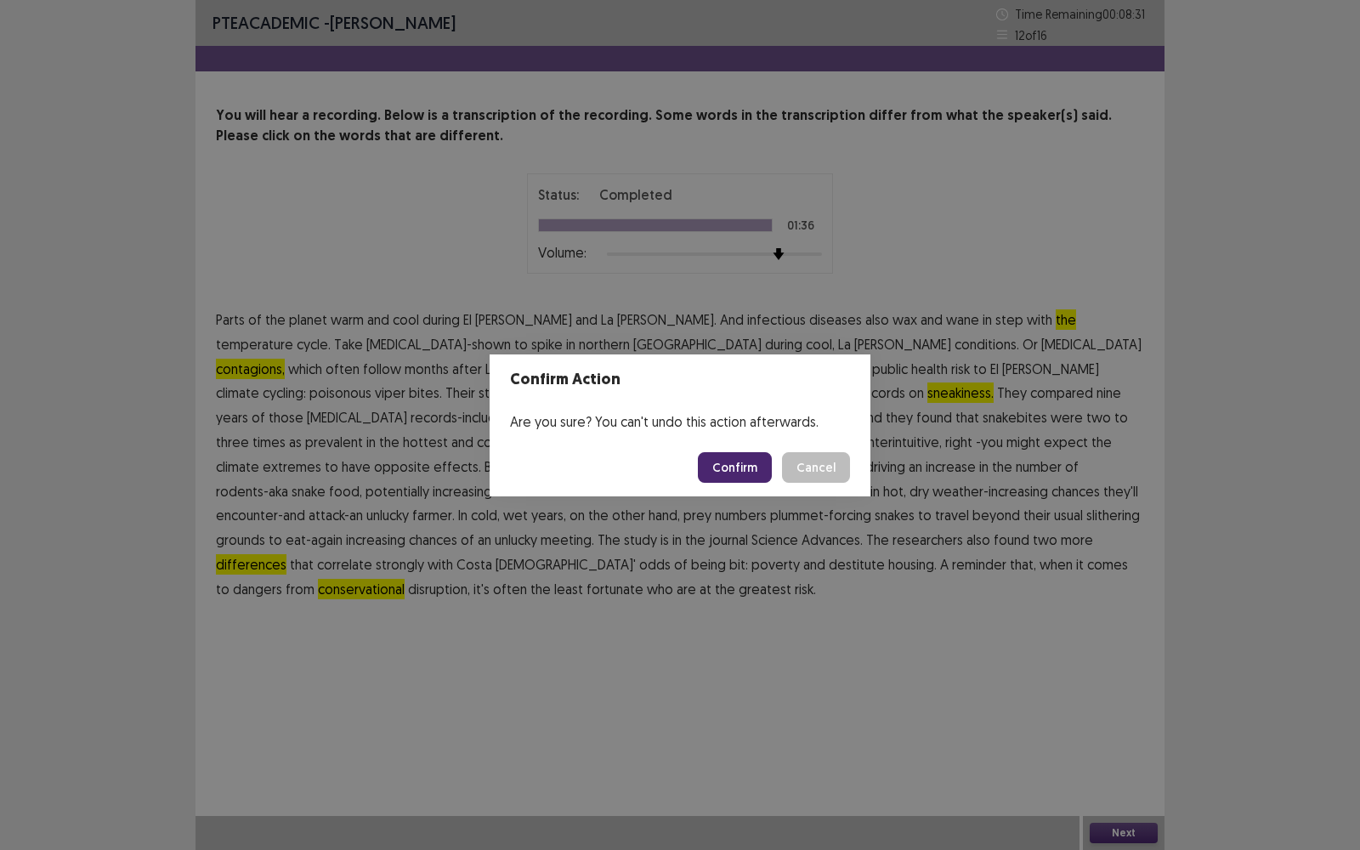
click at [757, 474] on button "Confirm" at bounding box center [735, 467] width 74 height 31
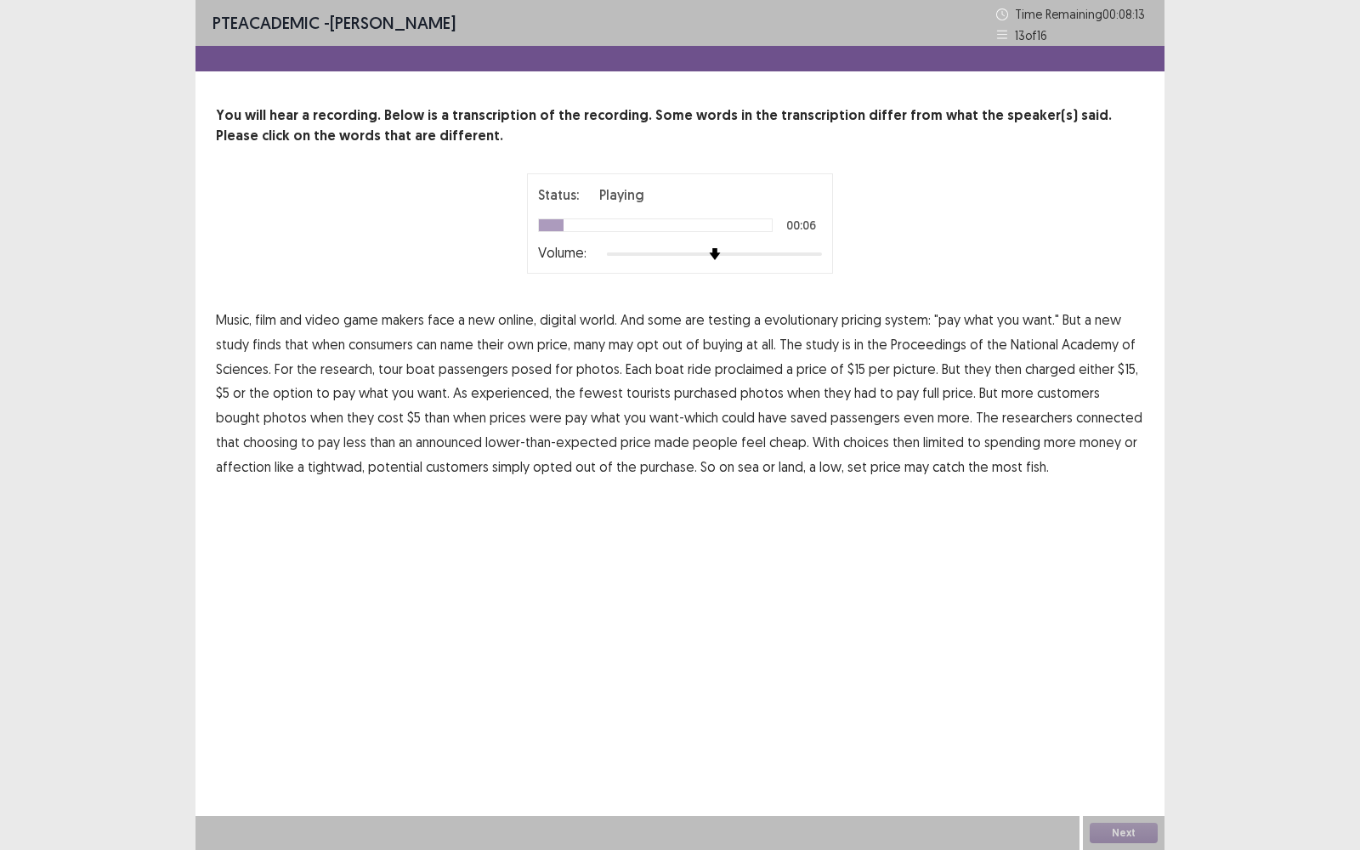
click at [817, 321] on span "evolutionary" at bounding box center [801, 320] width 74 height 20
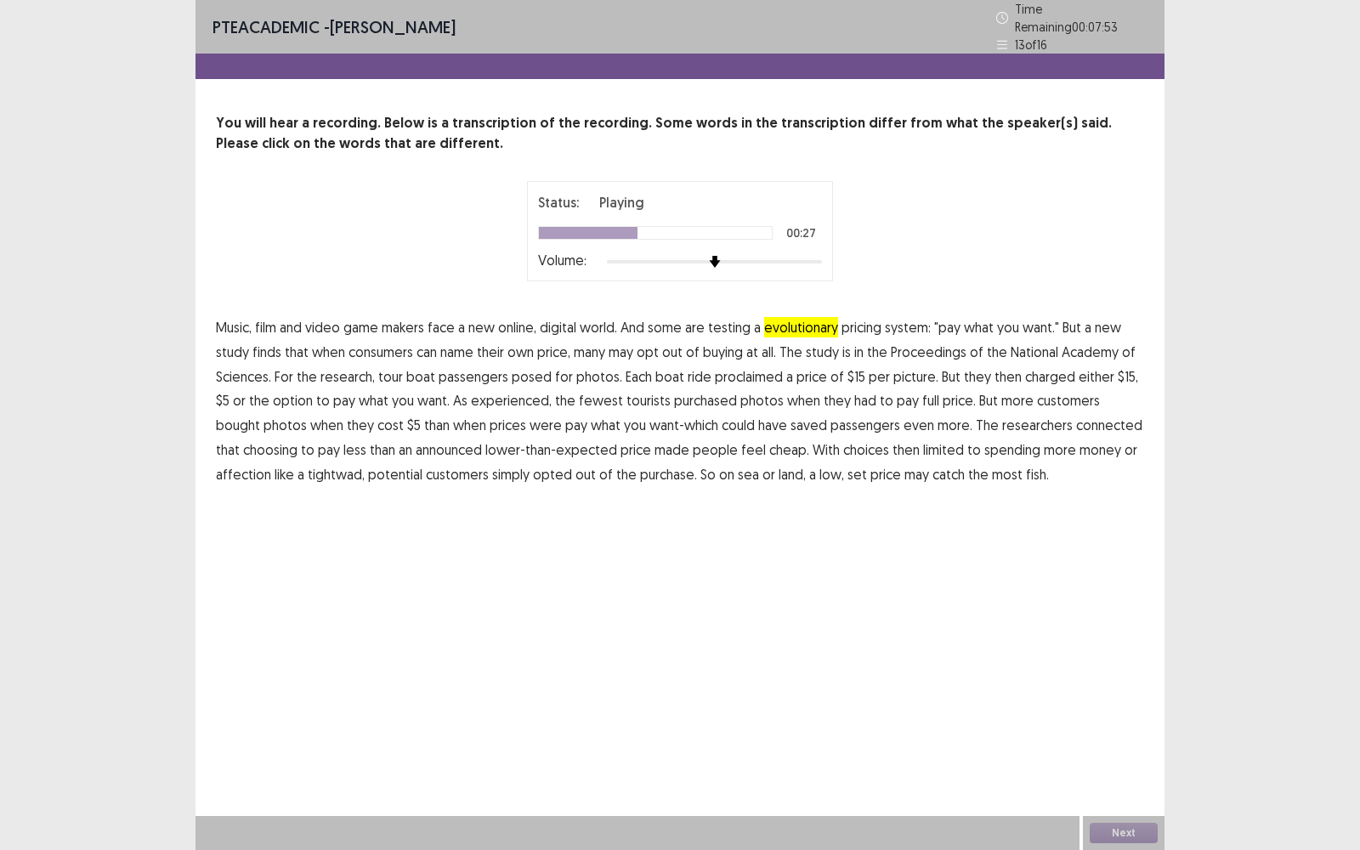
click at [748, 369] on span "proclaimed" at bounding box center [749, 376] width 68 height 20
click at [591, 423] on span "what" at bounding box center [606, 425] width 30 height 20
click at [565, 417] on span "pay" at bounding box center [576, 425] width 22 height 20
click at [591, 417] on span "what" at bounding box center [606, 425] width 30 height 20
click at [565, 416] on span "pay" at bounding box center [576, 425] width 22 height 20
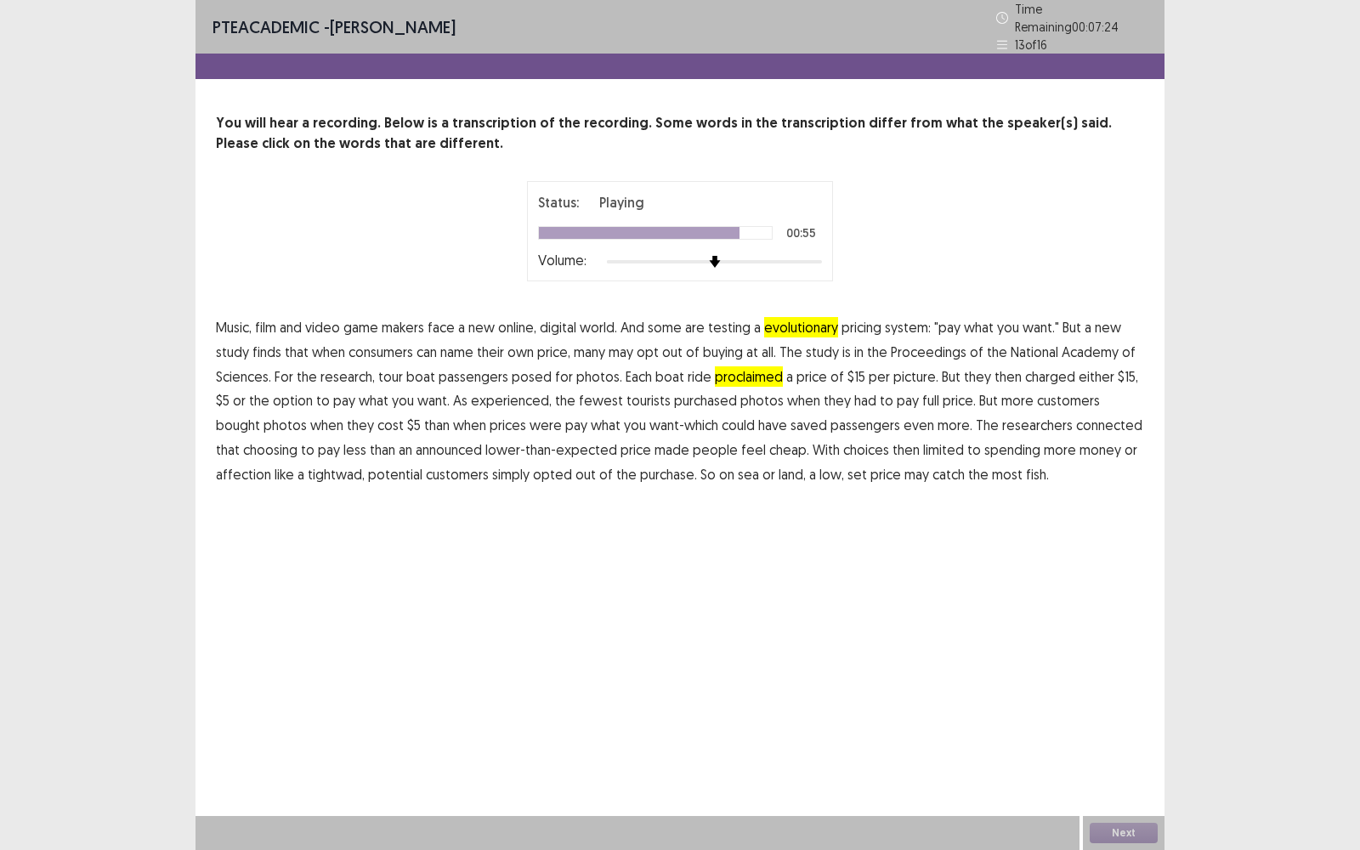
click at [236, 466] on span "affection" at bounding box center [243, 474] width 55 height 20
click at [1109, 628] on button "Next" at bounding box center [1124, 833] width 68 height 20
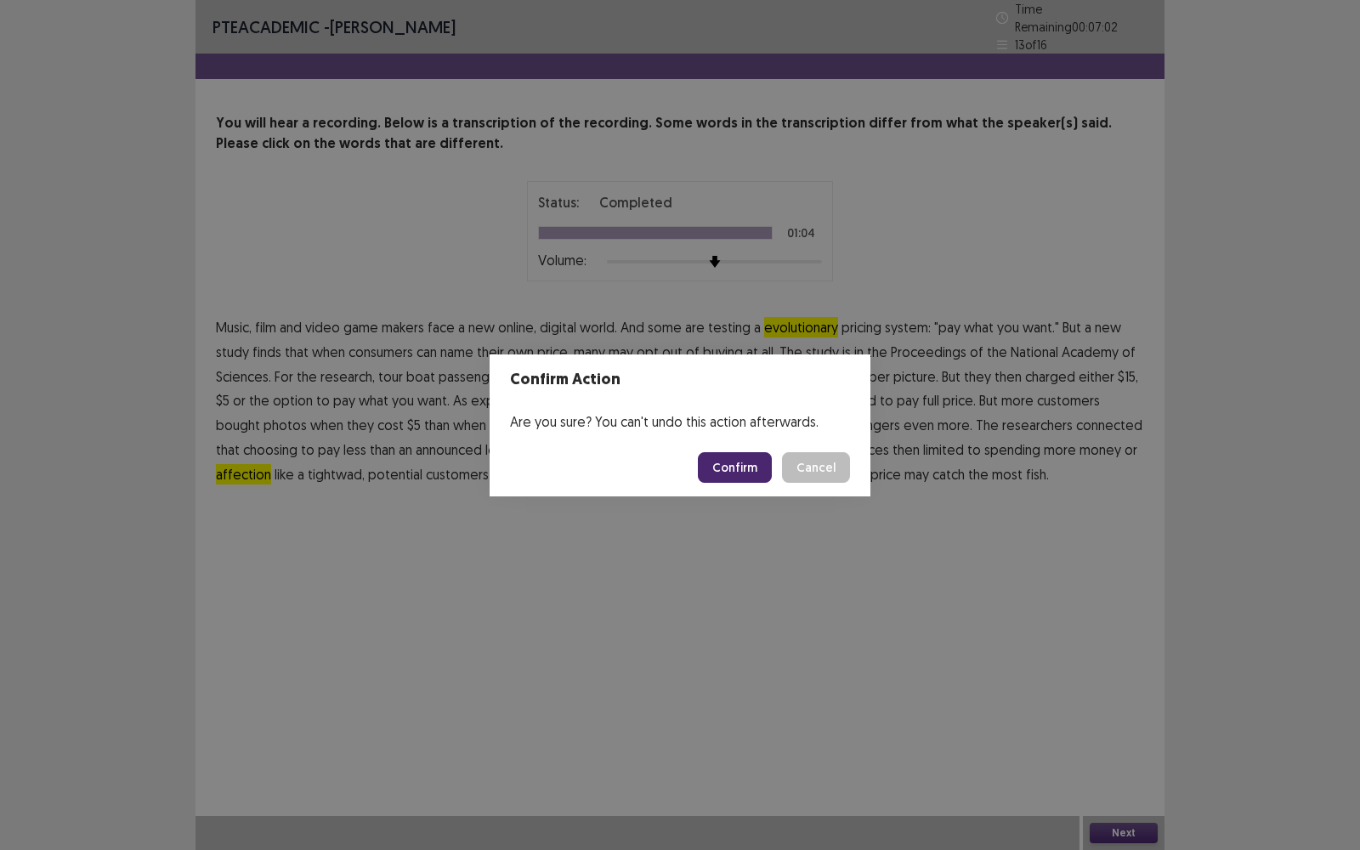
click at [740, 465] on button "Confirm" at bounding box center [735, 467] width 74 height 31
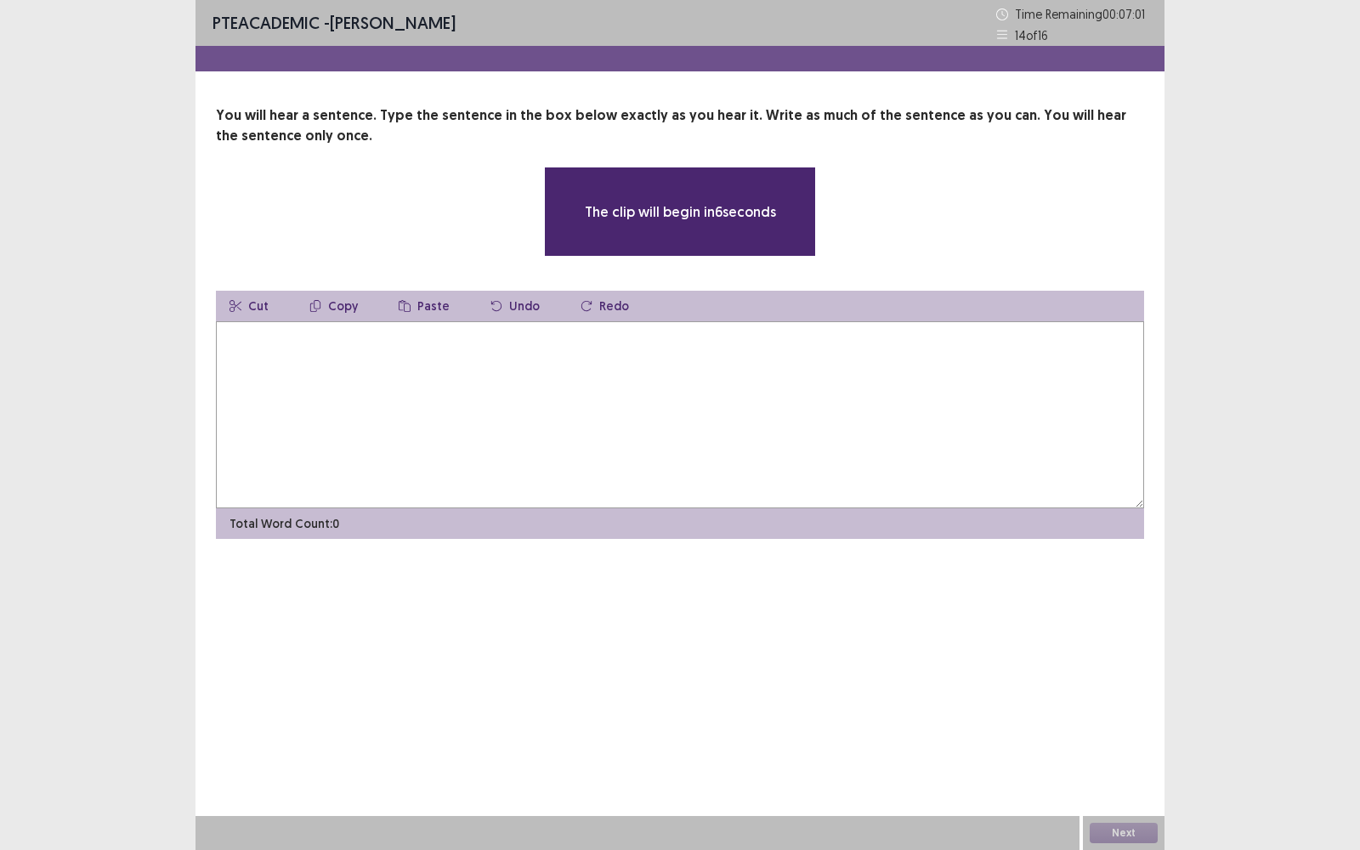
click at [676, 446] on textarea at bounding box center [680, 414] width 929 height 187
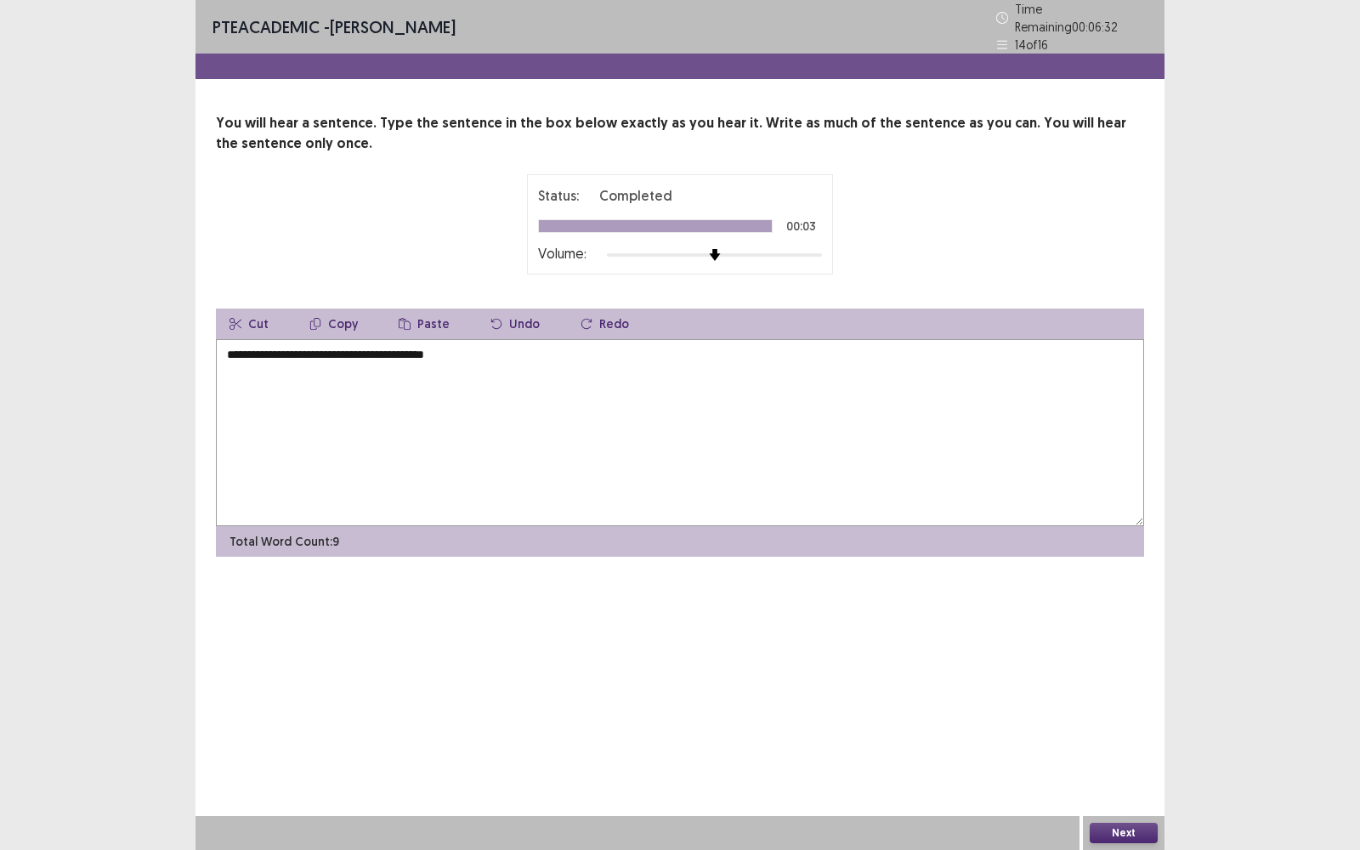
type textarea "**********"
click at [1133, 628] on button "Next" at bounding box center [1124, 833] width 68 height 20
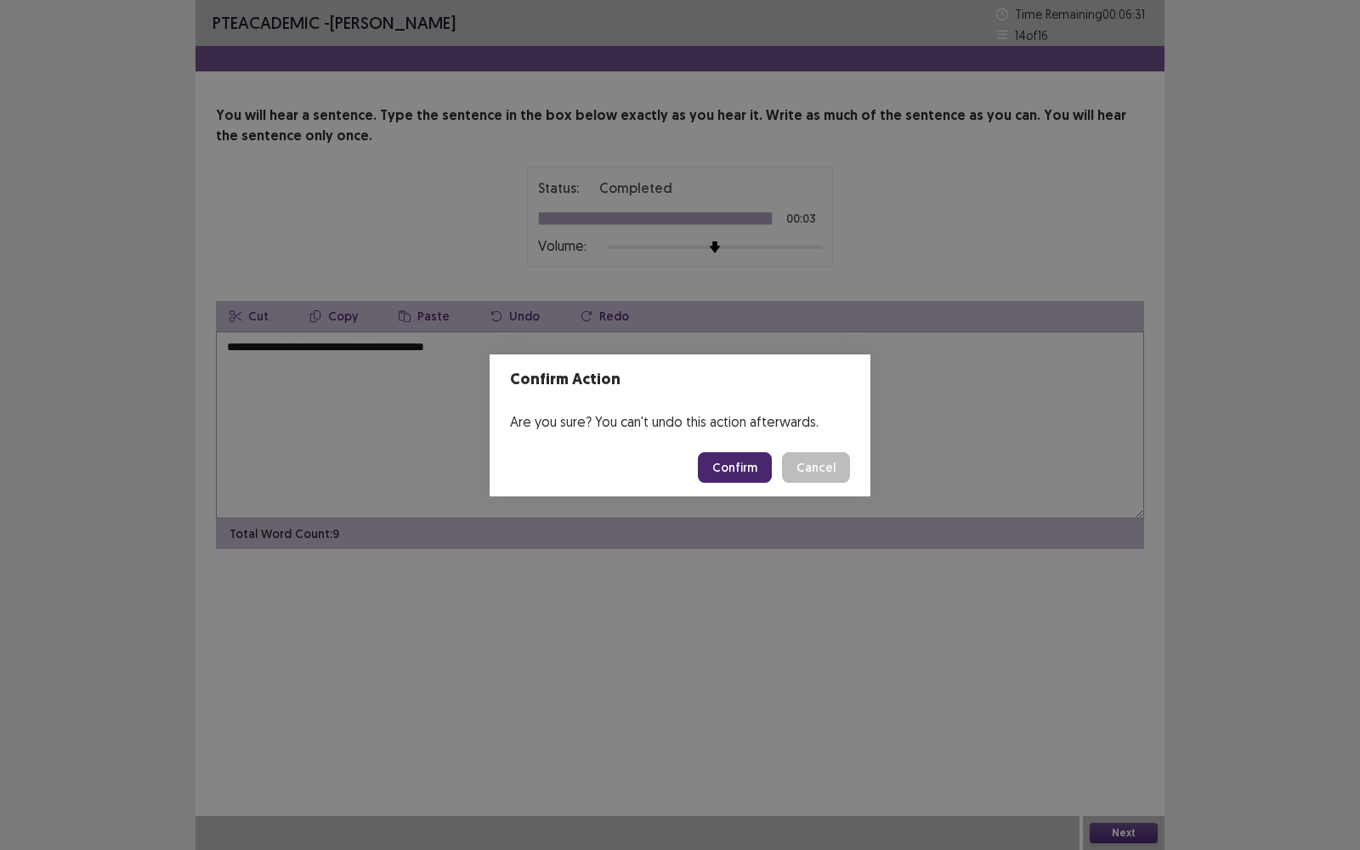
click at [748, 476] on button "Confirm" at bounding box center [735, 467] width 74 height 31
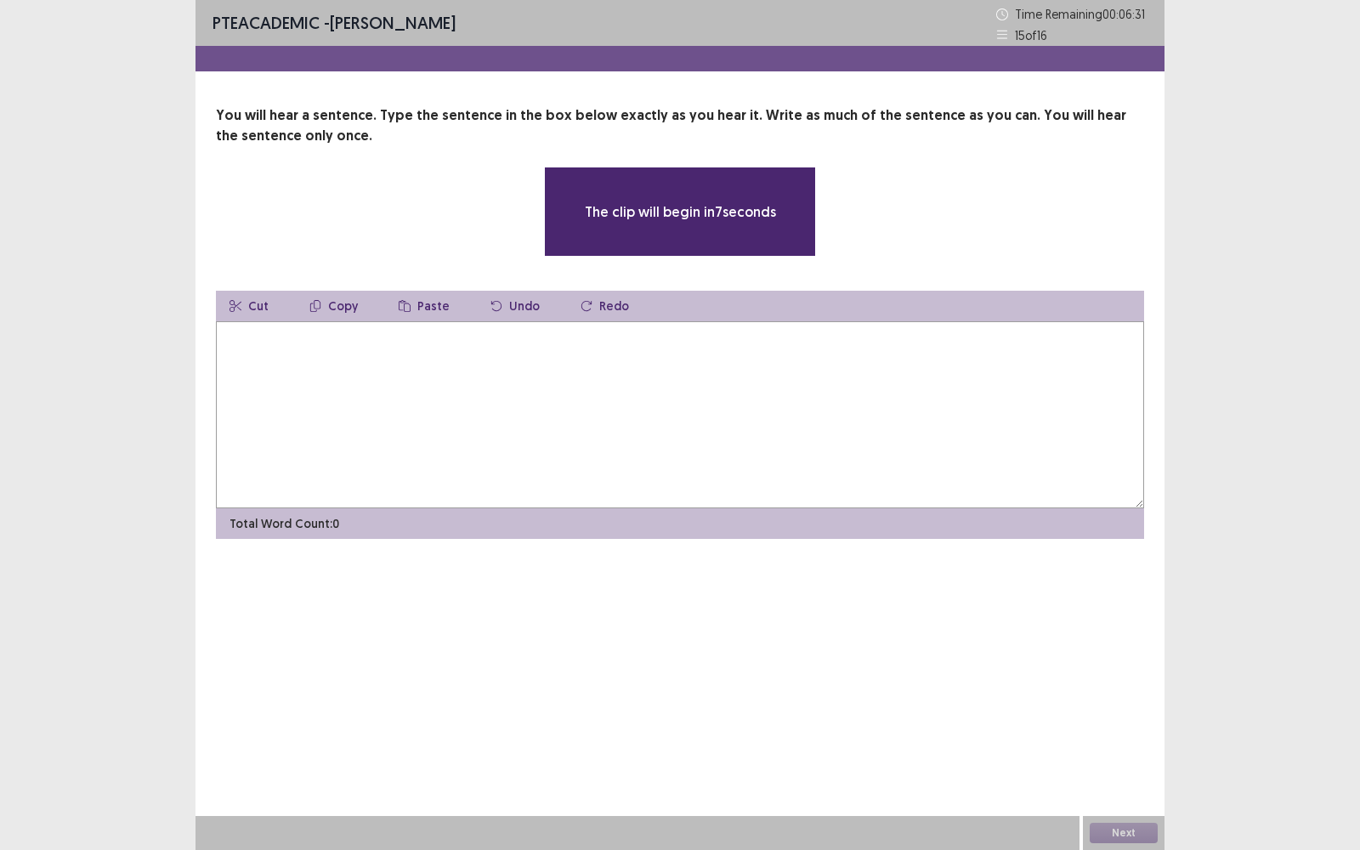
click at [578, 403] on textarea at bounding box center [680, 414] width 929 height 187
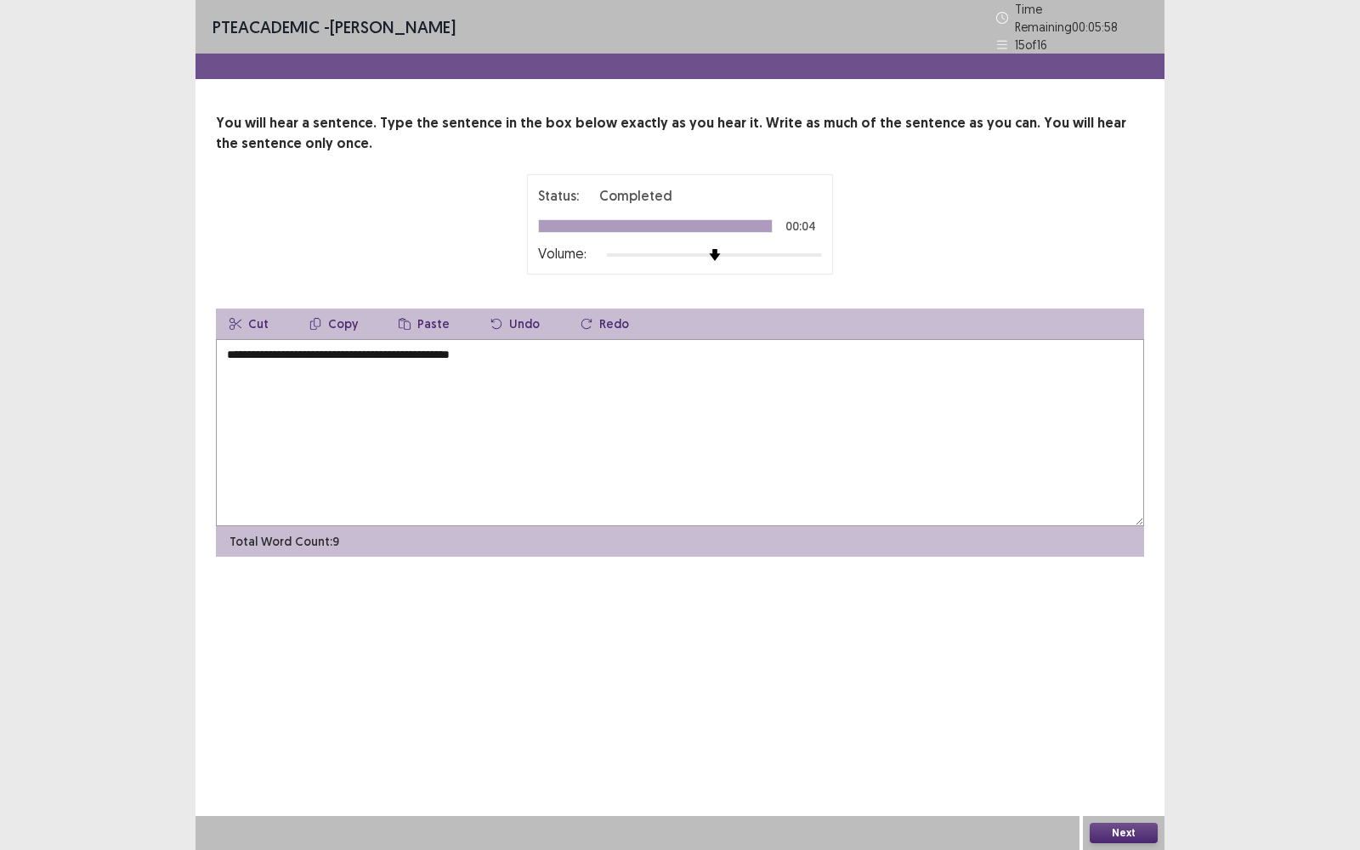
type textarea "**********"
click at [1131, 628] on button "Next" at bounding box center [1124, 833] width 68 height 20
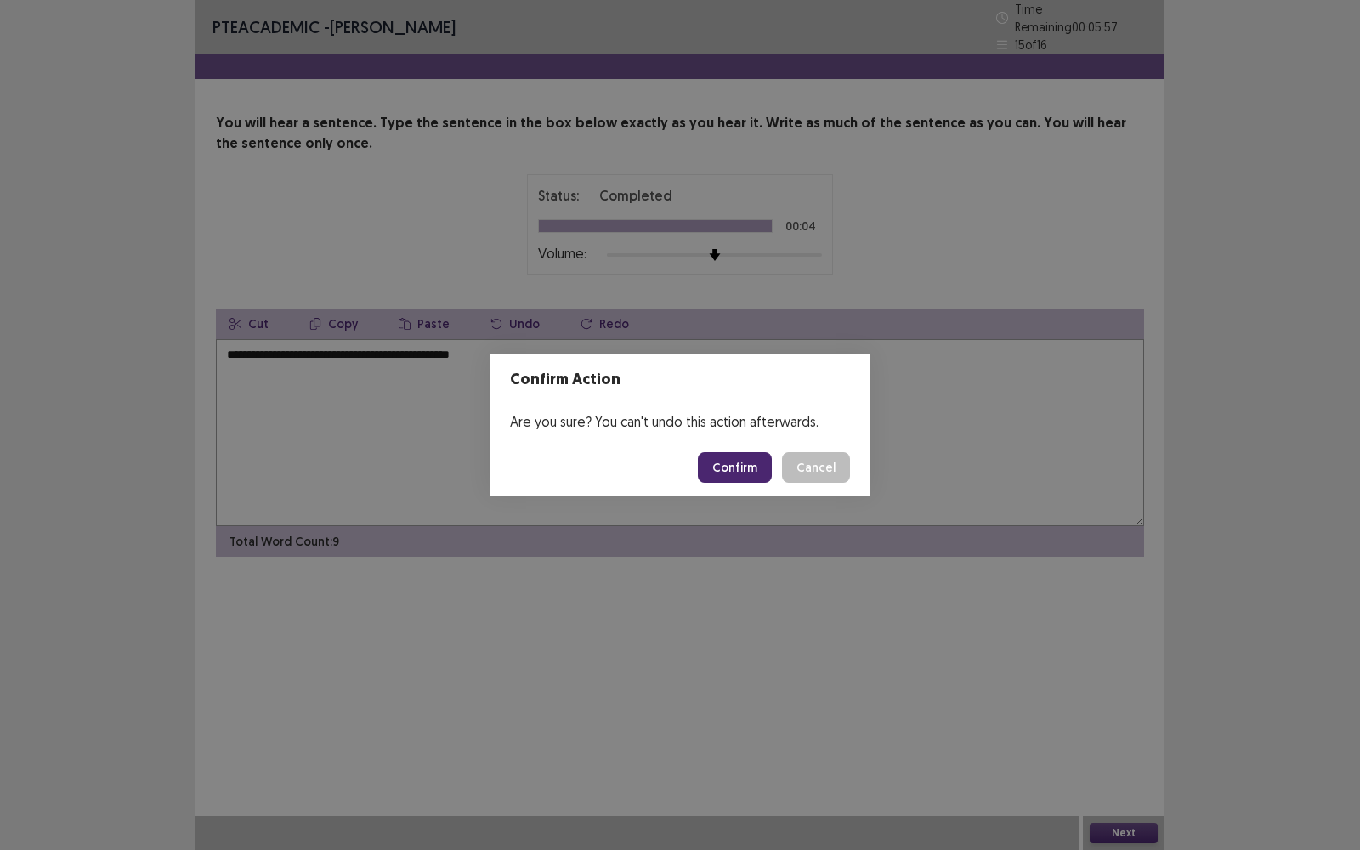
click at [727, 459] on button "Confirm" at bounding box center [735, 467] width 74 height 31
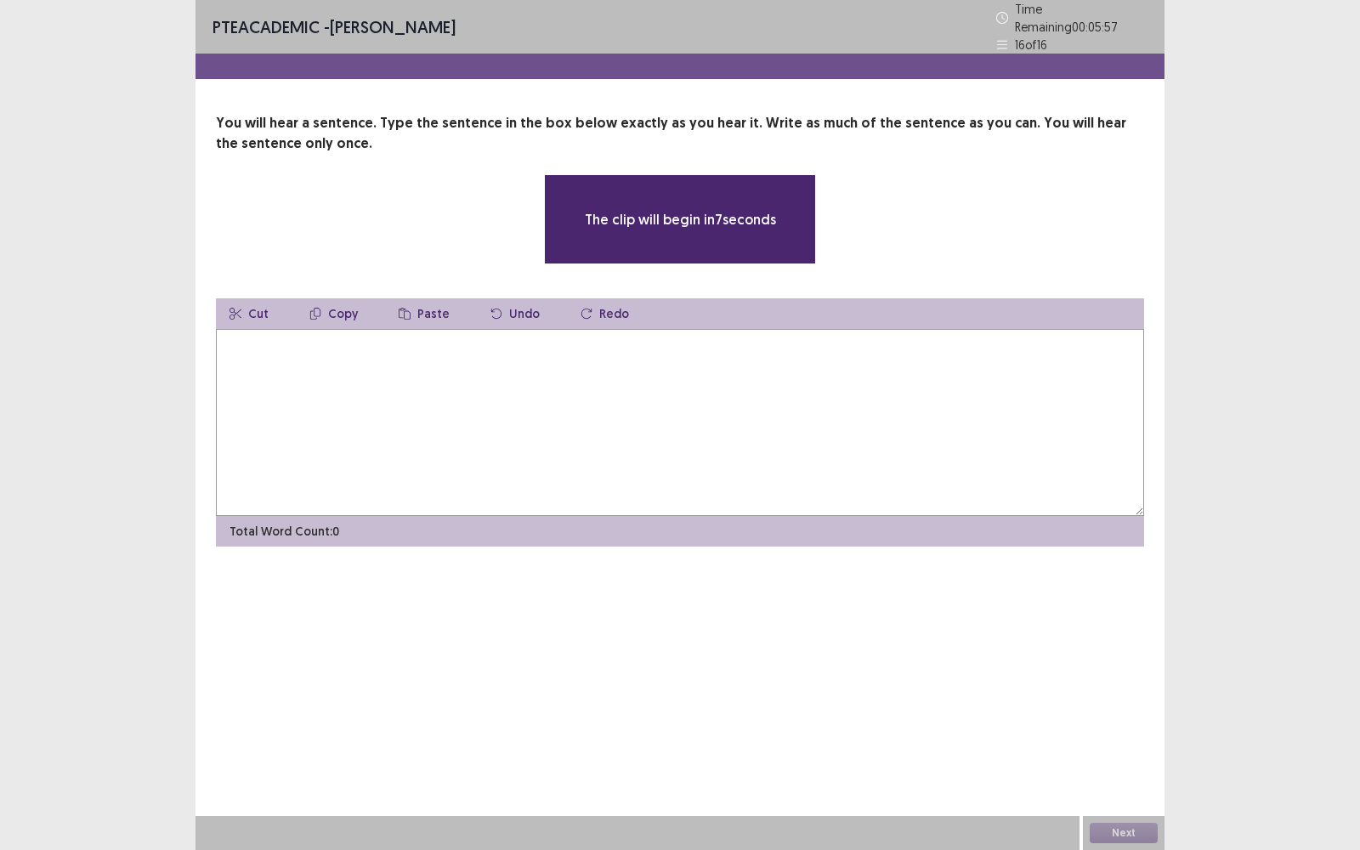
click at [779, 425] on textarea at bounding box center [680, 422] width 929 height 187
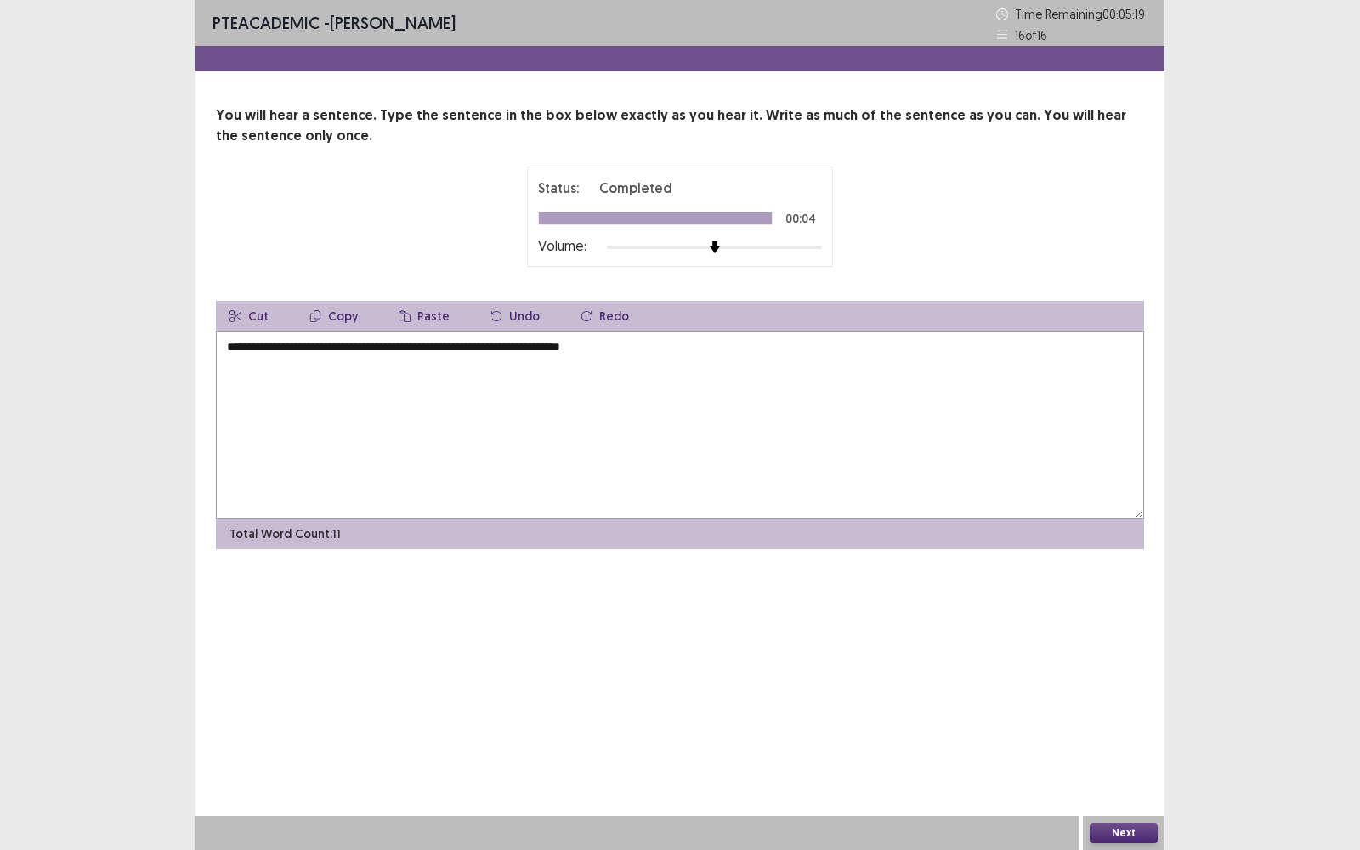
type textarea "**********"
click at [1124, 628] on button "Next" at bounding box center [1124, 833] width 68 height 20
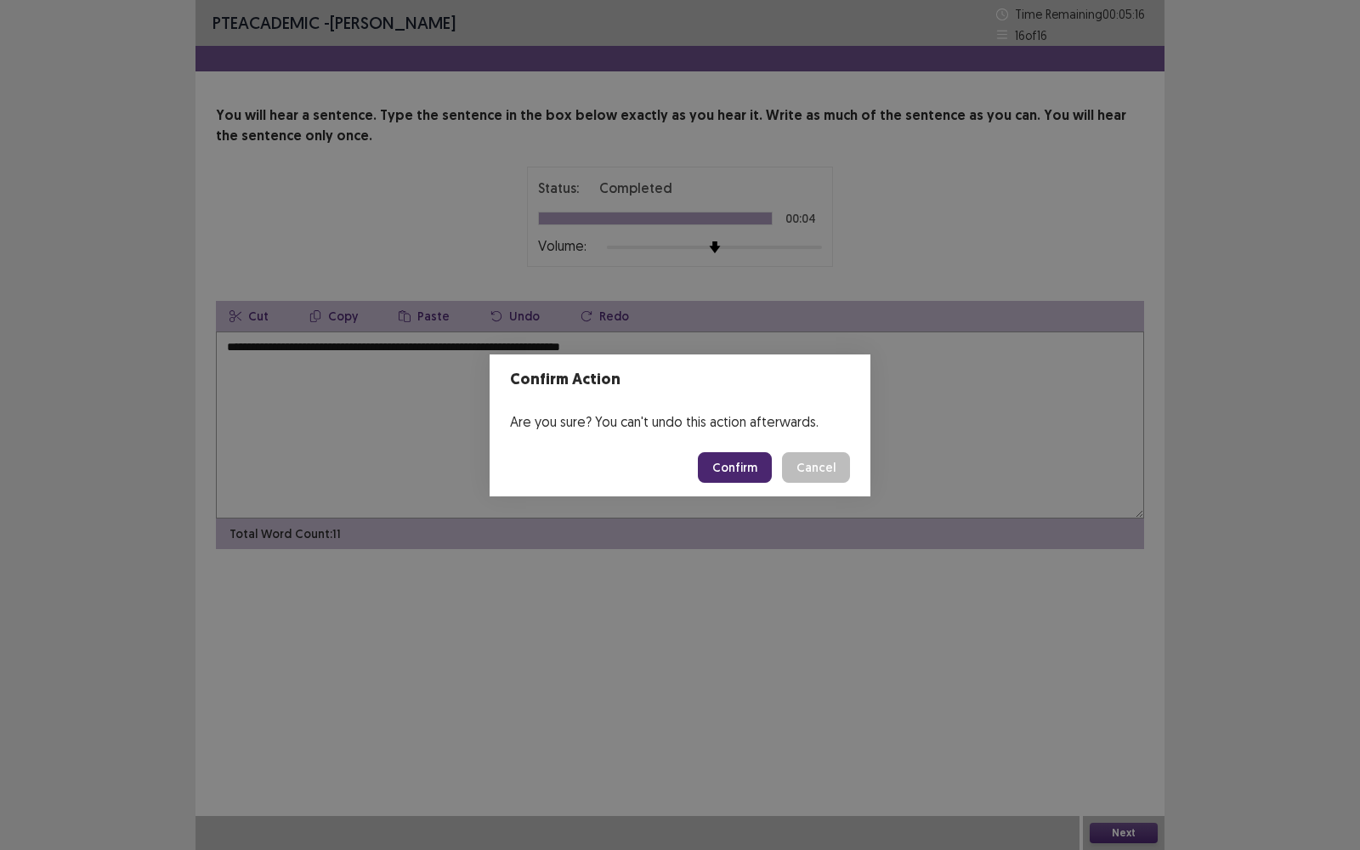
click at [748, 466] on button "Confirm" at bounding box center [735, 467] width 74 height 31
